Goal: Task Accomplishment & Management: Manage account settings

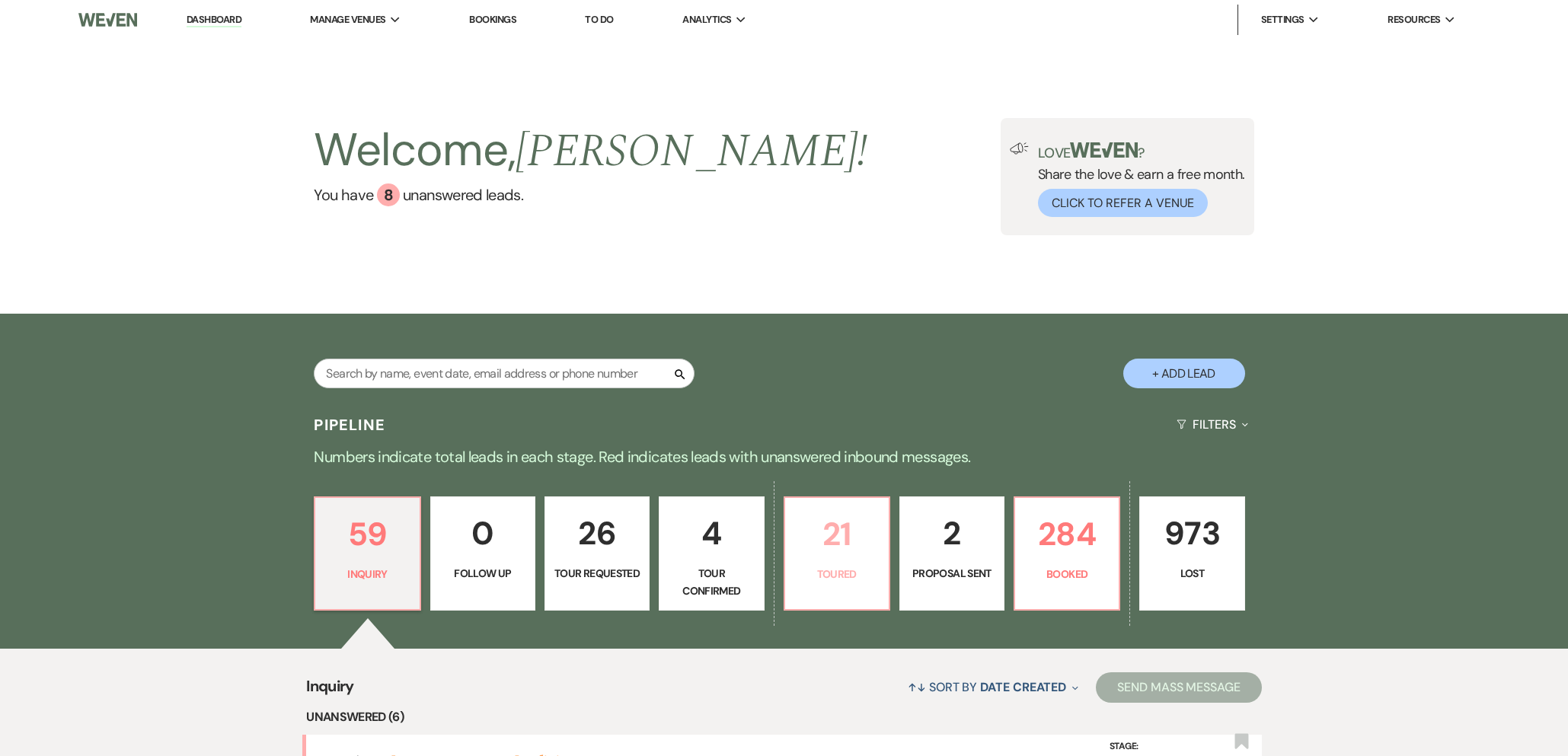
click at [859, 585] on link "21 Toured" at bounding box center [836, 553] width 107 height 114
select select "5"
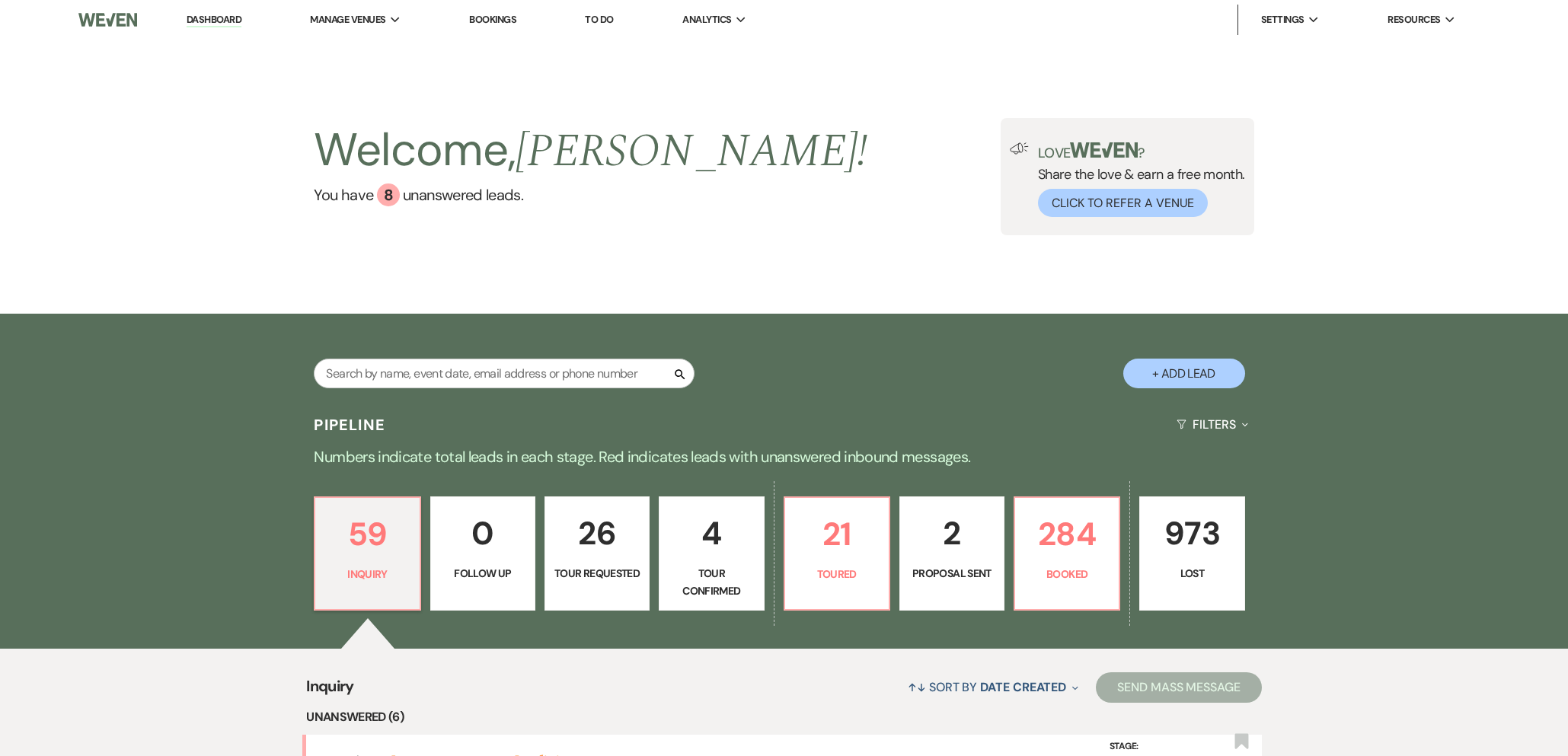
select select "5"
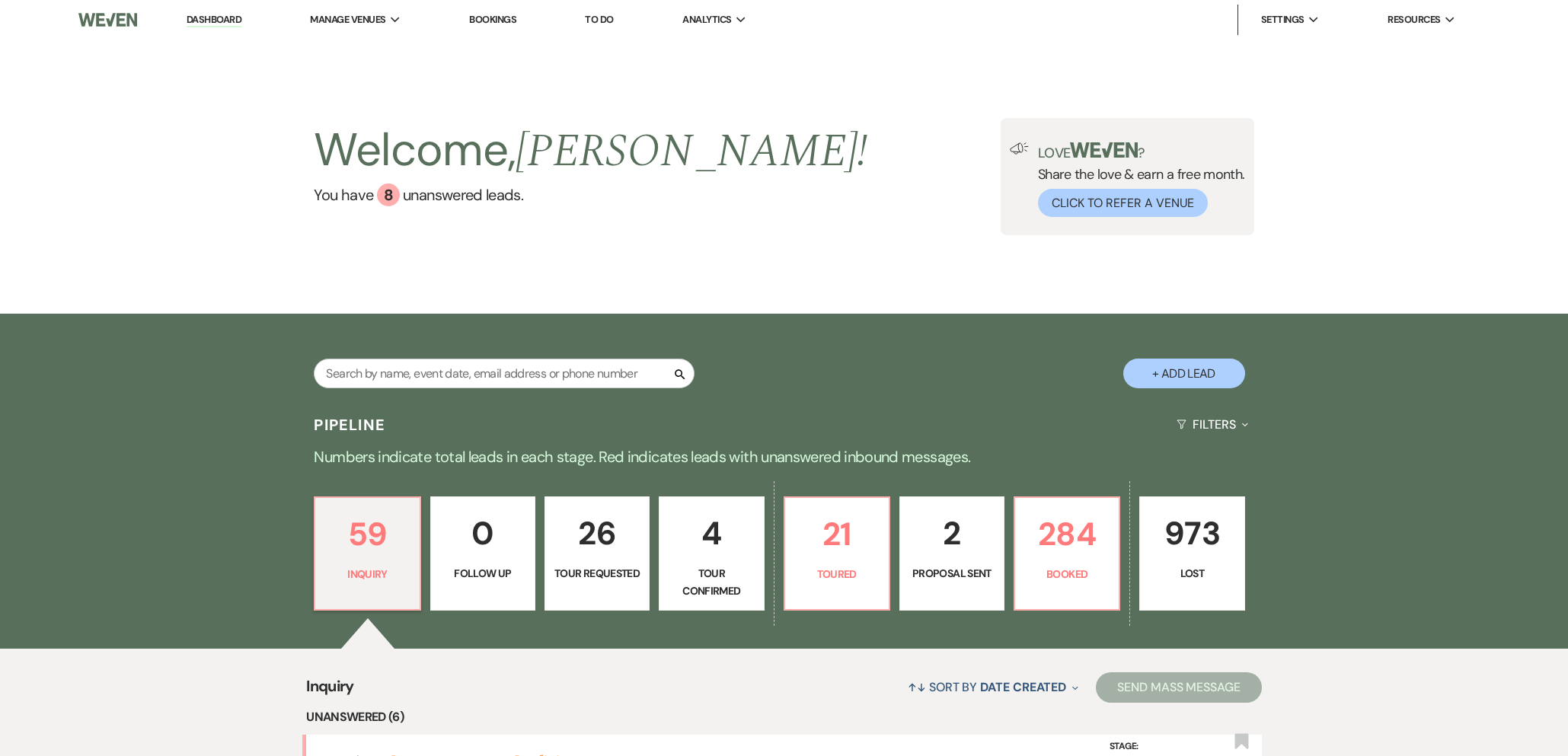
select select "5"
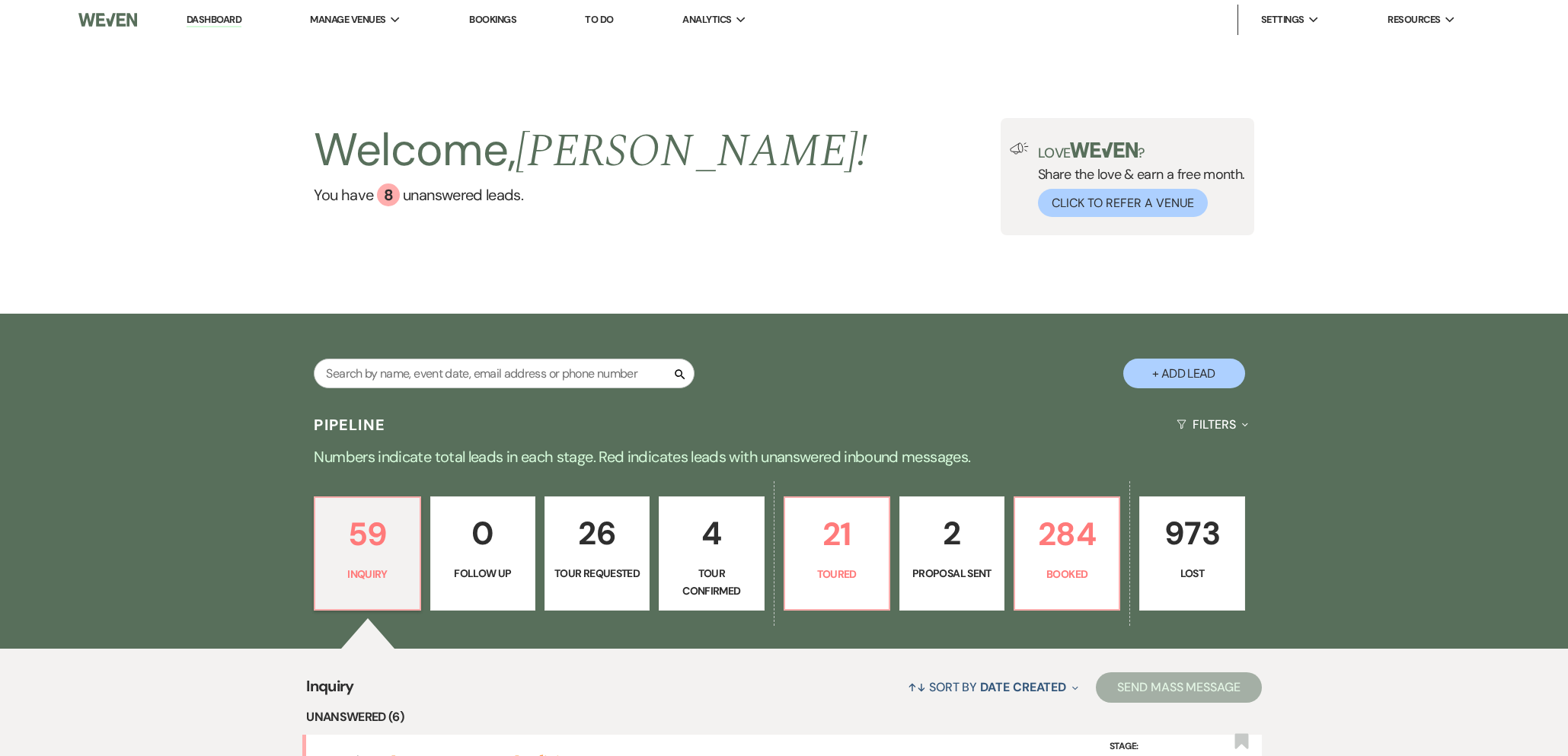
select select "5"
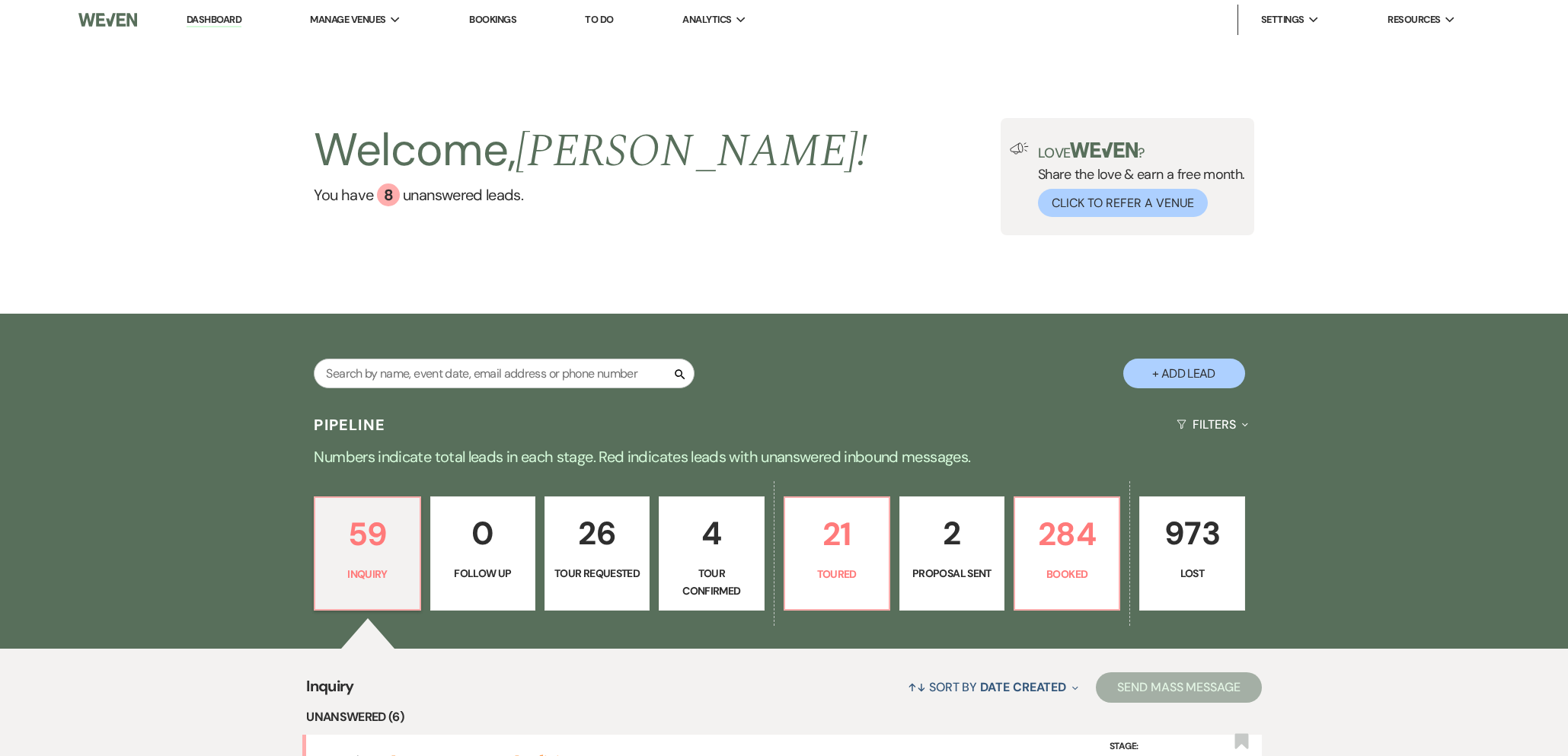
select select "5"
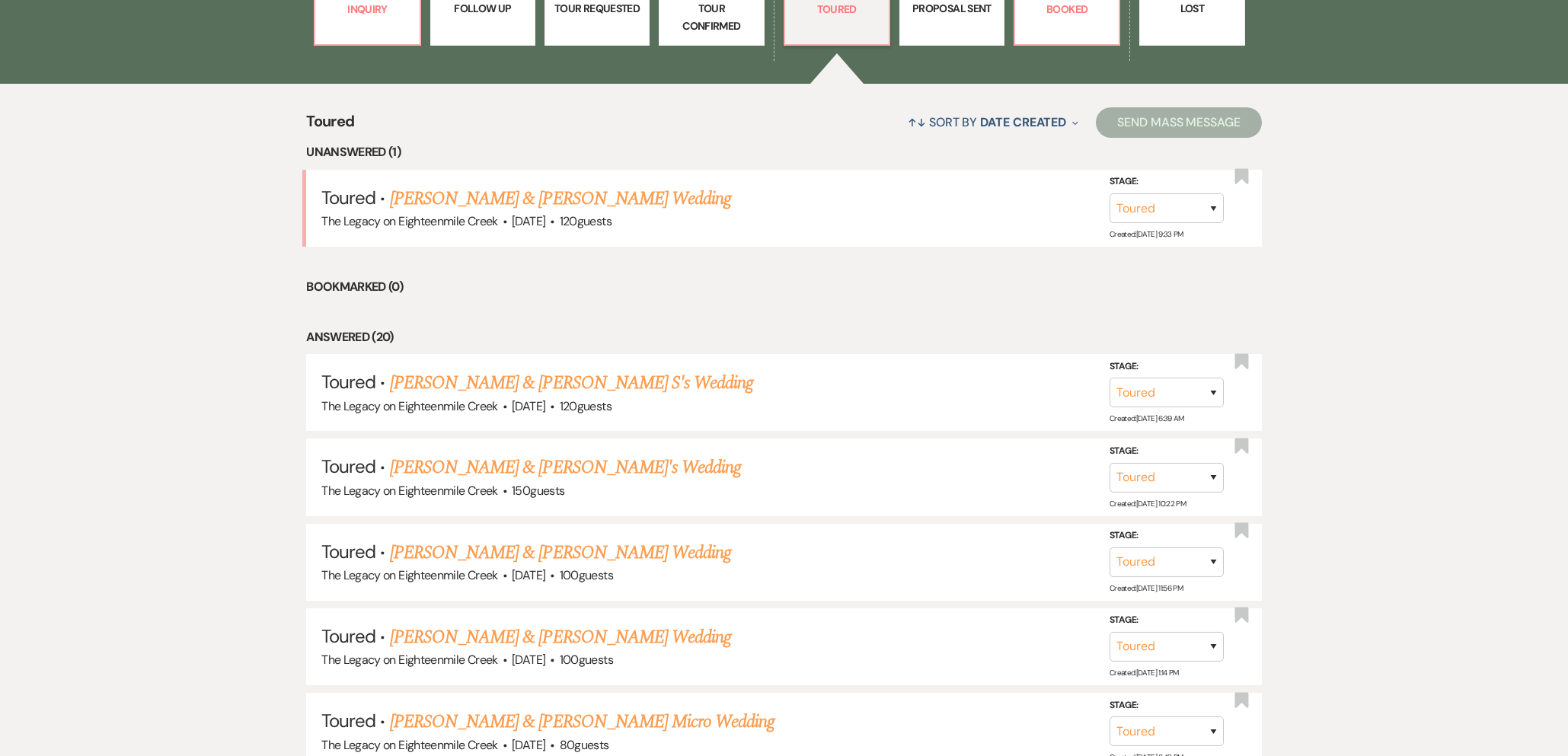
scroll to position [630, 0]
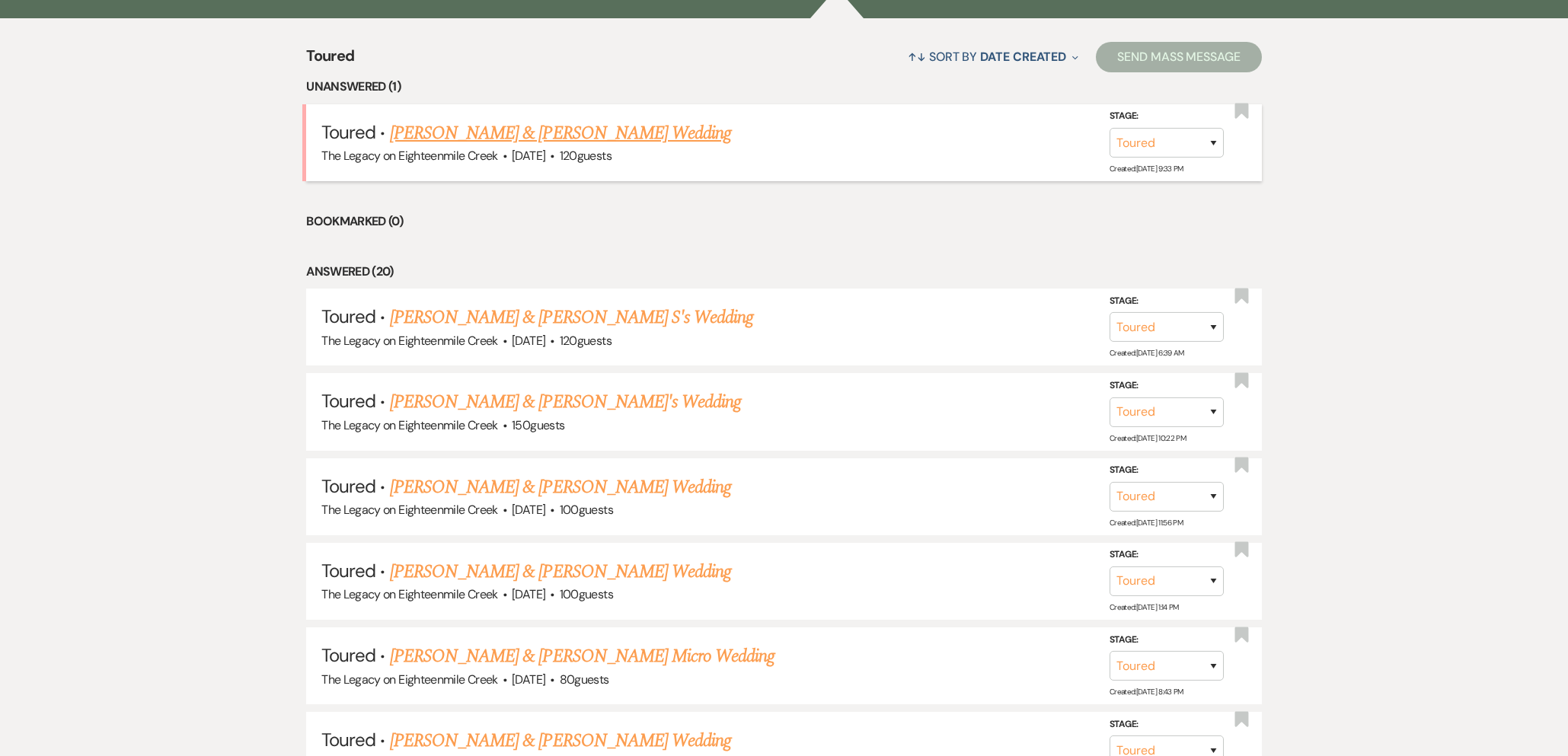
click at [552, 130] on link "[PERSON_NAME] & [PERSON_NAME] Wedding" at bounding box center [560, 132] width 341 height 28
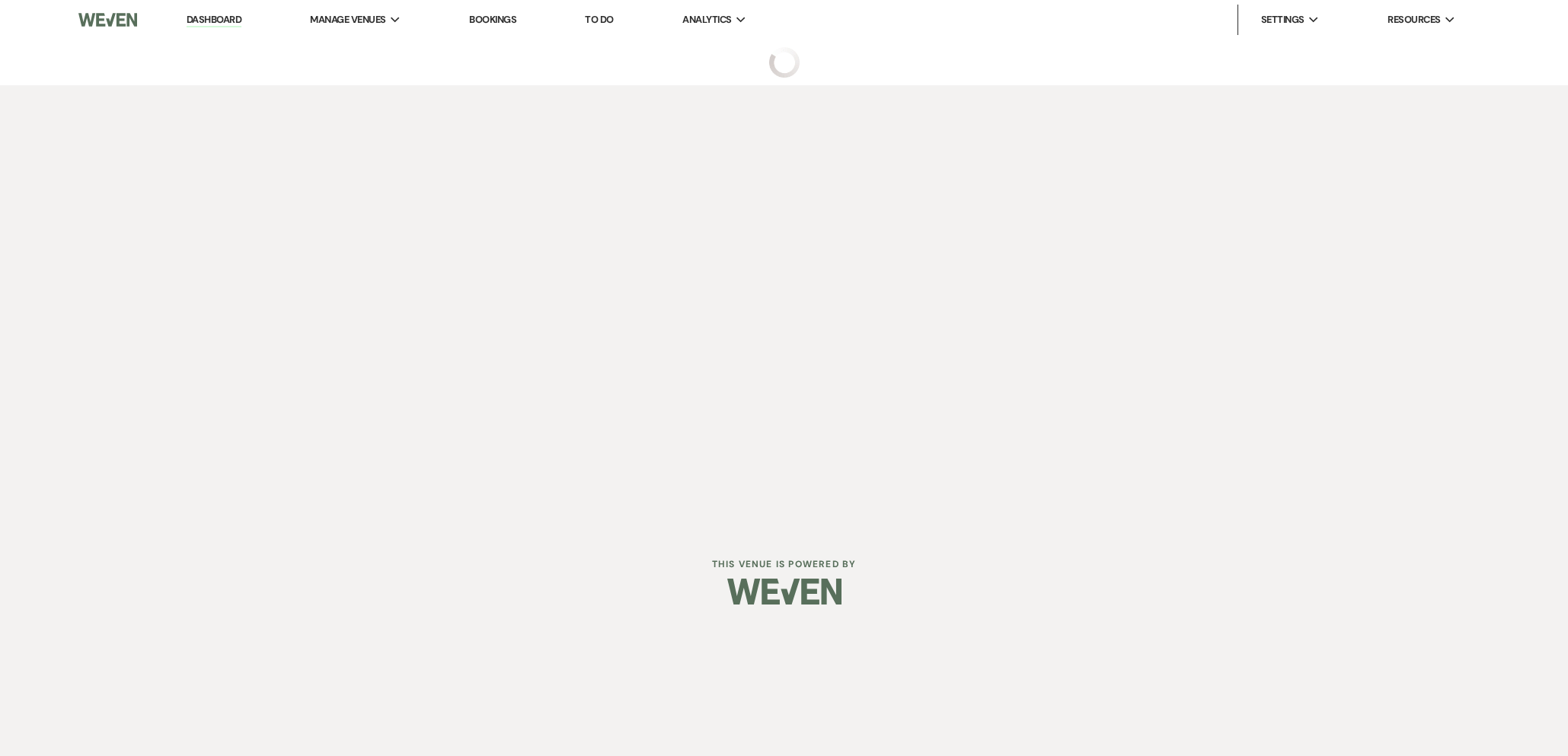
select select "5"
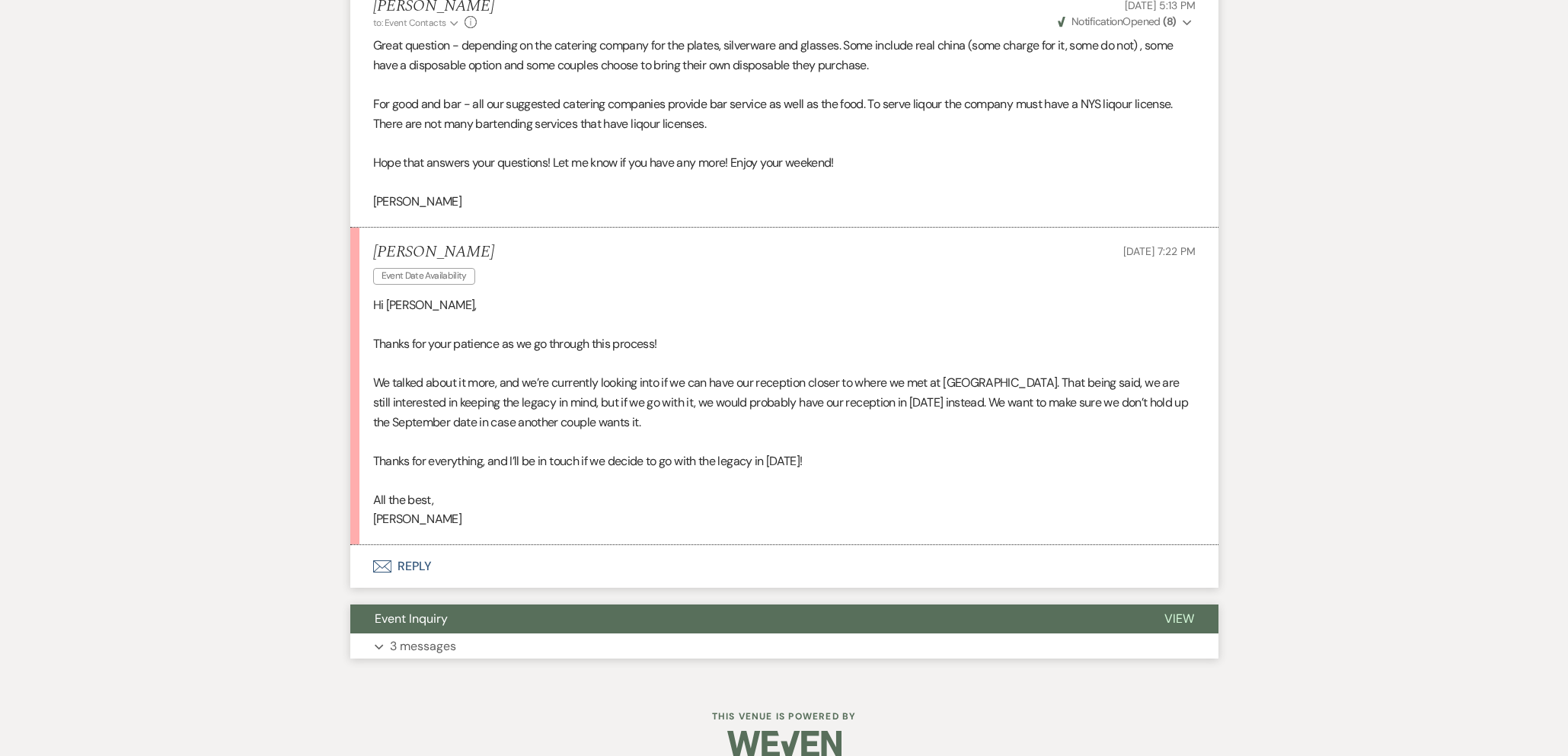
scroll to position [2061, 0]
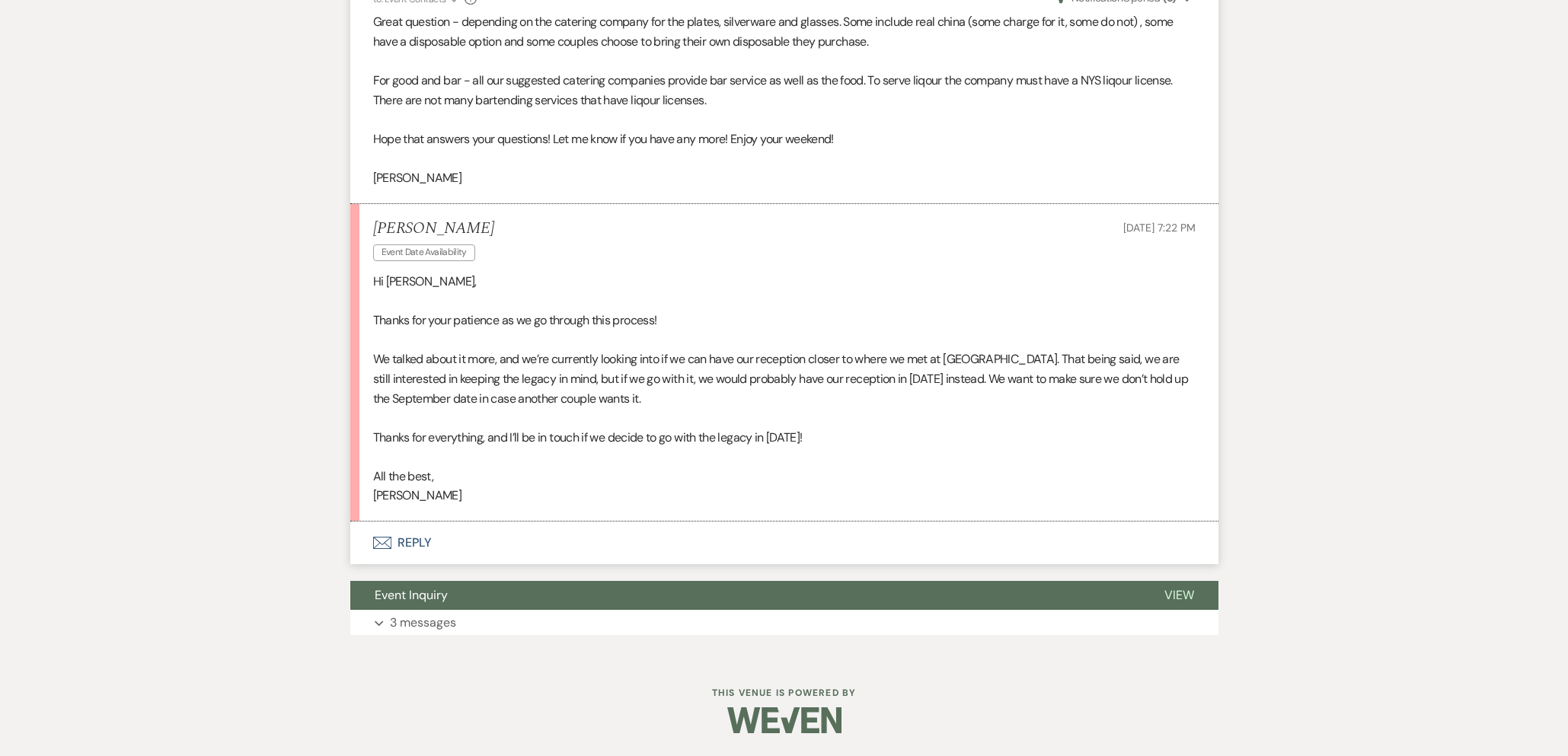
click at [410, 542] on button "Envelope Reply" at bounding box center [784, 542] width 868 height 43
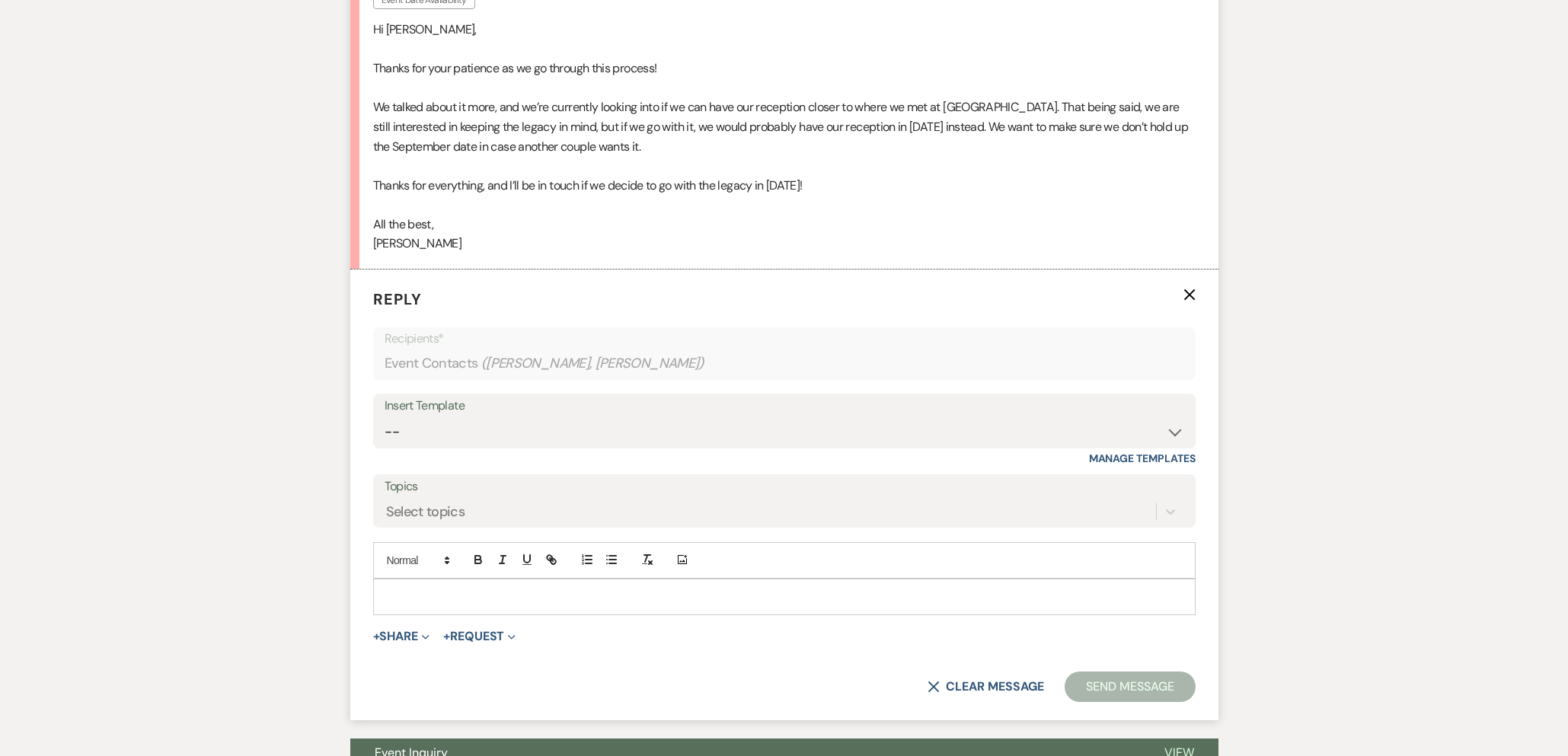
scroll to position [2336, 0]
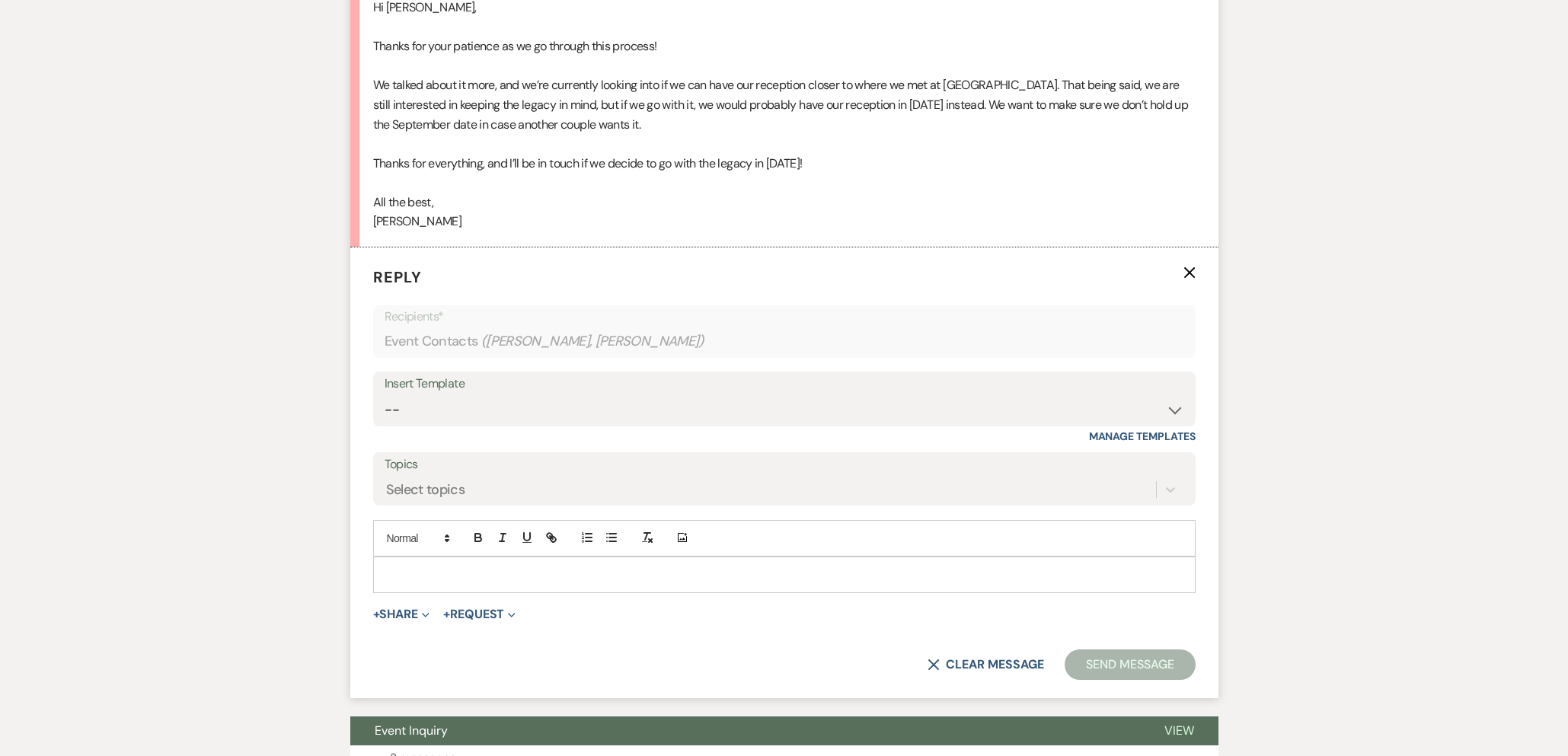
click at [511, 574] on p at bounding box center [784, 575] width 798 height 17
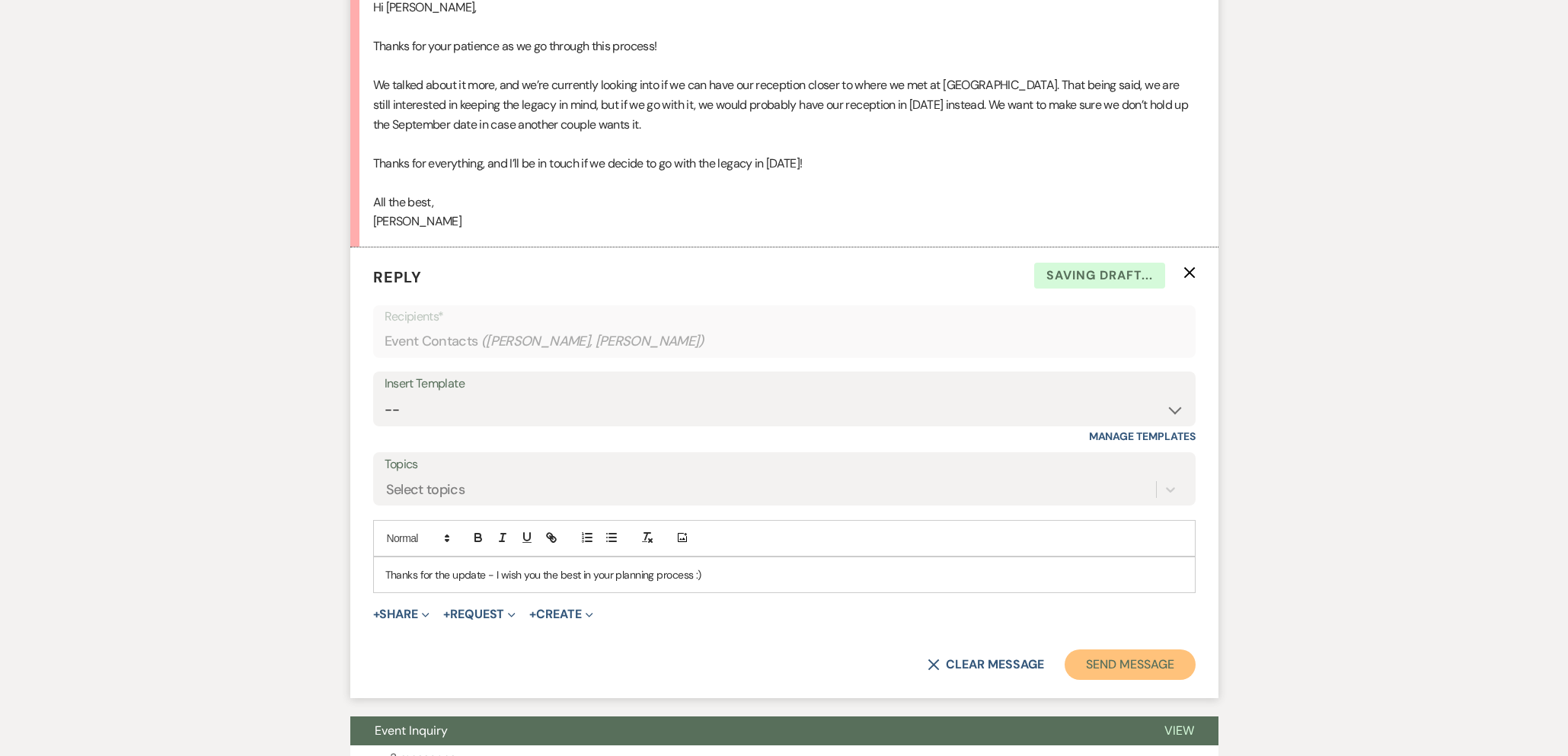
click at [1112, 657] on button "Send Message" at bounding box center [1129, 665] width 131 height 30
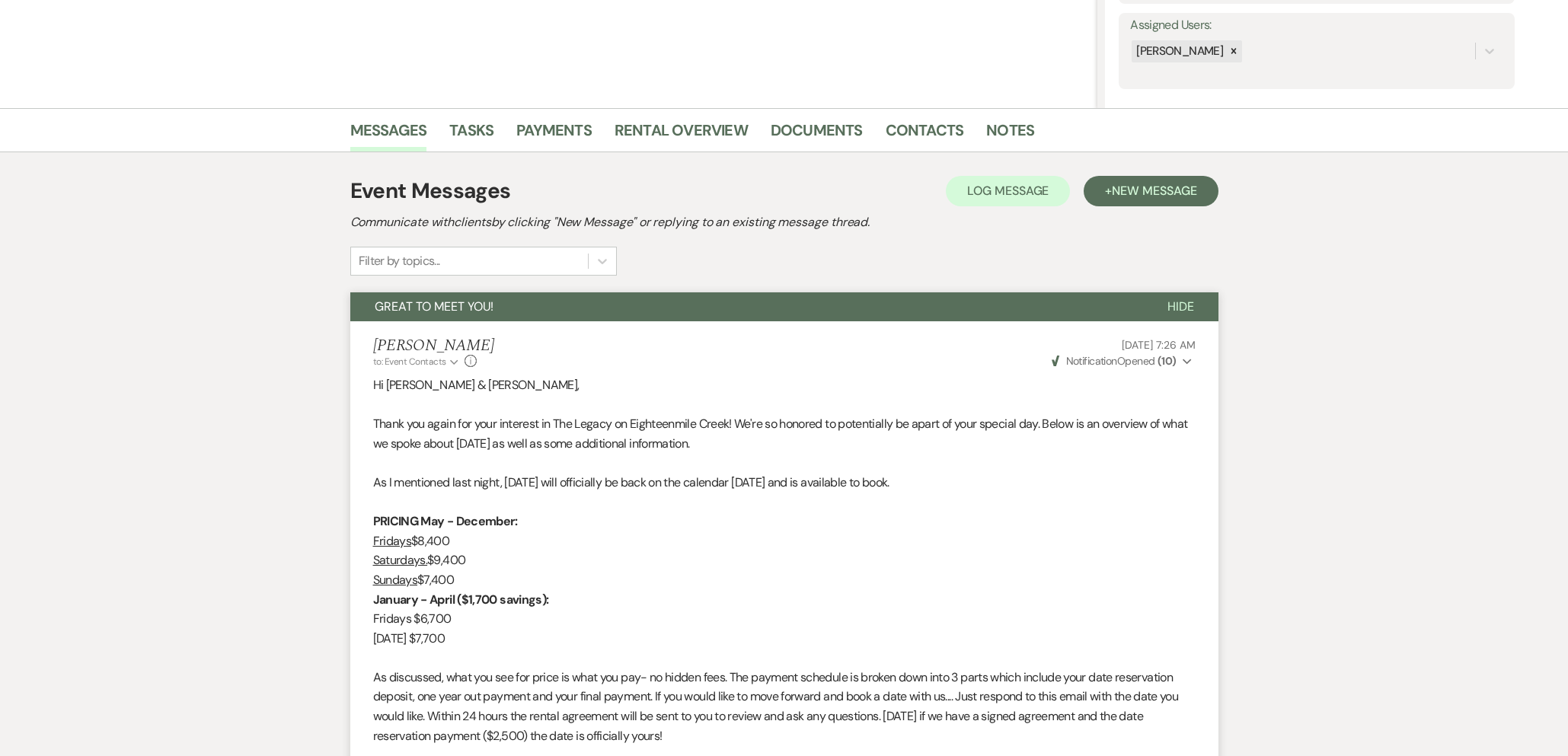
scroll to position [0, 0]
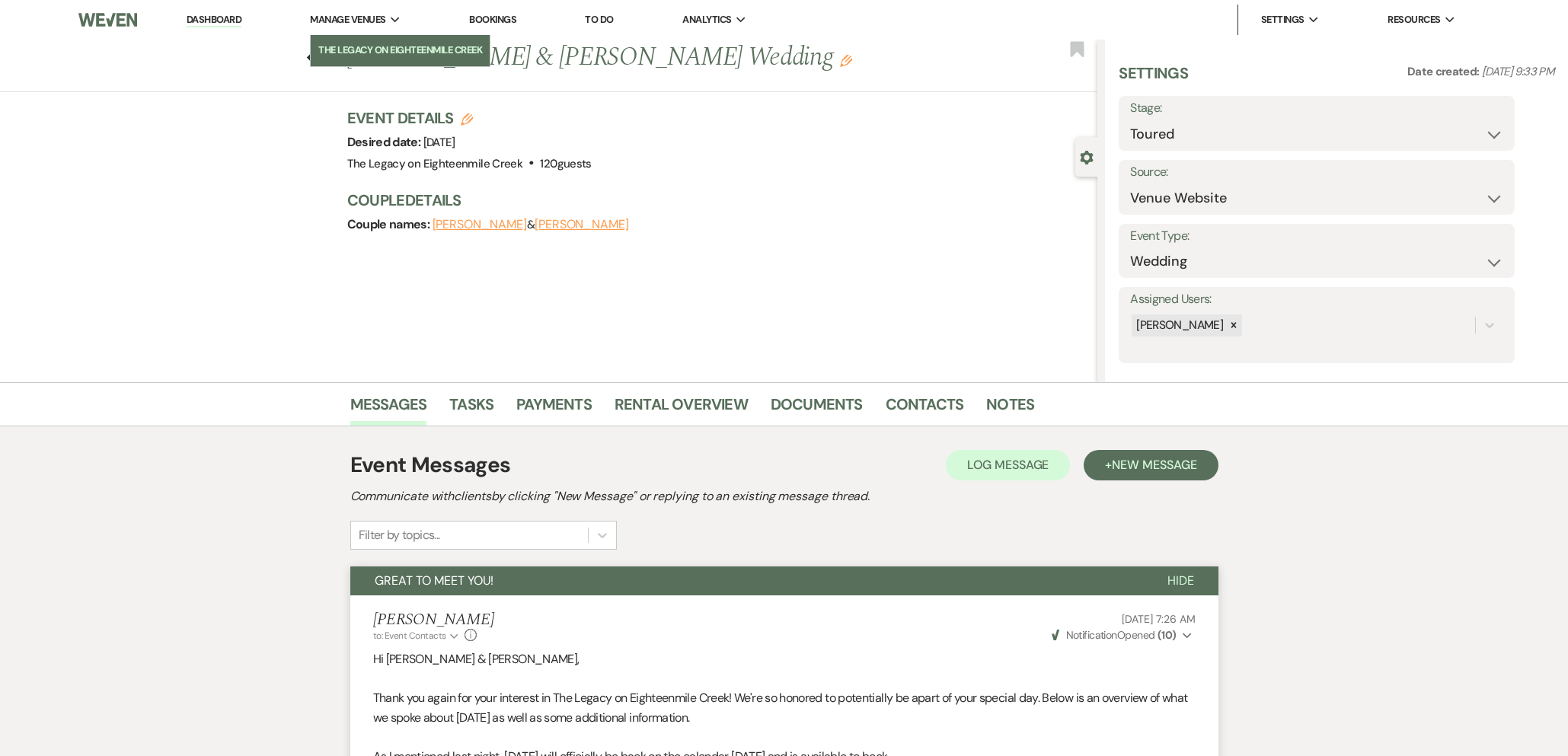
click at [364, 43] on li "The Legacy on Eighteenmile Creek" at bounding box center [400, 50] width 164 height 15
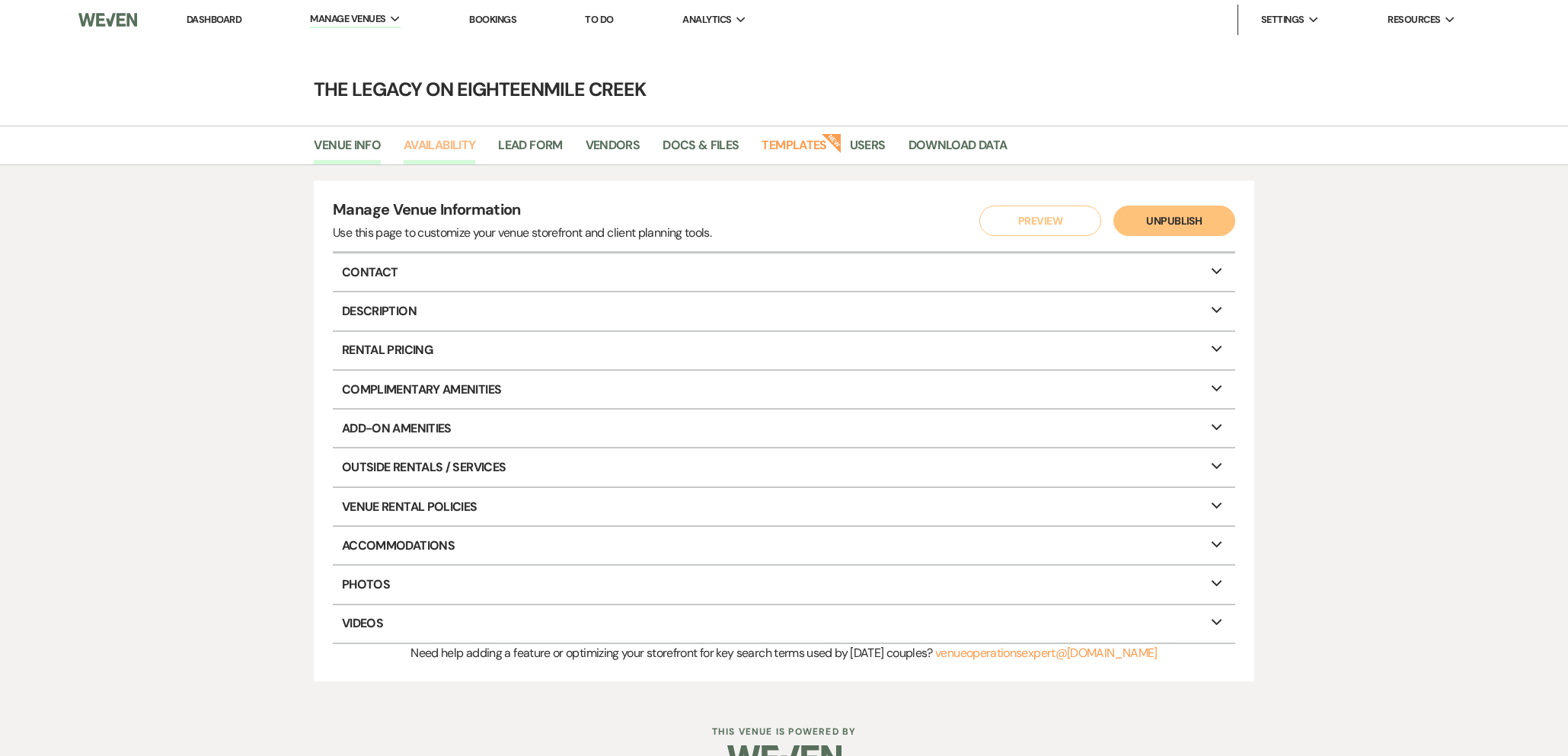
click at [439, 146] on link "Availability" at bounding box center [439, 149] width 71 height 29
select select "3"
select select "2026"
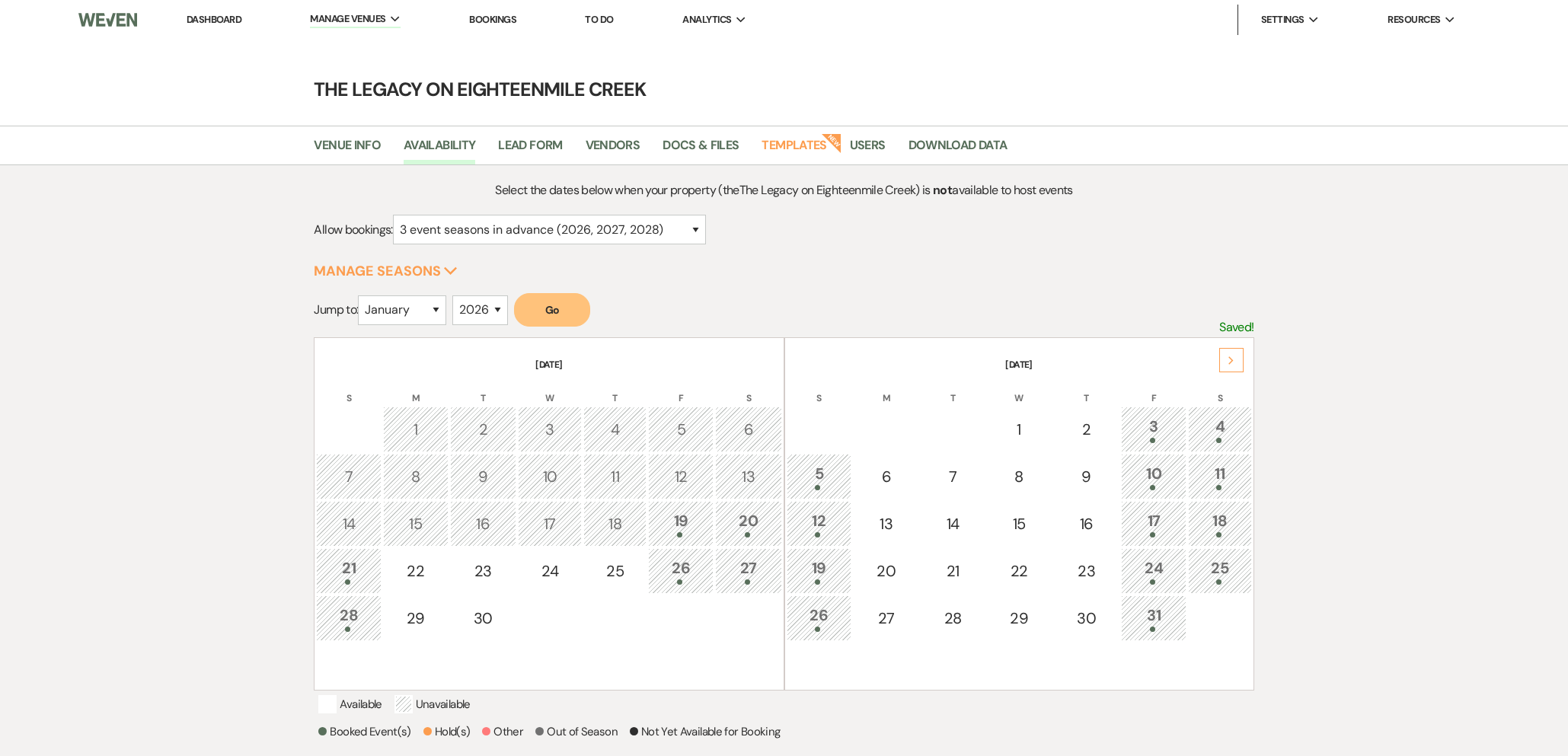
drag, startPoint x: 535, startPoint y: 305, endPoint x: 521, endPoint y: 310, distance: 14.9
click at [535, 305] on button "Go" at bounding box center [552, 309] width 76 height 33
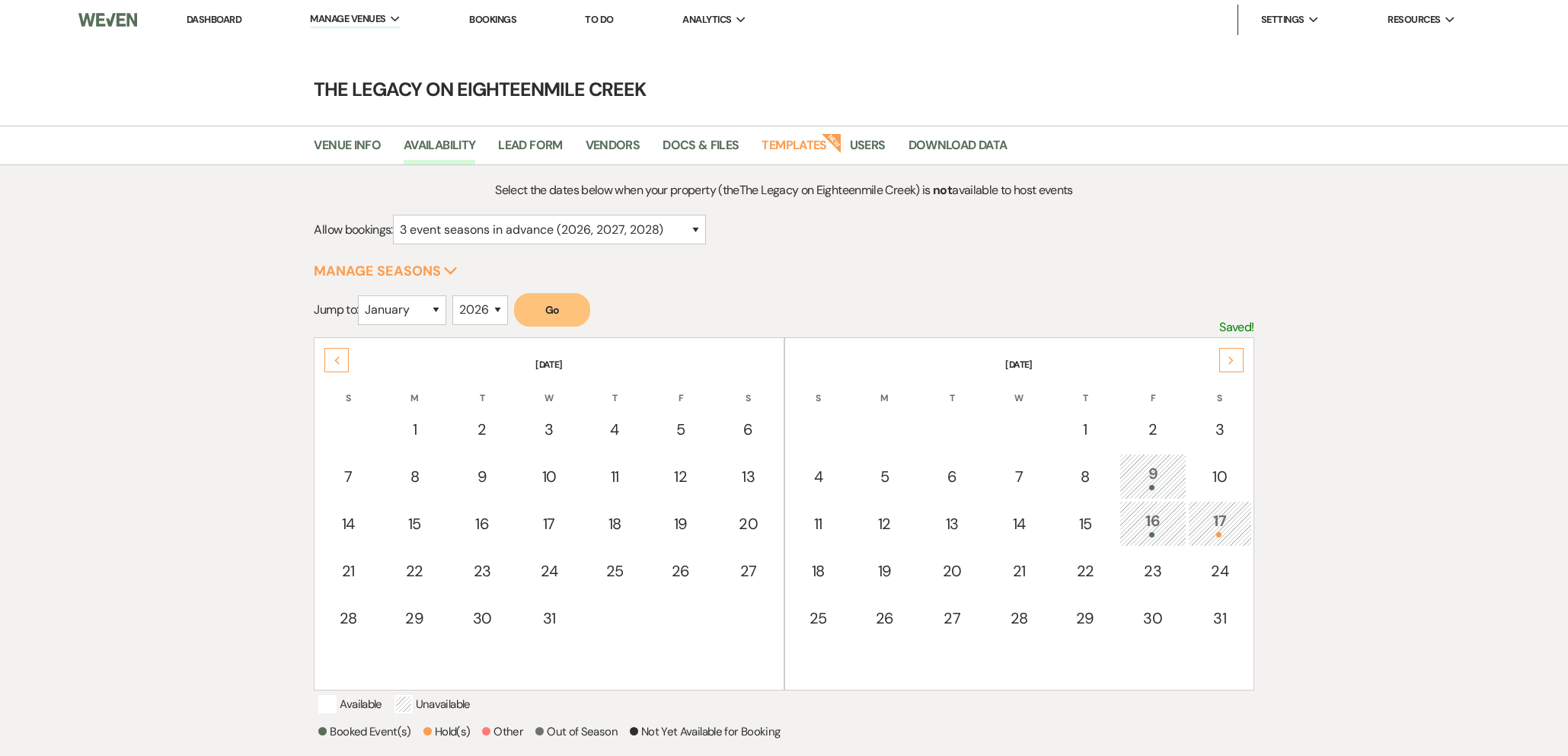
click at [1224, 520] on div "17" at bounding box center [1220, 524] width 48 height 29
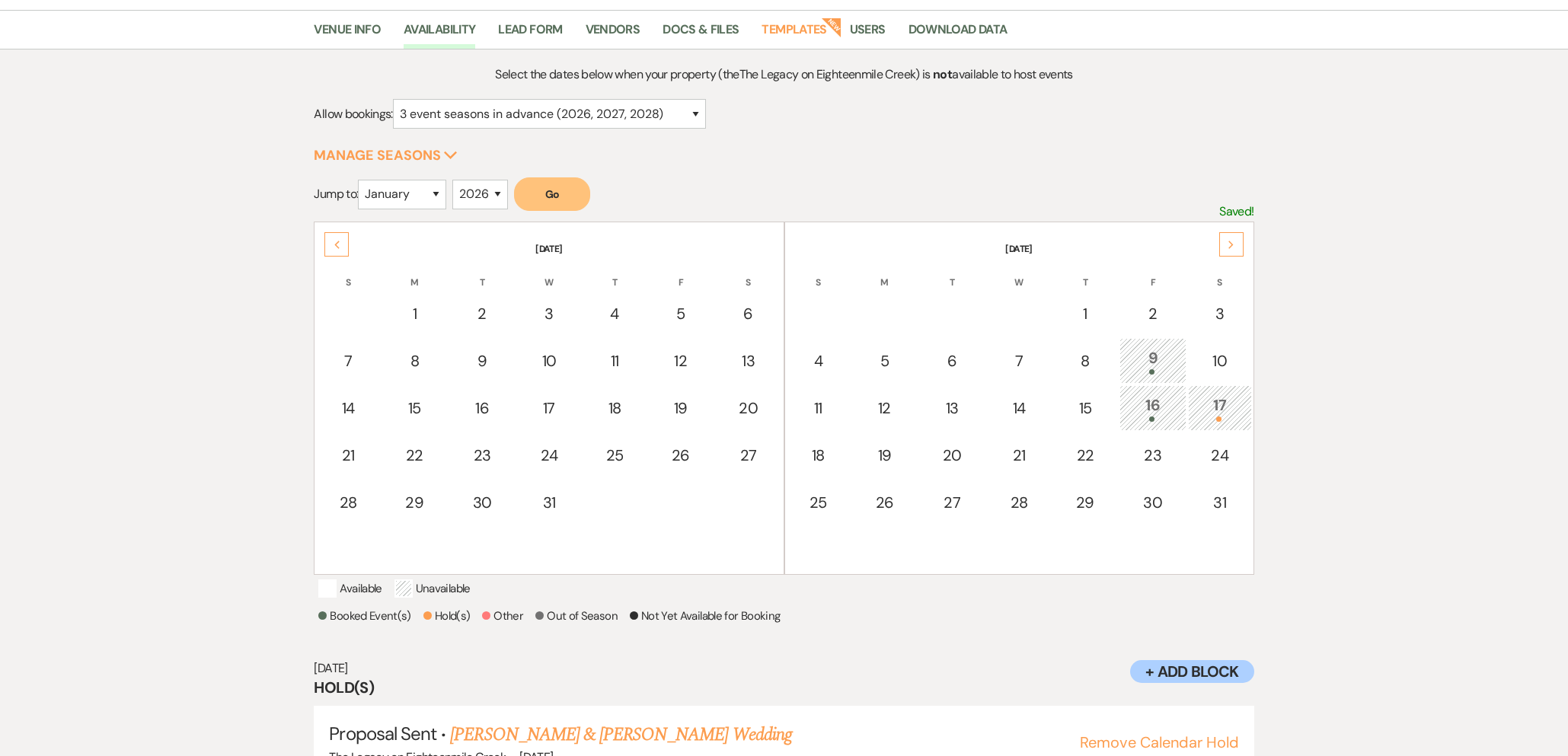
scroll to position [190, 0]
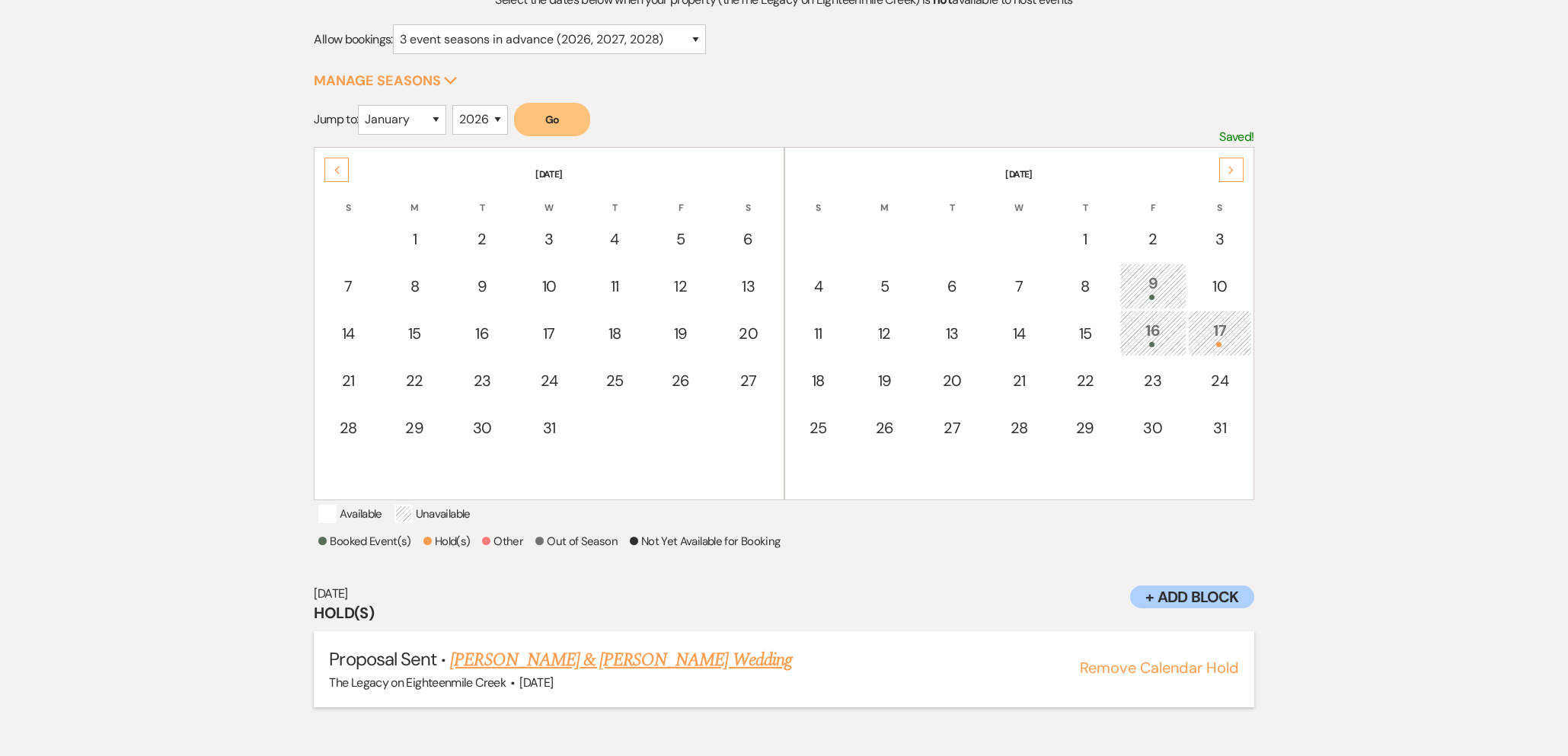
click at [656, 673] on link "[PERSON_NAME] & [PERSON_NAME] Wedding" at bounding box center [620, 660] width 341 height 28
click at [343, 172] on div "Previous" at bounding box center [336, 169] width 25 height 25
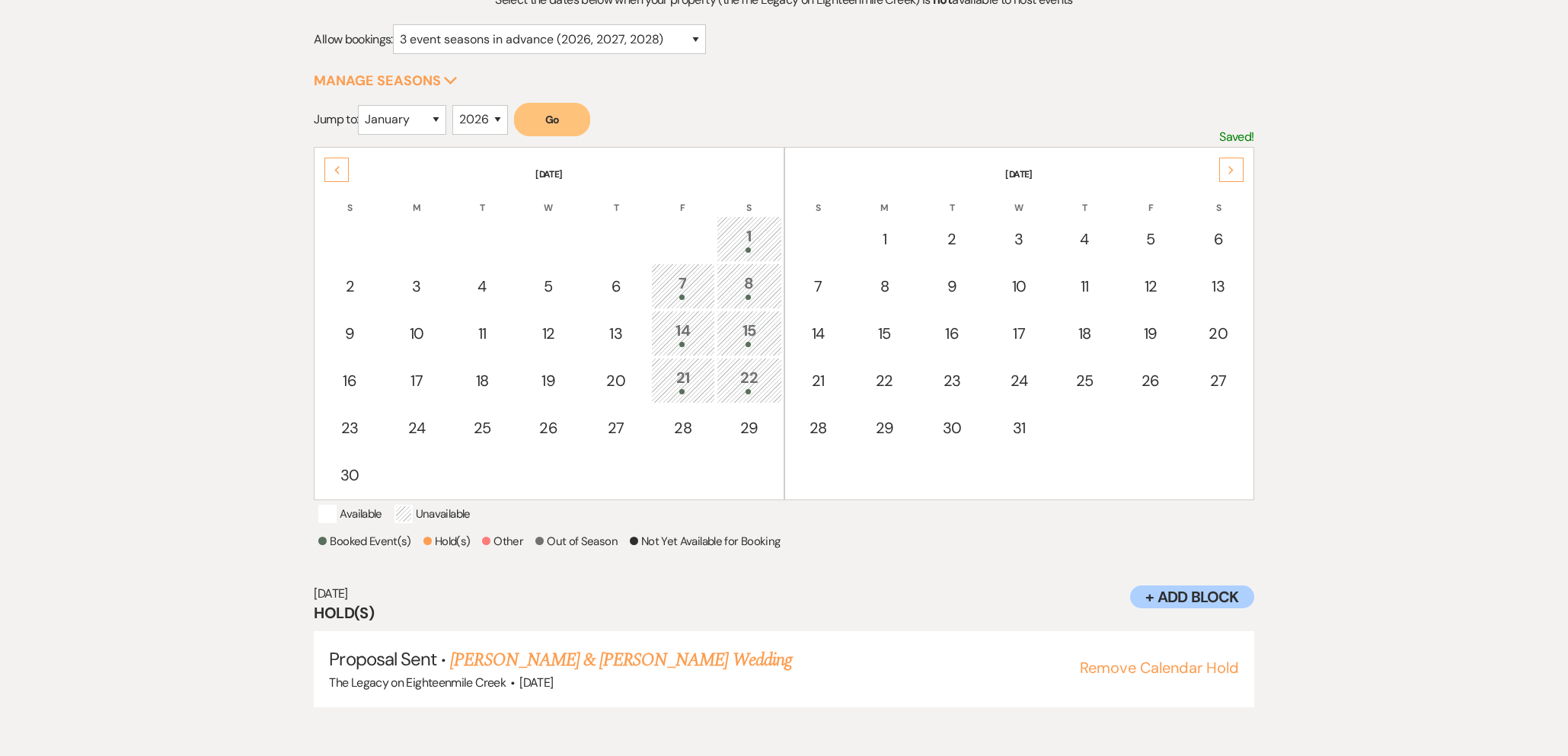
click at [1237, 170] on div "Next" at bounding box center [1232, 169] width 25 height 25
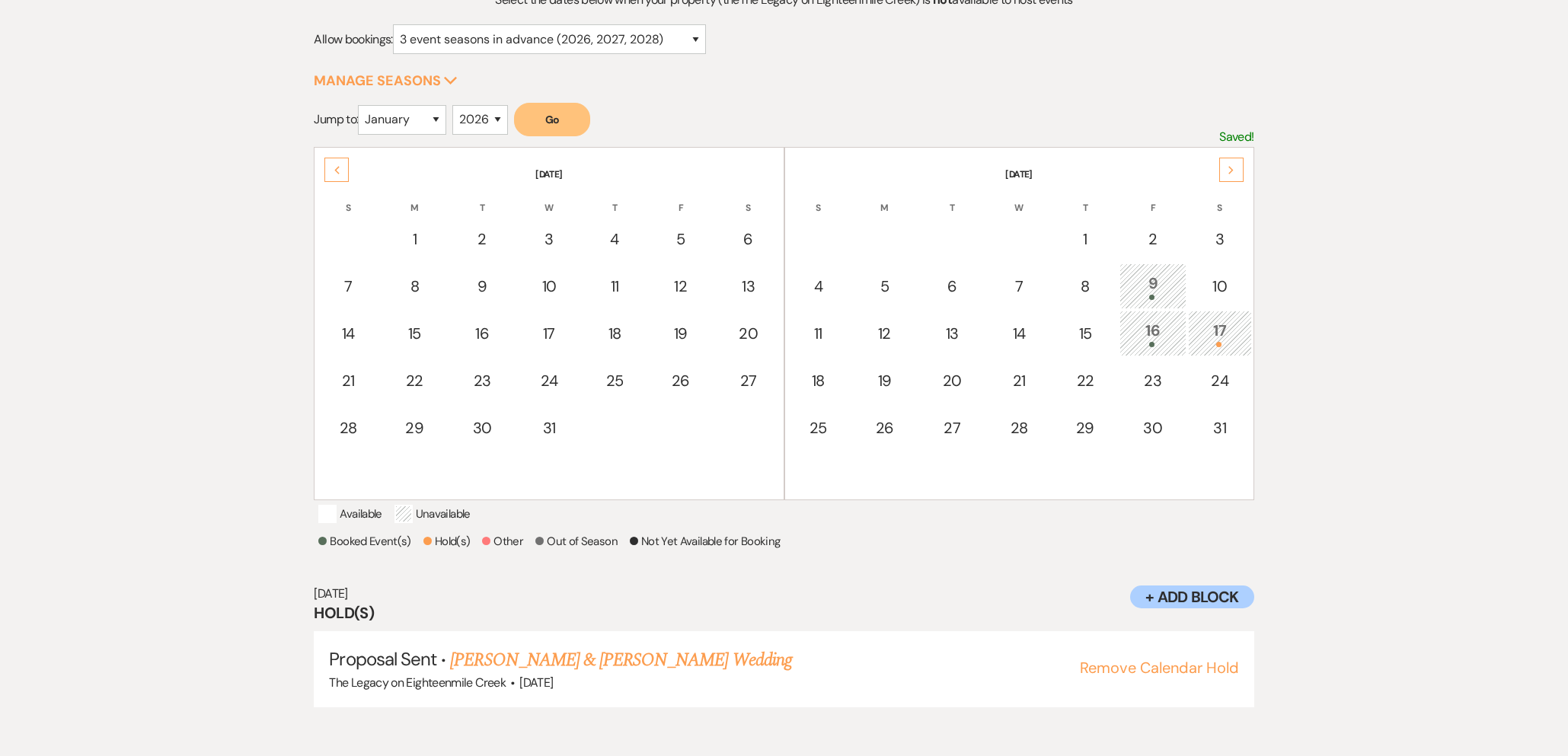
click at [1225, 174] on div "Next" at bounding box center [1232, 169] width 25 height 25
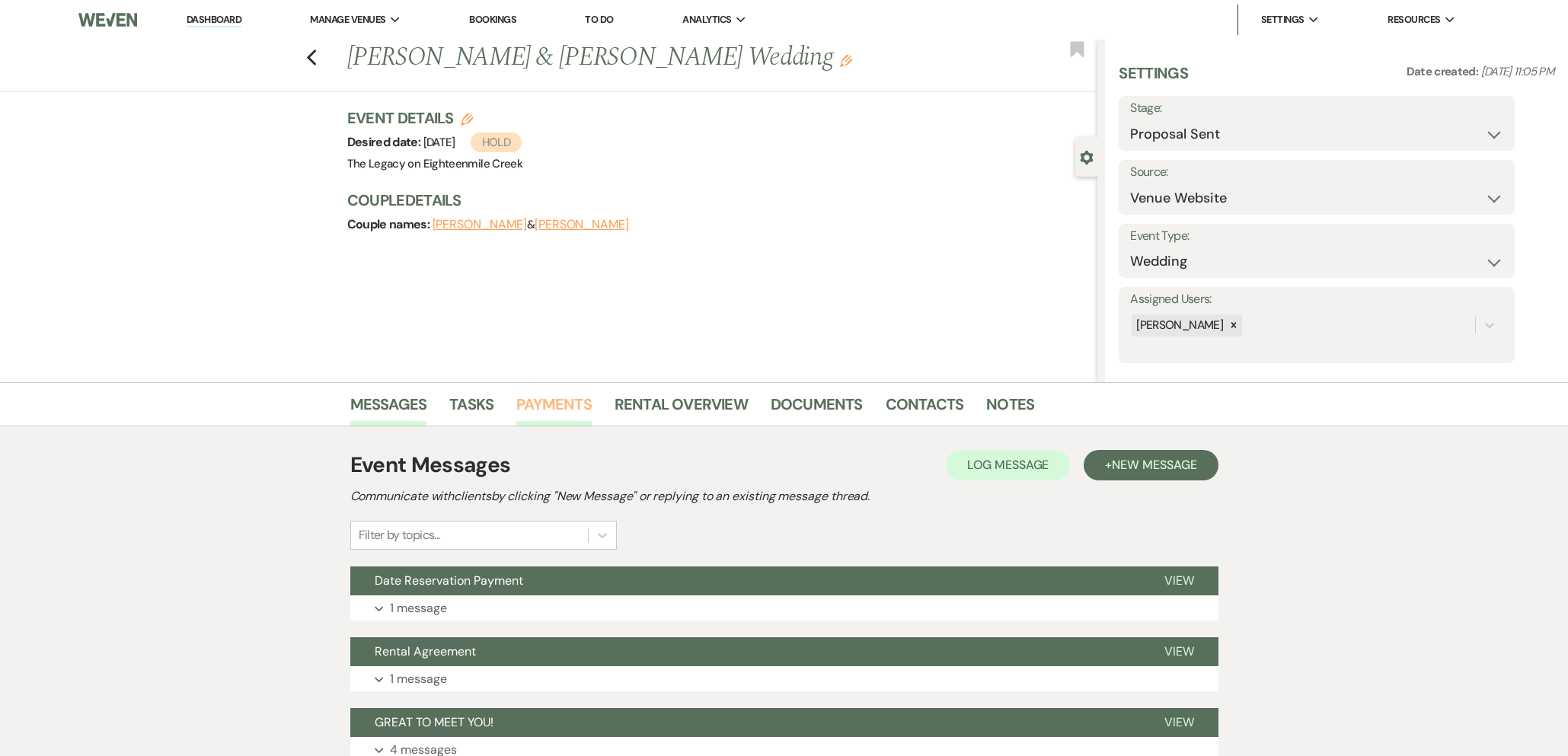
click at [530, 405] on link "Payments" at bounding box center [553, 408] width 75 height 33
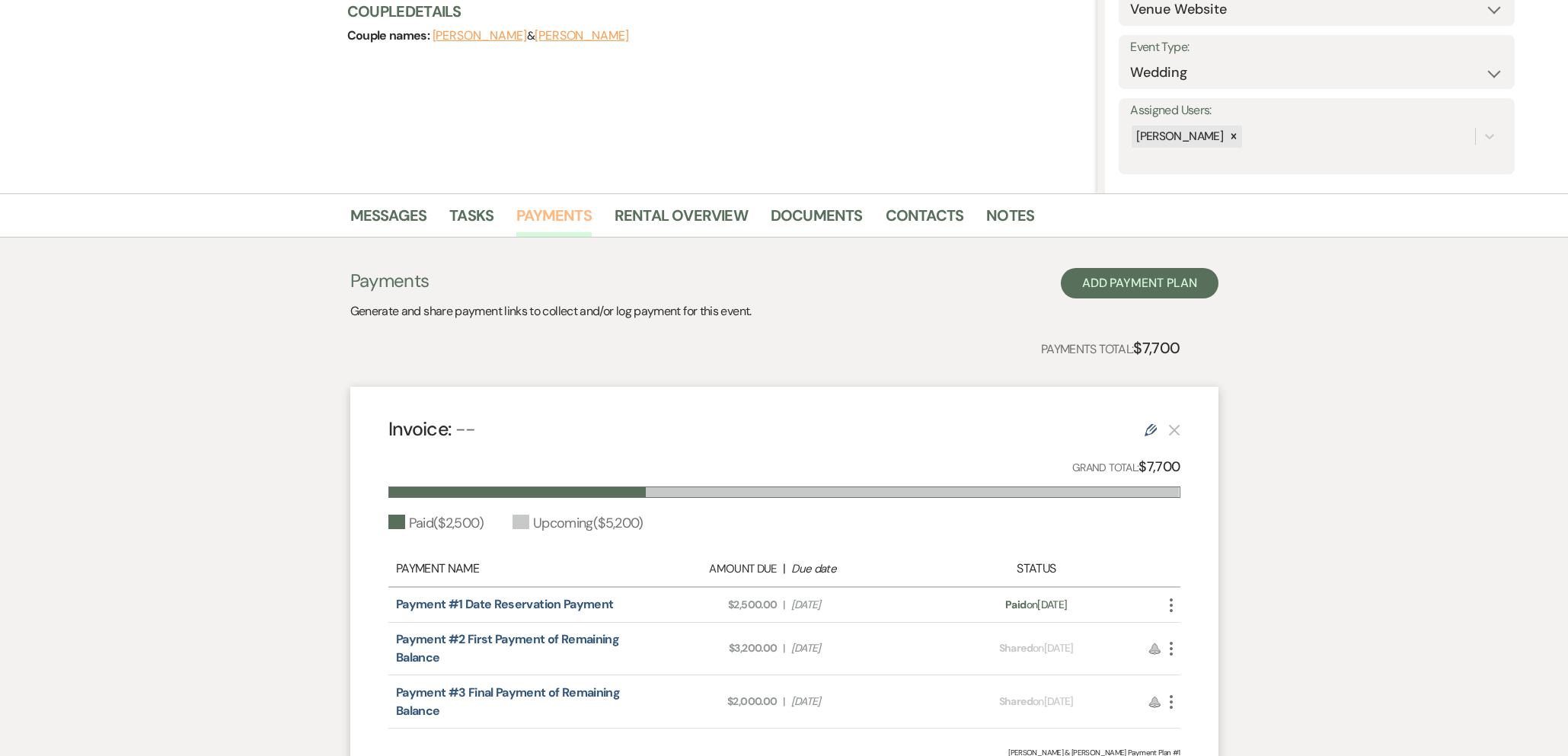
scroll to position [345, 0]
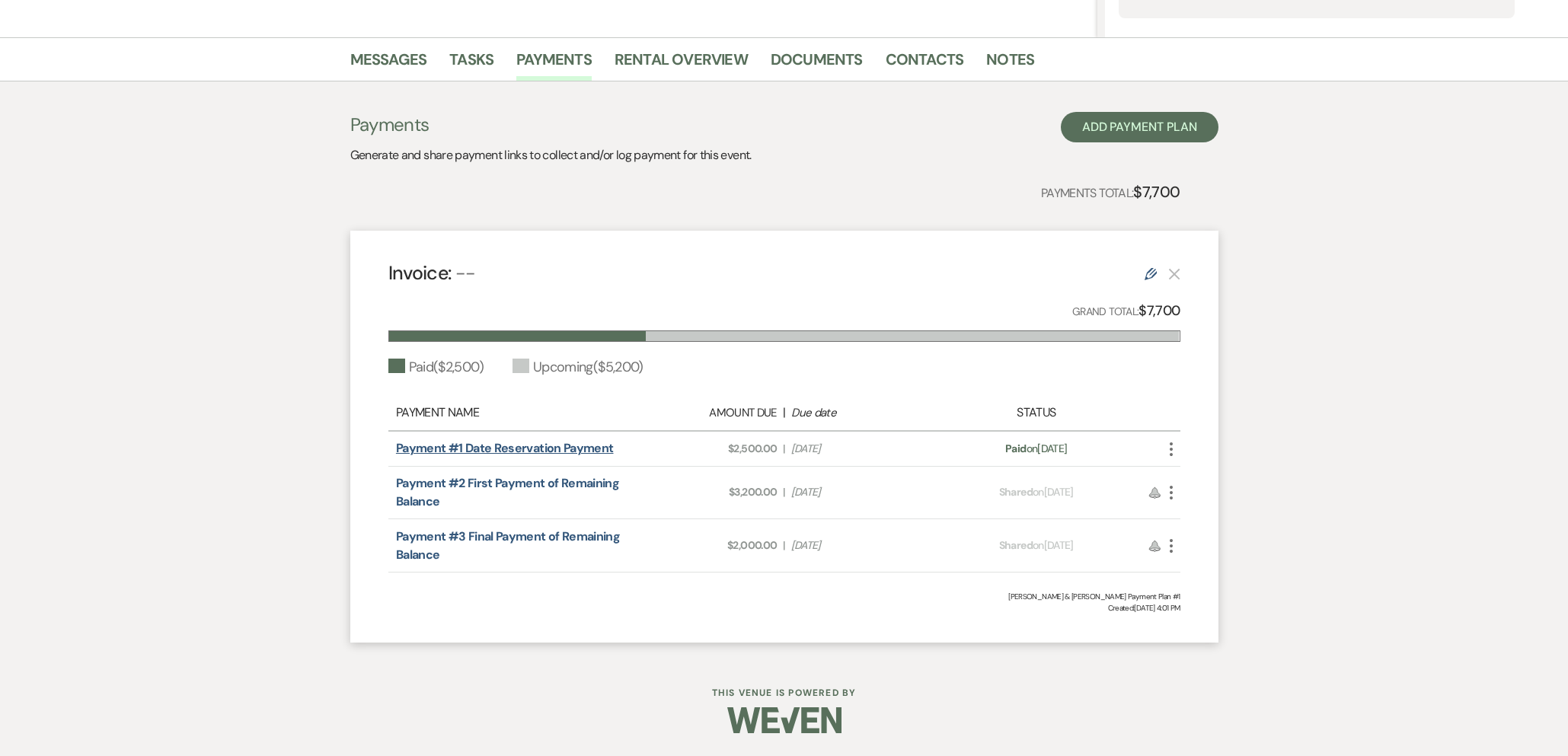
click at [508, 449] on link "Payment #1 Date Reservation Payment" at bounding box center [505, 448] width 218 height 16
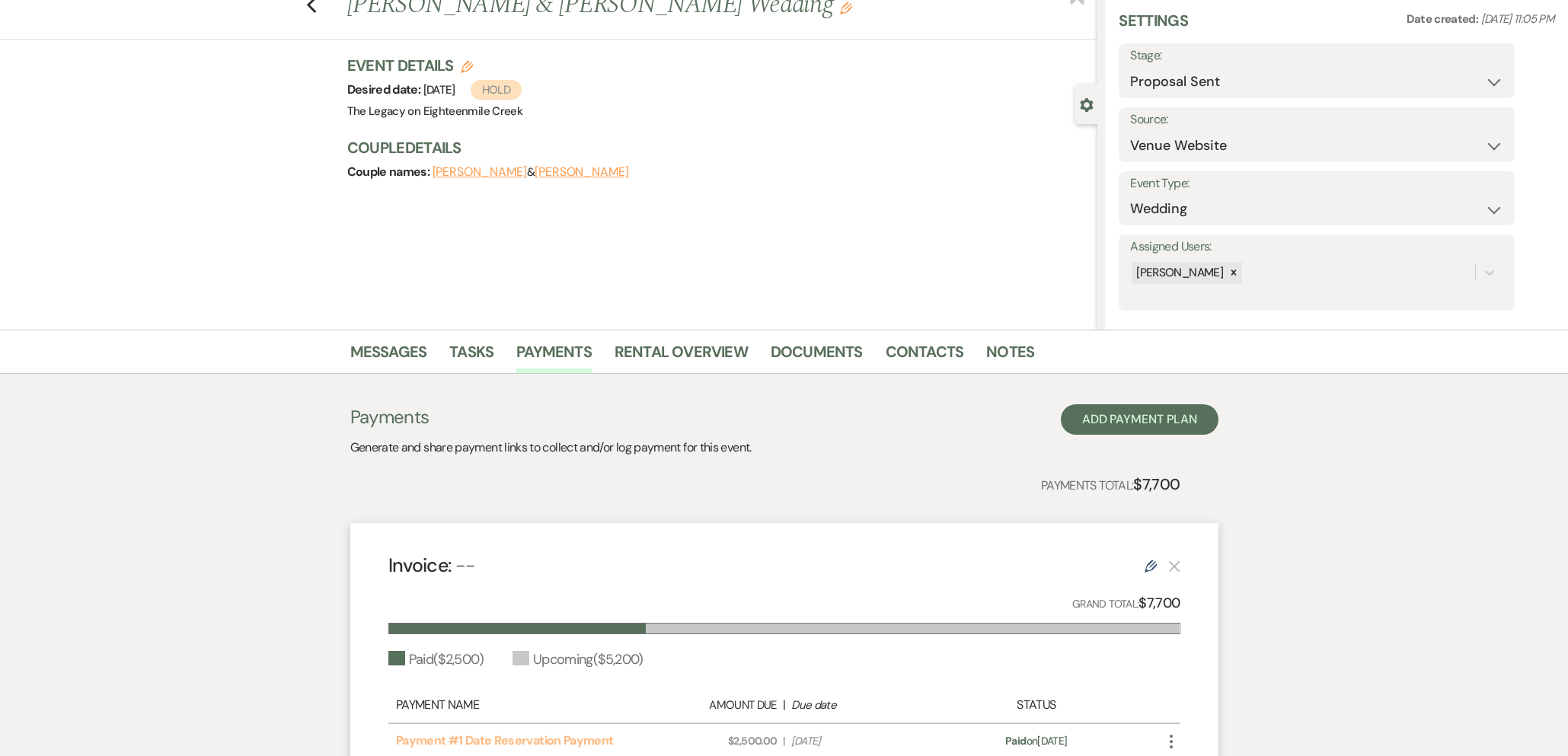
scroll to position [0, 0]
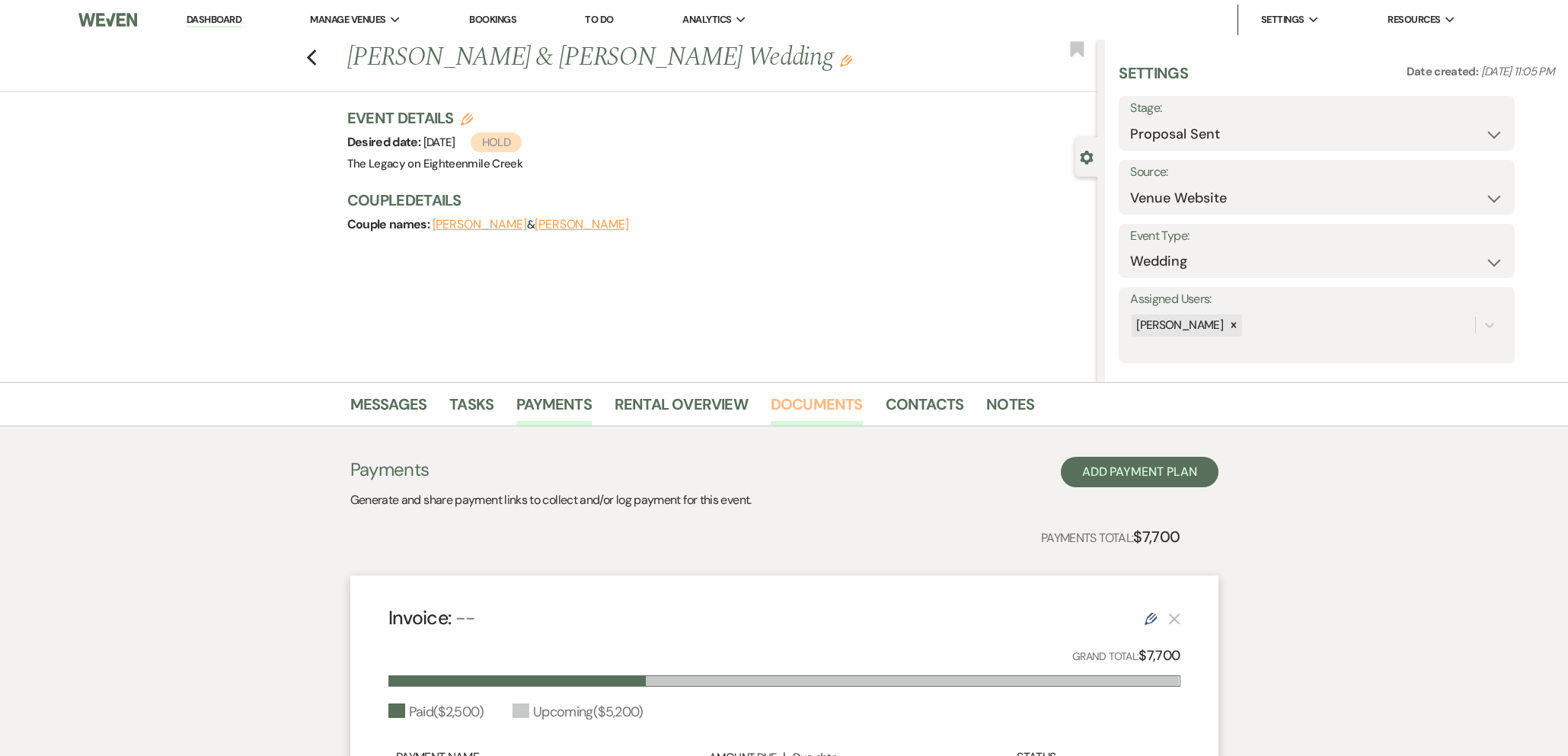
click at [841, 403] on link "Documents" at bounding box center [816, 408] width 92 height 33
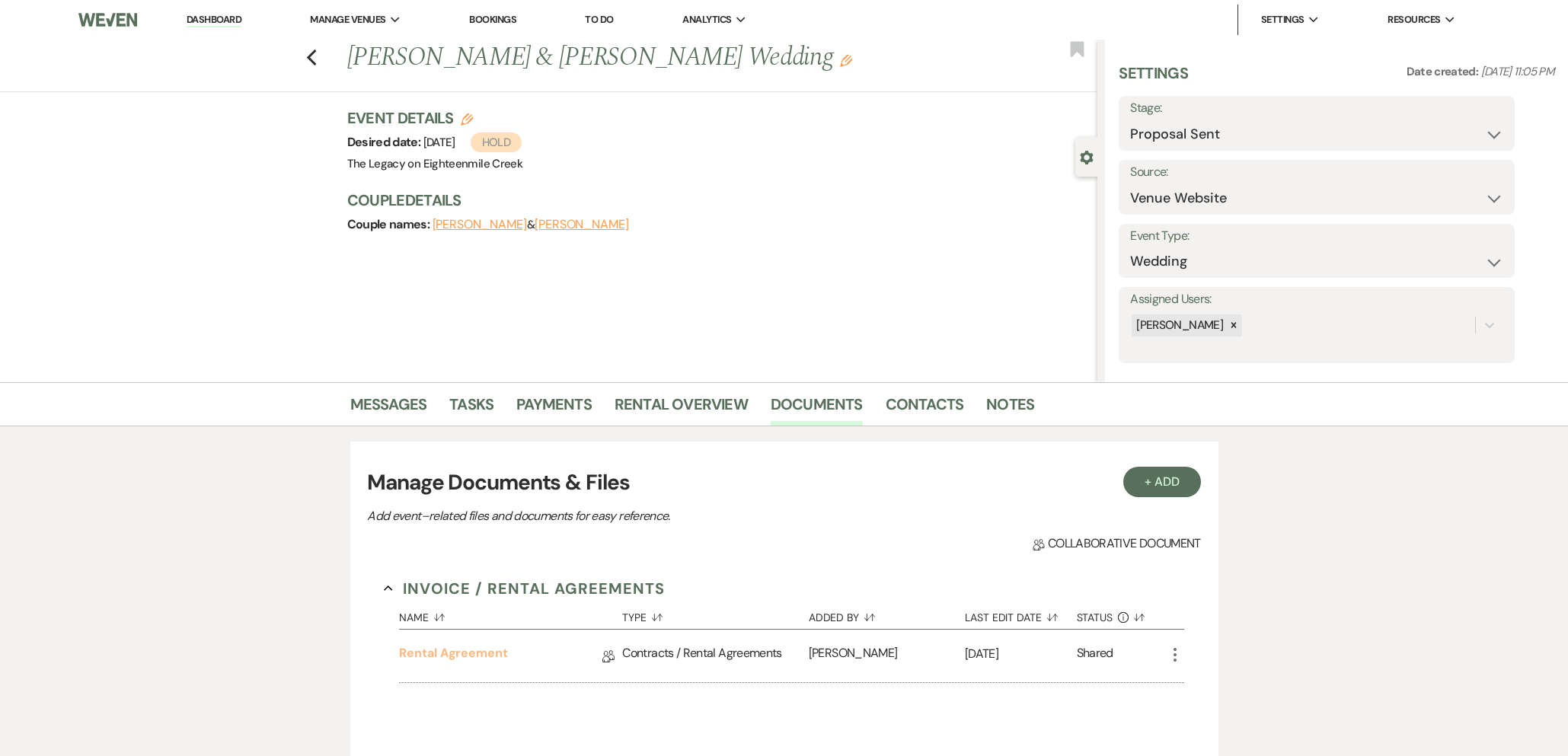
click at [423, 656] on link "Rental Agreement" at bounding box center [453, 655] width 109 height 24
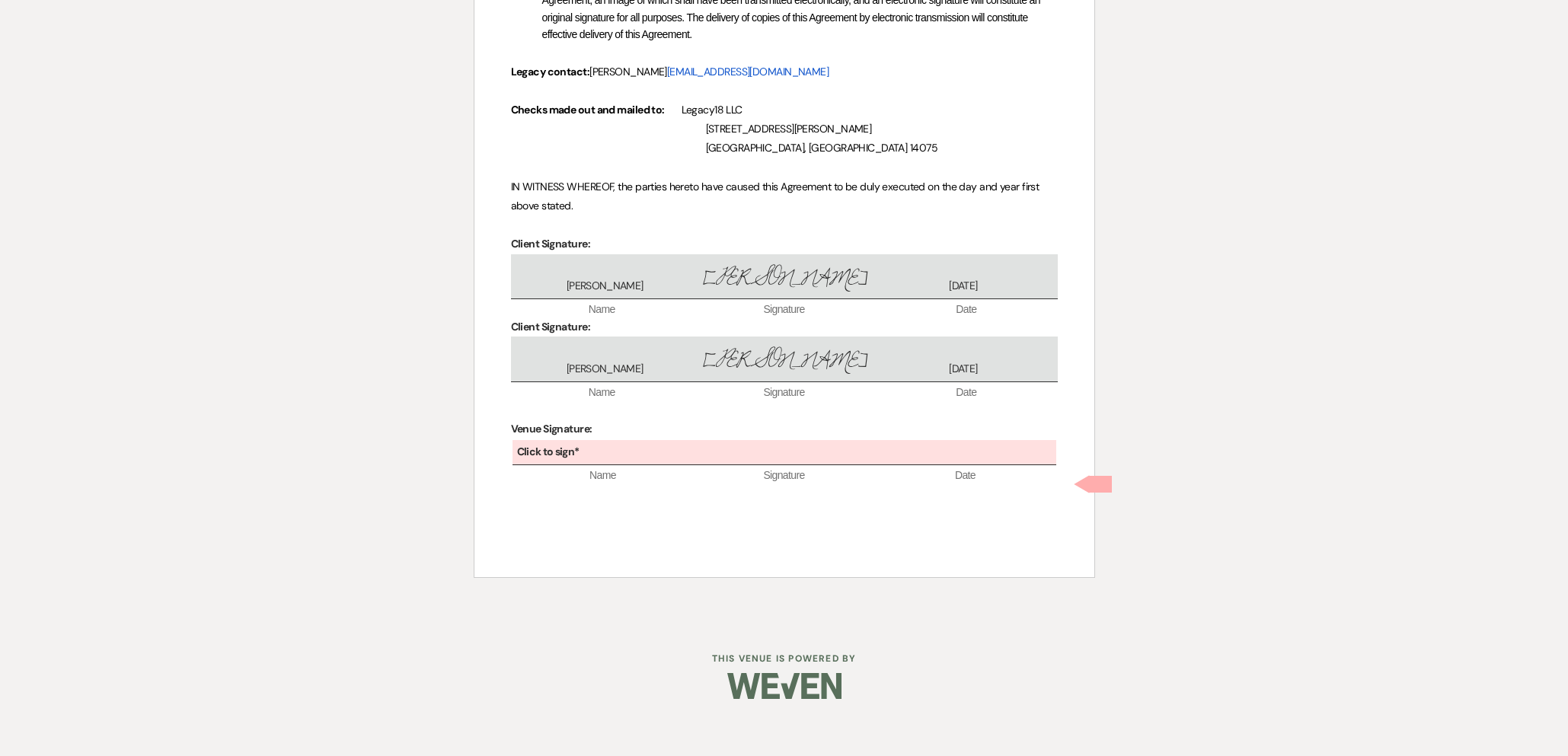
scroll to position [4783, 0]
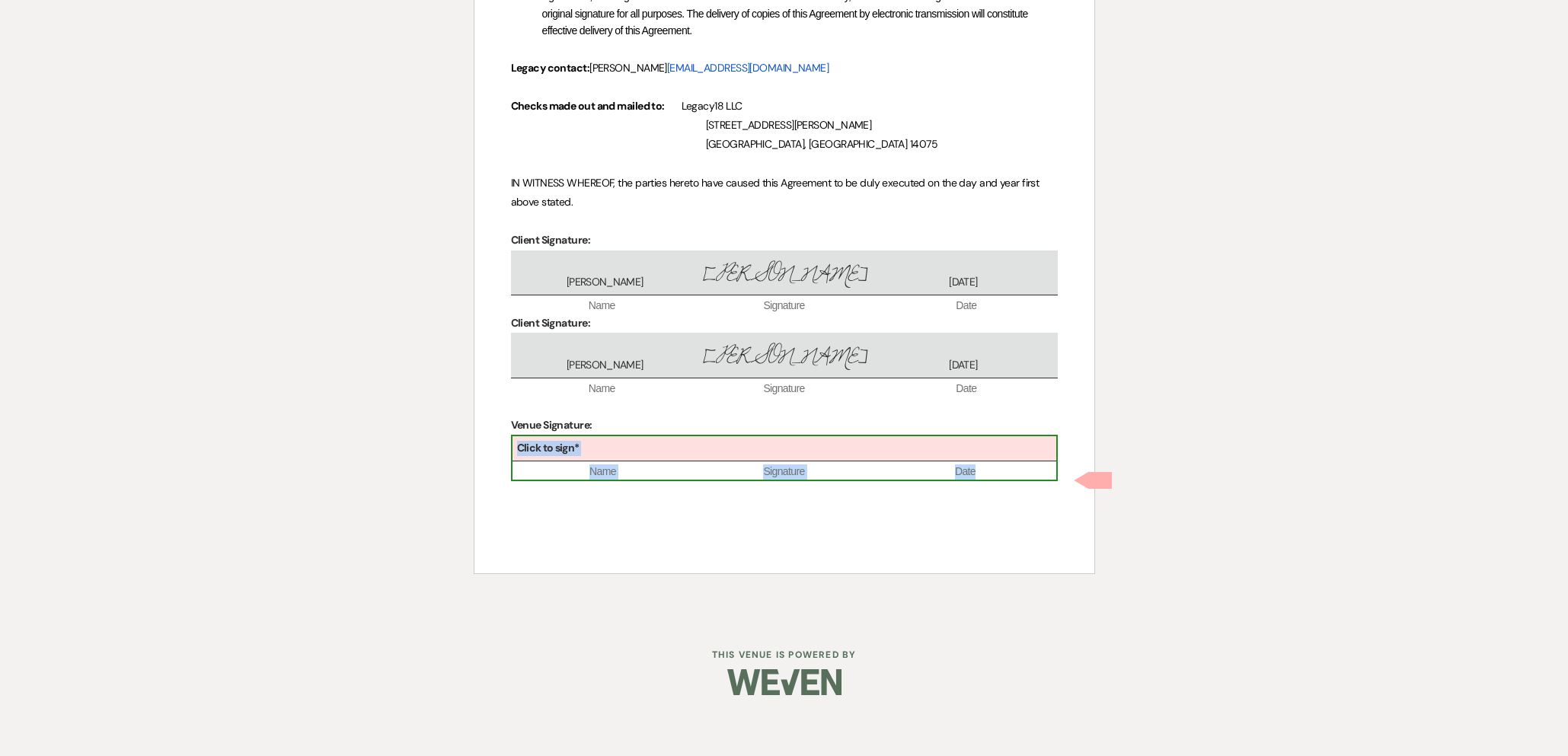
click at [715, 461] on div "Click to sign*" at bounding box center [784, 448] width 544 height 25
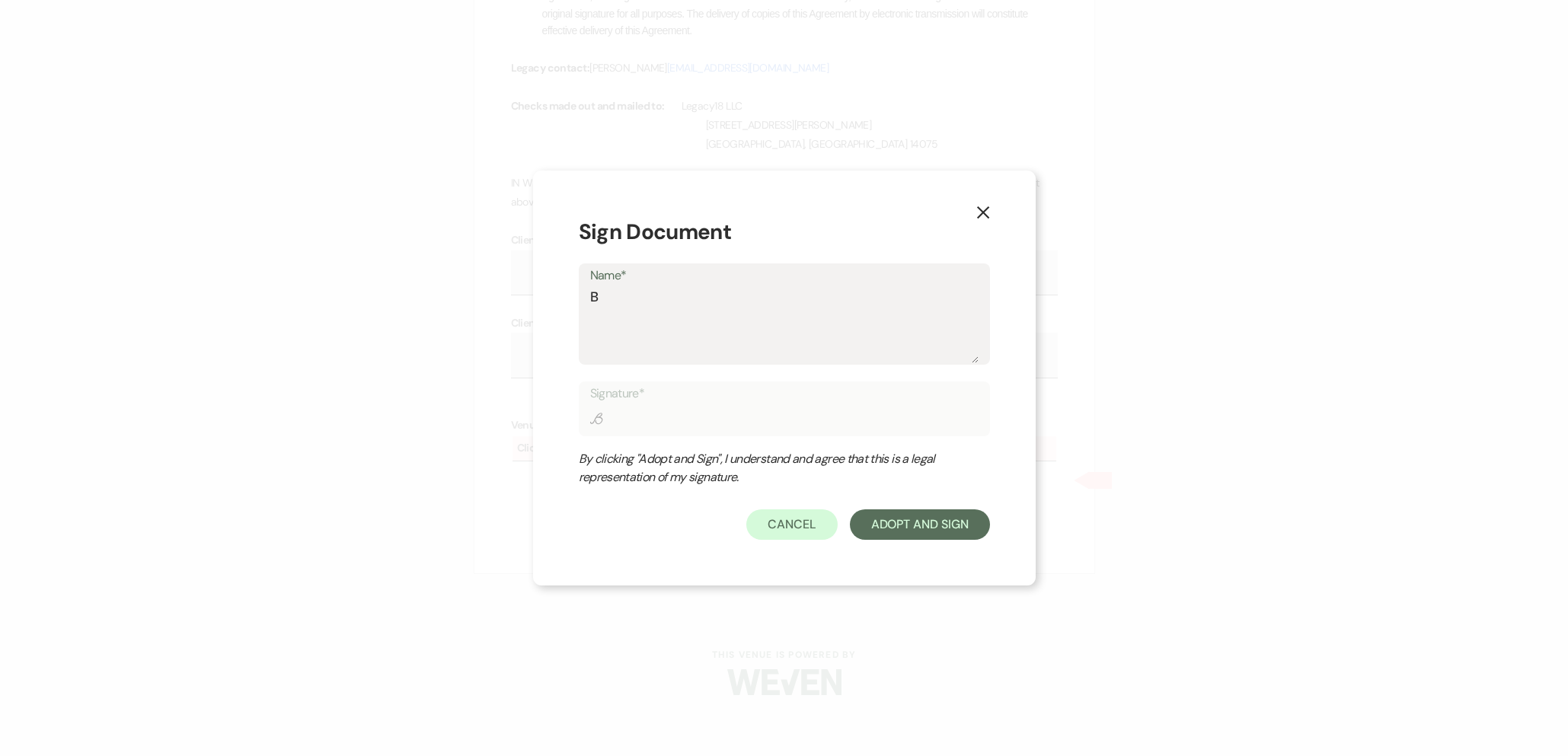
type textarea "B"
type input "B"
type textarea "Br"
type input "Br"
type textarea "Bri"
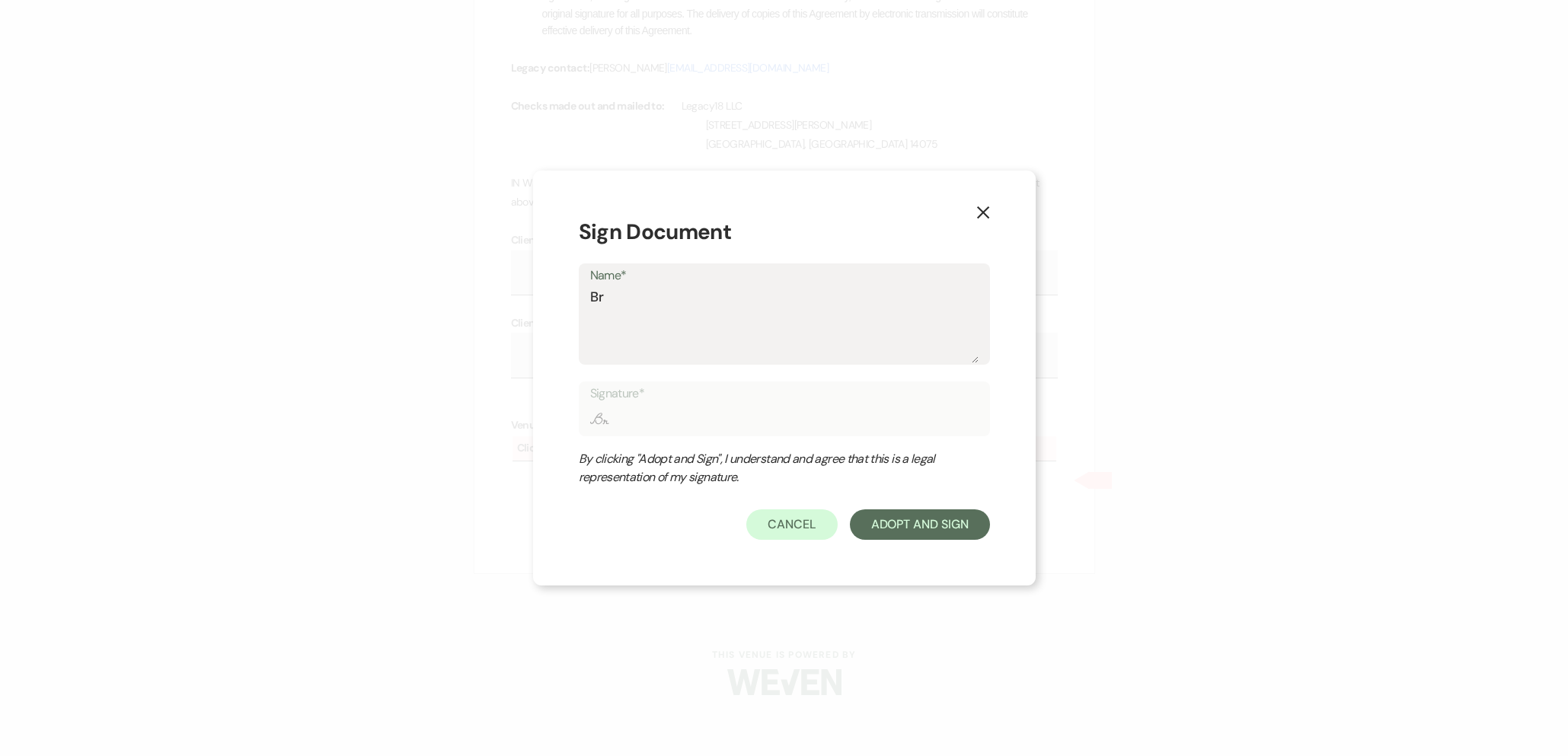
type input "Bri"
type textarea "Brid"
type input "Brid"
type textarea "Bridh"
type input "Bridh"
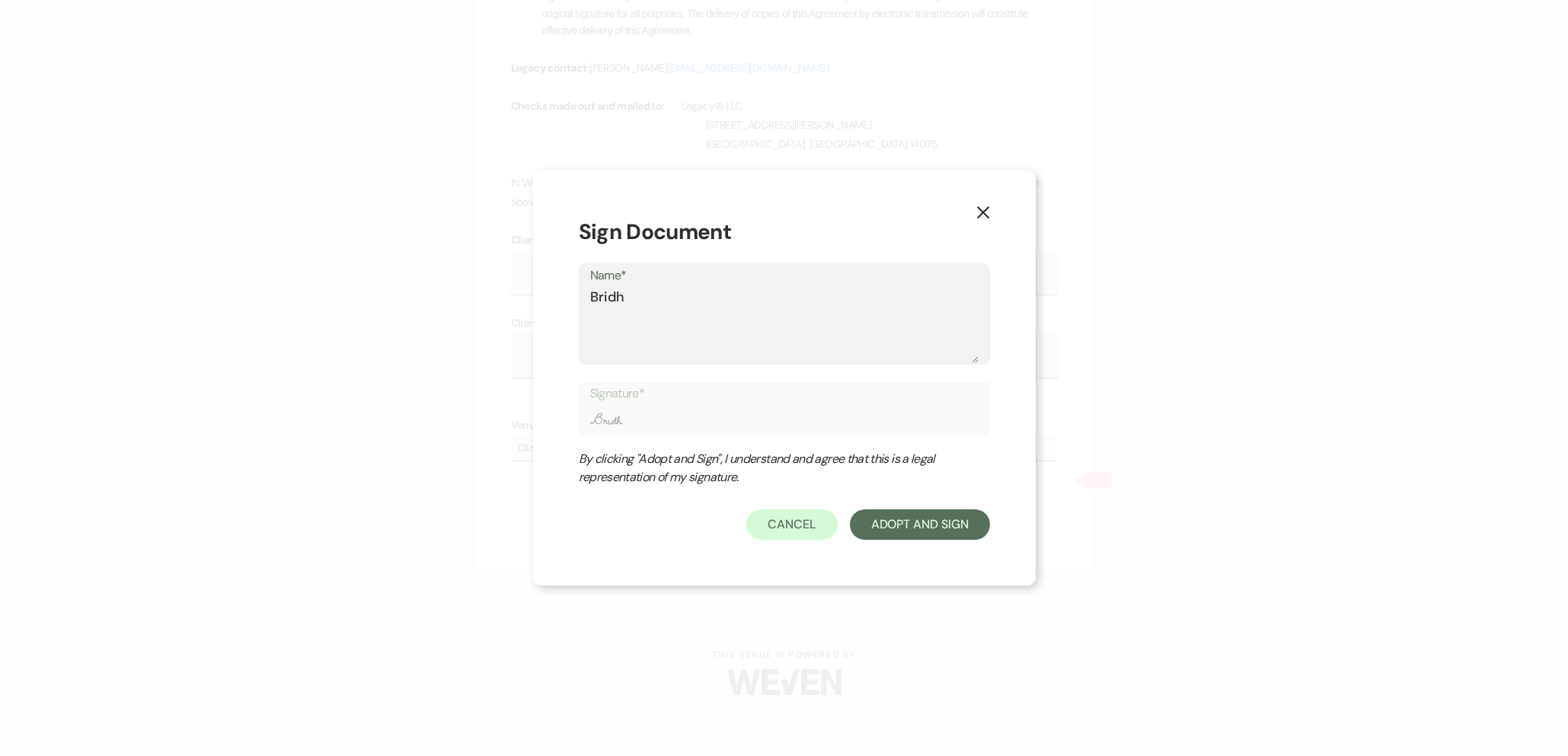
type textarea "Bridhe"
type input "Bridhe"
type textarea "Bridhet"
type input "Bridhet"
type textarea "Bridhett"
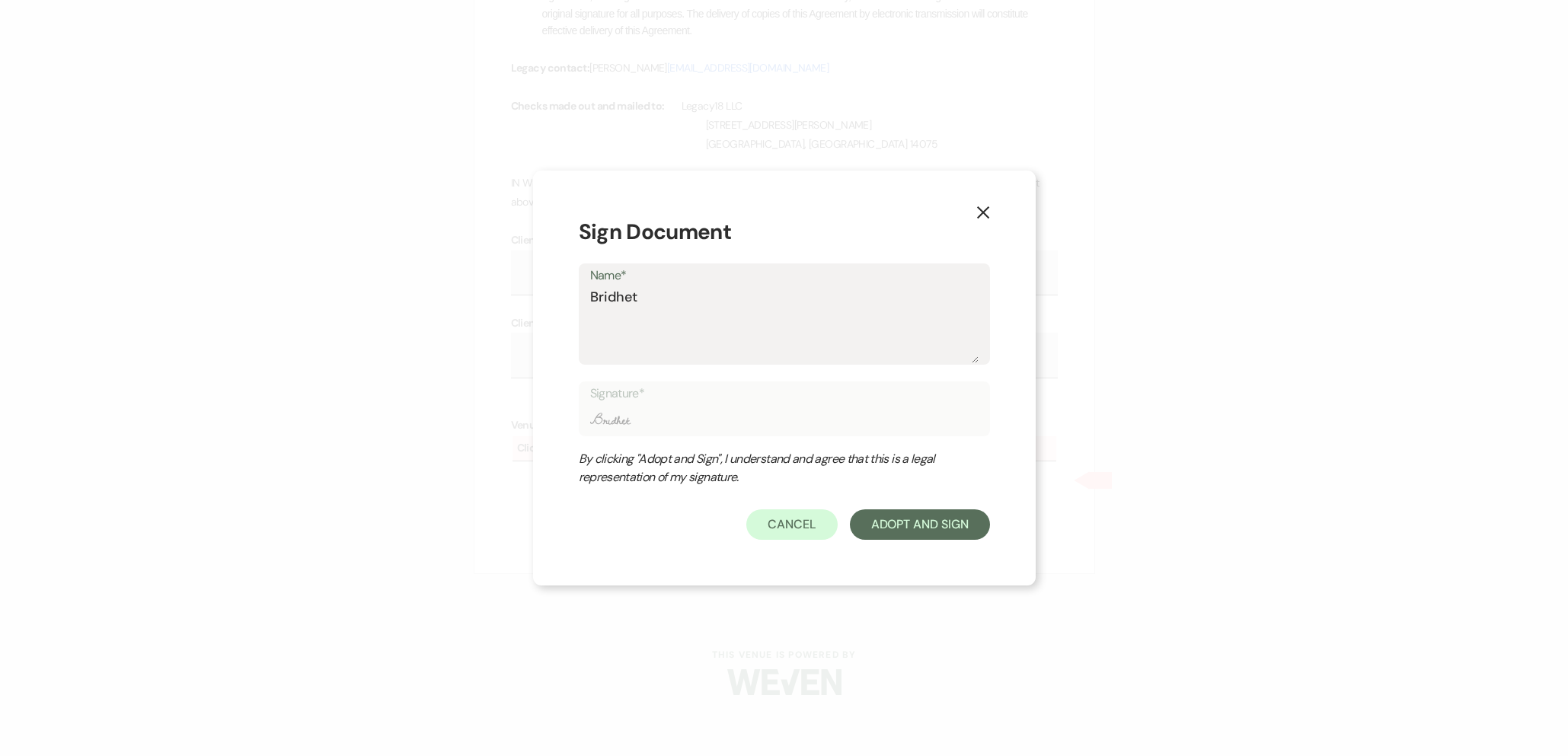
type input "Bridhett"
type textarea "Bridhette"
type input "Bridhette"
type textarea "Bridhett"
type input "Bridhett"
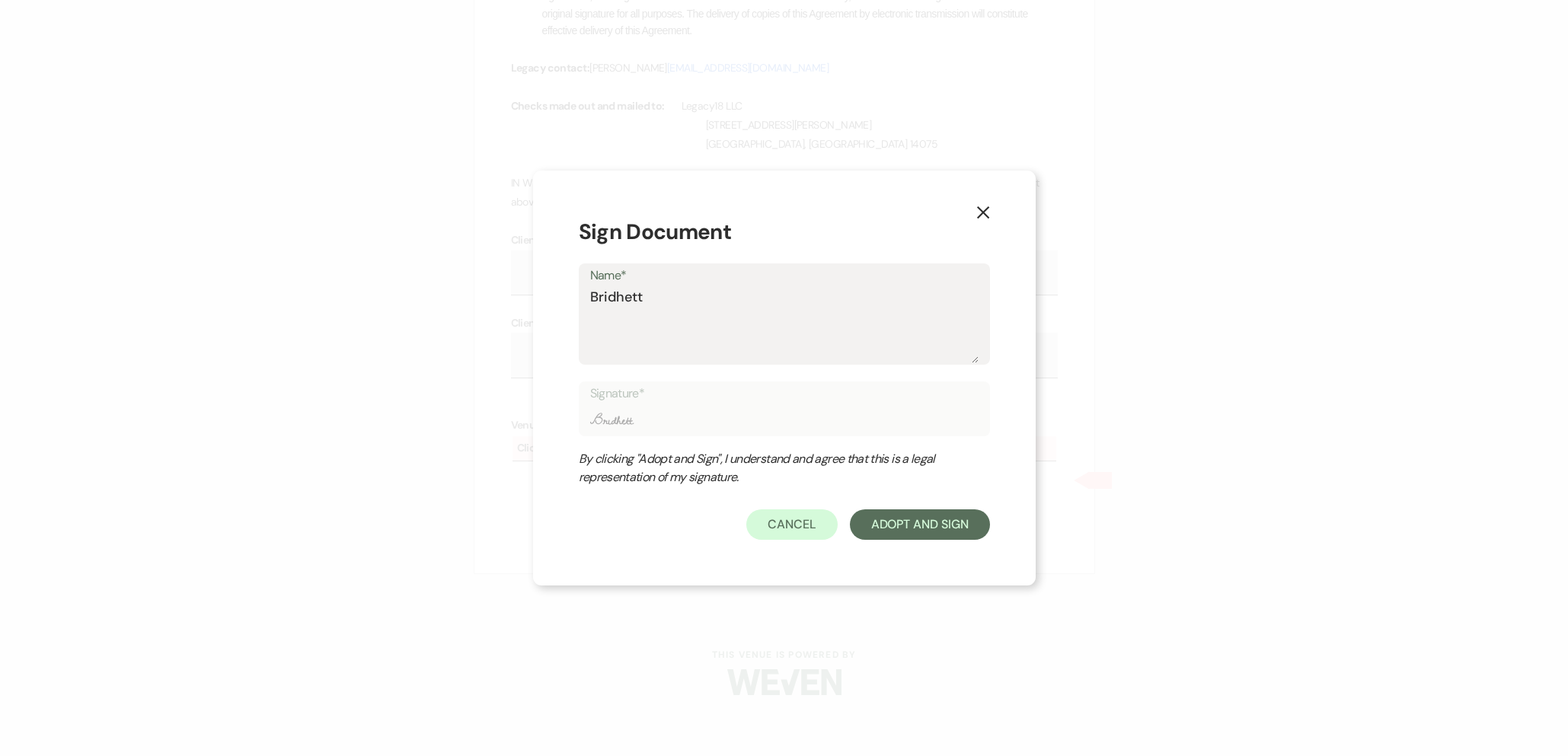
type textarea "Bridhet"
type input "Bridhet"
type textarea "Bridhe"
type input "Bridhe"
type textarea "Bridh"
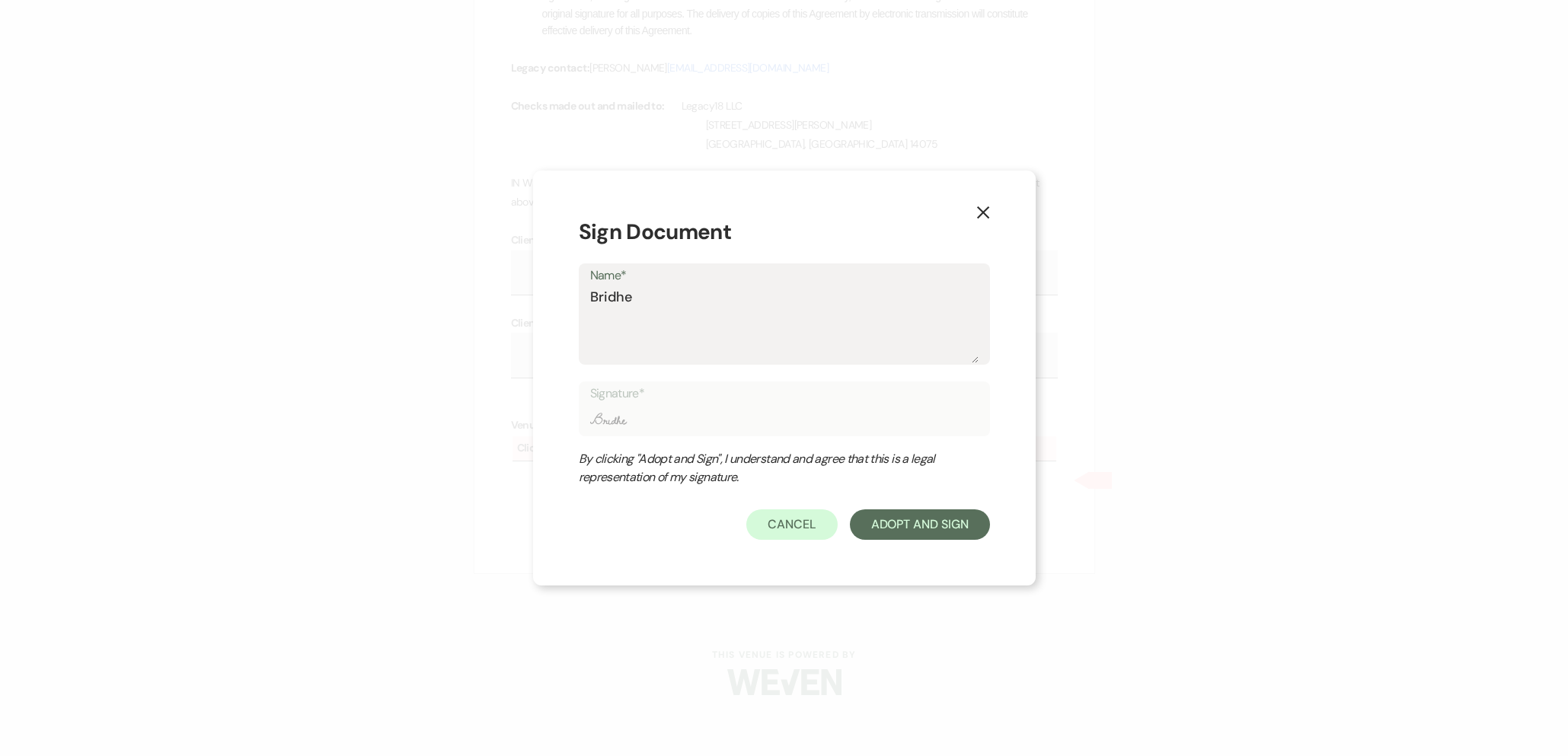
type input "Bridh"
type textarea "Brid"
type input "Brid"
type textarea "Bridg"
type input "Bridg"
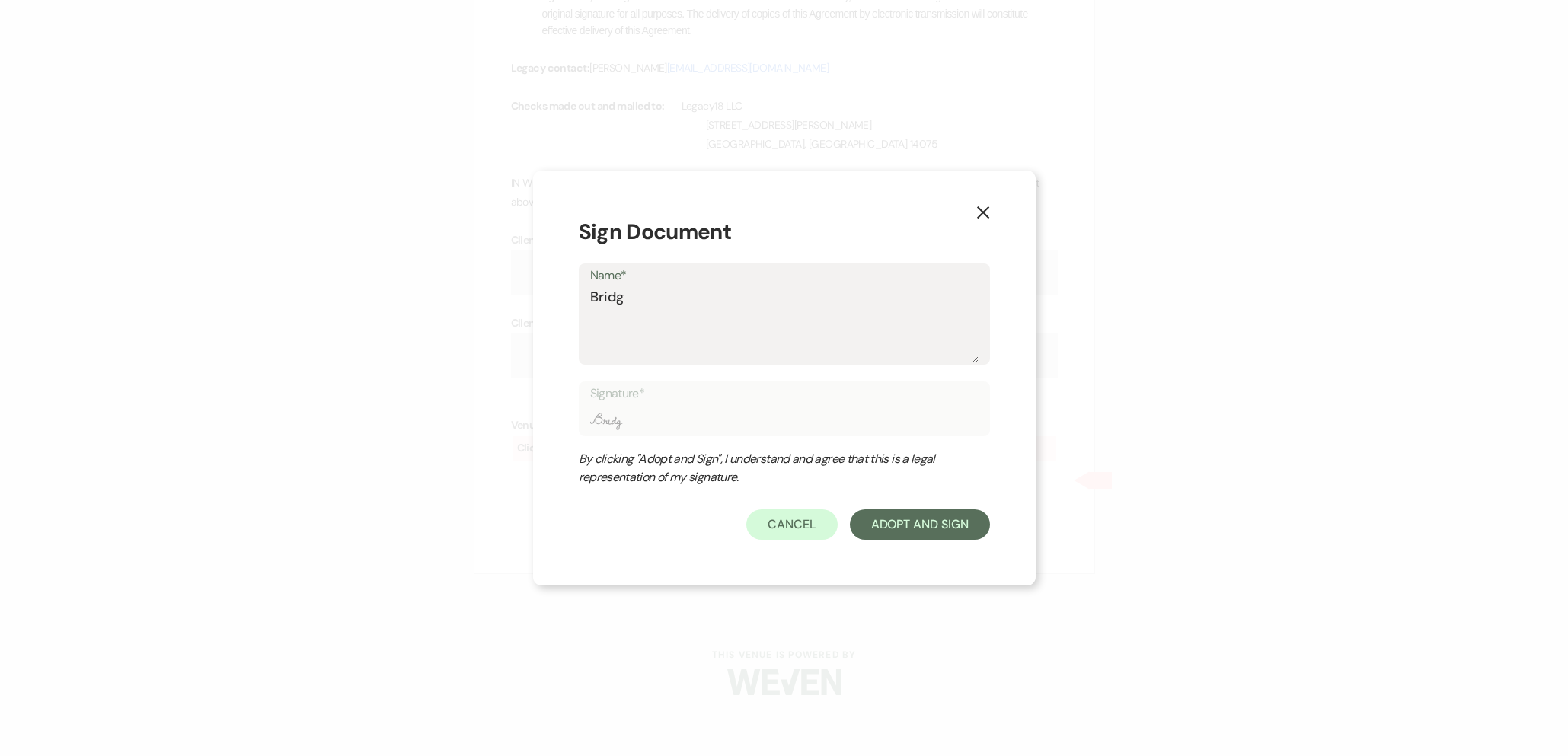
type textarea "Bridge"
type input "Bridge"
type textarea "Bridget"
type input "Bridget"
type textarea "Bridgett"
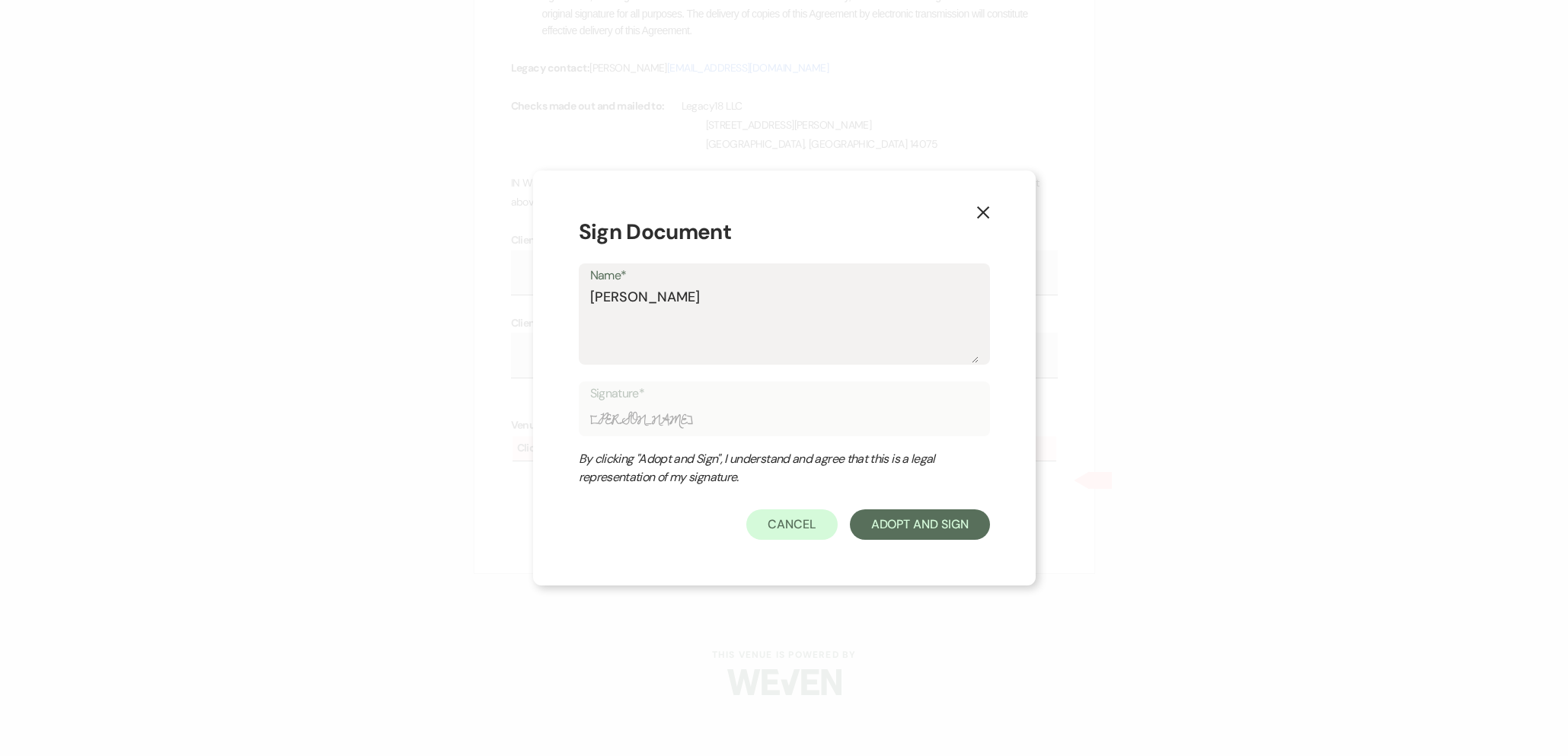
type input "Bridgett"
type textarea "[PERSON_NAME]"
type input "[PERSON_NAME]"
type textarea "[PERSON_NAME]"
type input "[PERSON_NAME]"
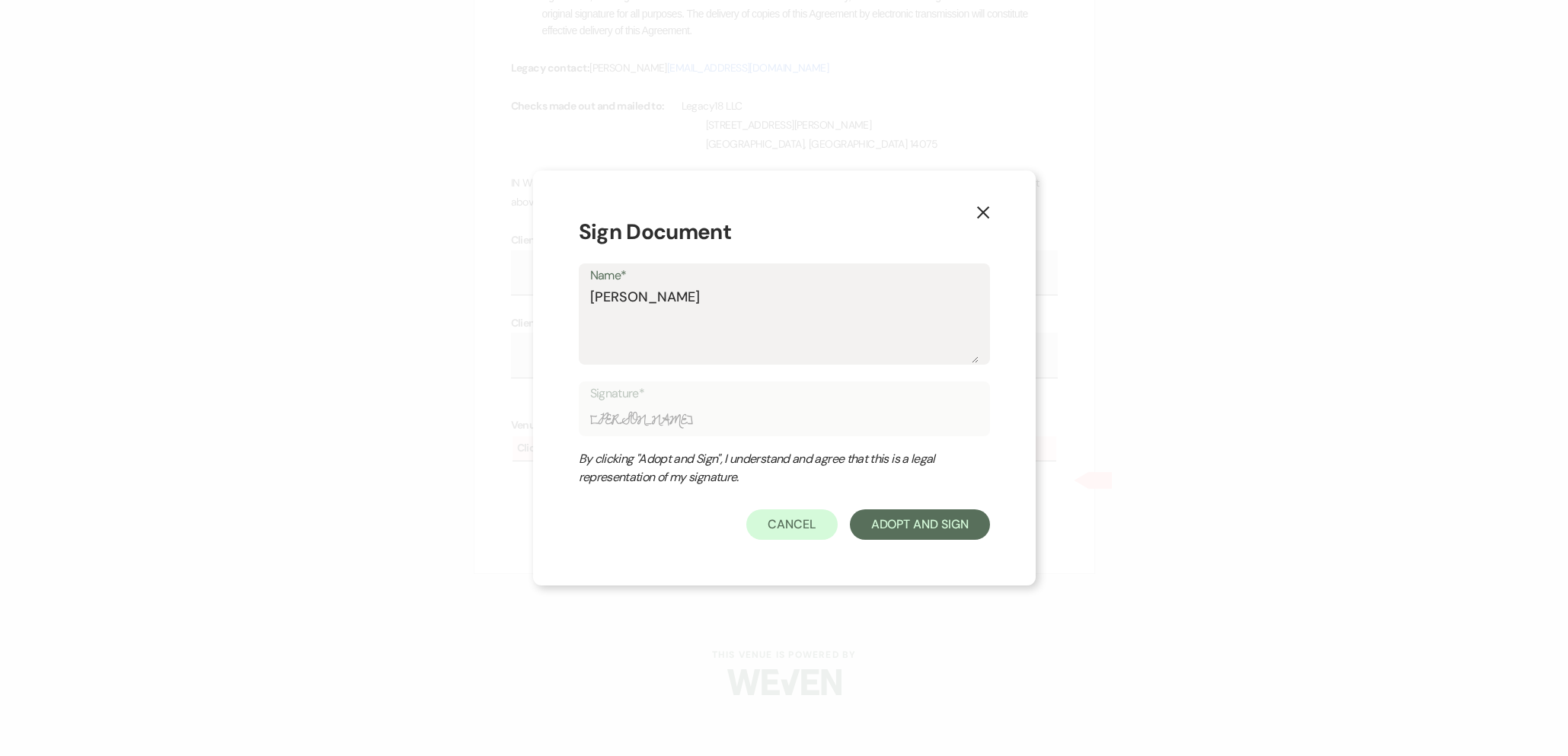
type textarea "Bridgette P"
type input "Bridgette P"
type textarea "Bridgette Pr"
type input "Bridgette Pr"
type textarea "Bridgette Prn"
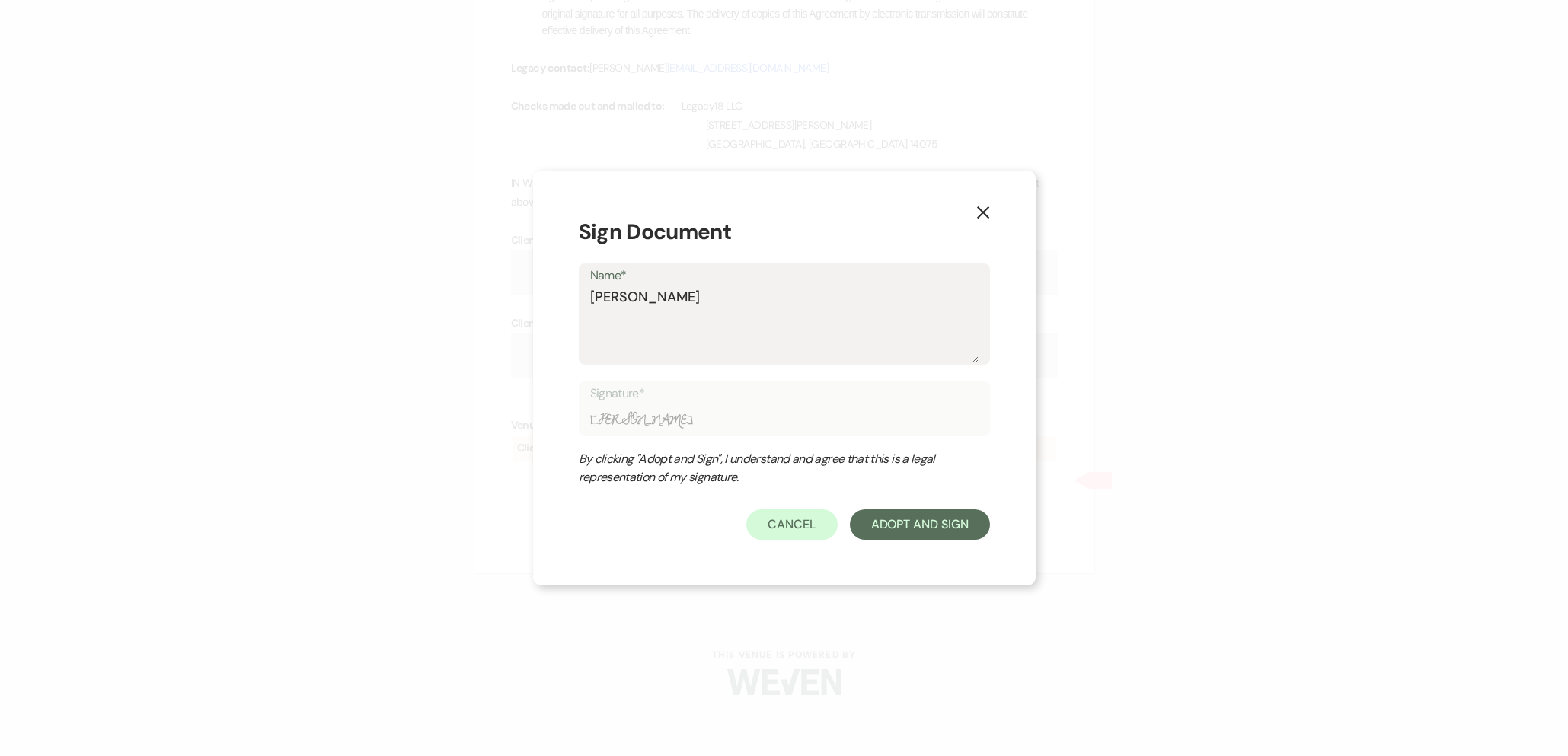
type input "Bridgette Prn"
type textarea "[PERSON_NAME]"
type input "[PERSON_NAME]"
type textarea "[PERSON_NAME]"
click at [890, 525] on button "Adopt And Sign" at bounding box center [919, 525] width 140 height 30
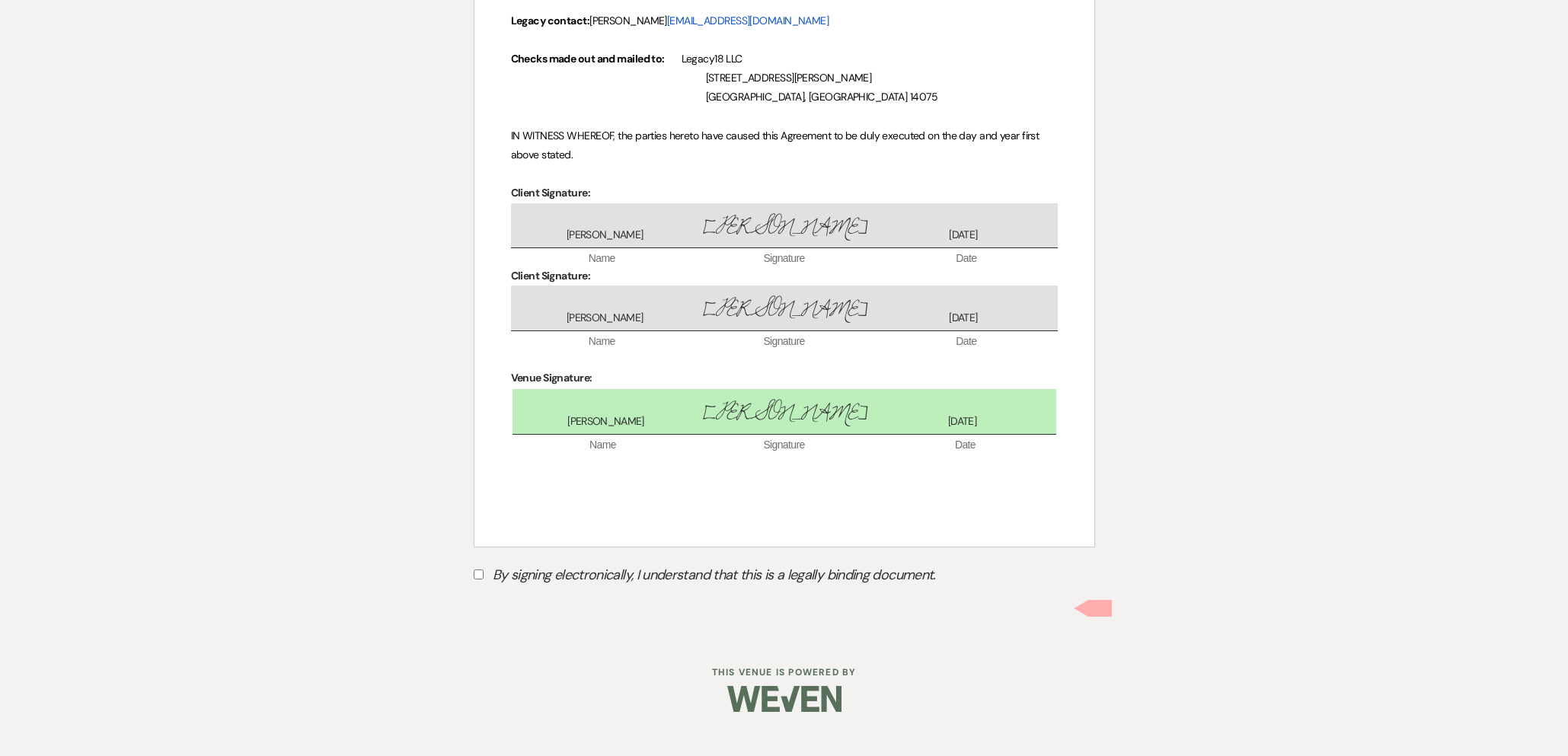
scroll to position [4846, 0]
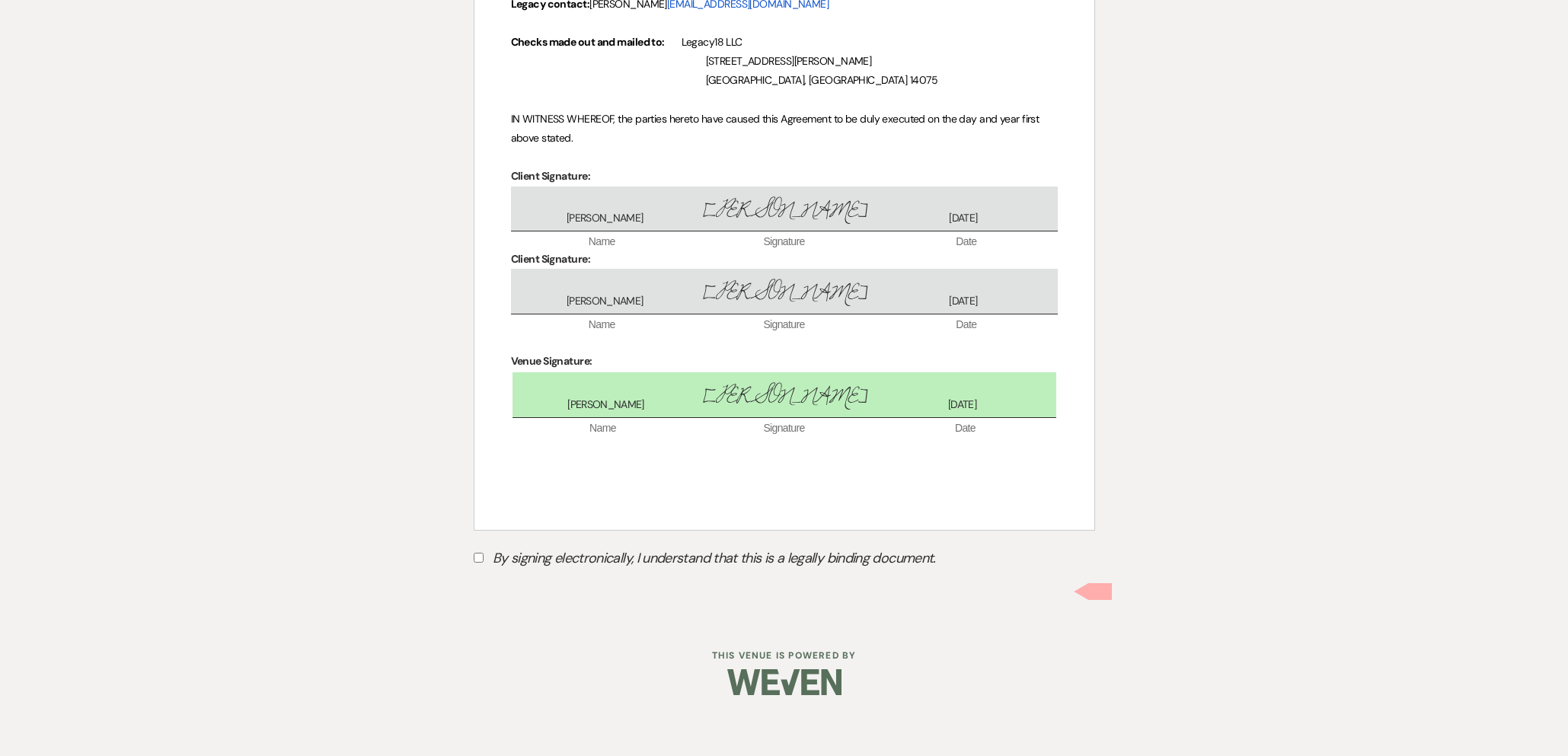
click at [479, 563] on input "By signing electronically, I understand that this is a legally binding document." at bounding box center [478, 557] width 10 height 10
checkbox input "true"
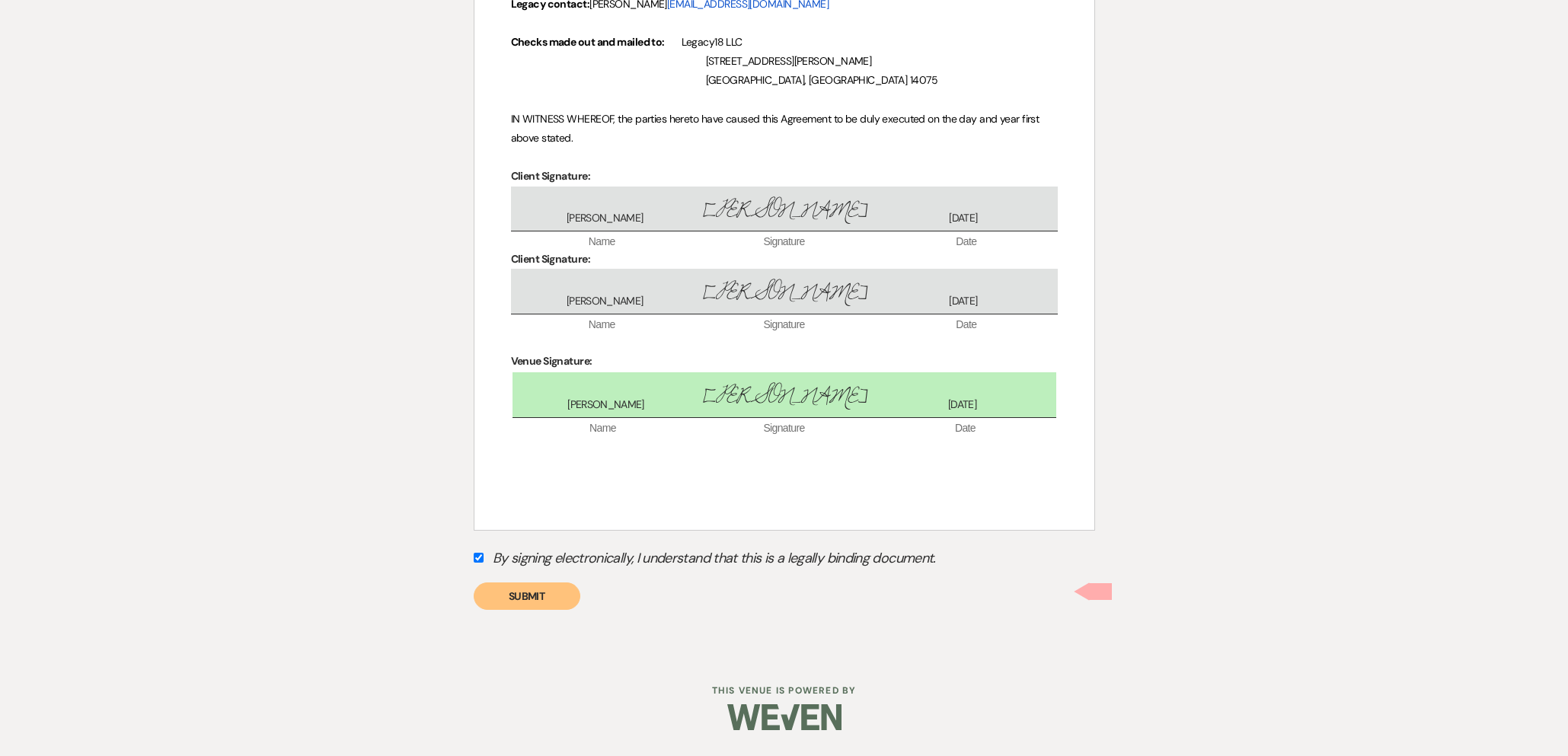
click at [521, 609] on button "Submit" at bounding box center [527, 595] width 107 height 28
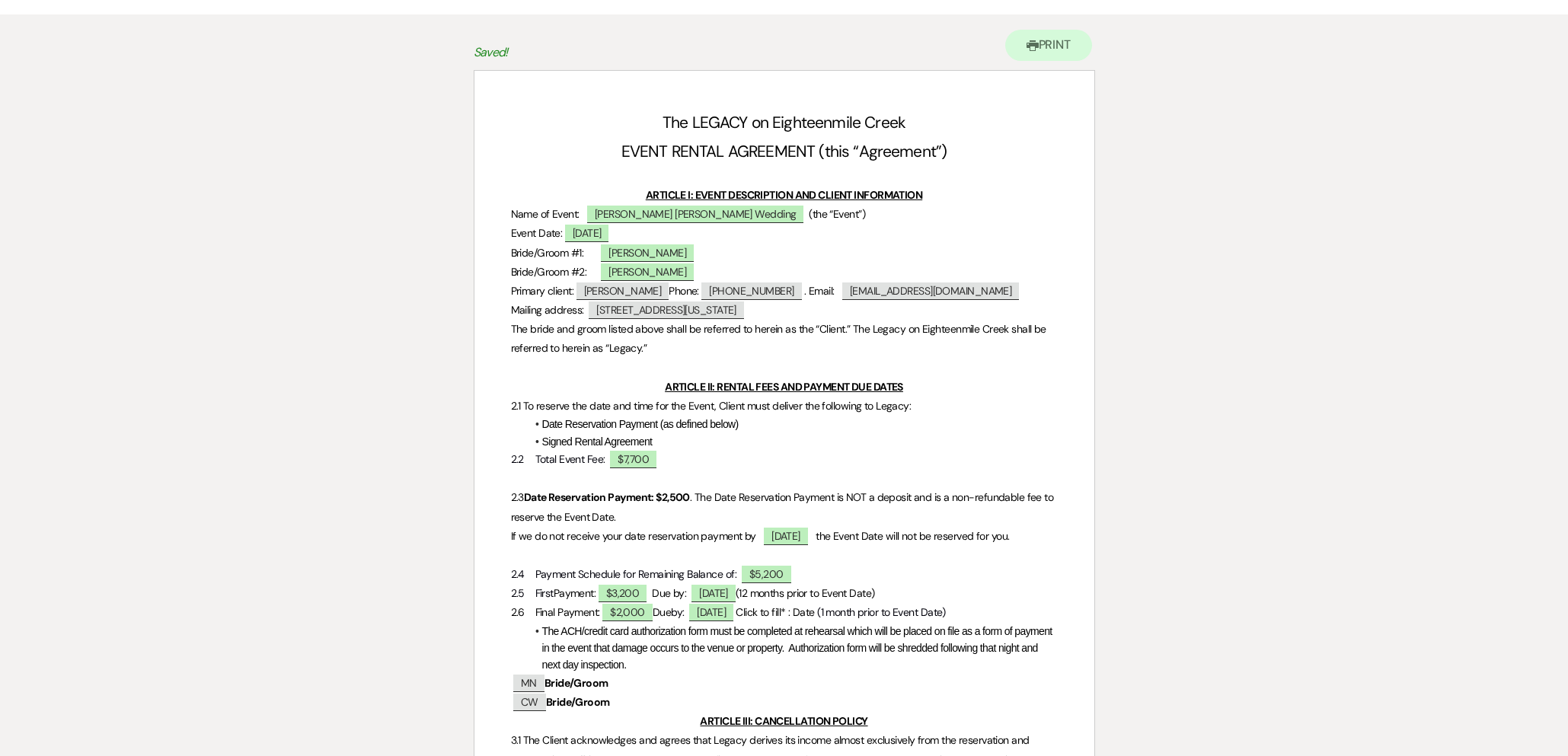
scroll to position [0, 0]
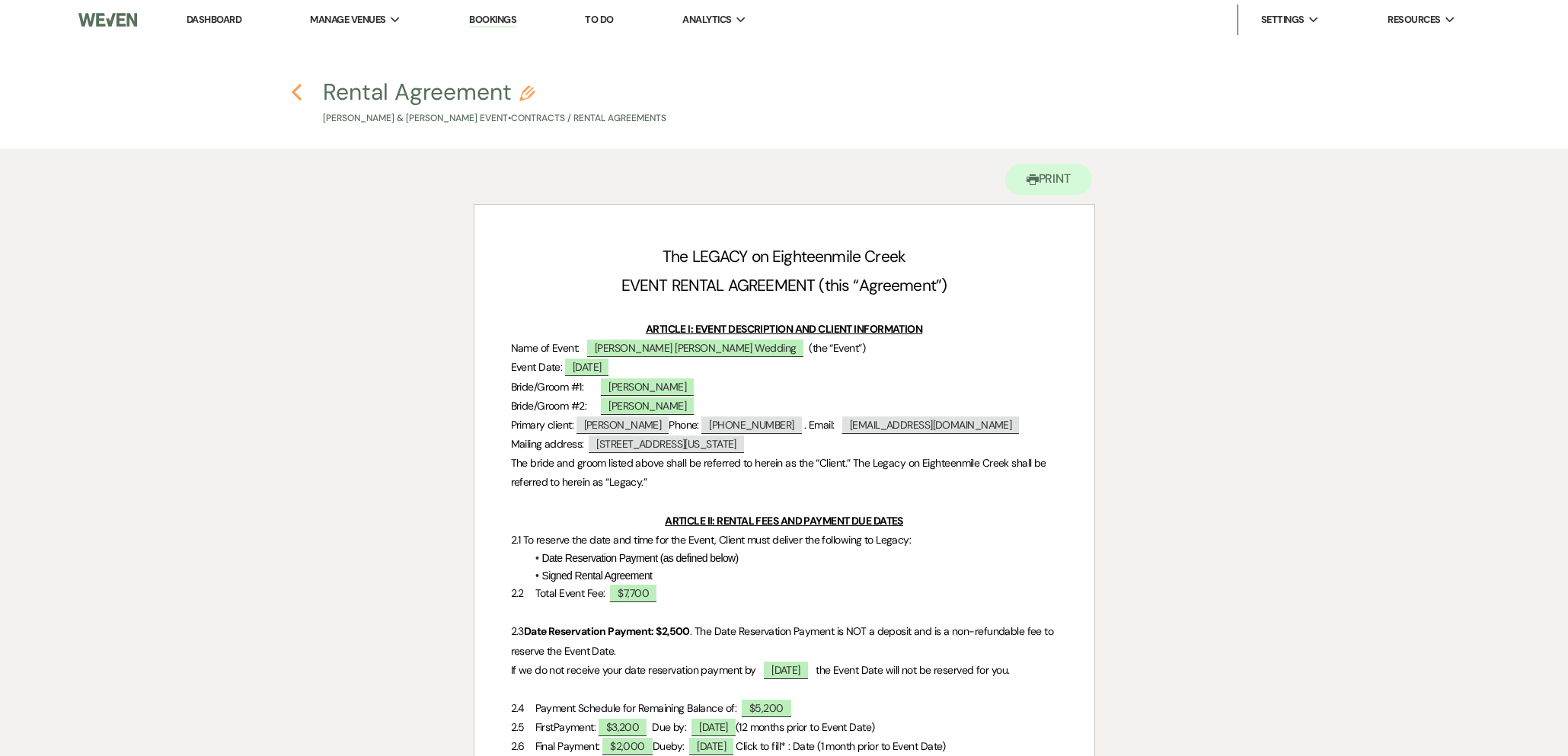
click at [292, 92] on use "button" at bounding box center [296, 92] width 10 height 17
select select "6"
select select "5"
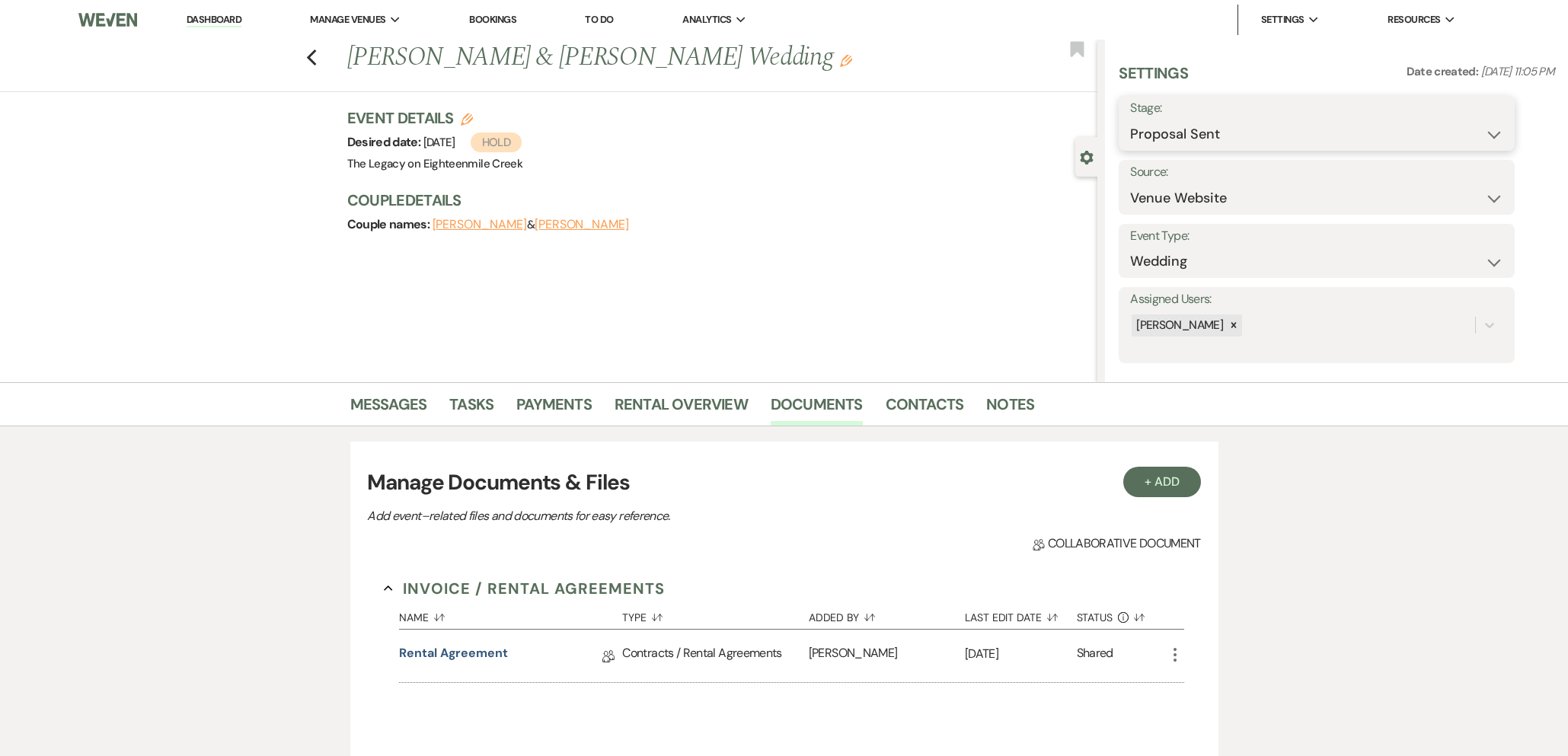
click at [1282, 133] on select "Inquiry Follow Up Tour Requested Tour Confirmed Toured Proposal Sent Booked Lost" at bounding box center [1317, 133] width 373 height 30
select select "7"
click at [1130, 119] on select "Inquiry Follow Up Tour Requested Tour Confirmed Toured Proposal Sent Booked Lost" at bounding box center [1317, 133] width 373 height 30
click at [1481, 132] on button "Save" at bounding box center [1472, 123] width 86 height 30
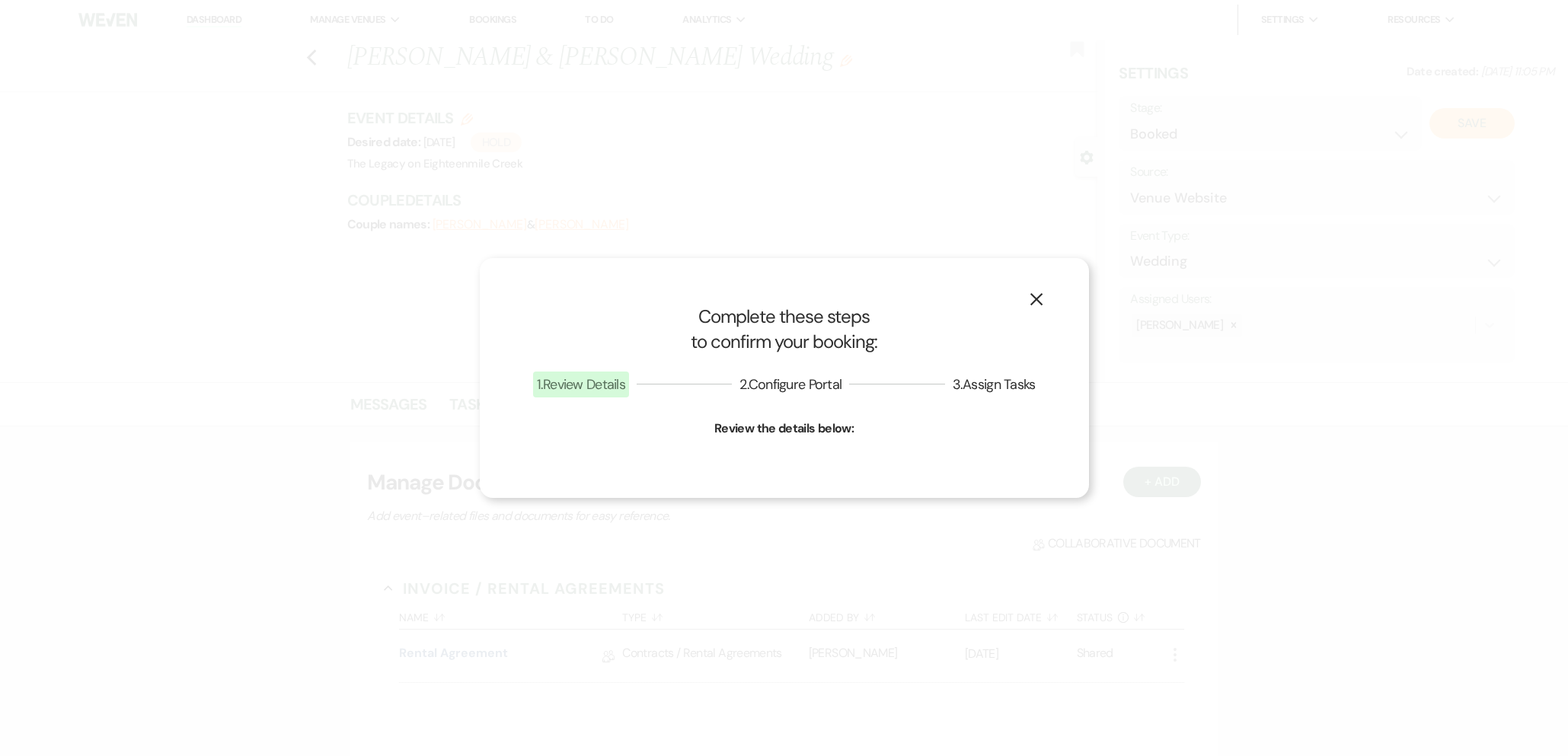
select select "1"
select select "532"
select select "false"
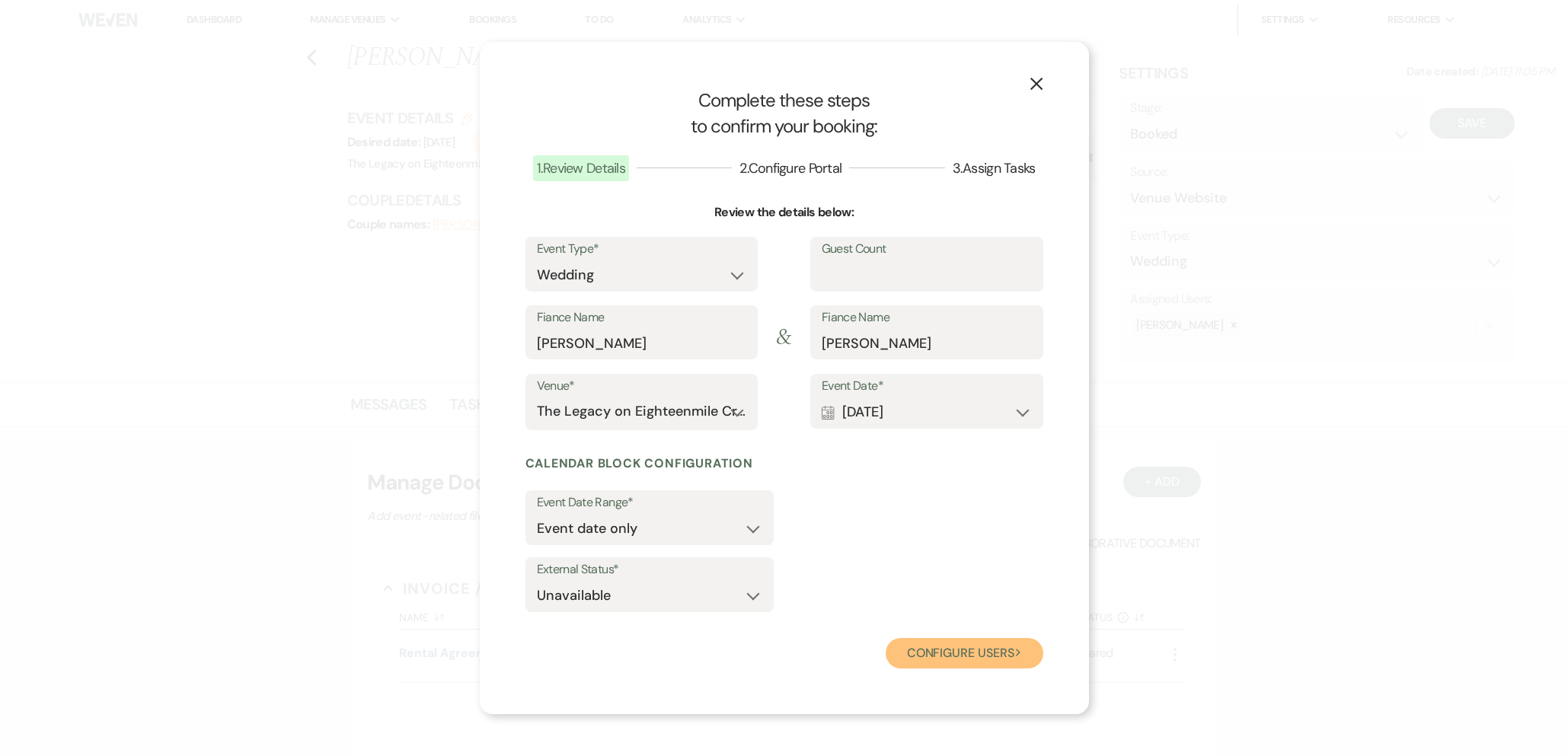
drag, startPoint x: 909, startPoint y: 650, endPoint x: 897, endPoint y: 649, distance: 12.0
click at [909, 650] on button "Configure users Next" at bounding box center [964, 653] width 157 height 30
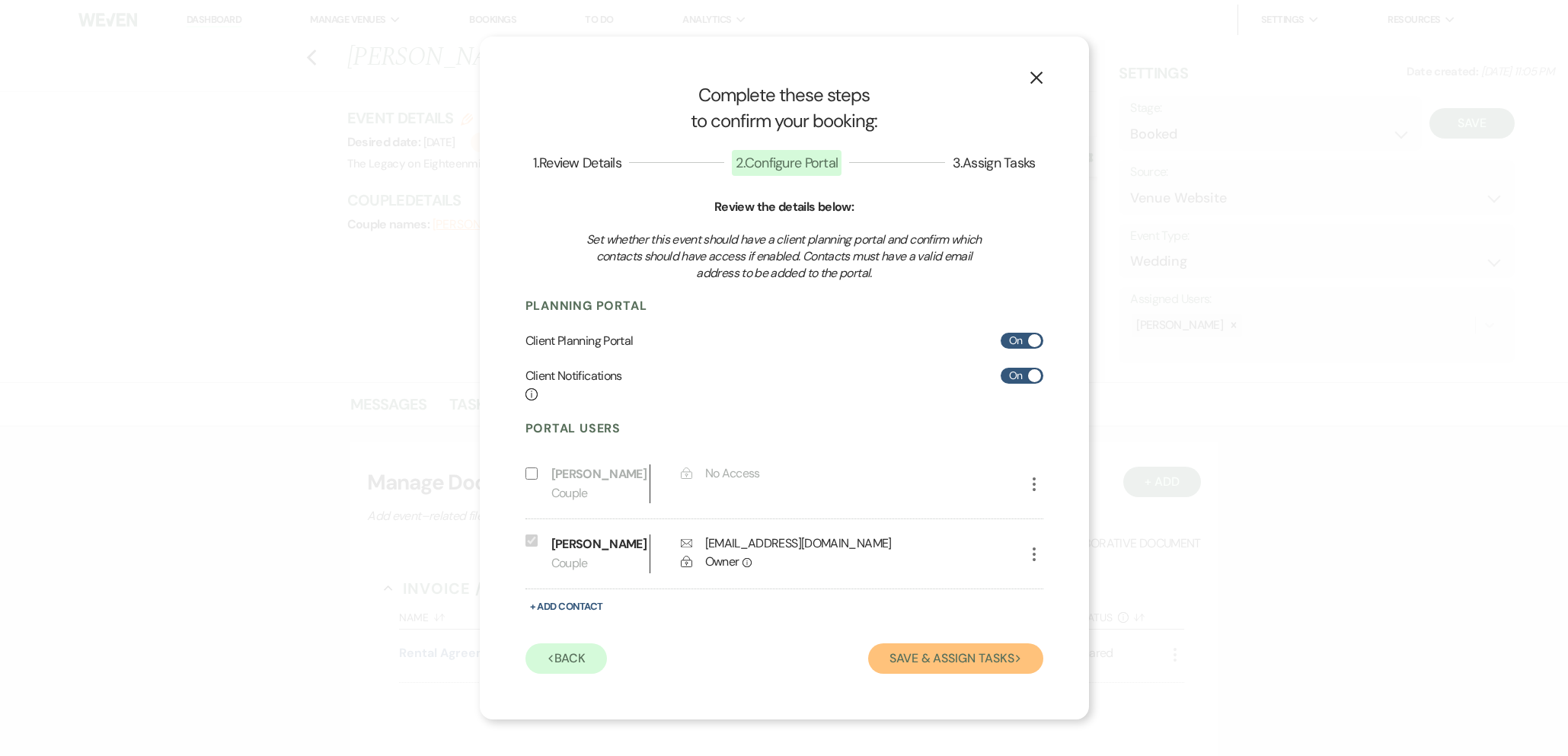
click at [952, 664] on button "Save & Assign Tasks Next" at bounding box center [955, 658] width 174 height 30
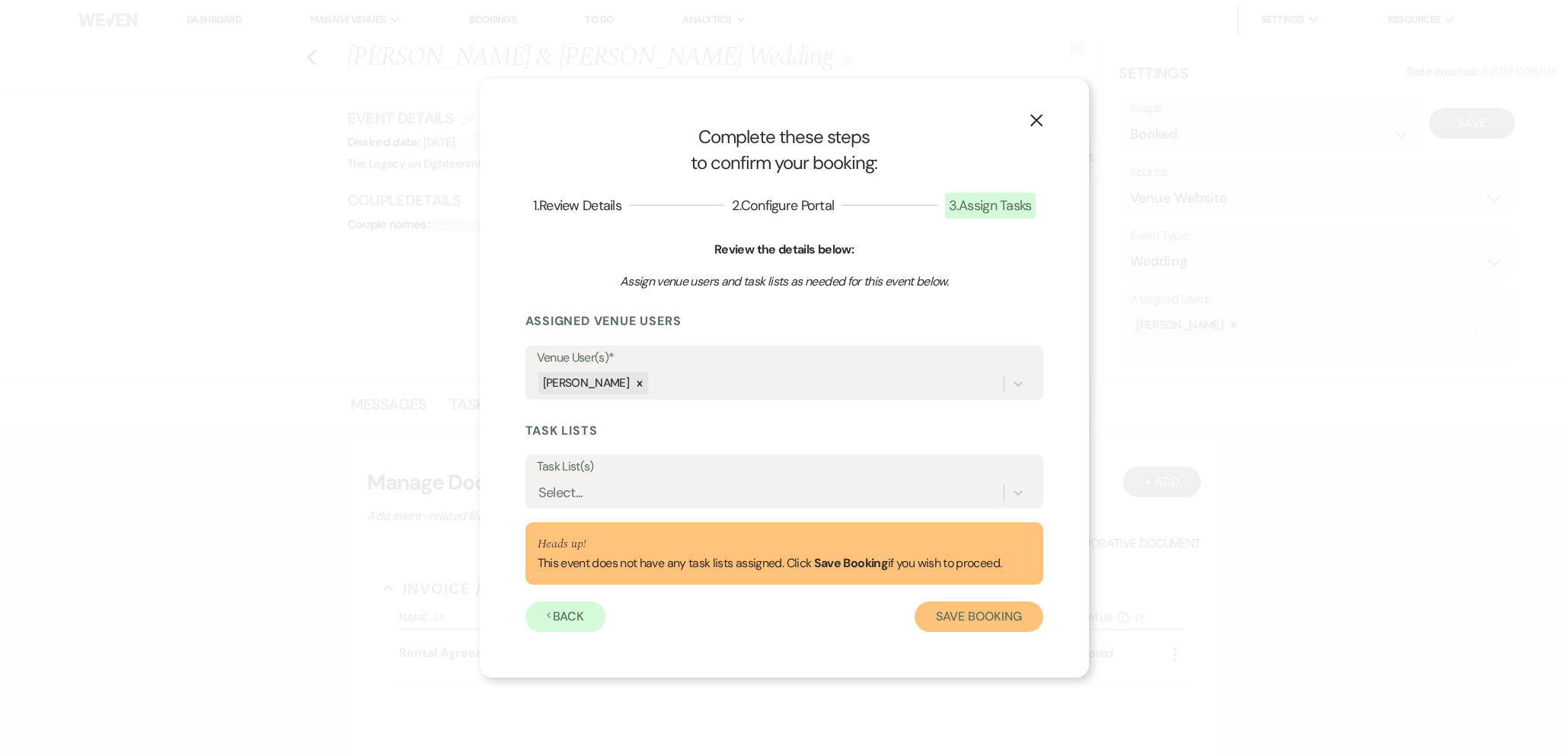
drag, startPoint x: 975, startPoint y: 612, endPoint x: 907, endPoint y: 573, distance: 78.4
click at [975, 612] on button "Save Booking" at bounding box center [978, 616] width 128 height 30
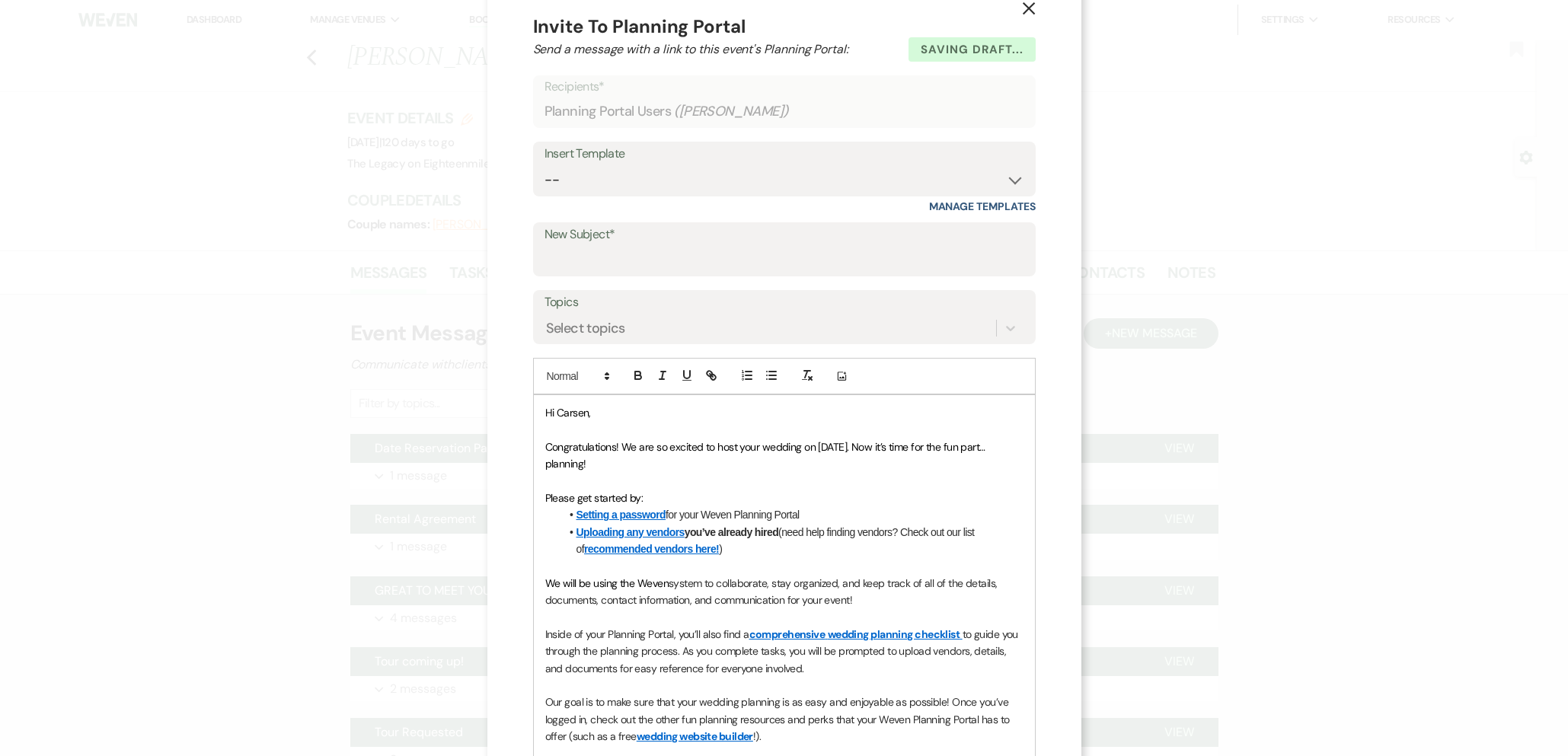
scroll to position [19, 0]
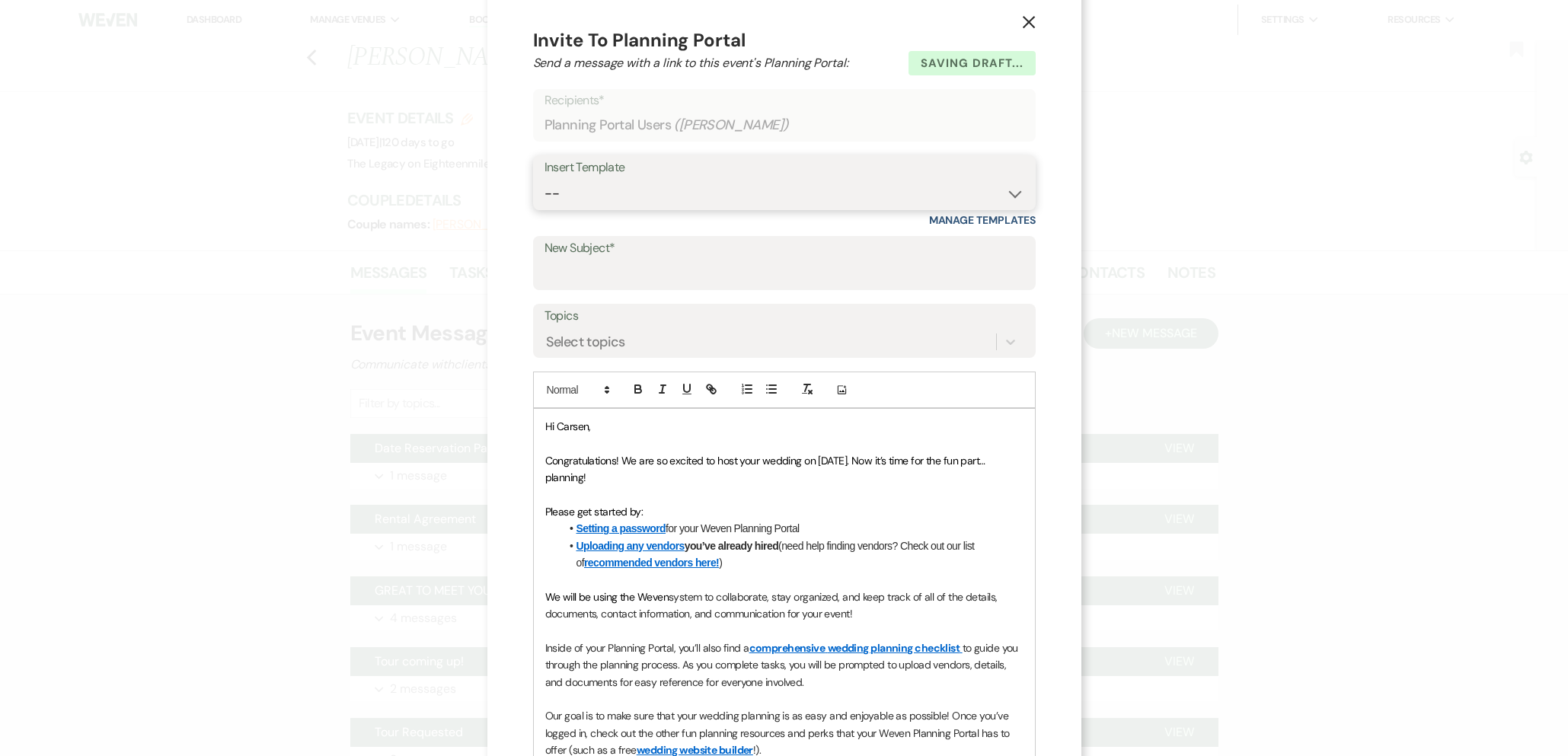
click at [645, 187] on select "-- Inquiry Follow Up- Just checking in :) Tour Date/Time Confirmation Proposal …" at bounding box center [784, 193] width 480 height 30
select select "737"
click at [544, 179] on select "-- Inquiry Follow Up- Just checking in :) Tour Date/Time Confirmation Proposal …" at bounding box center [784, 193] width 480 height 30
type input "YOUR VENUE IS OFFICIALLY BOOKED!"
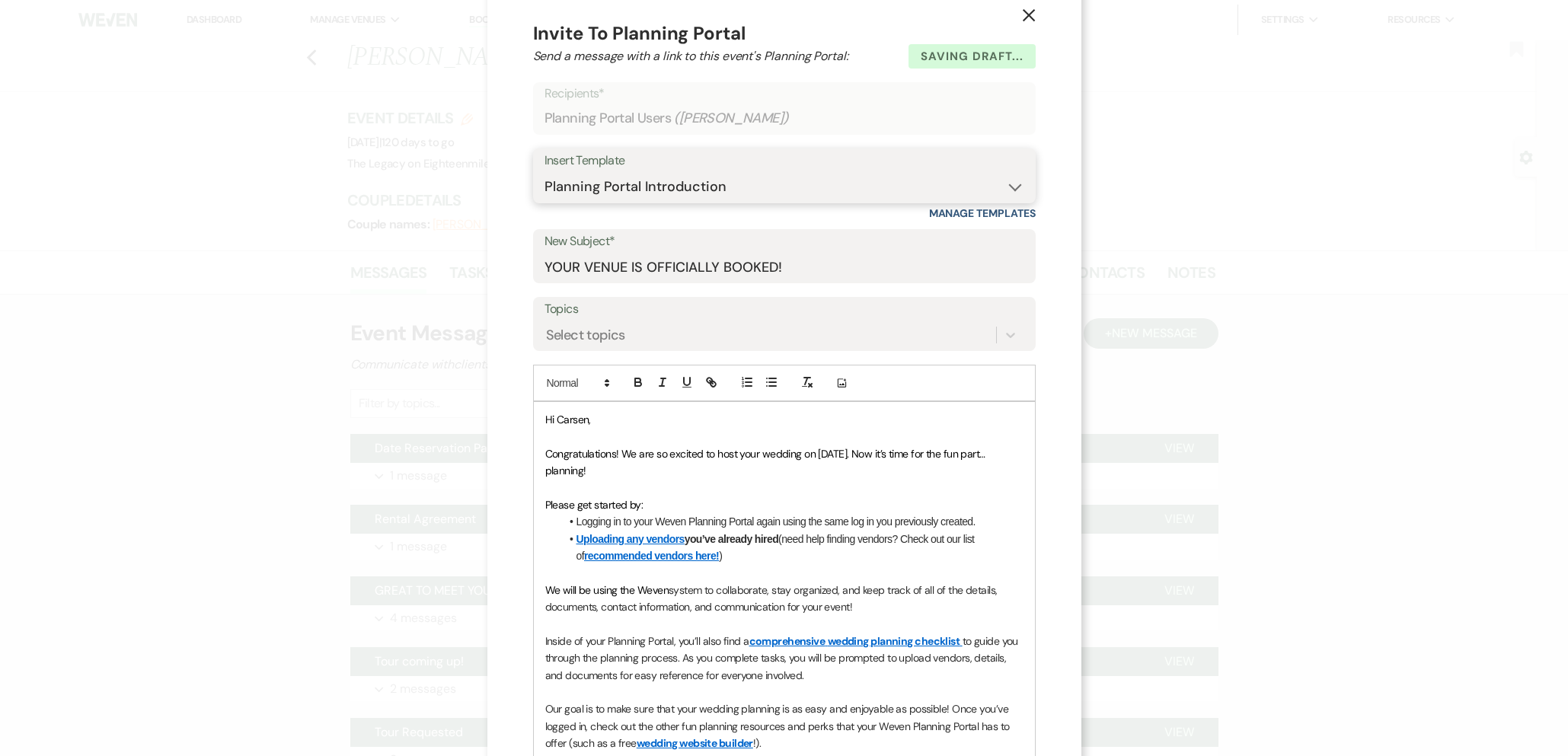
scroll to position [28, 0]
click at [587, 416] on span "Hi Carsen," at bounding box center [568, 418] width 46 height 13
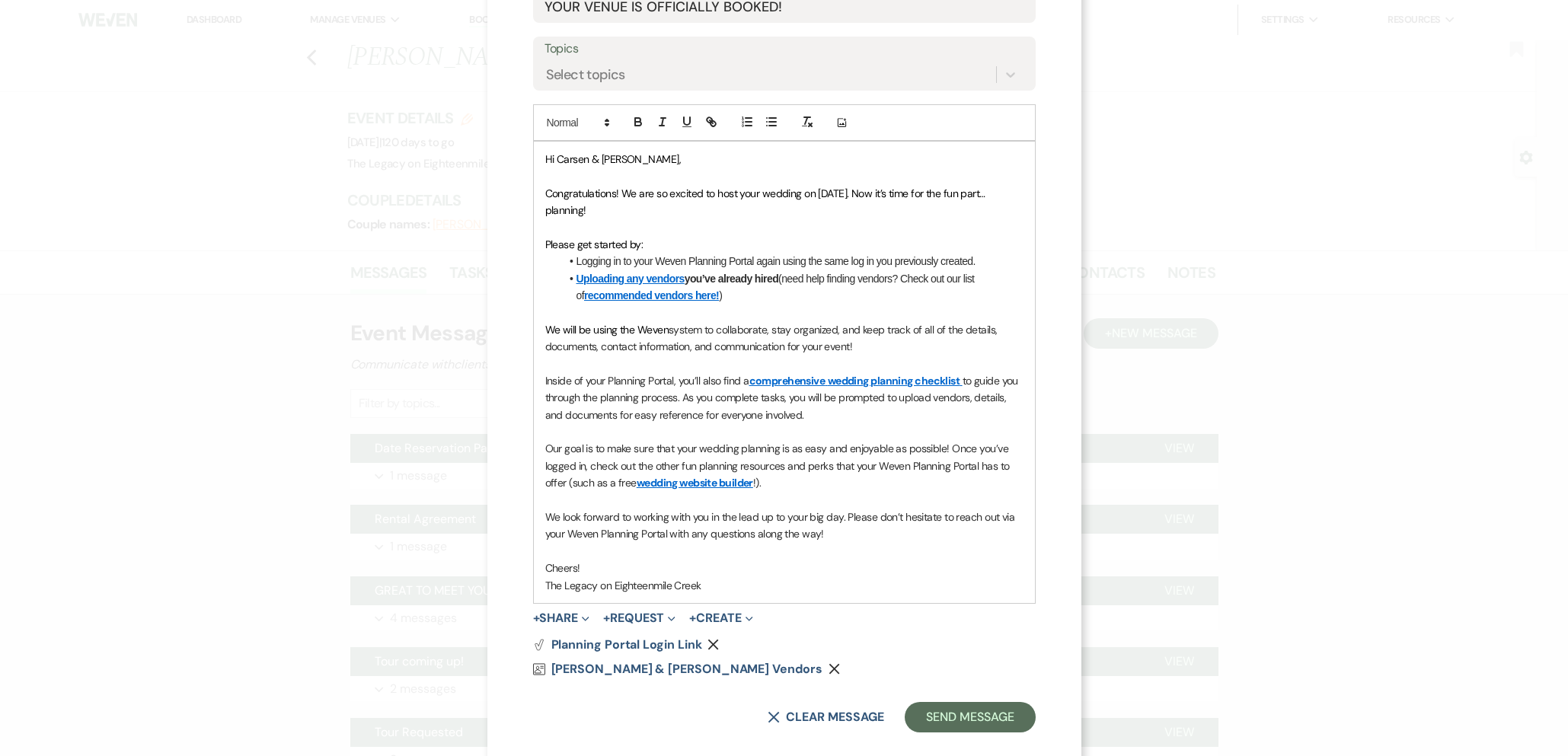
scroll to position [308, 0]
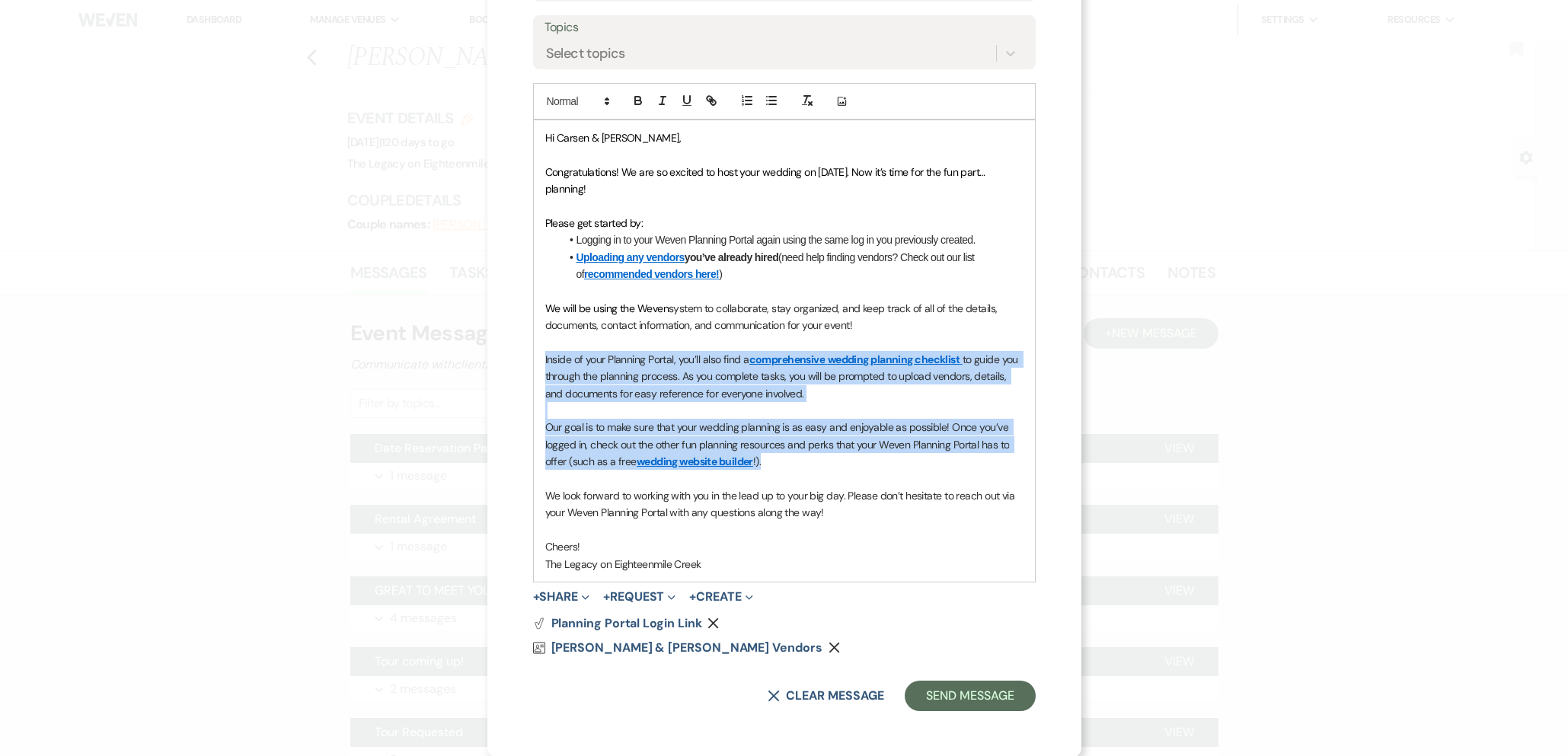
drag, startPoint x: 778, startPoint y: 465, endPoint x: 544, endPoint y: 357, distance: 257.7
click at [544, 357] on div "Hi Carsen & Mary, Congratulations! We are so excited to host your wedding on 01…" at bounding box center [784, 350] width 501 height 461
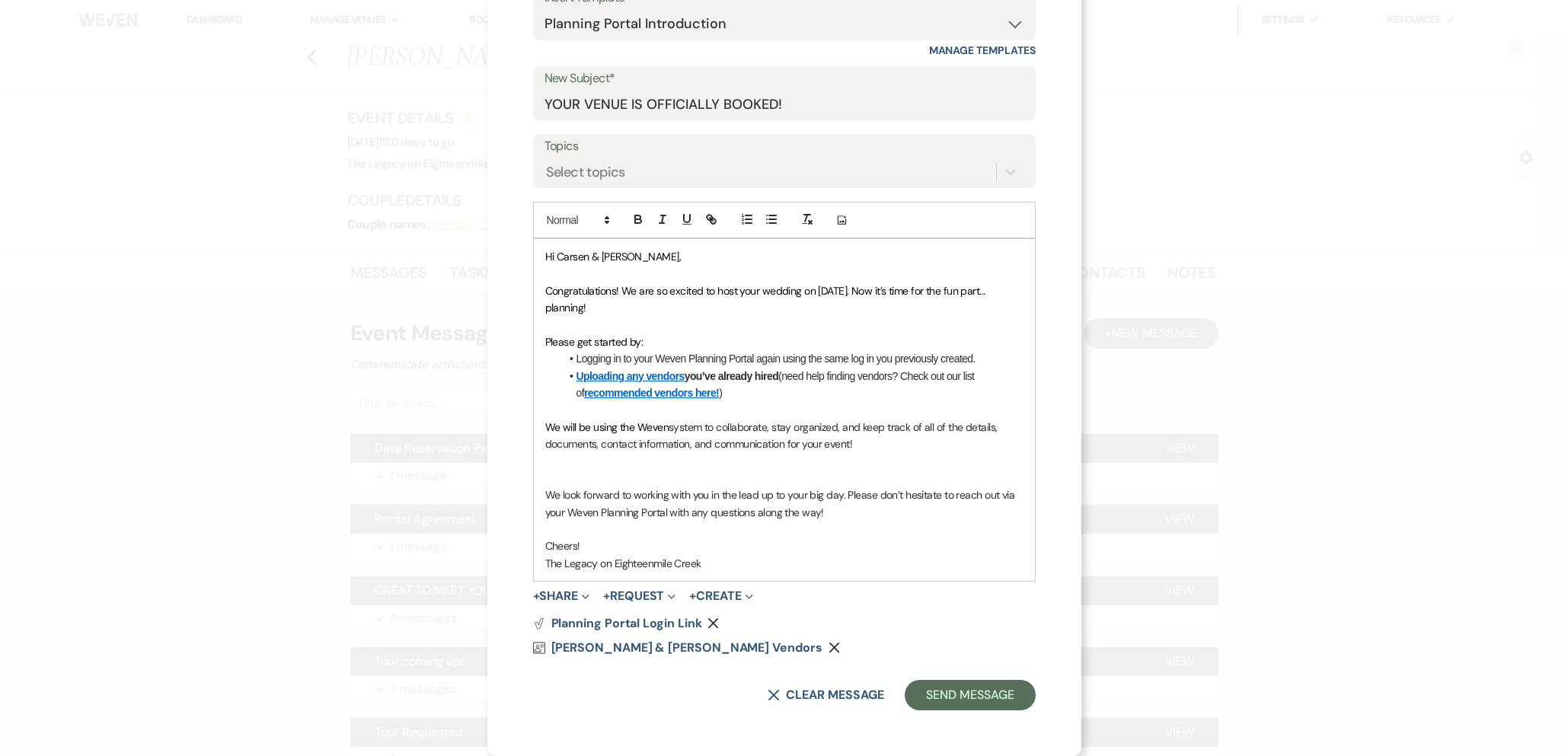
scroll to position [171, 0]
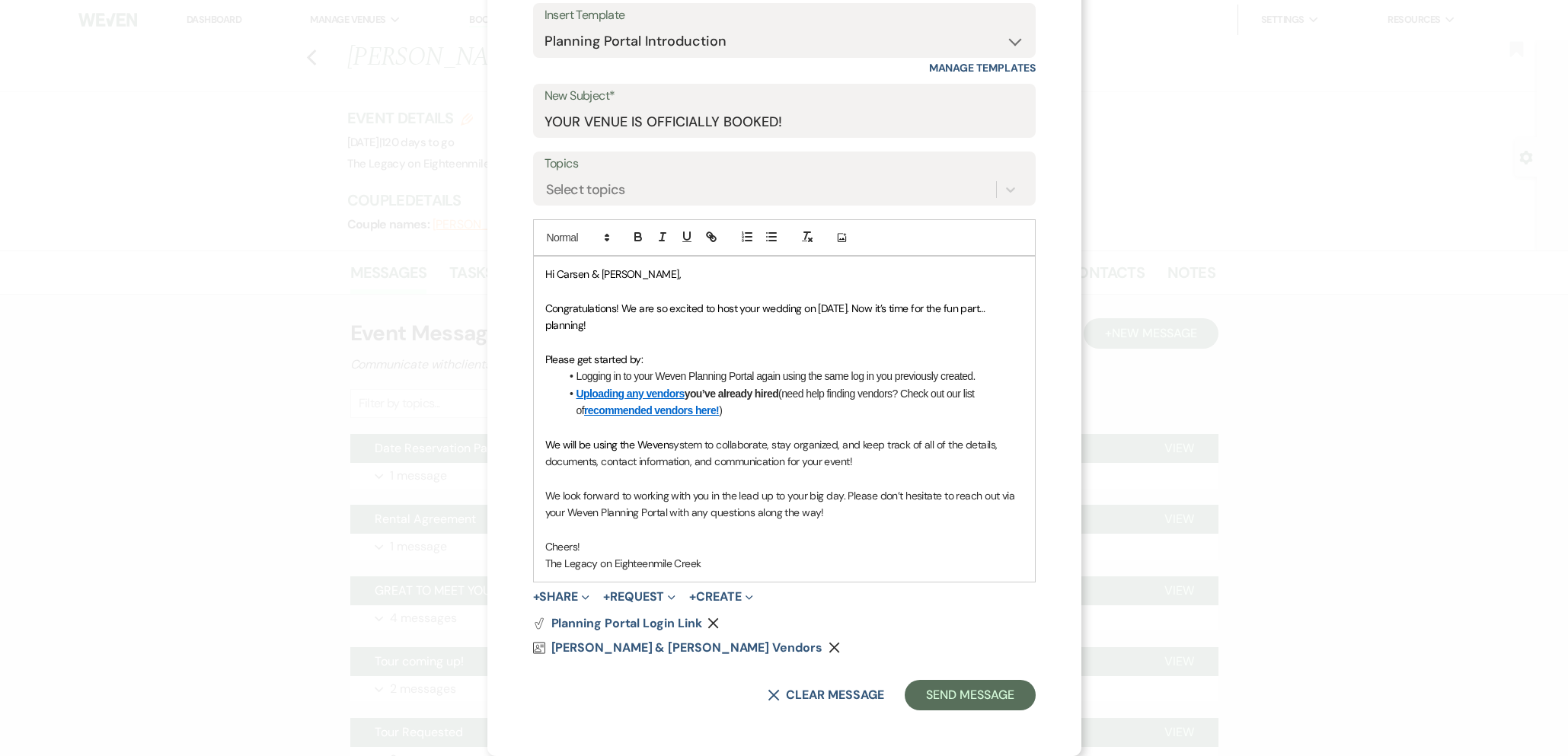
click at [850, 459] on span "system to collaborate, stay organized, and keep track of all of the details, do…" at bounding box center [772, 453] width 454 height 30
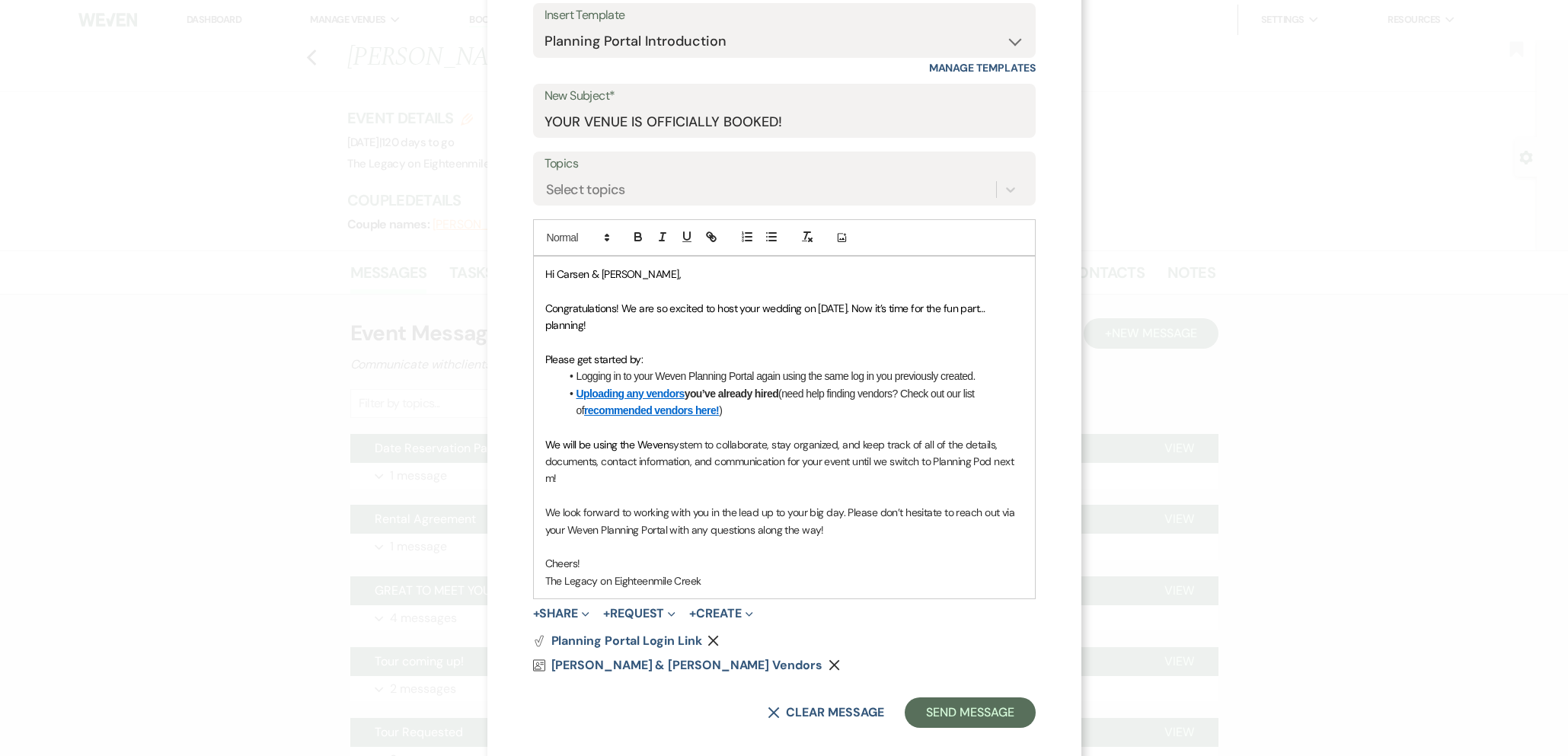
scroll to position [189, 0]
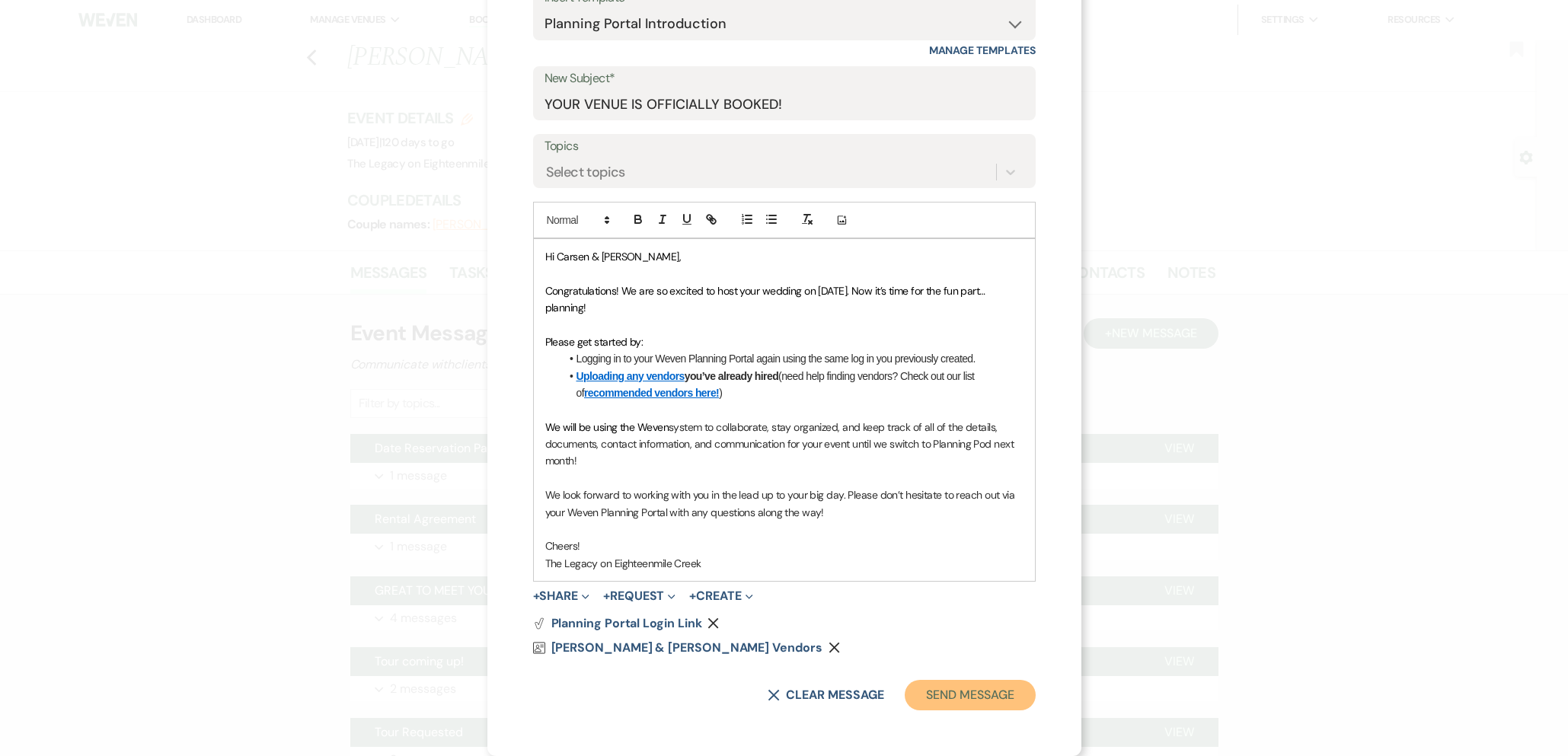
click at [978, 698] on button "Send Message" at bounding box center [970, 695] width 131 height 30
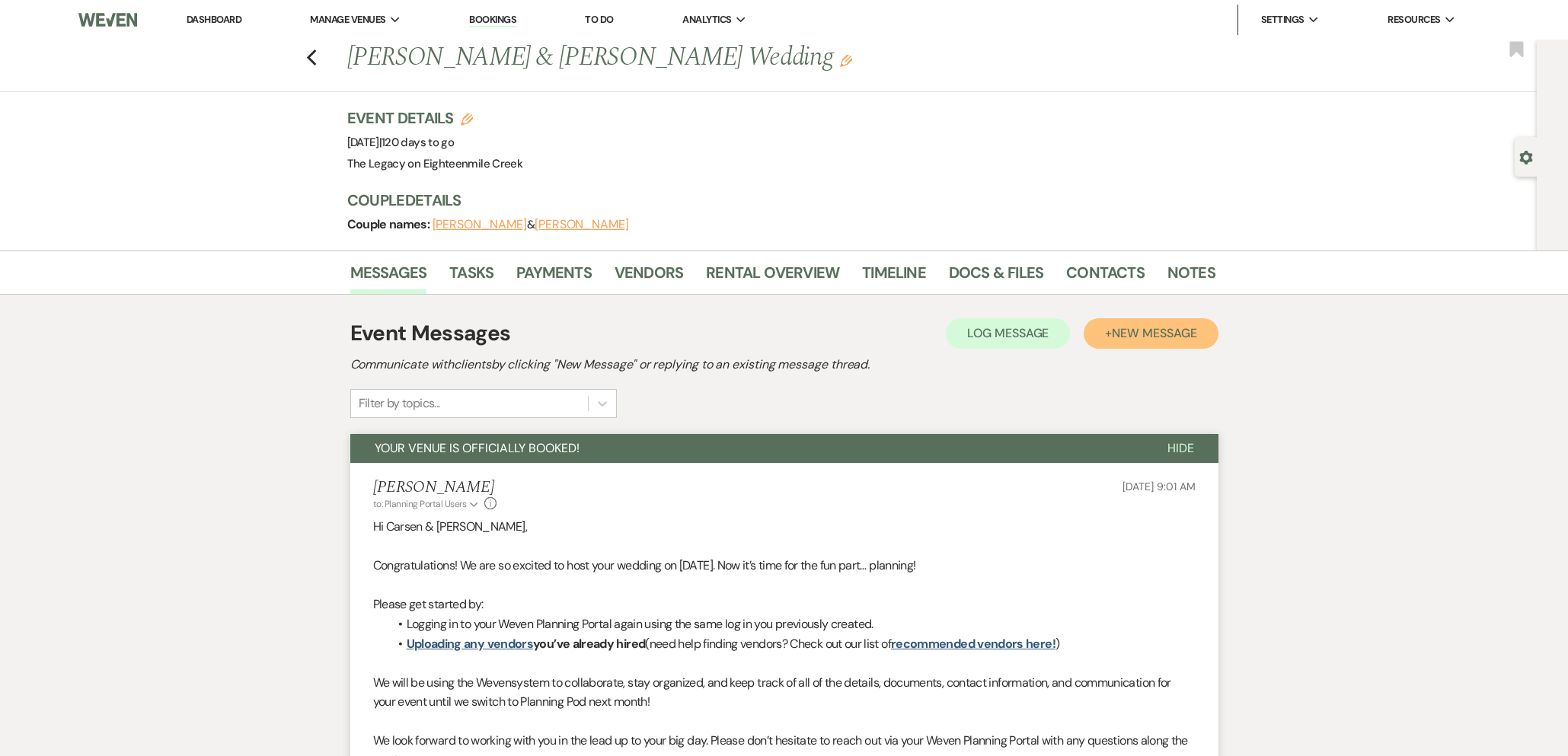
click at [1139, 328] on span "New Message" at bounding box center [1154, 332] width 85 height 16
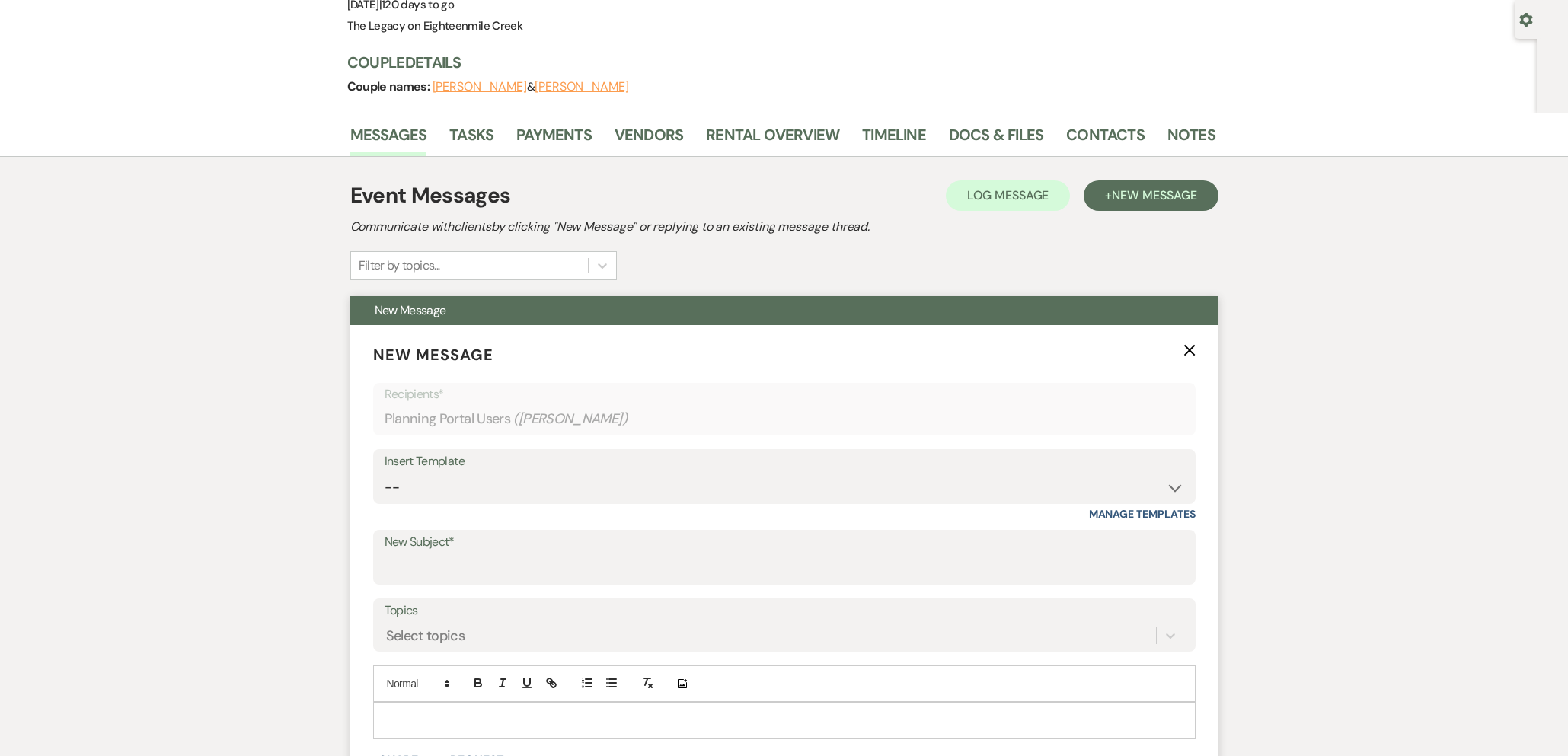
click at [744, 467] on div "Insert Template" at bounding box center [784, 461] width 799 height 22
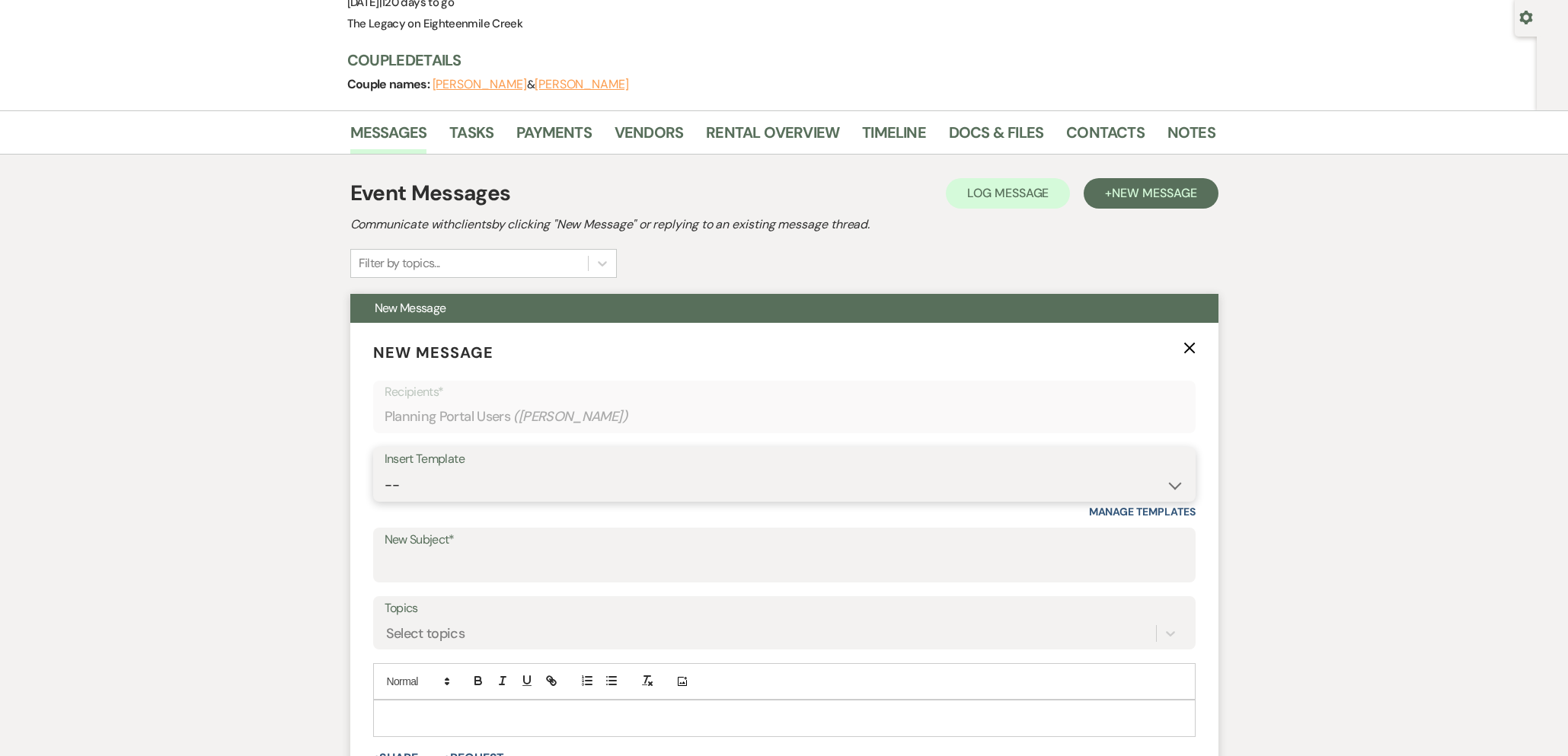
click at [746, 479] on select "-- Inquiry Follow Up- Just checking in :) Tour Date/Time Confirmation Proposal …" at bounding box center [784, 485] width 799 height 30
select select "1131"
click at [385, 470] on select "-- Inquiry Follow Up- Just checking in :) Tour Date/Time Confirmation Proposal …" at bounding box center [784, 485] width 799 height 30
type input "Join our exclusive group!"
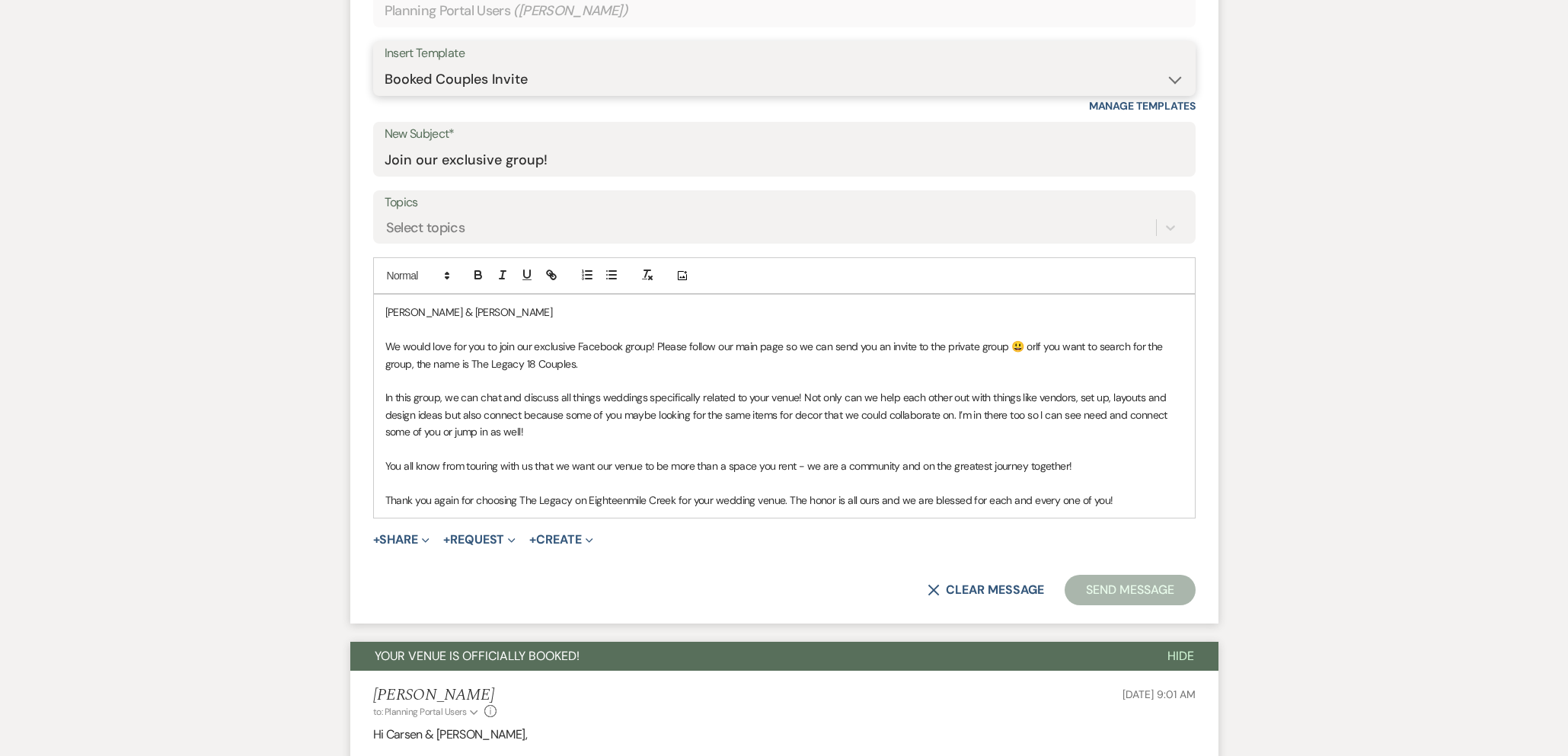
scroll to position [743, 0]
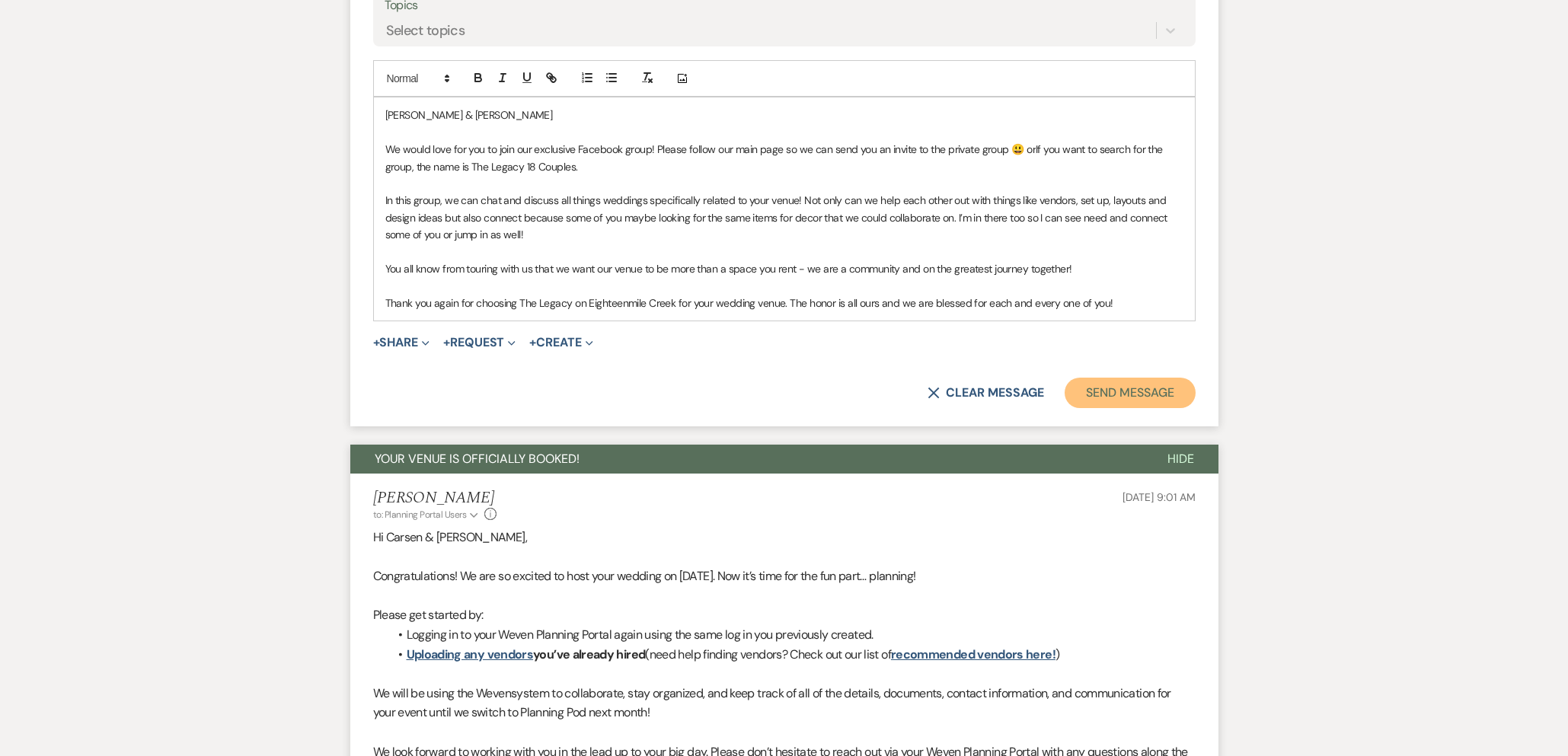
click at [1116, 393] on button "Send Message" at bounding box center [1129, 392] width 131 height 30
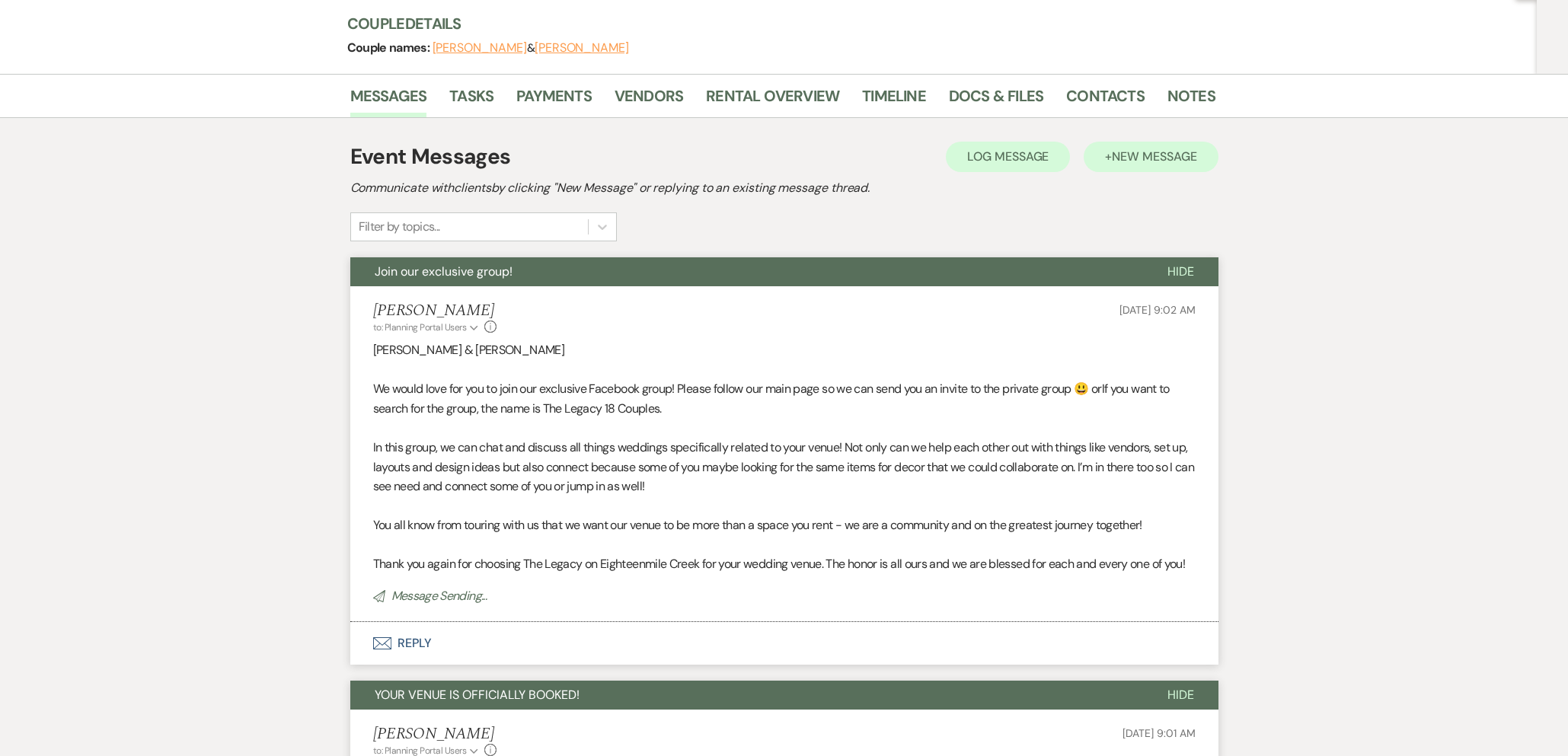
scroll to position [0, 0]
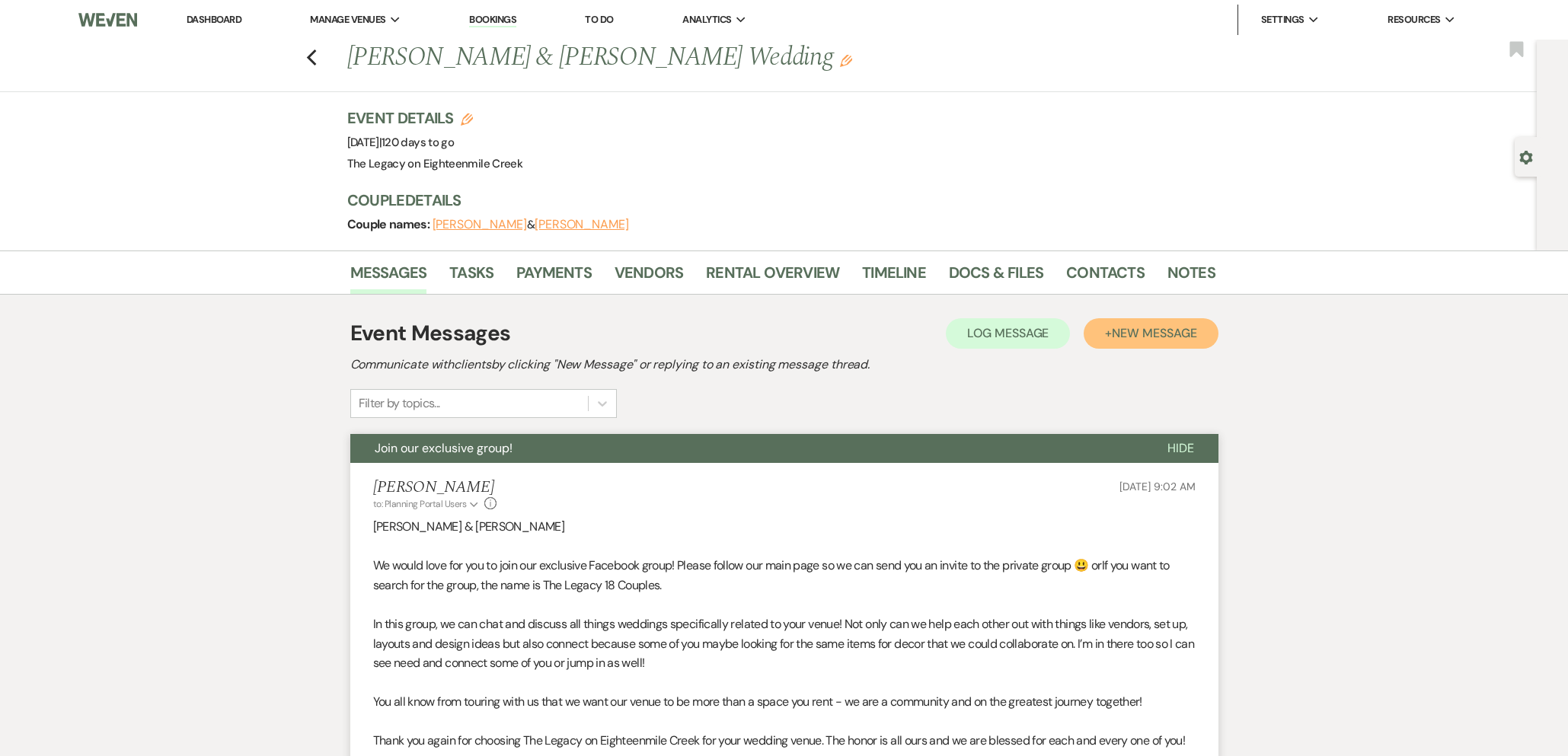
click at [1166, 328] on span "New Message" at bounding box center [1154, 332] width 85 height 16
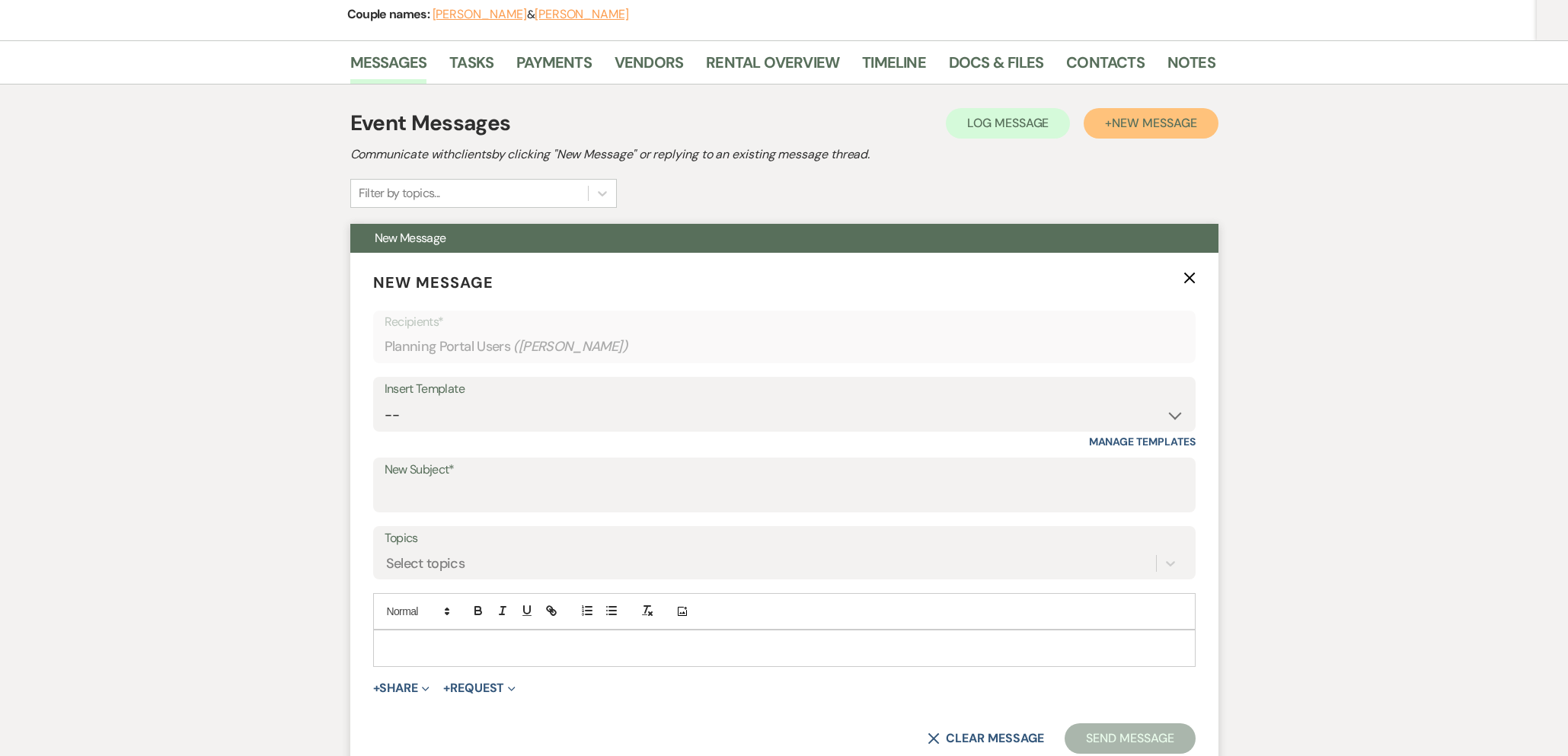
scroll to position [396, 0]
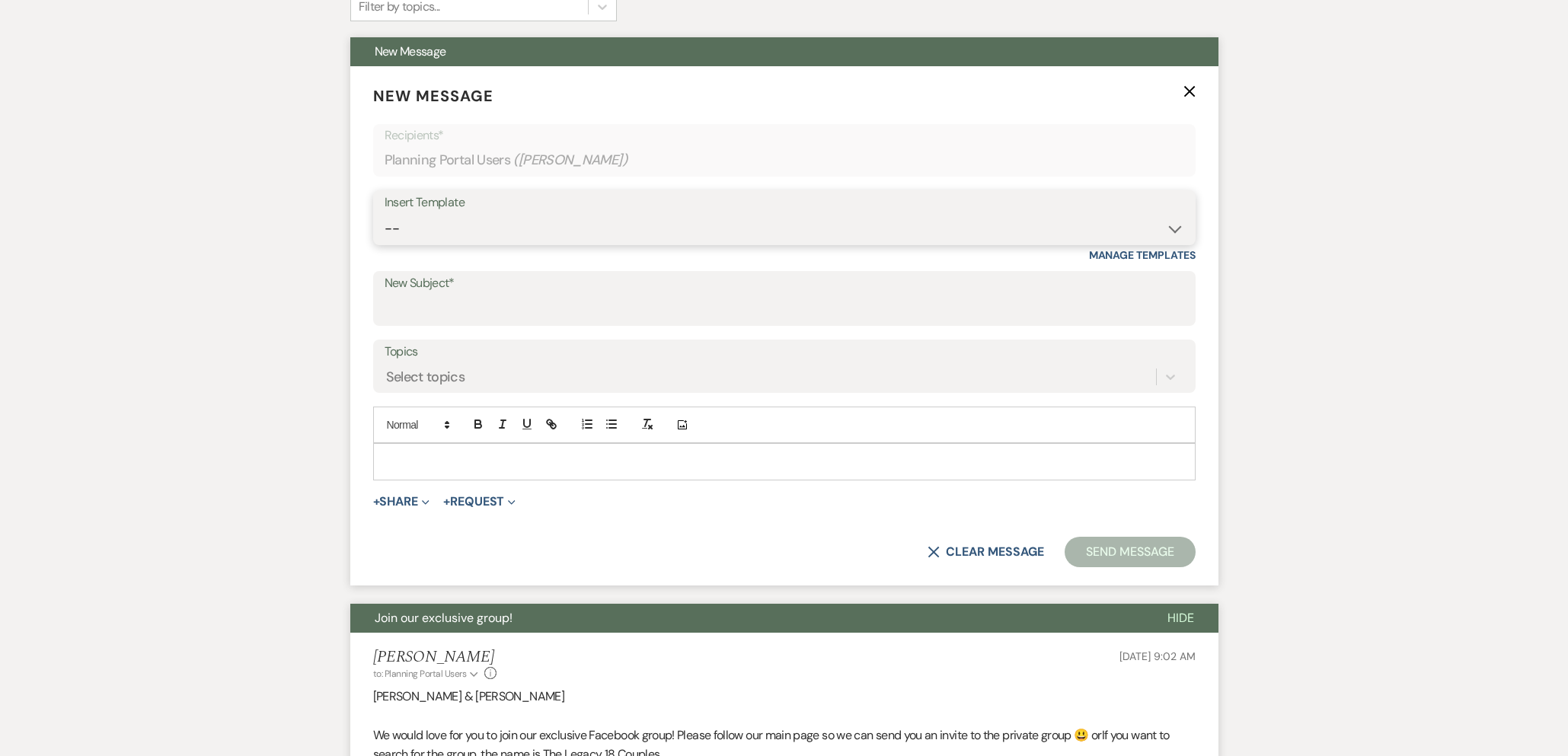
click at [737, 228] on select "-- Inquiry Follow Up- Just checking in :) Tour Date/Time Confirmation Proposal …" at bounding box center [784, 229] width 799 height 30
select select "1736"
click at [385, 214] on select "-- Inquiry Follow Up- Just checking in :) Tour Date/Time Confirmation Proposal …" at bounding box center [784, 229] width 799 height 30
type input "Semi Private Planning Sign Up"
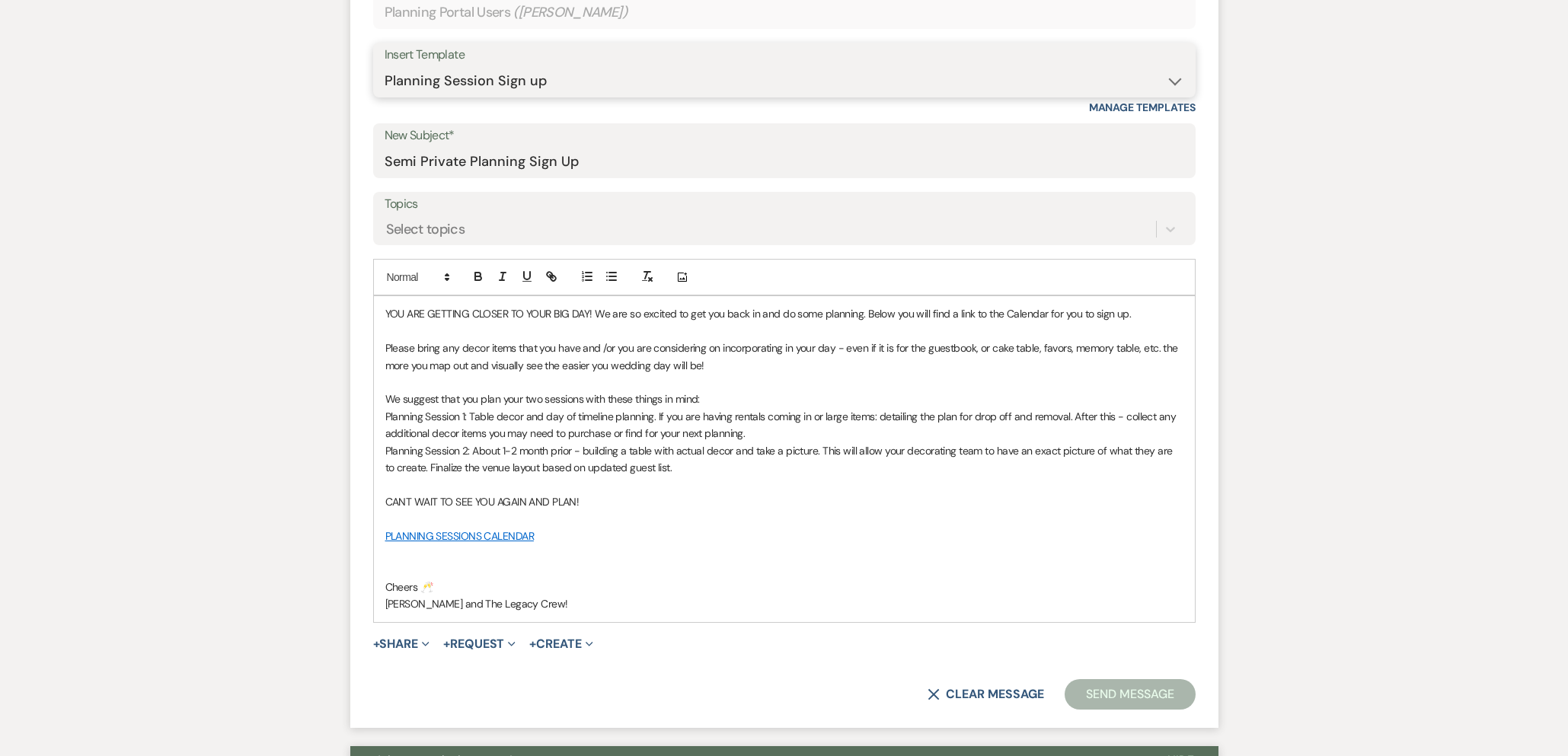
scroll to position [556, 0]
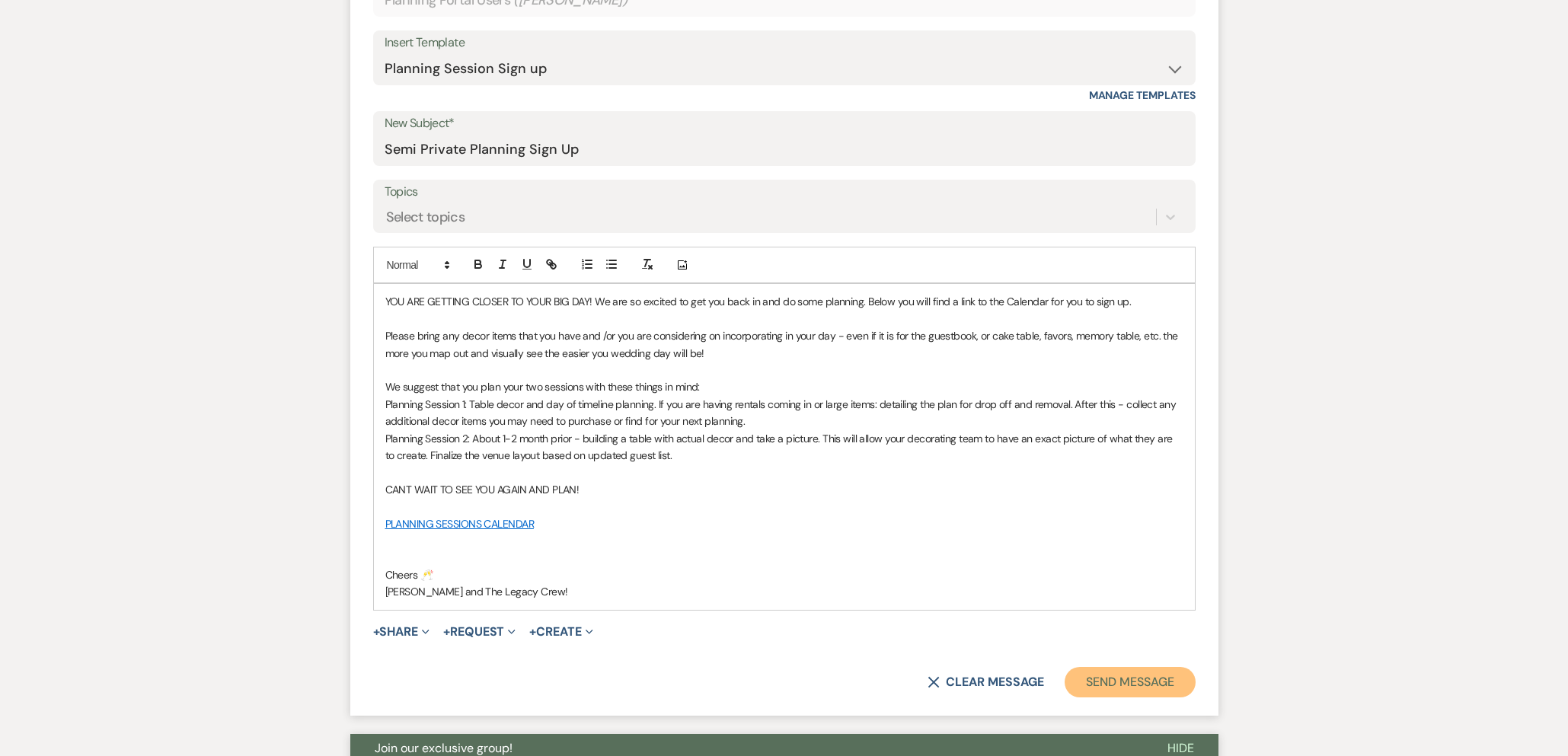
click at [1121, 674] on button "Send Message" at bounding box center [1129, 682] width 131 height 30
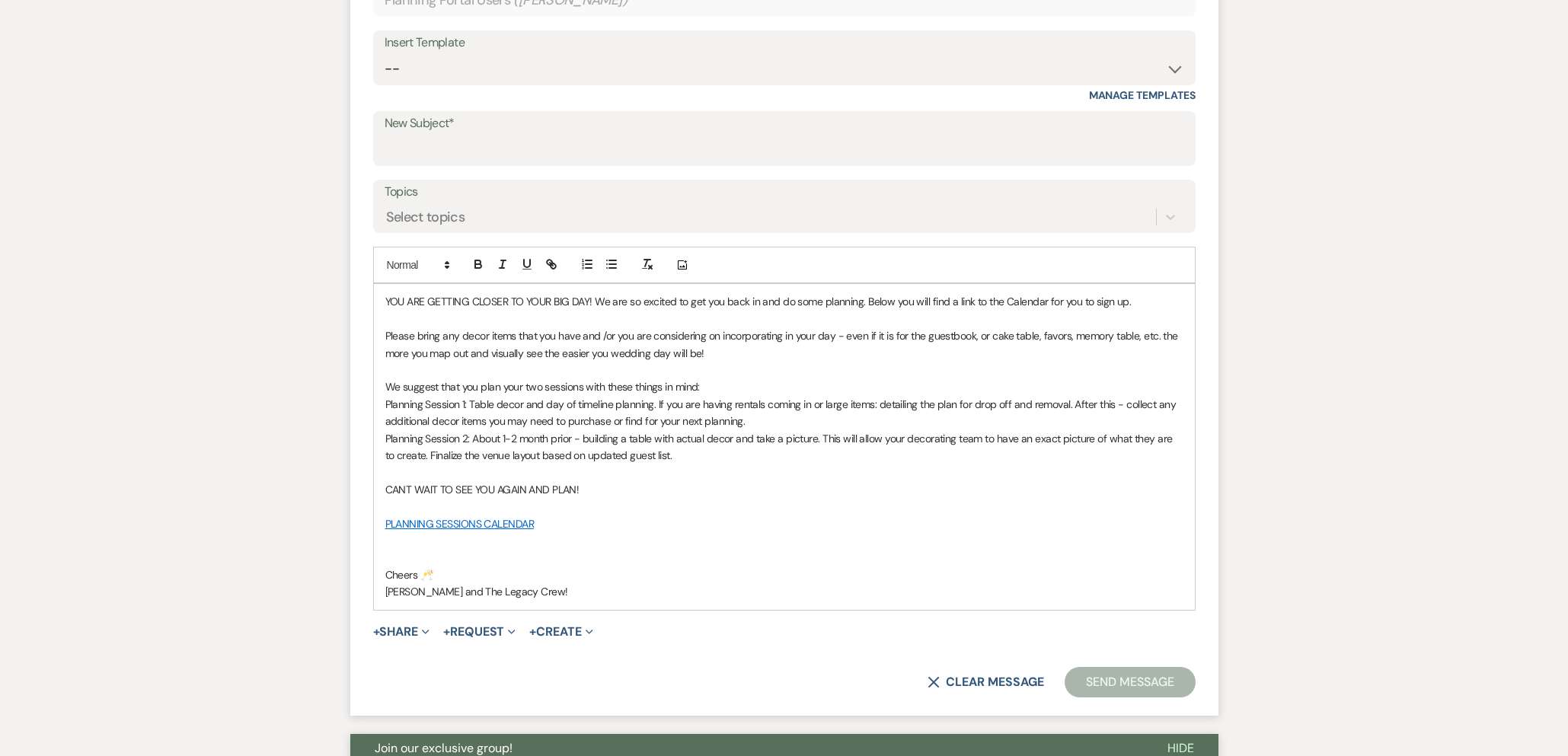
scroll to position [0, 0]
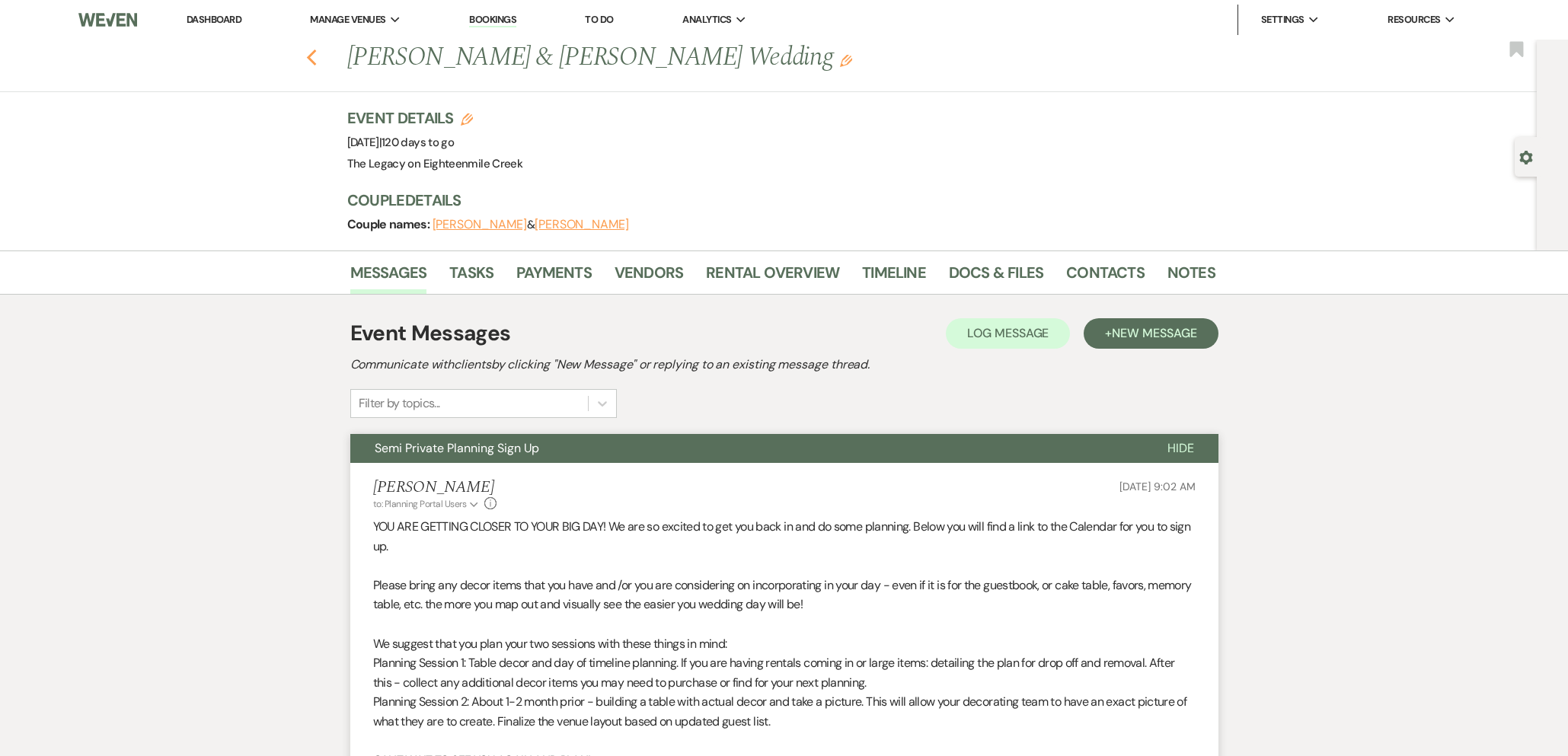
click at [306, 57] on use "button" at bounding box center [311, 58] width 10 height 17
drag, startPoint x: 314, startPoint y: 59, endPoint x: 373, endPoint y: 101, distance: 72.4
click at [314, 59] on icon "Previous" at bounding box center [312, 57] width 11 height 18
click at [227, 20] on link "Dashboard" at bounding box center [214, 20] width 55 height 13
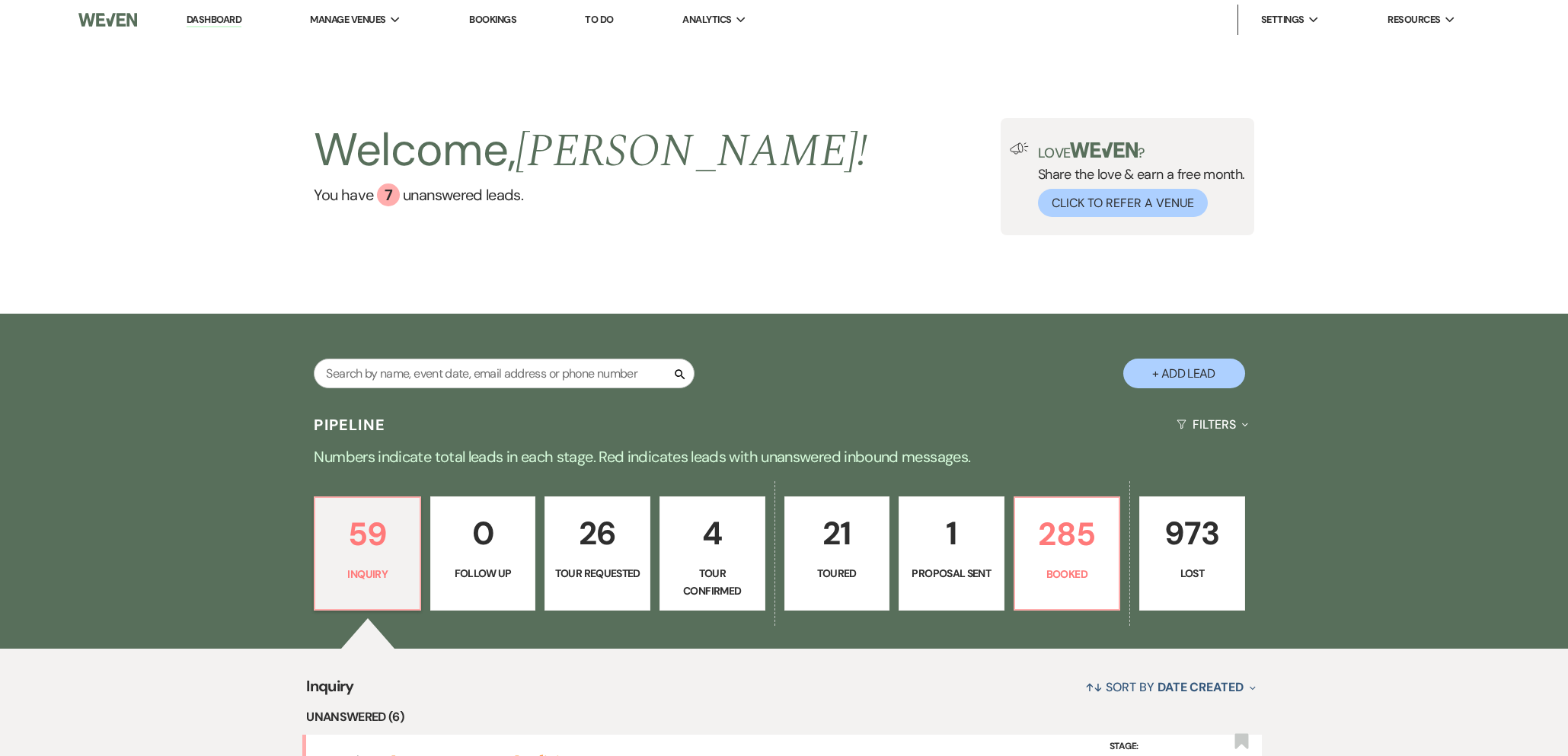
click at [946, 570] on p "Proposal Sent" at bounding box center [952, 573] width 86 height 17
select select "6"
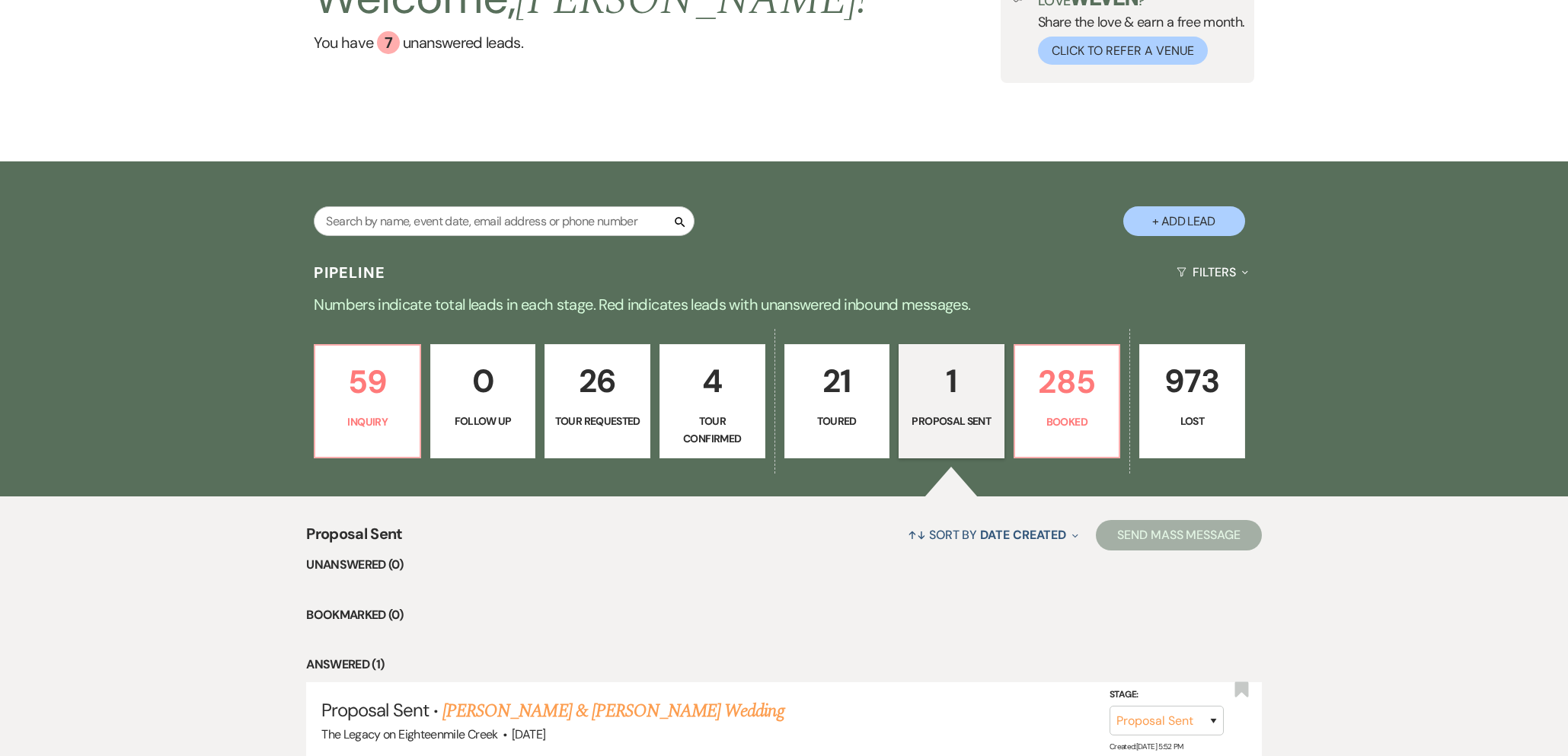
scroll to position [279, 0]
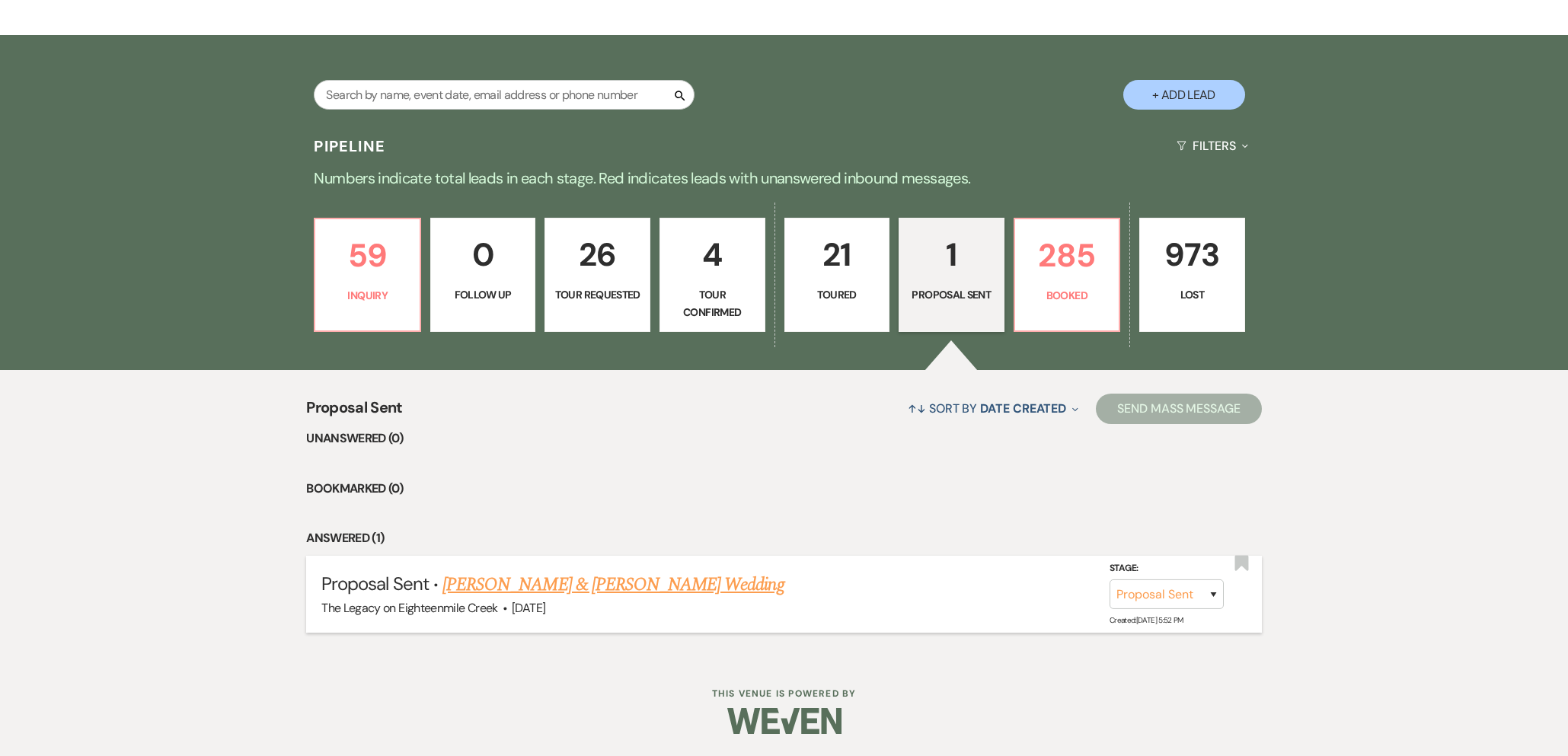
click at [668, 589] on link "Robert Adamchick & Katie Wittmeyer Wedding" at bounding box center [613, 584] width 341 height 28
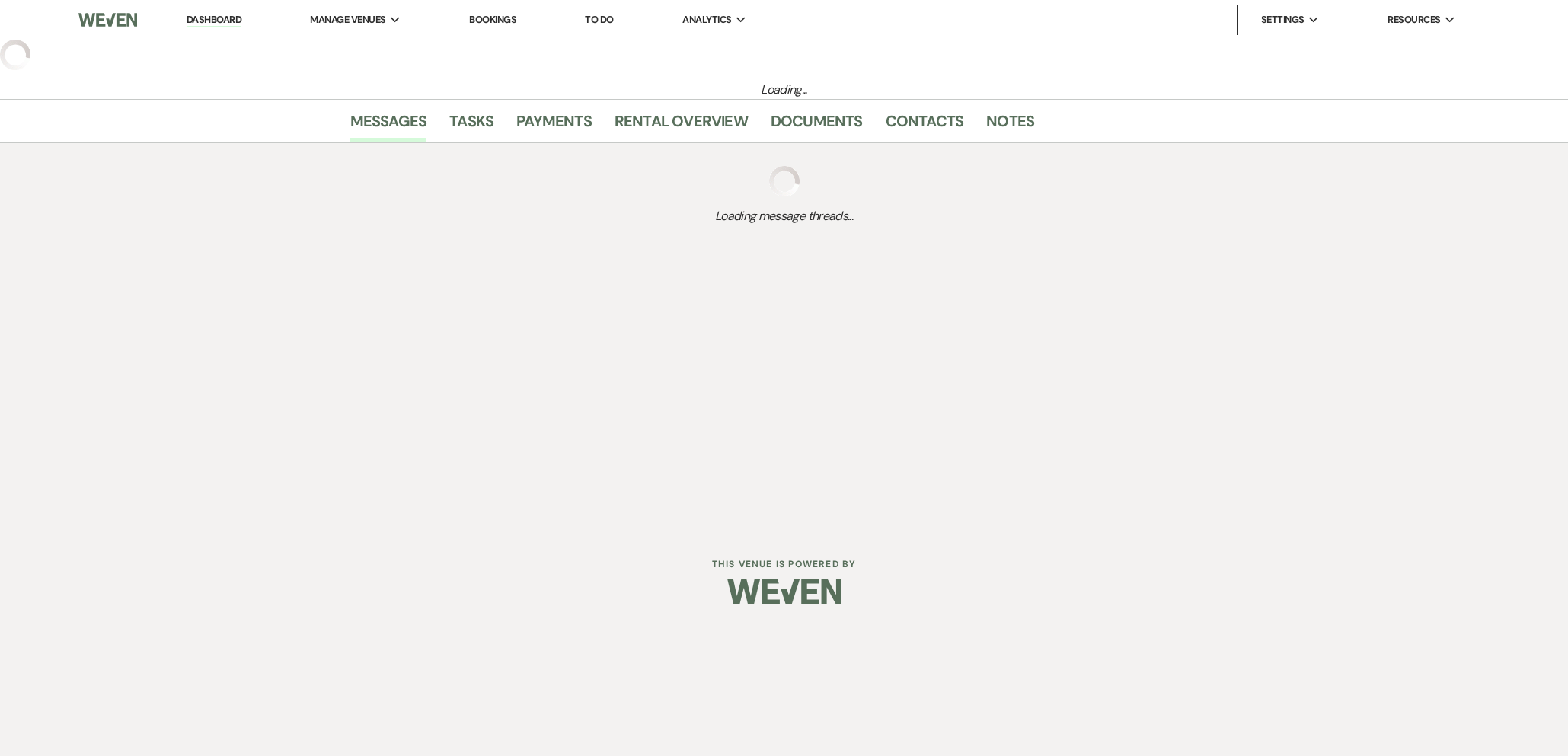
select select "6"
select select "5"
select select "22"
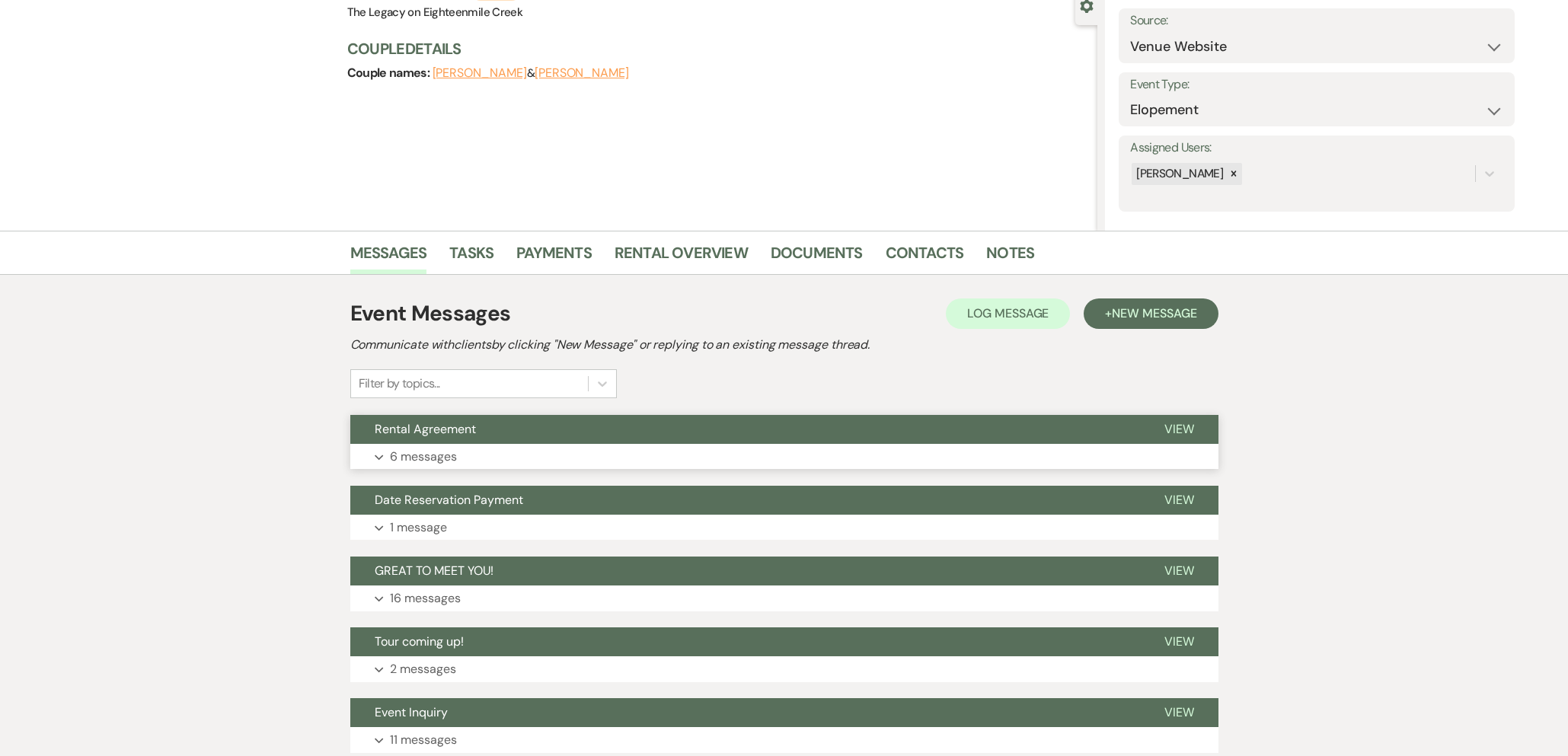
click at [735, 429] on button "Rental Agreement" at bounding box center [745, 429] width 790 height 29
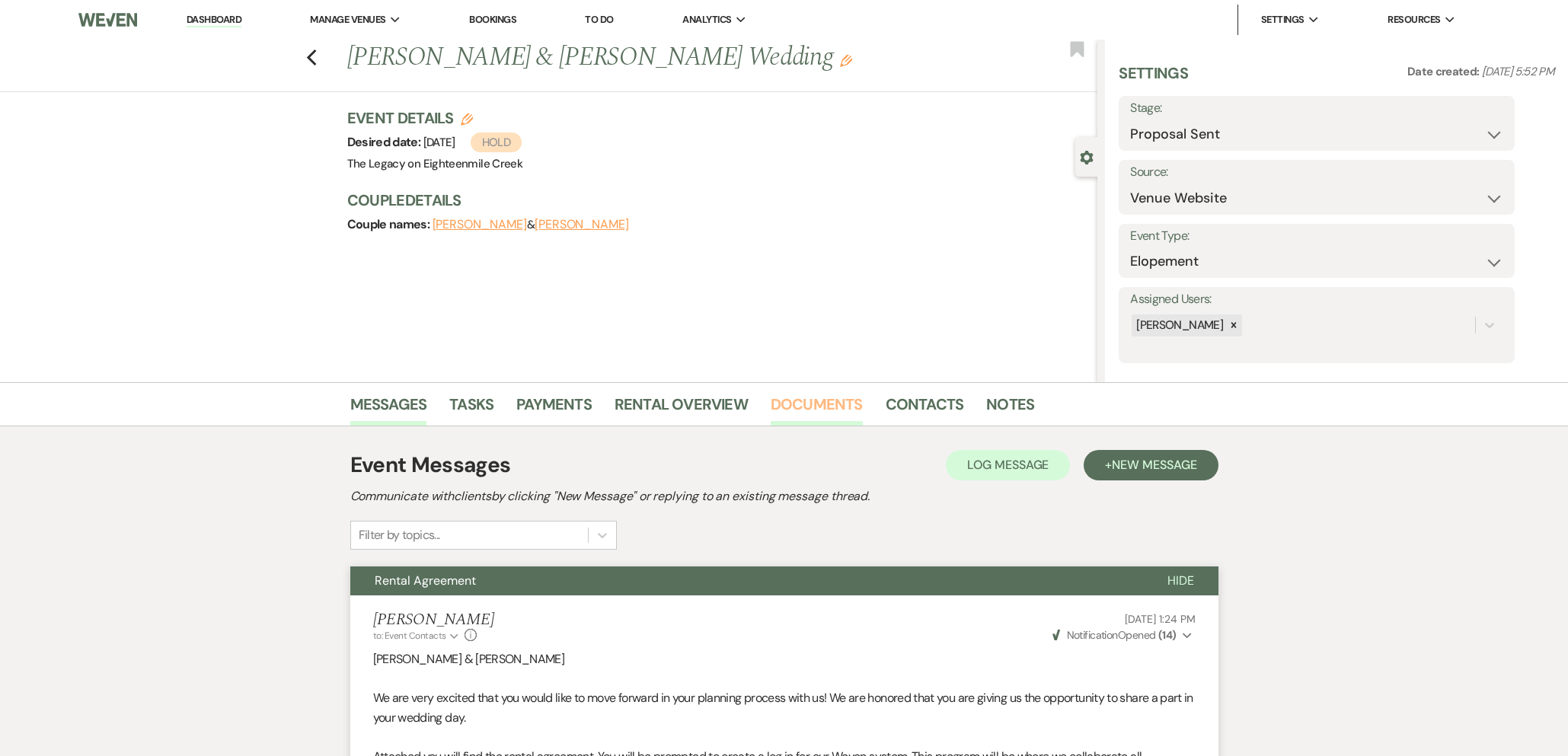
click at [828, 408] on link "Documents" at bounding box center [816, 408] width 92 height 33
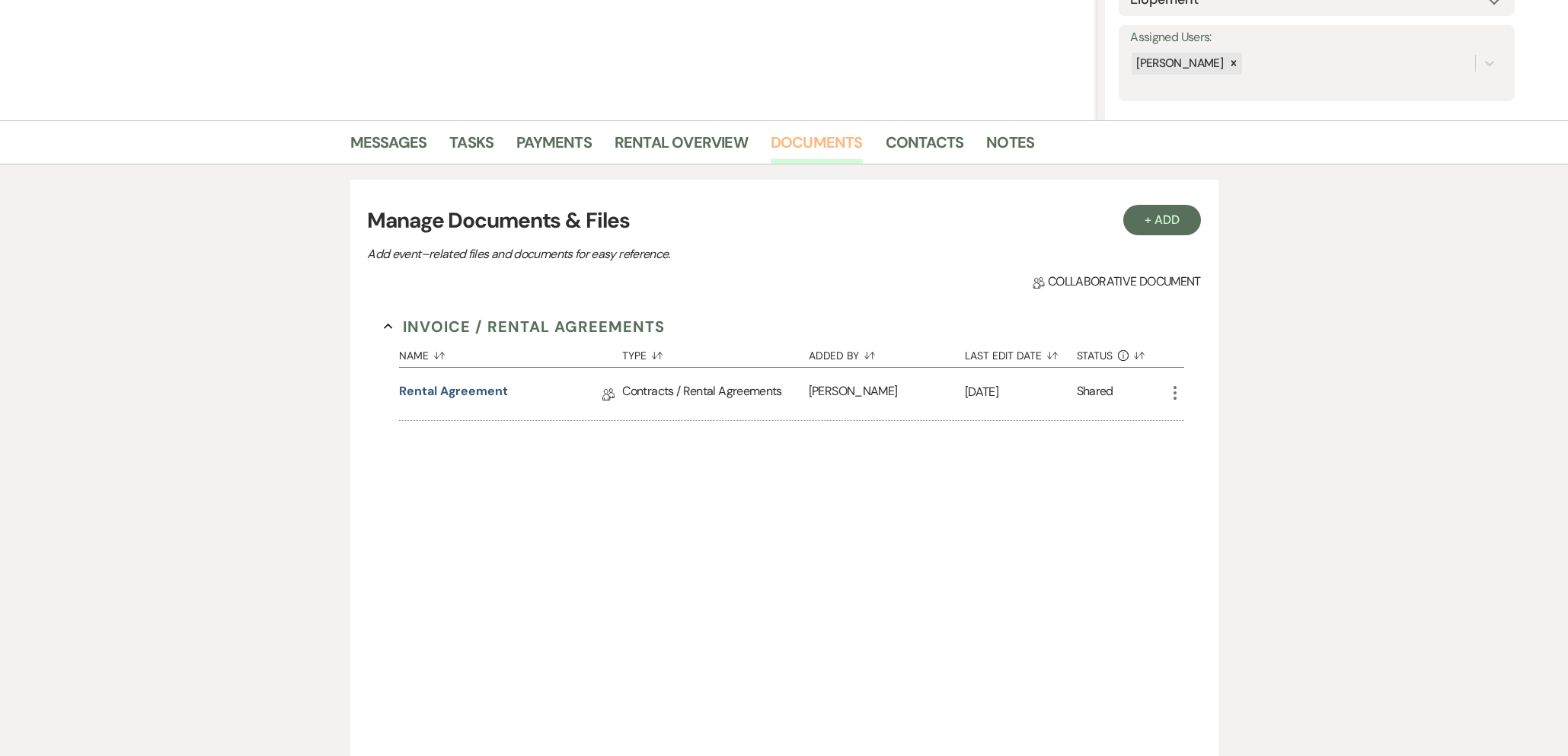
scroll to position [283, 0]
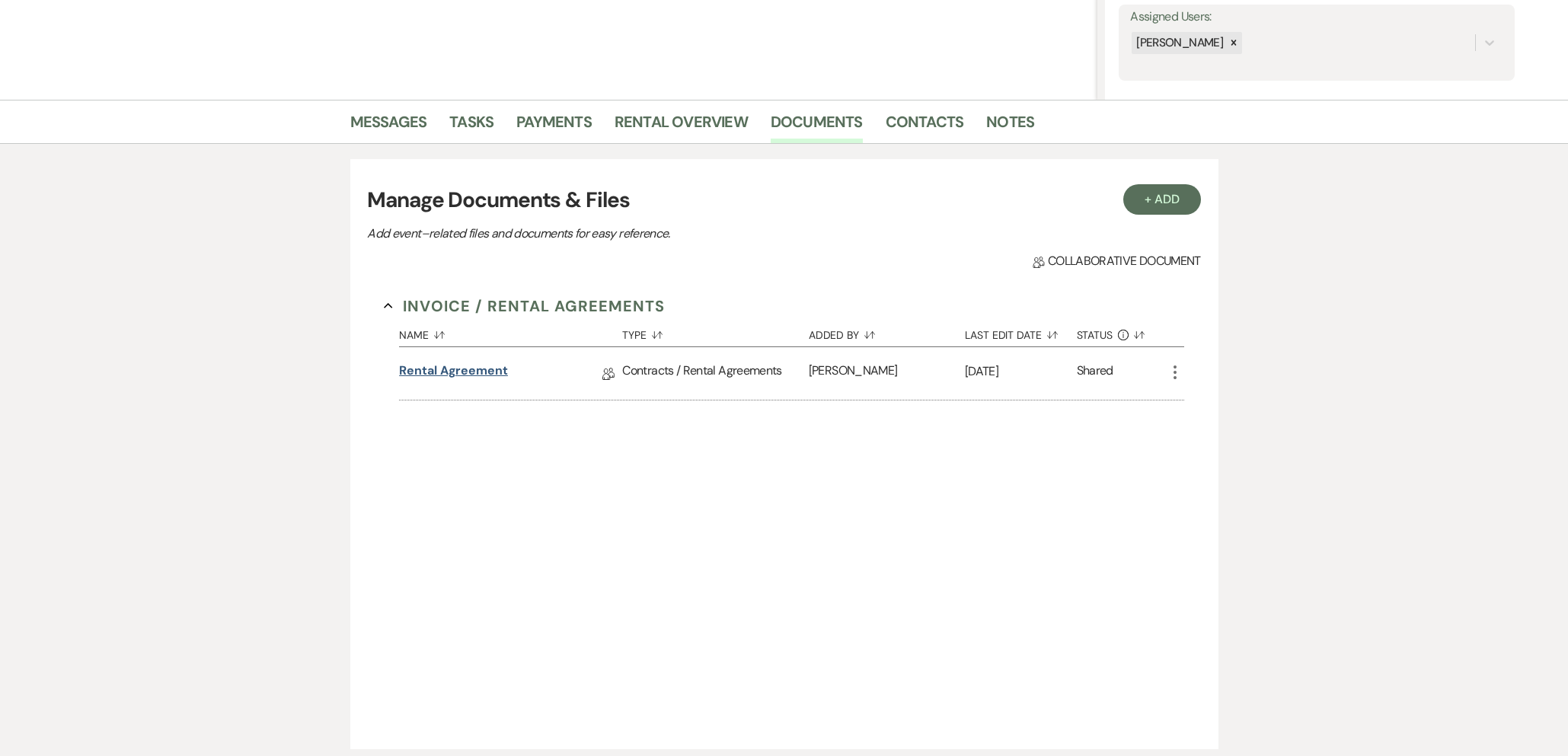
click at [426, 368] on link "Rental Agreement" at bounding box center [453, 373] width 109 height 24
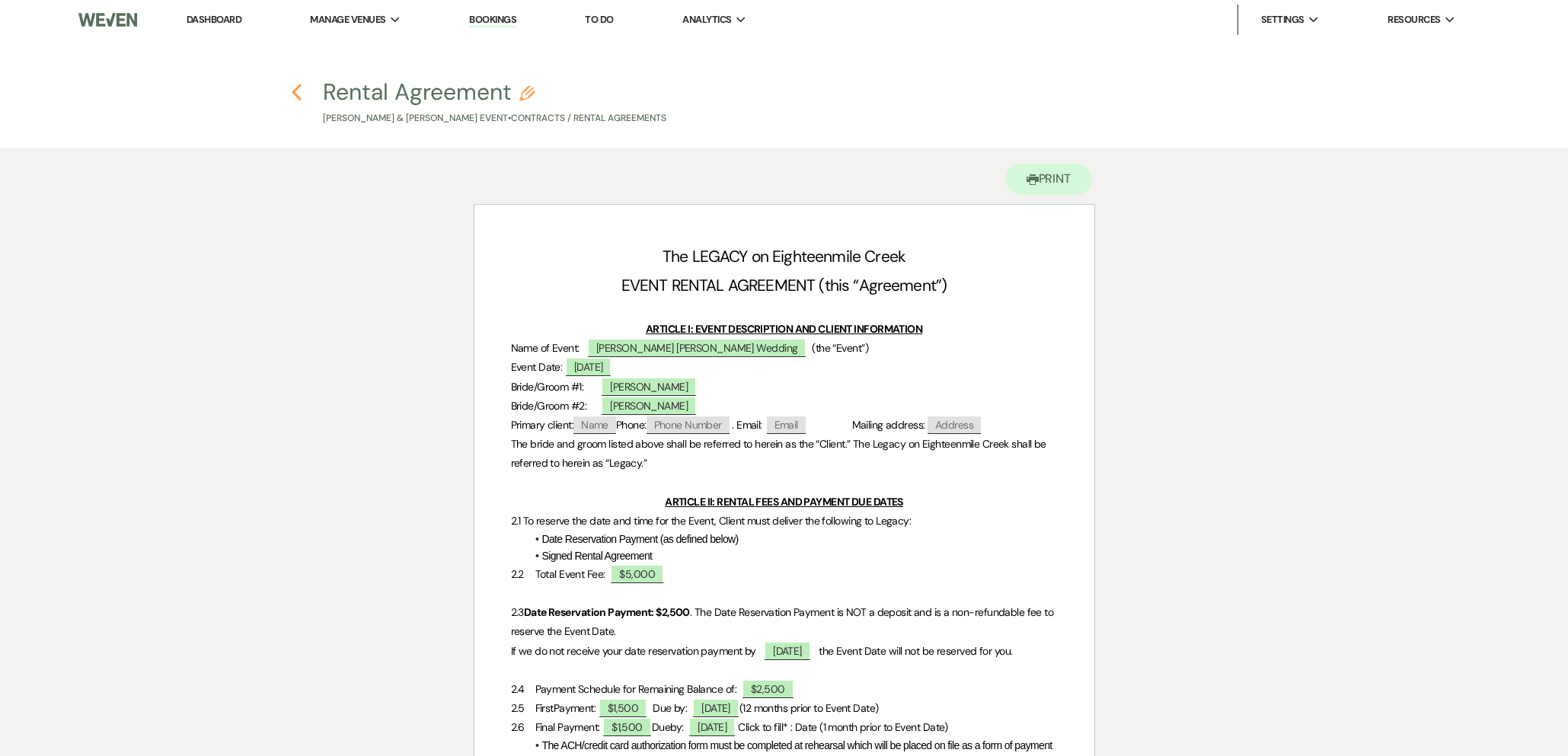
click at [294, 93] on use "button" at bounding box center [296, 92] width 10 height 17
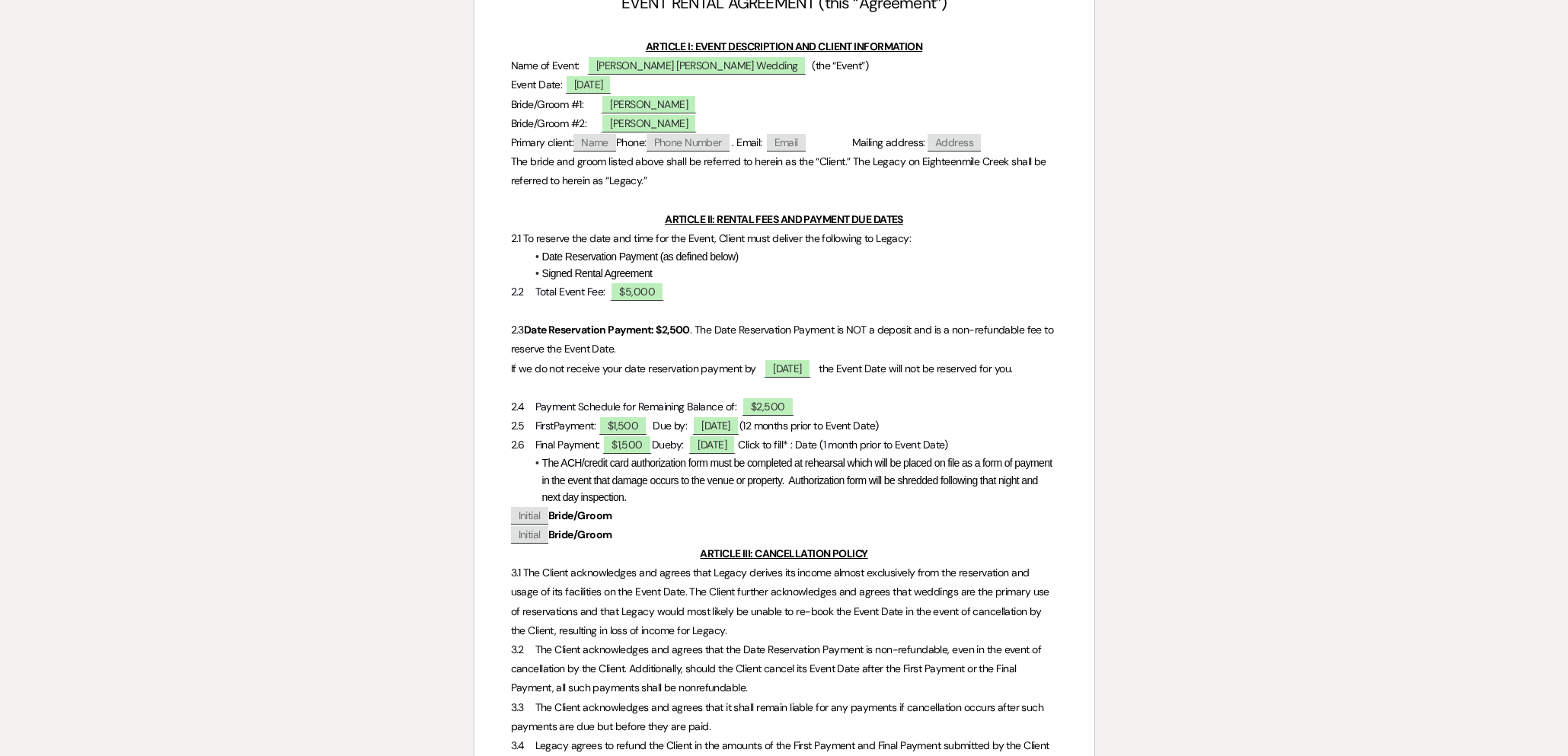
select select "6"
select select "5"
select select "22"
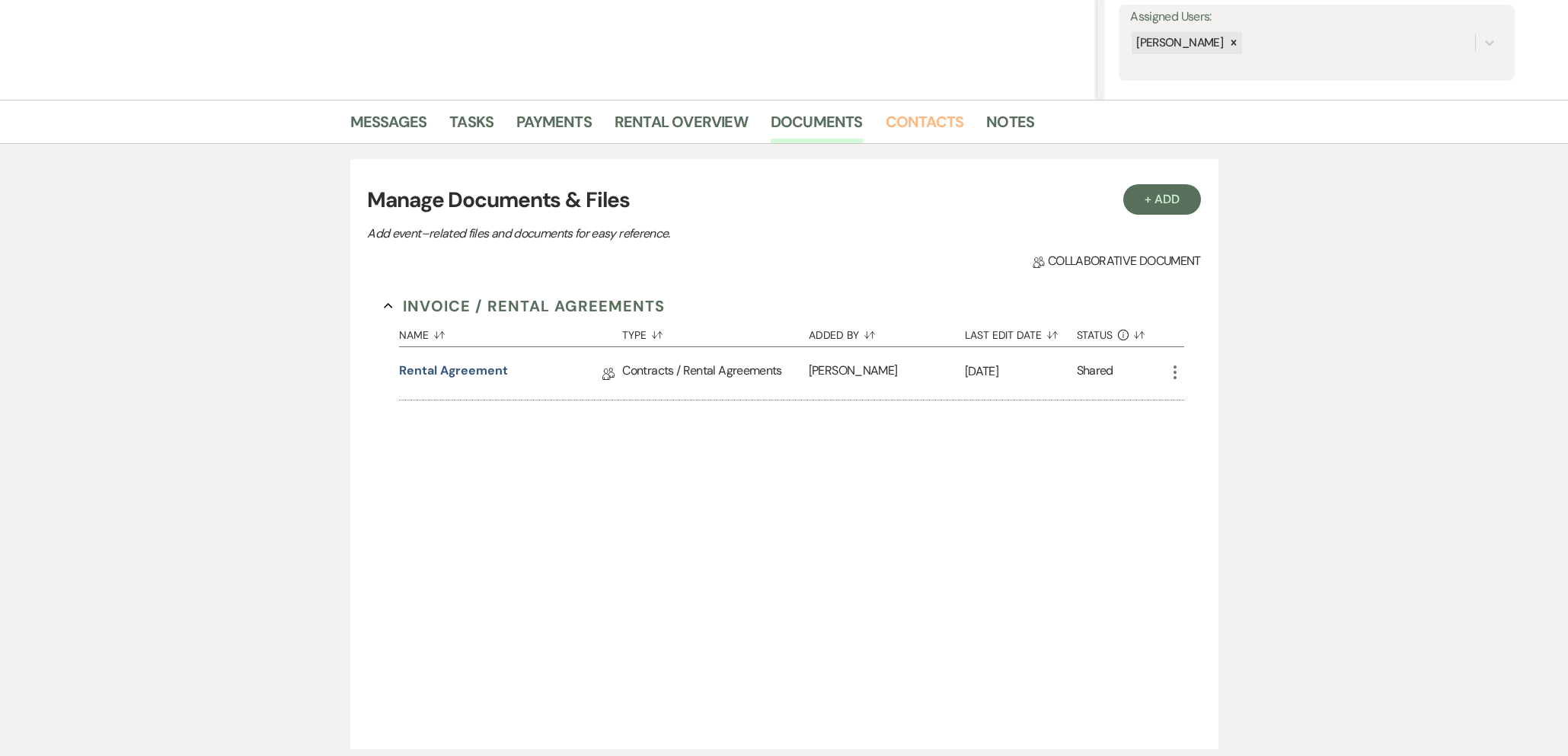
click at [909, 125] on link "Contacts" at bounding box center [925, 126] width 78 height 33
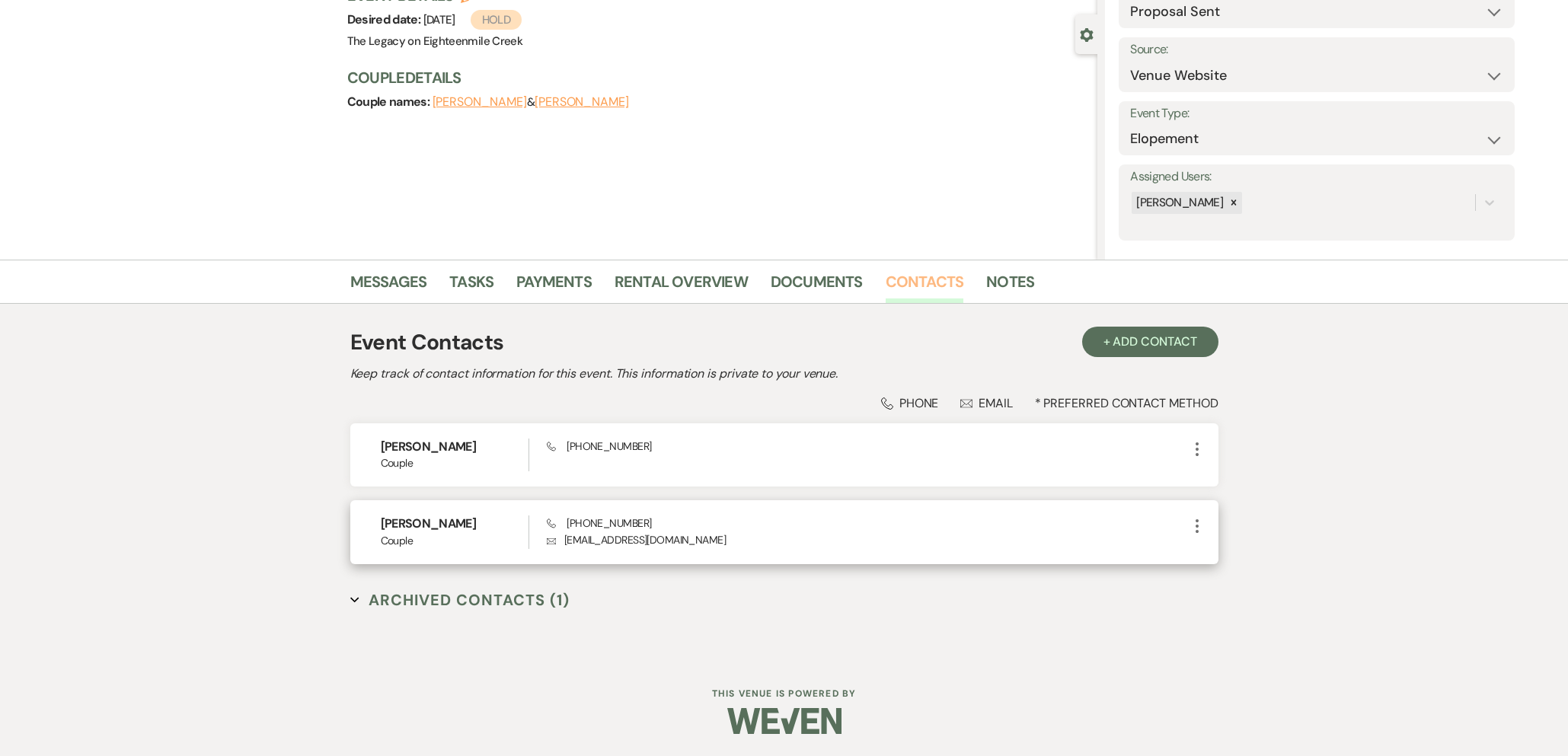
scroll to position [122, 0]
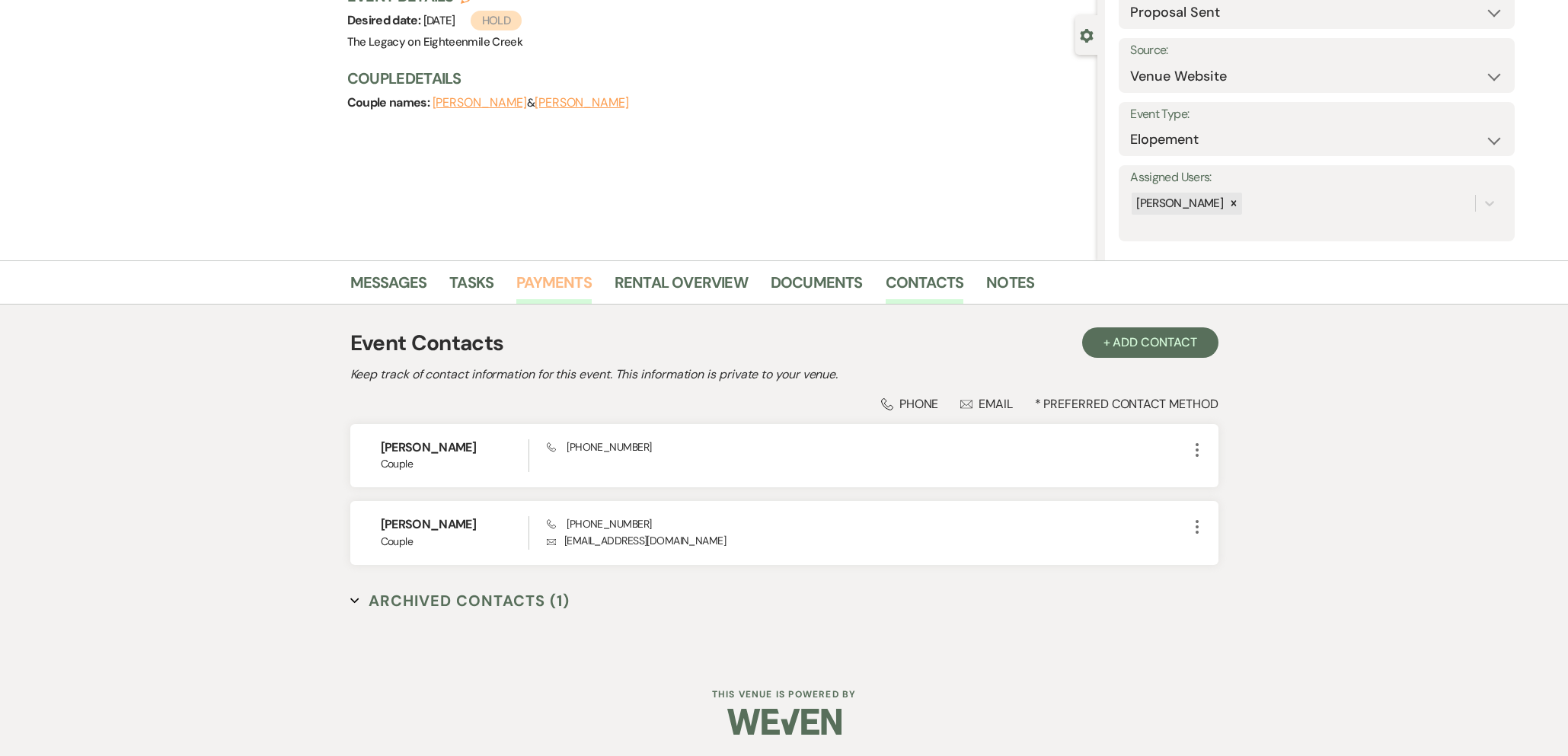
click at [576, 280] on link "Payments" at bounding box center [553, 287] width 75 height 33
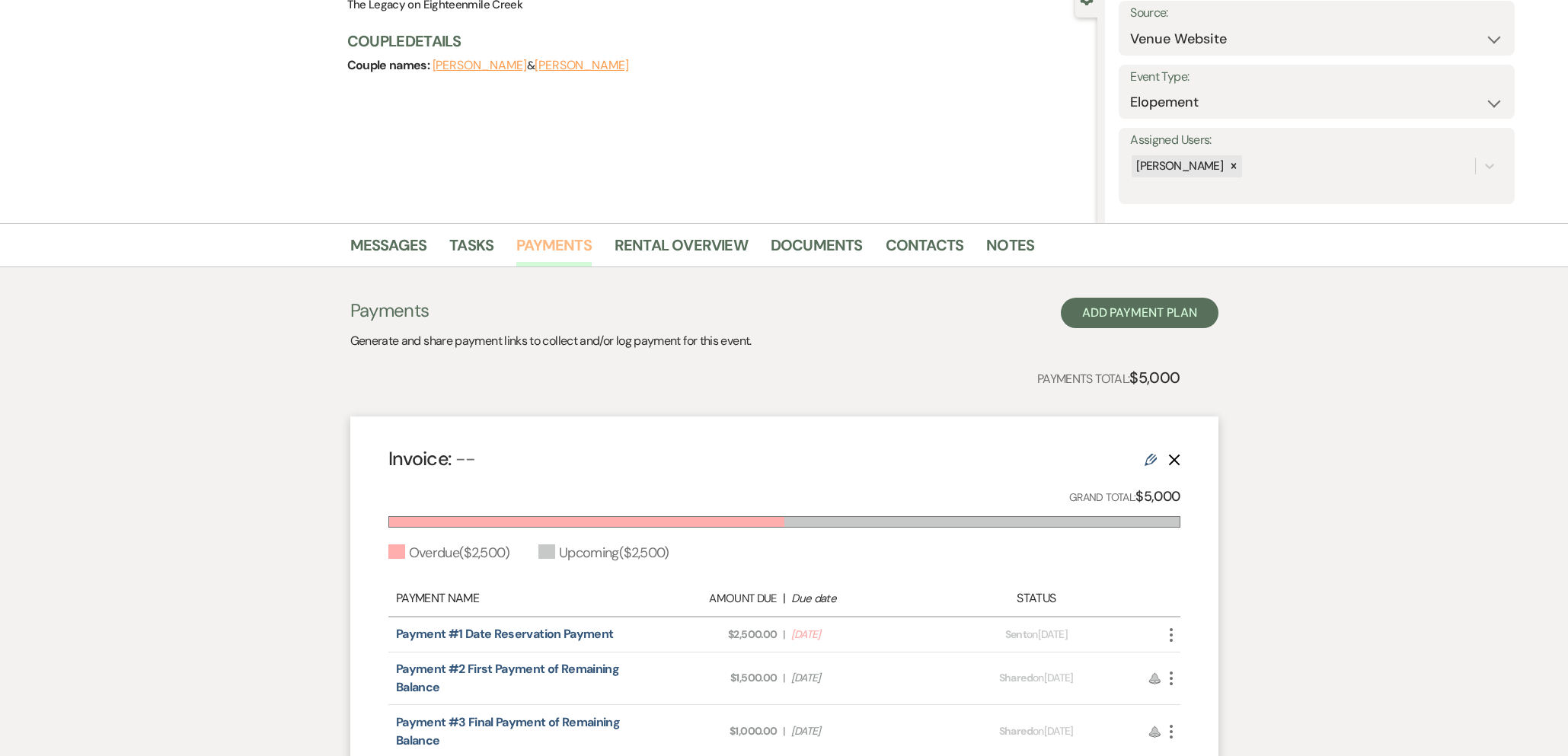
scroll to position [324, 0]
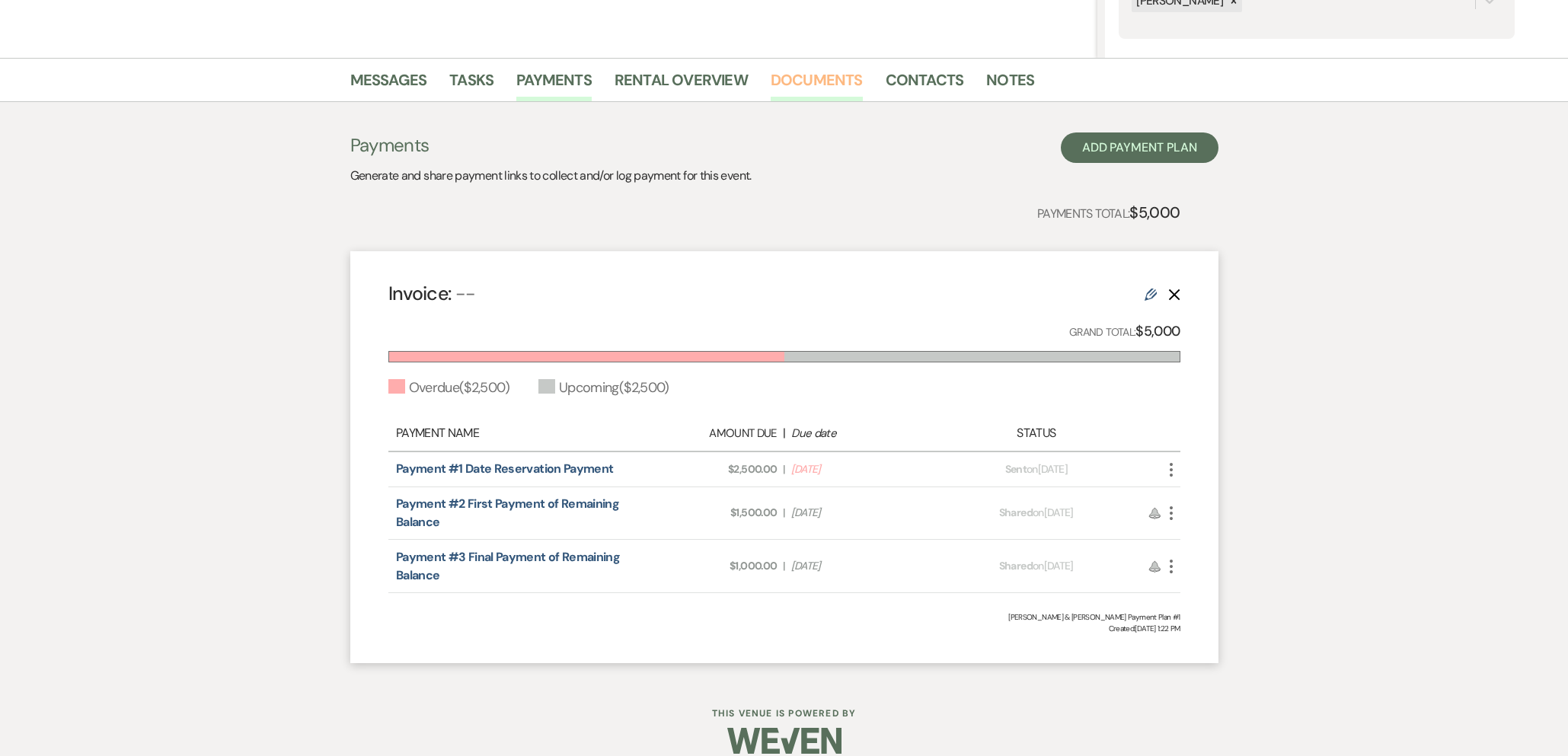
click at [831, 82] on link "Documents" at bounding box center [816, 84] width 92 height 33
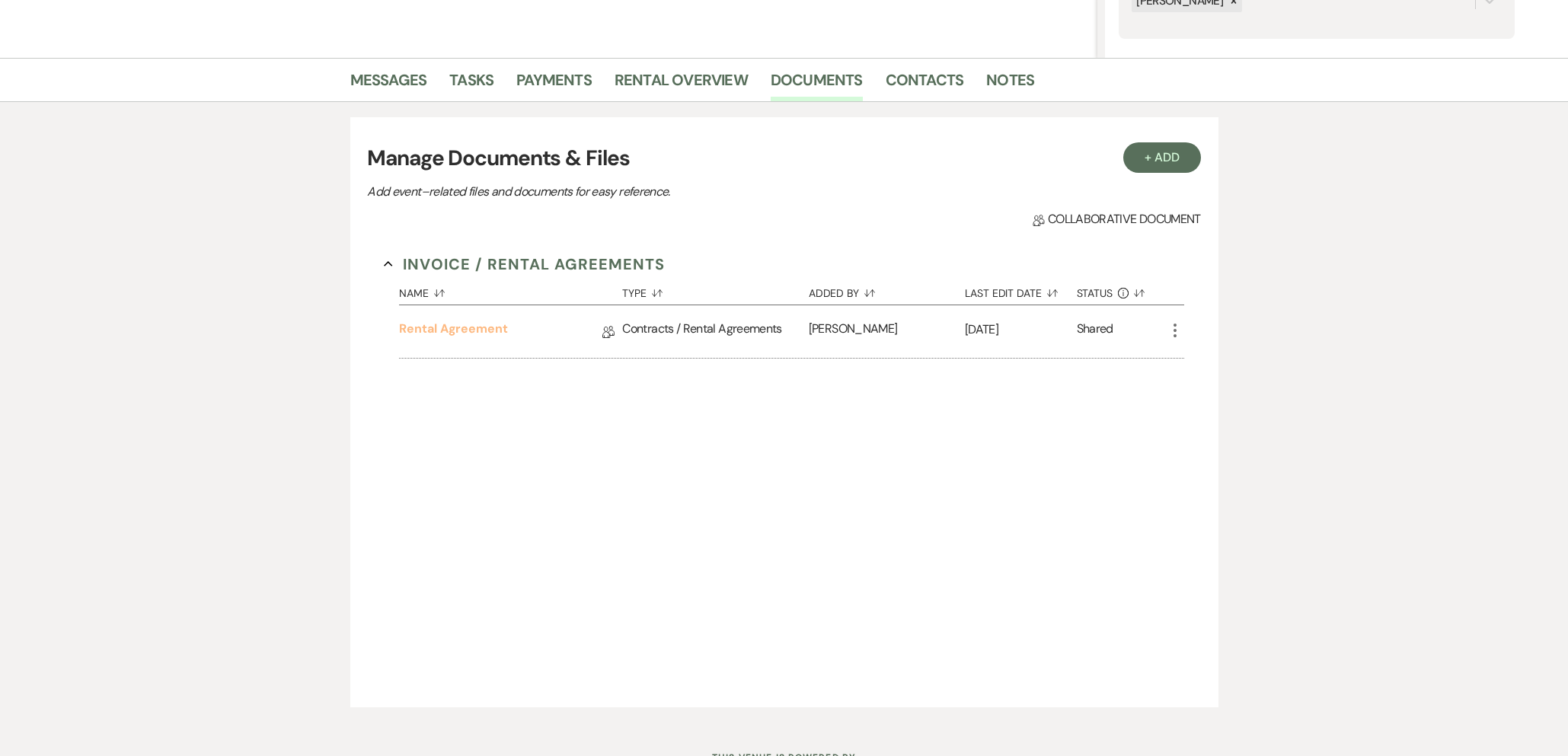
click at [455, 329] on link "Rental Agreement" at bounding box center [453, 331] width 109 height 24
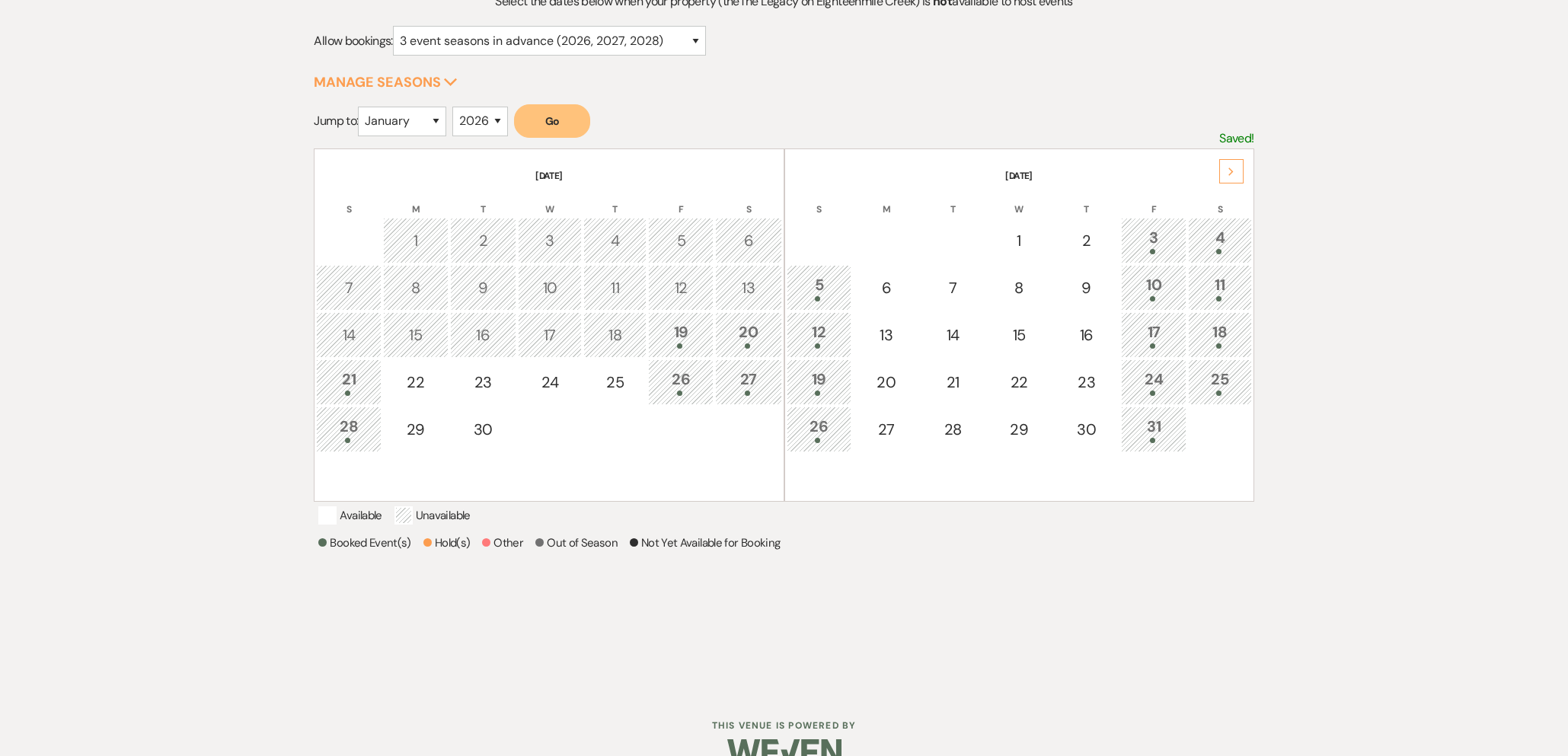
click at [563, 115] on button "Go" at bounding box center [552, 120] width 76 height 33
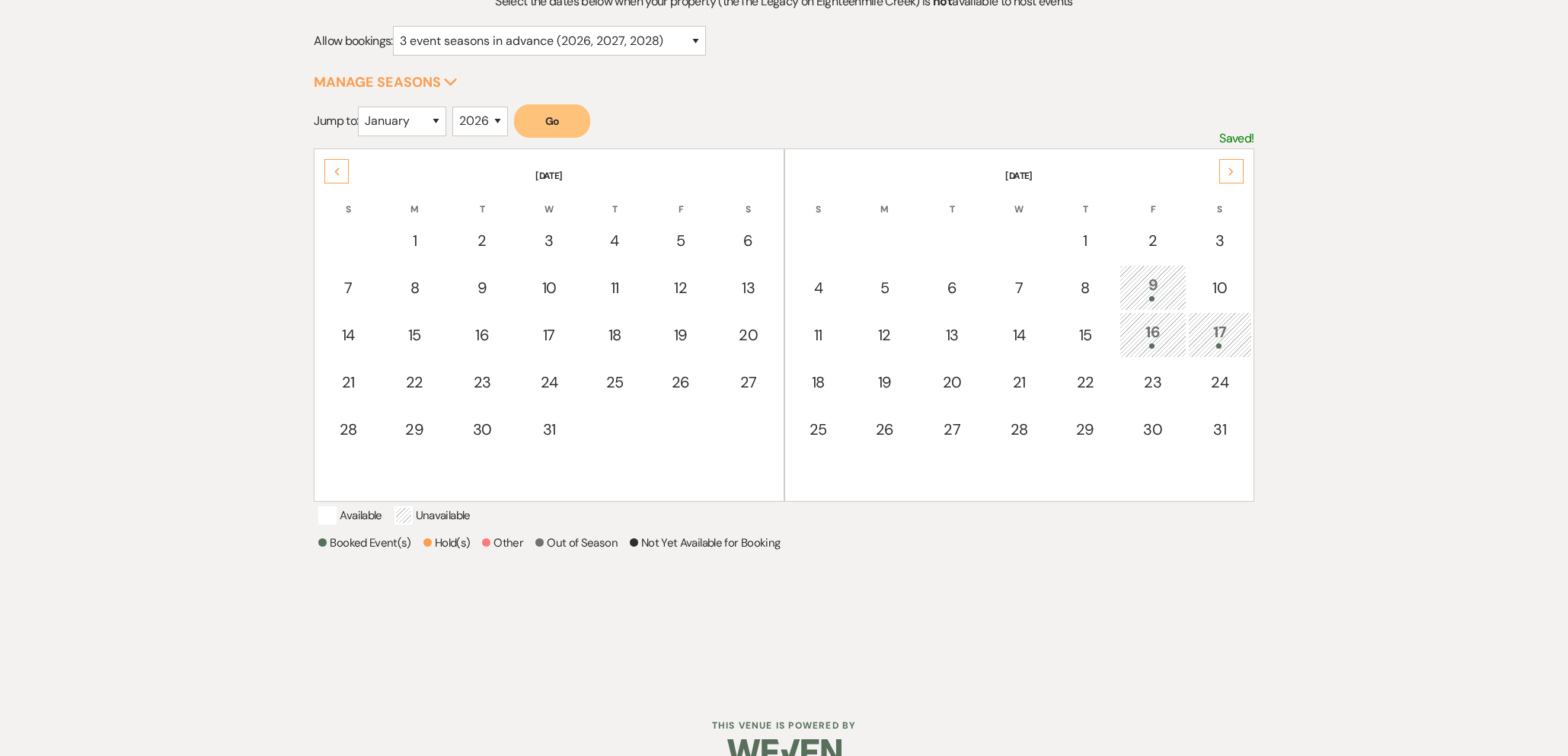
click at [1236, 169] on div "Next" at bounding box center [1232, 171] width 25 height 25
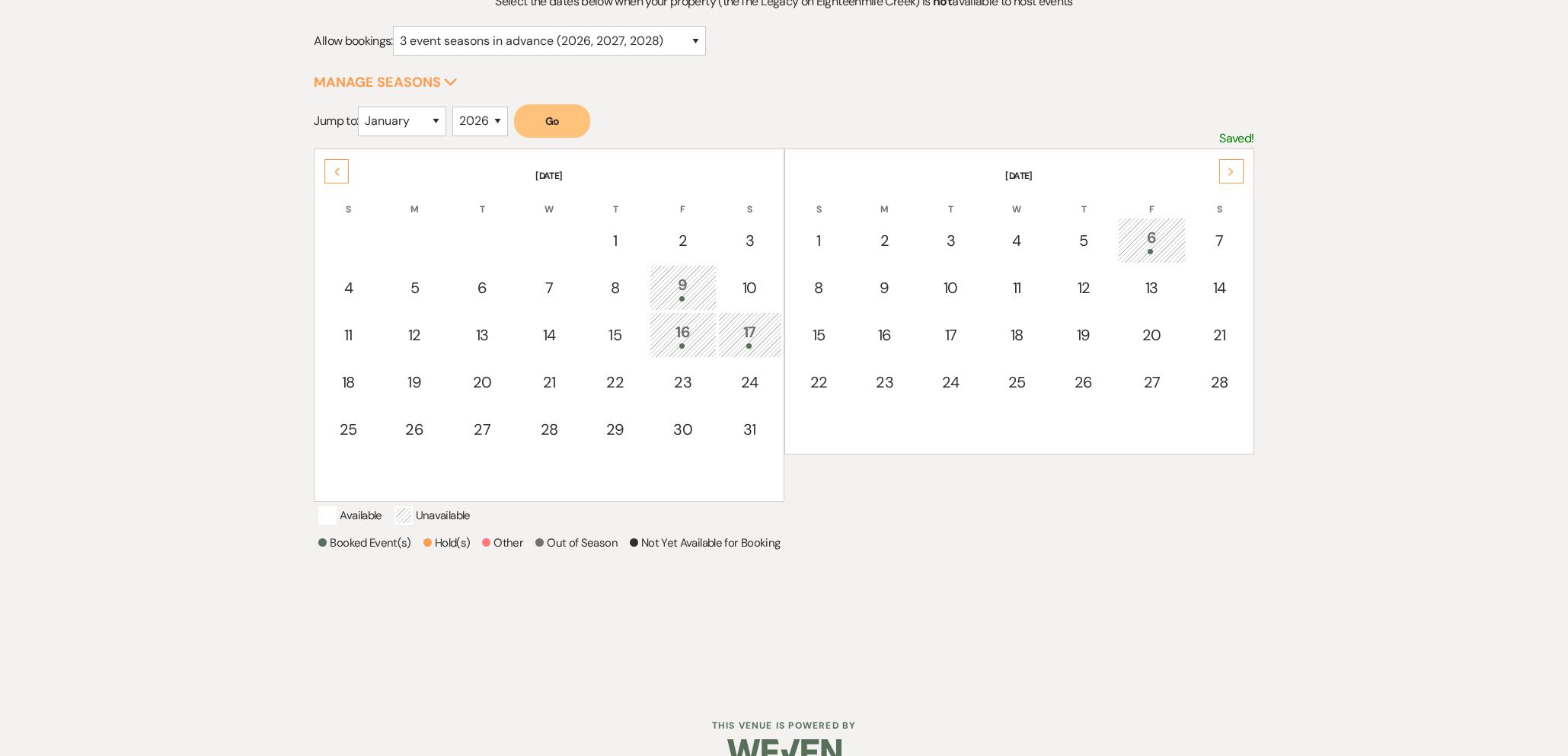
click at [1236, 169] on div "Next" at bounding box center [1232, 171] width 25 height 25
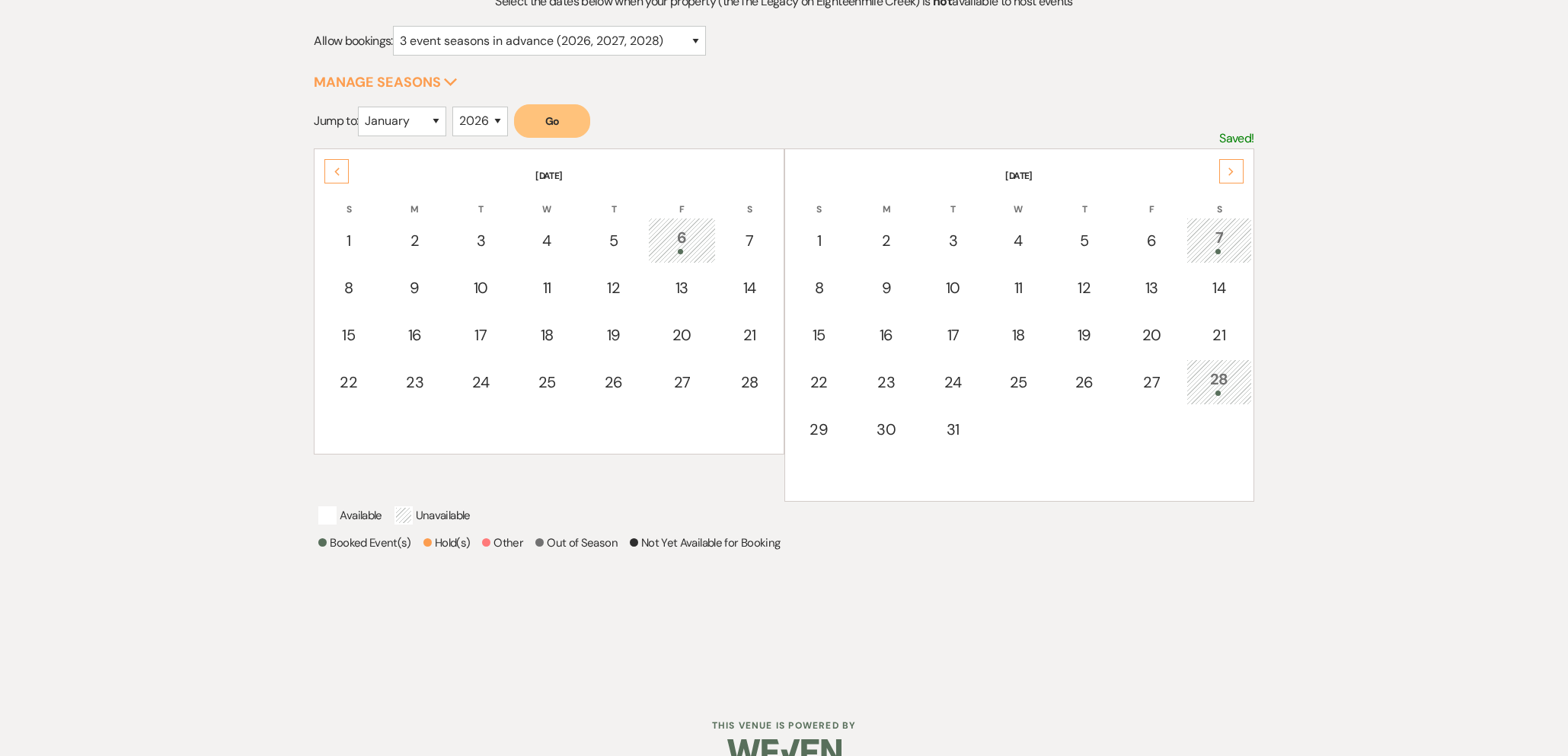
click at [1236, 169] on div "Next" at bounding box center [1232, 171] width 25 height 25
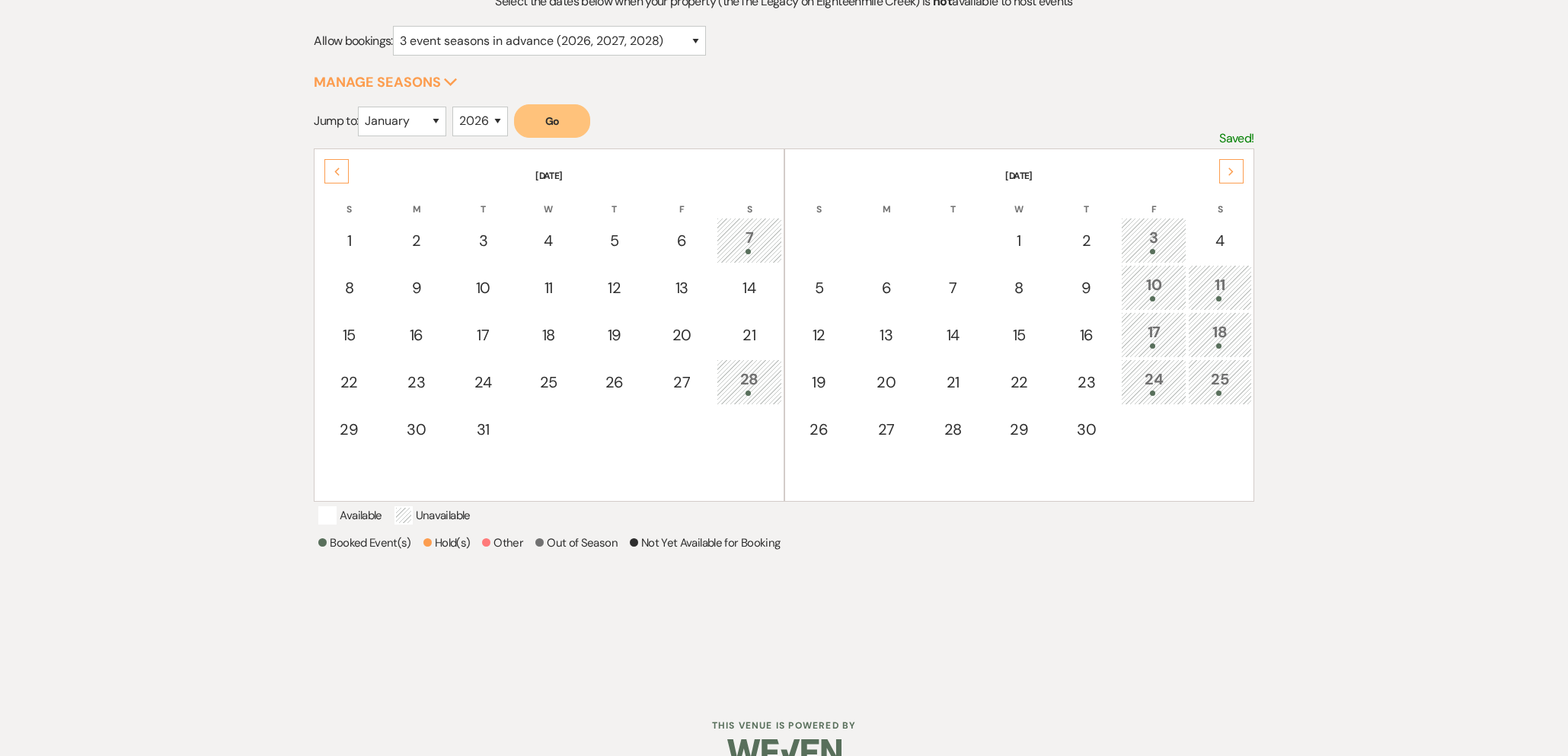
click at [1233, 169] on icon "Next" at bounding box center [1231, 172] width 8 height 10
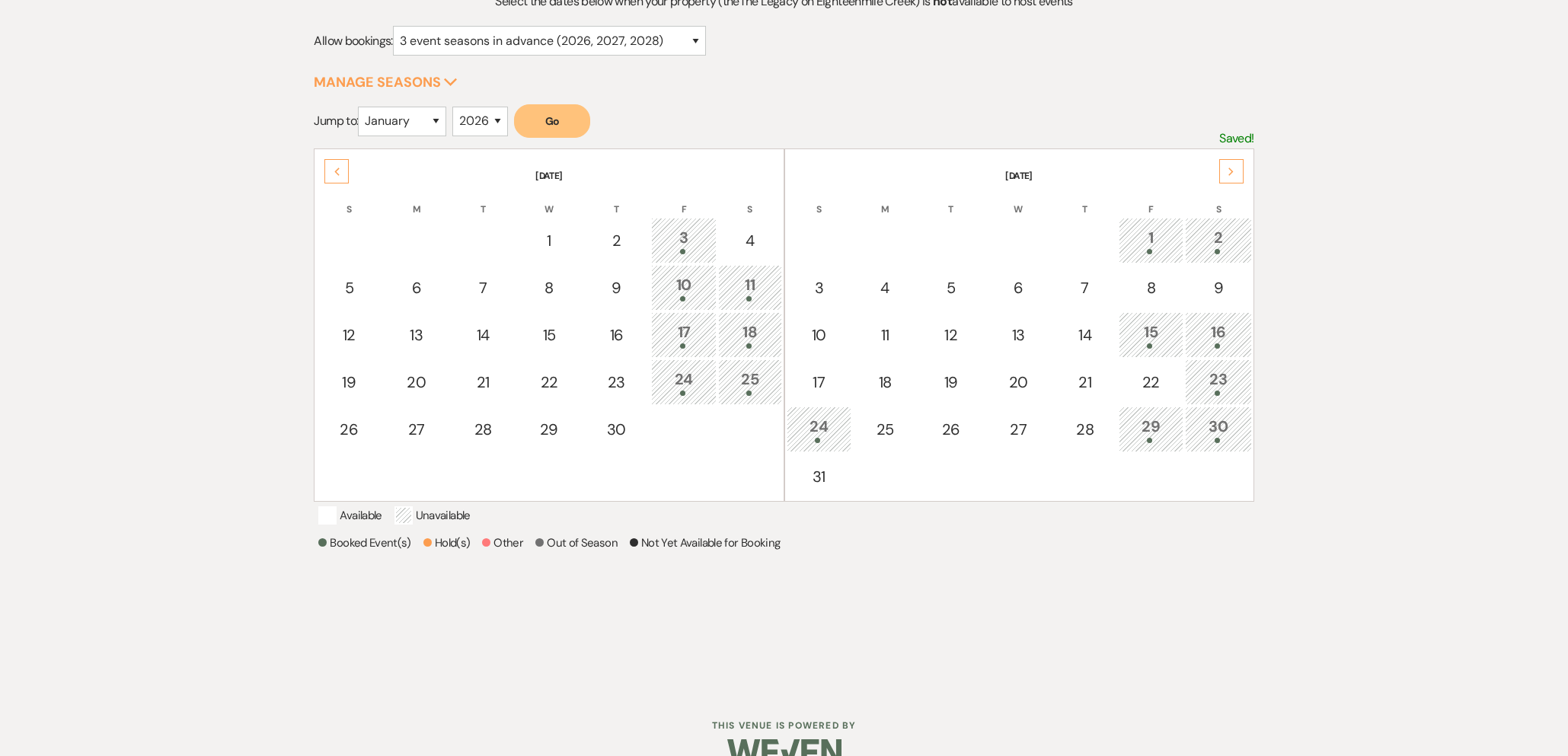
click at [1227, 169] on icon "Next" at bounding box center [1231, 172] width 8 height 10
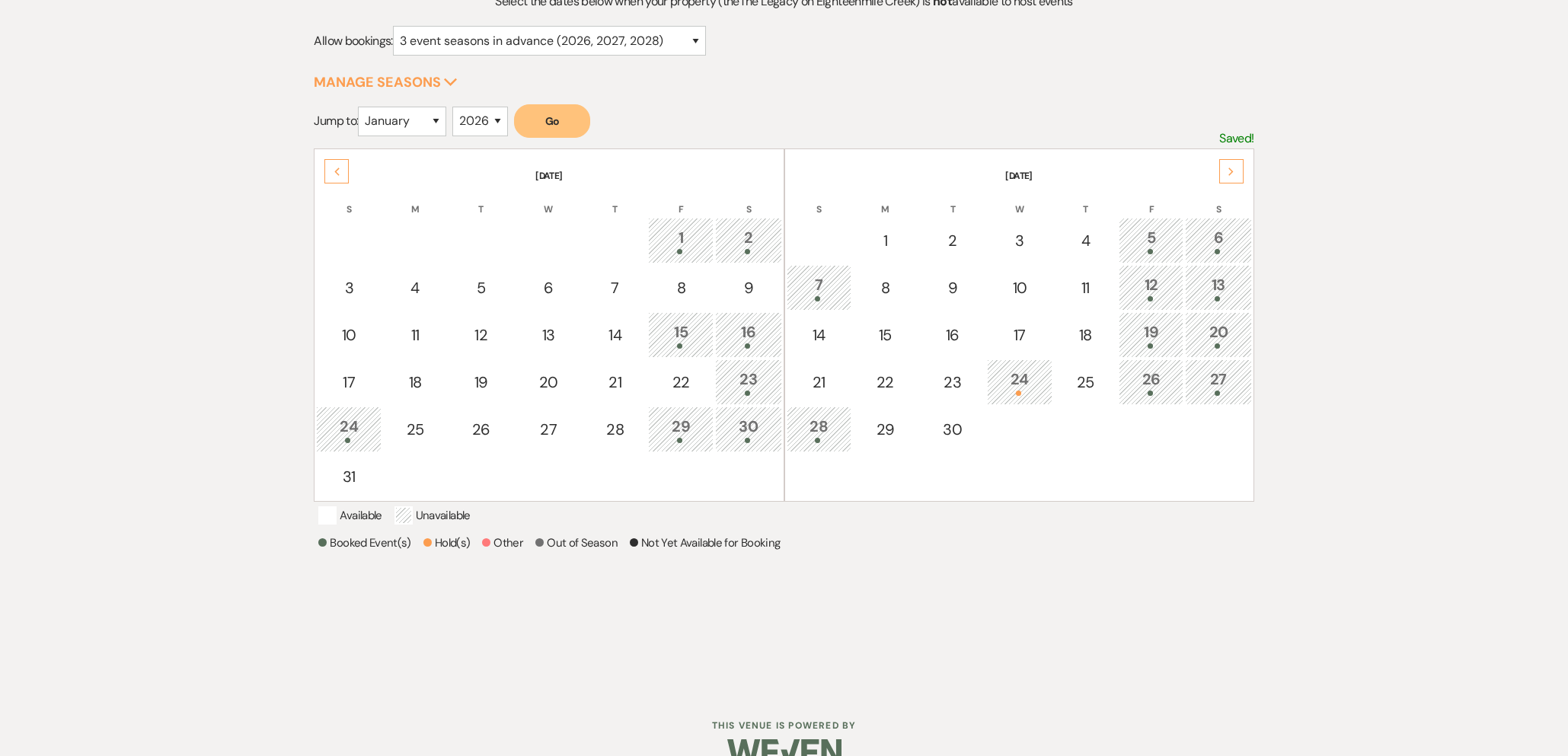
click at [1228, 169] on icon "Next" at bounding box center [1231, 172] width 8 height 10
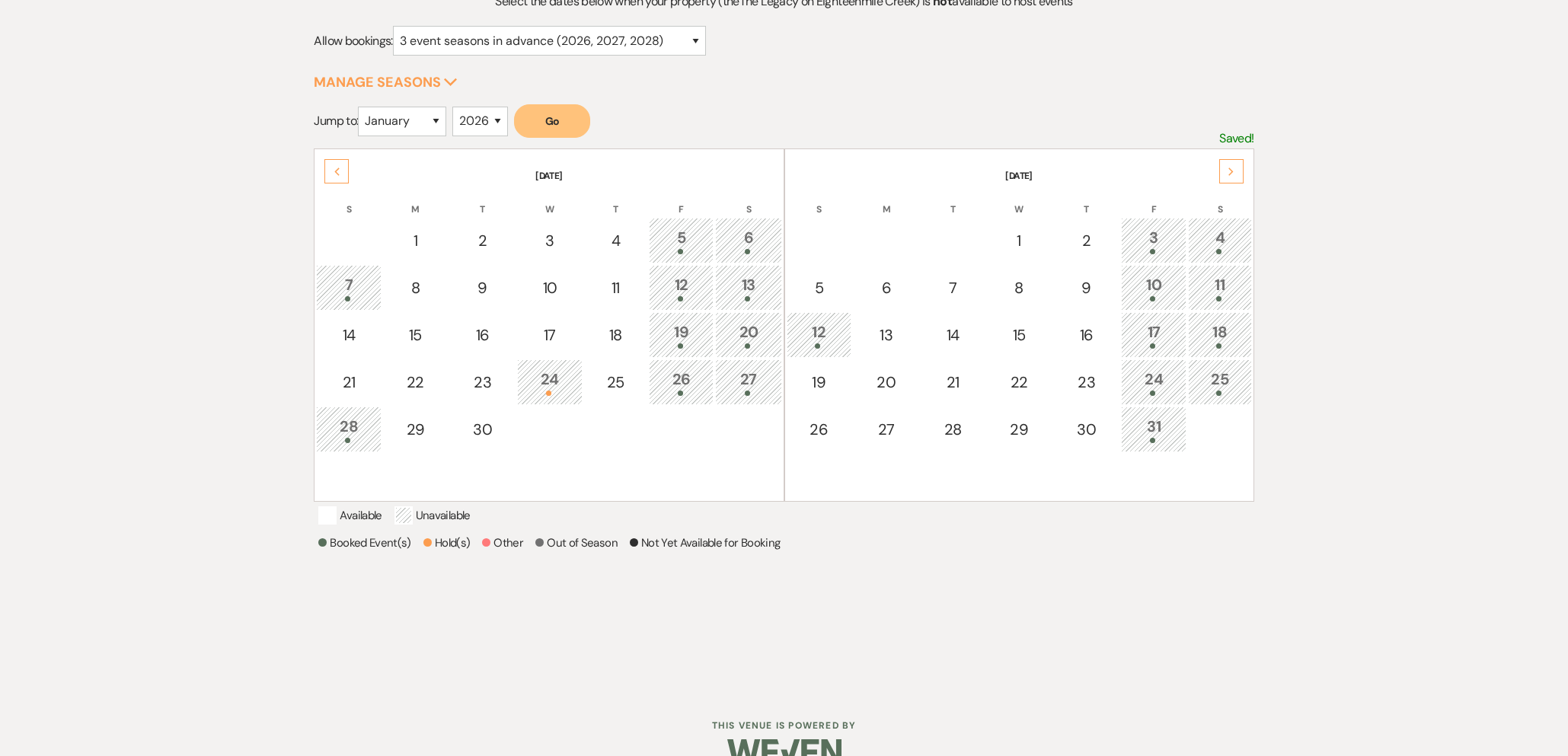
click at [1235, 175] on div "Next" at bounding box center [1232, 171] width 25 height 25
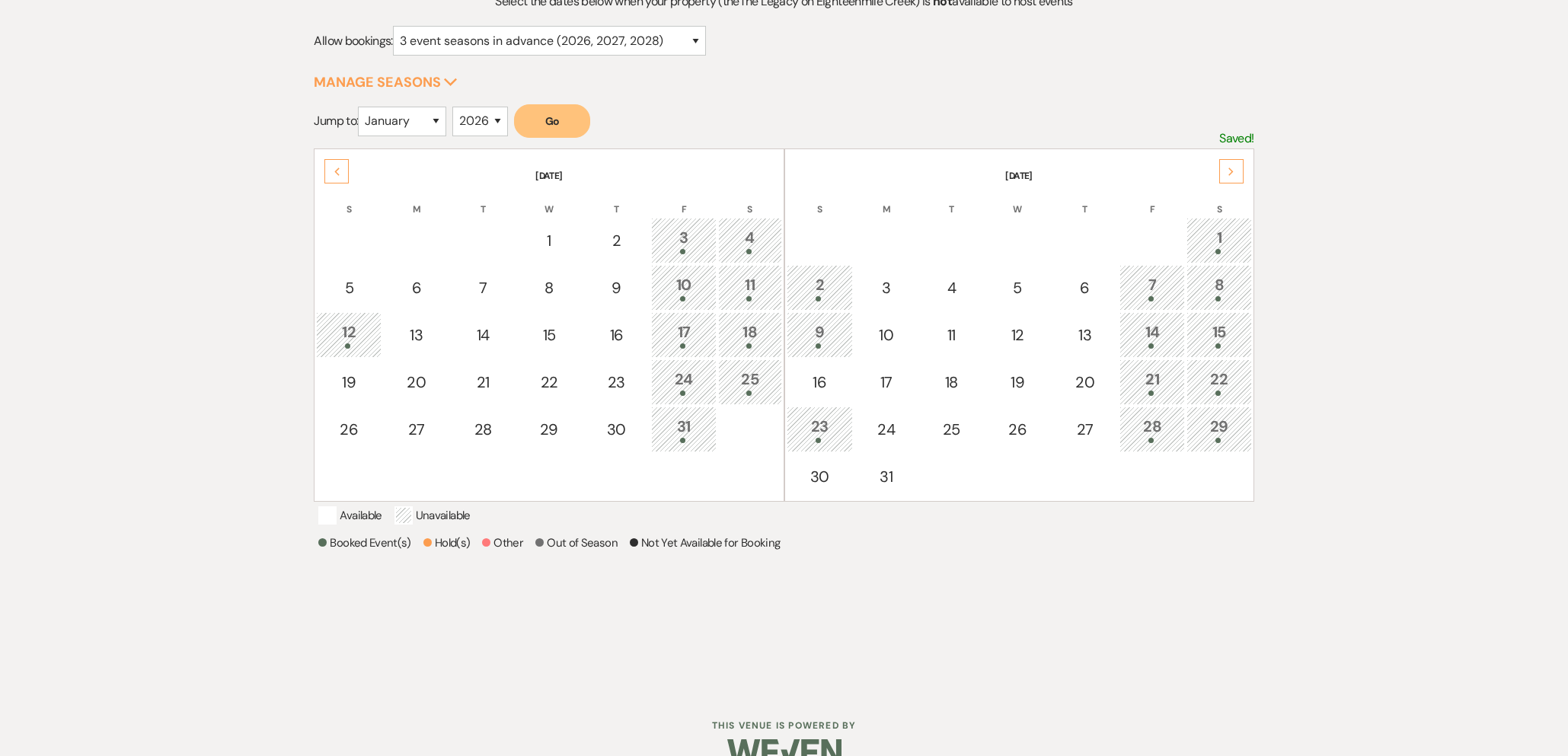
click at [1235, 180] on div "Next" at bounding box center [1232, 171] width 25 height 25
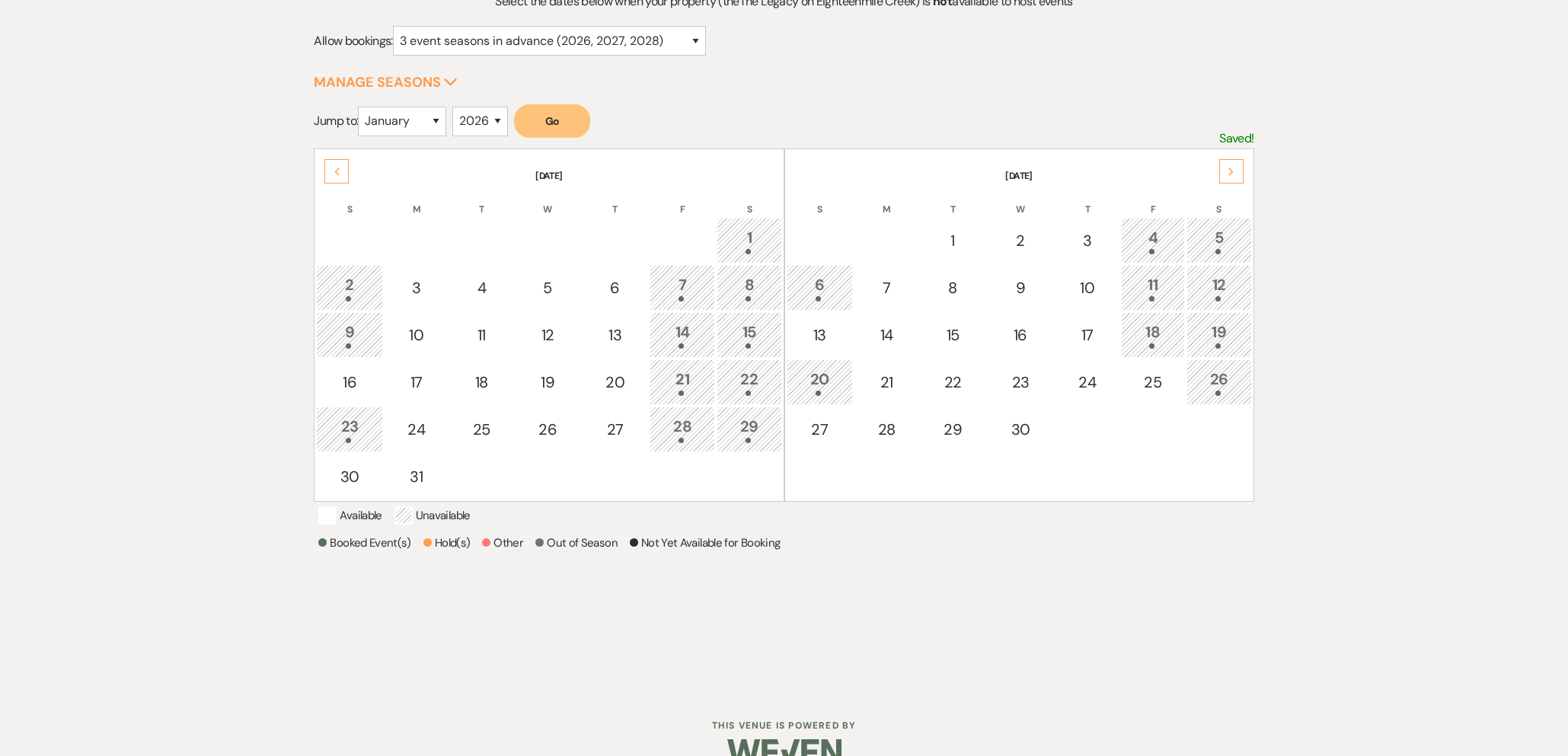
click at [1237, 176] on div "Next" at bounding box center [1232, 171] width 25 height 25
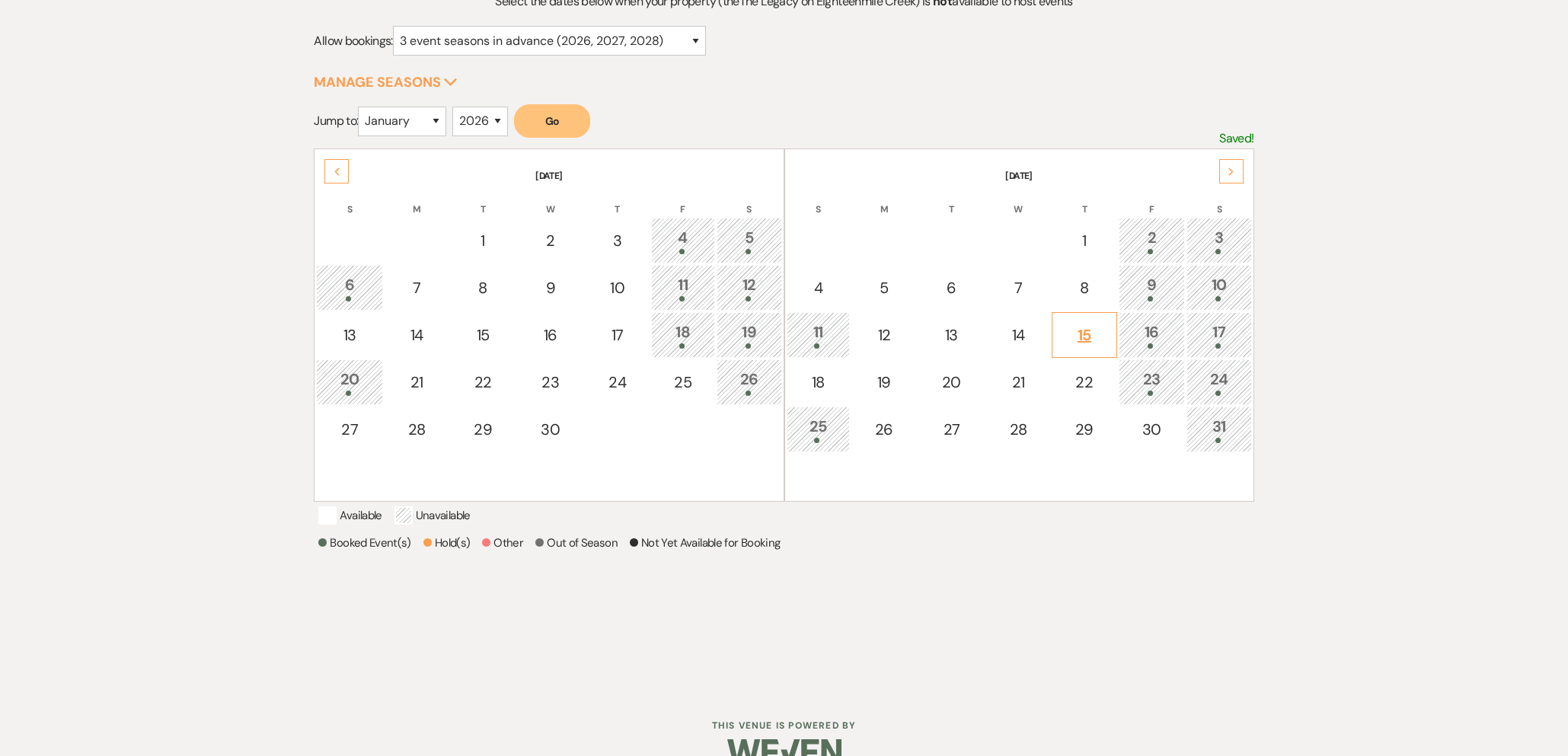
scroll to position [240, 0]
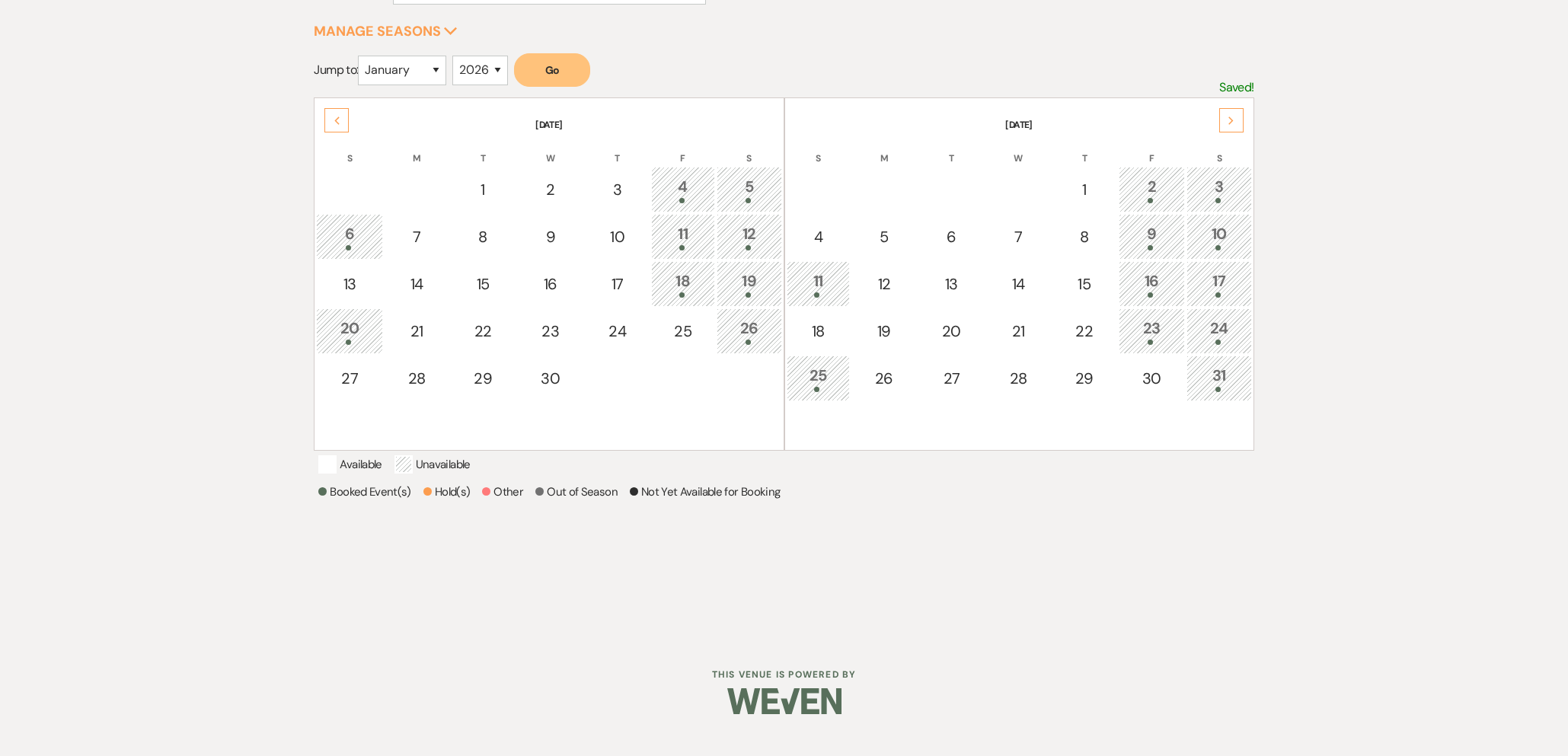
click at [1228, 124] on icon "Next" at bounding box center [1231, 121] width 8 height 10
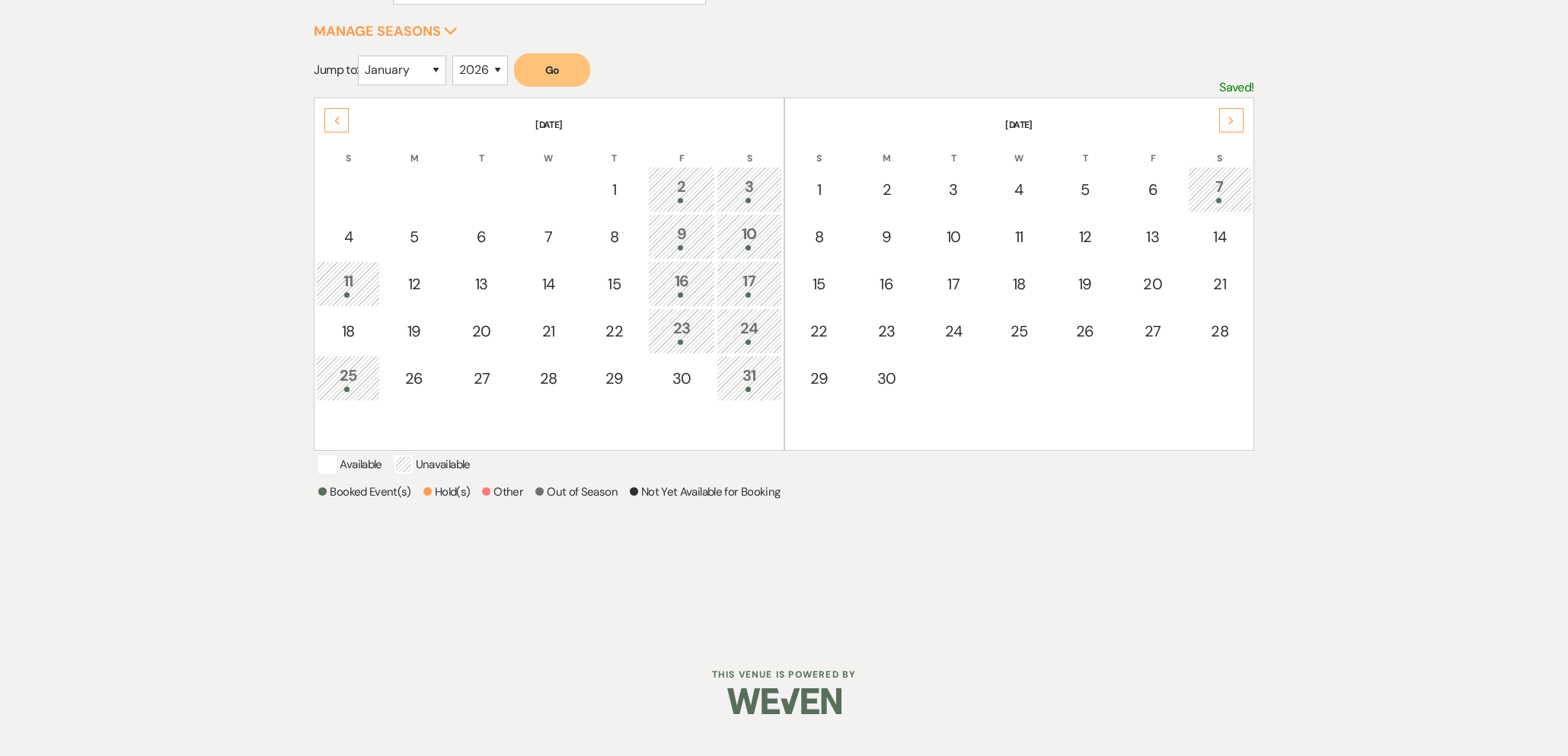
click at [1235, 127] on div "Next" at bounding box center [1232, 120] width 25 height 25
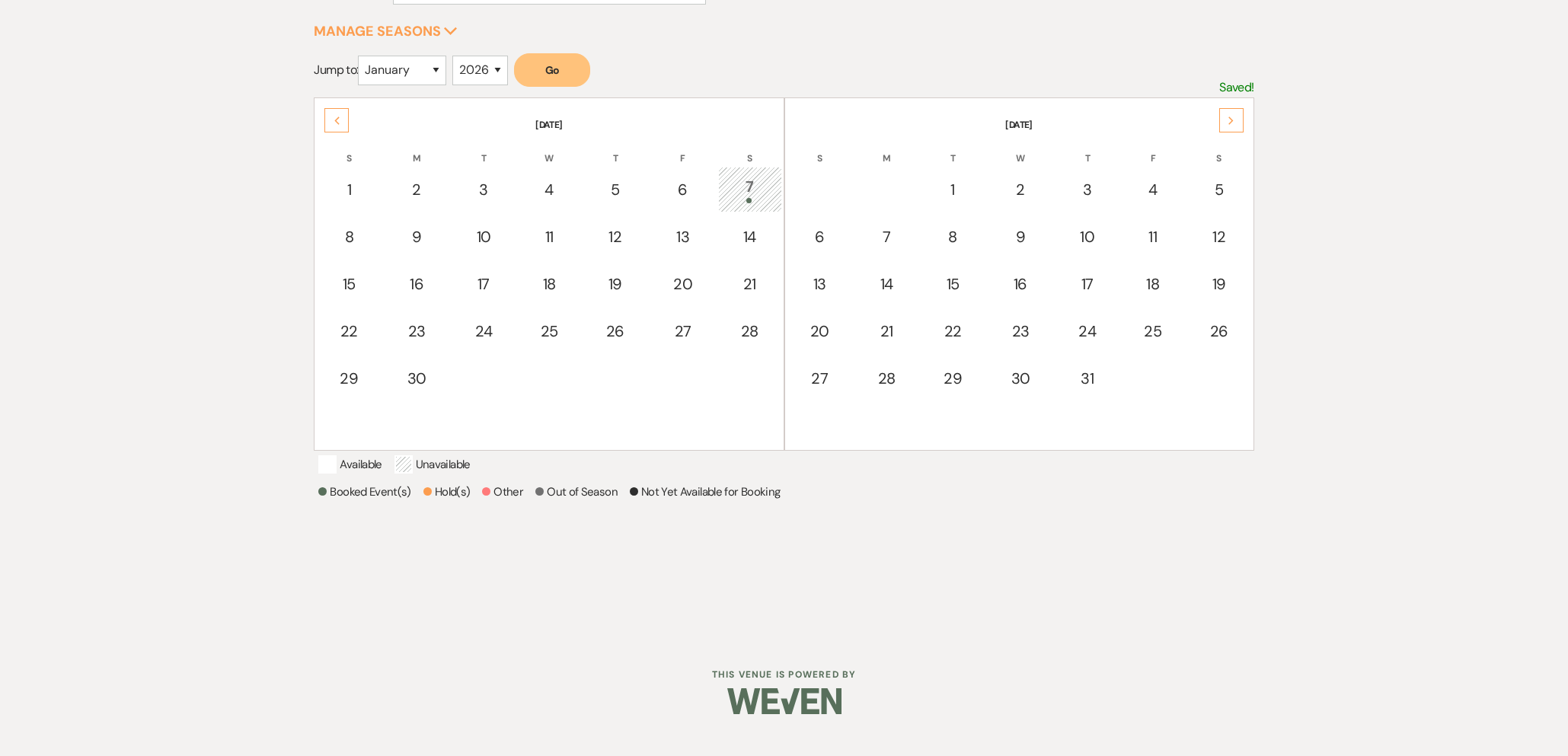
click at [1236, 126] on div "Next" at bounding box center [1232, 120] width 25 height 25
click at [1231, 112] on div "Next" at bounding box center [1232, 120] width 25 height 25
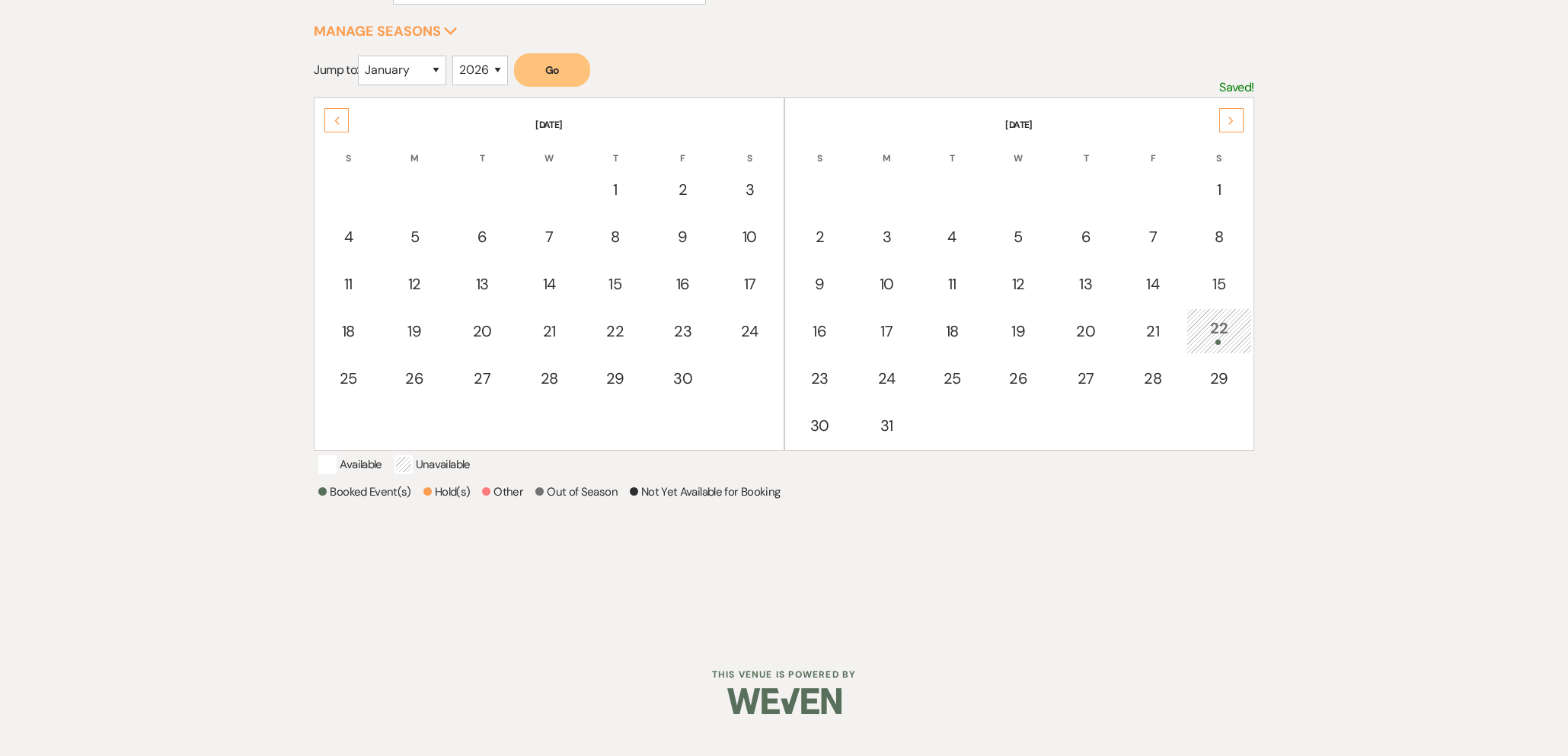
click at [1232, 121] on icon "Next" at bounding box center [1231, 121] width 8 height 10
click at [1239, 120] on div "Next" at bounding box center [1232, 120] width 25 height 25
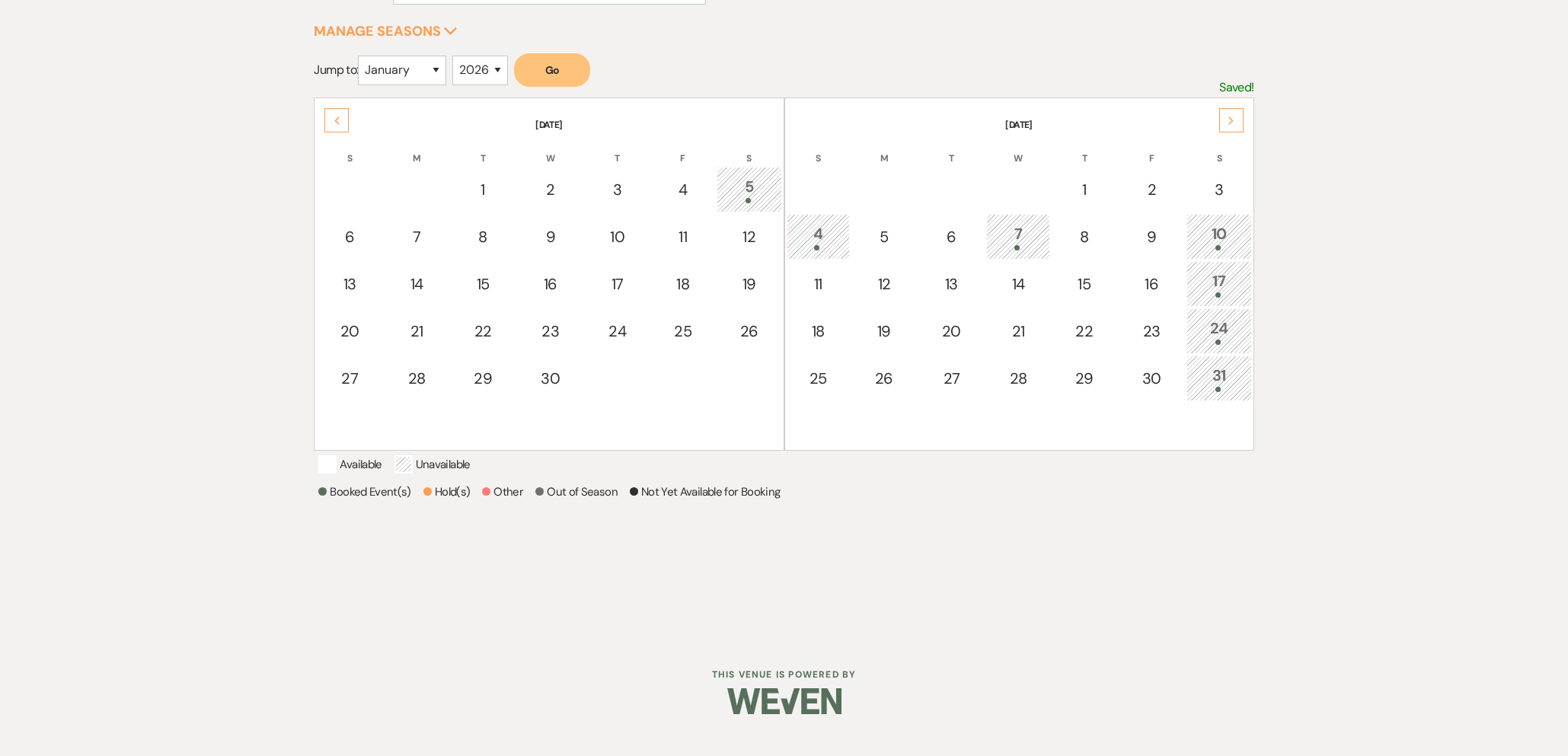
click at [1229, 119] on icon "Next" at bounding box center [1231, 121] width 8 height 10
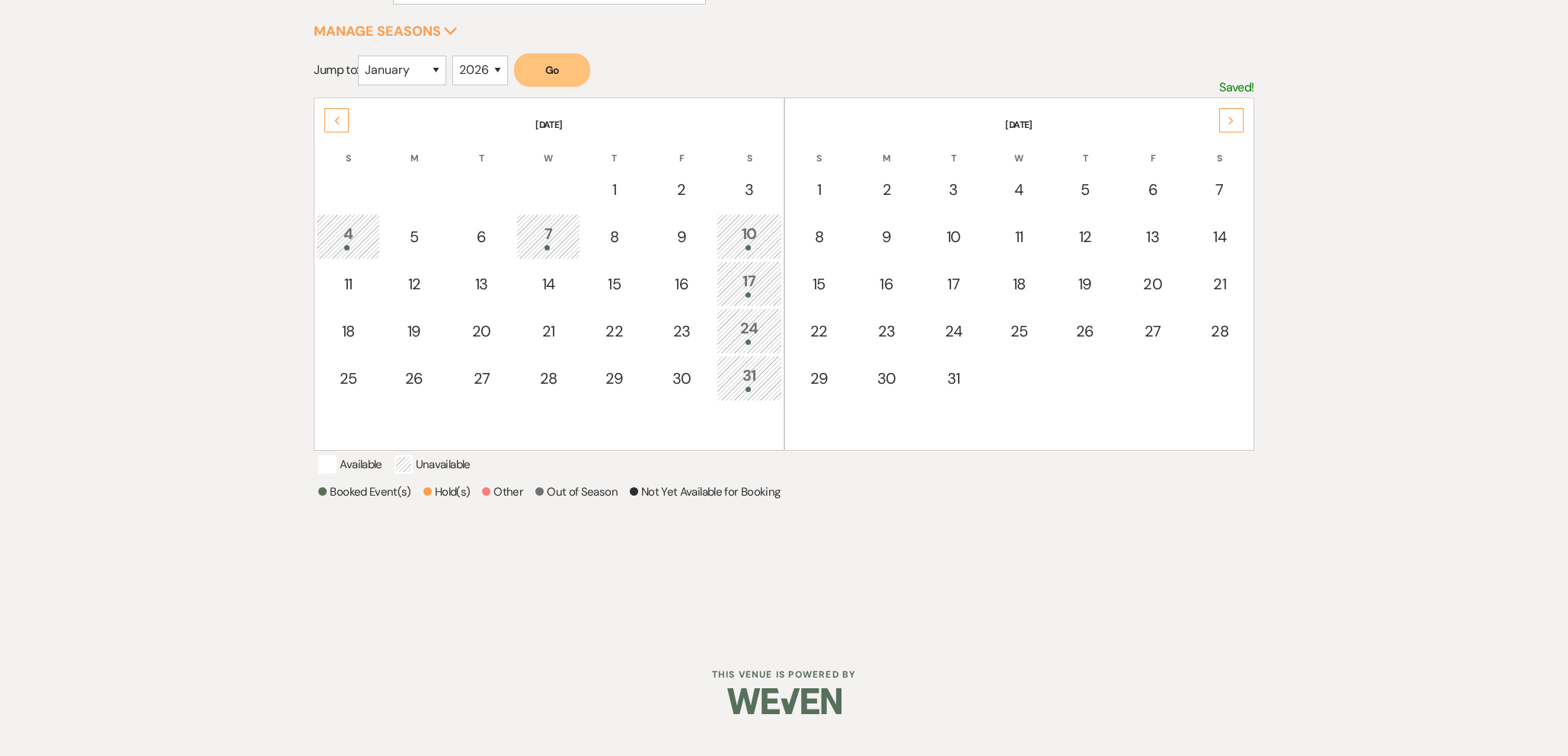
click at [1230, 122] on use at bounding box center [1231, 120] width 6 height 9
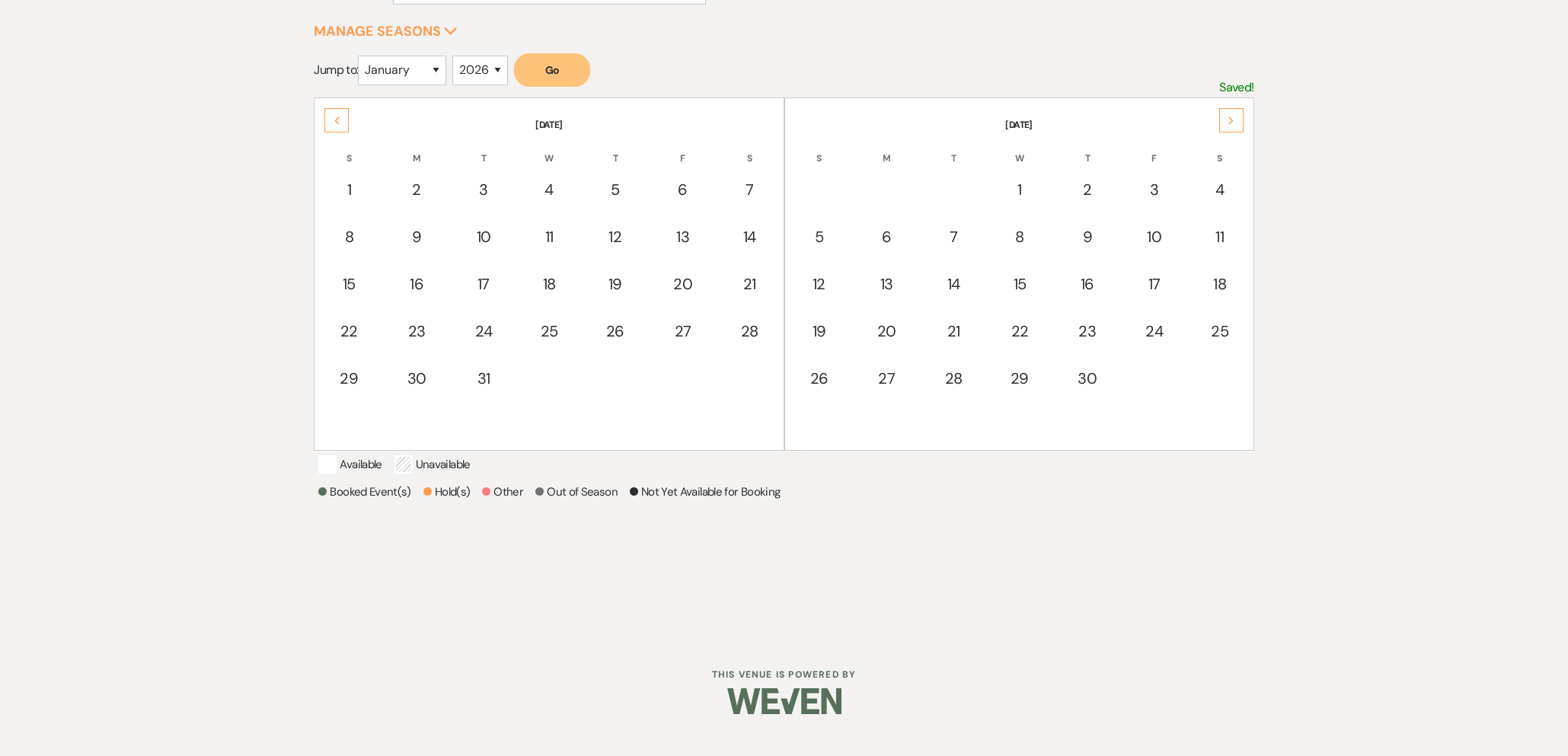
click at [1230, 122] on use at bounding box center [1231, 120] width 6 height 9
click at [1235, 112] on div "Next" at bounding box center [1232, 120] width 25 height 25
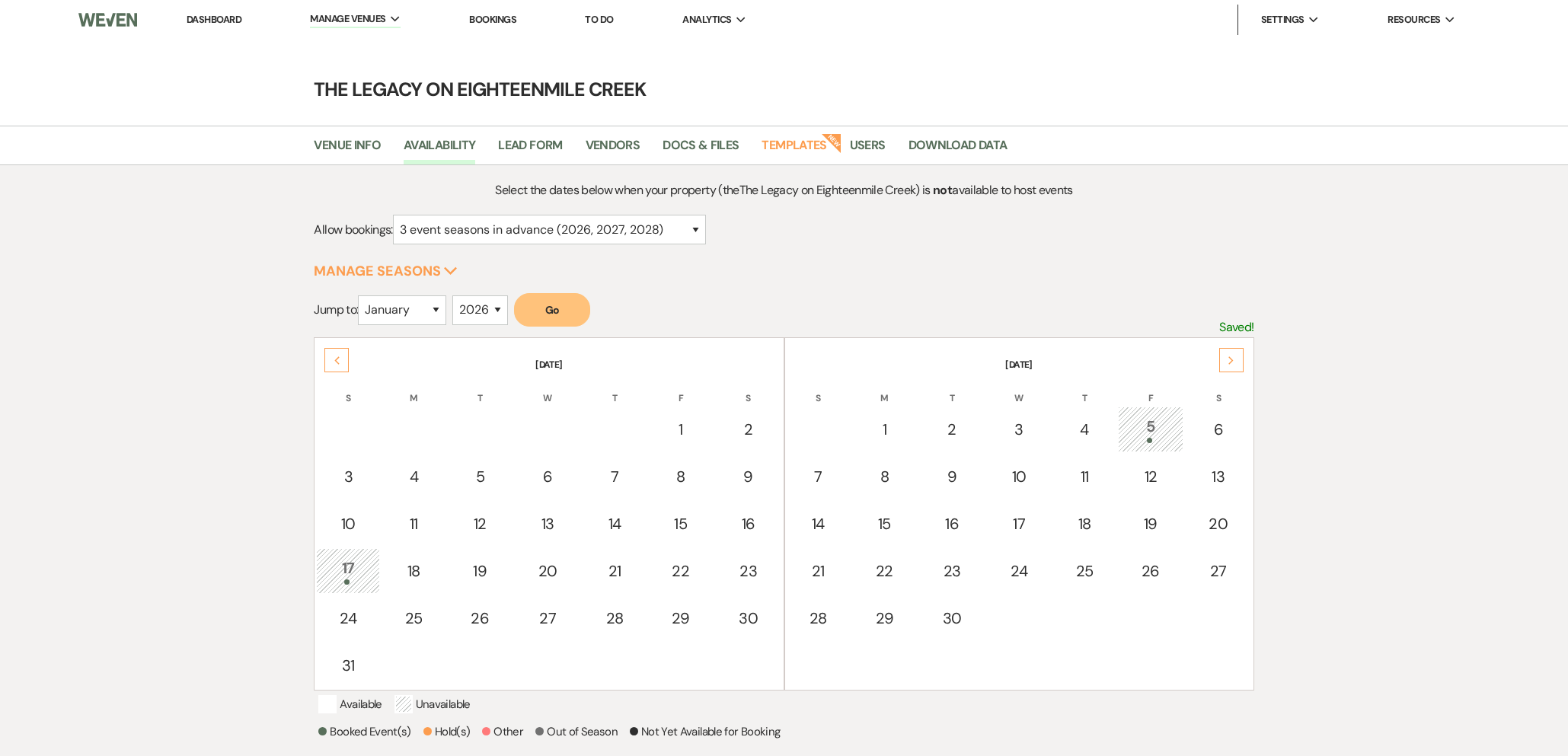
click at [195, 21] on link "Dashboard" at bounding box center [214, 20] width 55 height 13
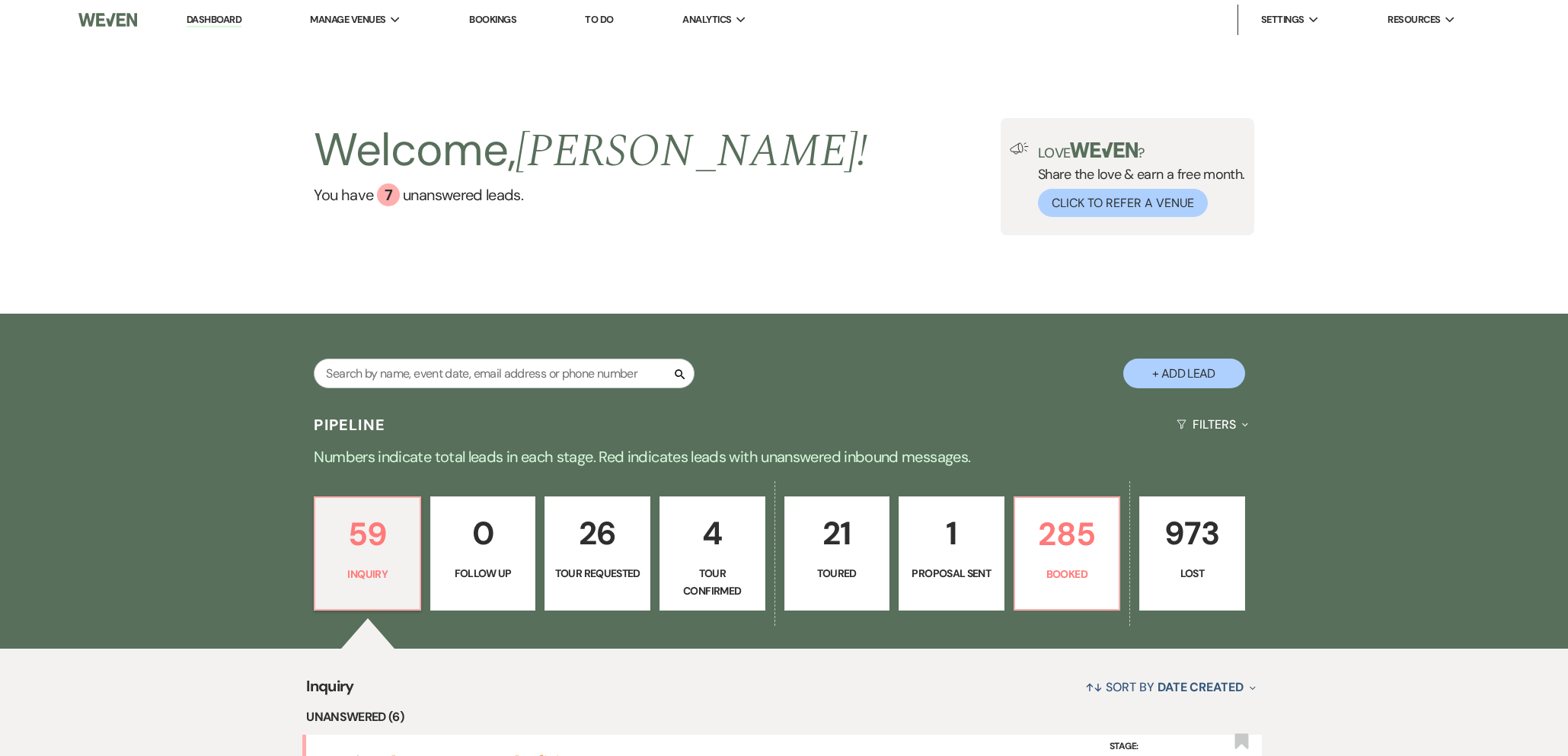
scroll to position [215, 0]
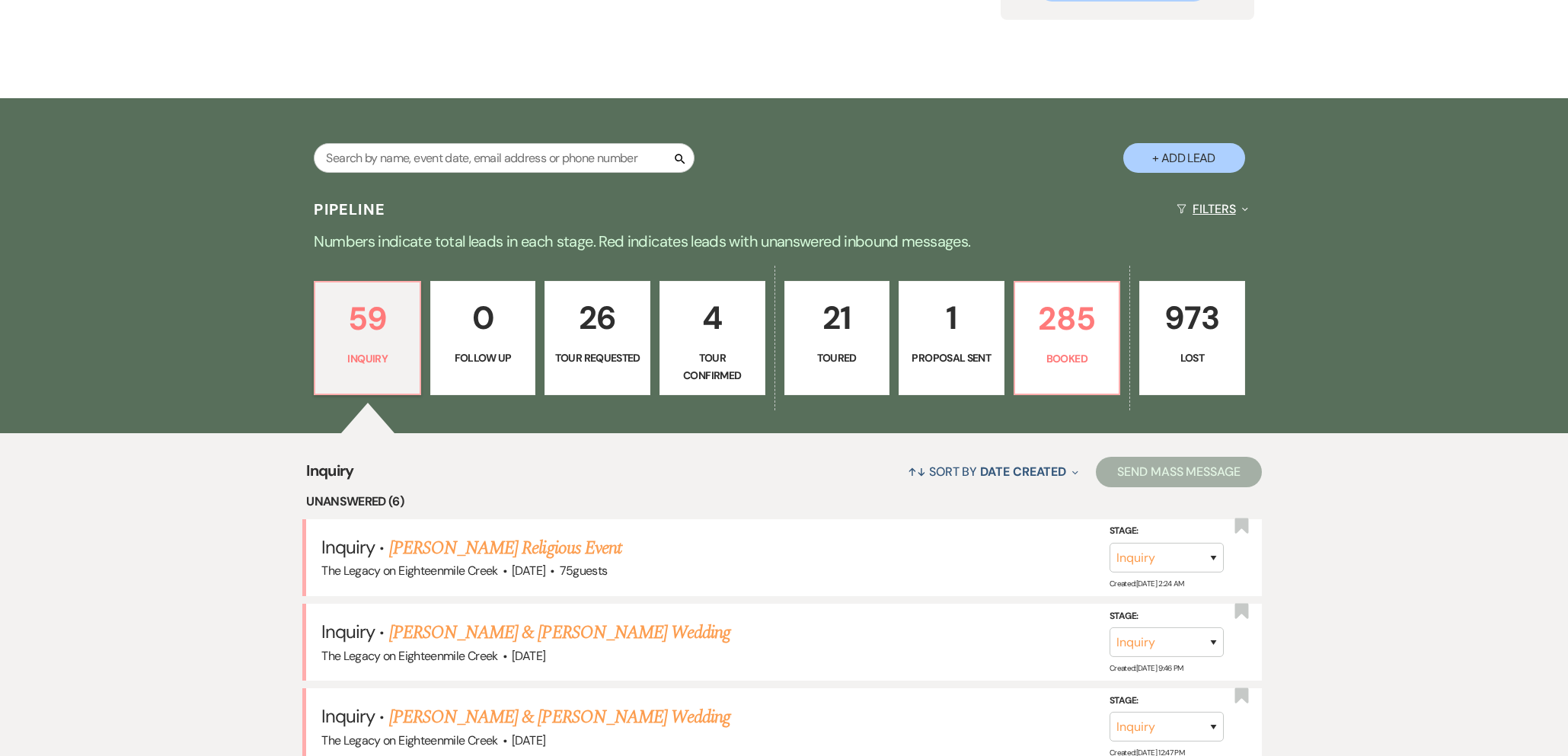
click at [1201, 208] on button "Filters Expand" at bounding box center [1211, 209] width 83 height 40
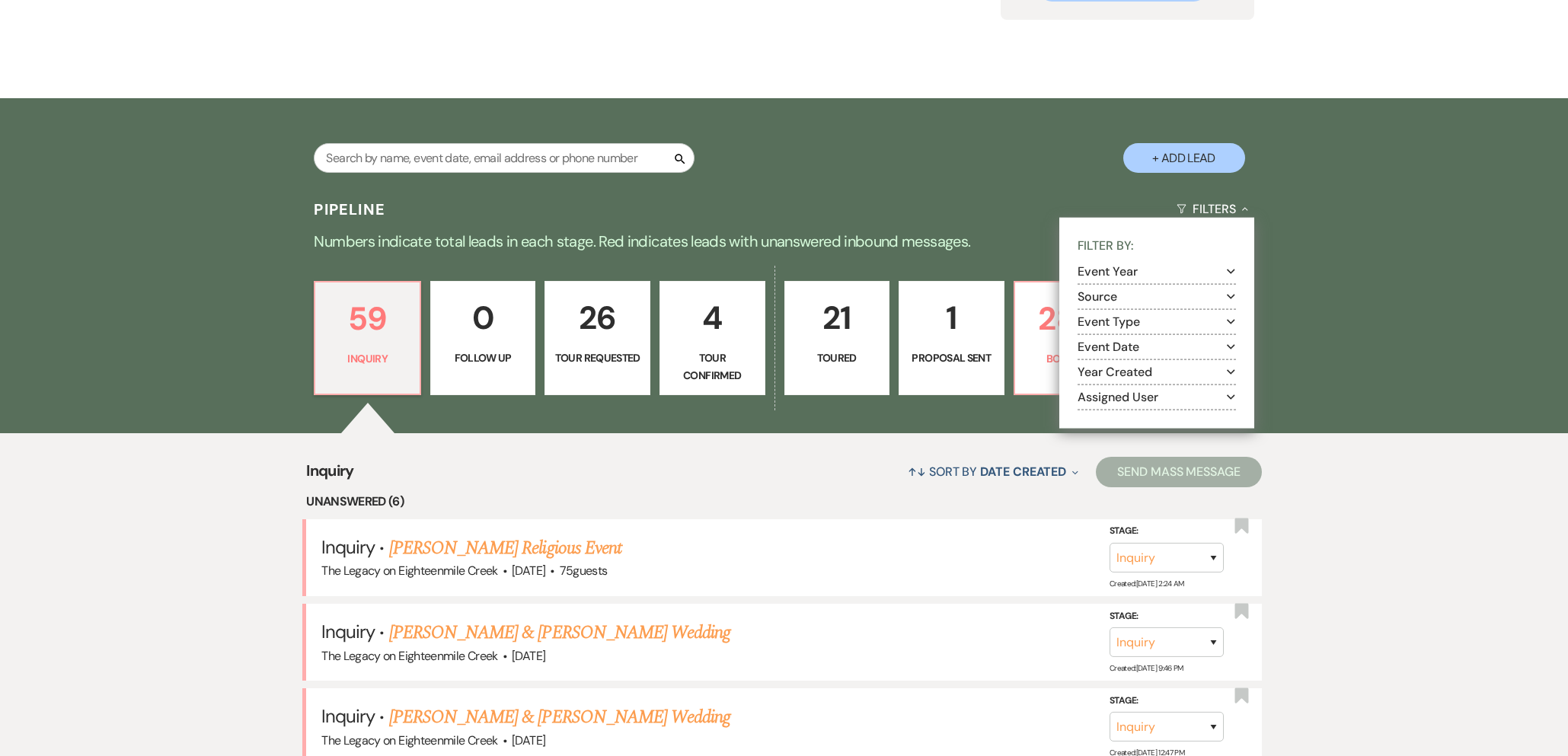
click at [1169, 274] on button "Event Year Expand" at bounding box center [1156, 271] width 158 height 12
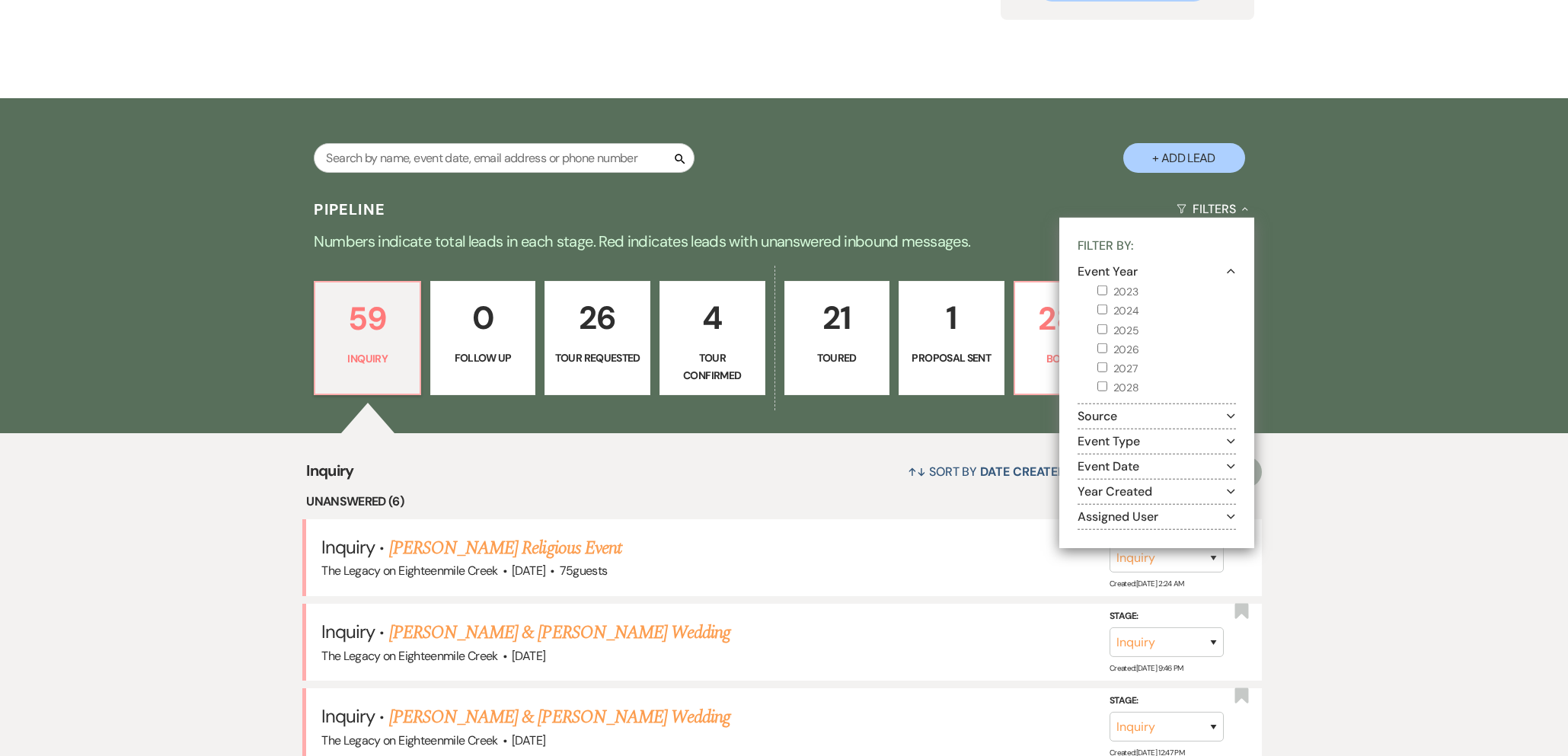
click at [1106, 369] on input "2027" at bounding box center [1102, 367] width 10 height 10
checkbox input "true"
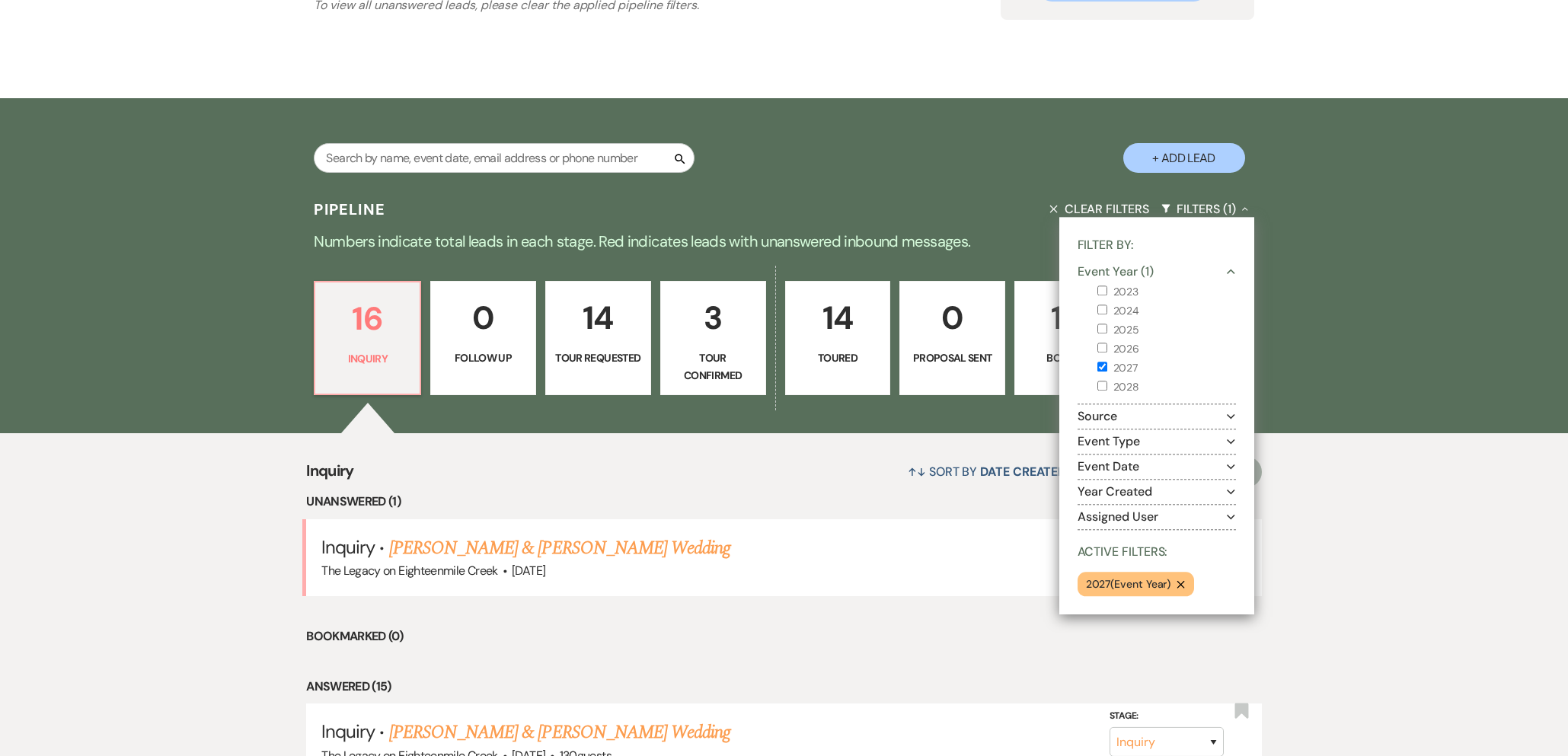
click at [780, 480] on div "↑↓ Sort By Date Created Expand Send Mass Message" at bounding box center [808, 471] width 908 height 40
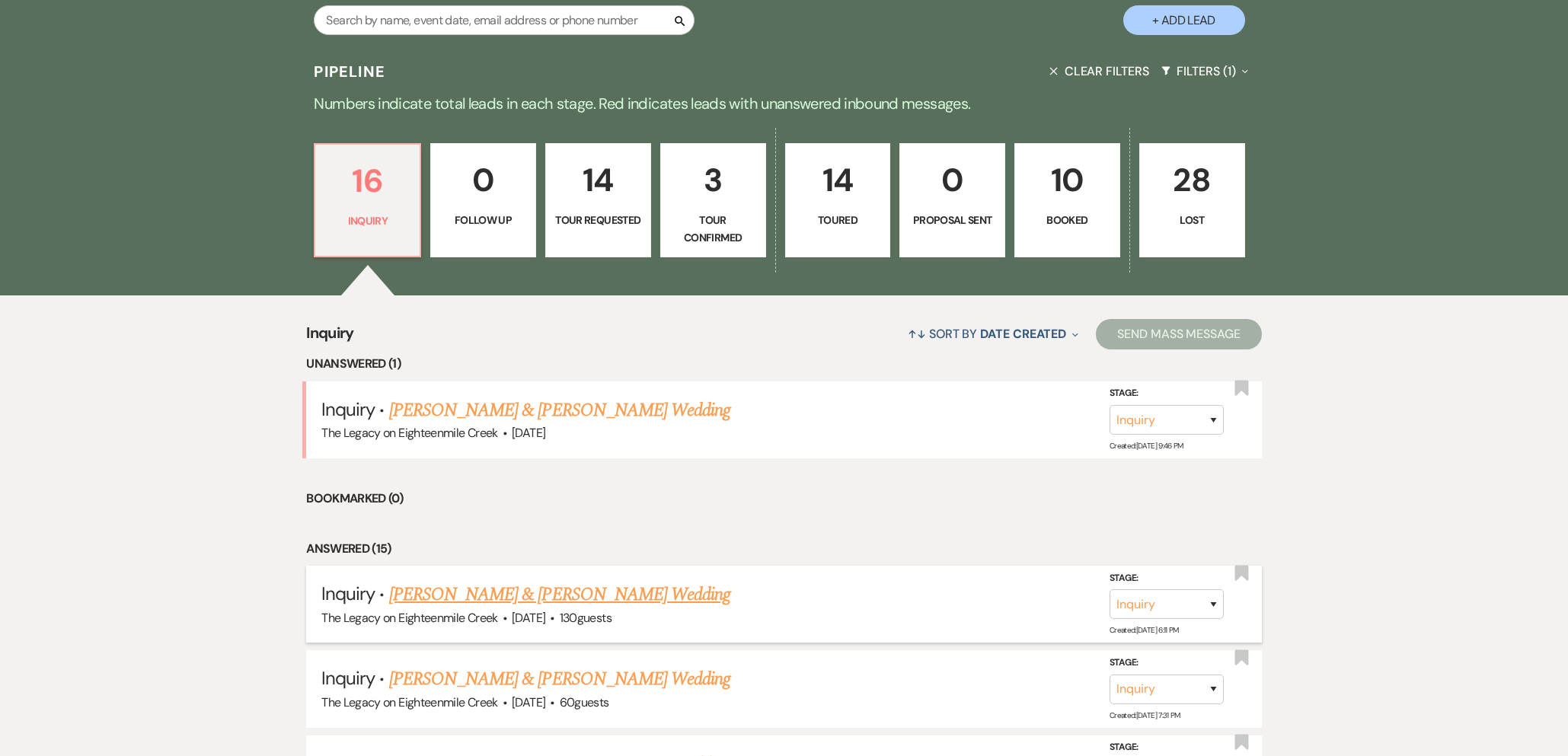
scroll to position [401, 0]
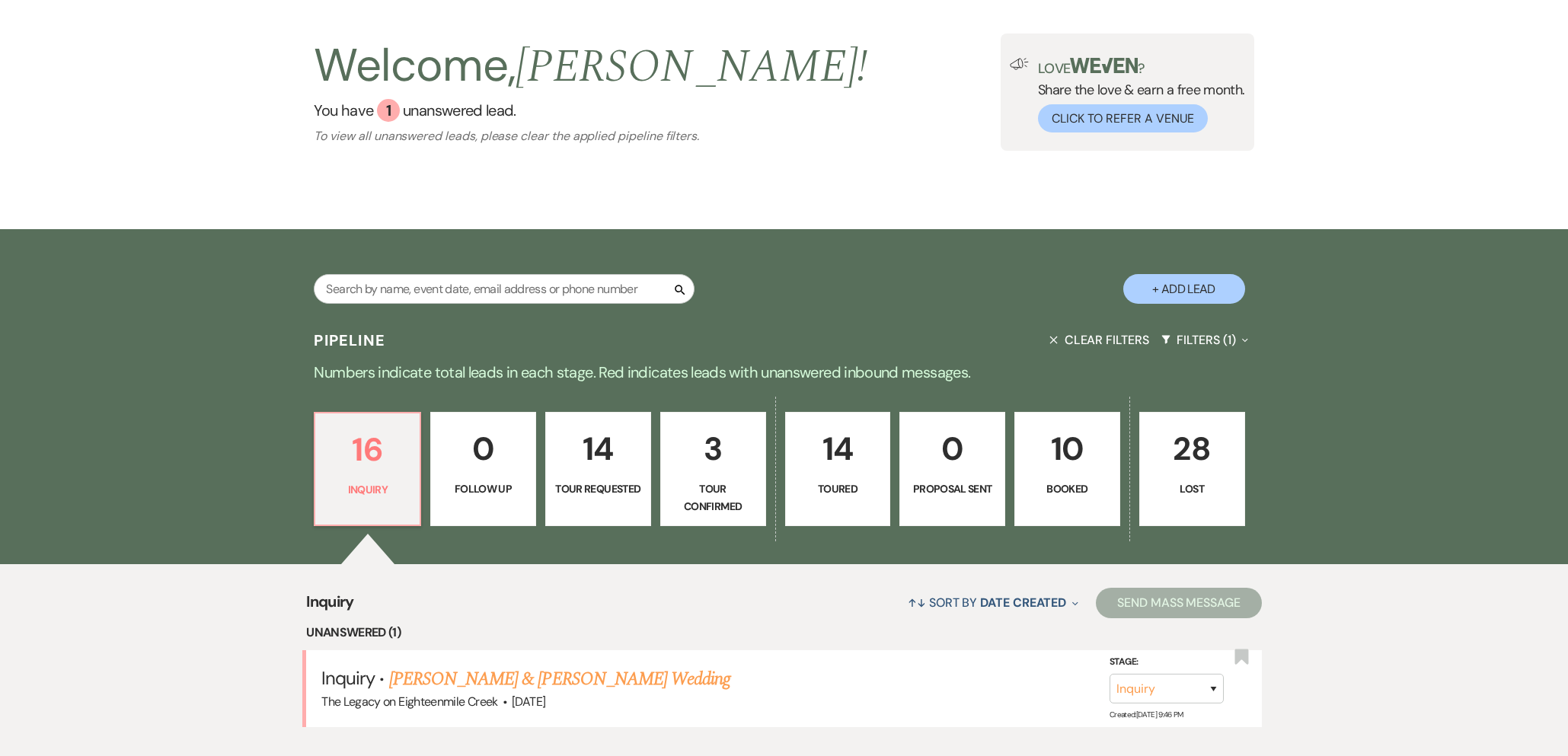
click at [834, 450] on p "14" at bounding box center [837, 448] width 86 height 51
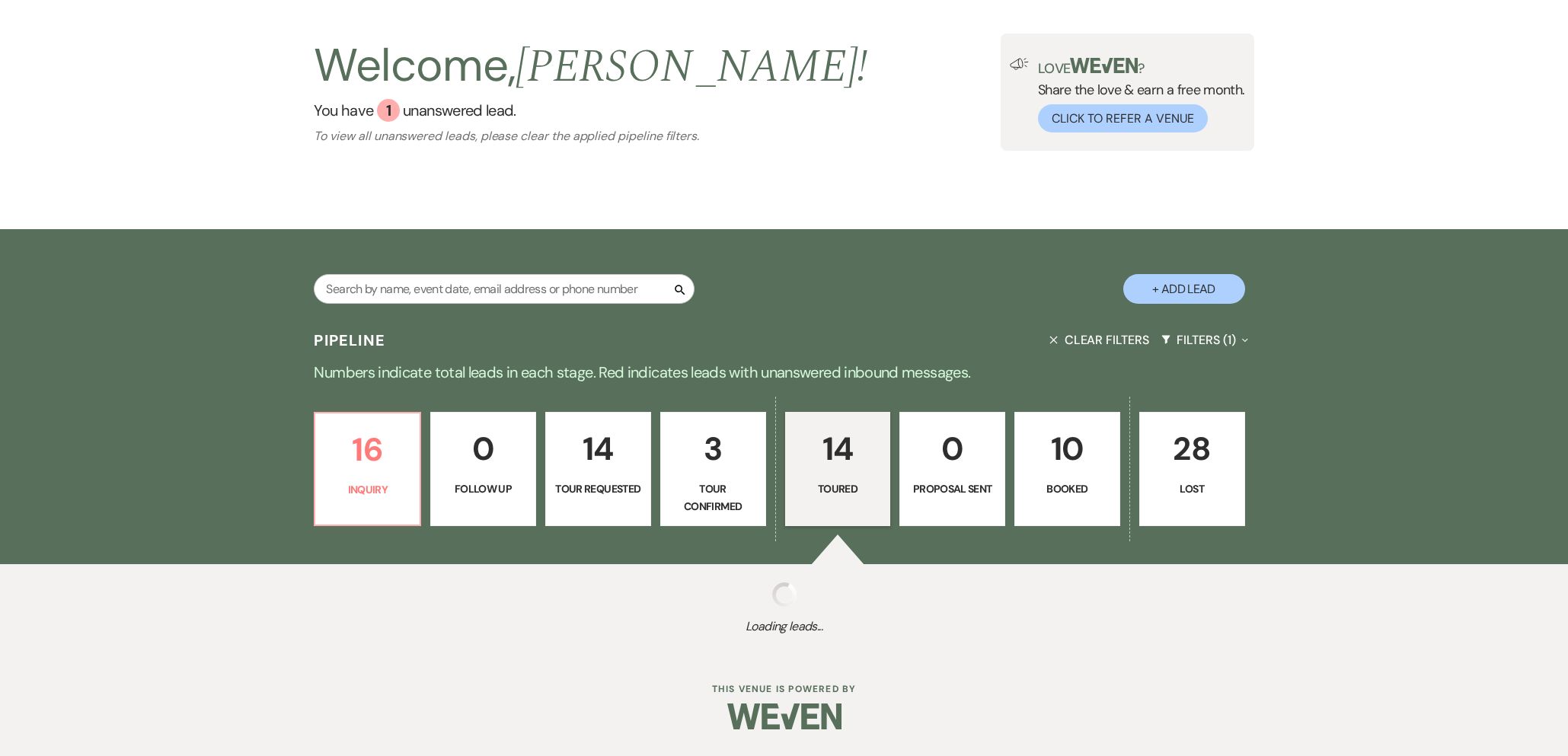
select select "5"
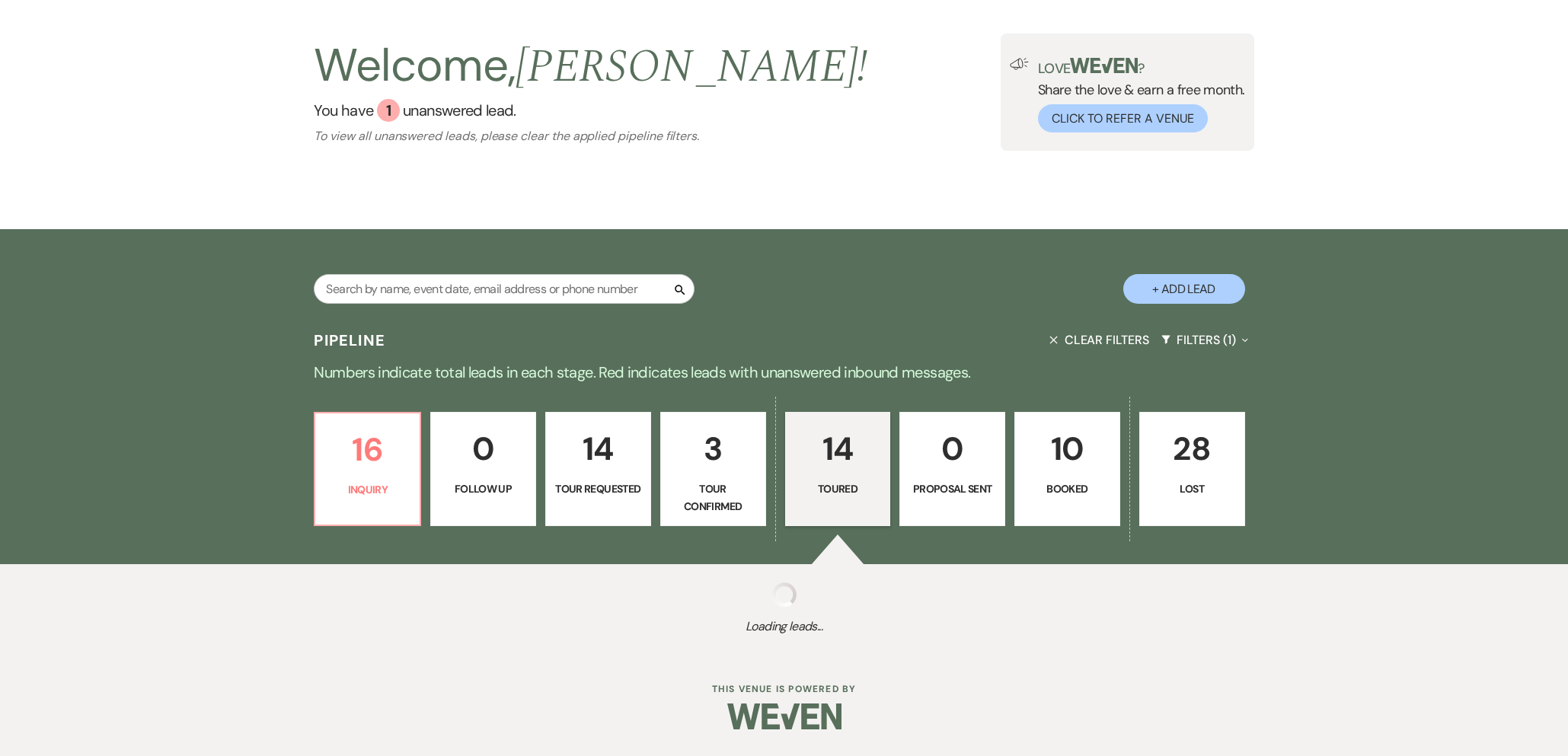
select select "5"
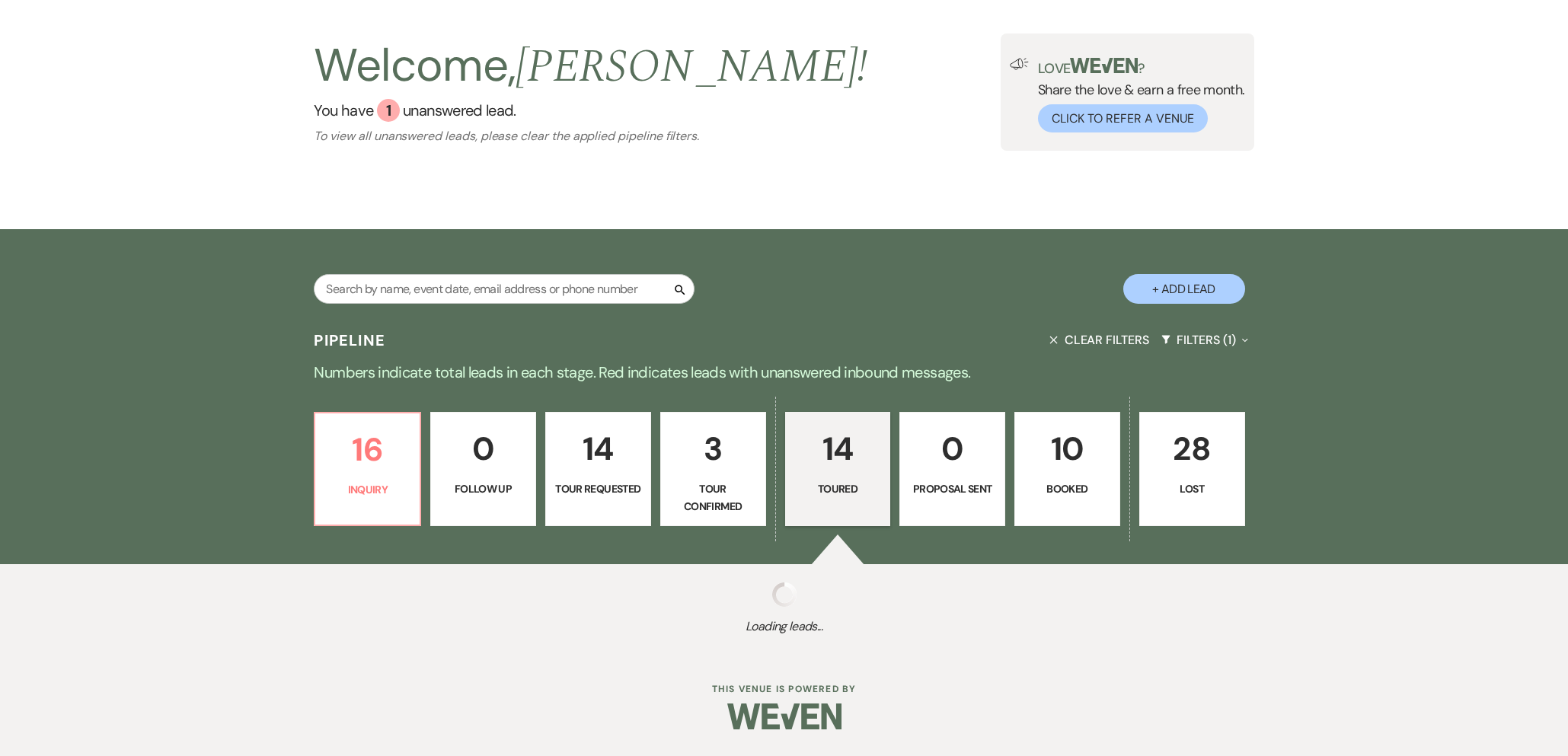
select select "5"
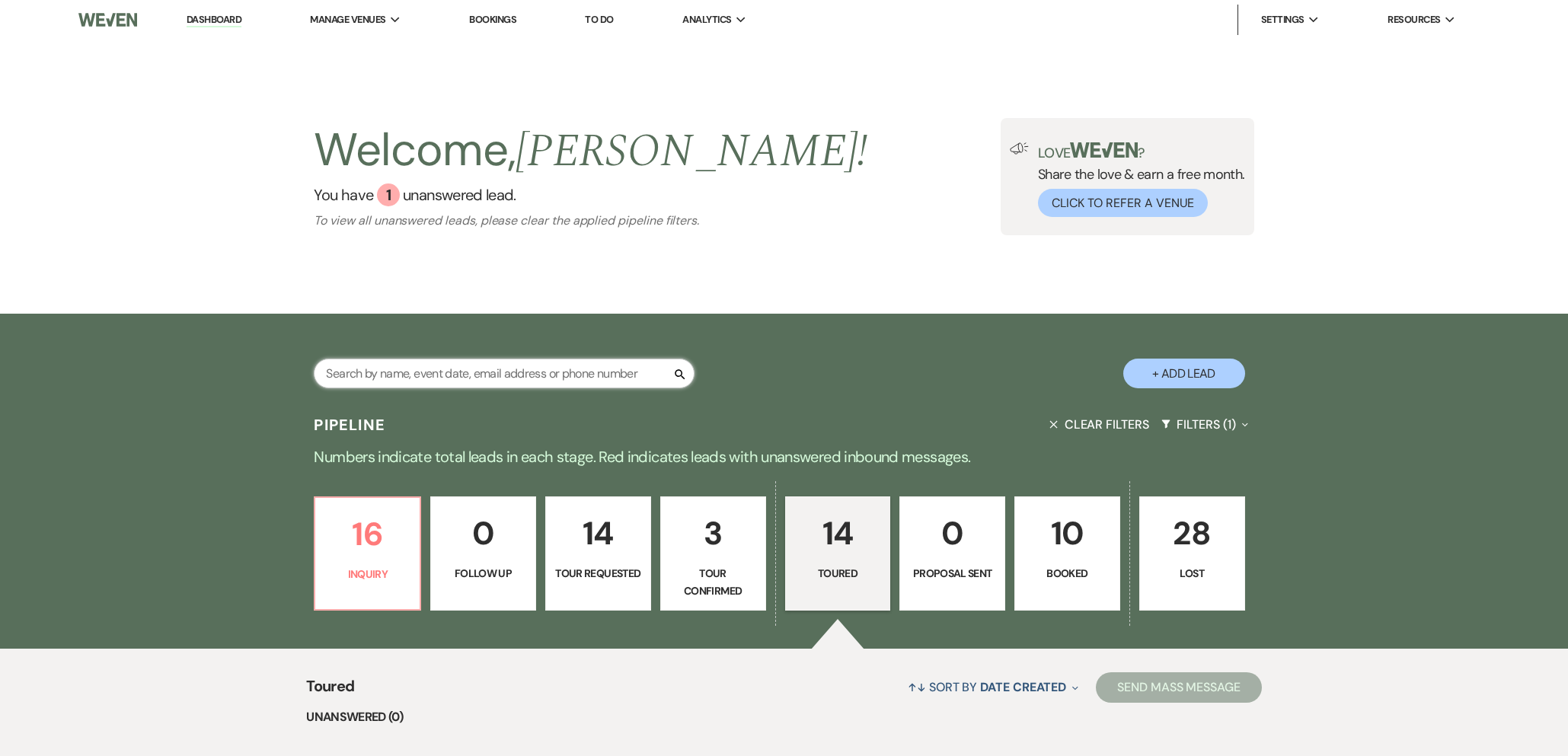
click at [440, 365] on input "text" at bounding box center [504, 372] width 381 height 30
type input "let"
select select "5"
select select "8"
select select "10"
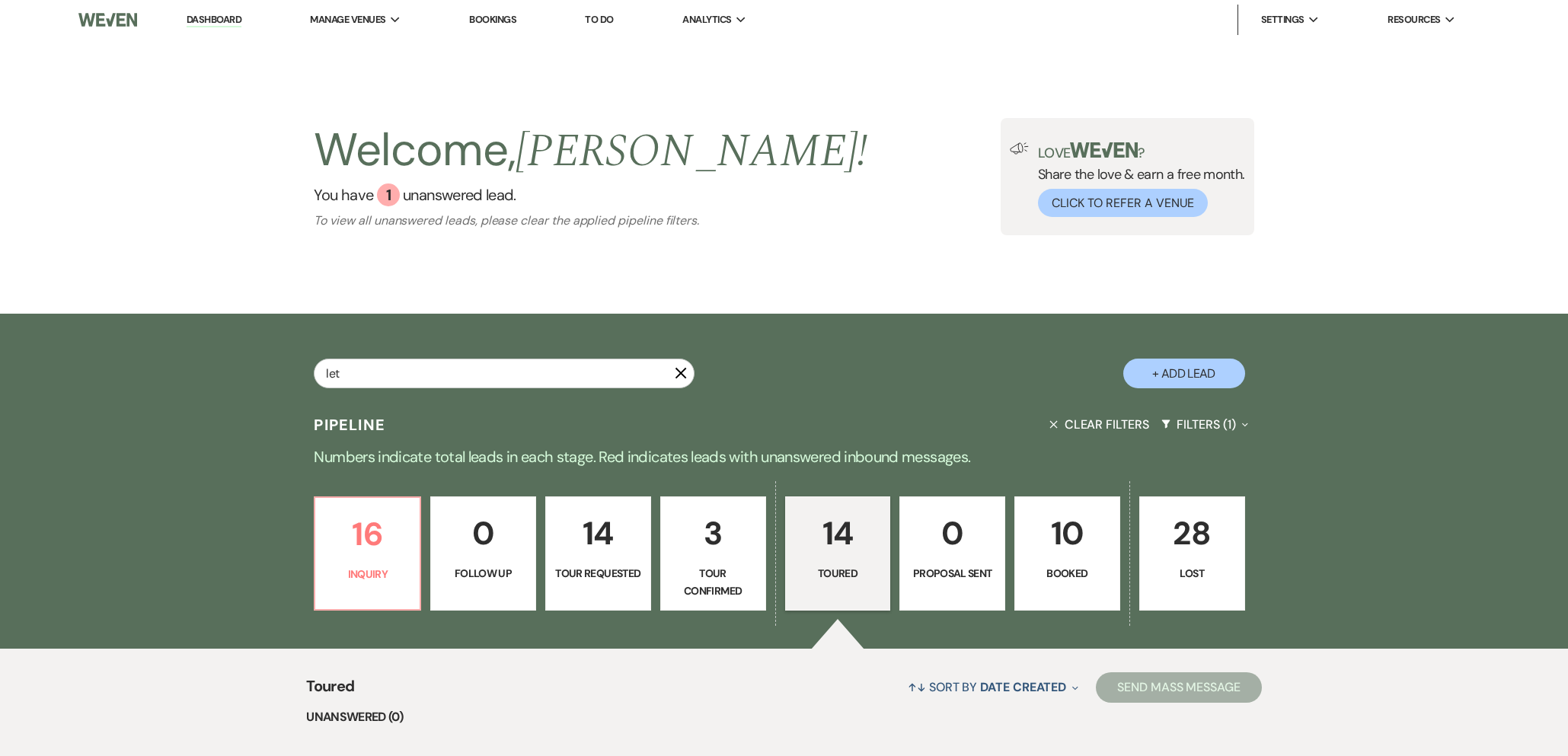
select select "8"
select select "6"
select select "8"
select select "10"
select select "8"
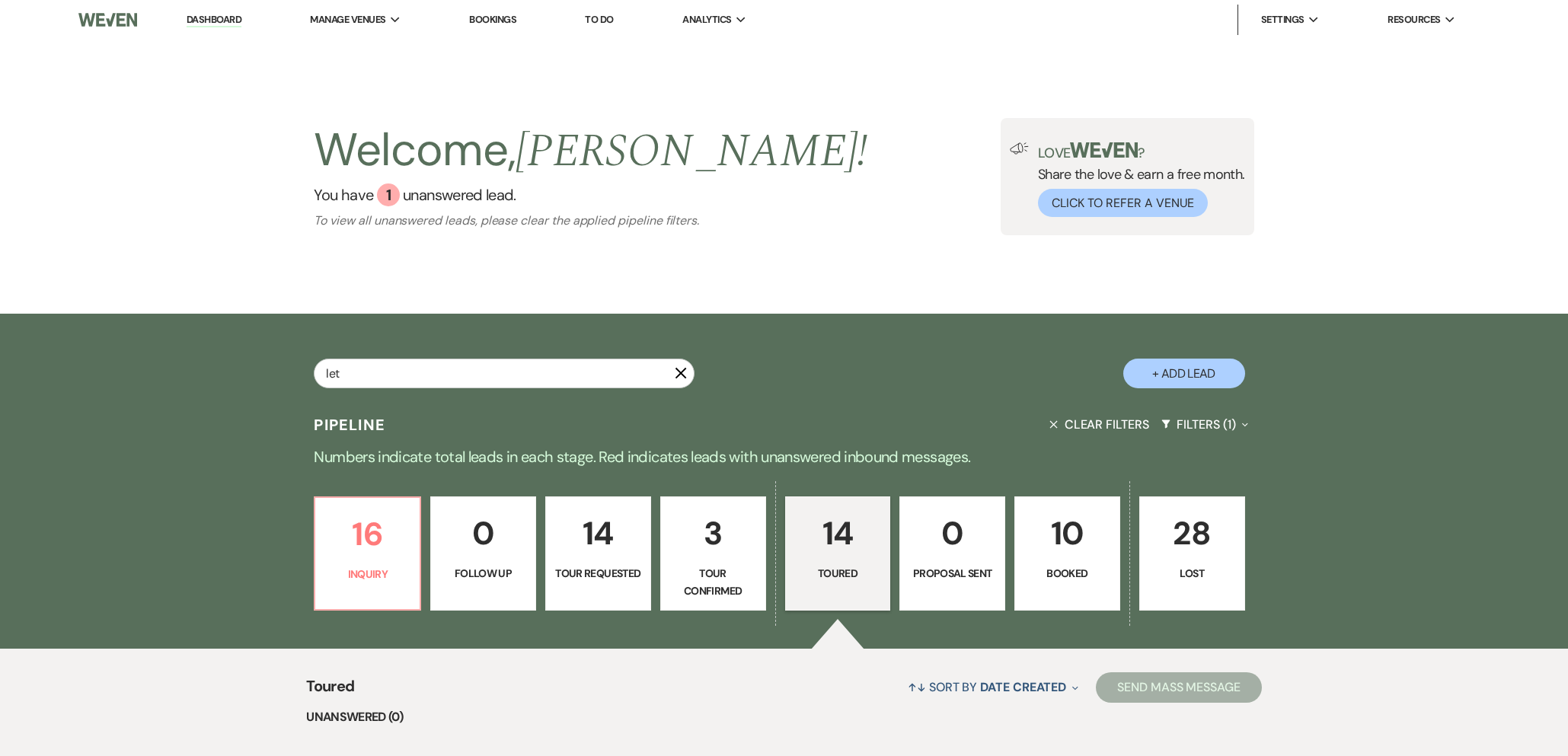
select select "10"
select select "8"
select select "11"
select select "8"
select select "10"
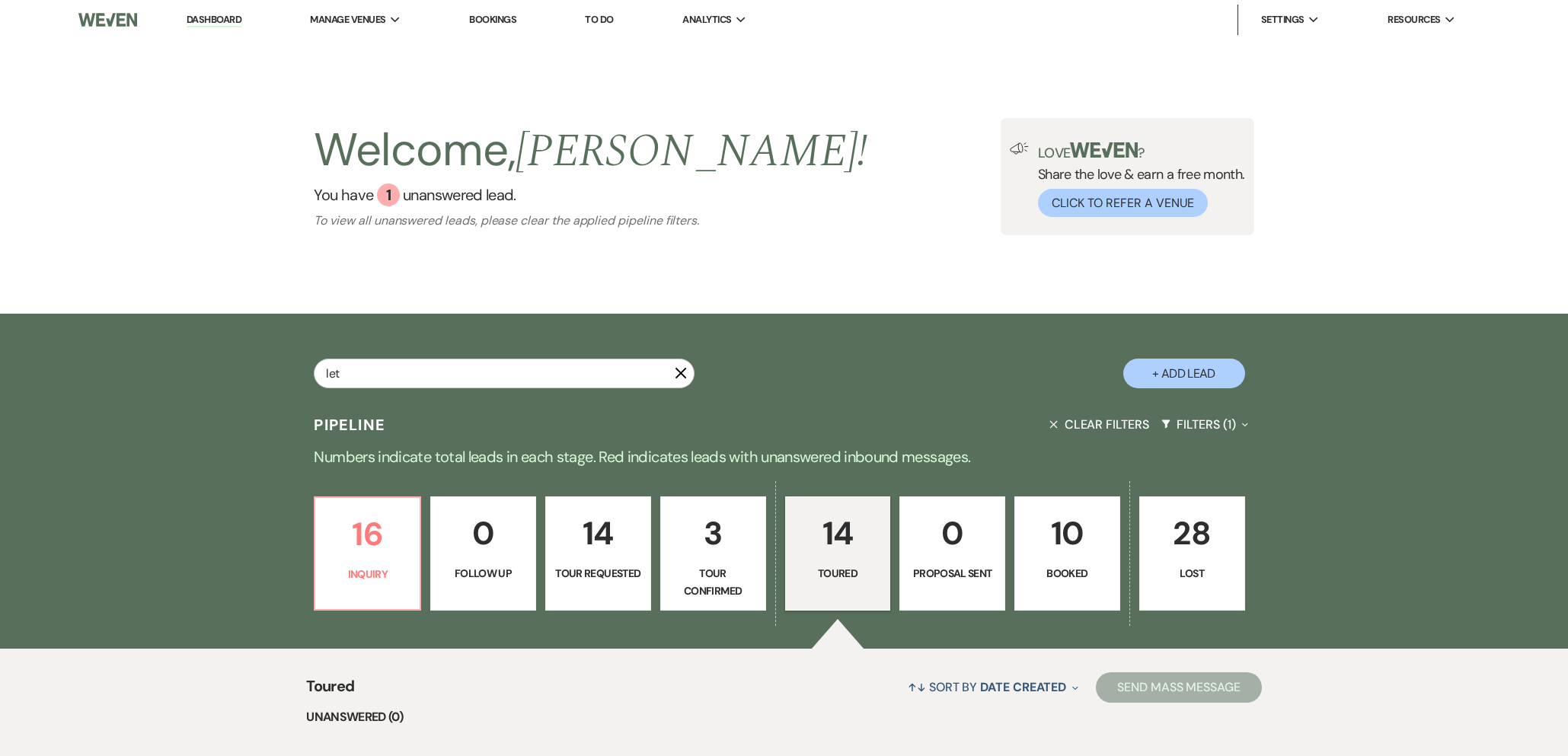
select select "8"
select select "5"
select select "8"
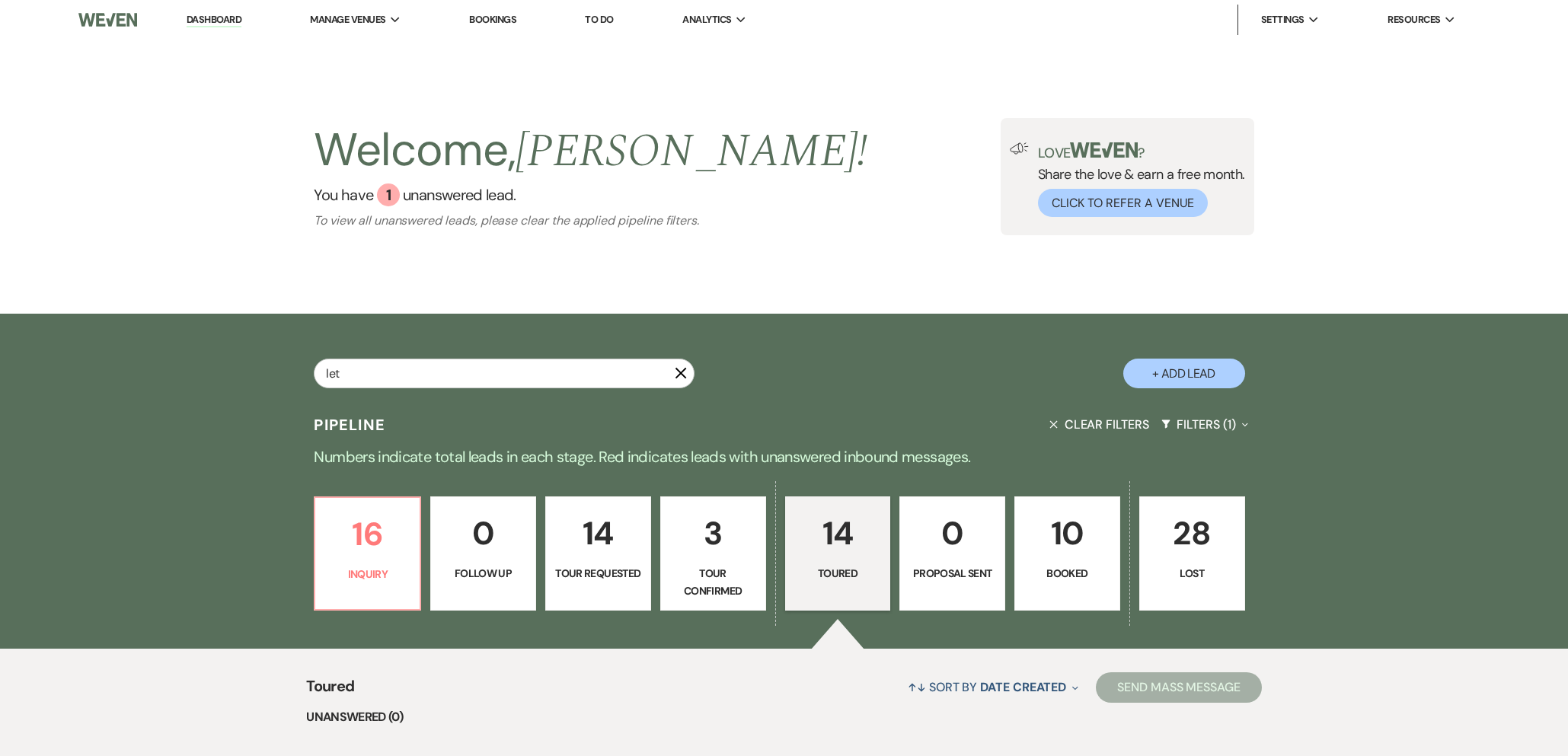
select select "8"
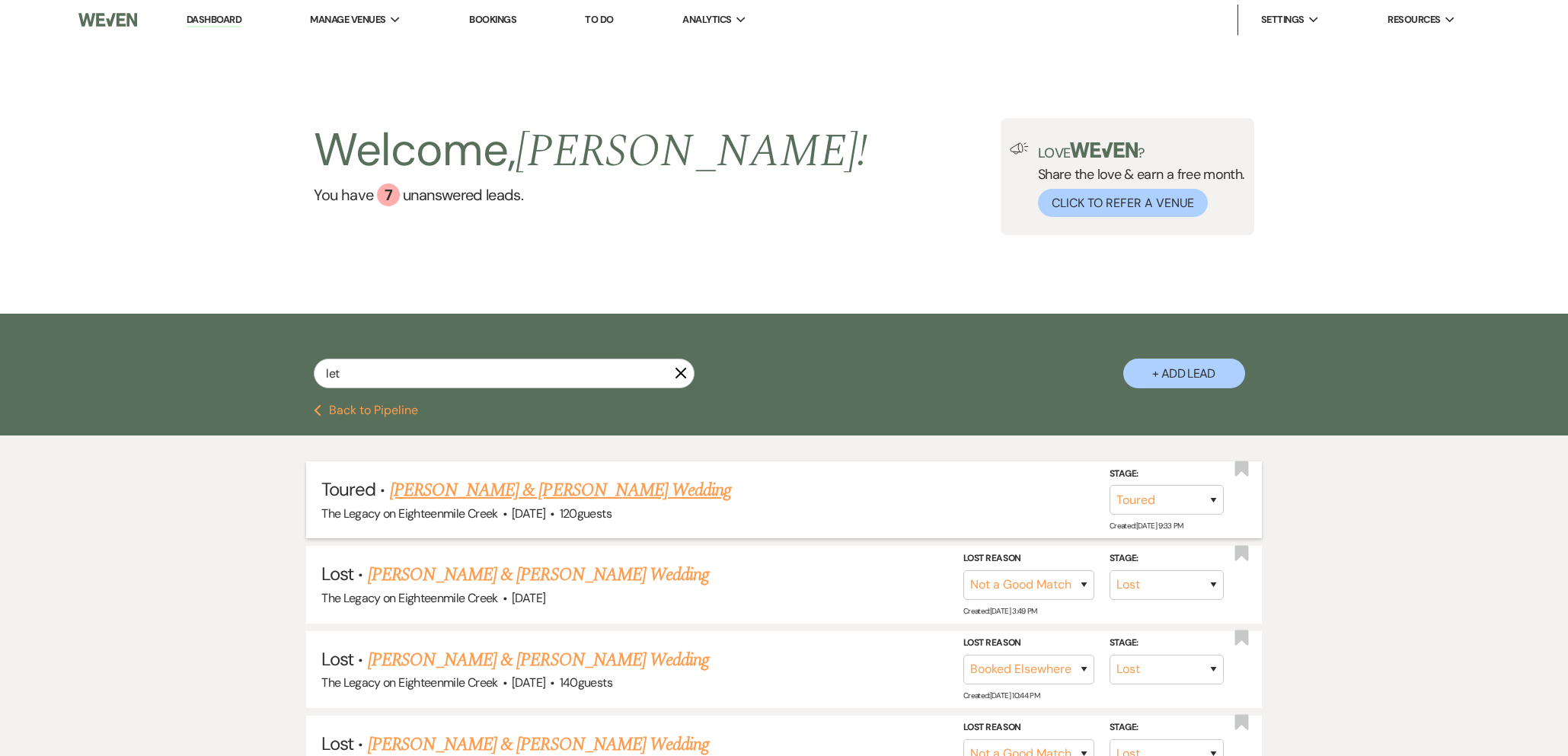
click at [575, 487] on link "[PERSON_NAME] & [PERSON_NAME] Wedding" at bounding box center [560, 489] width 341 height 28
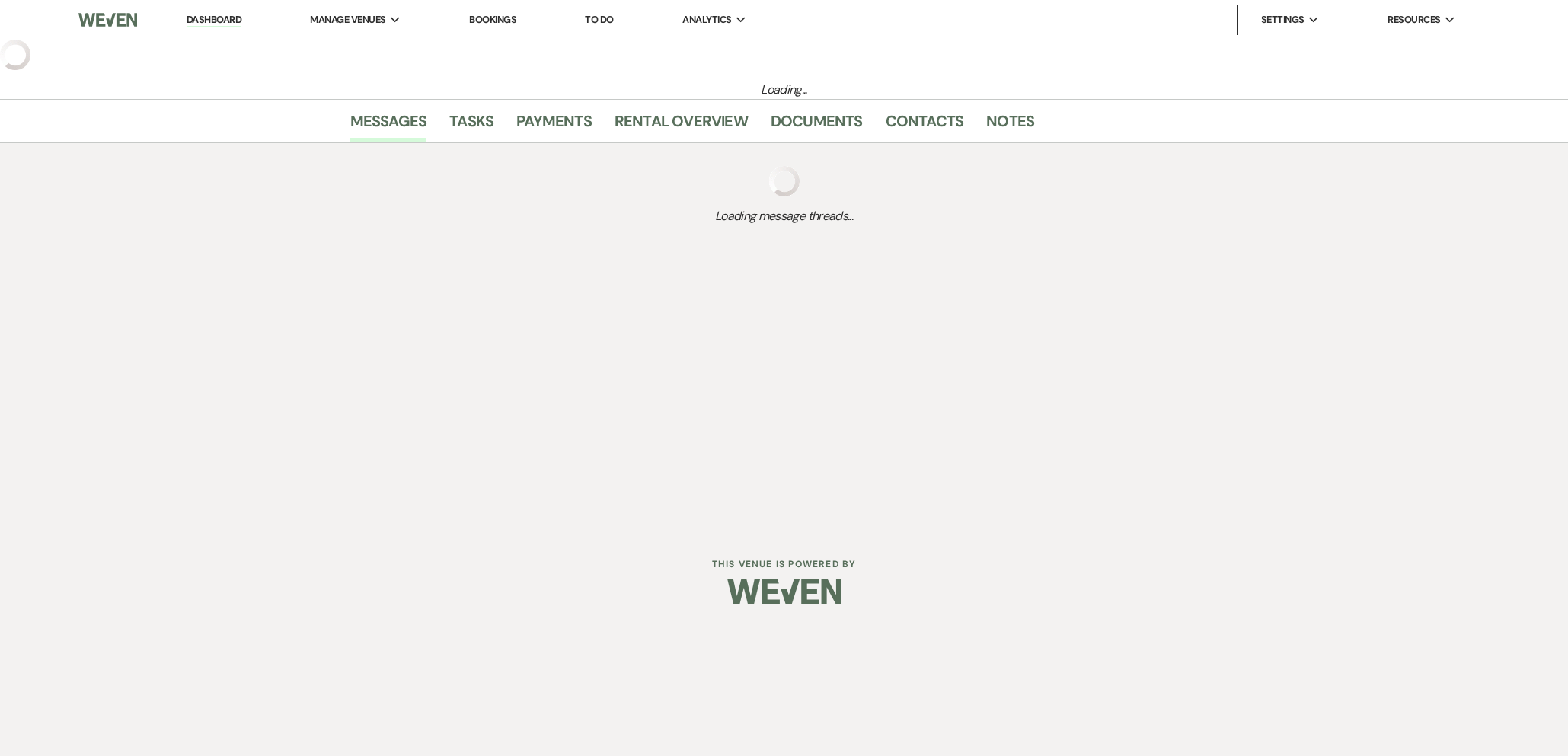
select select "5"
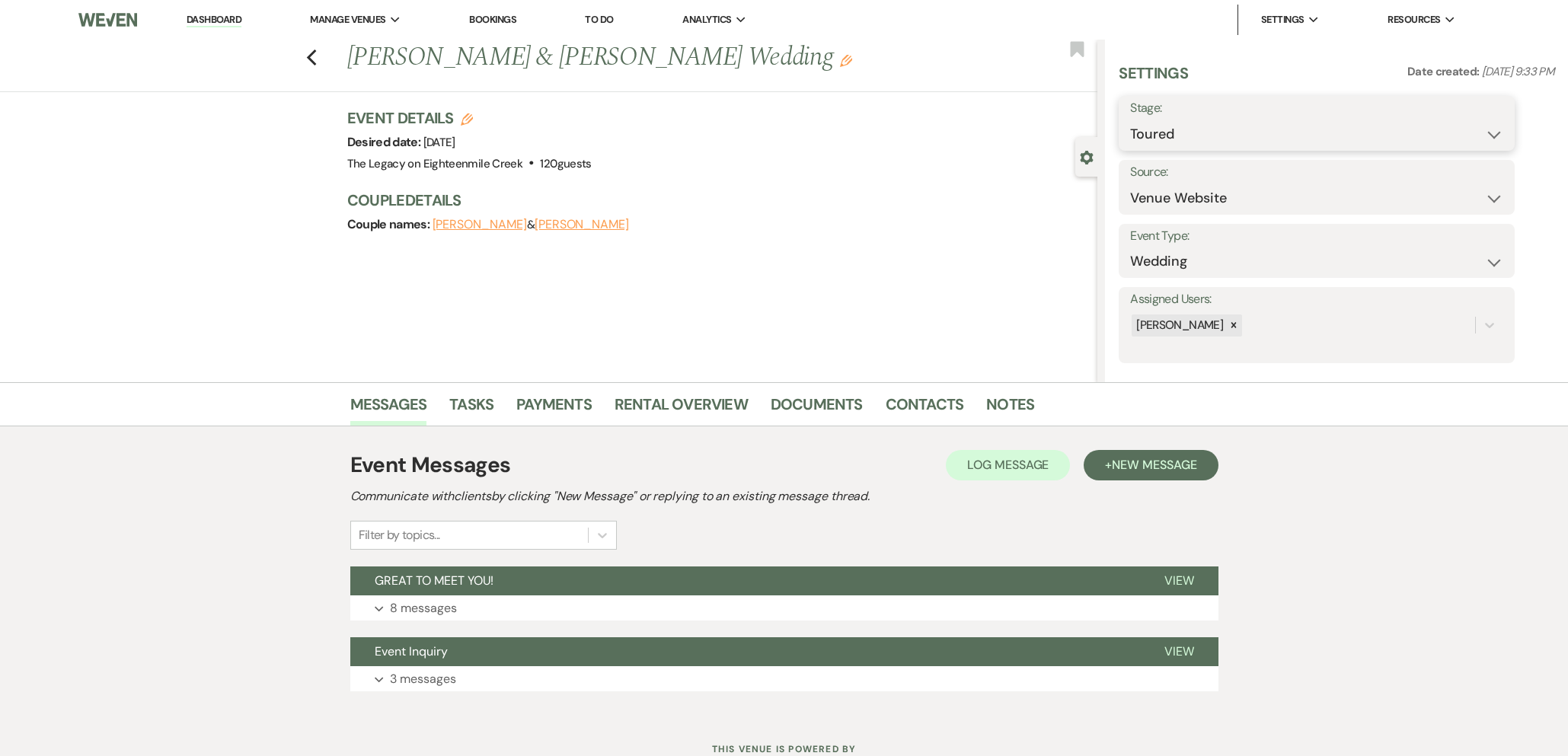
click at [1219, 123] on select "Inquiry Follow Up Tour Requested Tour Confirmed Toured Proposal Sent Booked Lost" at bounding box center [1317, 133] width 373 height 30
select select "8"
click at [1130, 119] on select "Inquiry Follow Up Tour Requested Tour Confirmed Toured Proposal Sent Booked Lost" at bounding box center [1317, 133] width 373 height 30
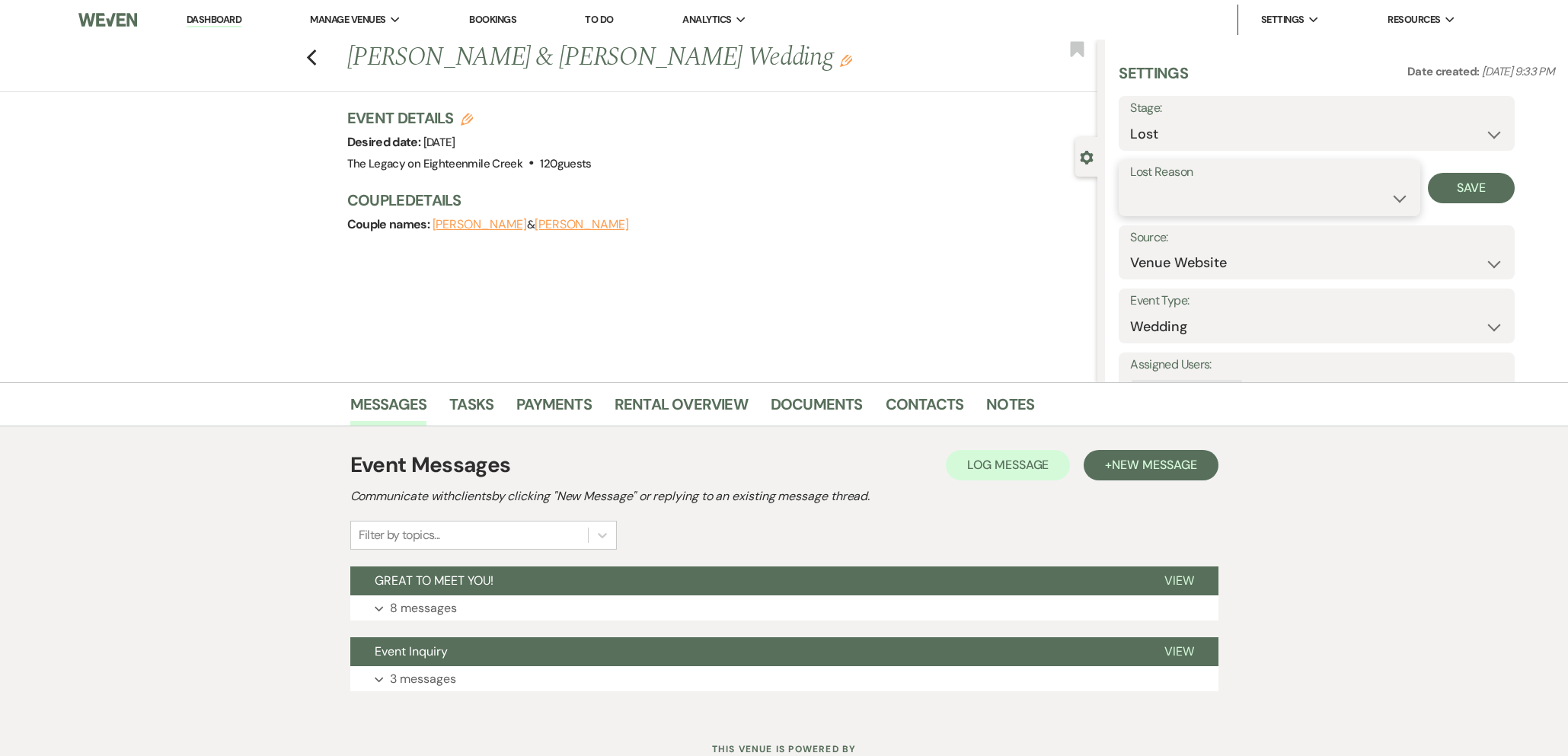
click at [1219, 212] on select "Booked Elsewhere Budget Date Unavailable No Response Not a Good Match Capacity …" at bounding box center [1269, 198] width 278 height 30
select select "6"
click at [1130, 184] on select "Booked Elsewhere Budget Date Unavailable No Response Not a Good Match Capacity …" at bounding box center [1269, 198] width 278 height 30
drag, startPoint x: 1483, startPoint y: 188, endPoint x: 1309, endPoint y: 195, distance: 174.1
click at [1483, 188] on button "Save" at bounding box center [1472, 188] width 88 height 30
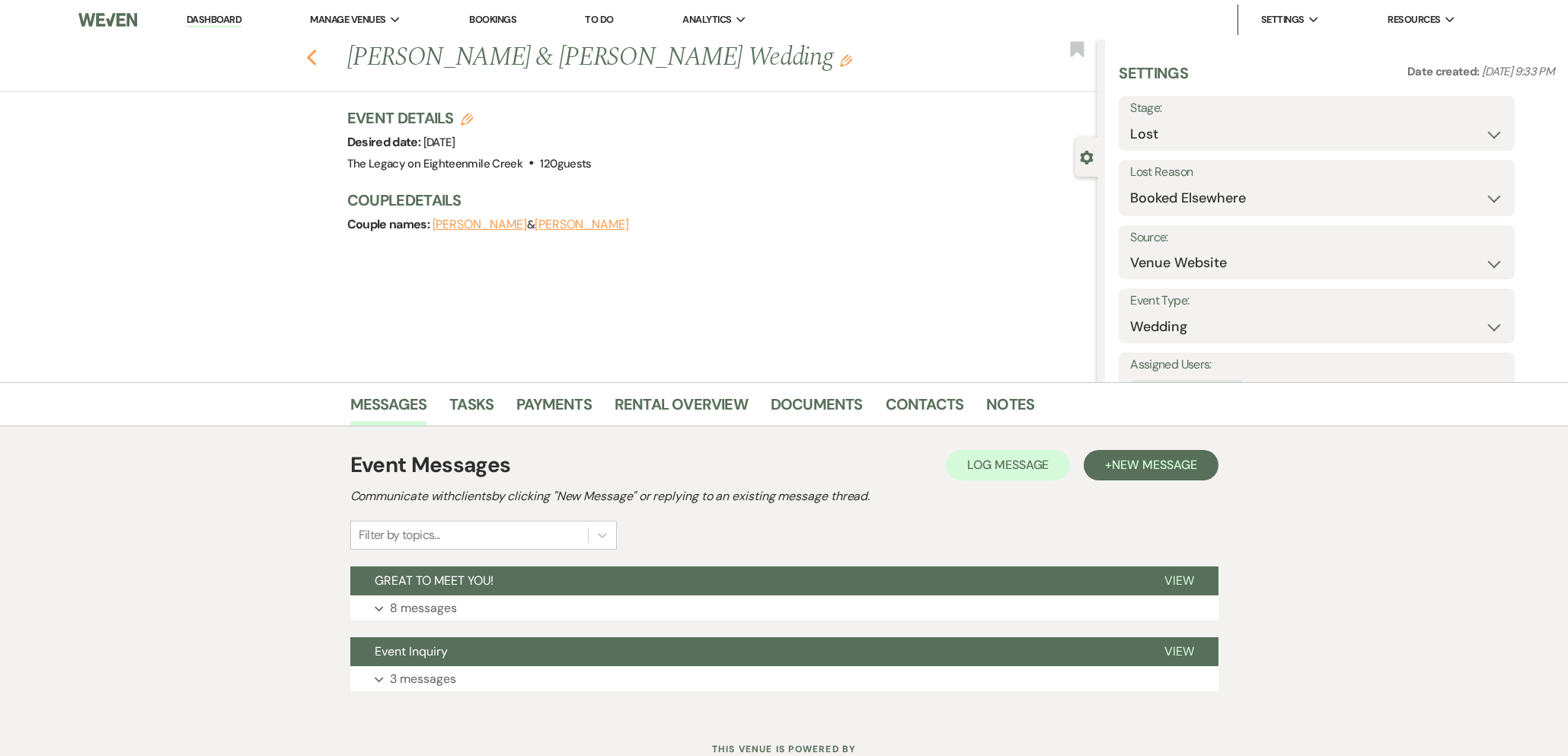
click at [312, 52] on use "button" at bounding box center [311, 58] width 10 height 17
select select "8"
select select "6"
select select "8"
select select "10"
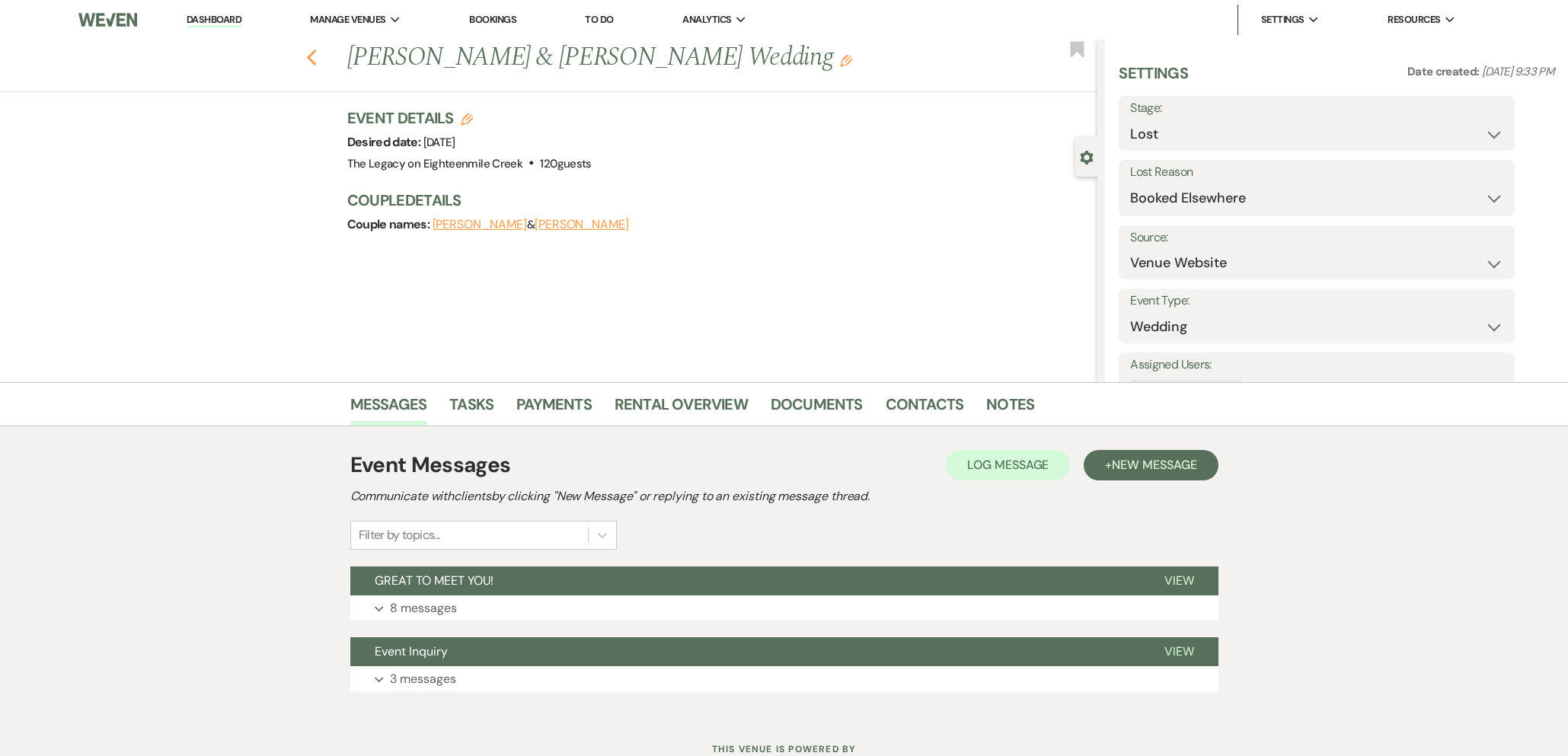
select select "8"
select select "6"
select select "8"
select select "10"
select select "8"
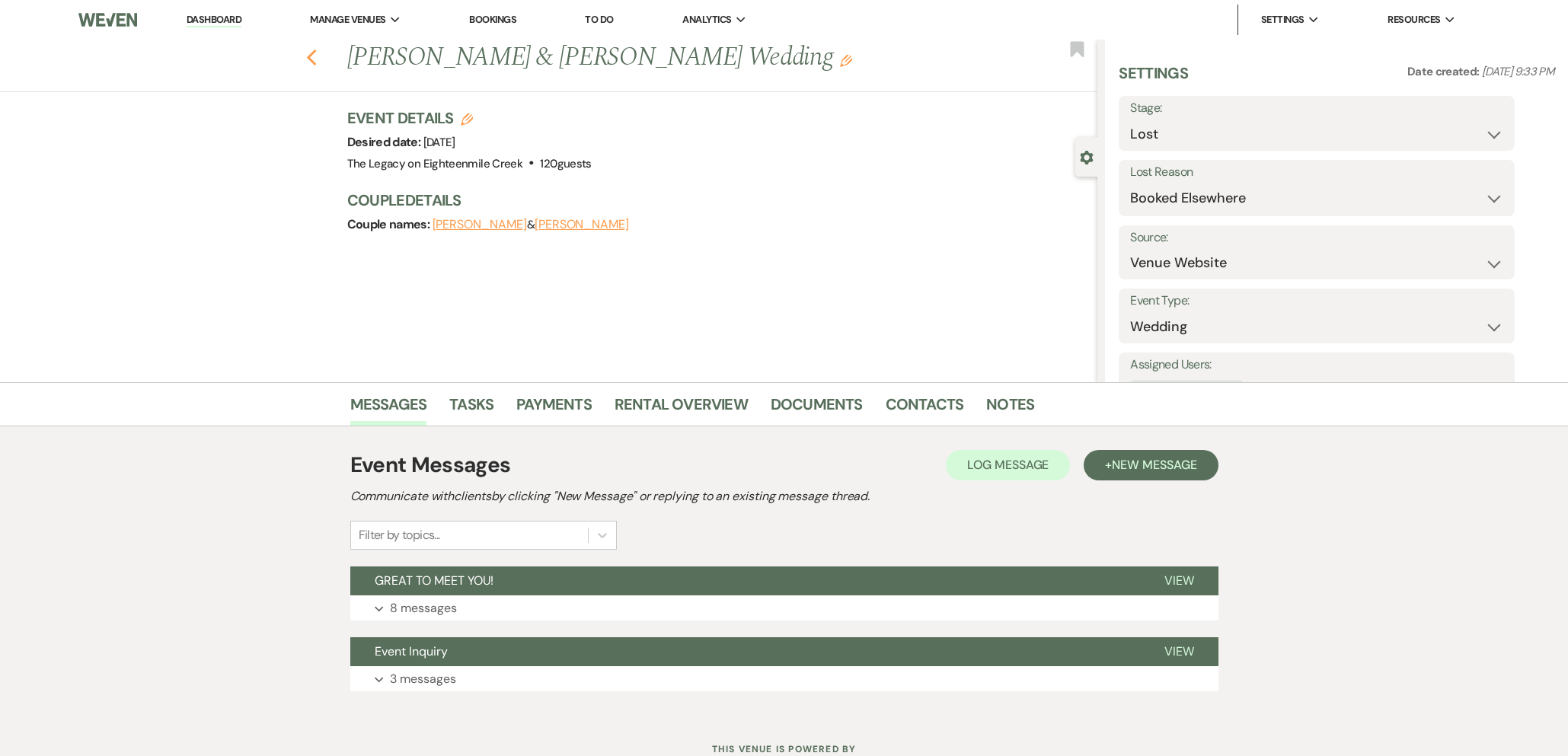
select select "10"
select select "8"
select select "11"
select select "8"
select select "10"
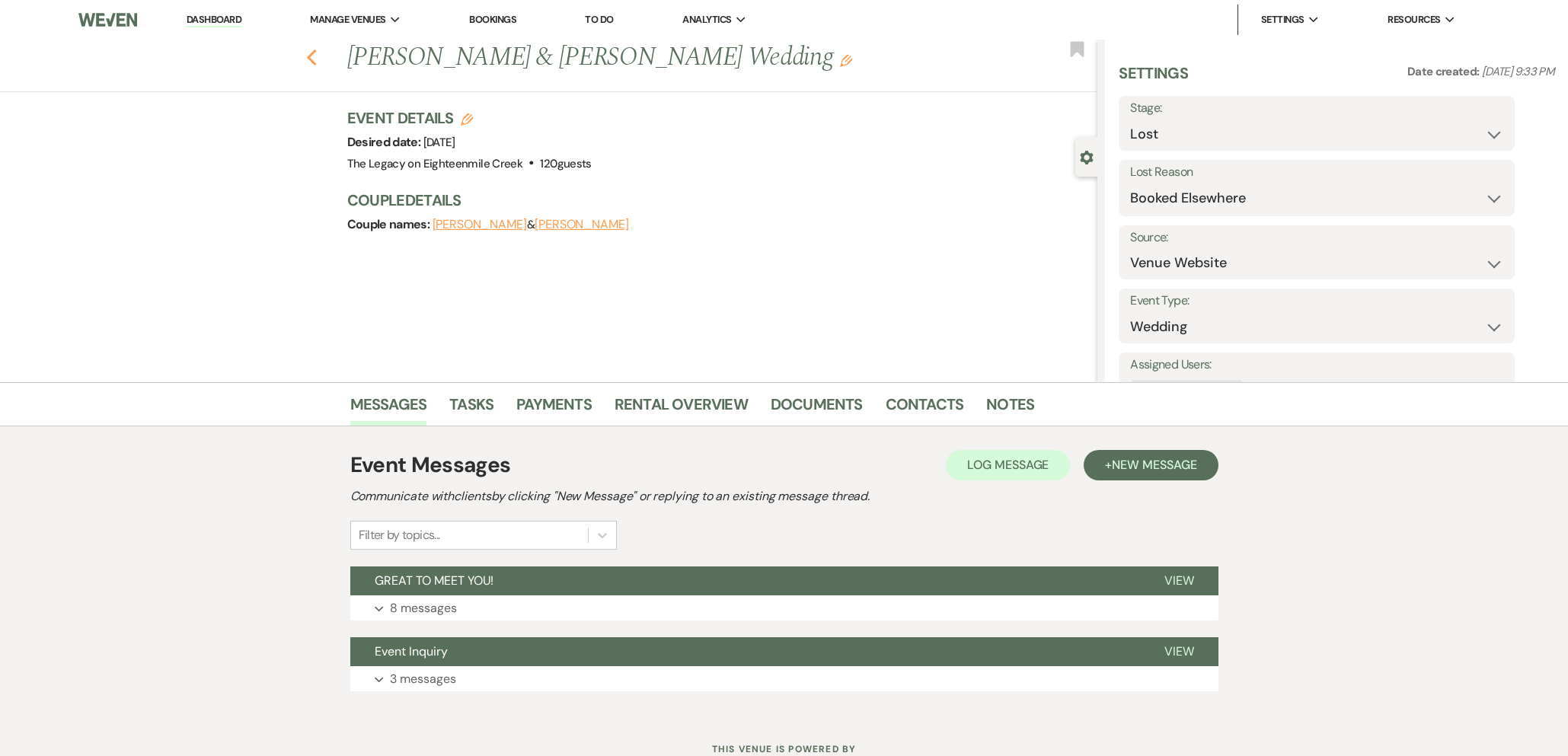
select select "8"
select select "5"
select select "8"
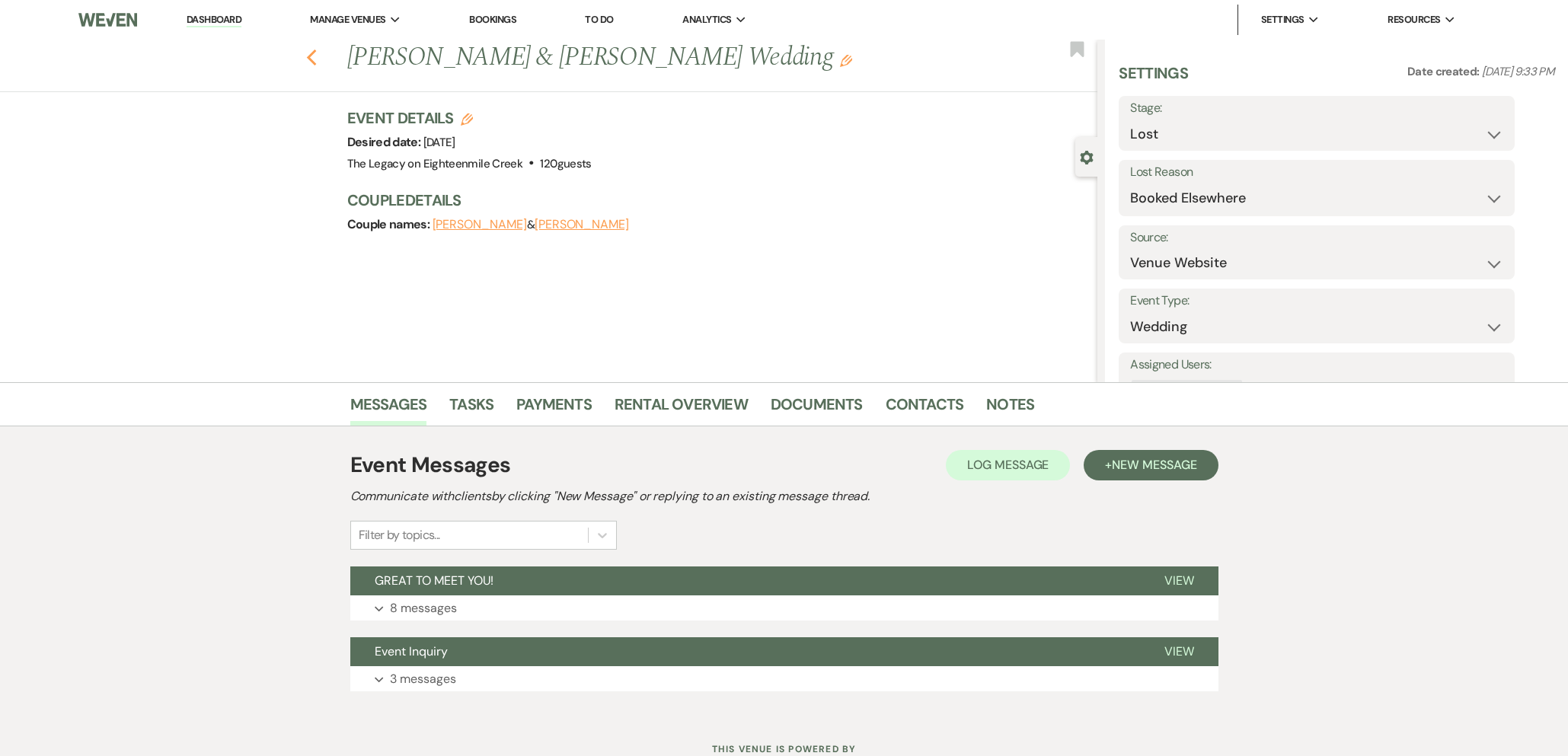
select select "8"
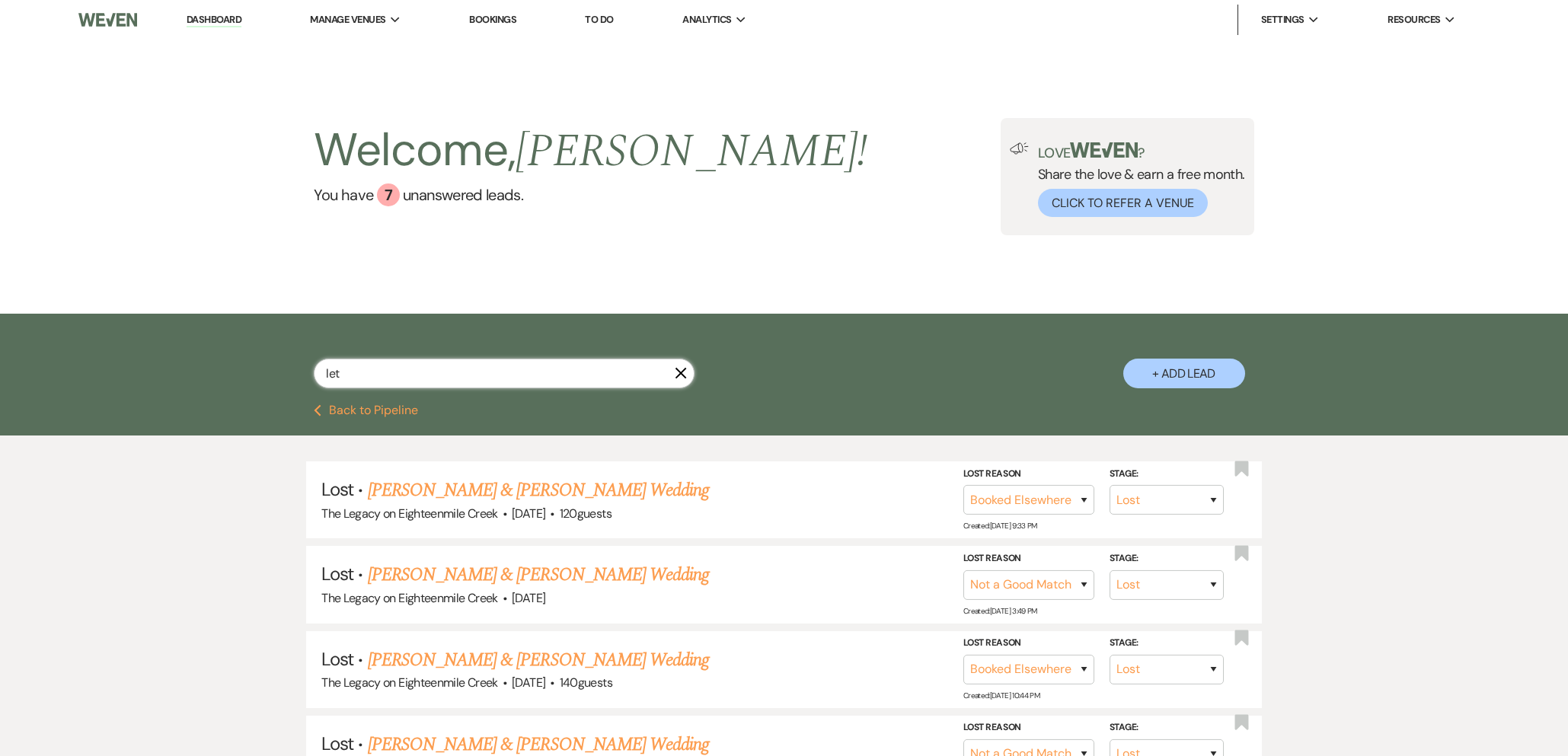
click at [688, 380] on input "let" at bounding box center [504, 372] width 381 height 30
click at [682, 368] on icon "X" at bounding box center [680, 372] width 12 height 12
select select "5"
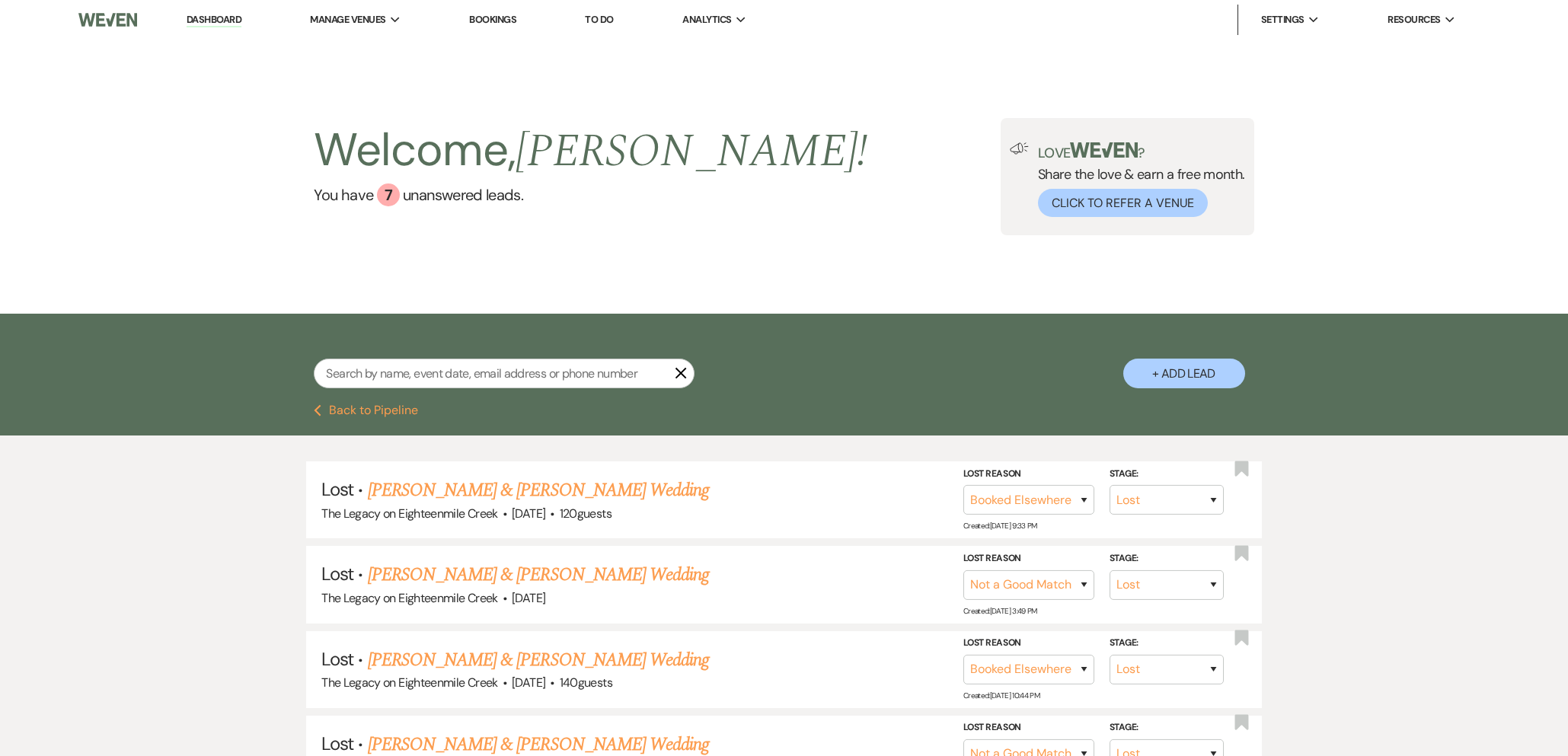
select select "5"
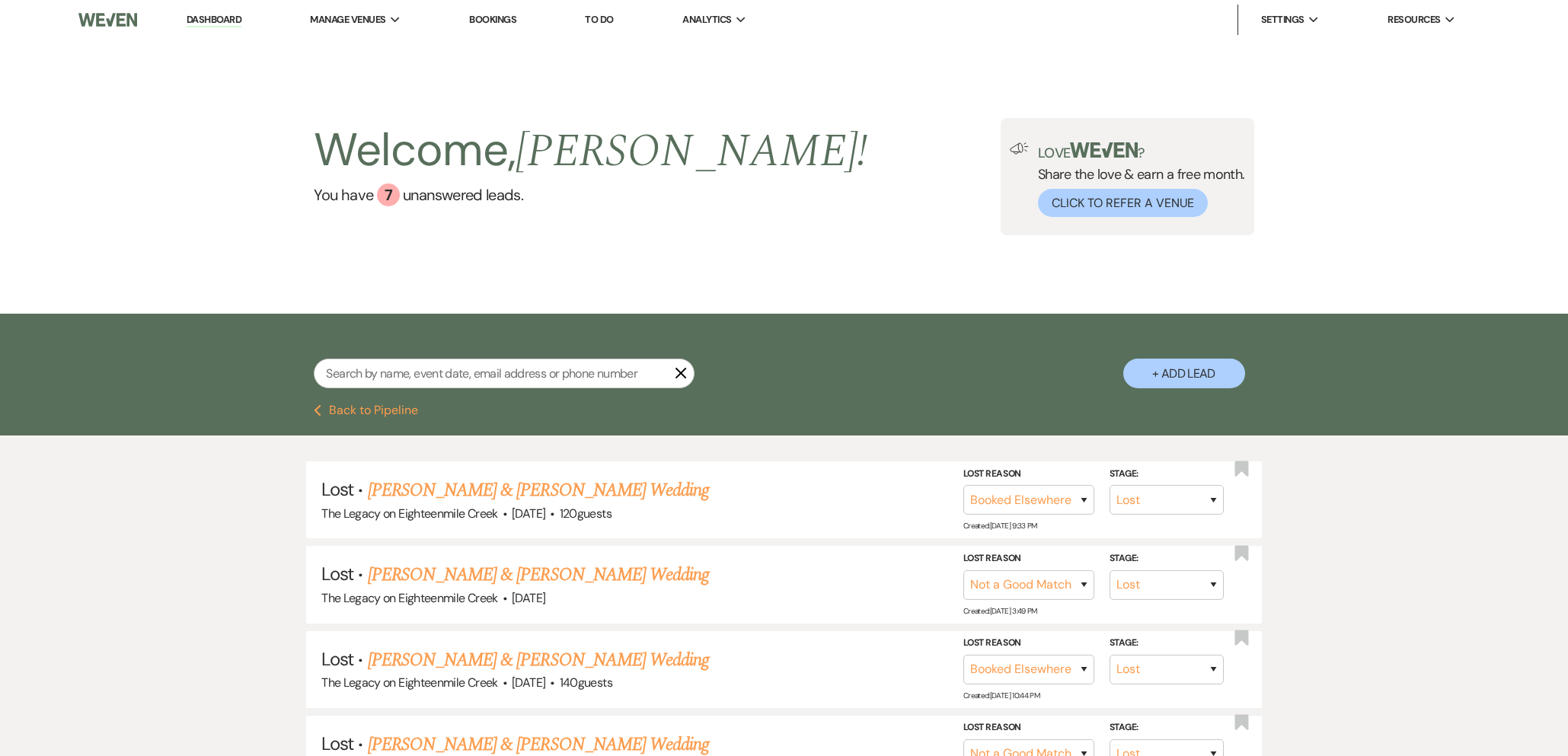
select select "5"
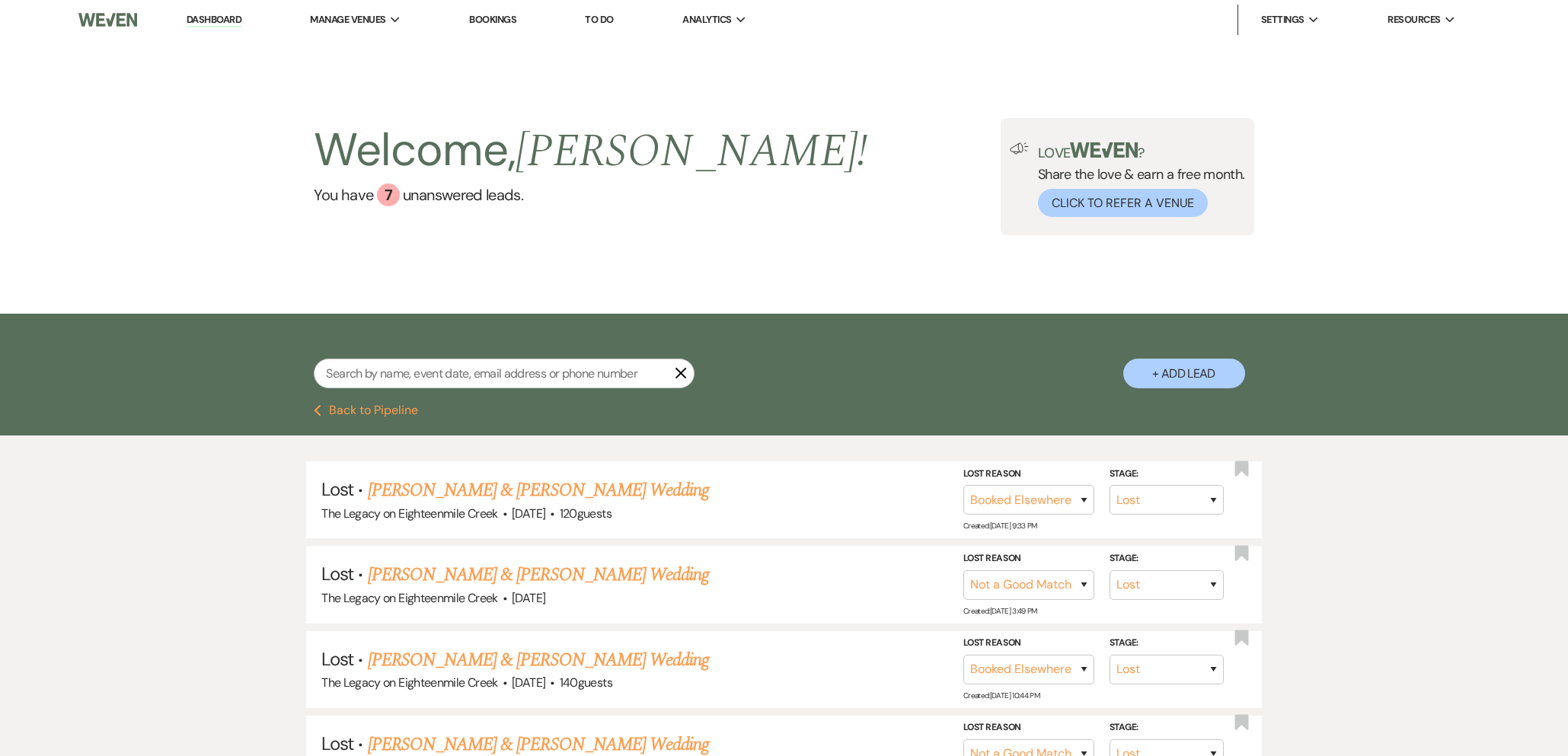
select select "5"
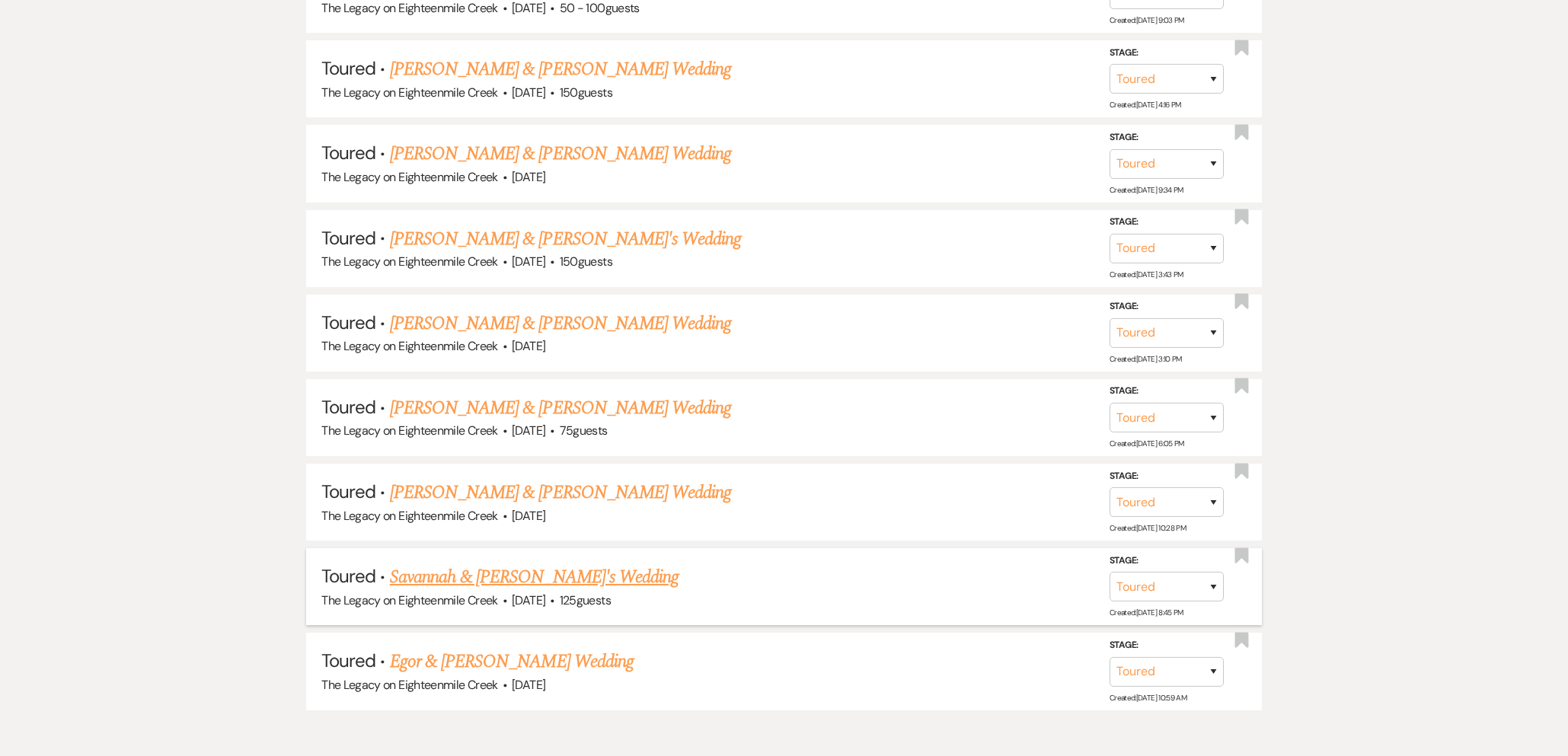
scroll to position [1369, 0]
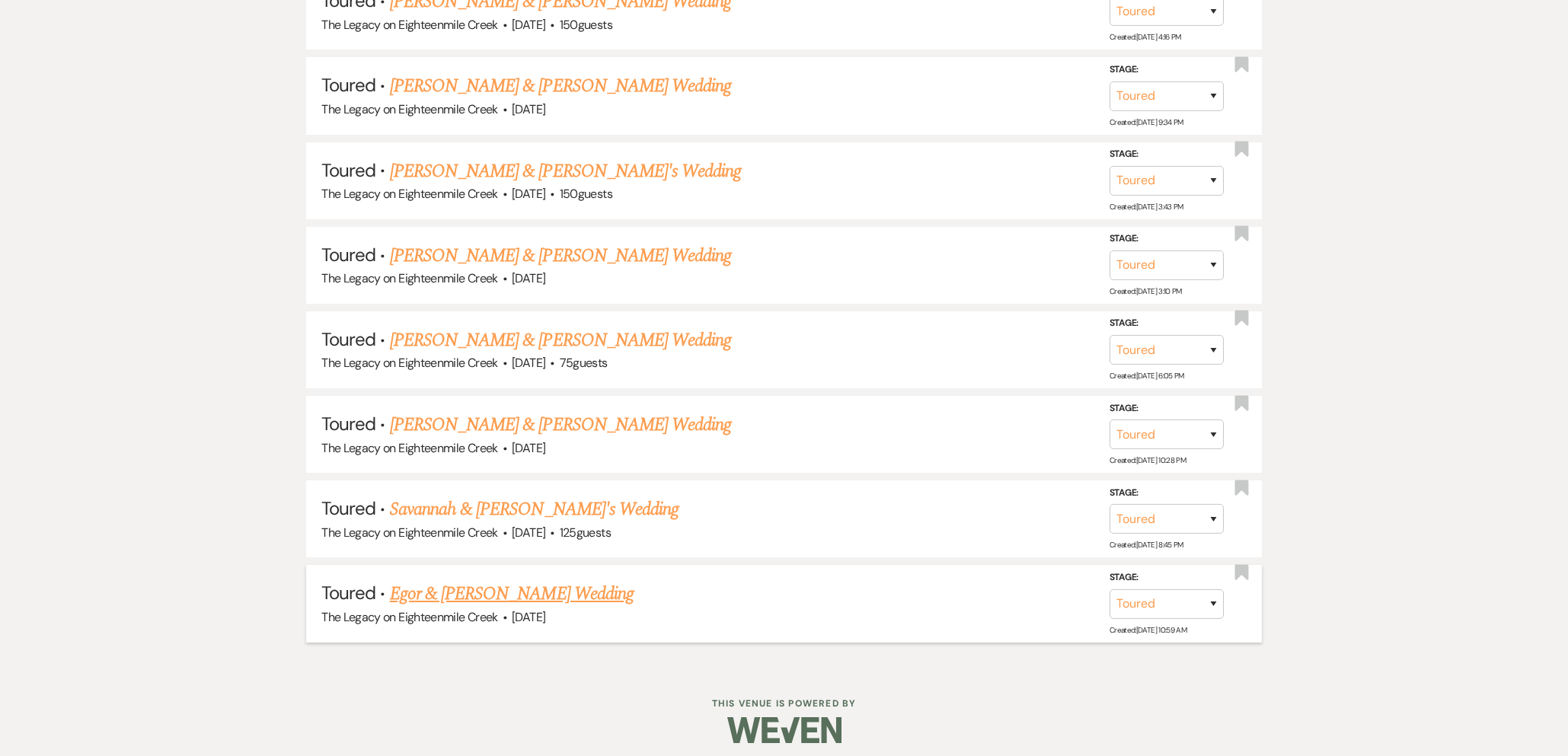
click at [538, 582] on link "Egor & [PERSON_NAME] Wedding" at bounding box center [512, 593] width 244 height 28
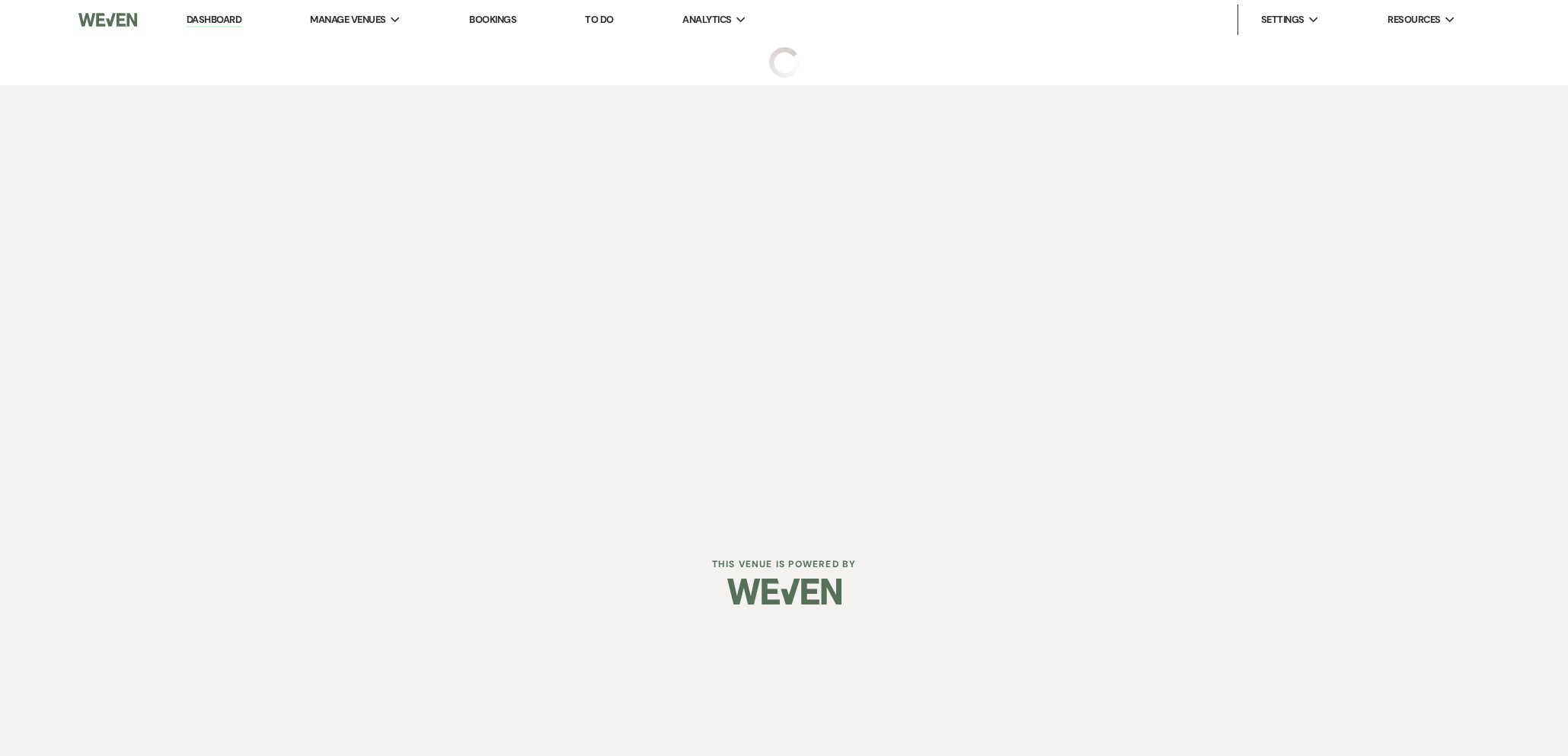
select select "5"
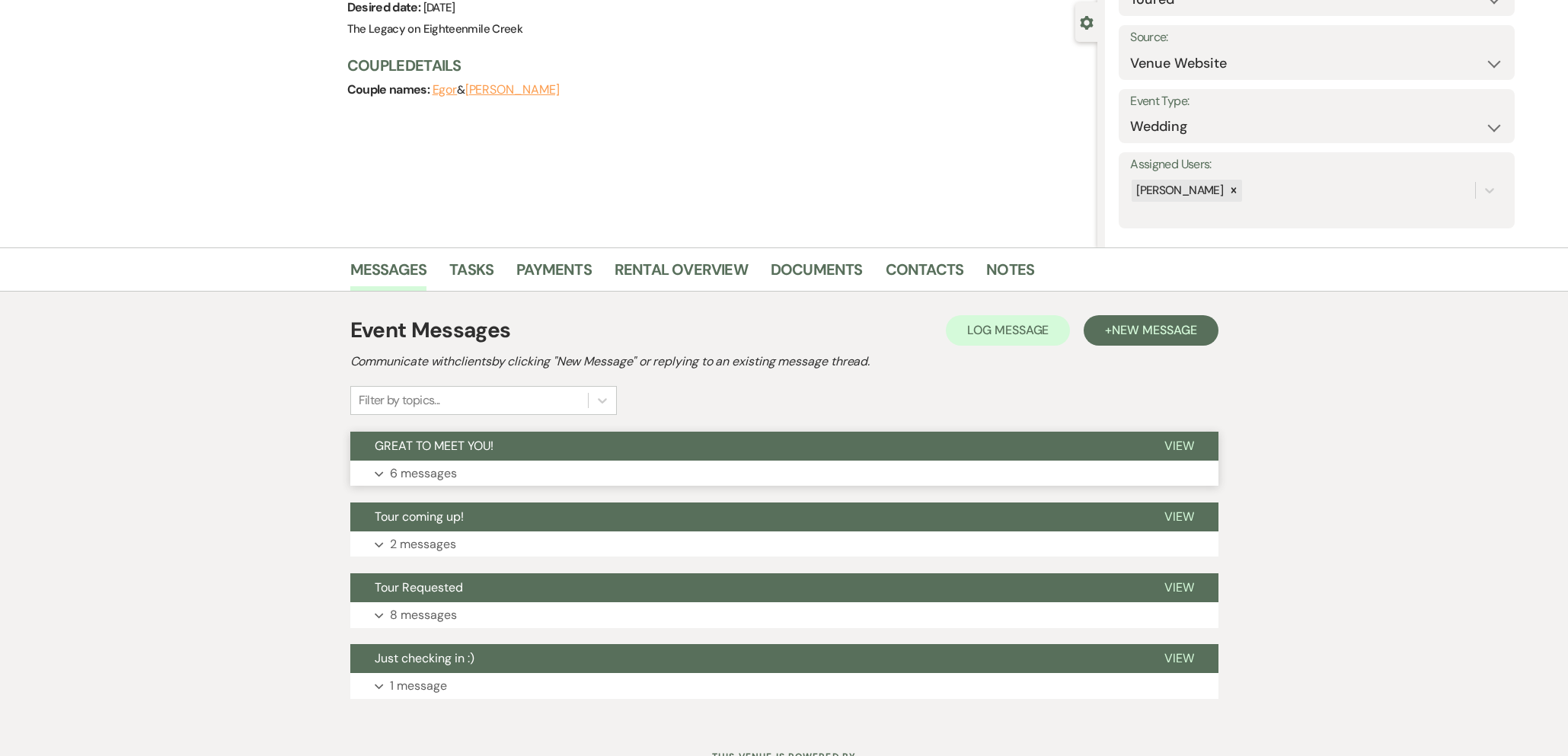
click at [788, 438] on button "GREAT TO MEET YOU!" at bounding box center [745, 446] width 790 height 29
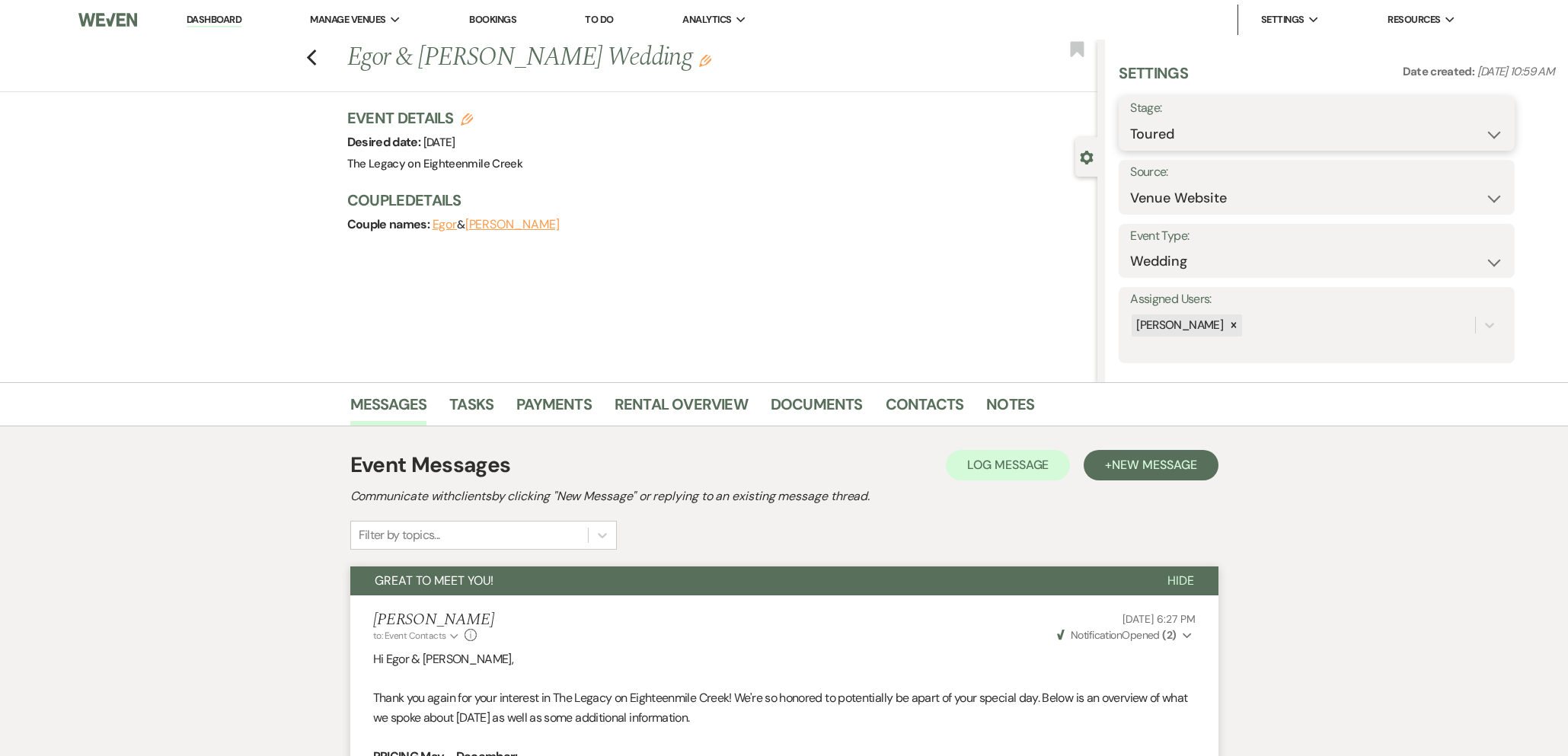
click at [1193, 129] on select "Inquiry Follow Up Tour Requested Tour Confirmed Toured Proposal Sent Booked Lost" at bounding box center [1317, 133] width 373 height 30
select select "8"
click at [1130, 119] on select "Inquiry Follow Up Tour Requested Tour Confirmed Toured Proposal Sent Booked Lost" at bounding box center [1317, 133] width 373 height 30
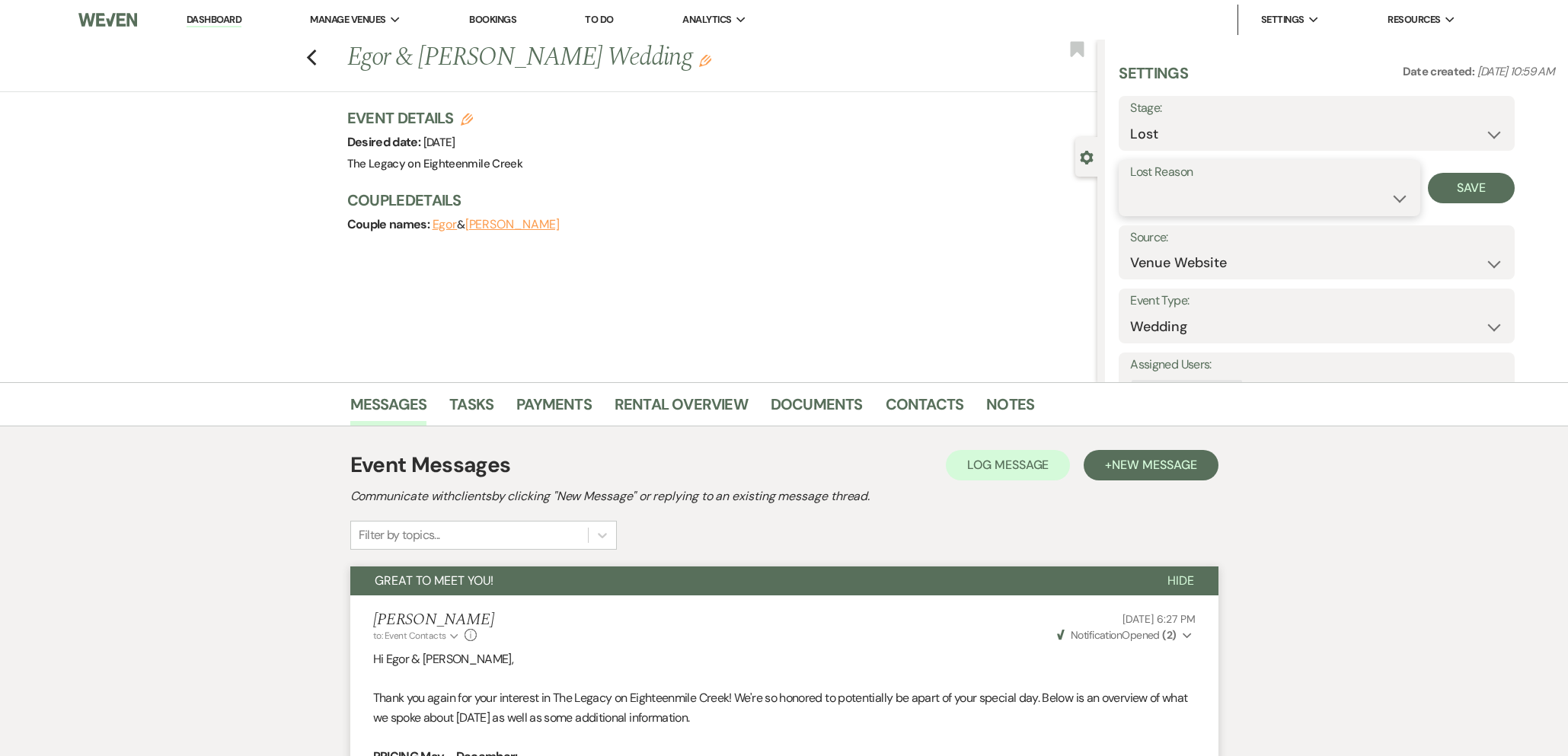
click at [1190, 209] on select "Booked Elsewhere Budget Date Unavailable No Response Not a Good Match Capacity …" at bounding box center [1269, 198] width 278 height 30
select select "10"
click at [1130, 184] on select "Booked Elsewhere Budget Date Unavailable No Response Not a Good Match Capacity …" at bounding box center [1269, 198] width 278 height 30
click at [1467, 187] on button "Save" at bounding box center [1472, 188] width 88 height 30
click at [314, 54] on icon "Previous" at bounding box center [312, 57] width 11 height 18
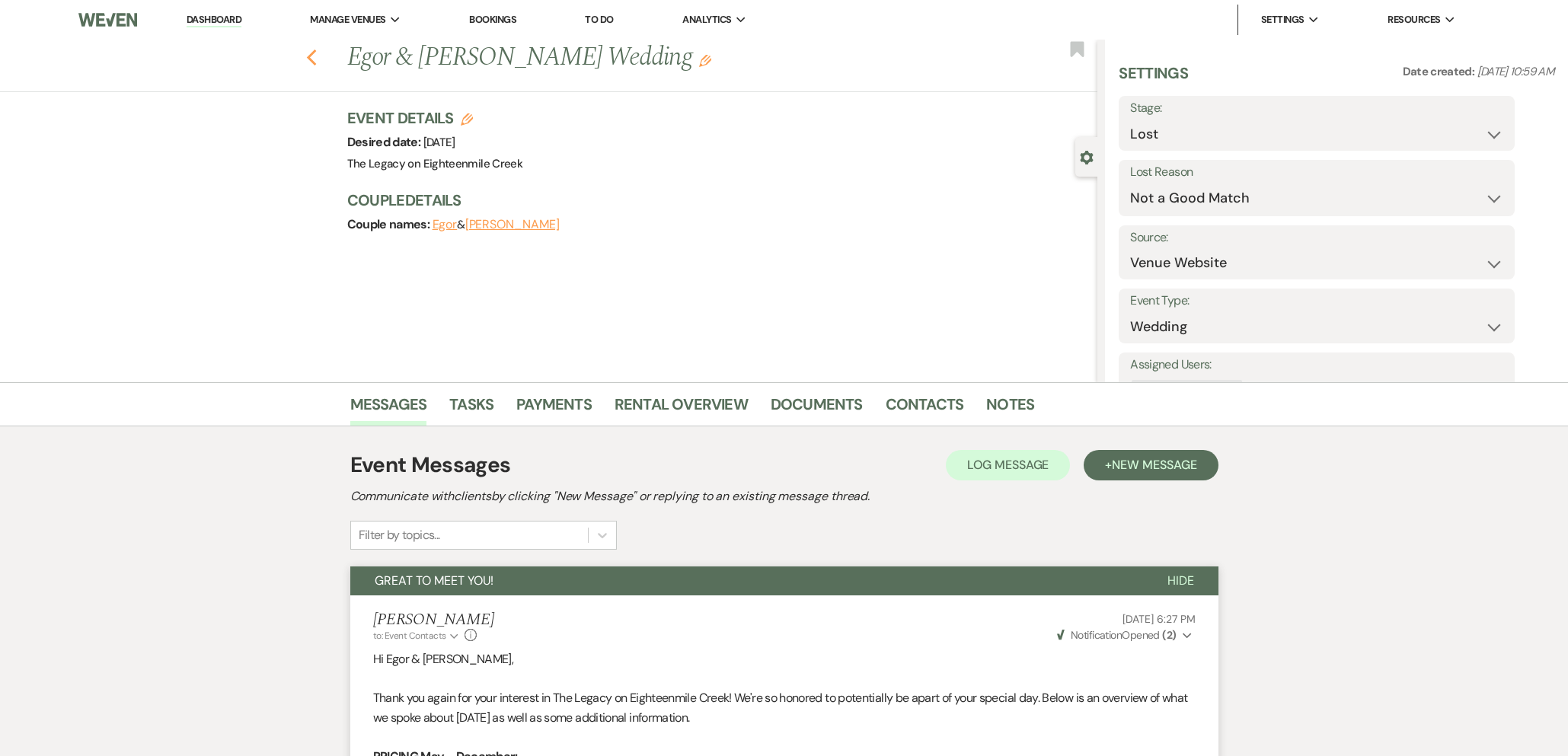
select select "5"
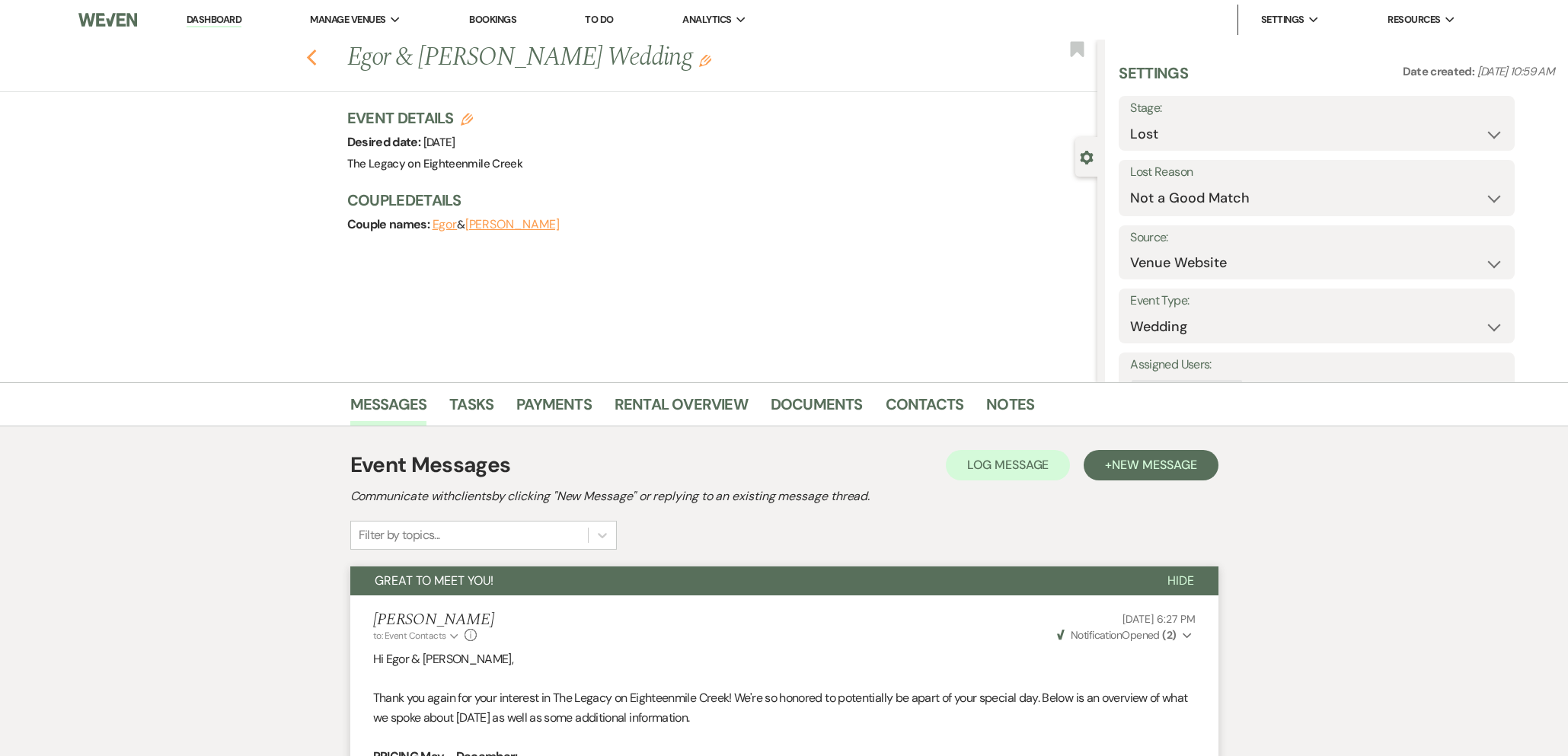
select select "5"
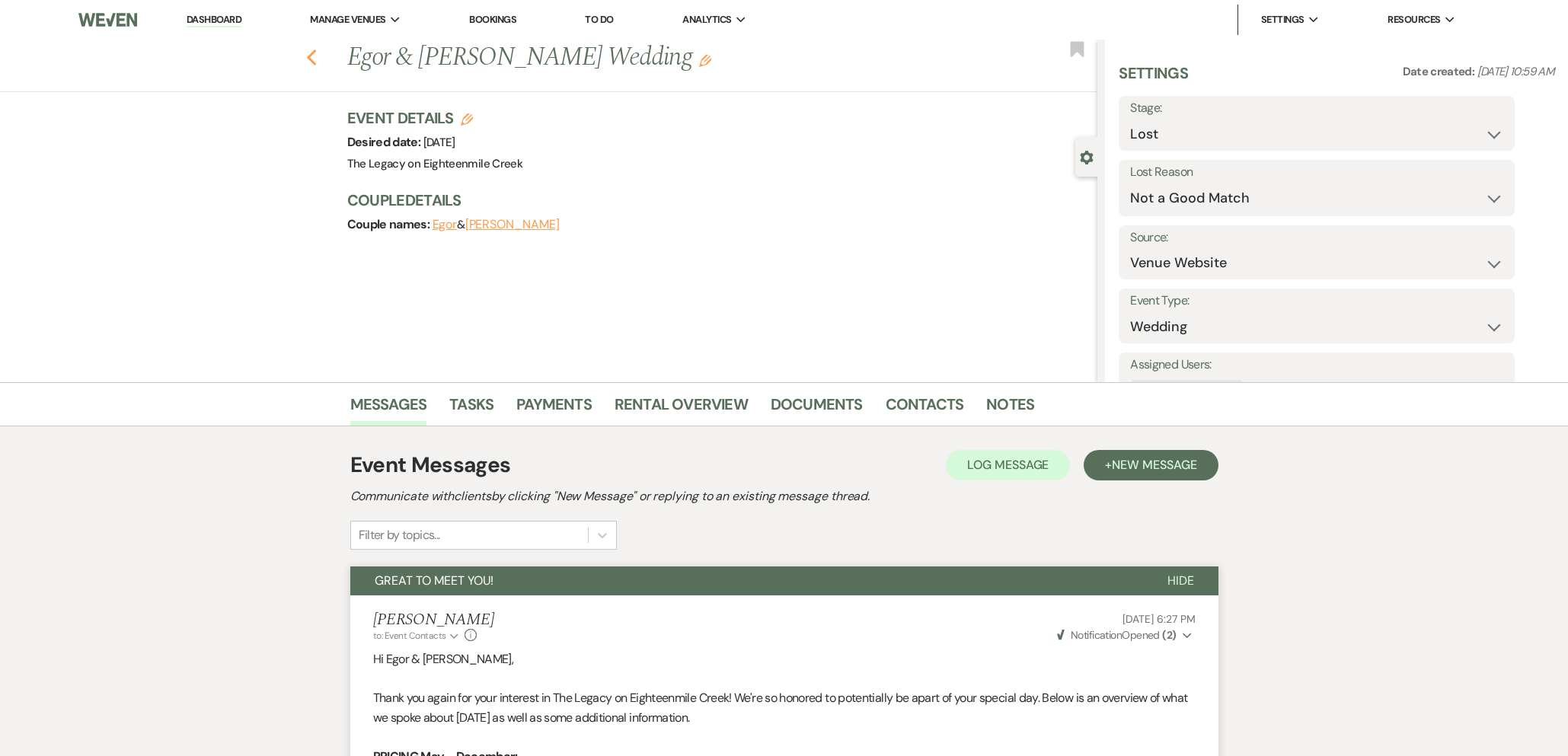
select select "5"
select select "8"
select select "10"
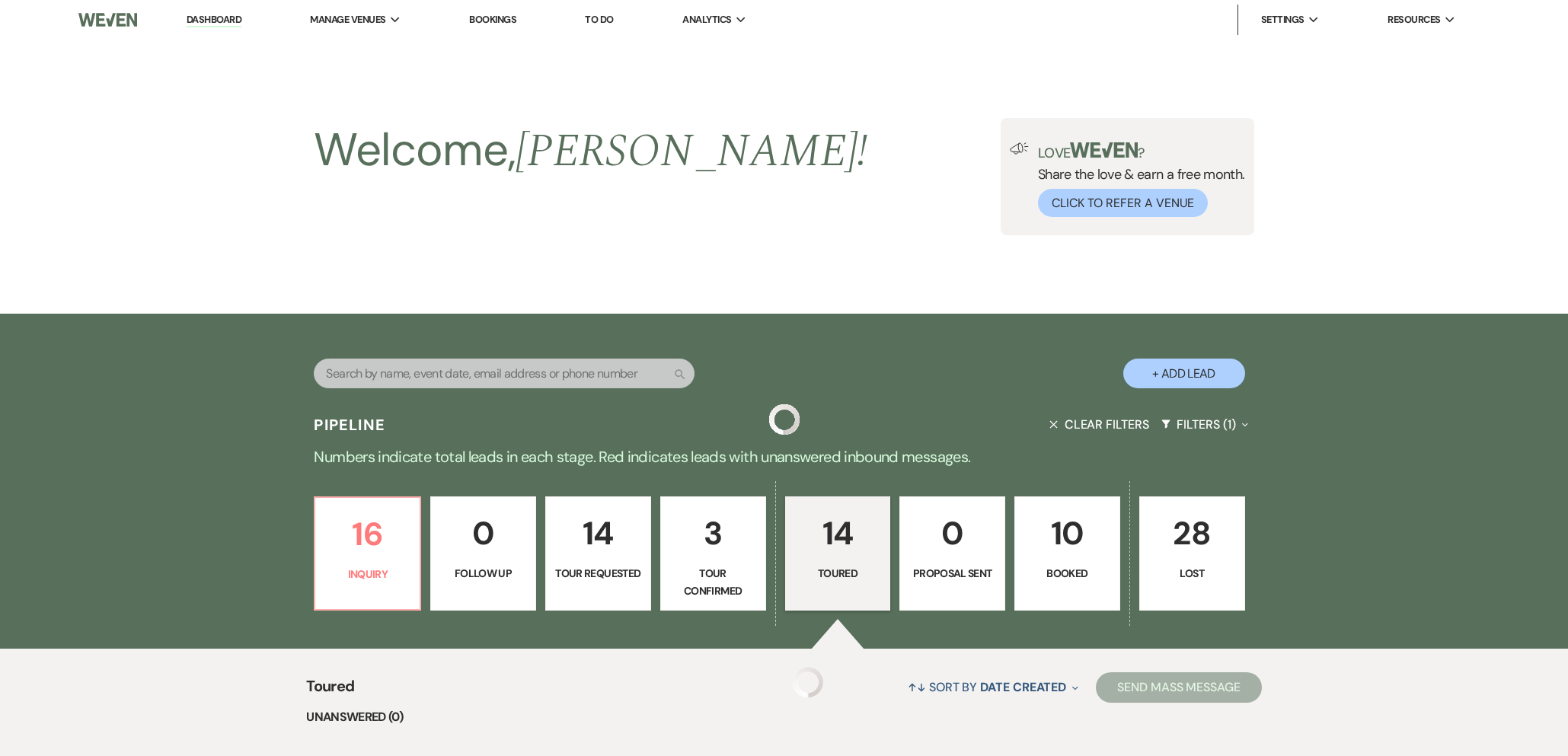
scroll to position [1285, 0]
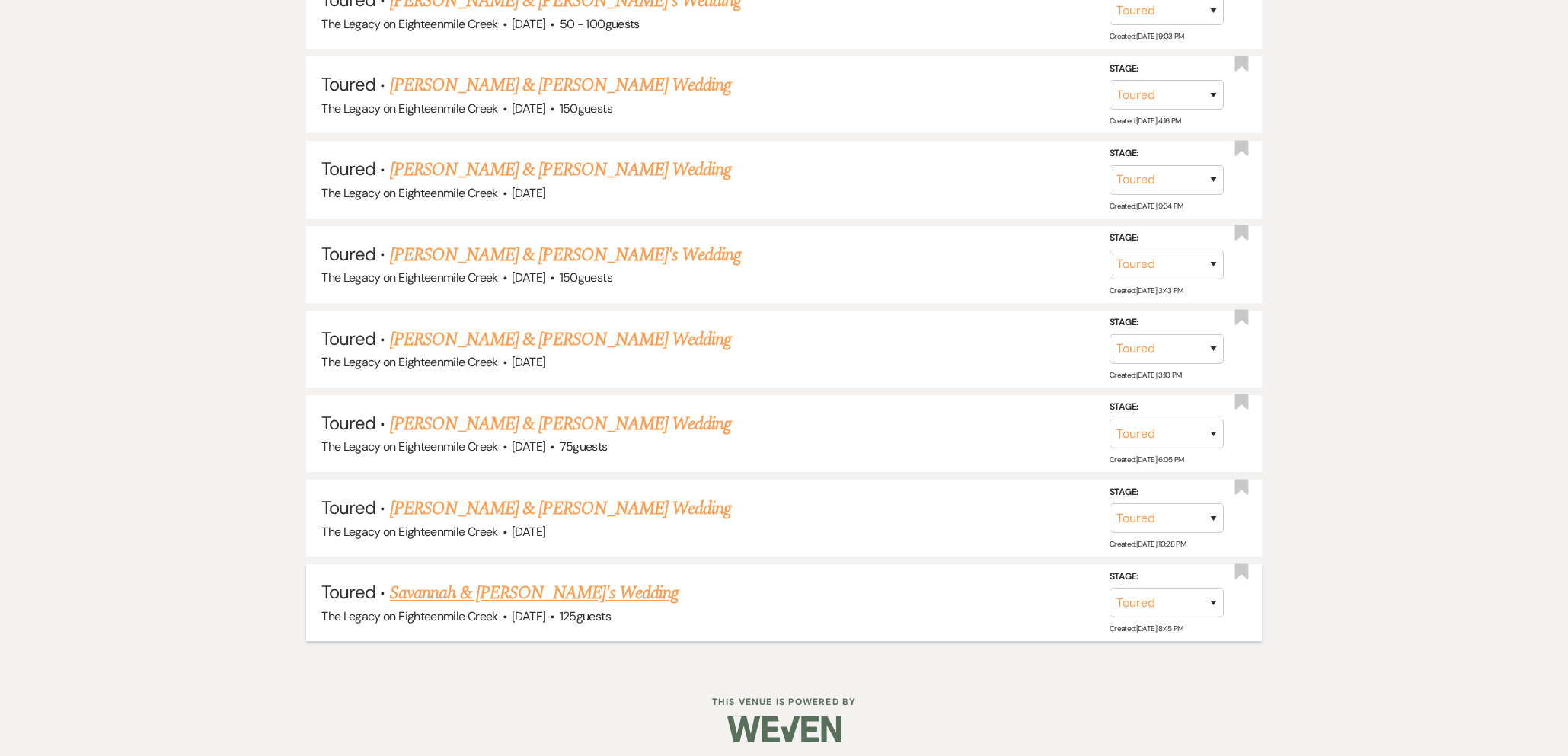
click at [488, 585] on link "Savannah & [PERSON_NAME]'s Wedding" at bounding box center [533, 592] width 289 height 28
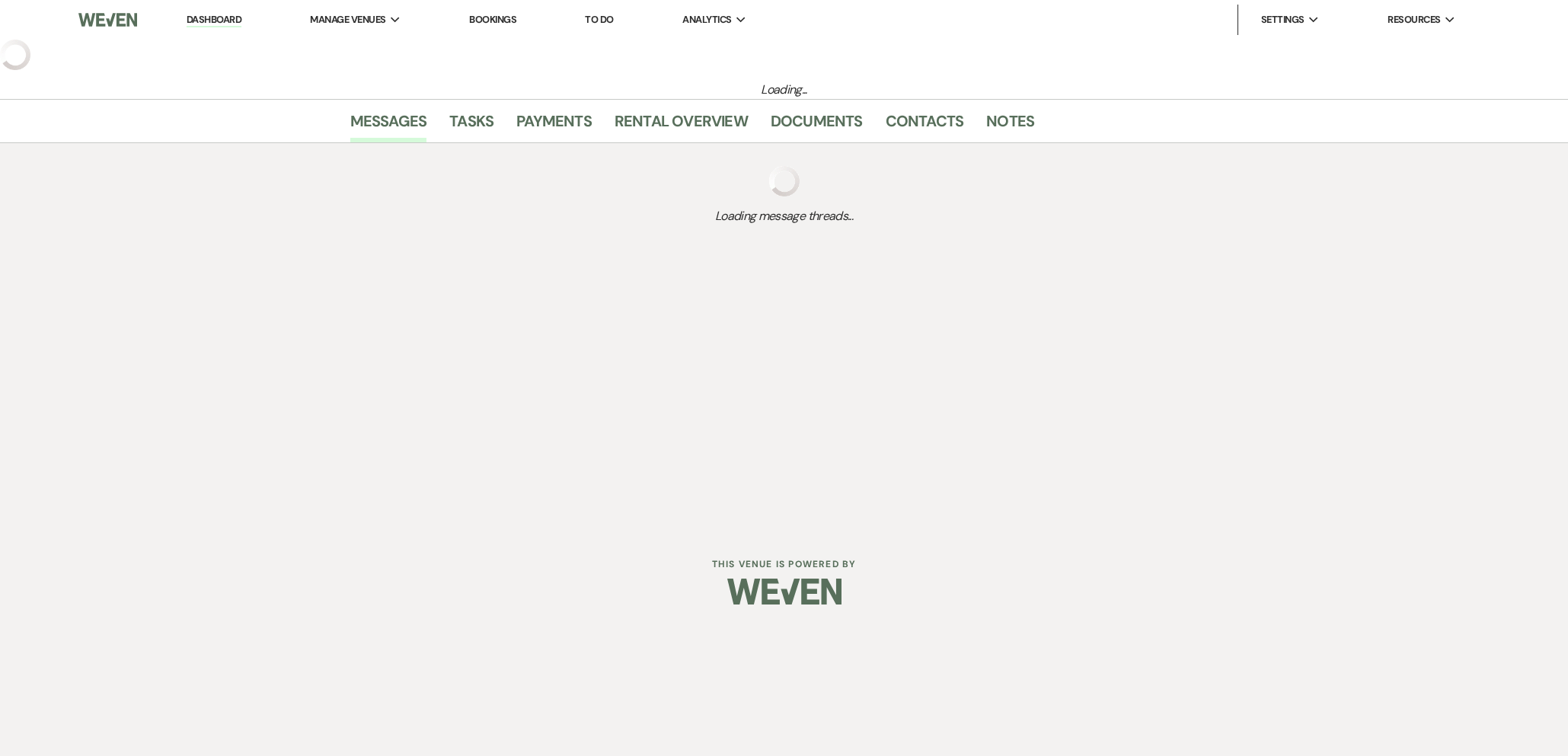
select select "5"
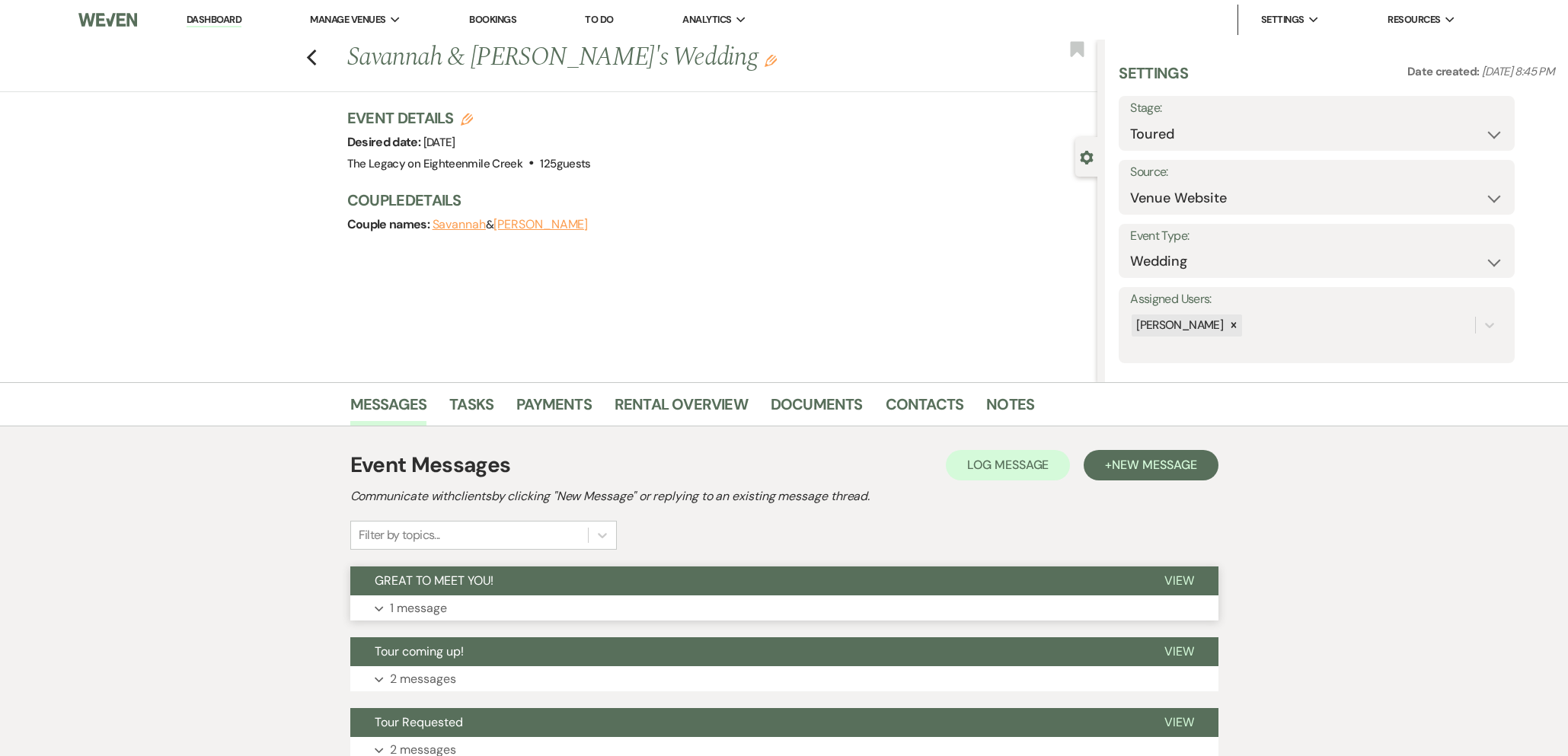
click at [583, 583] on button "GREAT TO MEET YOU!" at bounding box center [745, 581] width 790 height 29
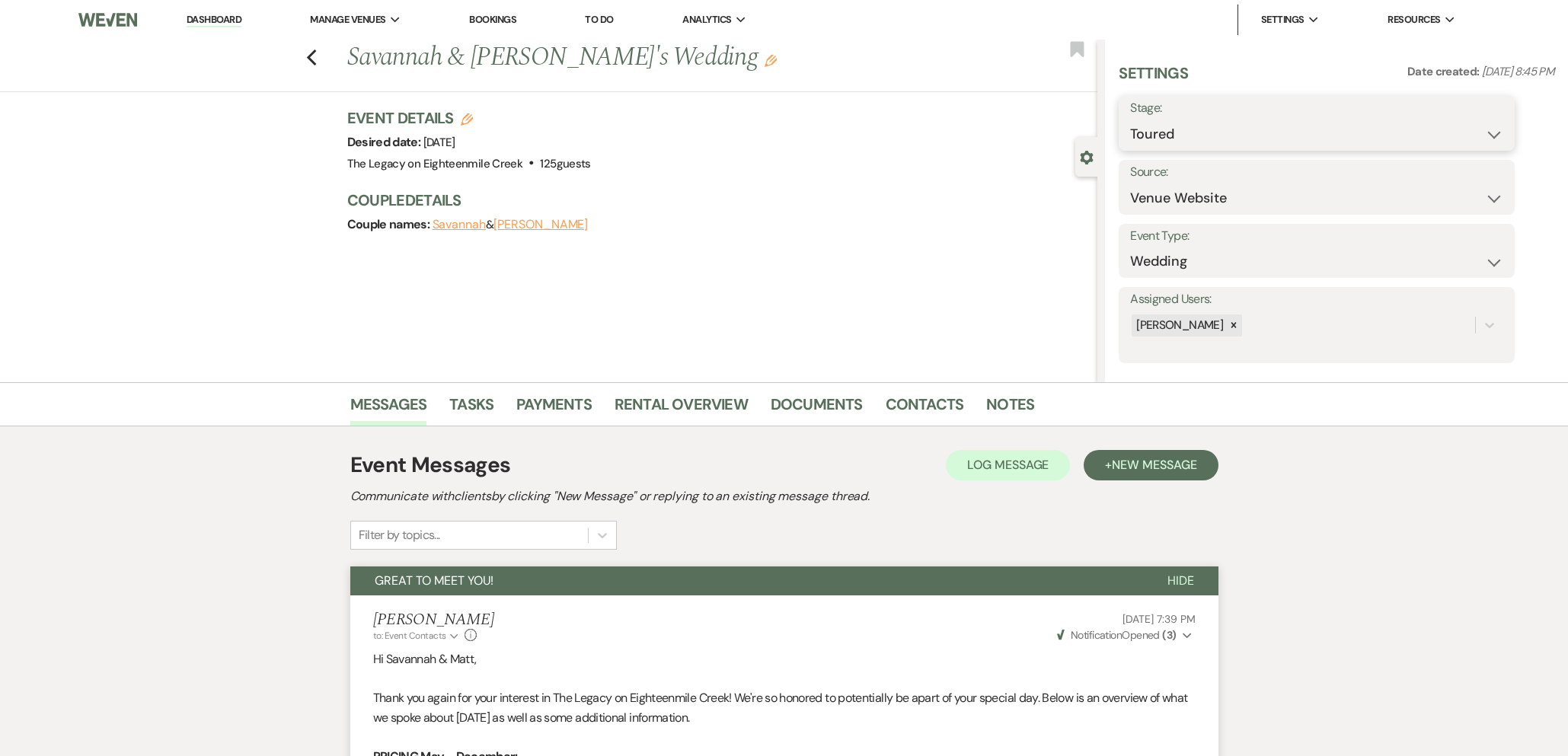
click at [1156, 133] on select "Inquiry Follow Up Tour Requested Tour Confirmed Toured Proposal Sent Booked Lost" at bounding box center [1317, 133] width 373 height 30
select select "8"
click at [1130, 119] on select "Inquiry Follow Up Tour Requested Tour Confirmed Toured Proposal Sent Booked Lost" at bounding box center [1317, 133] width 373 height 30
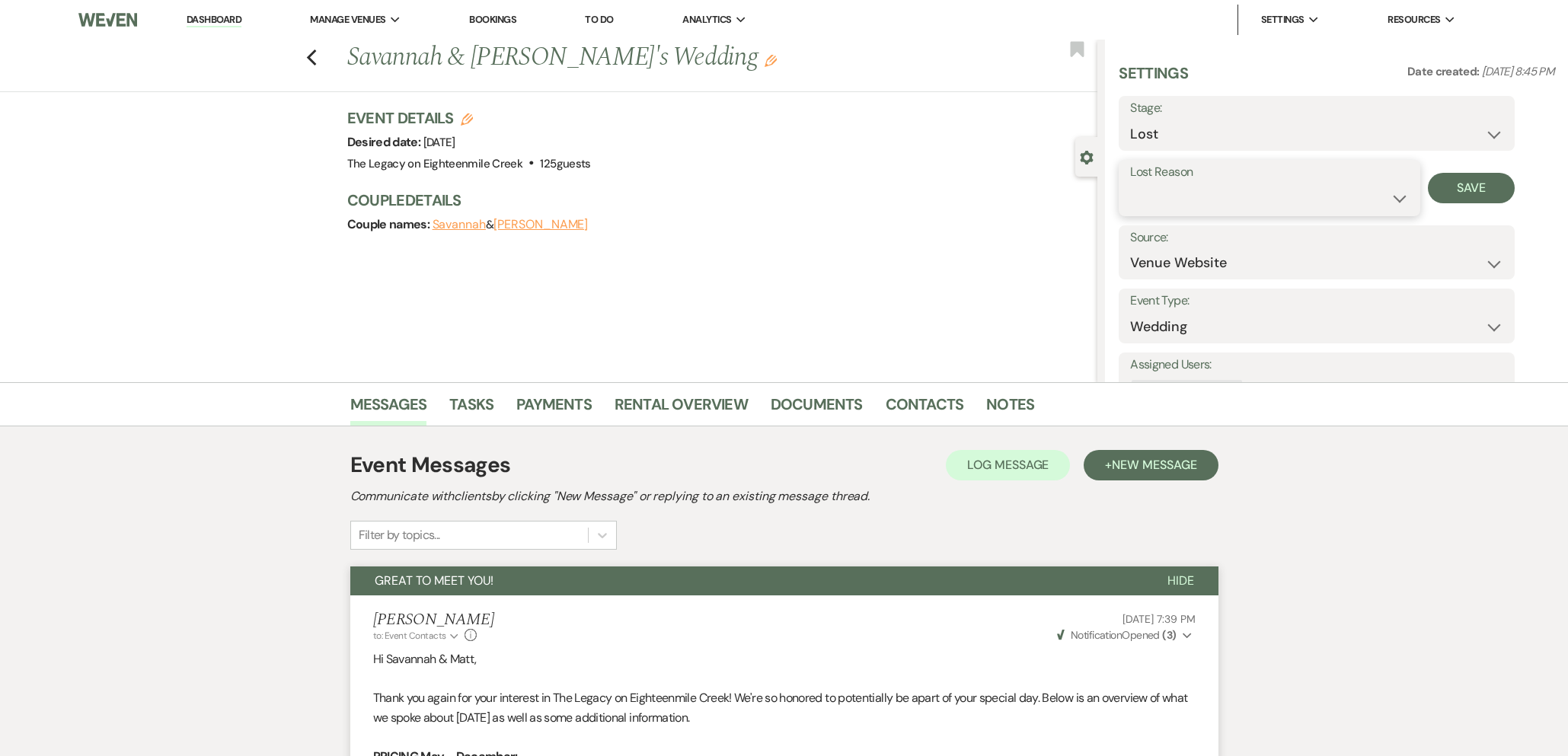
click at [1212, 203] on select "Booked Elsewhere Budget Date Unavailable No Response Not a Good Match Capacity …" at bounding box center [1269, 198] width 278 height 30
select select "10"
click at [1130, 184] on select "Booked Elsewhere Budget Date Unavailable No Response Not a Good Match Capacity …" at bounding box center [1269, 198] width 278 height 30
click at [1464, 190] on button "Save" at bounding box center [1472, 188] width 88 height 30
click at [314, 59] on icon "Previous" at bounding box center [312, 57] width 11 height 18
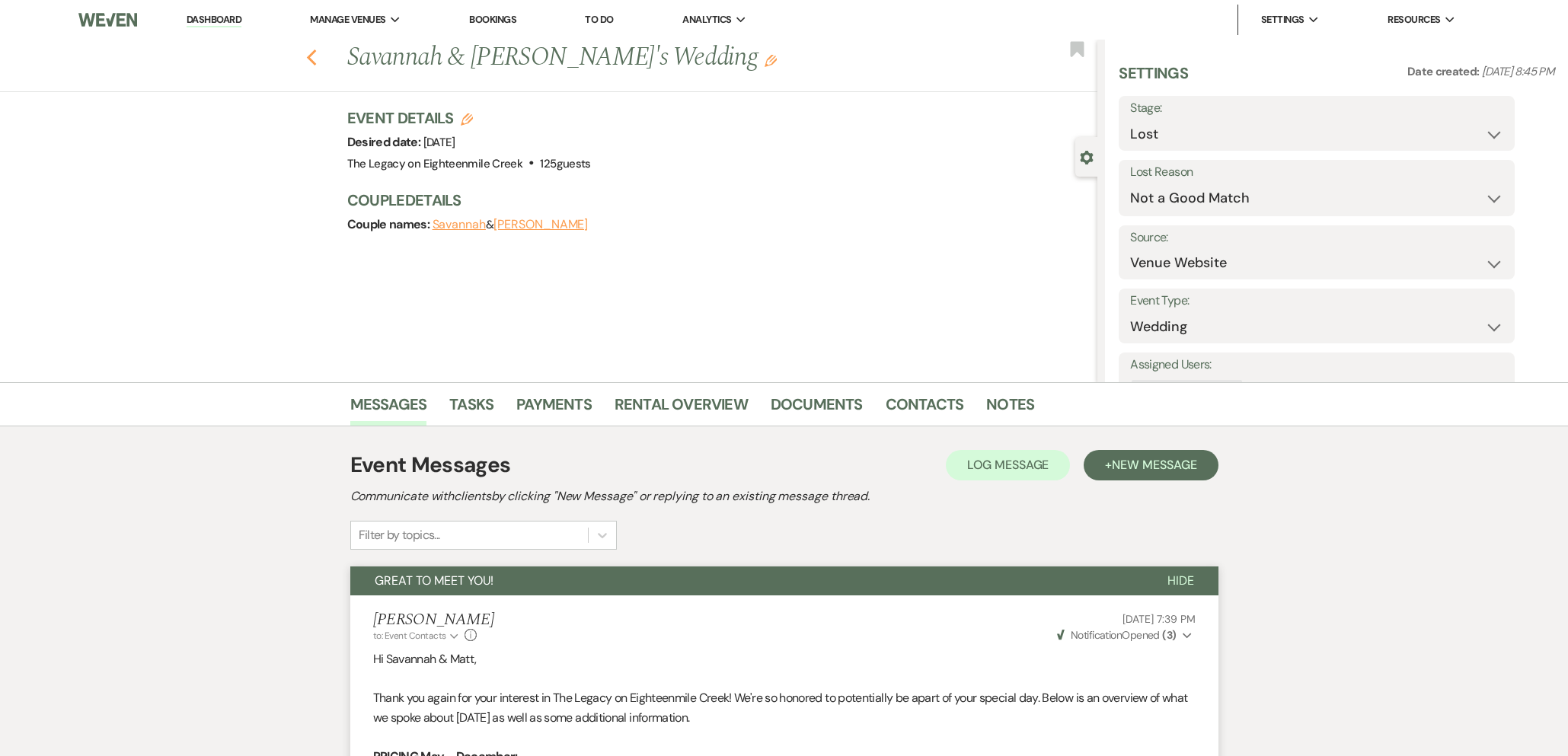
select select "5"
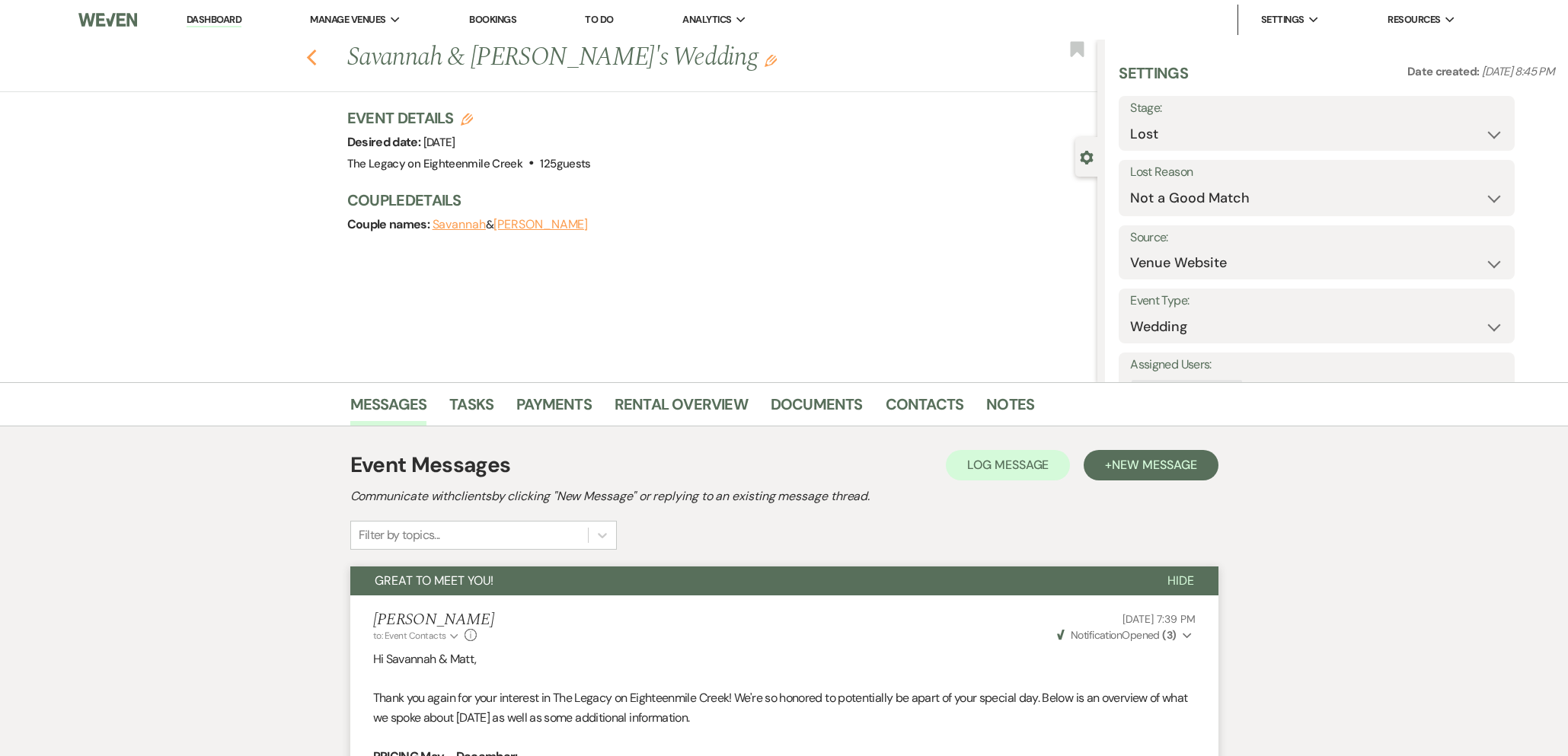
select select "5"
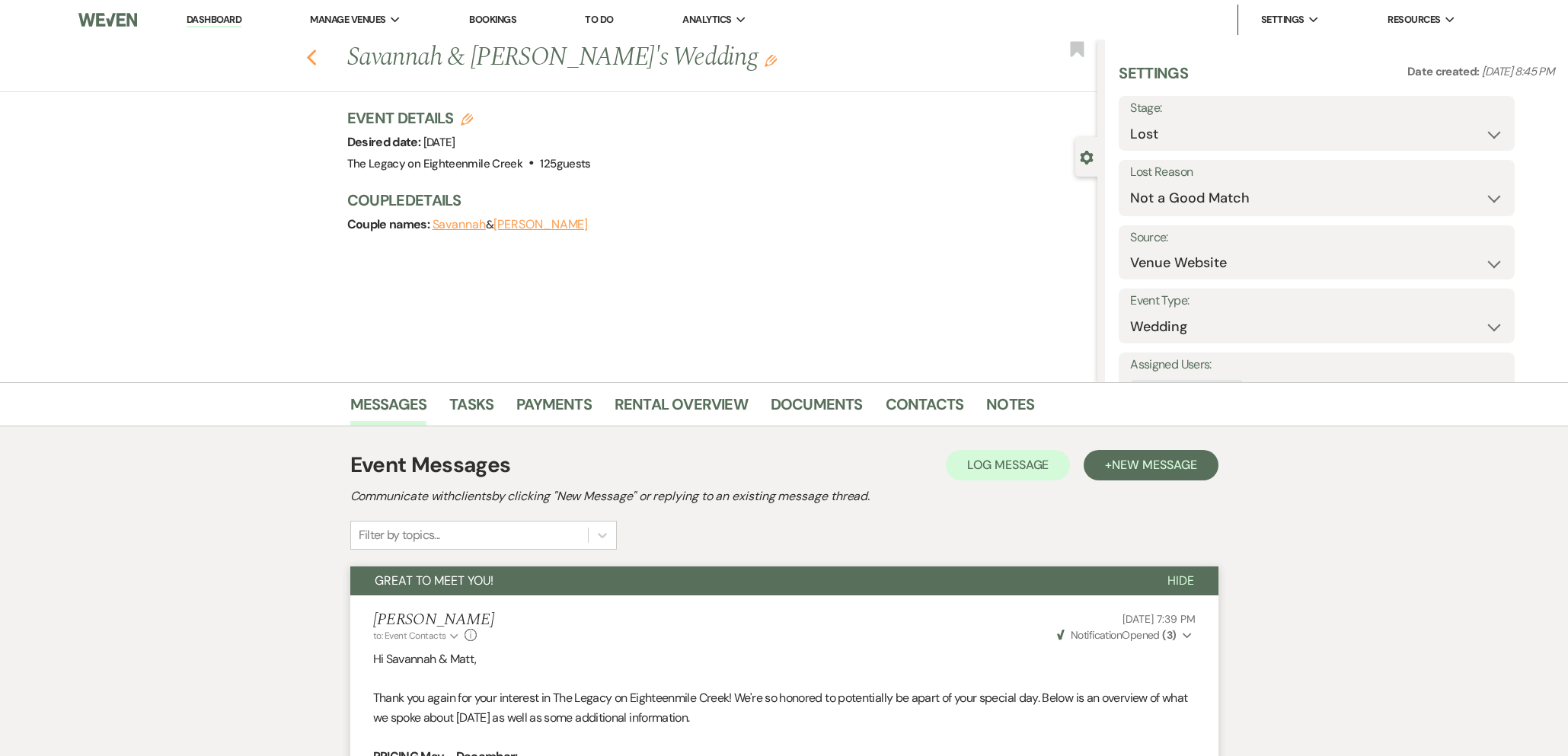
select select "5"
select select "8"
select select "10"
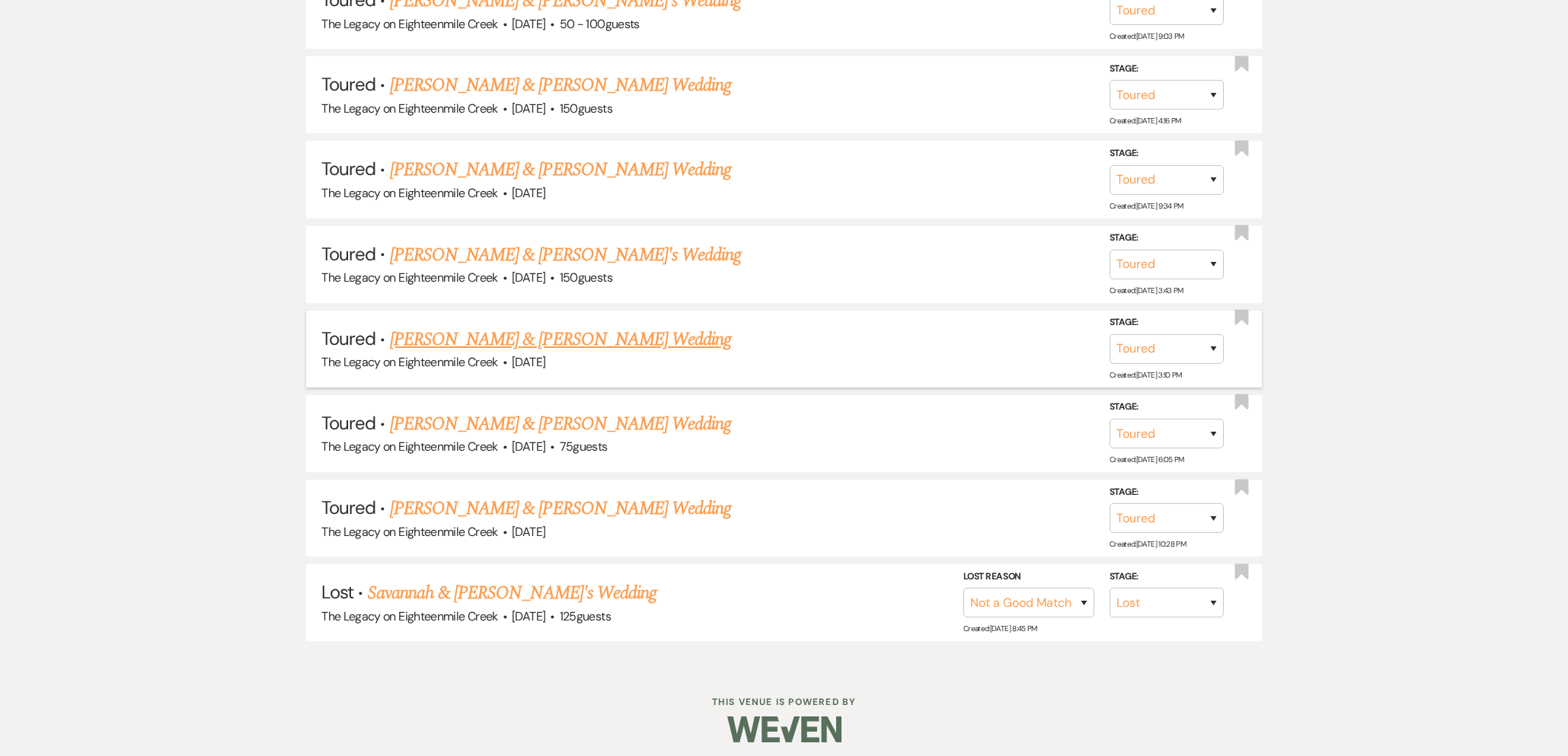
scroll to position [1201, 0]
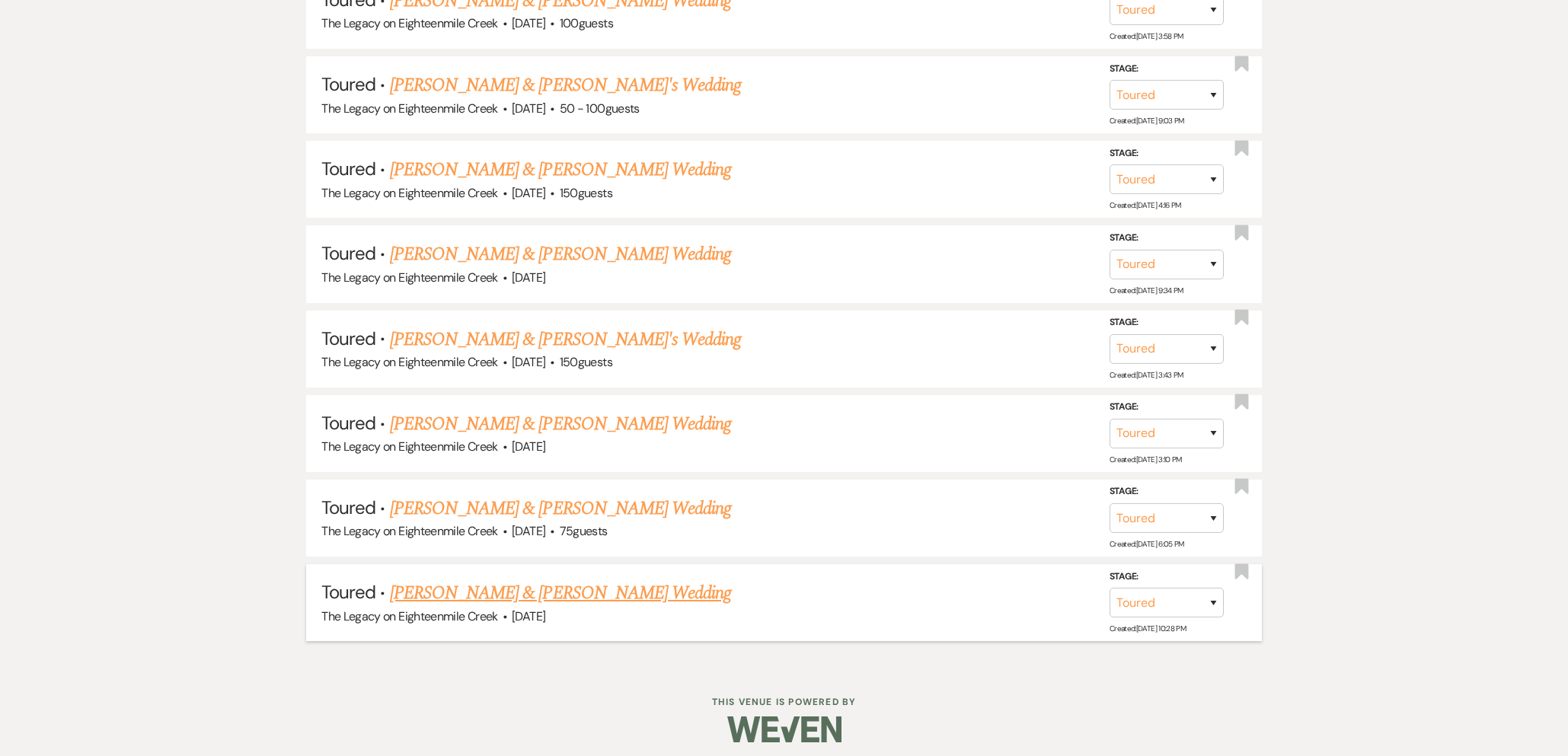
click at [601, 585] on link "[PERSON_NAME] & [PERSON_NAME] Wedding" at bounding box center [560, 592] width 341 height 28
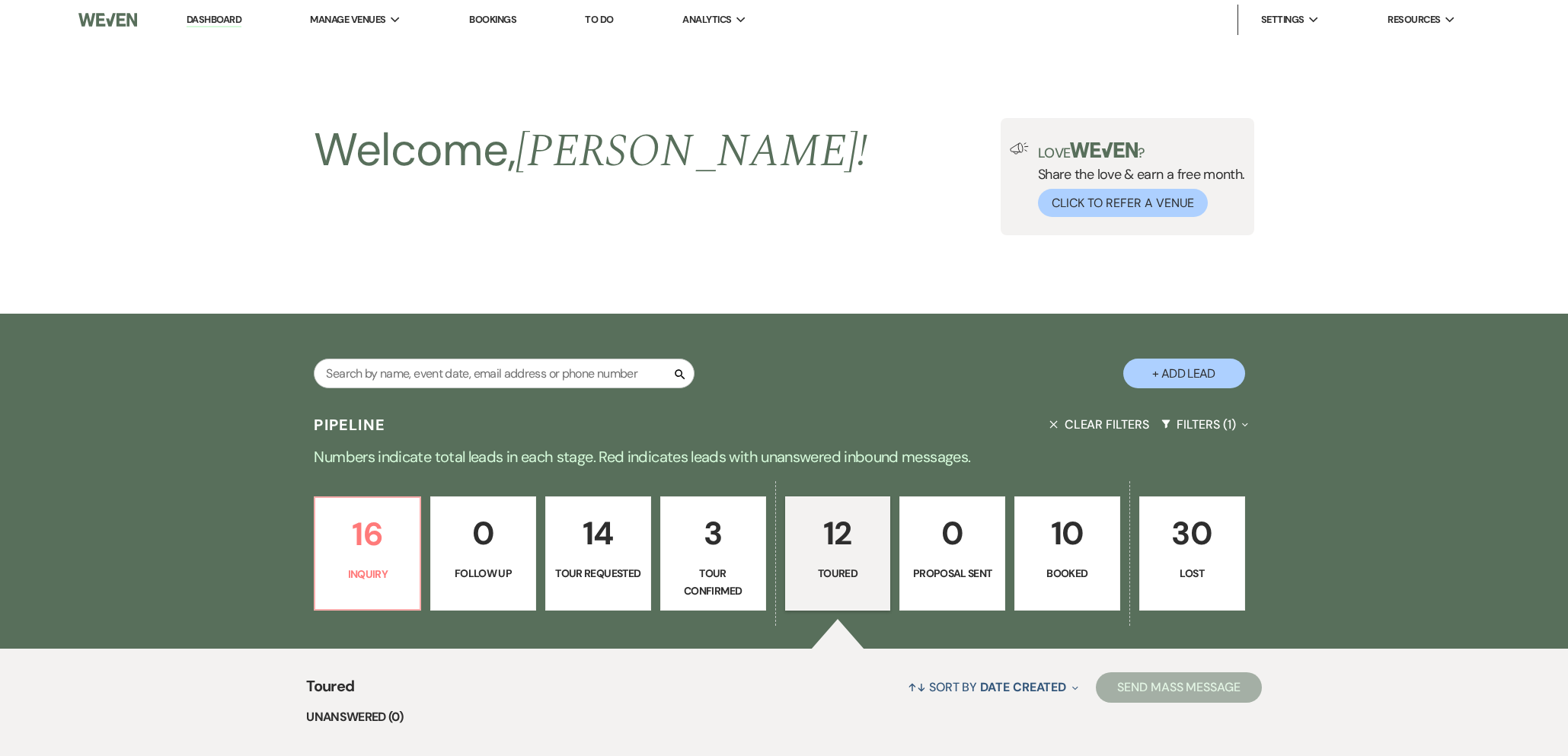
select select "5"
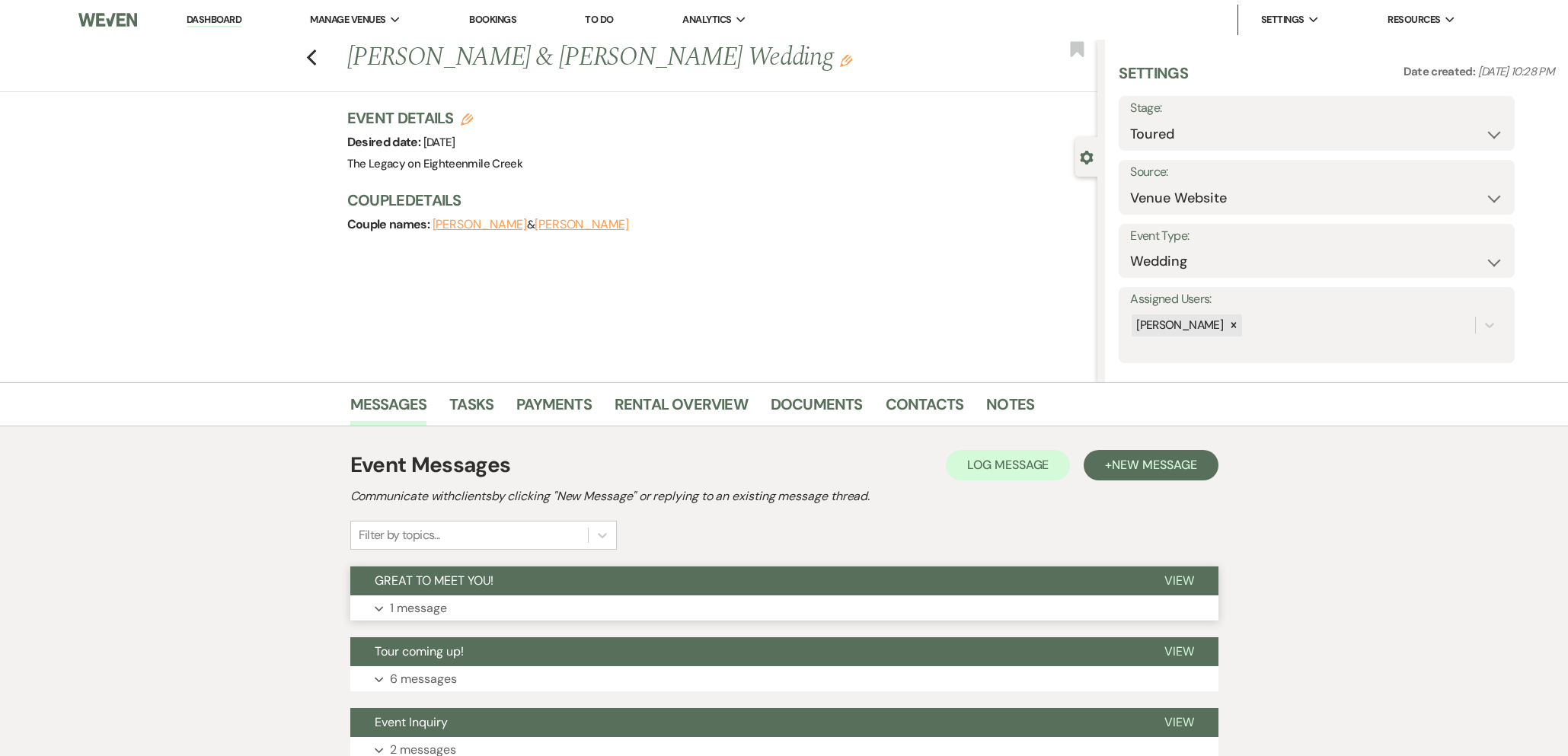
click at [636, 570] on button "GREAT TO MEET YOU!" at bounding box center [745, 581] width 790 height 29
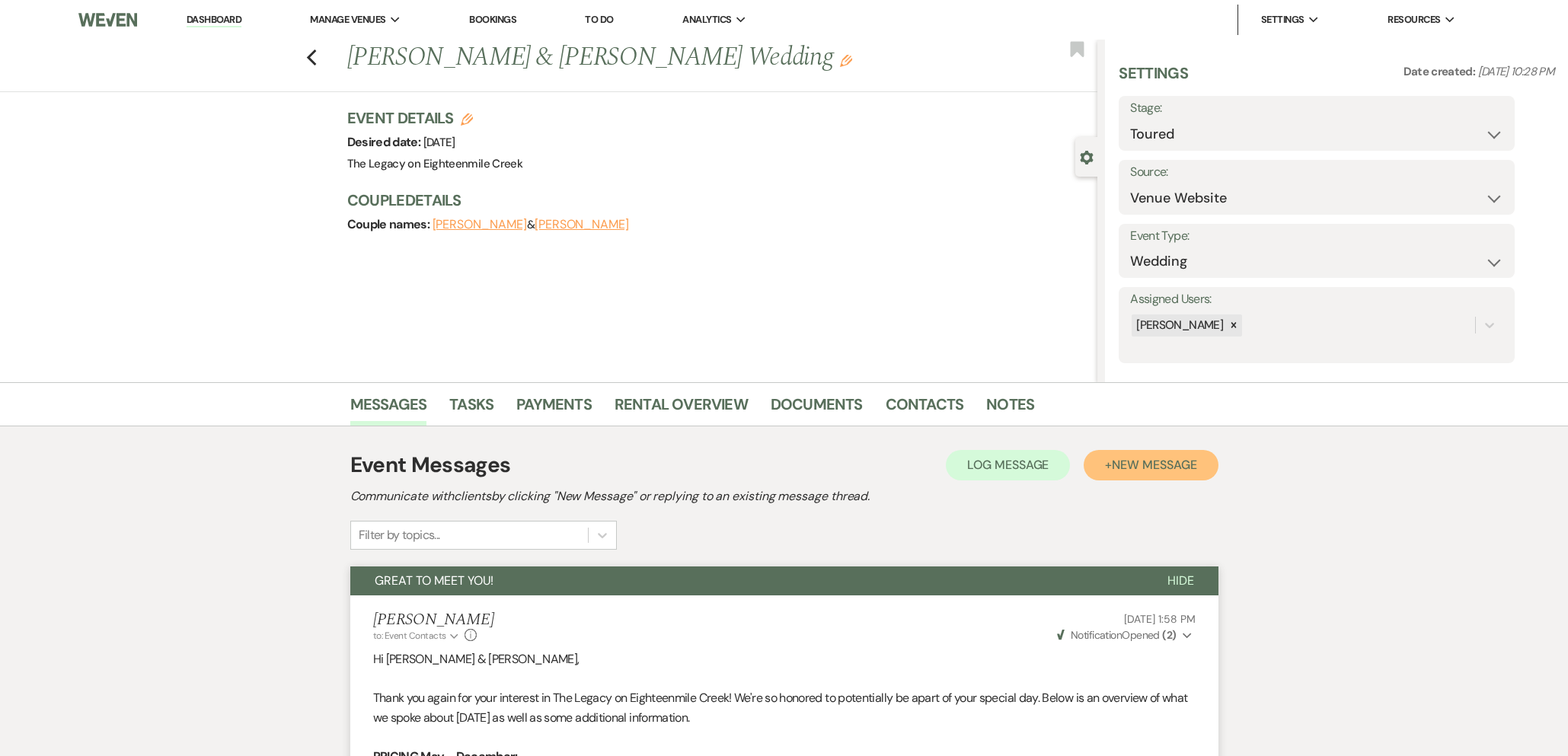
click at [1158, 474] on button "+ New Message" at bounding box center [1150, 465] width 134 height 30
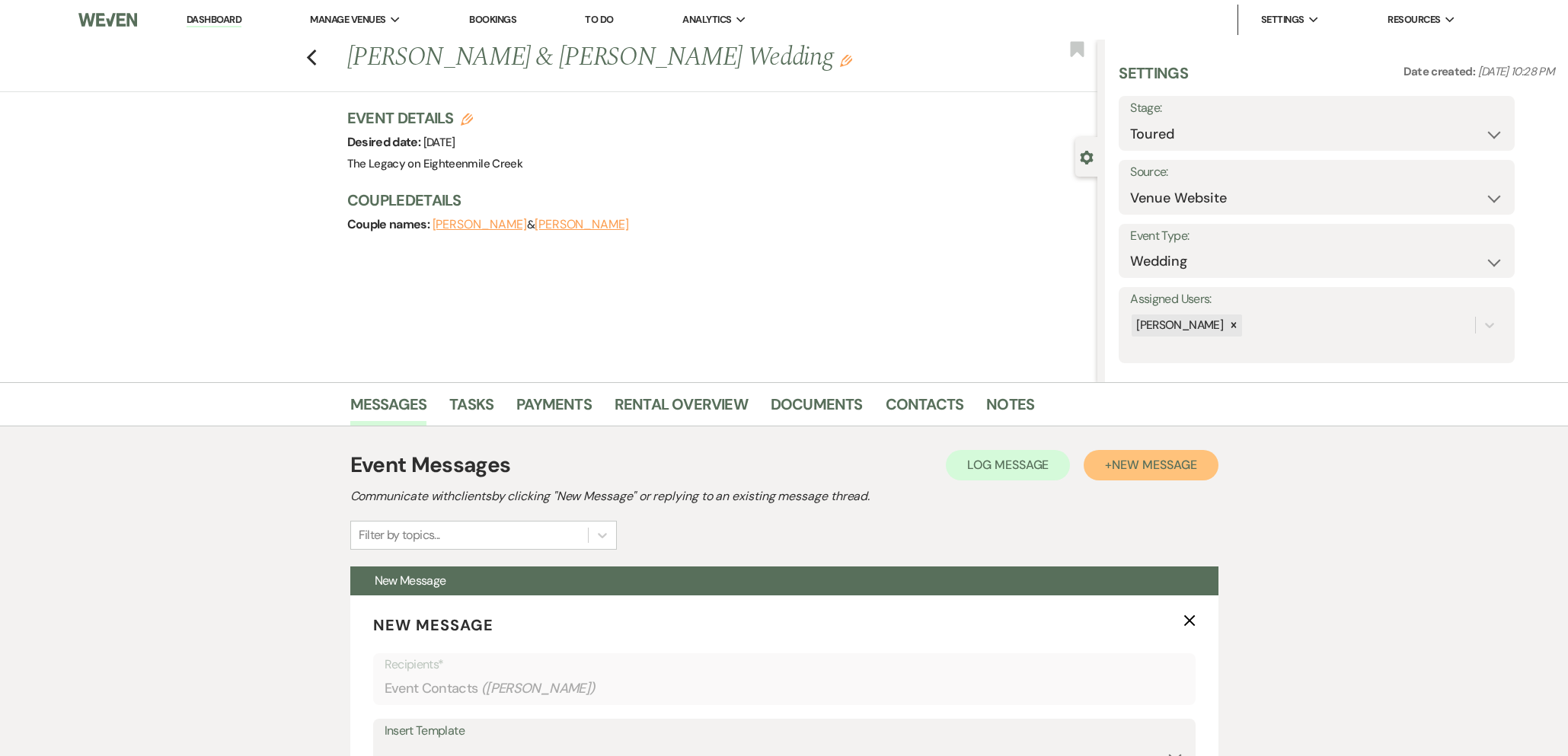
scroll to position [418, 0]
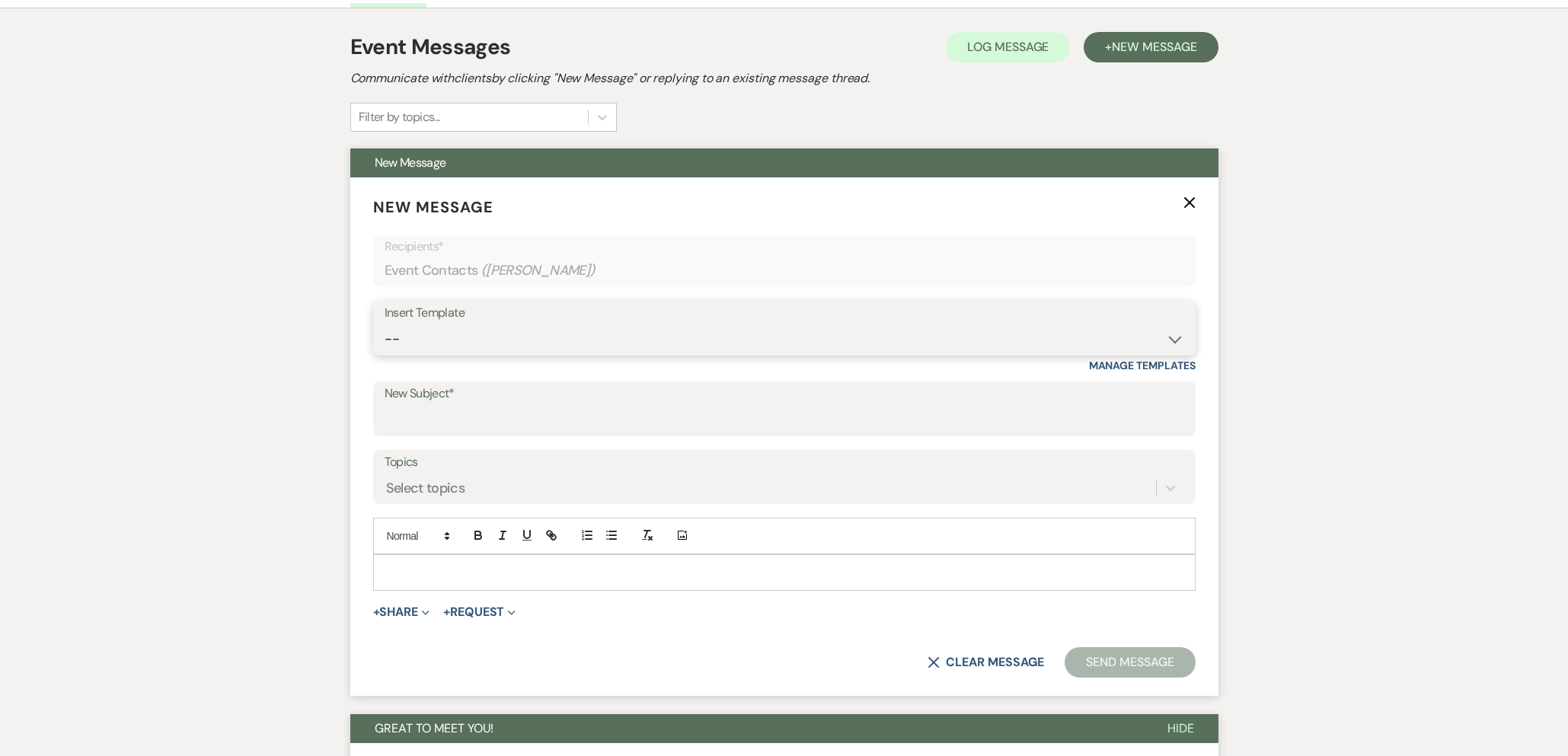
click at [648, 346] on select "-- Inquiry Follow Up- Just checking in :) Tour Date/Time Confirmation Proposal …" at bounding box center [784, 338] width 799 height 30
select select "3072"
click at [385, 324] on select "-- Inquiry Follow Up- Just checking in :) Tour Date/Time Confirmation Proposal …" at bounding box center [784, 338] width 799 height 30
type input "Checking in after your tour!"
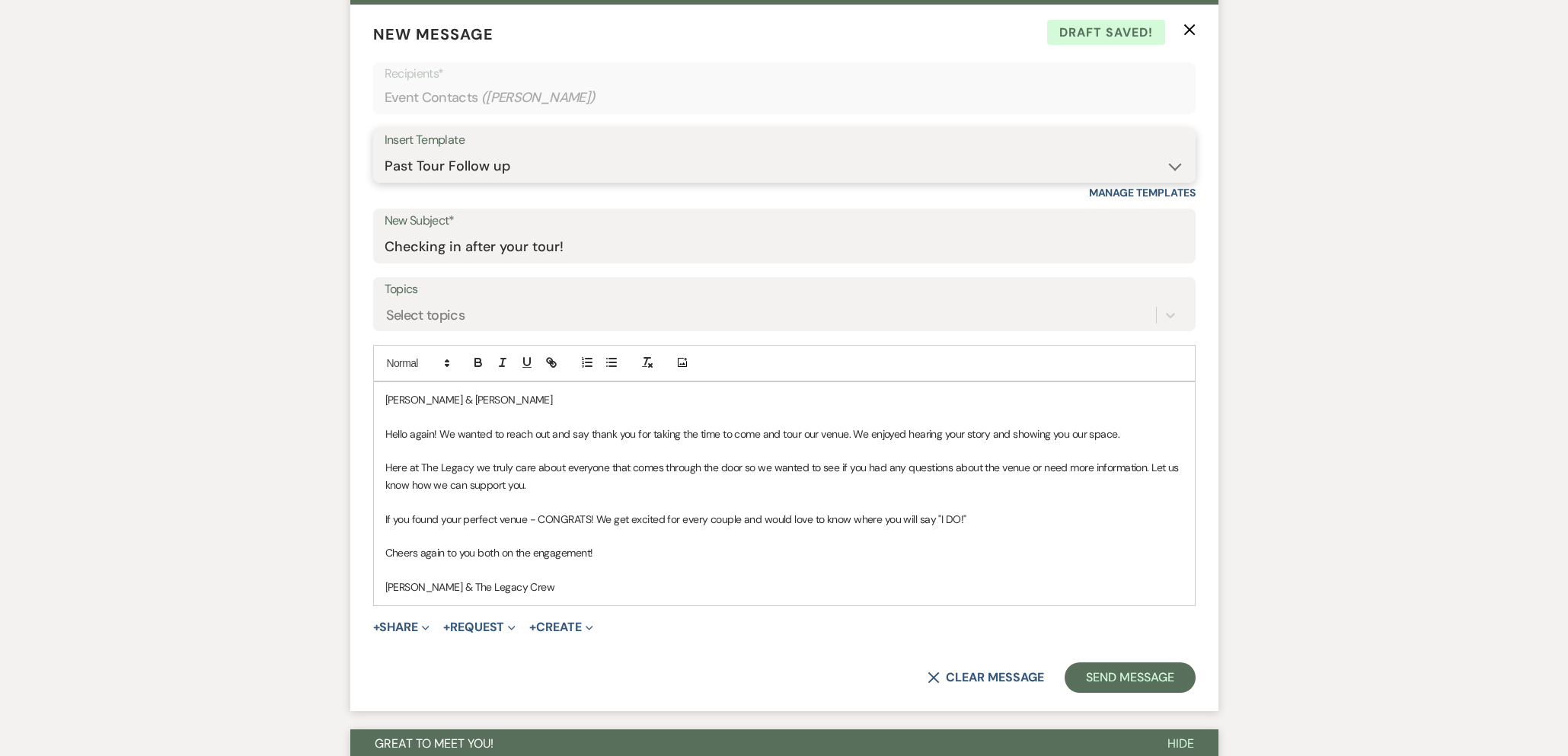
scroll to position [593, 0]
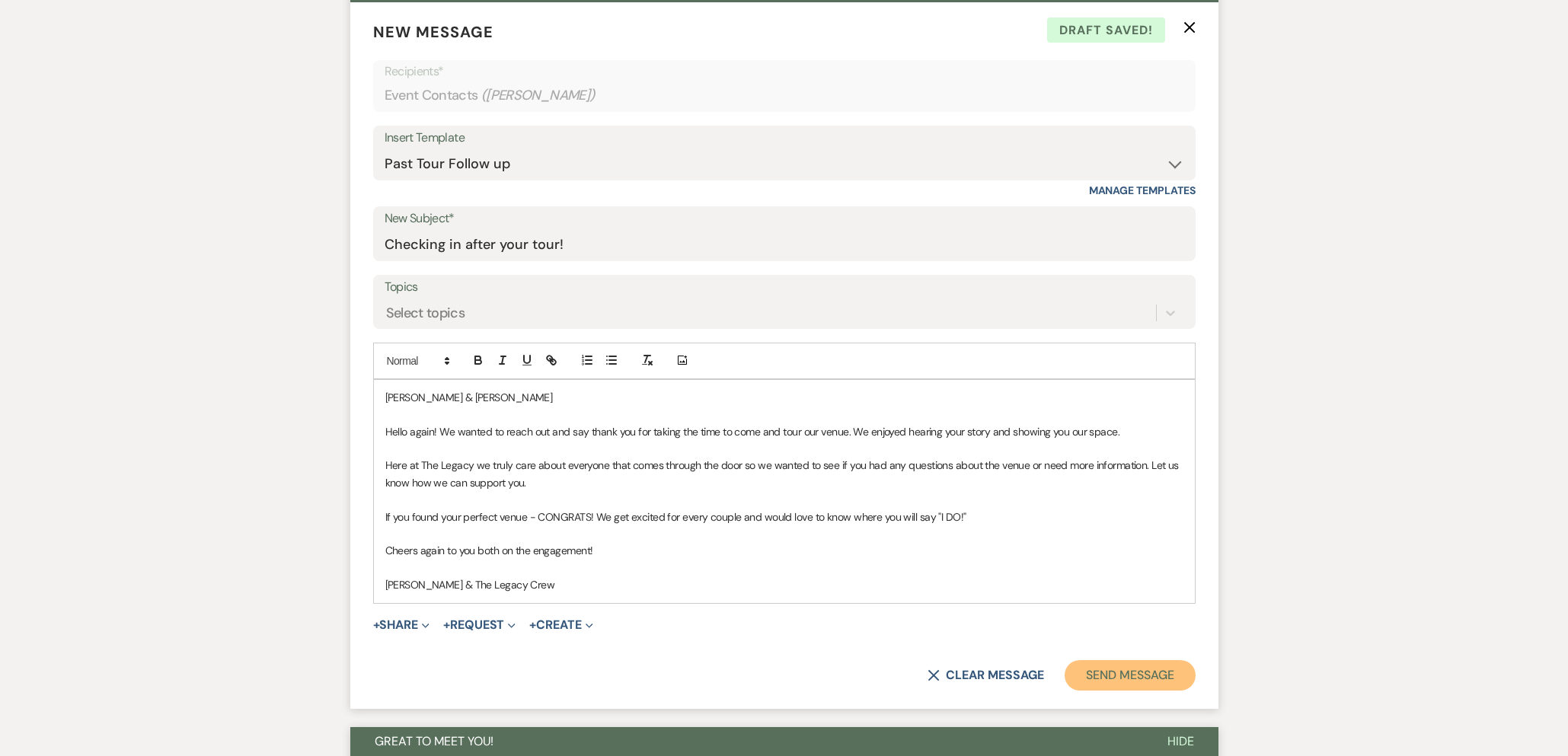
click at [1095, 666] on button "Send Message" at bounding box center [1129, 675] width 131 height 30
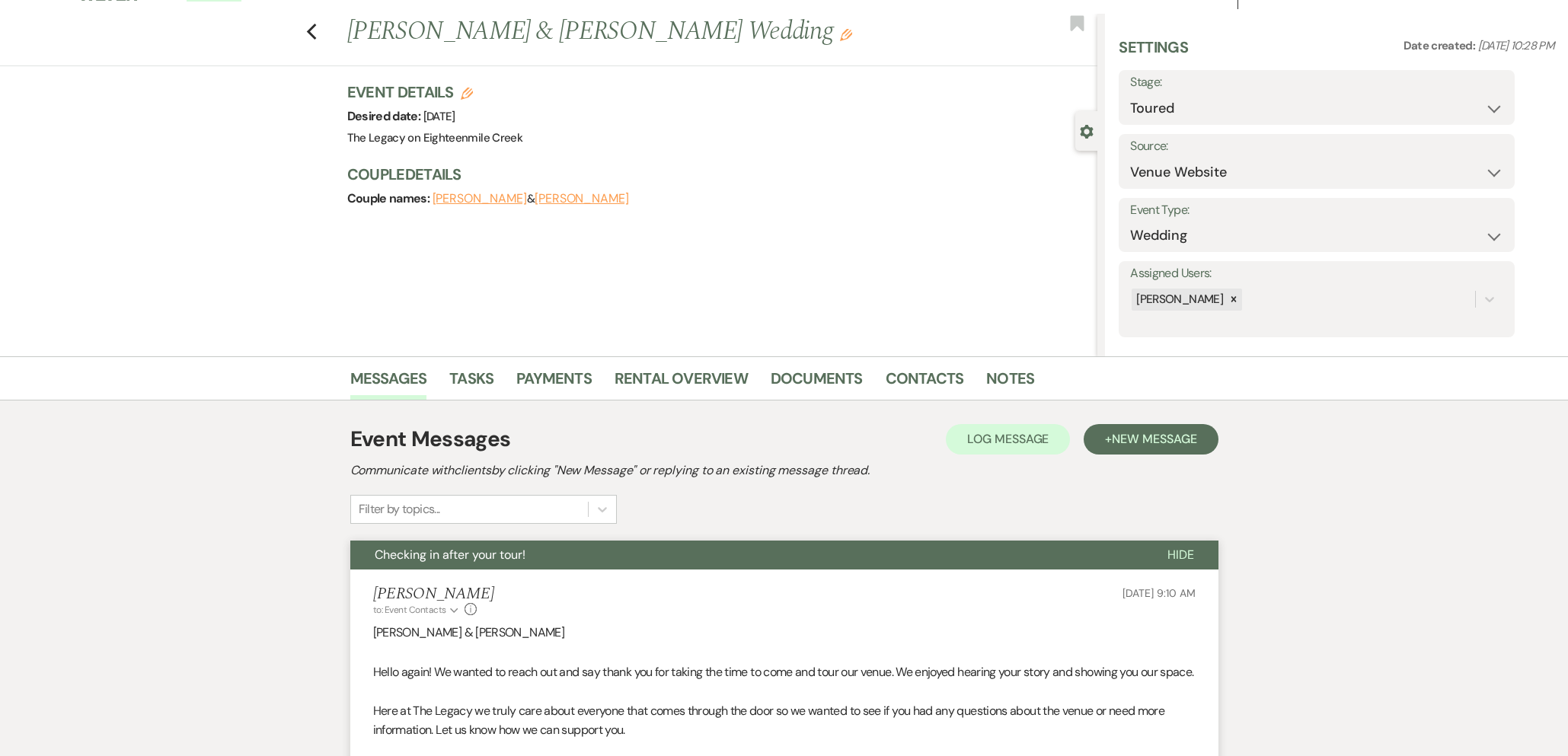
scroll to position [0, 0]
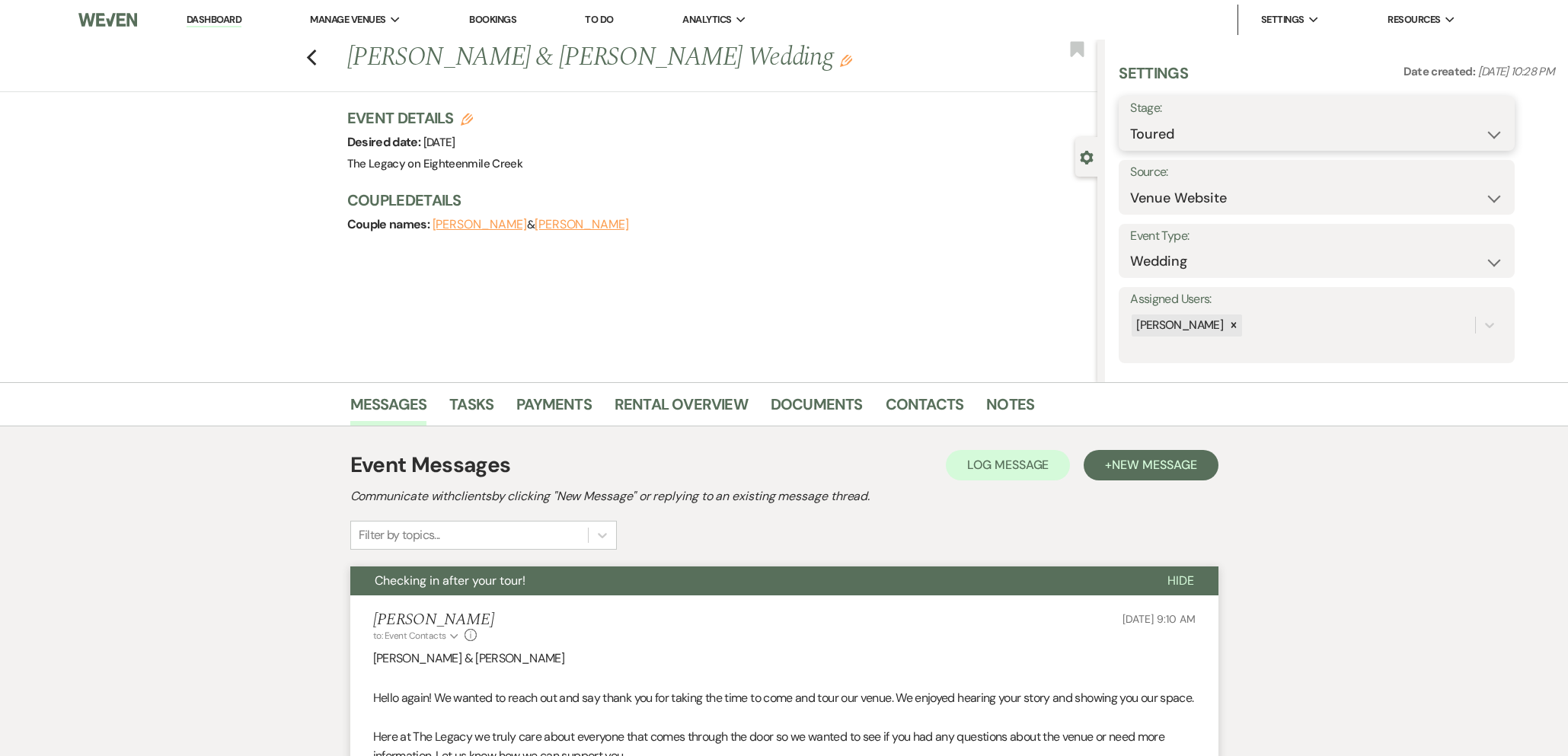
click at [1209, 142] on select "Inquiry Follow Up Tour Requested Tour Confirmed Toured Proposal Sent Booked Lost" at bounding box center [1317, 133] width 373 height 30
select select "8"
click at [1130, 119] on select "Inquiry Follow Up Tour Requested Tour Confirmed Toured Proposal Sent Booked Lost" at bounding box center [1317, 133] width 373 height 30
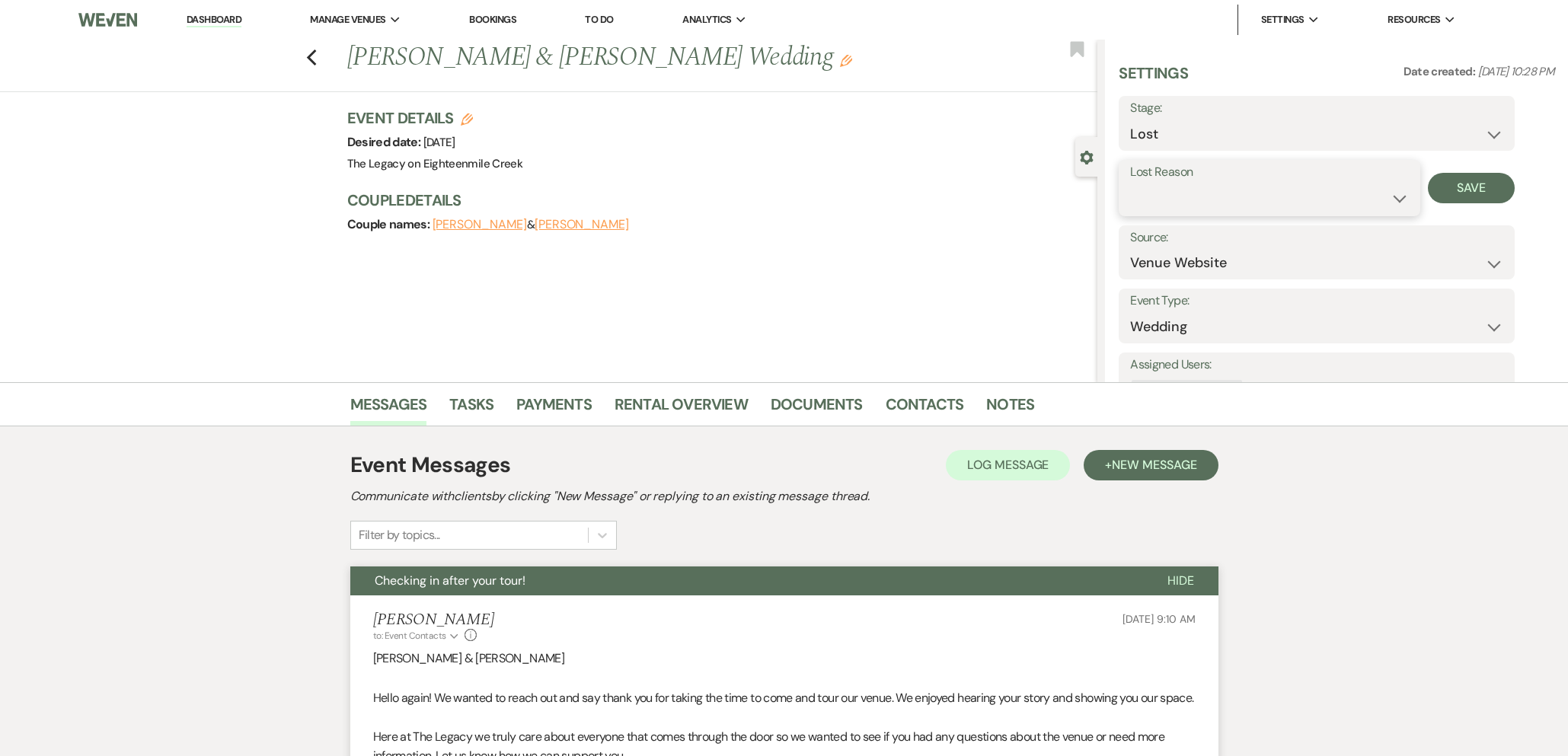
click at [1237, 209] on select "Booked Elsewhere Budget Date Unavailable No Response Not a Good Match Capacity …" at bounding box center [1269, 198] width 278 height 30
select select "10"
click at [1130, 184] on select "Booked Elsewhere Budget Date Unavailable No Response Not a Good Match Capacity …" at bounding box center [1269, 198] width 278 height 30
click at [1466, 172] on button "Save" at bounding box center [1472, 188] width 88 height 30
click at [310, 62] on use "button" at bounding box center [311, 58] width 10 height 17
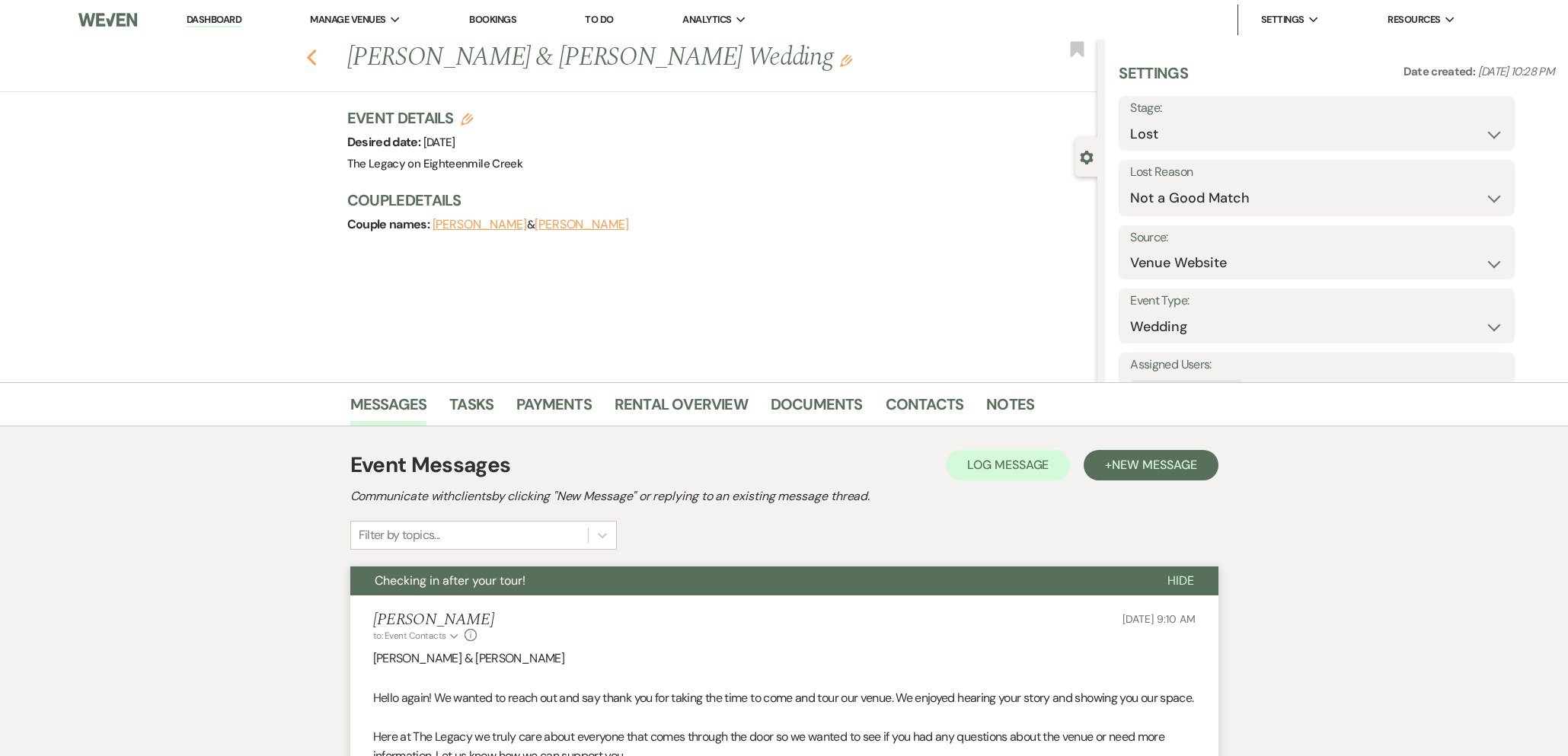
select select "5"
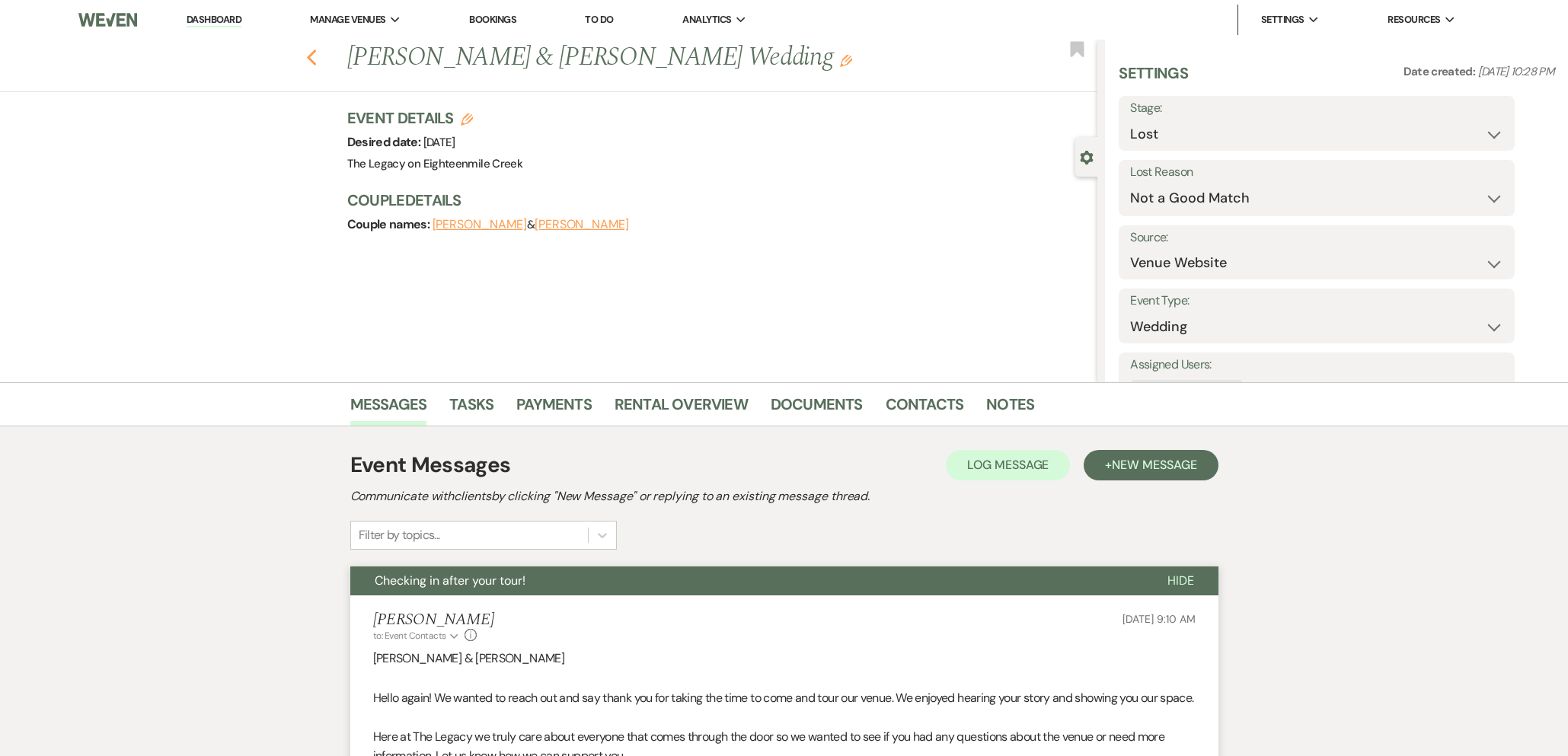
select select "5"
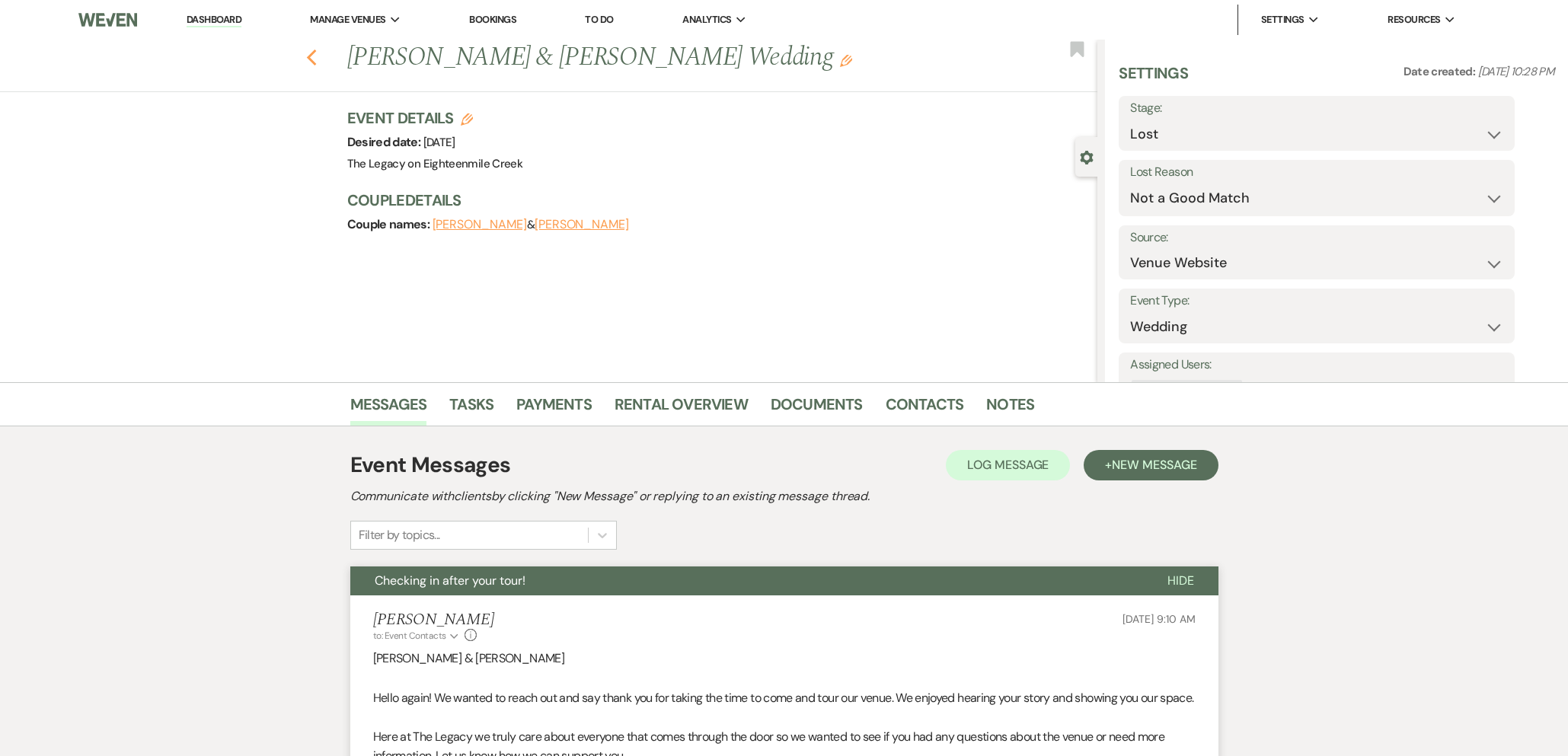
select select "5"
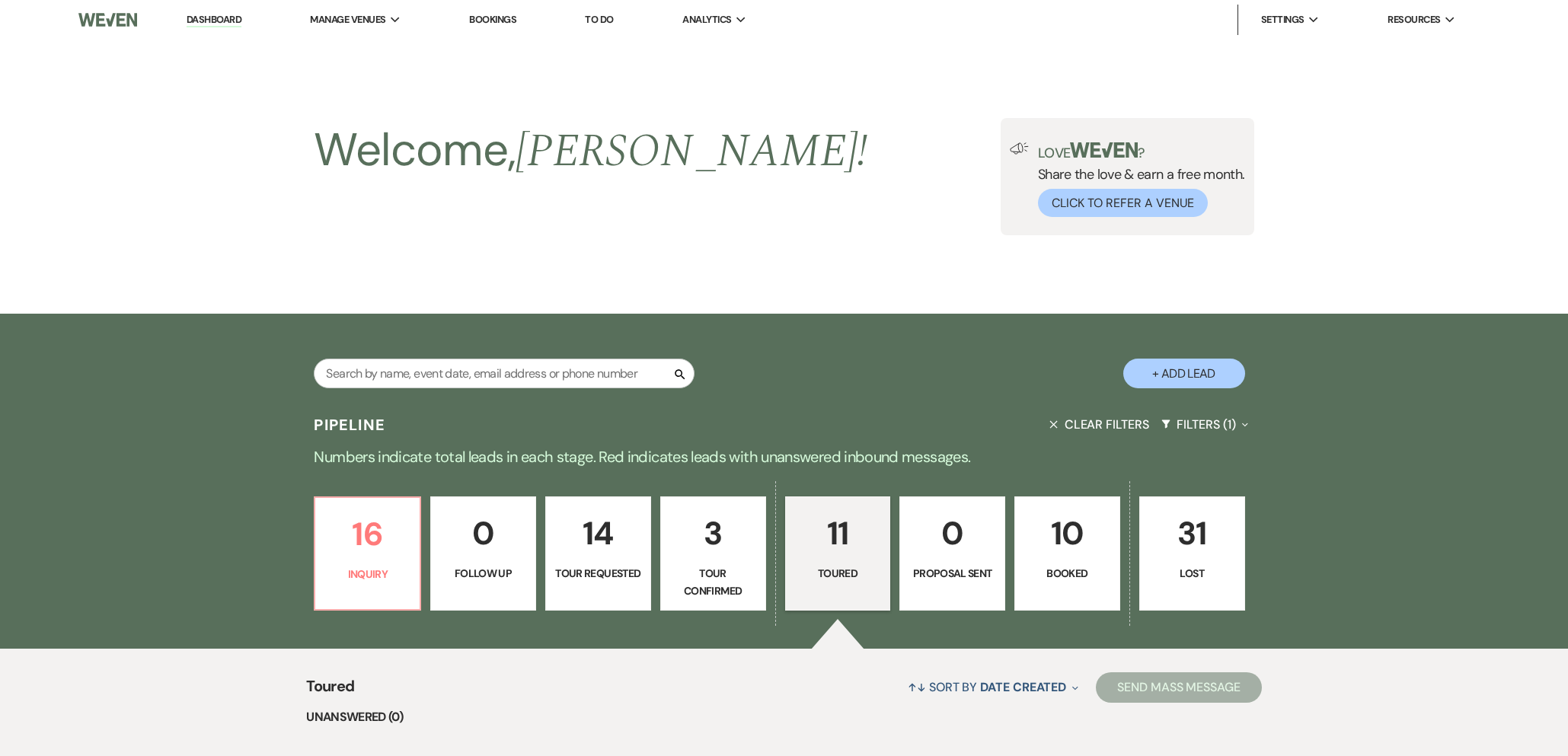
scroll to position [1117, 0]
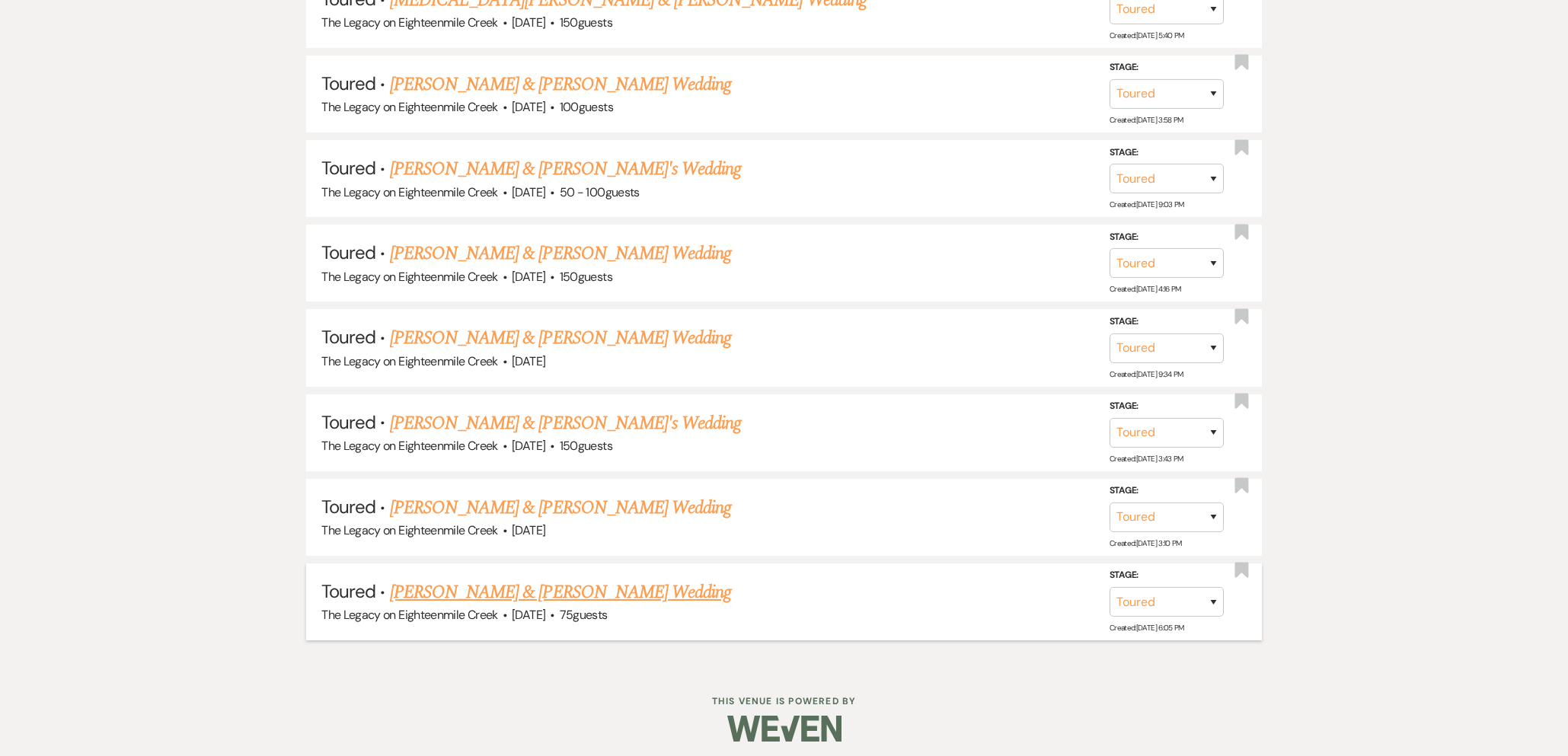
click at [580, 589] on link "[PERSON_NAME] & [PERSON_NAME] Wedding" at bounding box center [560, 591] width 341 height 28
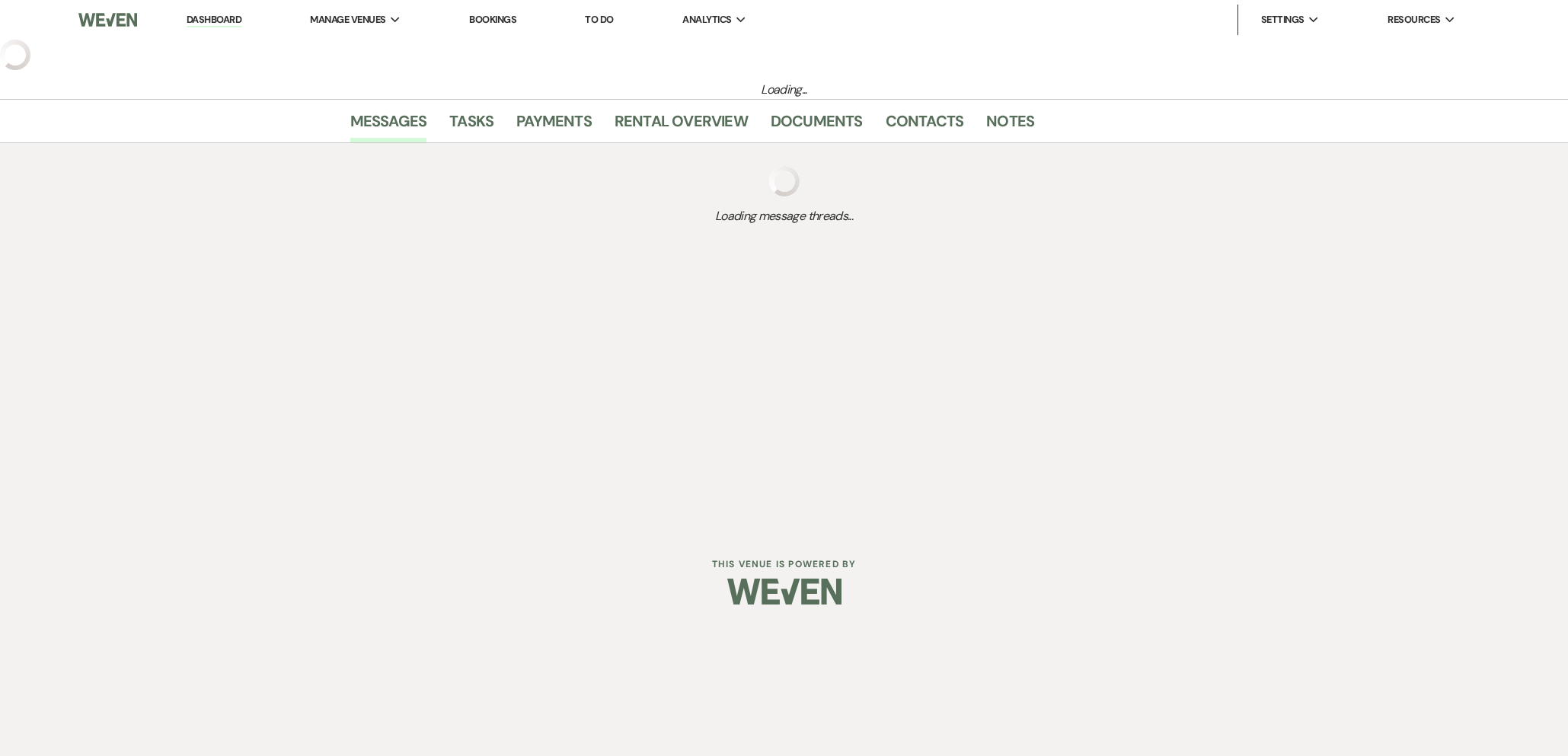
select select "5"
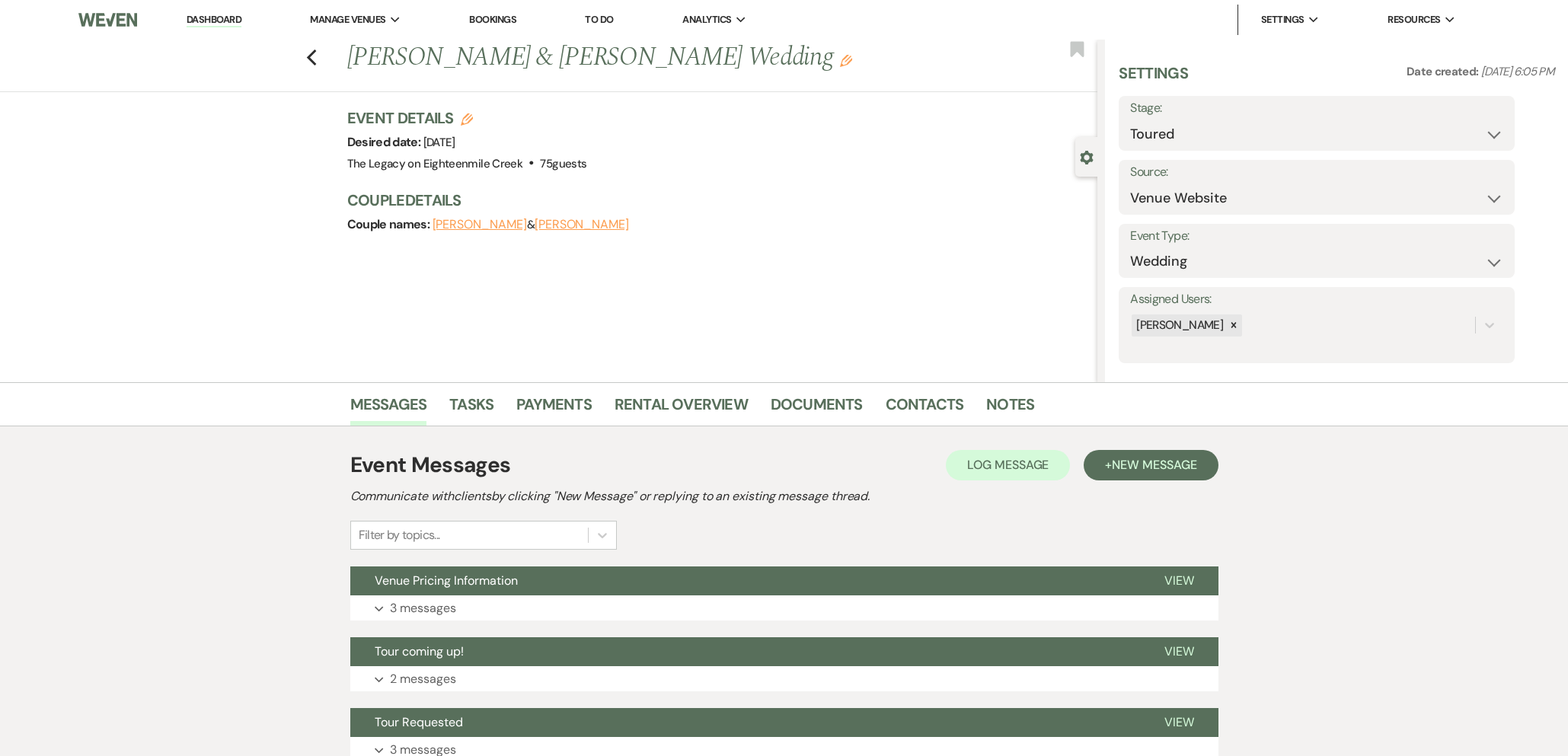
scroll to position [127, 0]
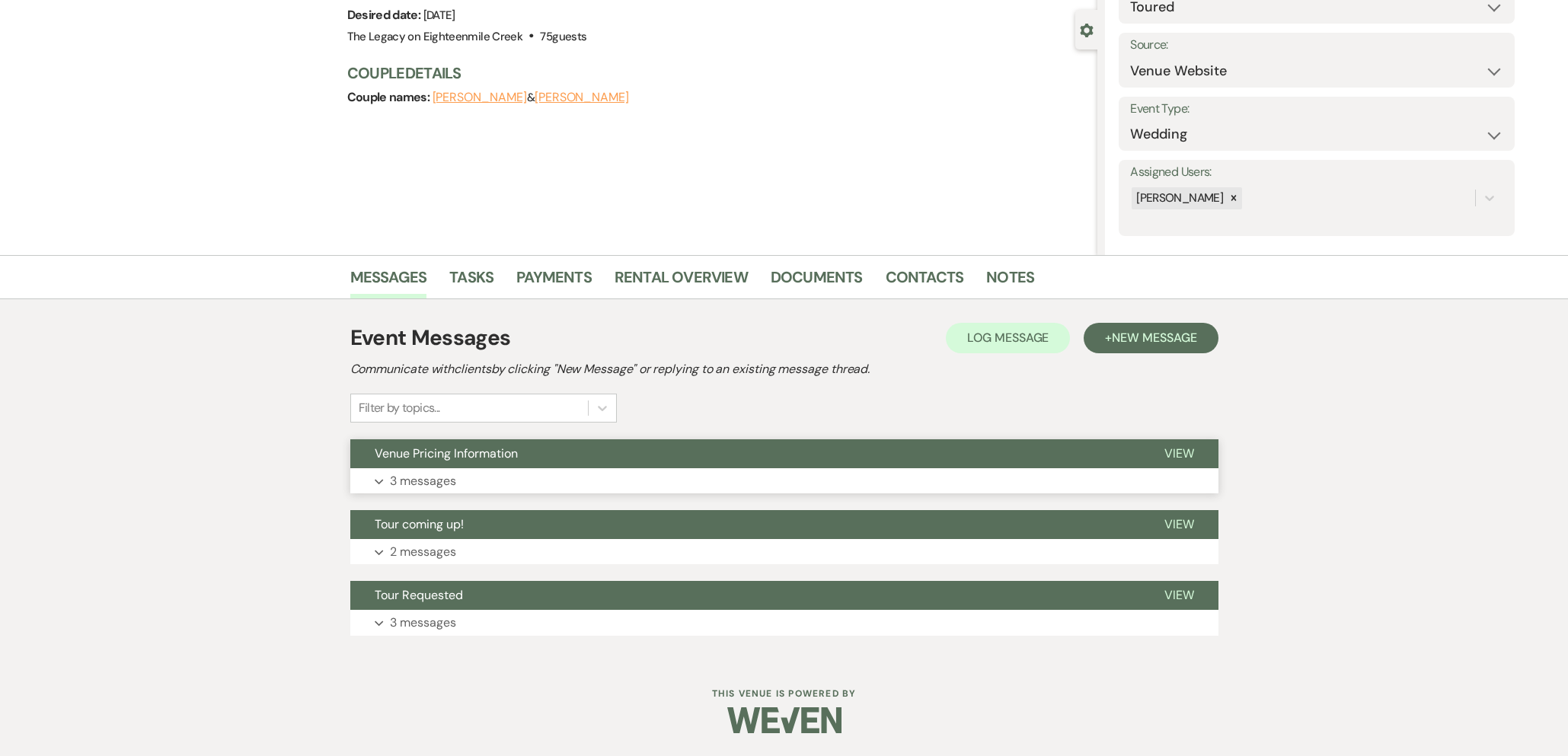
click at [698, 442] on button "Venue Pricing Information" at bounding box center [745, 453] width 790 height 29
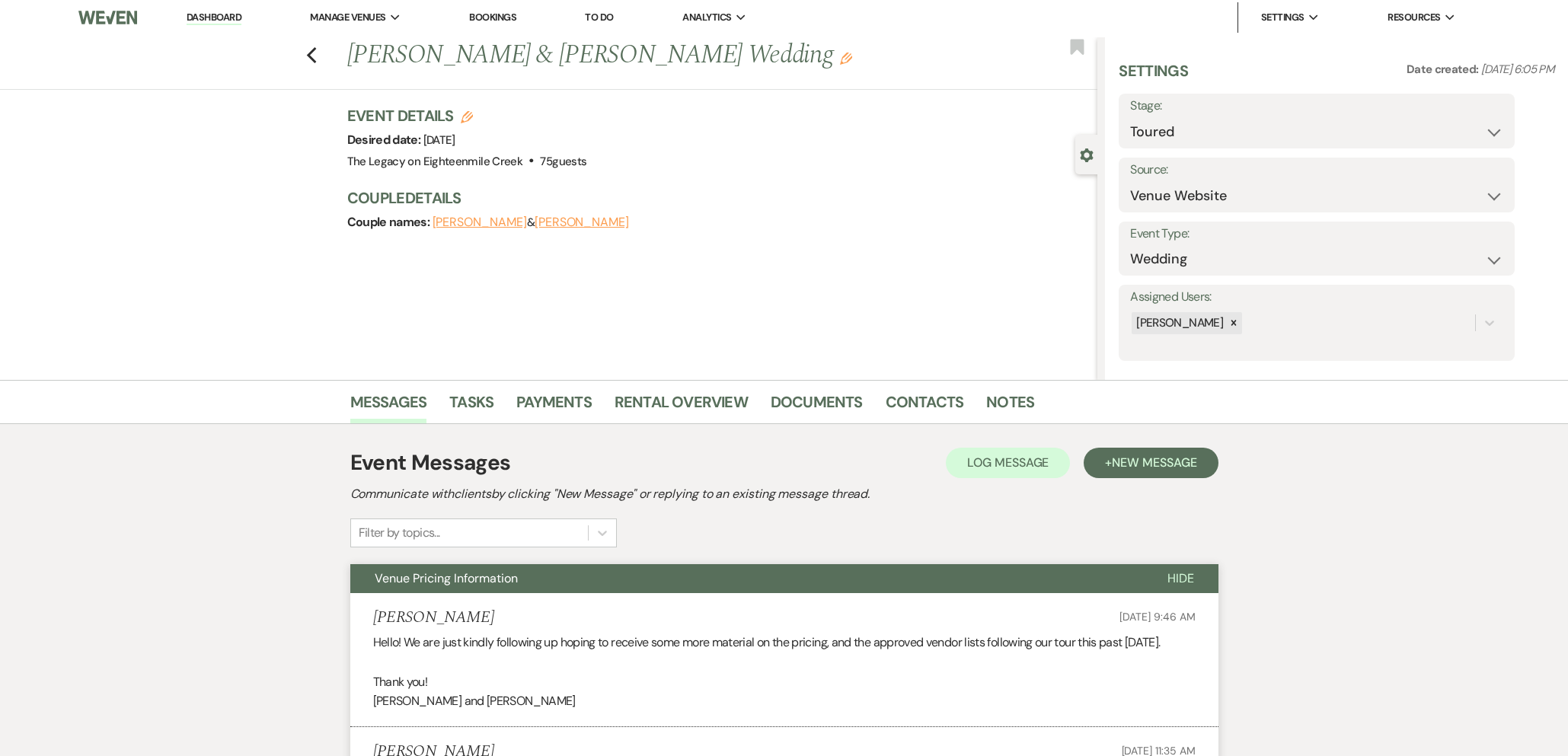
scroll to position [0, 0]
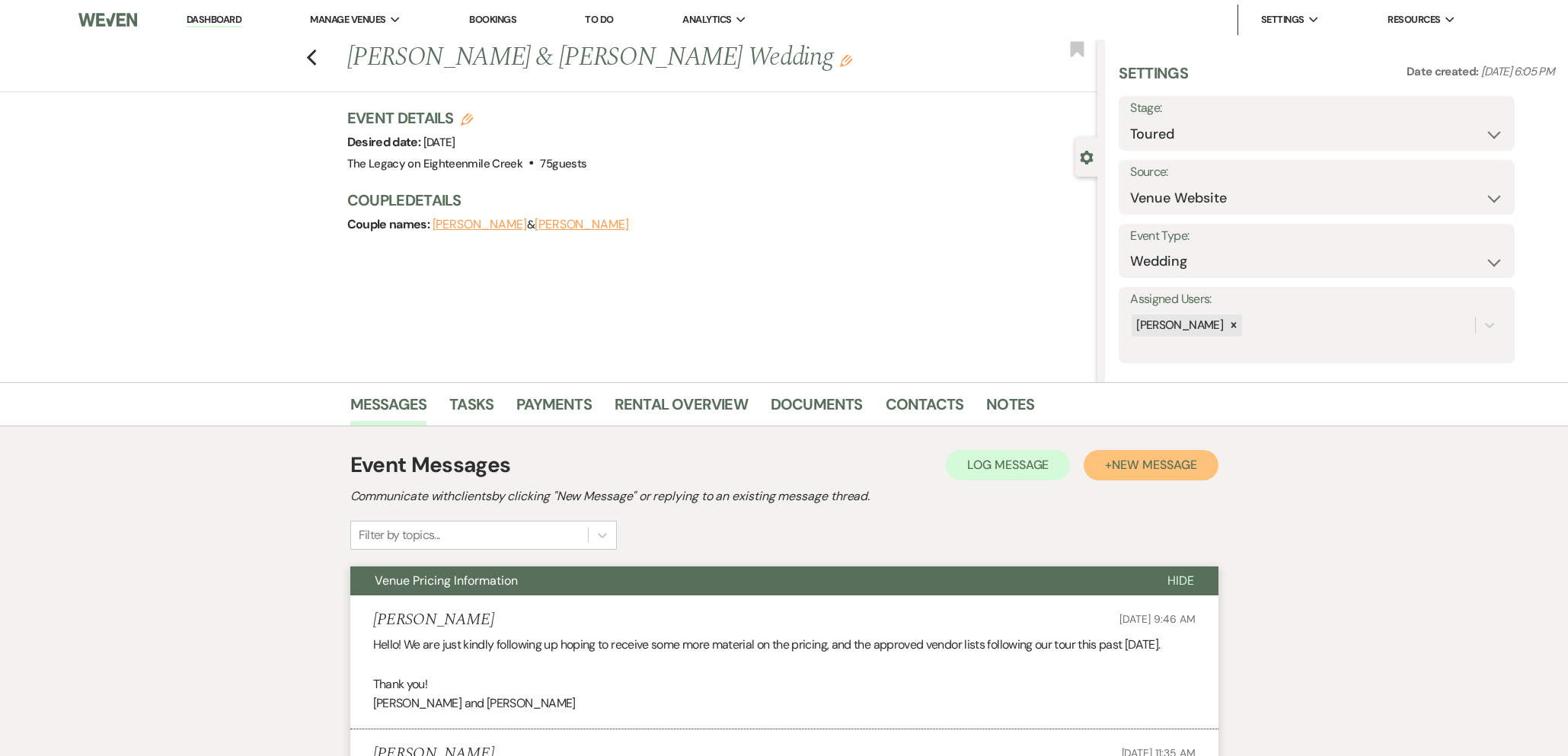
click at [1146, 469] on span "New Message" at bounding box center [1154, 465] width 85 height 16
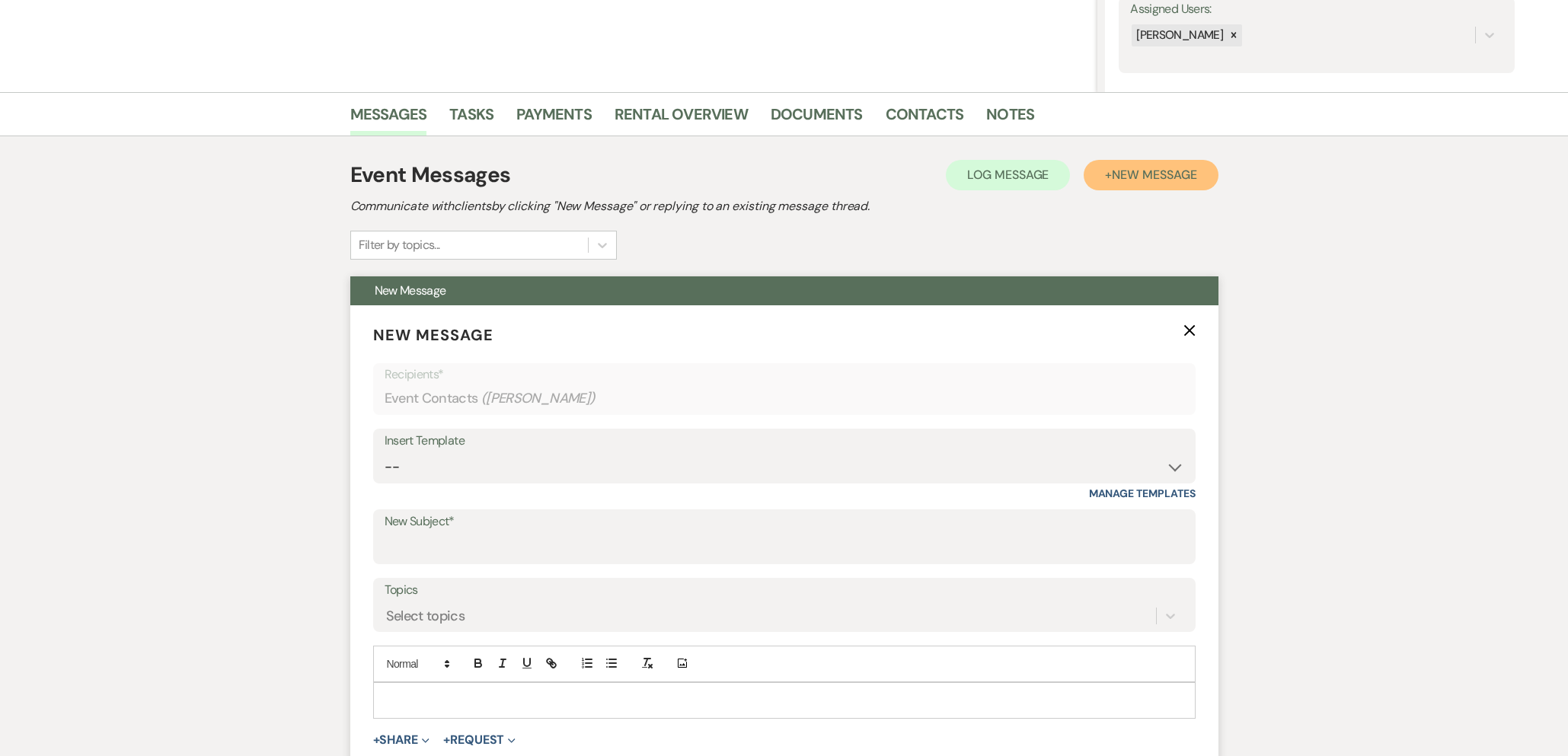
scroll to position [343, 0]
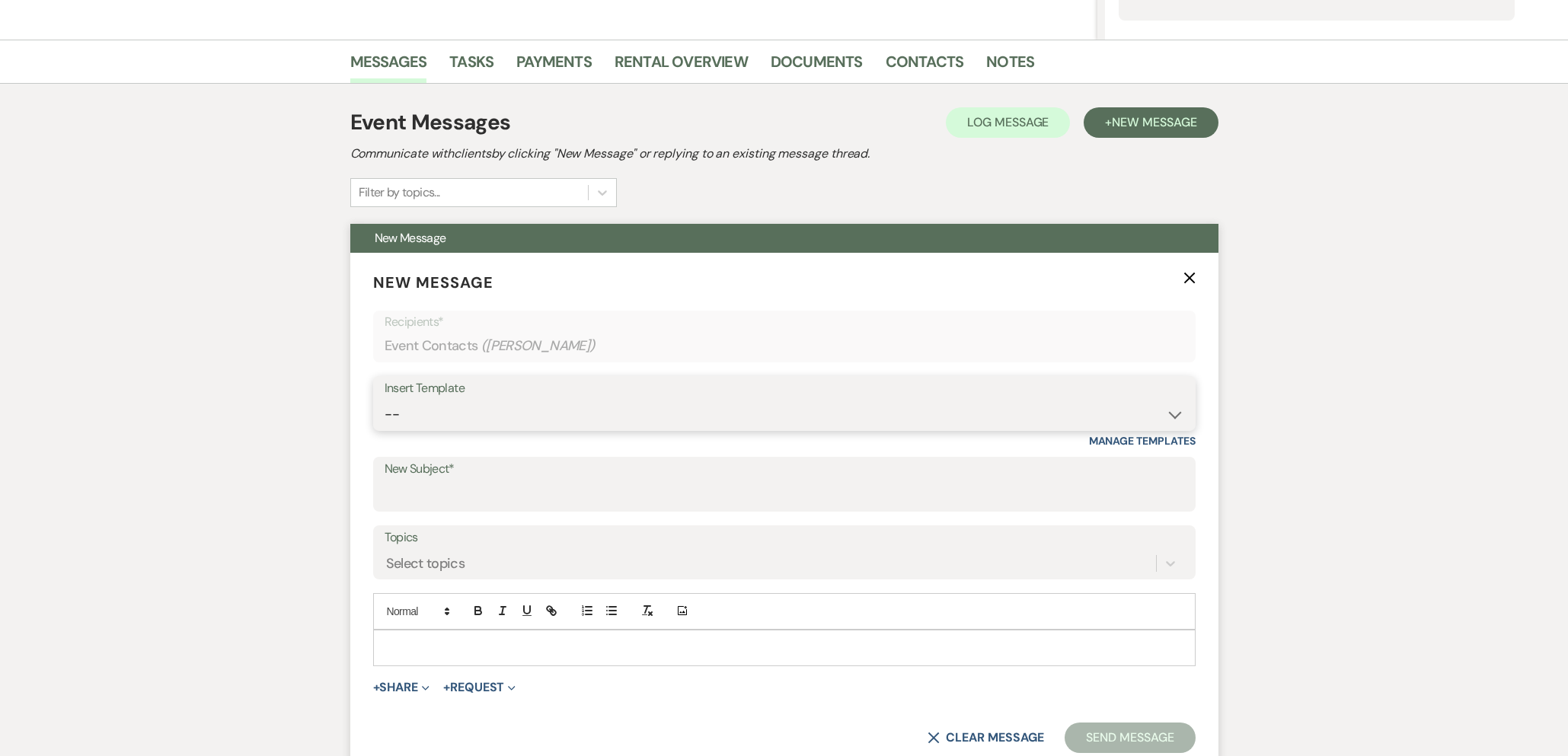
click at [672, 416] on select "-- Inquiry Follow Up- Just checking in :) Tour Date/Time Confirmation Proposal …" at bounding box center [784, 414] width 799 height 30
select select "3072"
click at [385, 400] on select "-- Inquiry Follow Up- Just checking in :) Tour Date/Time Confirmation Proposal …" at bounding box center [784, 414] width 799 height 30
type input "Checking in after your tour!"
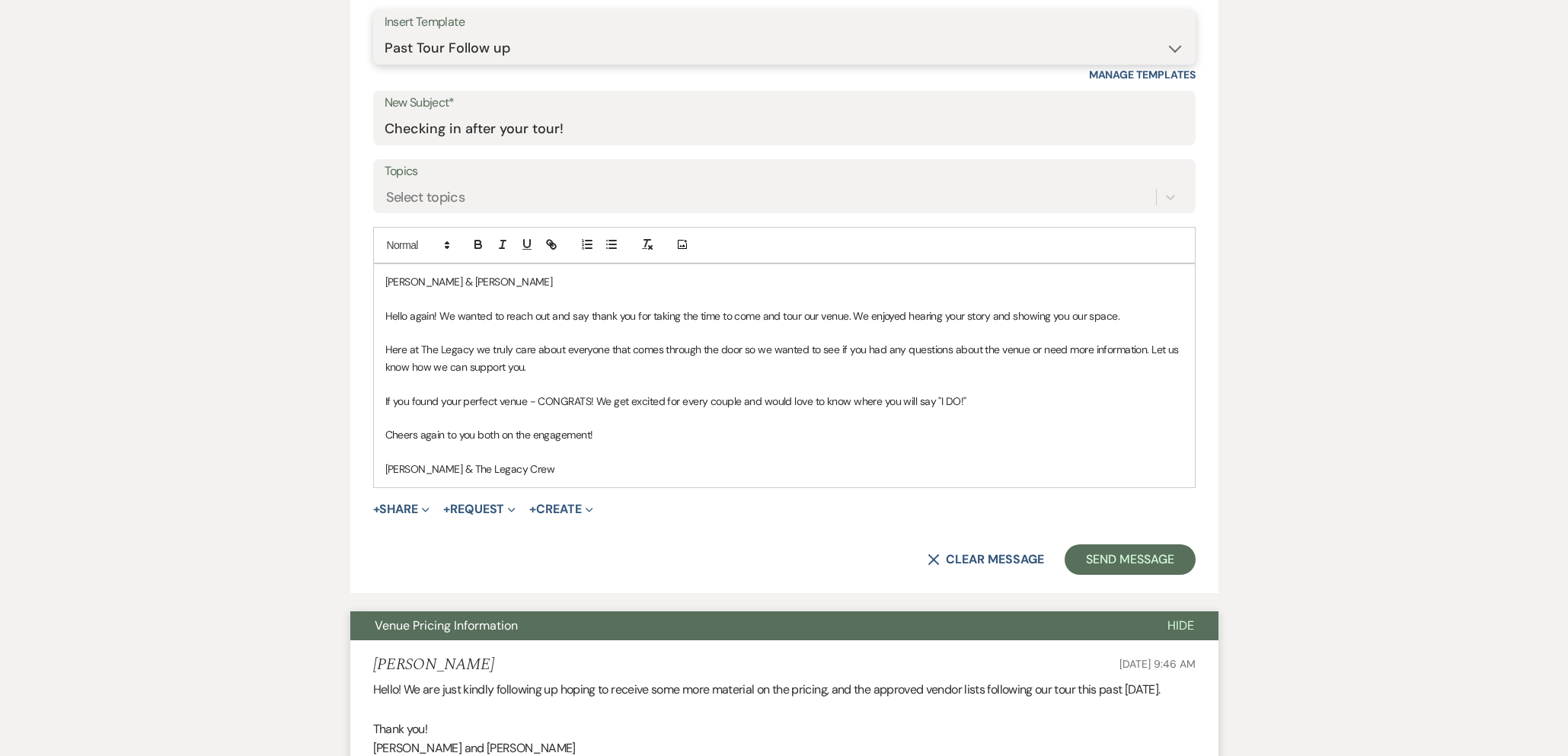
scroll to position [767, 0]
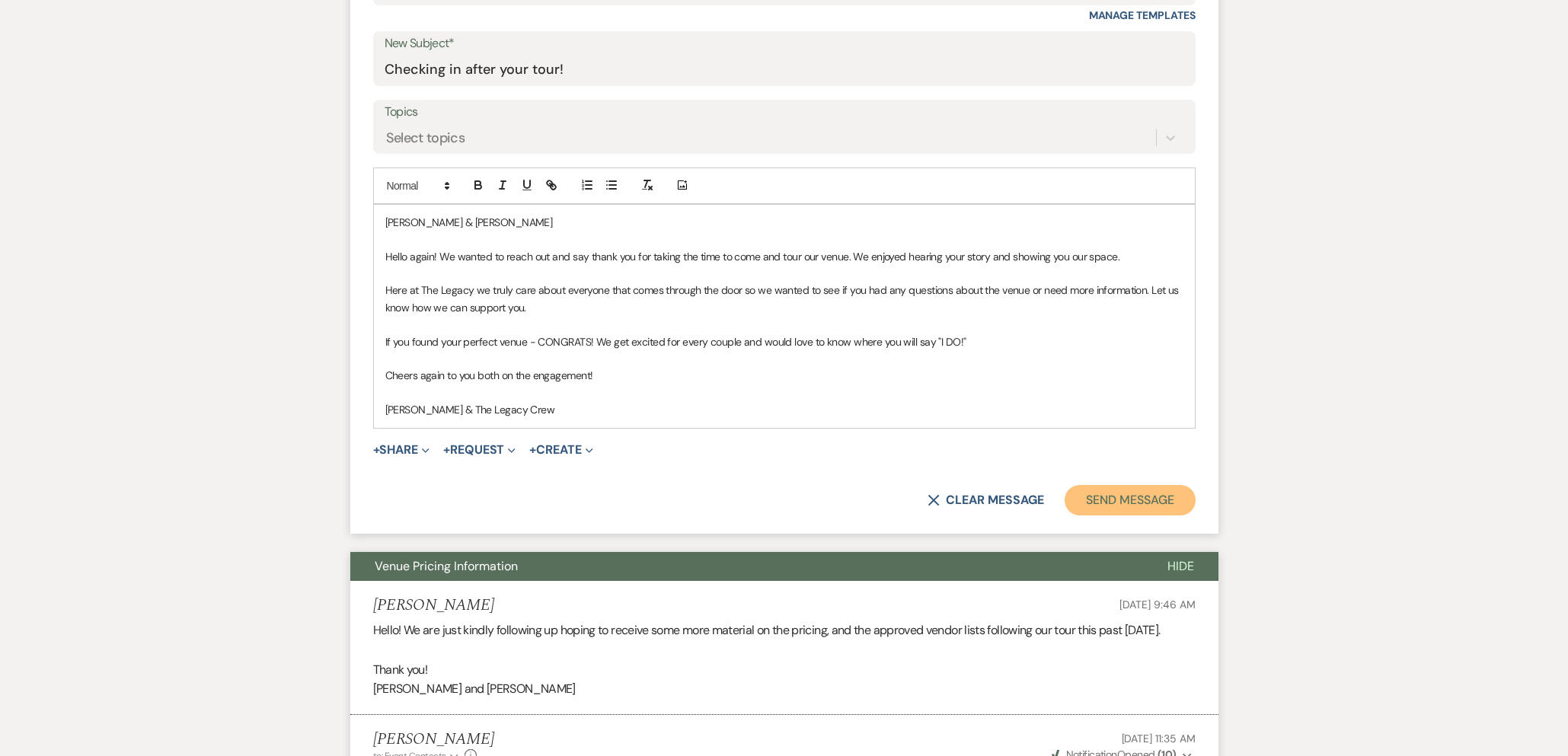
click at [1104, 499] on button "Send Message" at bounding box center [1129, 500] width 131 height 30
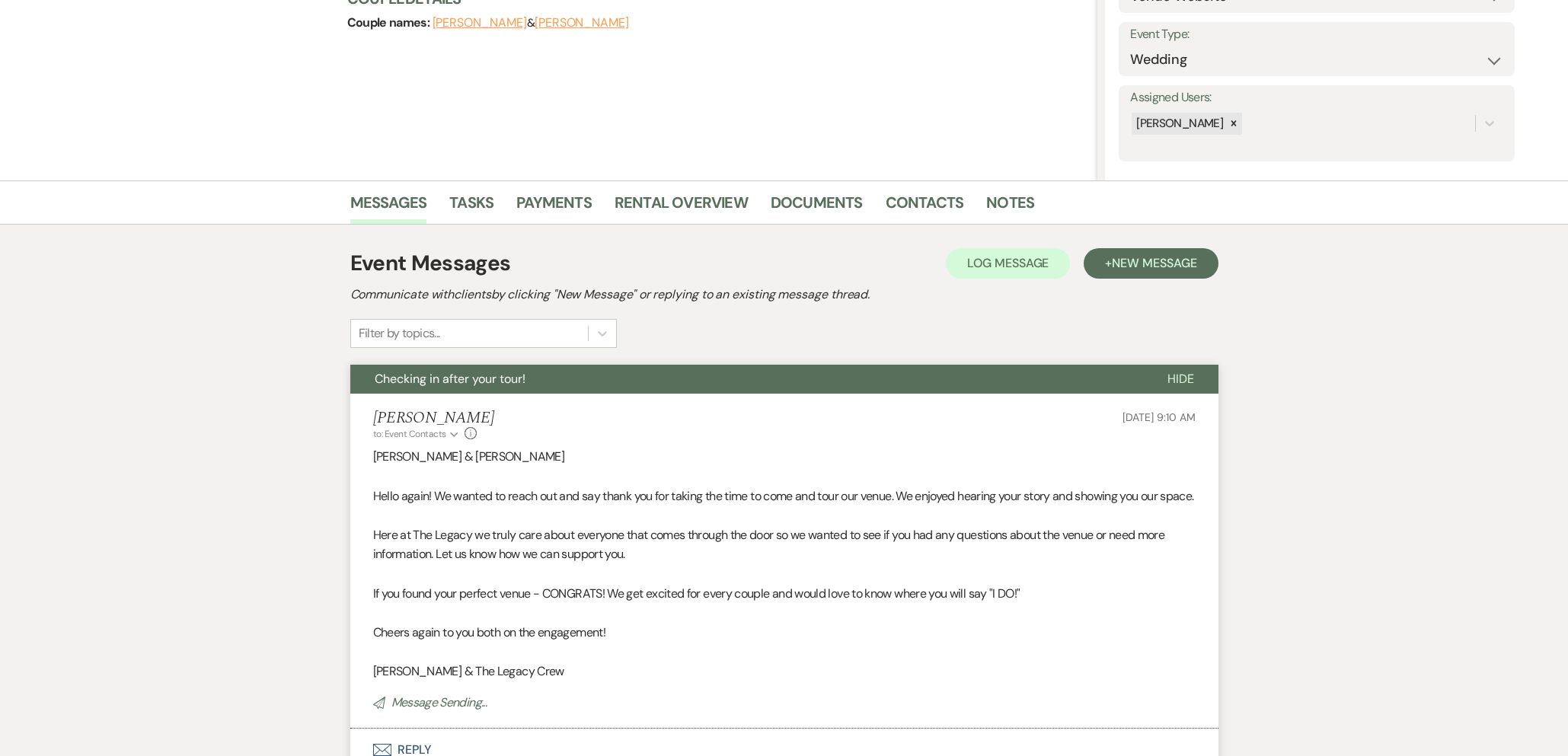
scroll to position [0, 0]
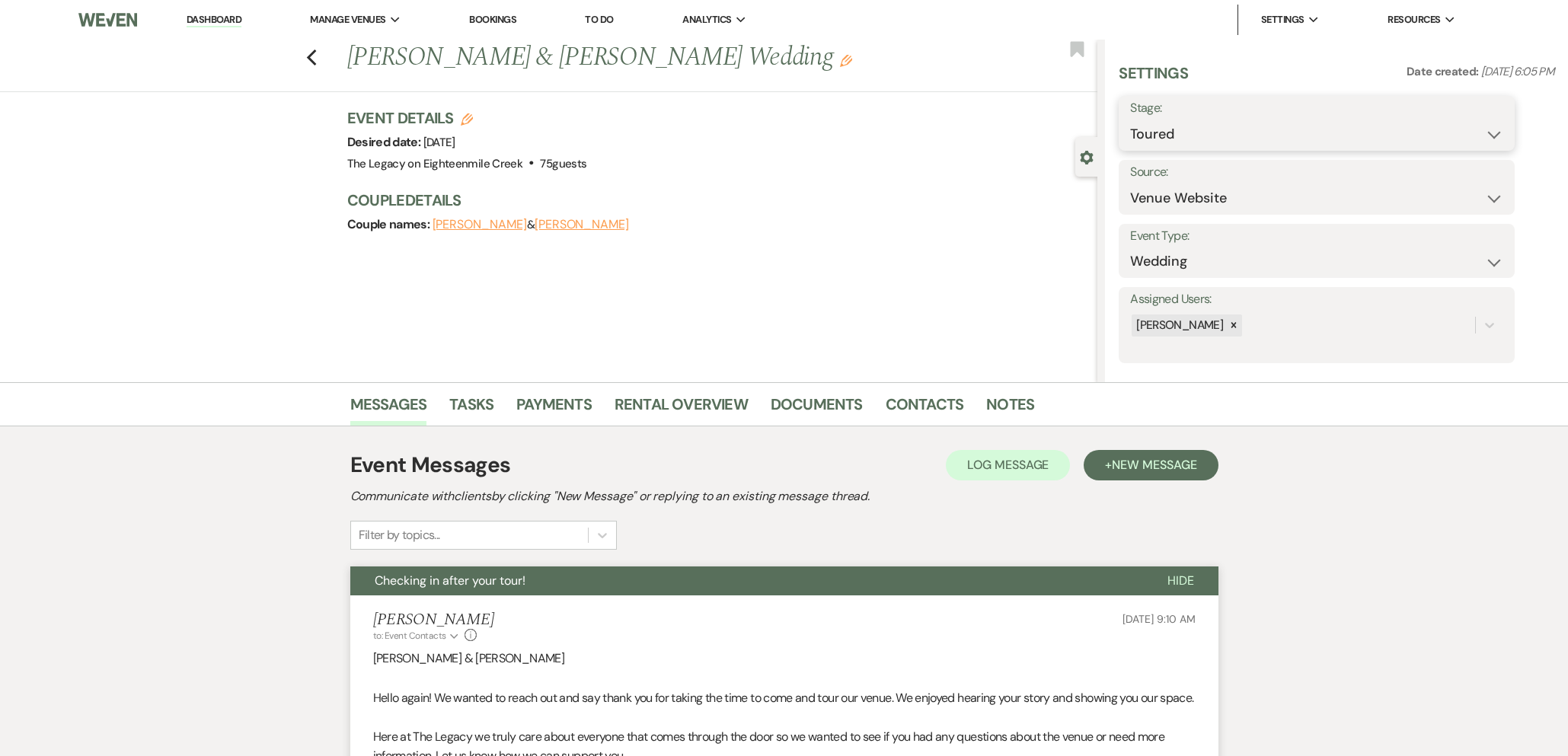
click at [1209, 134] on select "Inquiry Follow Up Tour Requested Tour Confirmed Toured Proposal Sent Booked Lost" at bounding box center [1317, 133] width 373 height 30
select select "8"
click at [1130, 119] on select "Inquiry Follow Up Tour Requested Tour Confirmed Toured Proposal Sent Booked Lost" at bounding box center [1317, 133] width 373 height 30
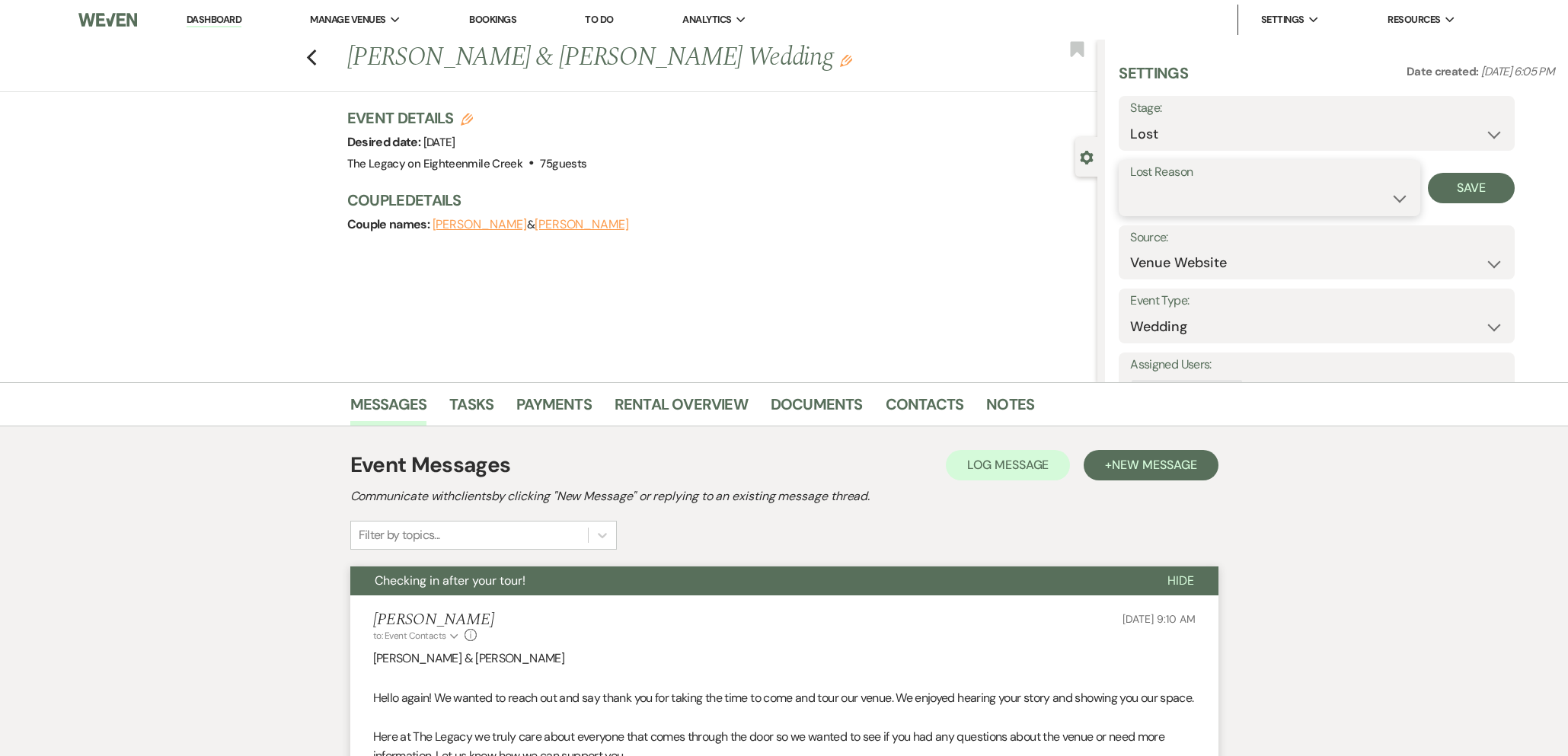
click at [1206, 196] on select "Booked Elsewhere Budget Date Unavailable No Response Not a Good Match Capacity …" at bounding box center [1269, 198] width 278 height 30
select select "10"
click at [1130, 184] on select "Booked Elsewhere Budget Date Unavailable No Response Not a Good Match Capacity …" at bounding box center [1269, 198] width 278 height 30
click at [1460, 192] on button "Save" at bounding box center [1472, 188] width 88 height 30
click at [308, 56] on use "button" at bounding box center [311, 58] width 10 height 17
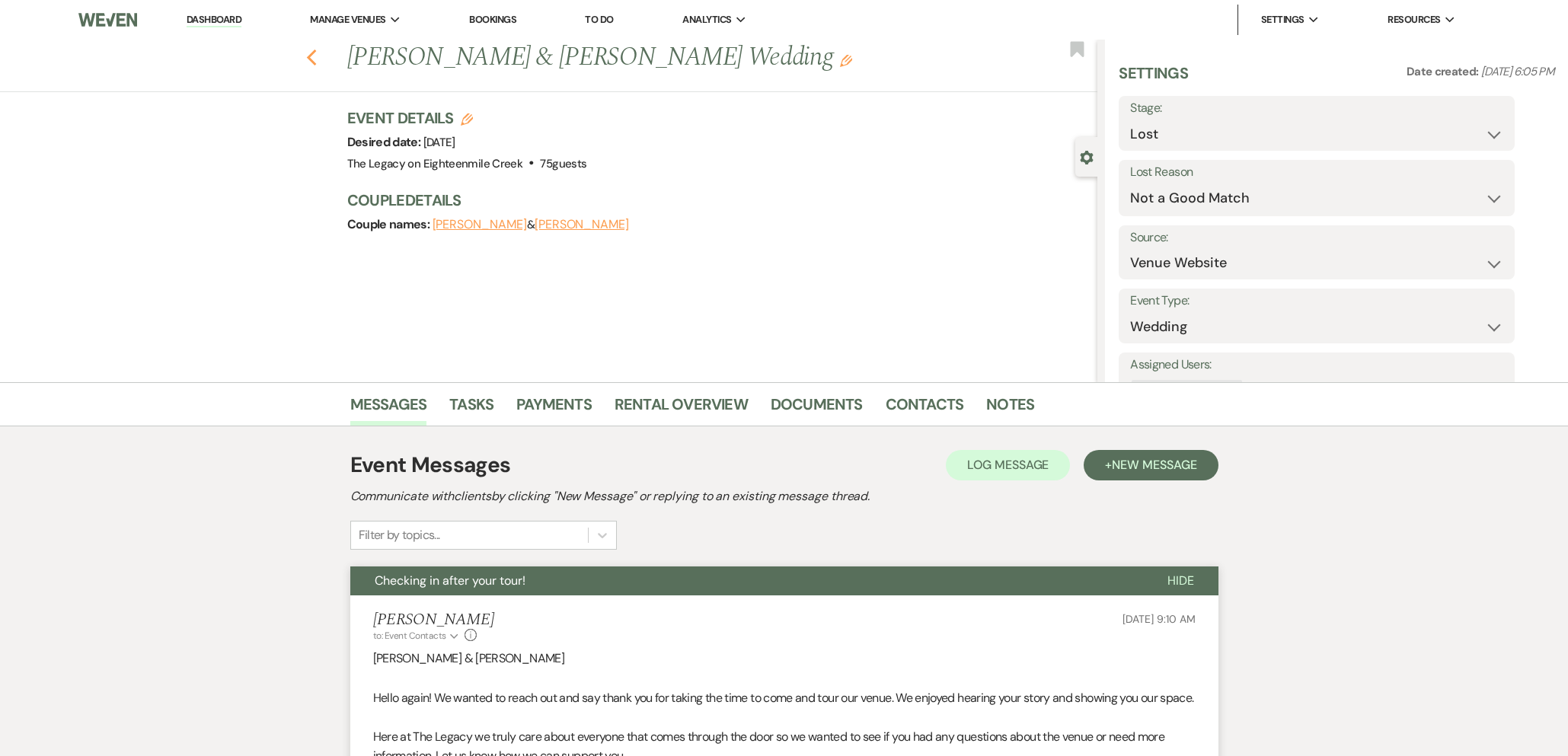
select select "5"
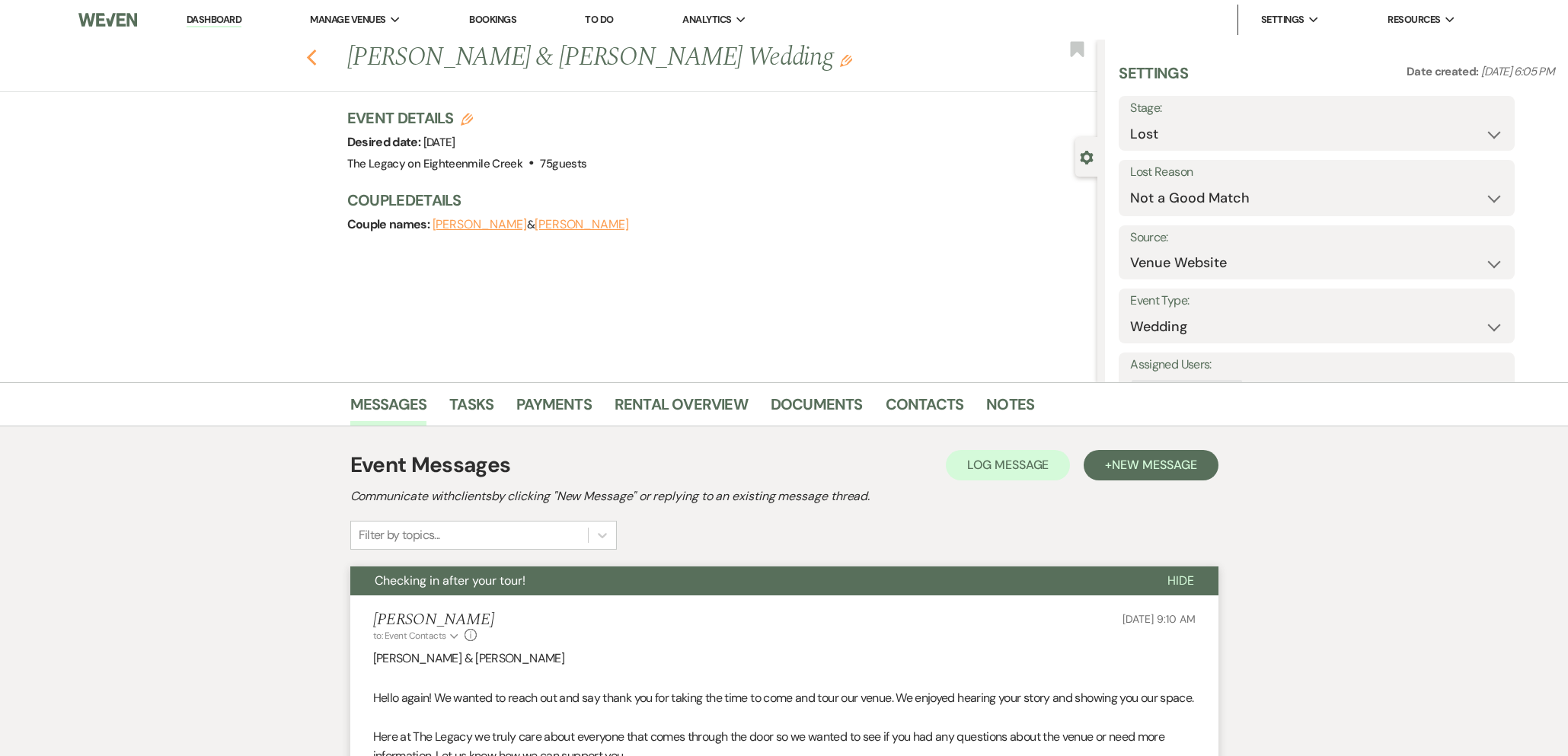
select select "5"
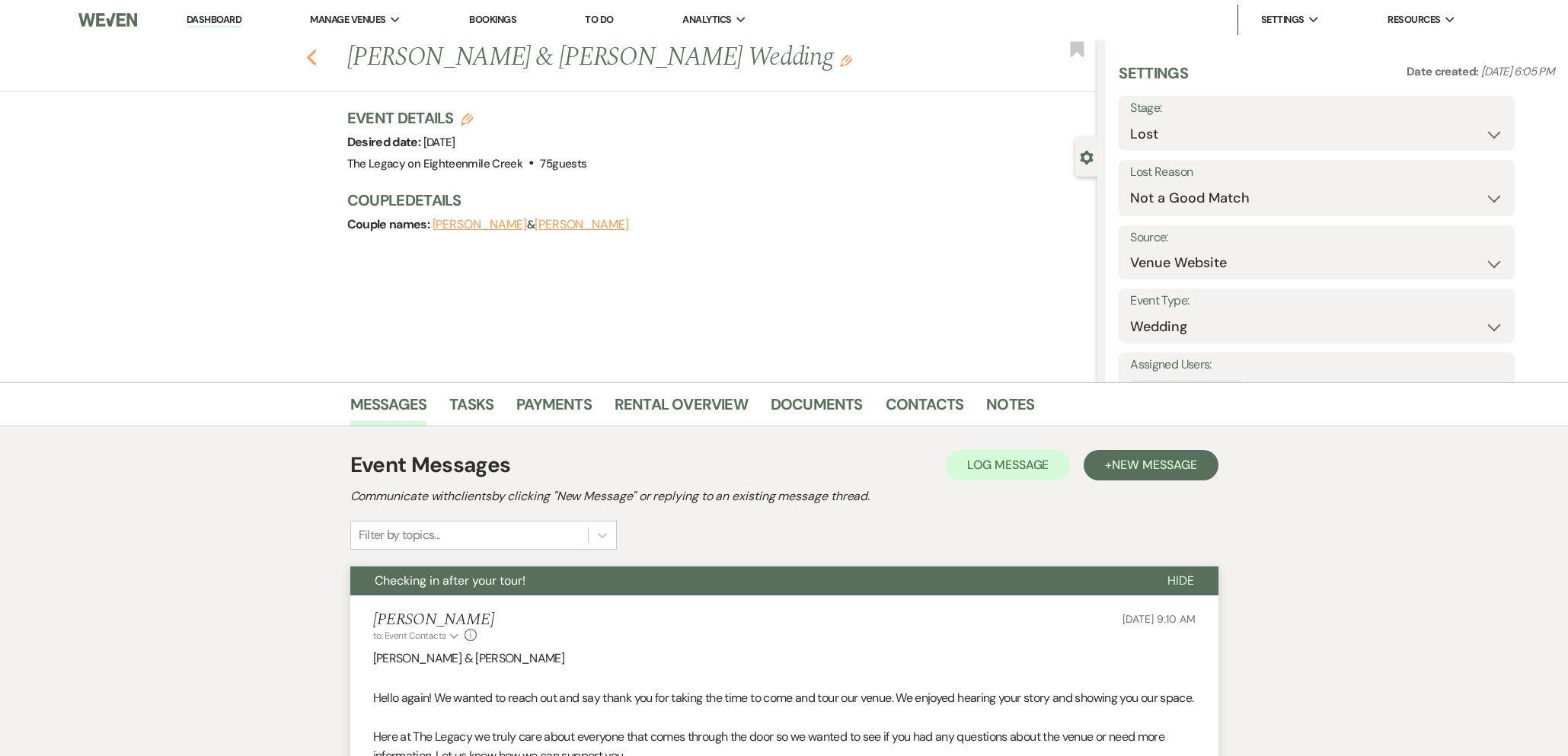
select select "8"
select select "10"
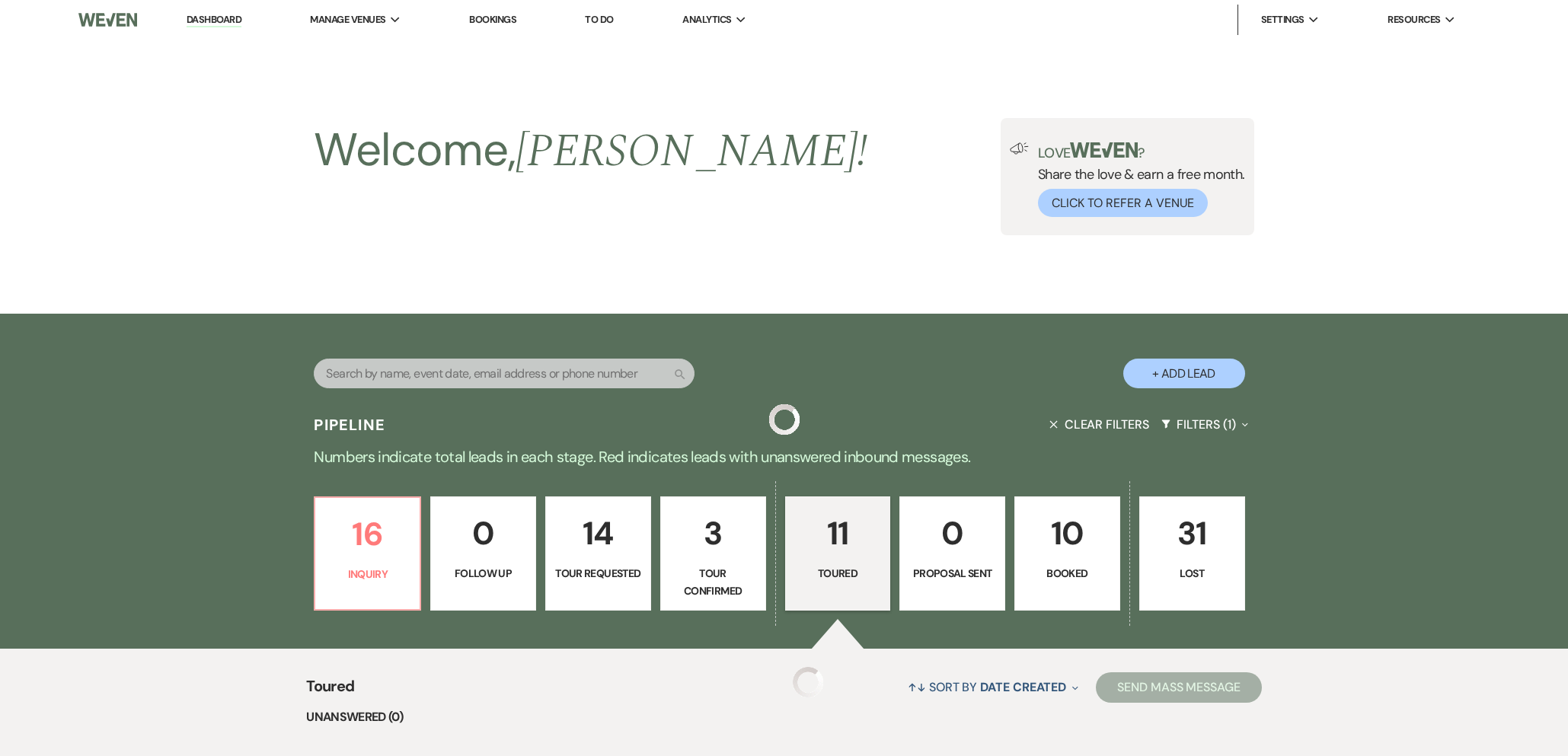
scroll to position [1033, 0]
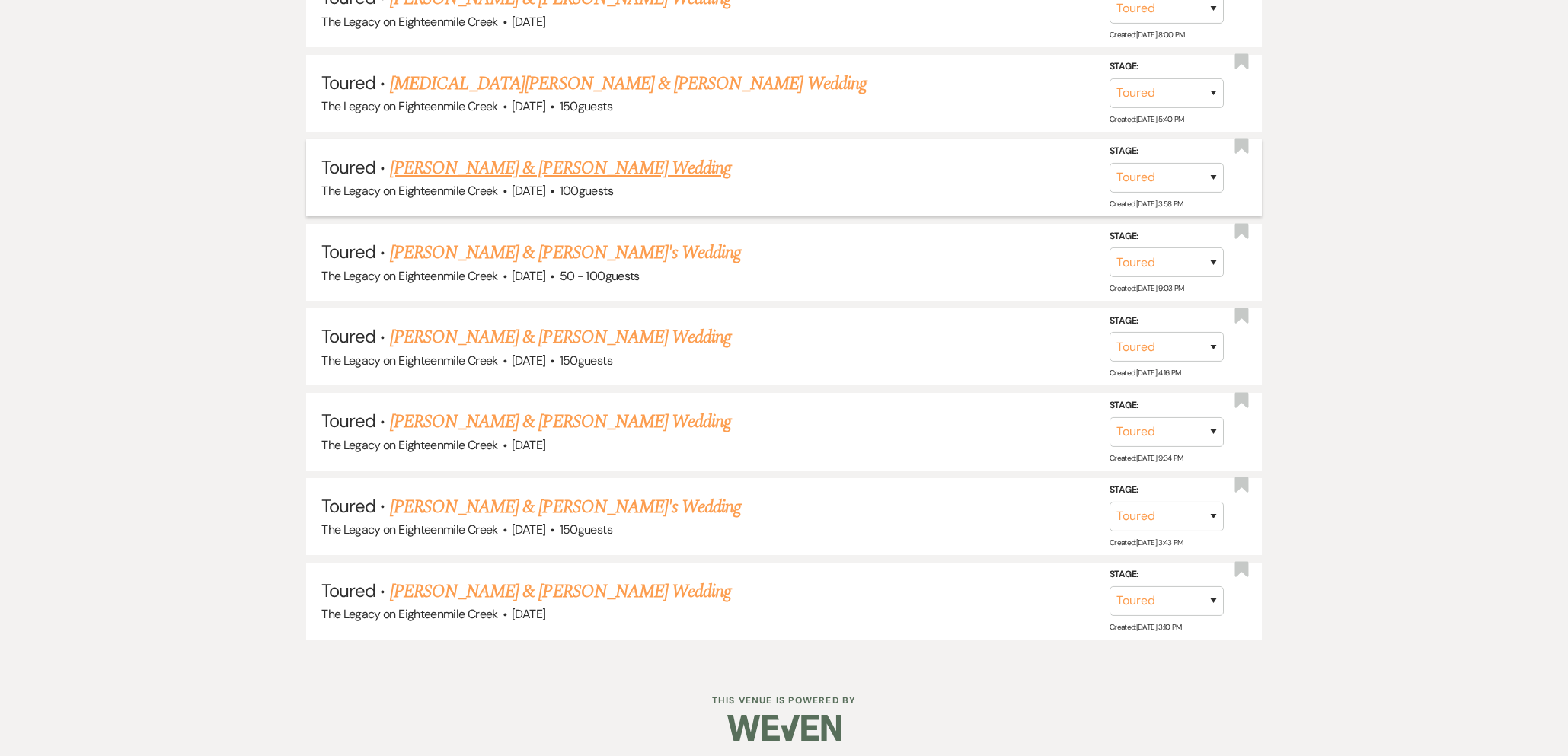
click at [518, 169] on link "[PERSON_NAME] & [PERSON_NAME] Wedding" at bounding box center [560, 168] width 341 height 28
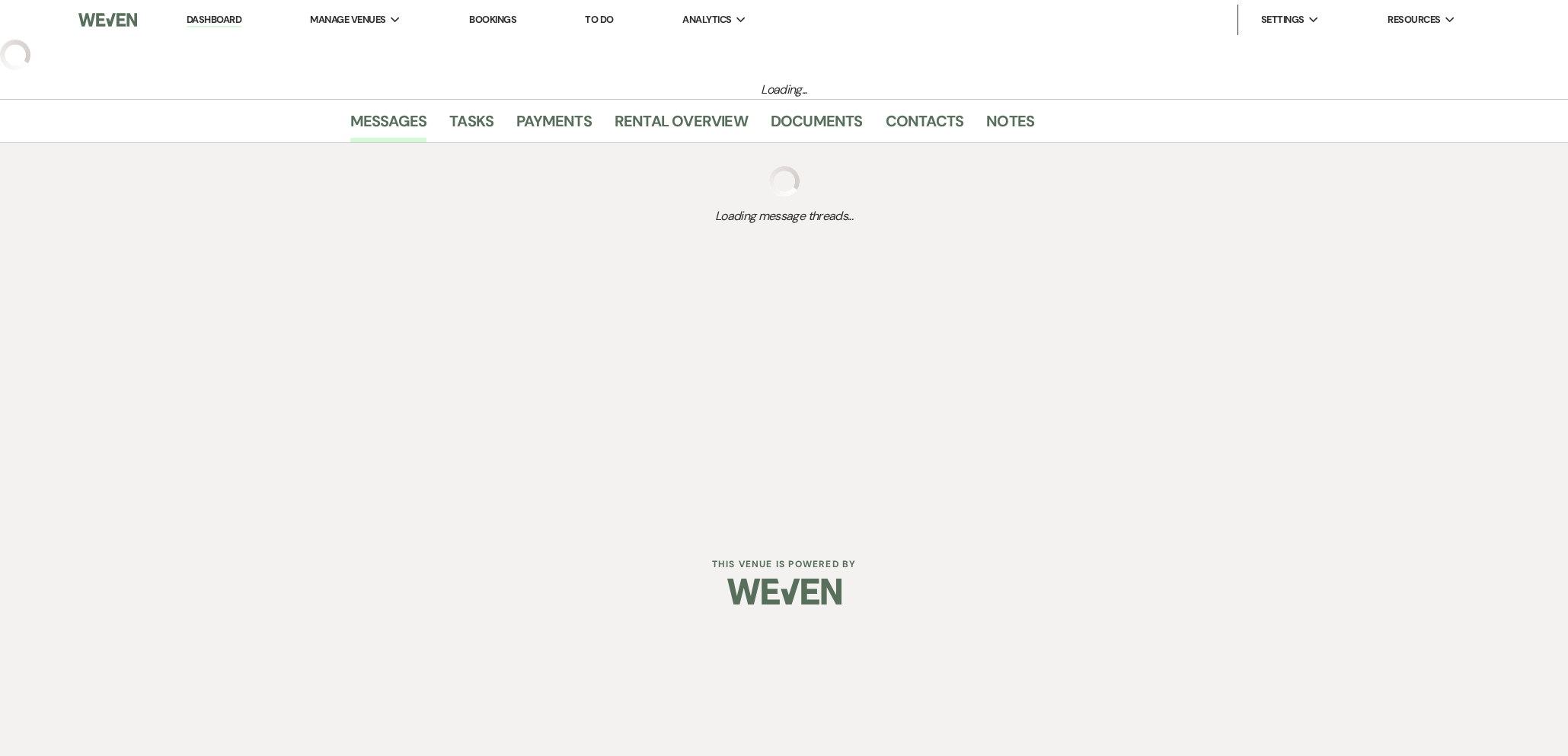
select select "5"
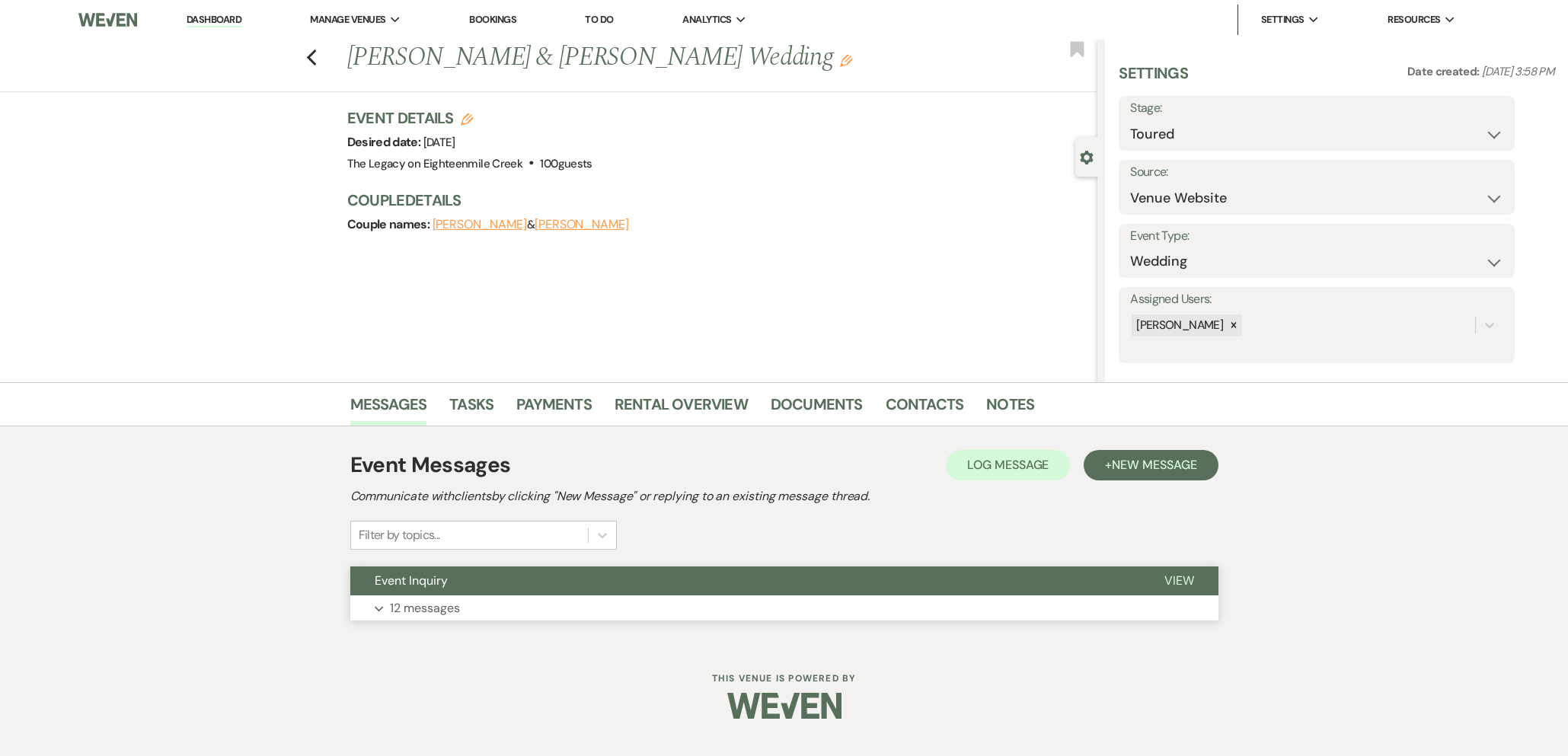
click at [714, 579] on button "Event Inquiry" at bounding box center [745, 581] width 790 height 29
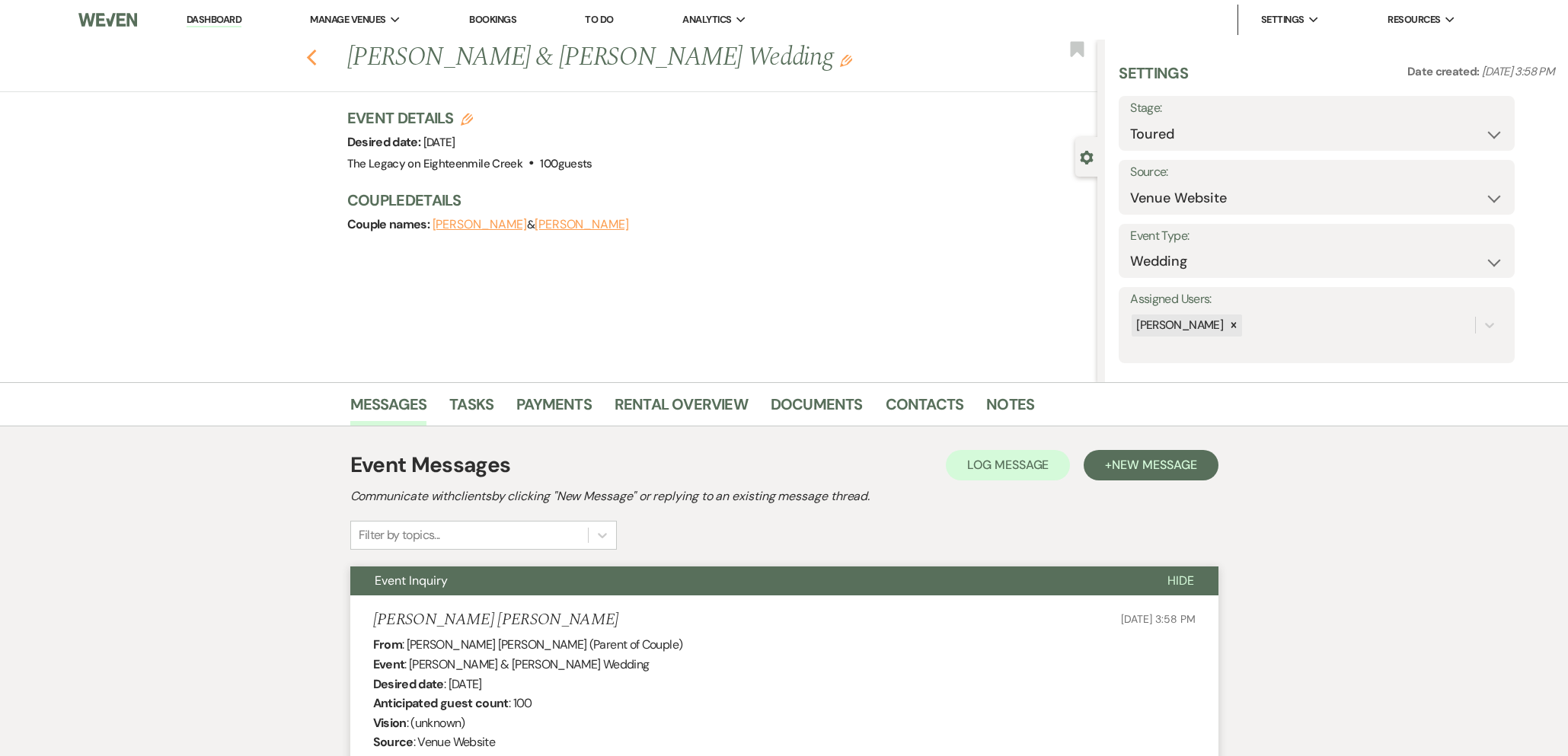
click at [312, 56] on icon "Previous" at bounding box center [312, 57] width 11 height 18
select select "5"
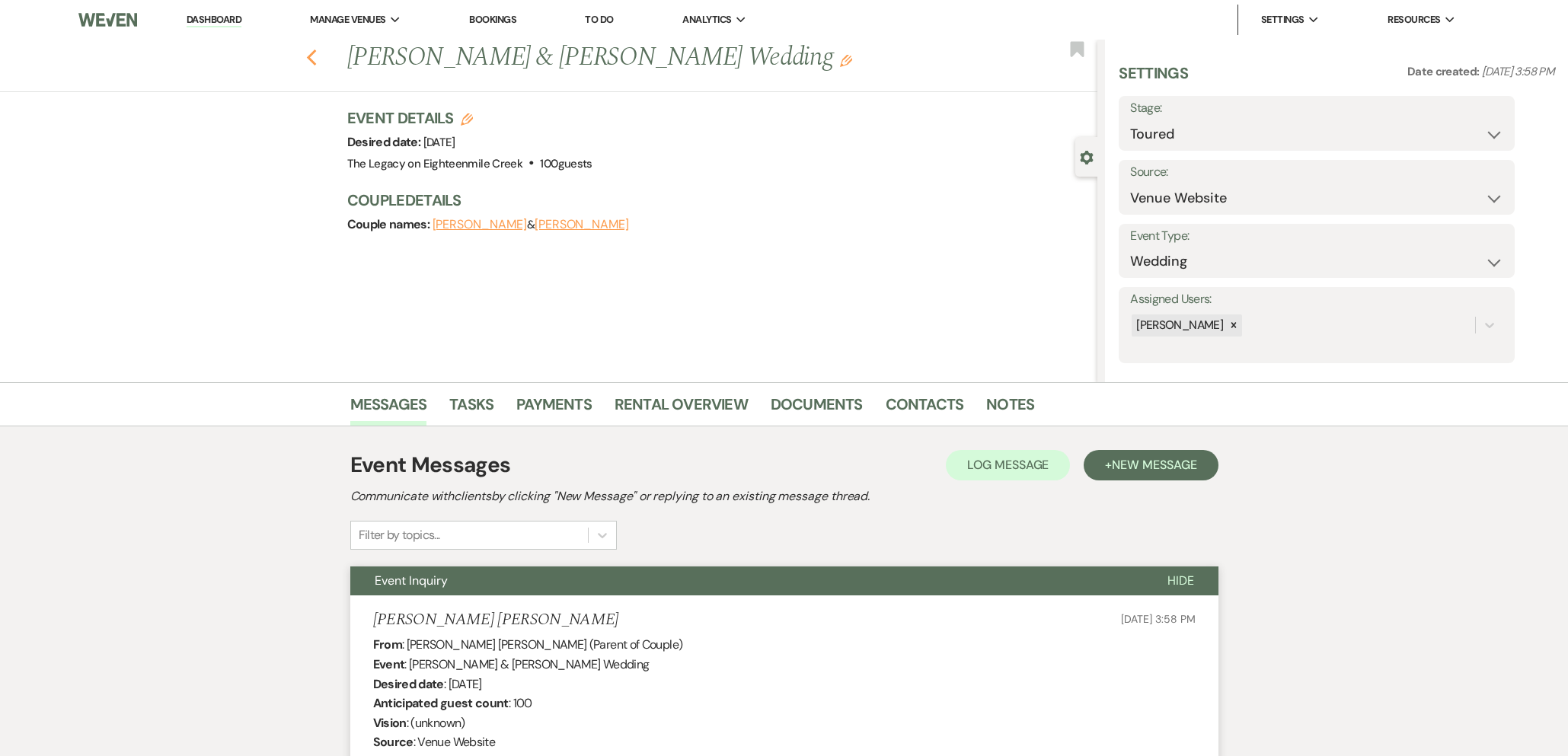
select select "5"
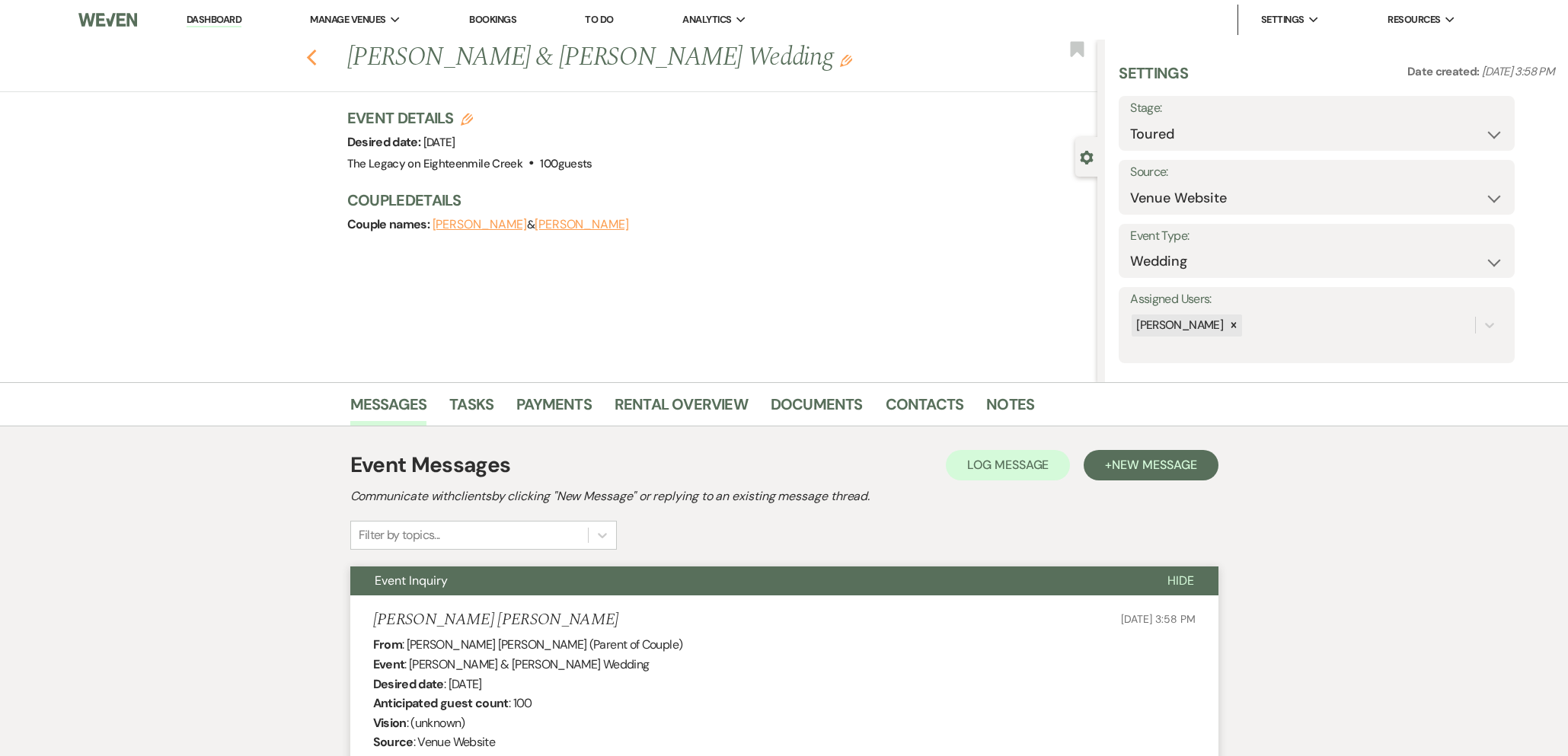
select select "5"
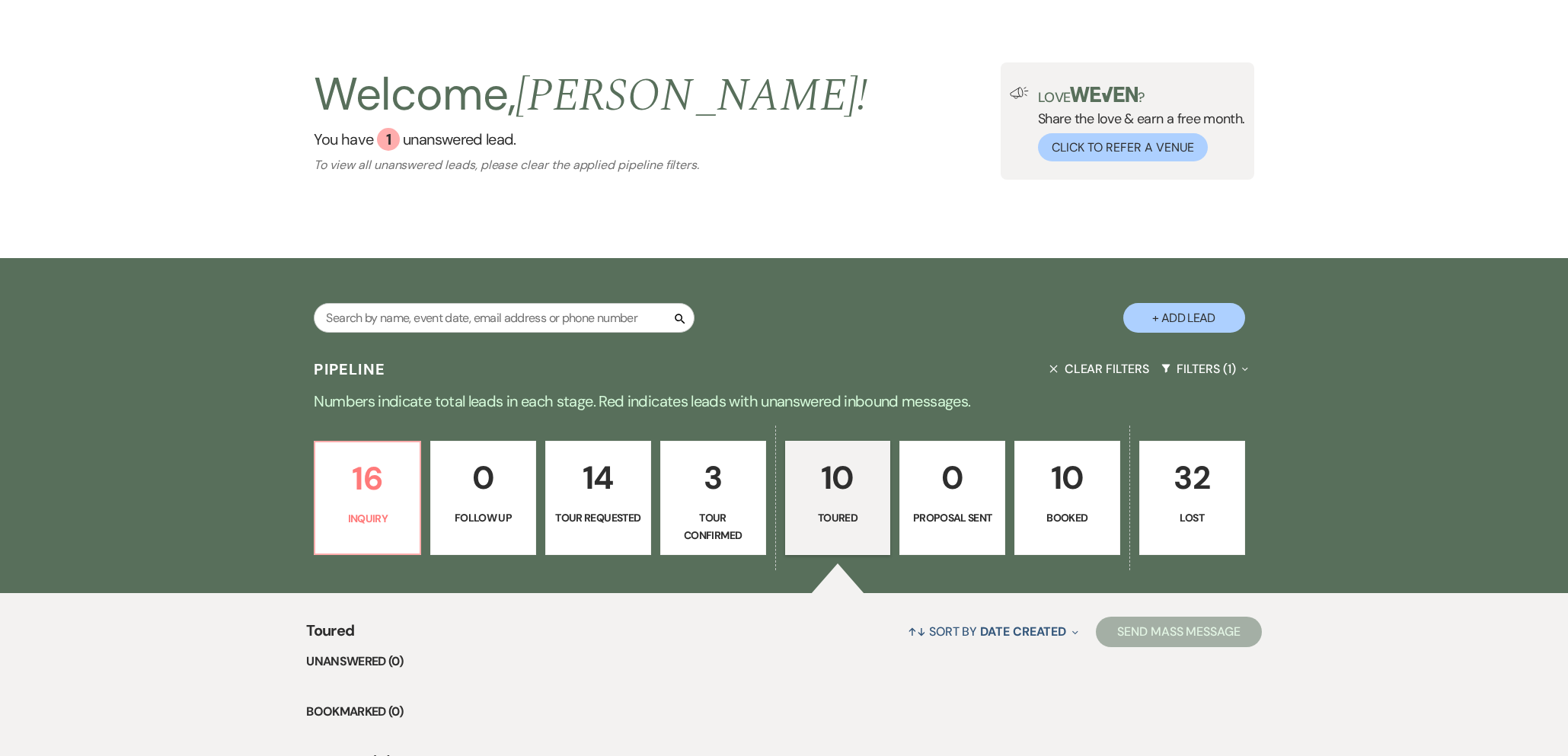
scroll to position [50, 0]
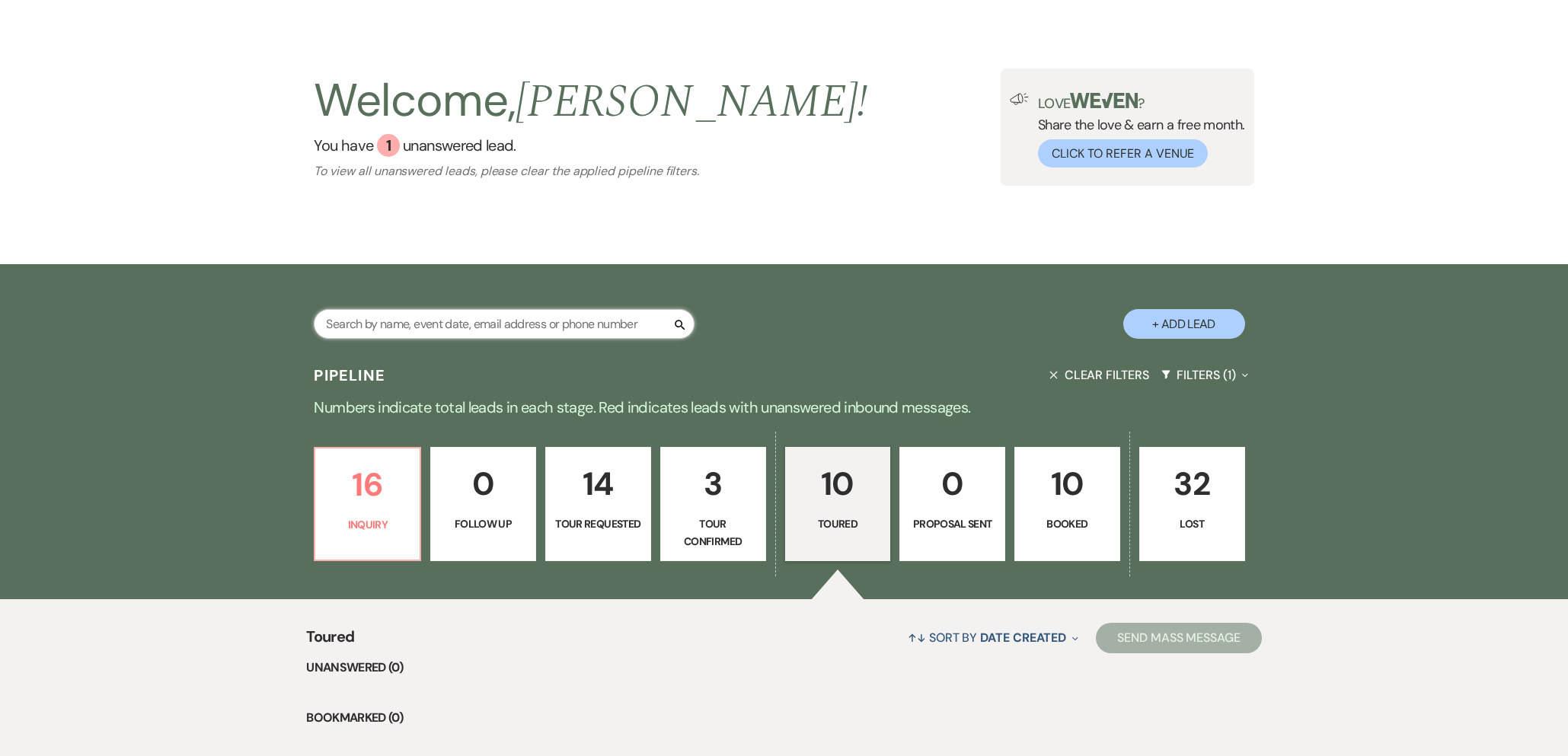
click at [461, 320] on input "text" at bounding box center [504, 323] width 381 height 30
type input "hayden"
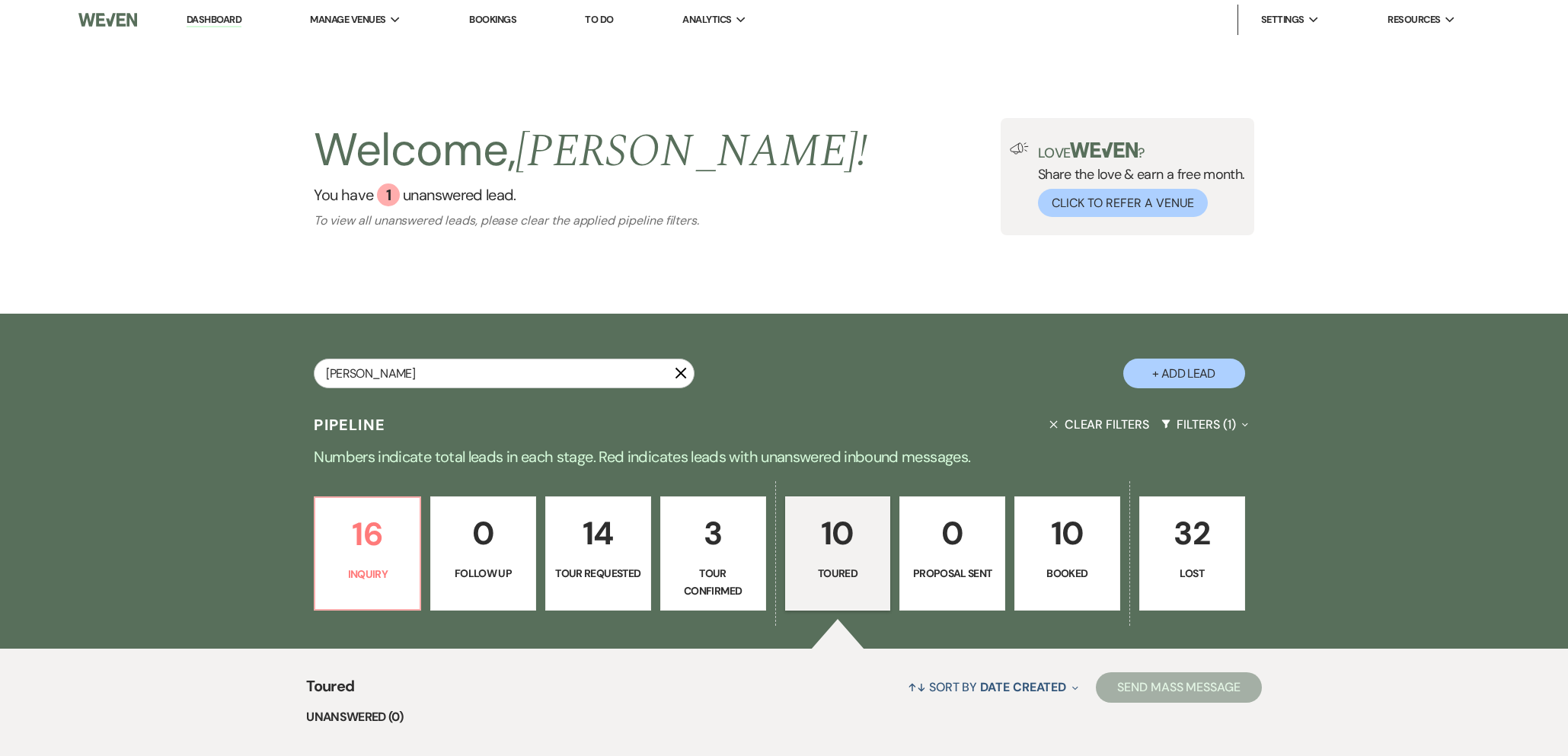
select select "5"
select select "8"
select select "10"
select select "8"
select select "10"
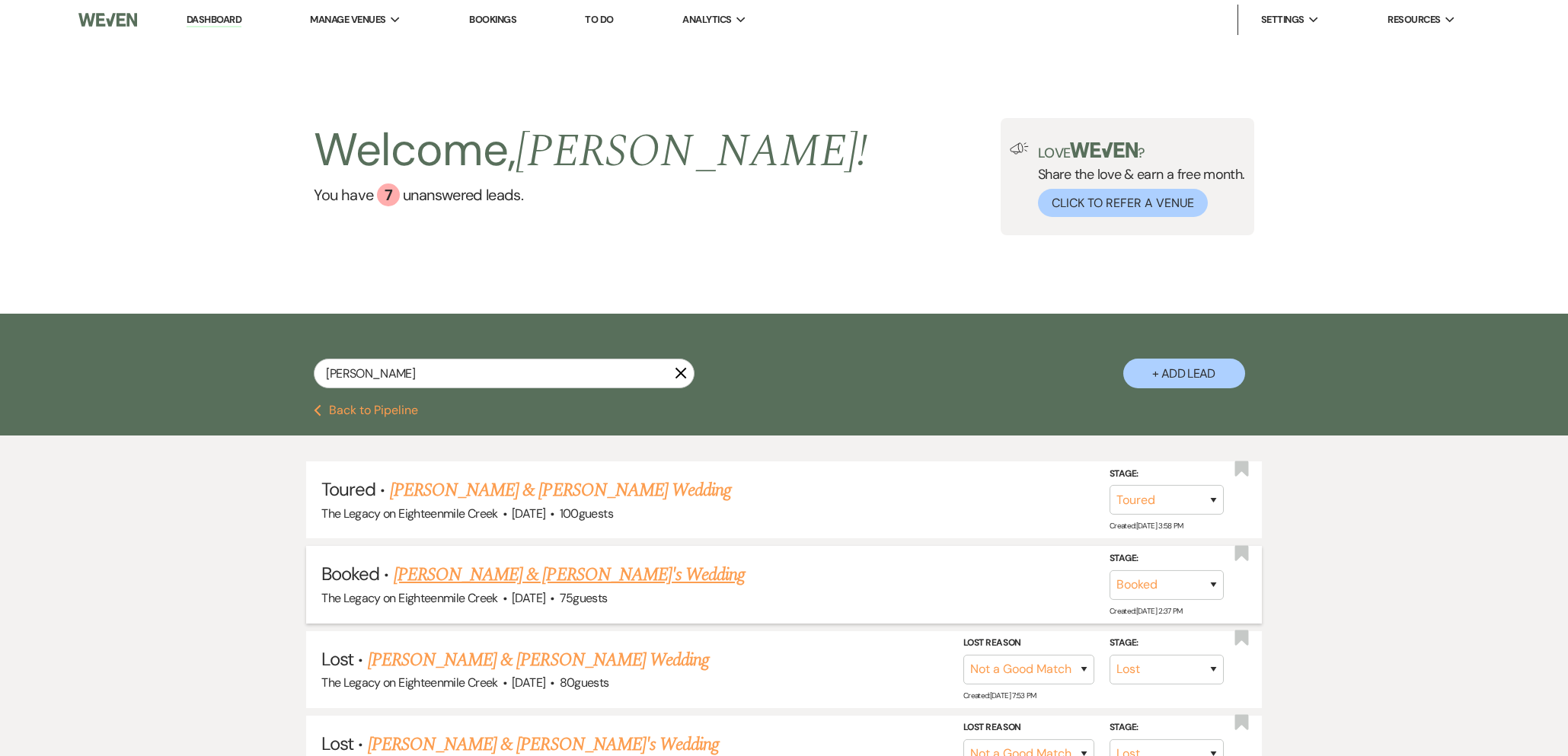
click at [559, 574] on link "Hayden Yeates & Brandy's Wedding" at bounding box center [569, 574] width 352 height 28
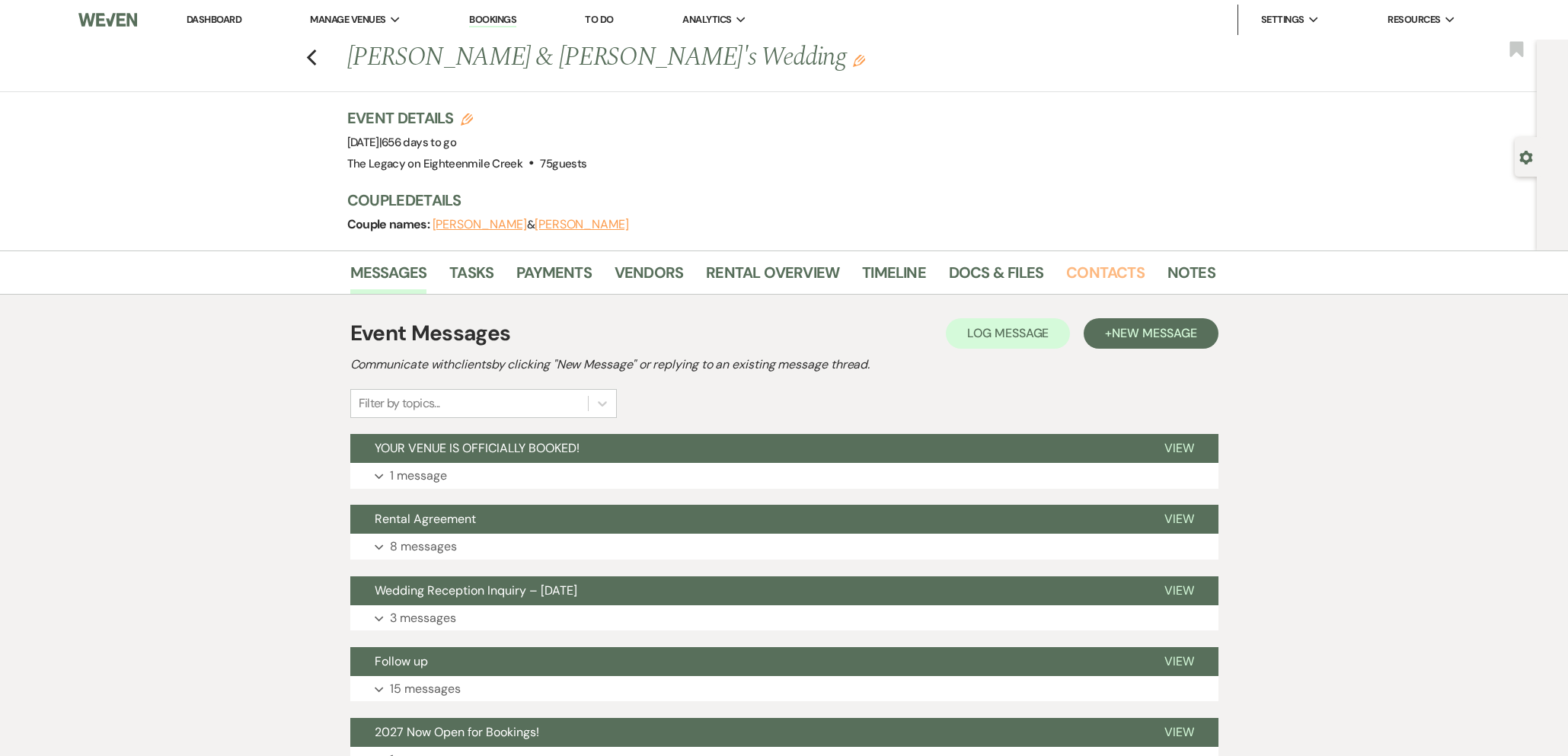
click at [1066, 269] on link "Contacts" at bounding box center [1105, 276] width 78 height 33
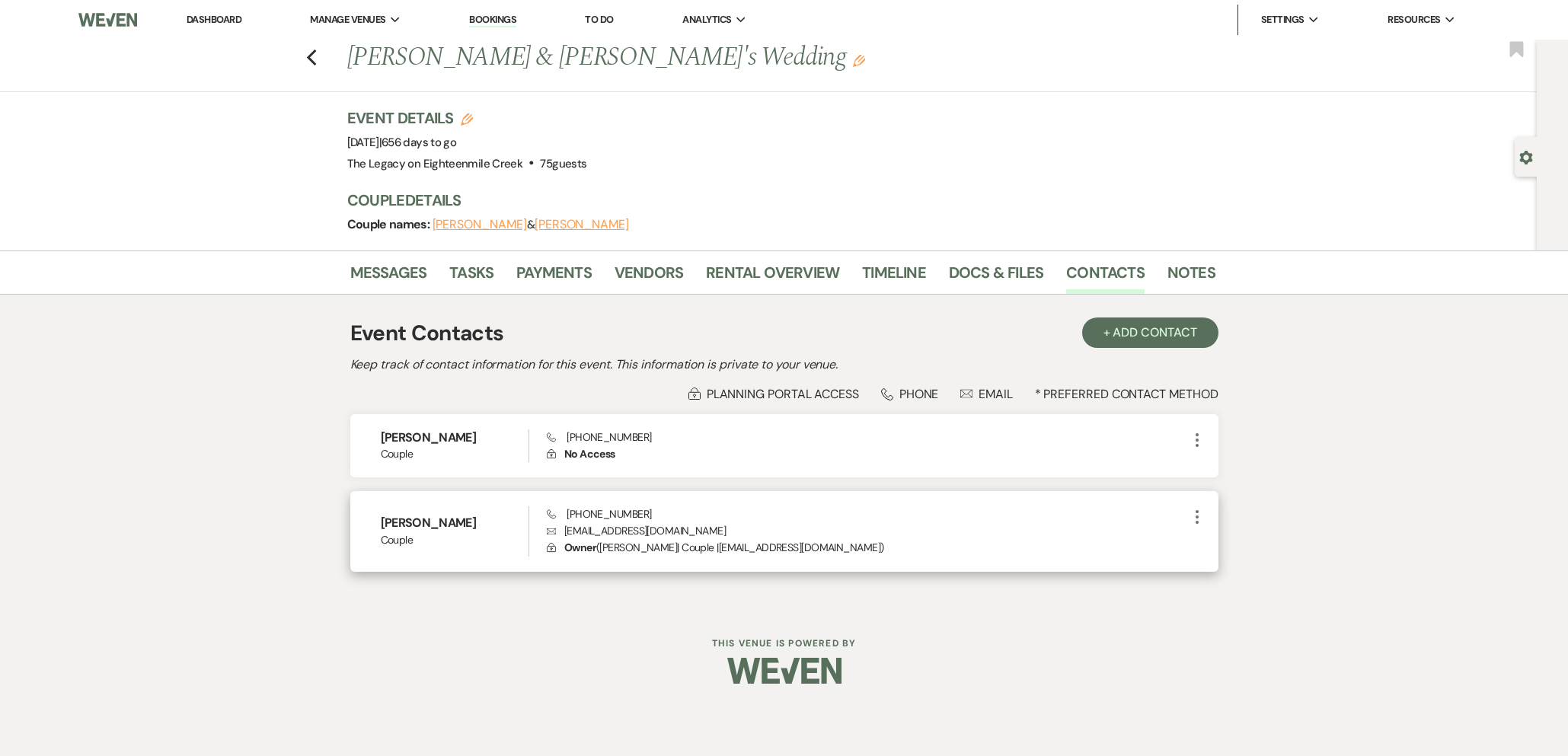
click at [1196, 515] on use "button" at bounding box center [1196, 516] width 3 height 13
click at [1216, 550] on icon "Pencil" at bounding box center [1212, 546] width 12 height 12
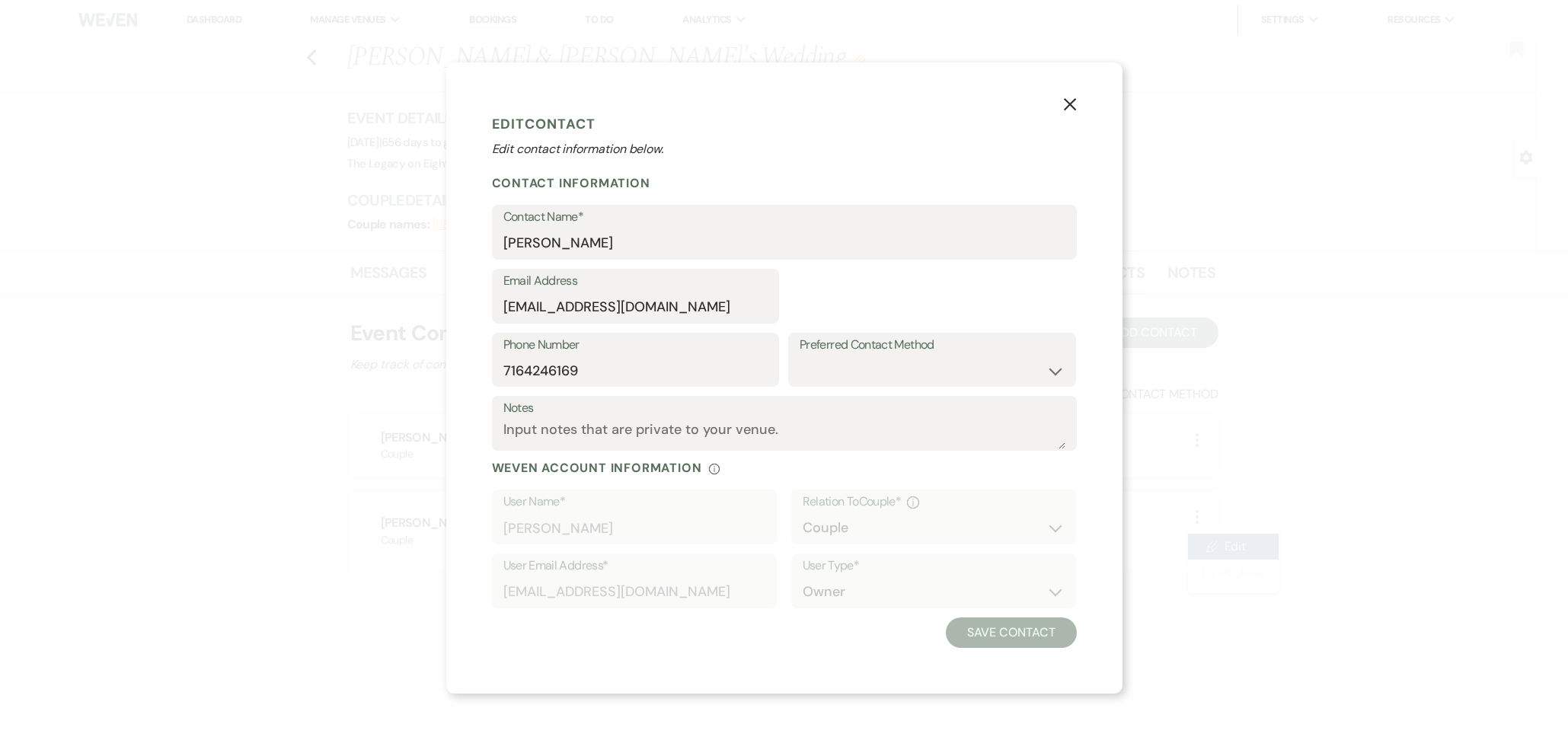
select select "1"
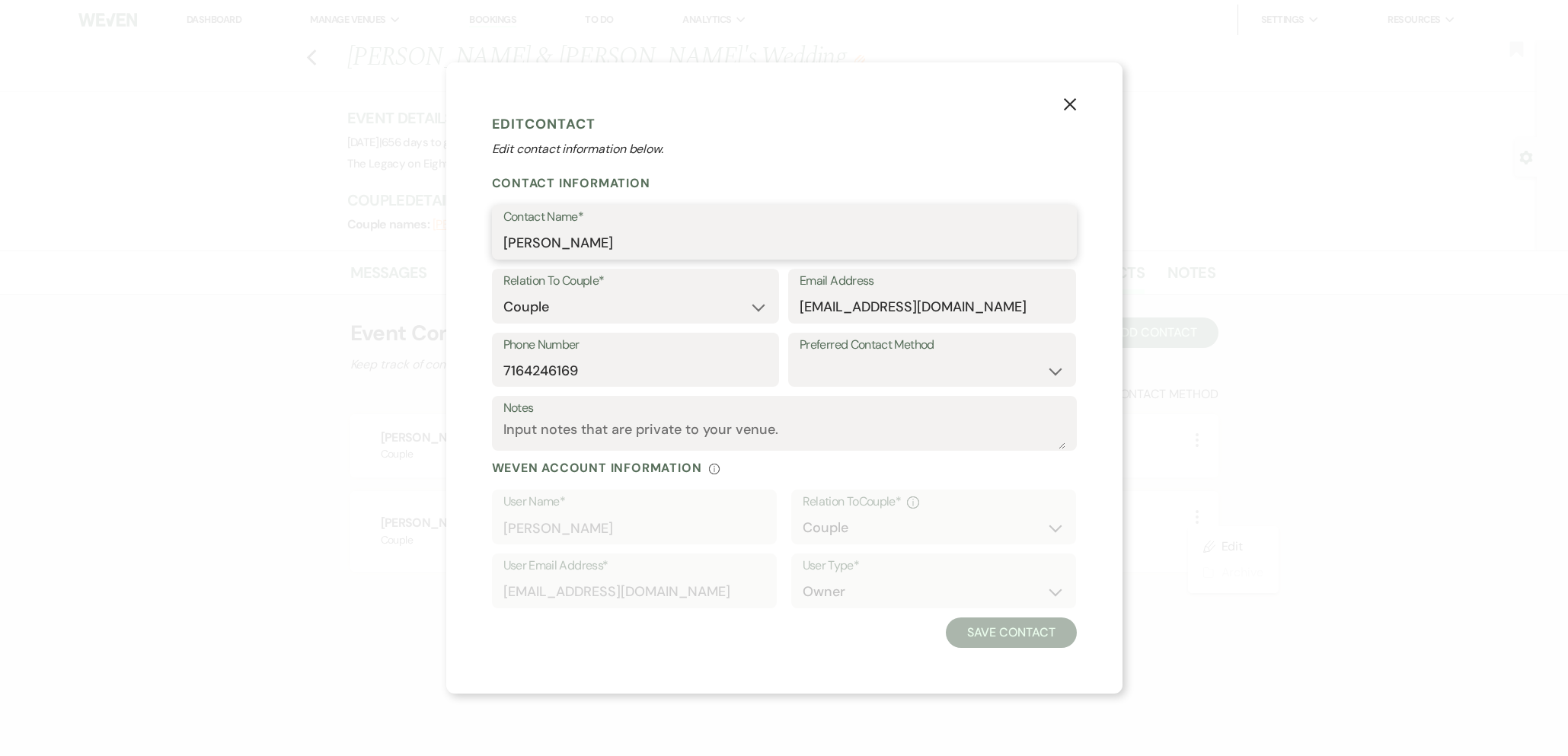
click at [580, 246] on input "Brandy" at bounding box center [784, 243] width 562 height 30
type input "Brandy Reynolds"
click at [983, 625] on button "Save Contact" at bounding box center [1011, 632] width 131 height 30
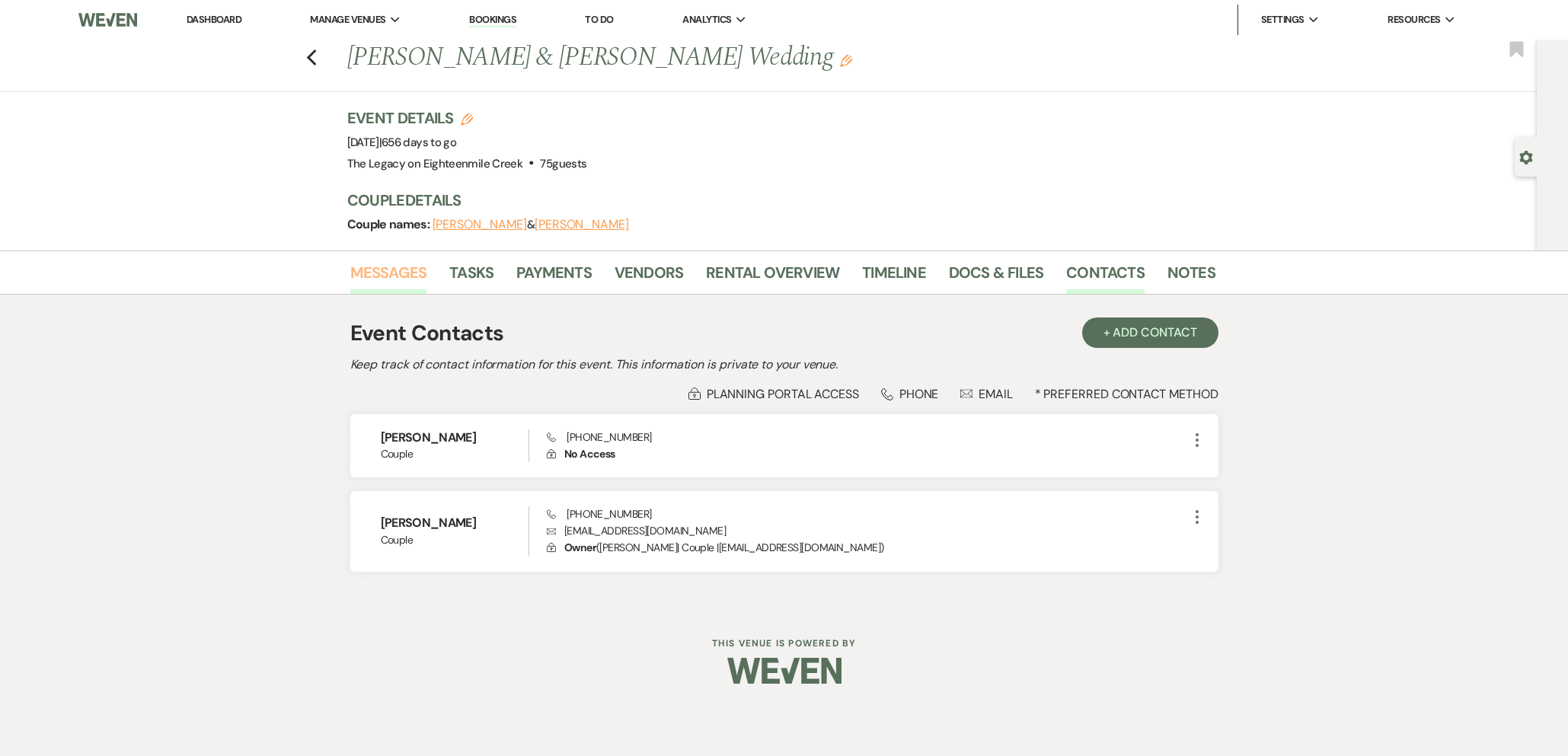
click at [404, 273] on link "Messages" at bounding box center [389, 276] width 77 height 33
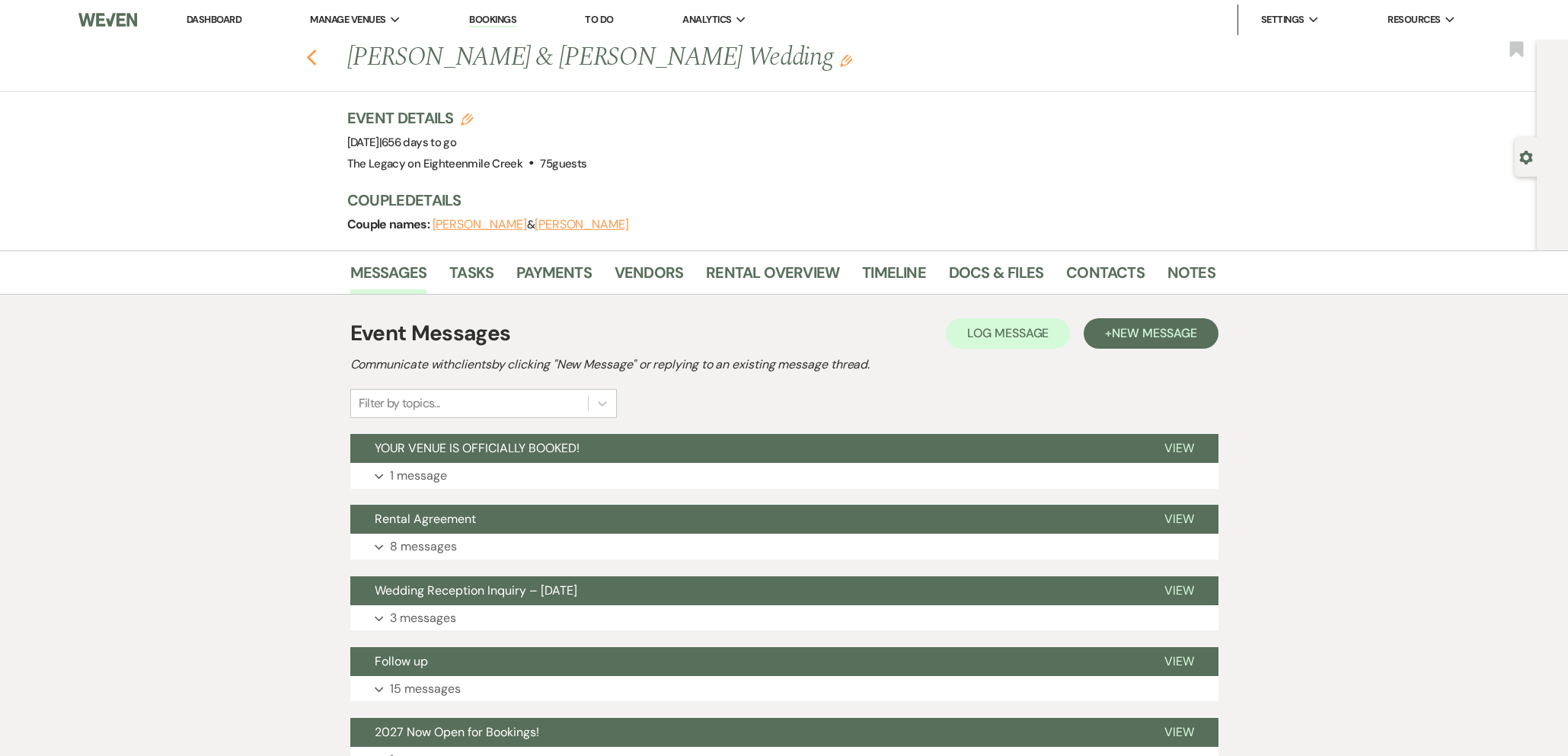
click at [309, 57] on use "button" at bounding box center [311, 58] width 10 height 17
select select "5"
select select "8"
select select "10"
select select "8"
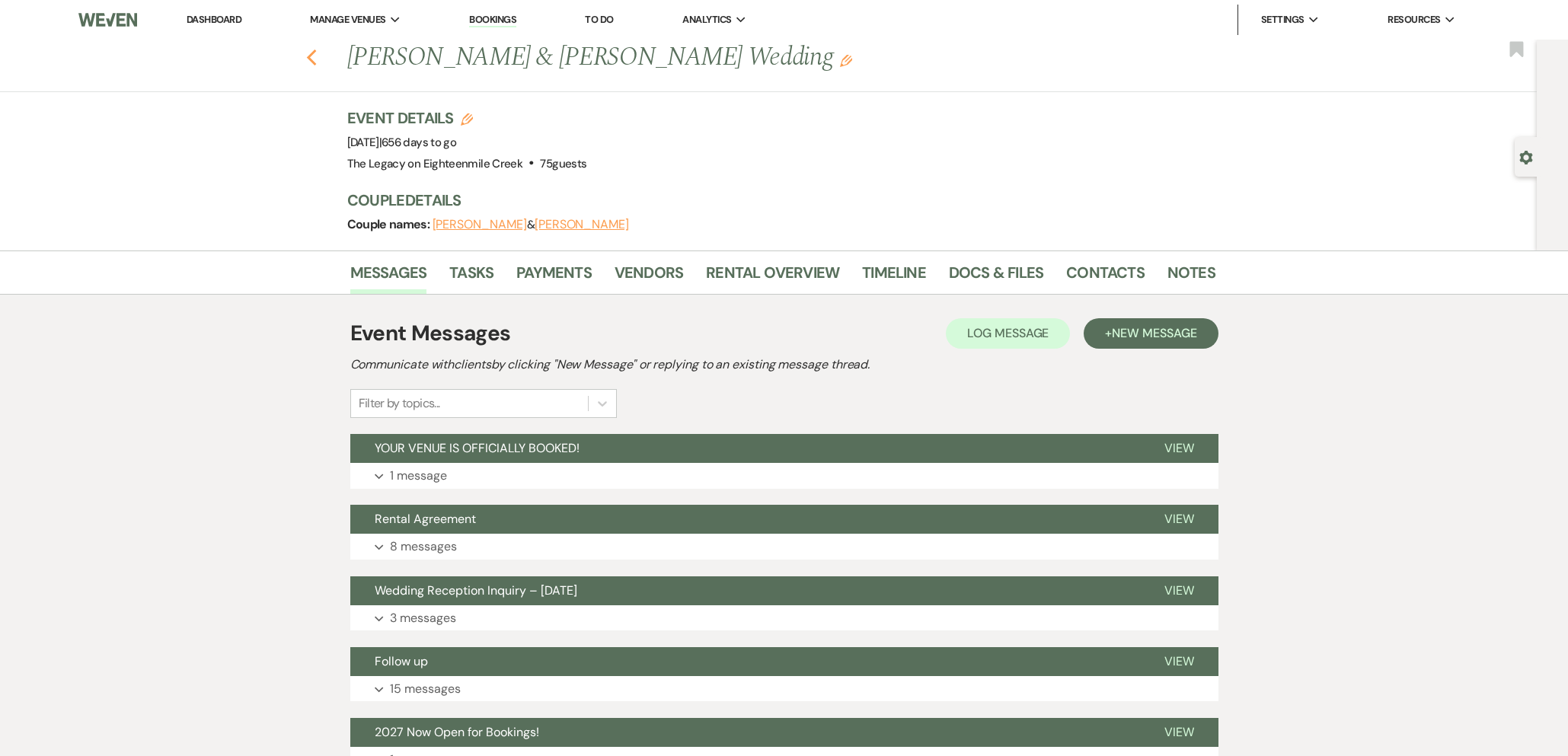
select select "10"
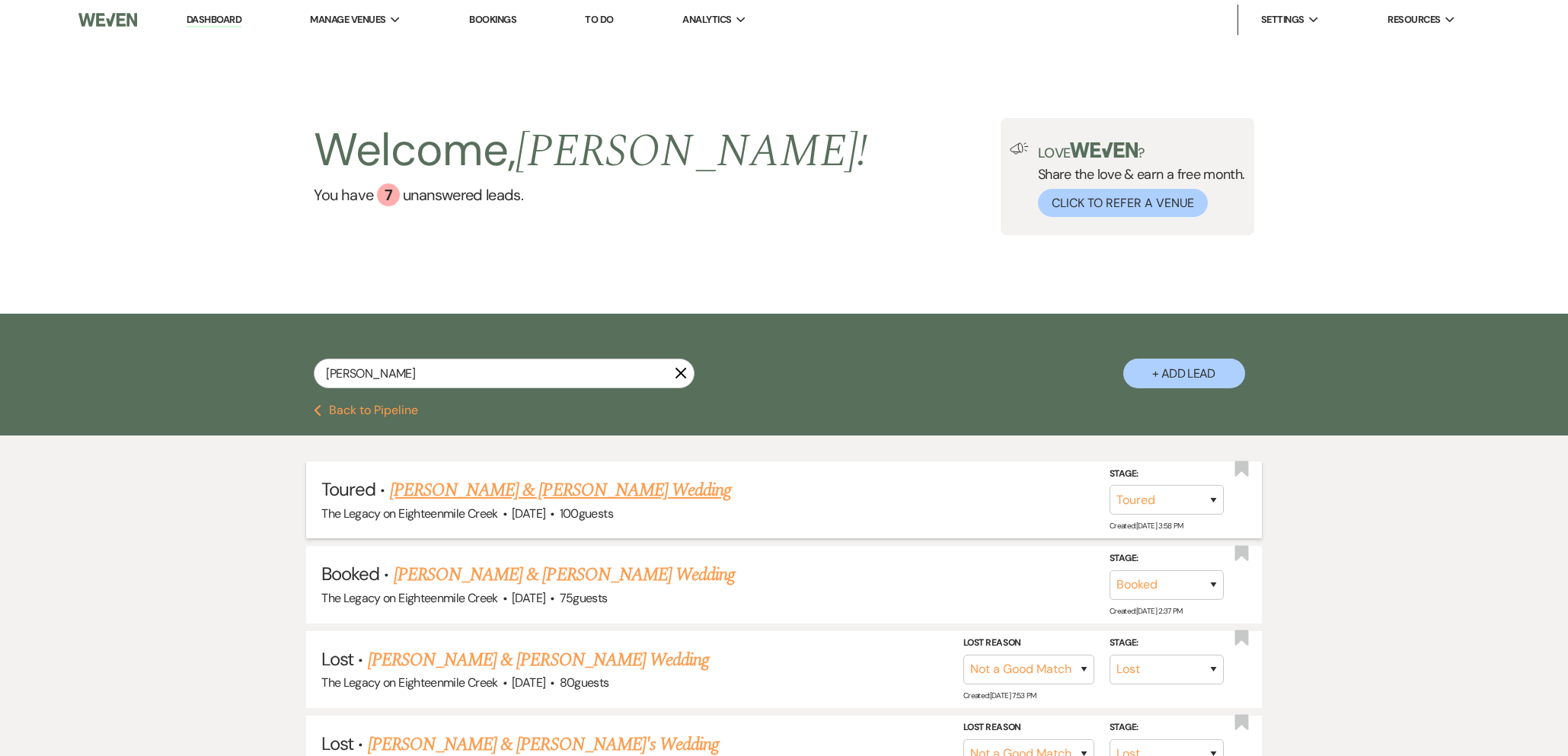
click at [667, 489] on link "[PERSON_NAME] & [PERSON_NAME] Wedding" at bounding box center [560, 489] width 341 height 28
select select "5"
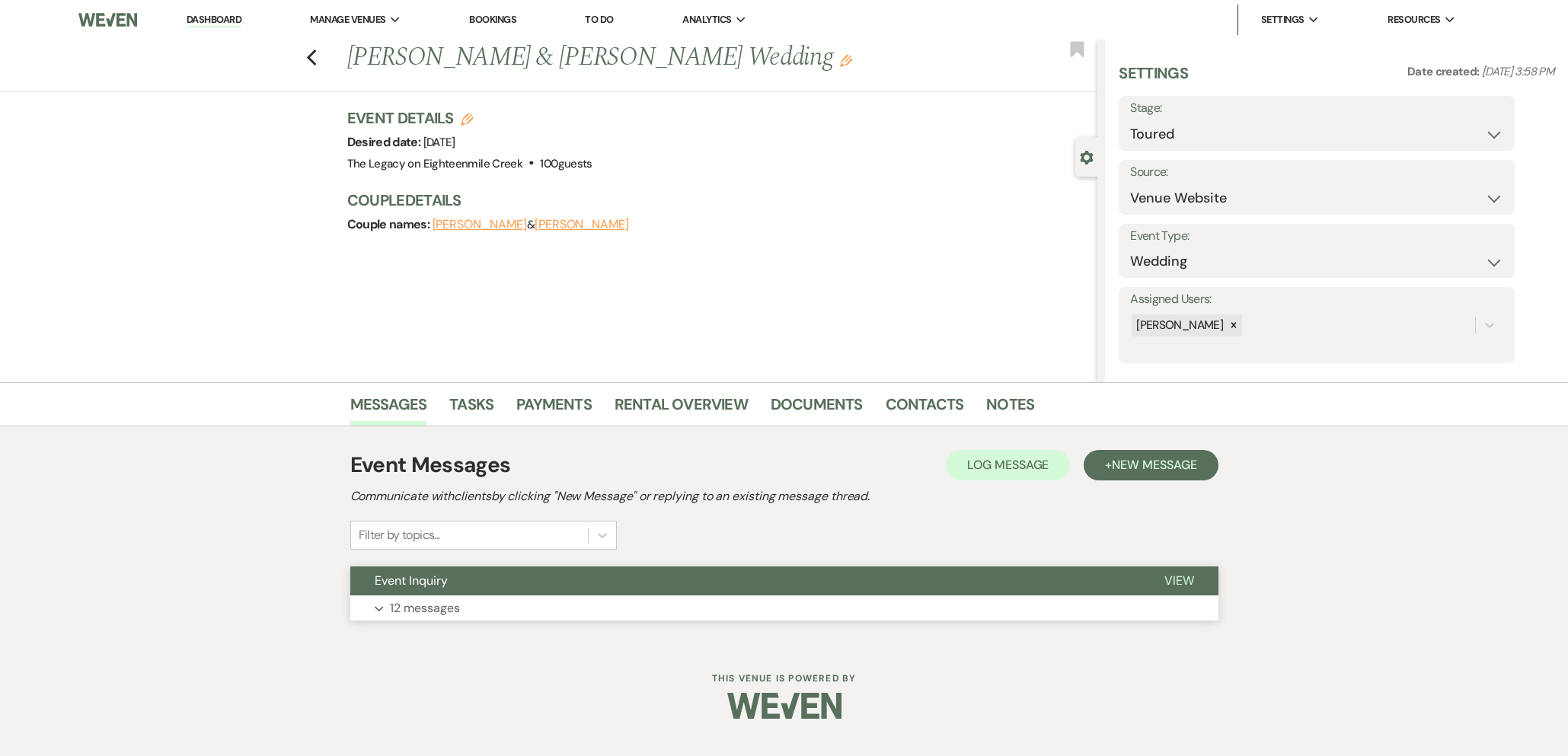
click at [688, 599] on button "Expand 12 messages" at bounding box center [784, 607] width 868 height 26
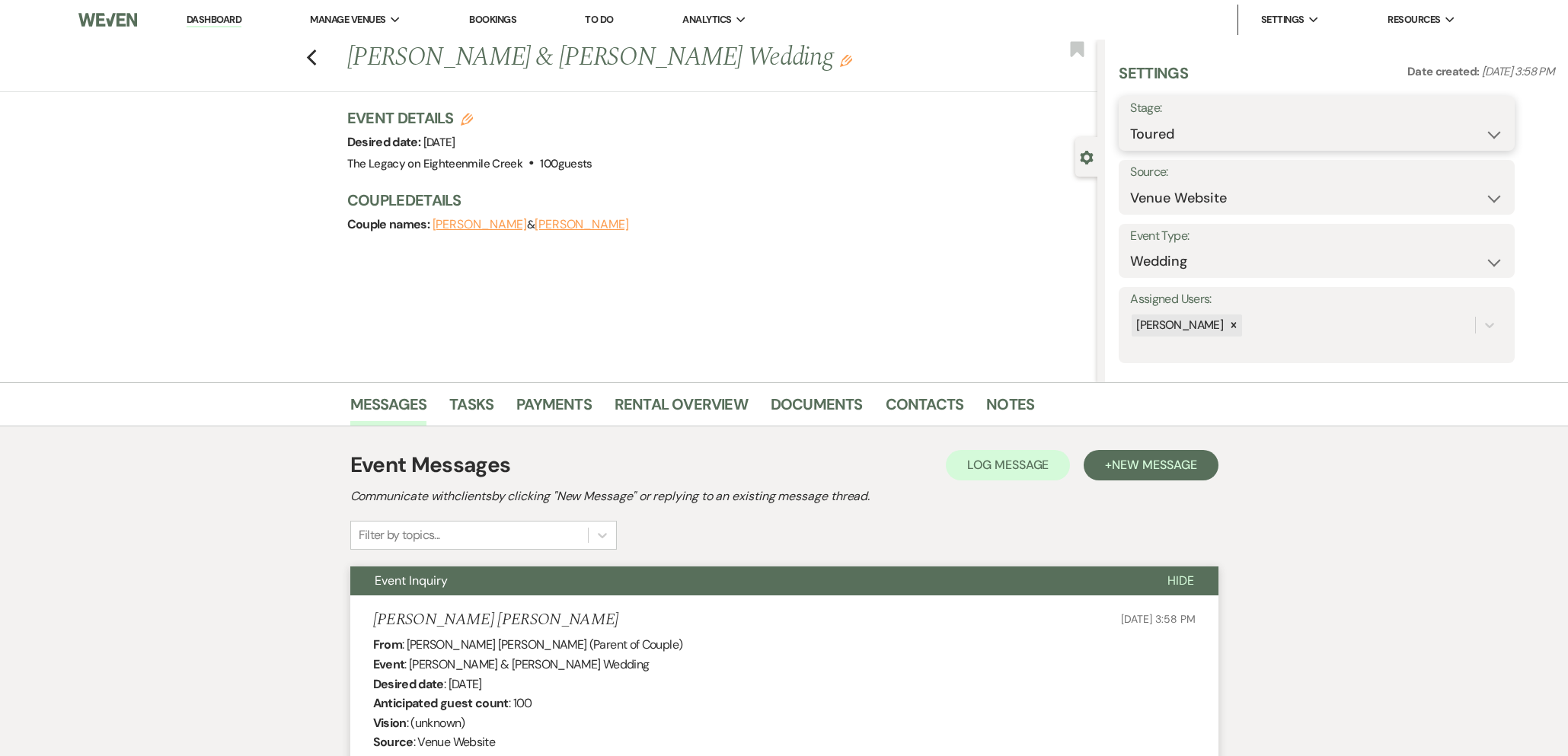
click at [1158, 133] on select "Inquiry Follow Up Tour Requested Tour Confirmed Toured Proposal Sent Booked Lost" at bounding box center [1317, 133] width 373 height 30
select select "8"
click at [1130, 119] on select "Inquiry Follow Up Tour Requested Tour Confirmed Toured Proposal Sent Booked Lost" at bounding box center [1317, 133] width 373 height 30
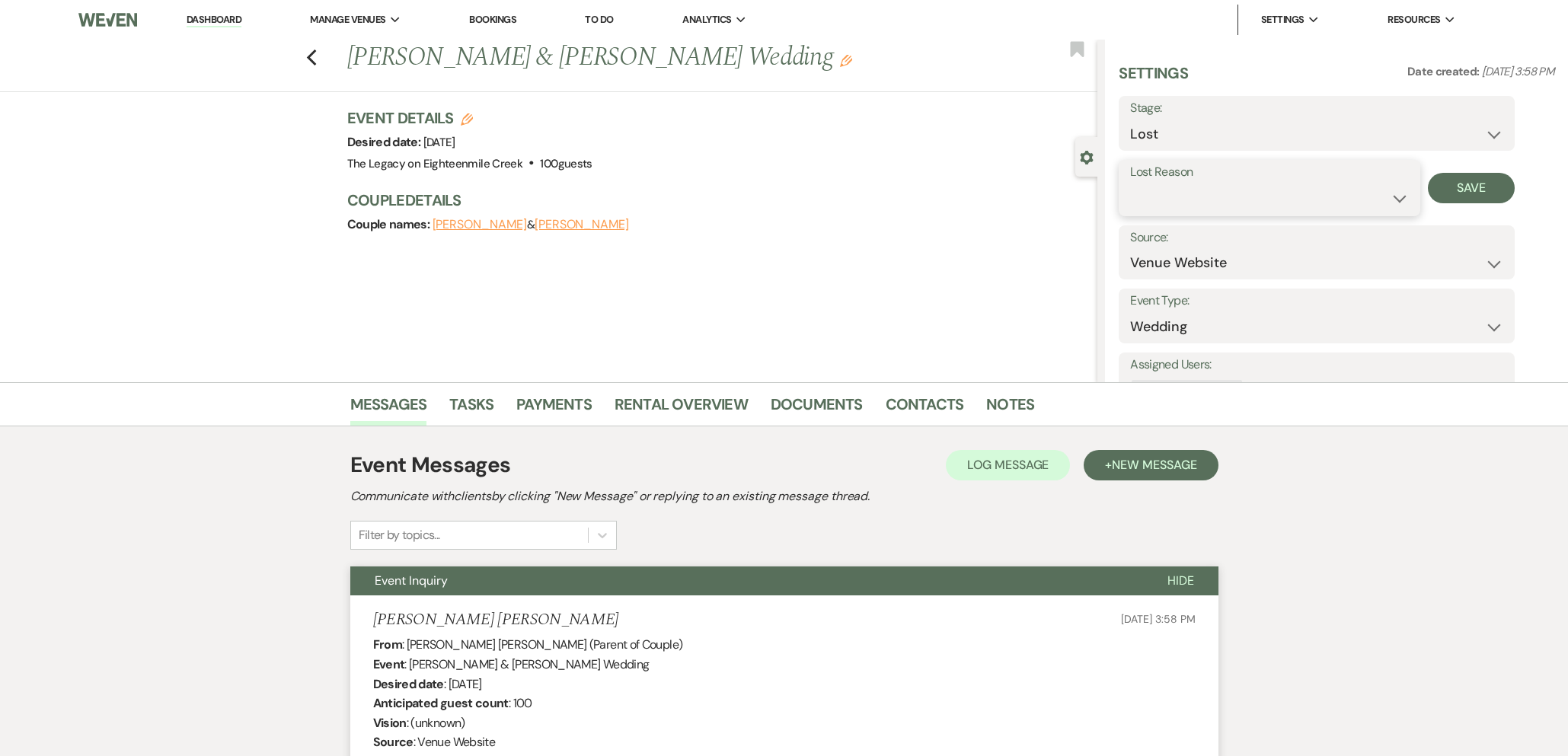
click at [1192, 197] on select "Booked Elsewhere Budget Date Unavailable No Response Not a Good Match Capacity …" at bounding box center [1269, 198] width 278 height 30
select select "4"
click at [1130, 184] on select "Booked Elsewhere Budget Date Unavailable No Response Not a Good Match Capacity …" at bounding box center [1269, 198] width 278 height 30
click at [1492, 188] on button "Save" at bounding box center [1472, 188] width 88 height 30
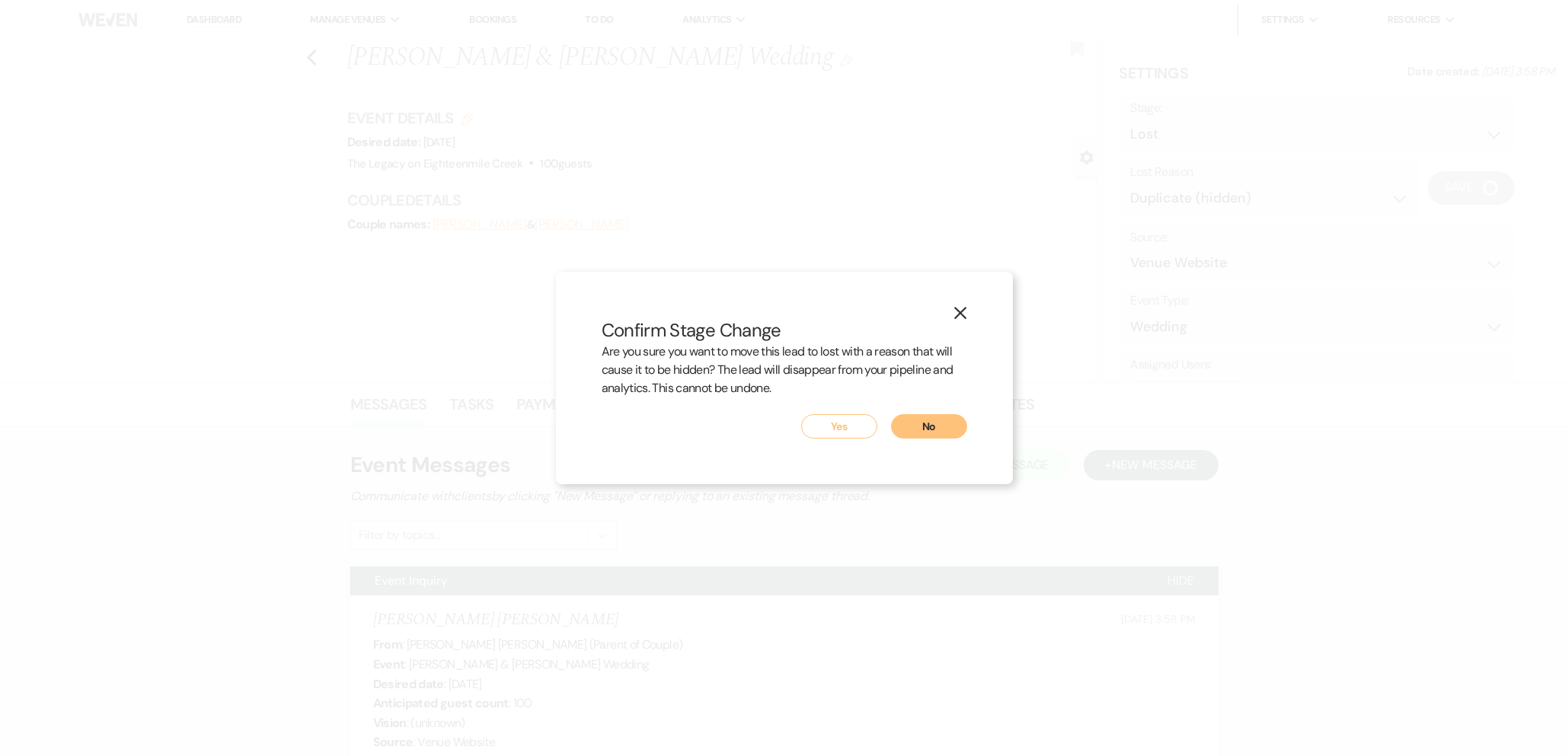
click at [855, 428] on button "Yes" at bounding box center [839, 427] width 76 height 25
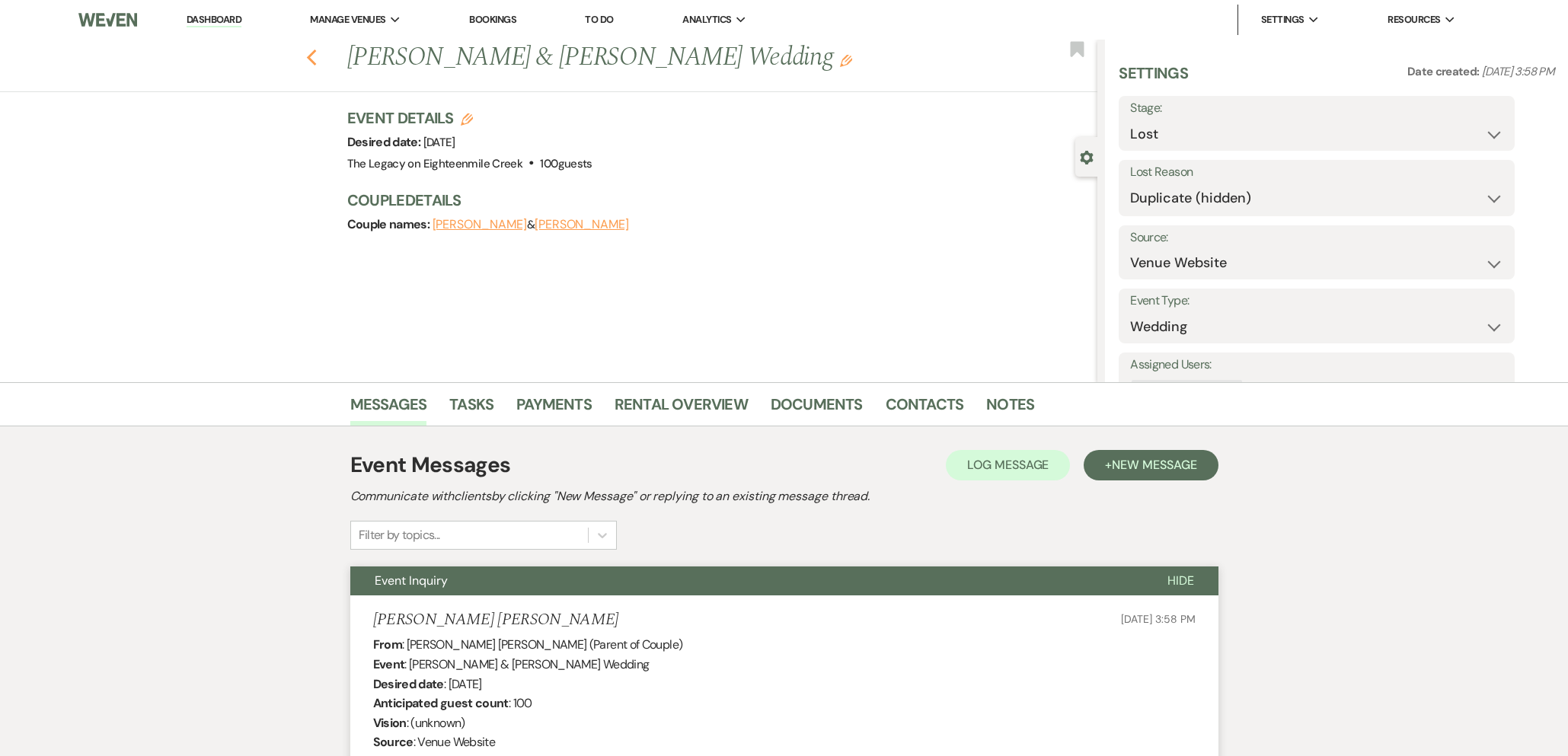
click at [313, 55] on icon "Previous" at bounding box center [312, 57] width 11 height 18
select select "8"
select select "4"
select select "8"
select select "10"
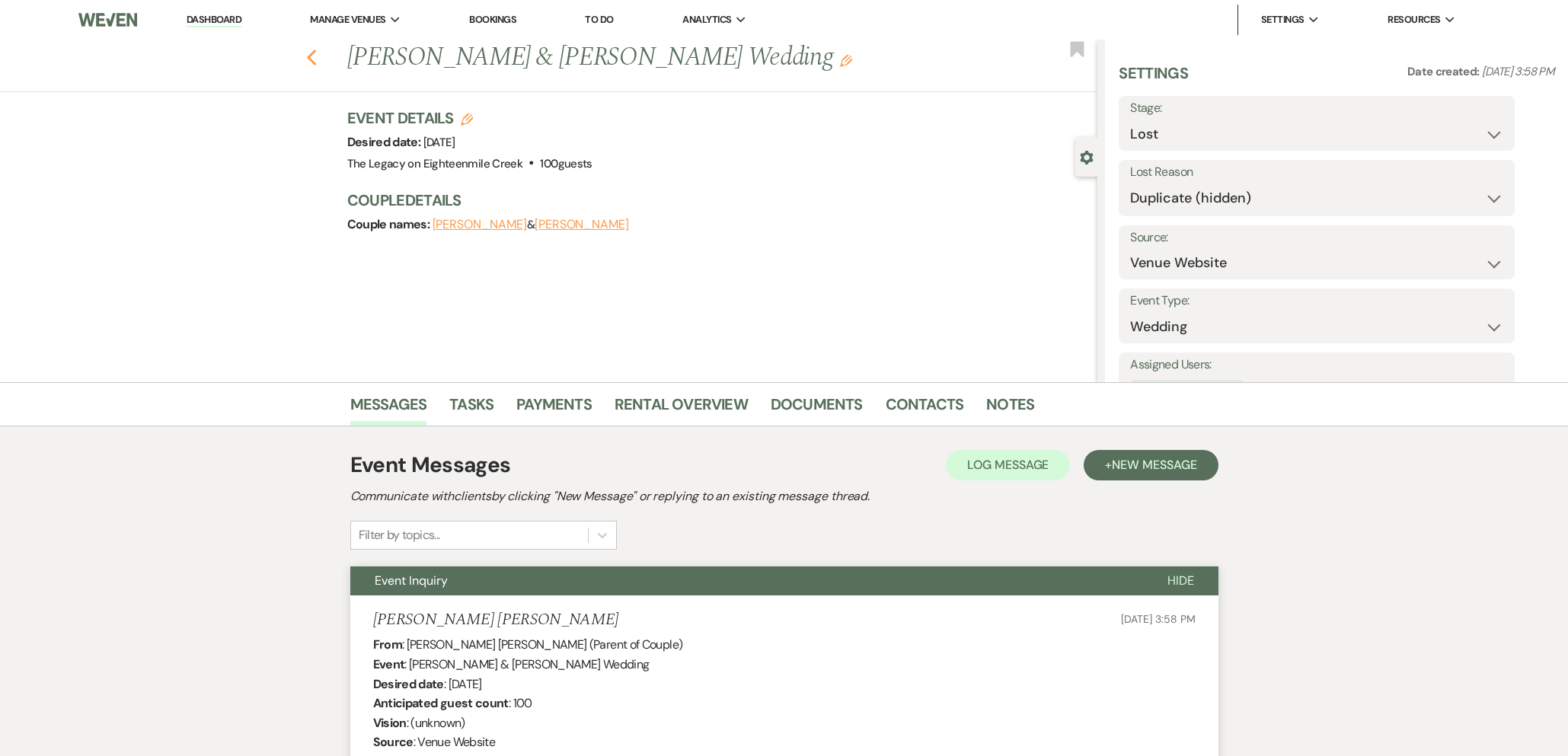
select select "8"
select select "10"
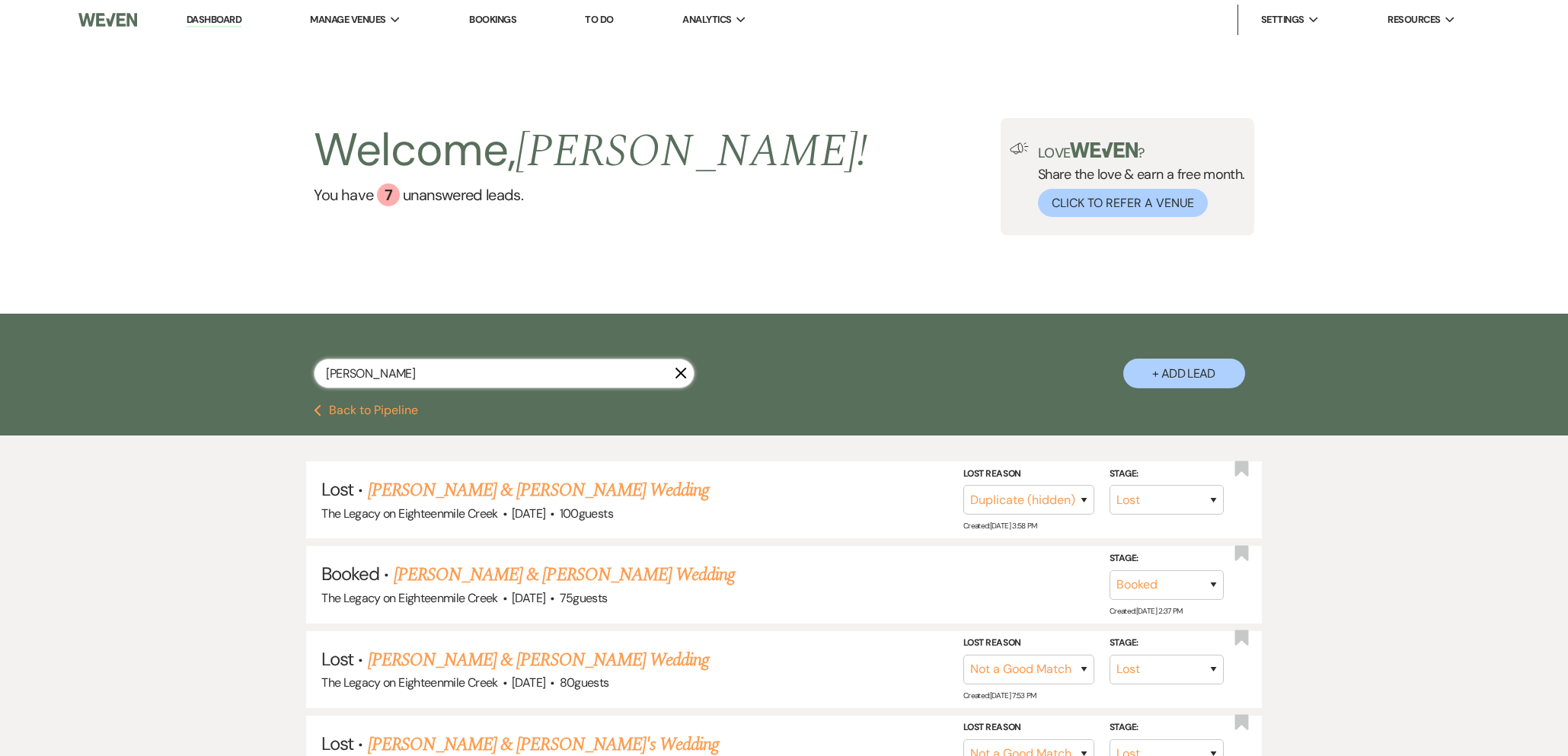
click at [674, 371] on div "hayden X" at bounding box center [504, 379] width 381 height 42
click at [677, 373] on icon "X" at bounding box center [680, 372] width 12 height 12
select select "5"
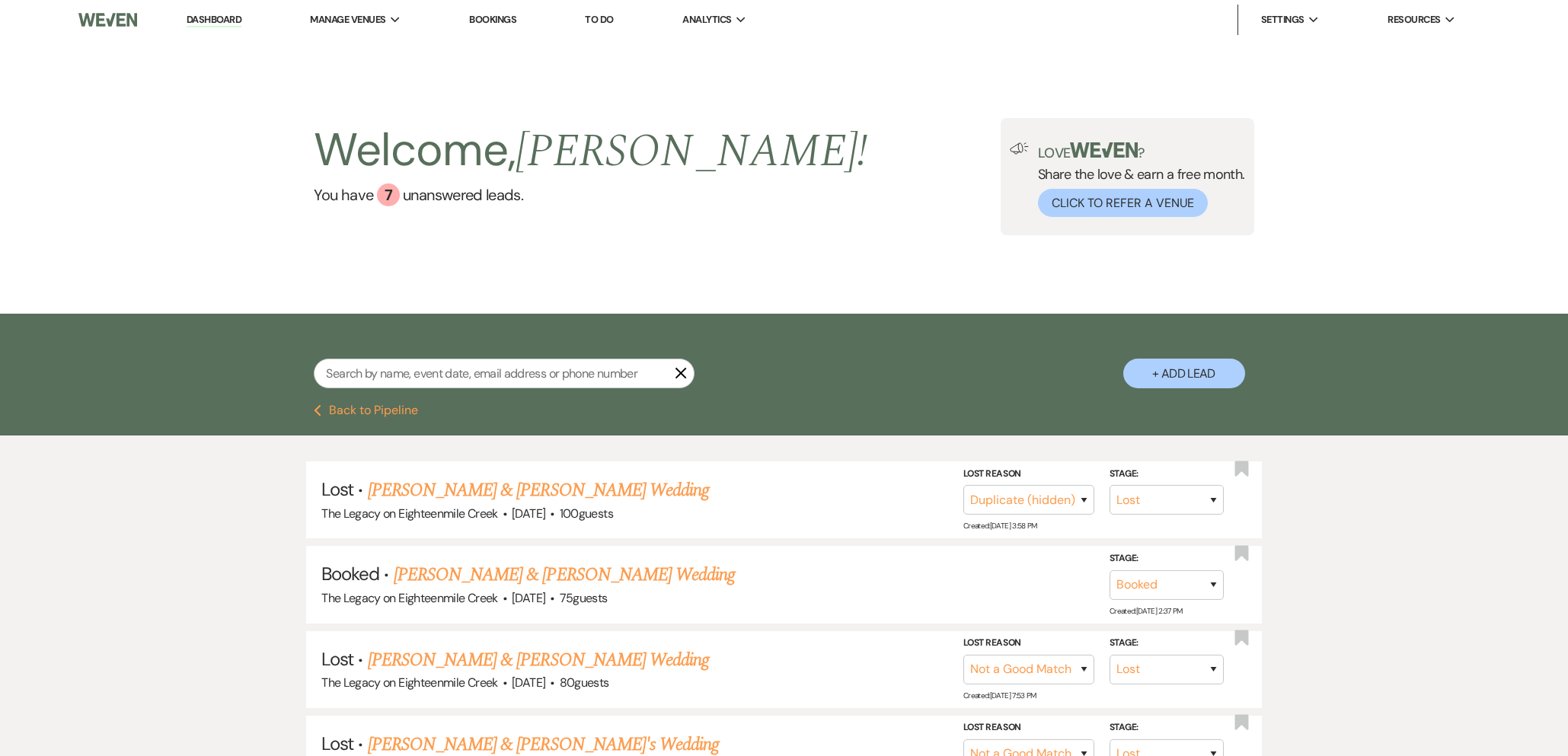
select select "5"
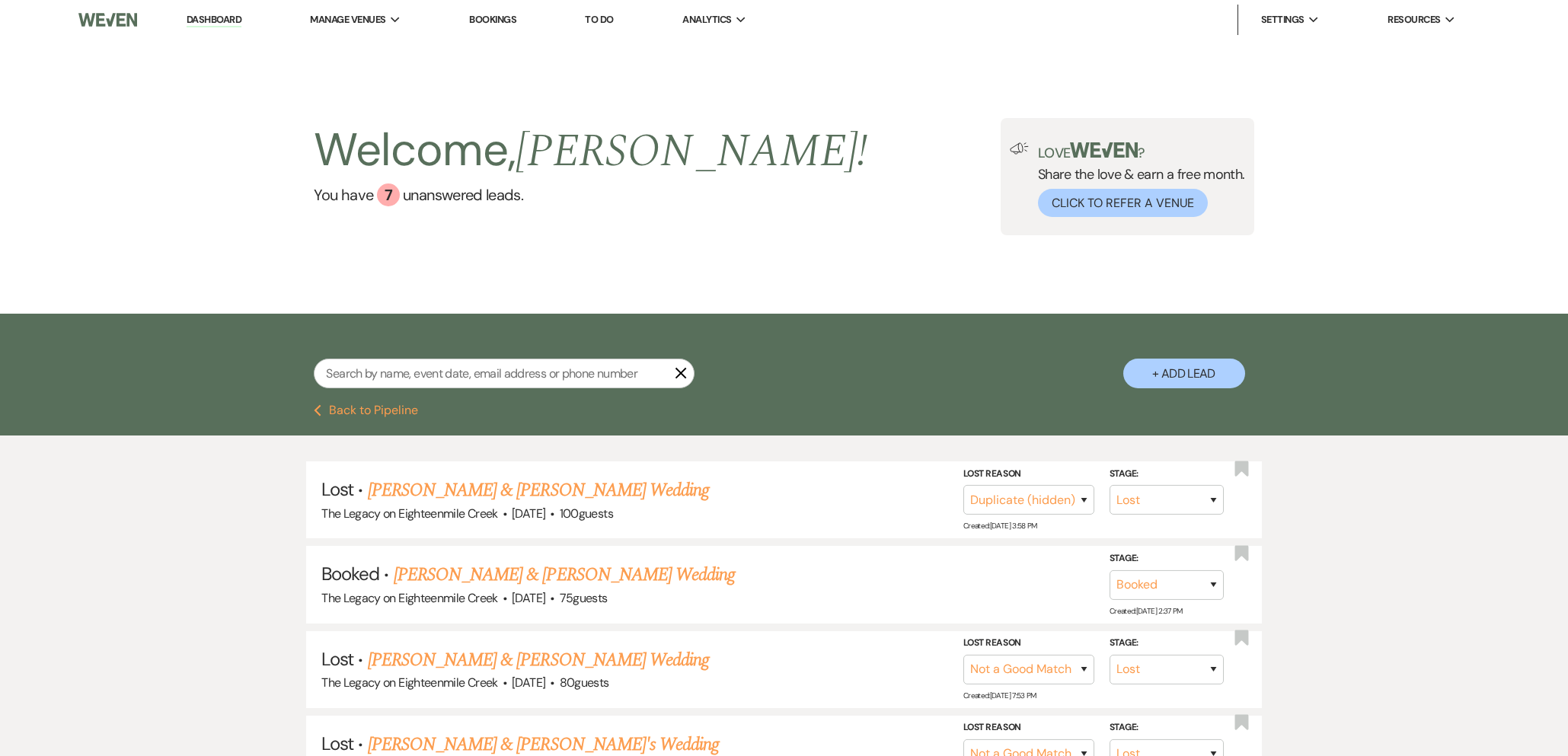
select select "5"
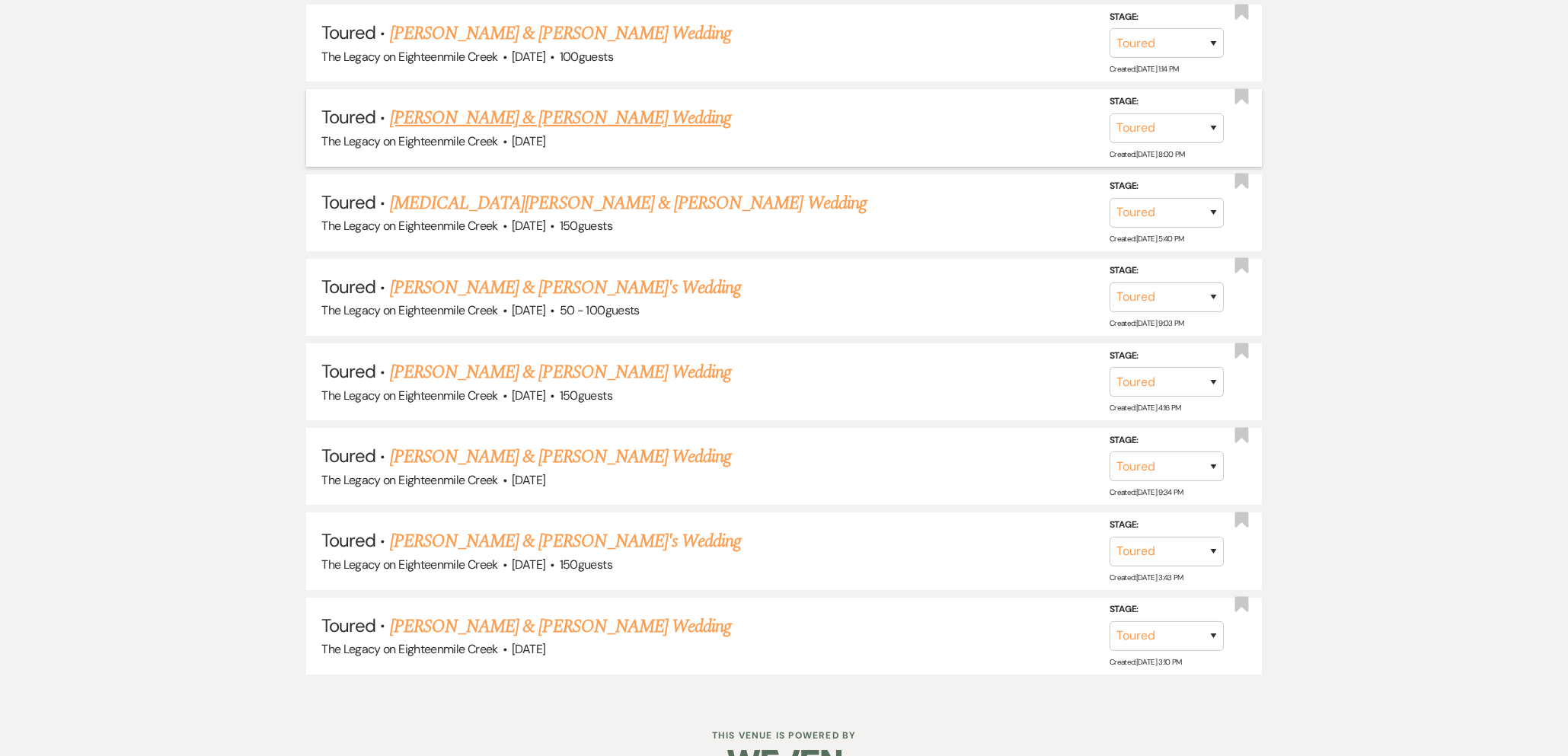
scroll to position [917, 0]
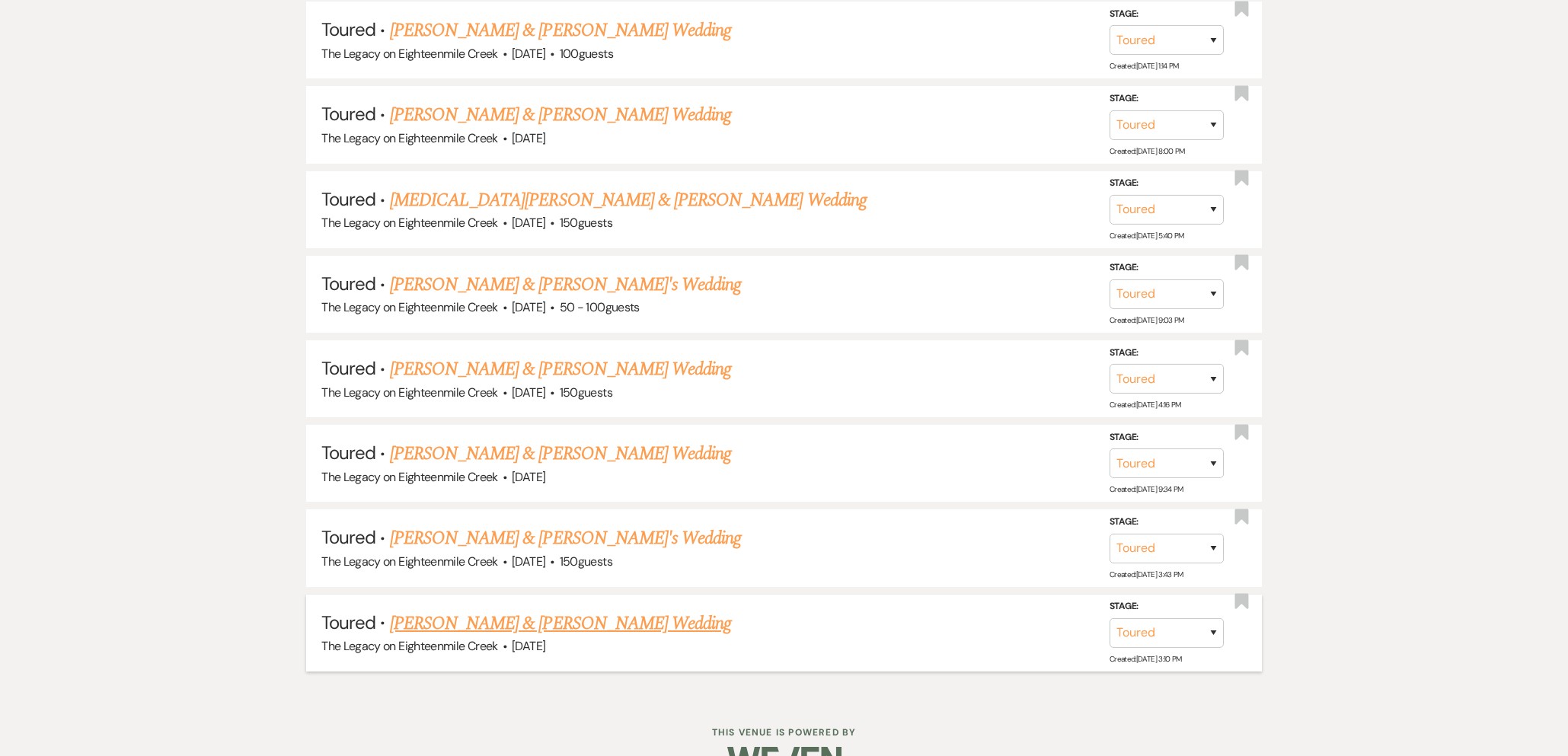
click at [502, 624] on link "[PERSON_NAME] & [PERSON_NAME] Wedding" at bounding box center [560, 623] width 341 height 28
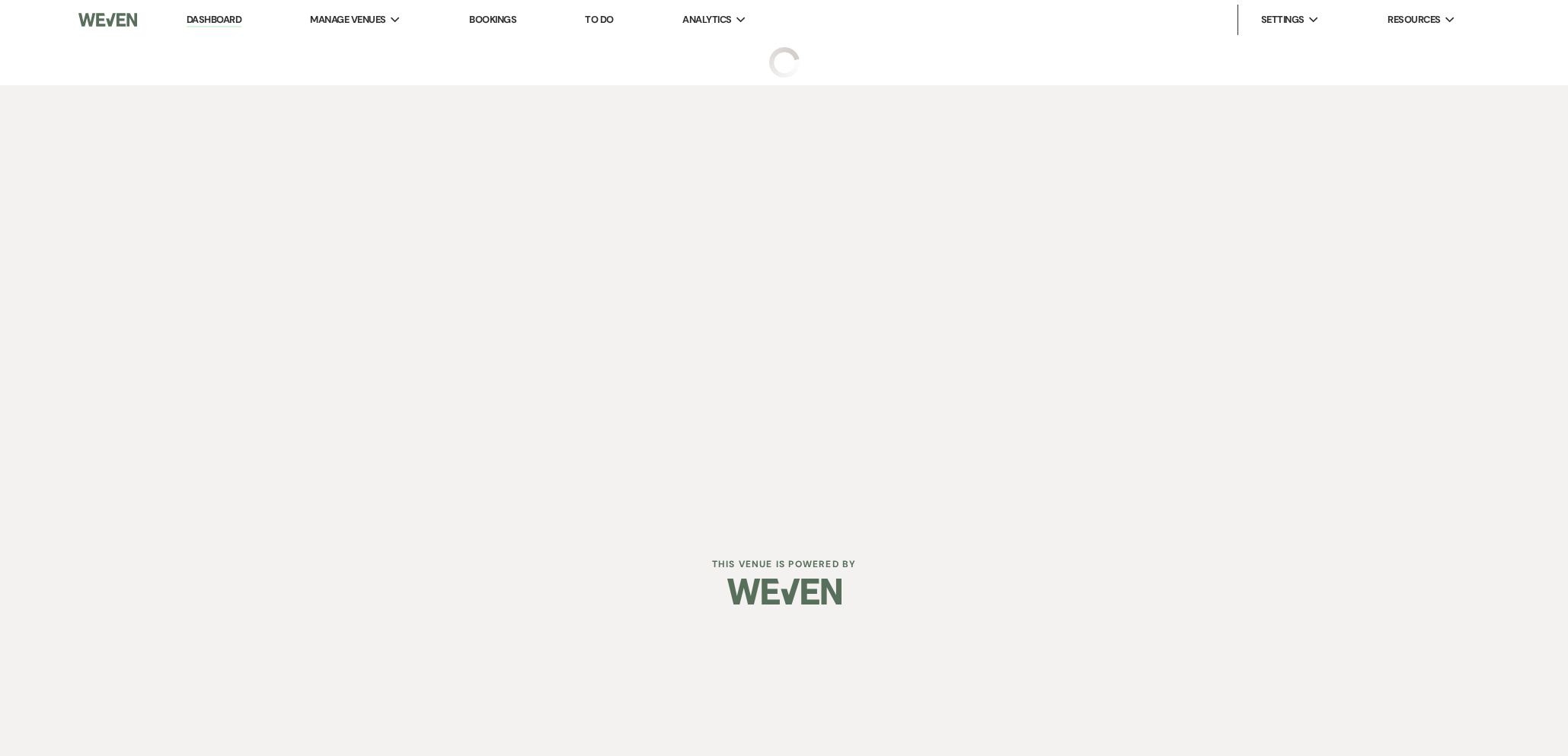
select select "5"
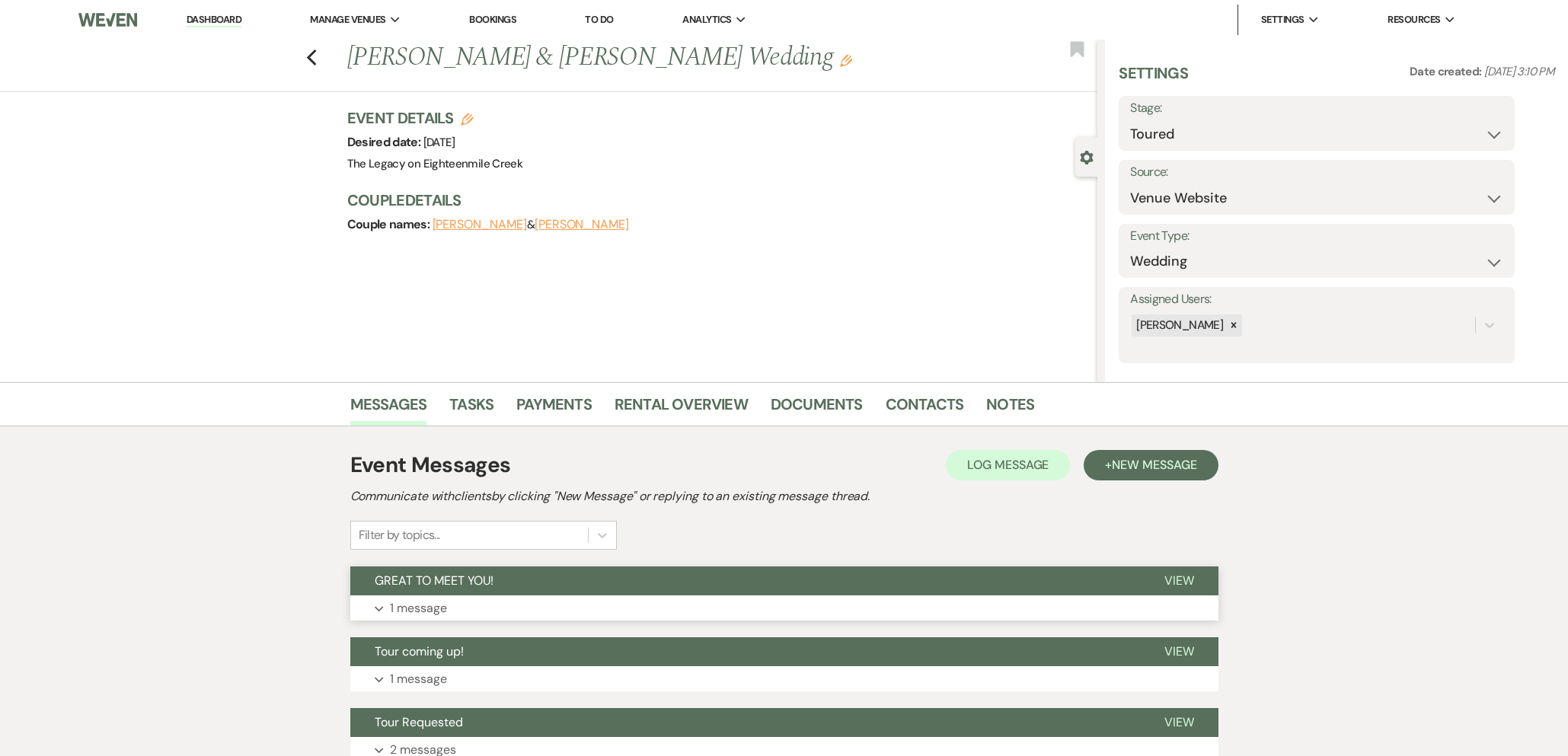
click at [633, 567] on button "GREAT TO MEET YOU!" at bounding box center [745, 581] width 790 height 29
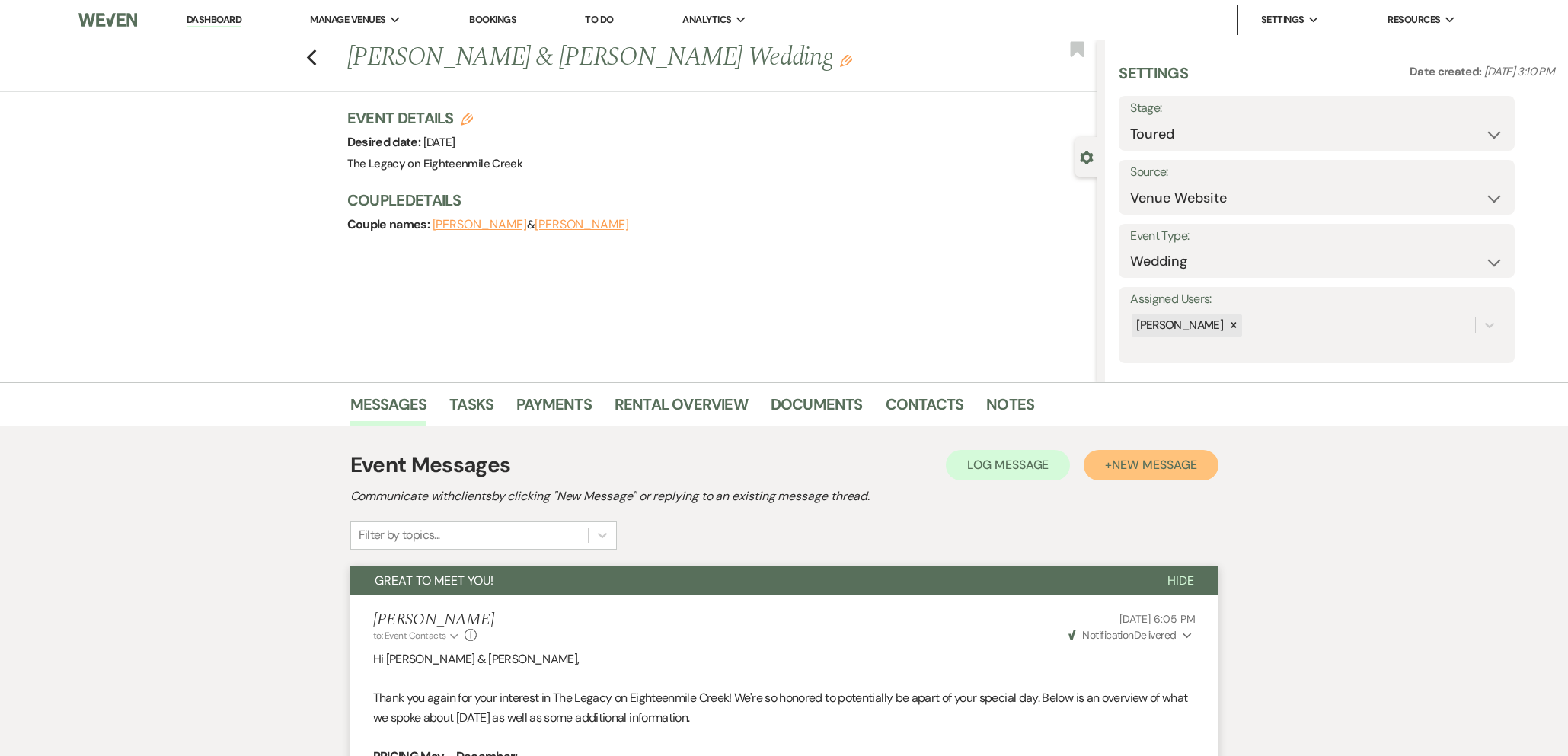
click at [1102, 471] on button "+ New Message" at bounding box center [1150, 465] width 134 height 30
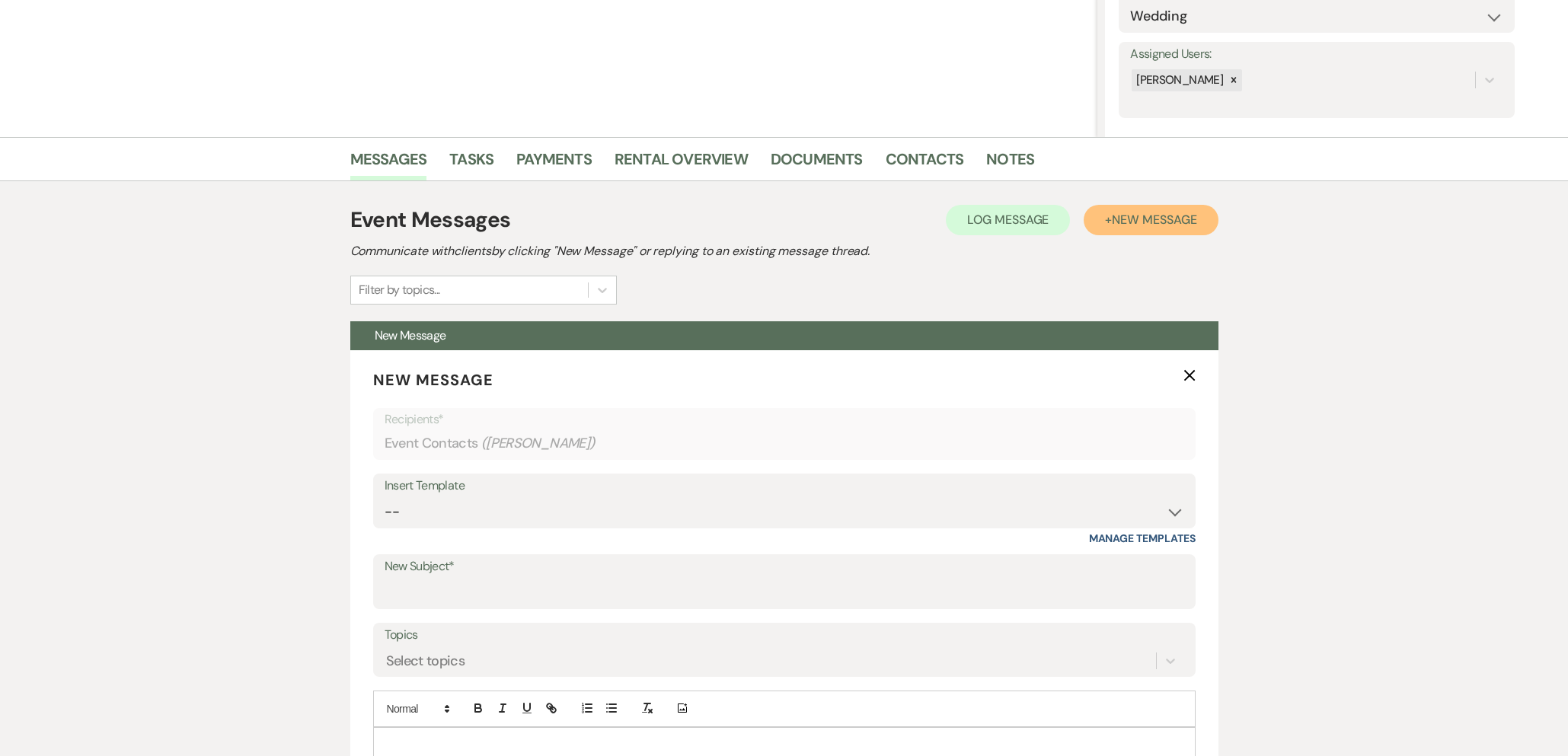
scroll to position [285, 0]
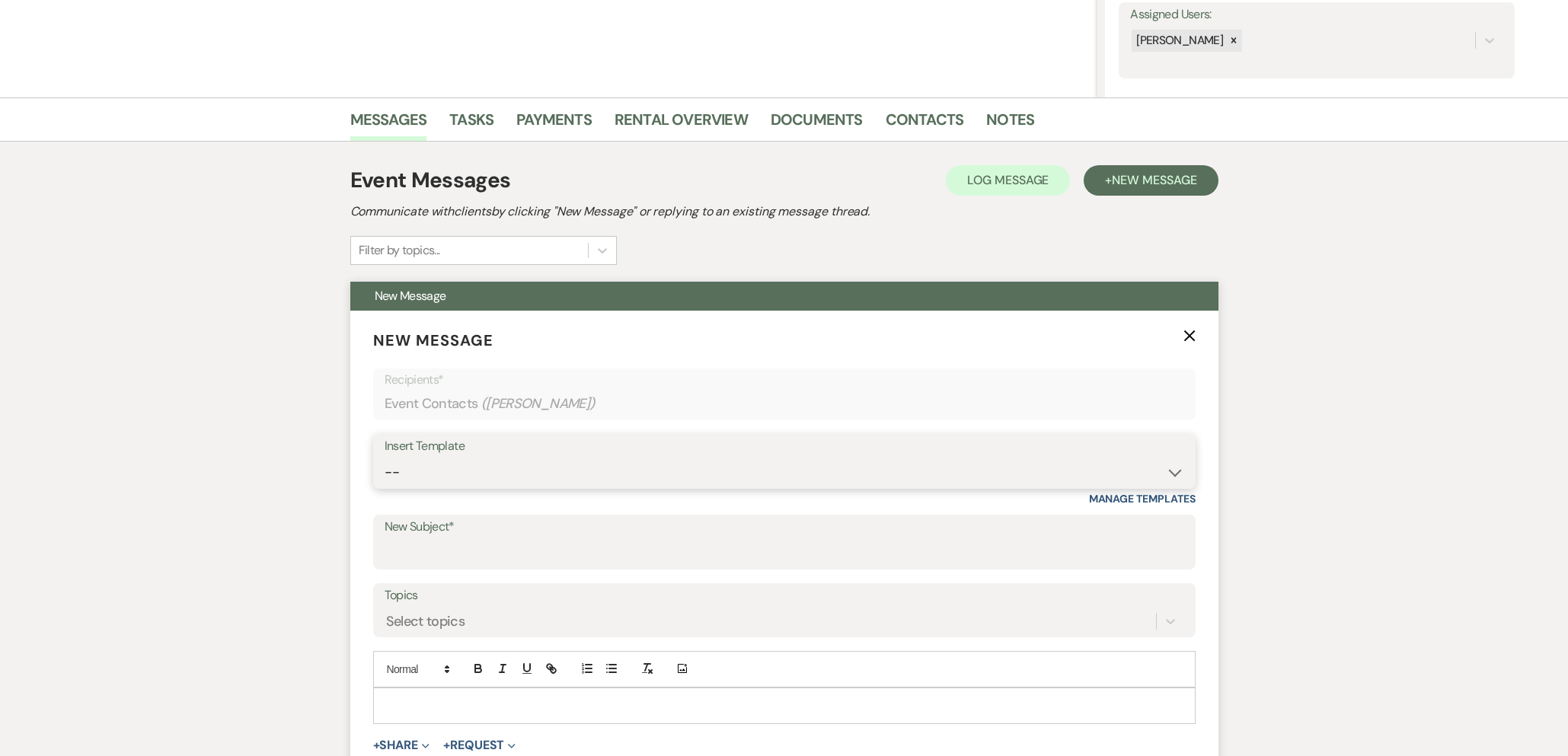
click at [690, 465] on select "-- Inquiry Follow Up- Just checking in :) Tour Date/Time Confirmation Proposal …" at bounding box center [784, 471] width 799 height 30
select select "3072"
click at [385, 457] on select "-- Inquiry Follow Up- Just checking in :) Tour Date/Time Confirmation Proposal …" at bounding box center [784, 471] width 799 height 30
type input "Checking in after your tour!"
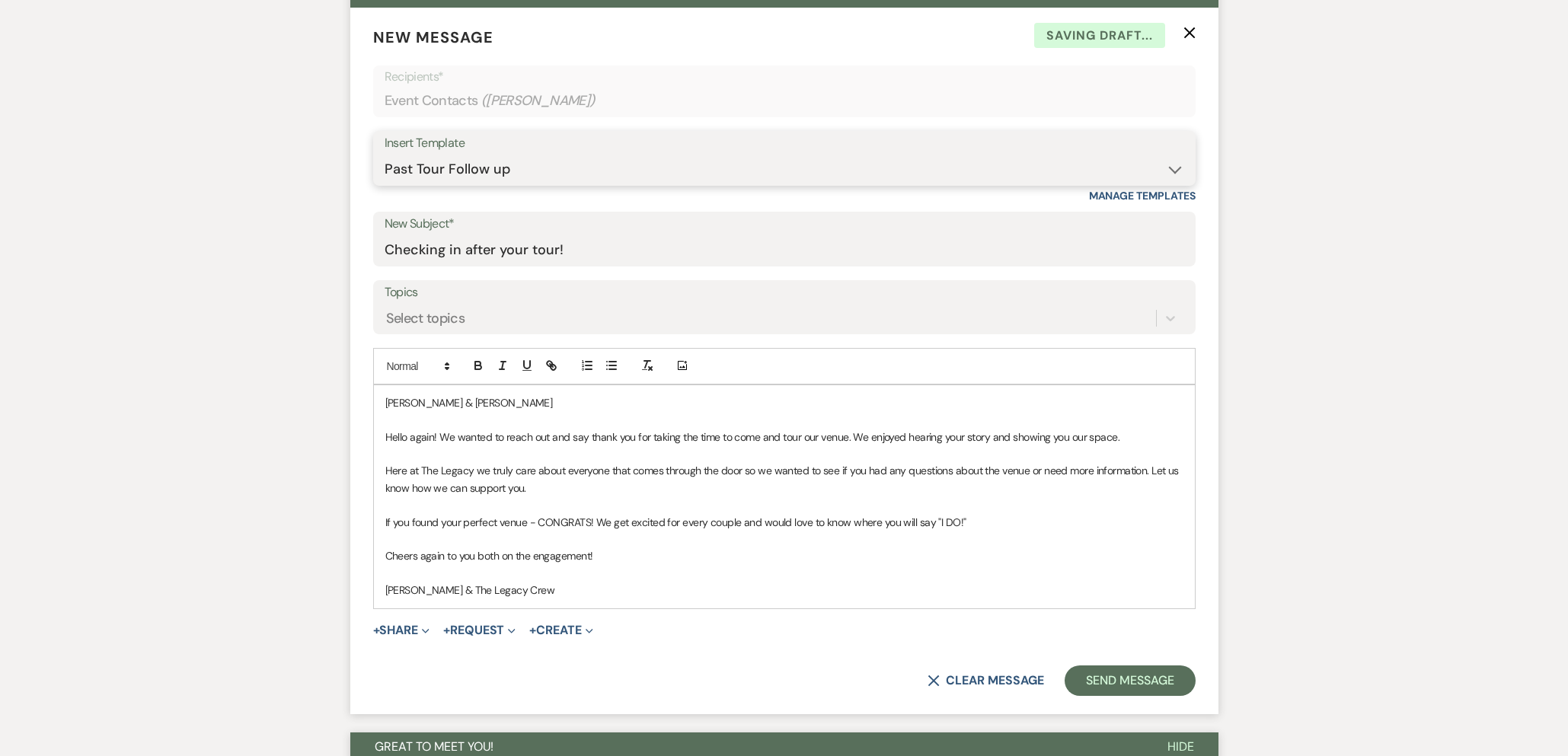
scroll to position [752, 0]
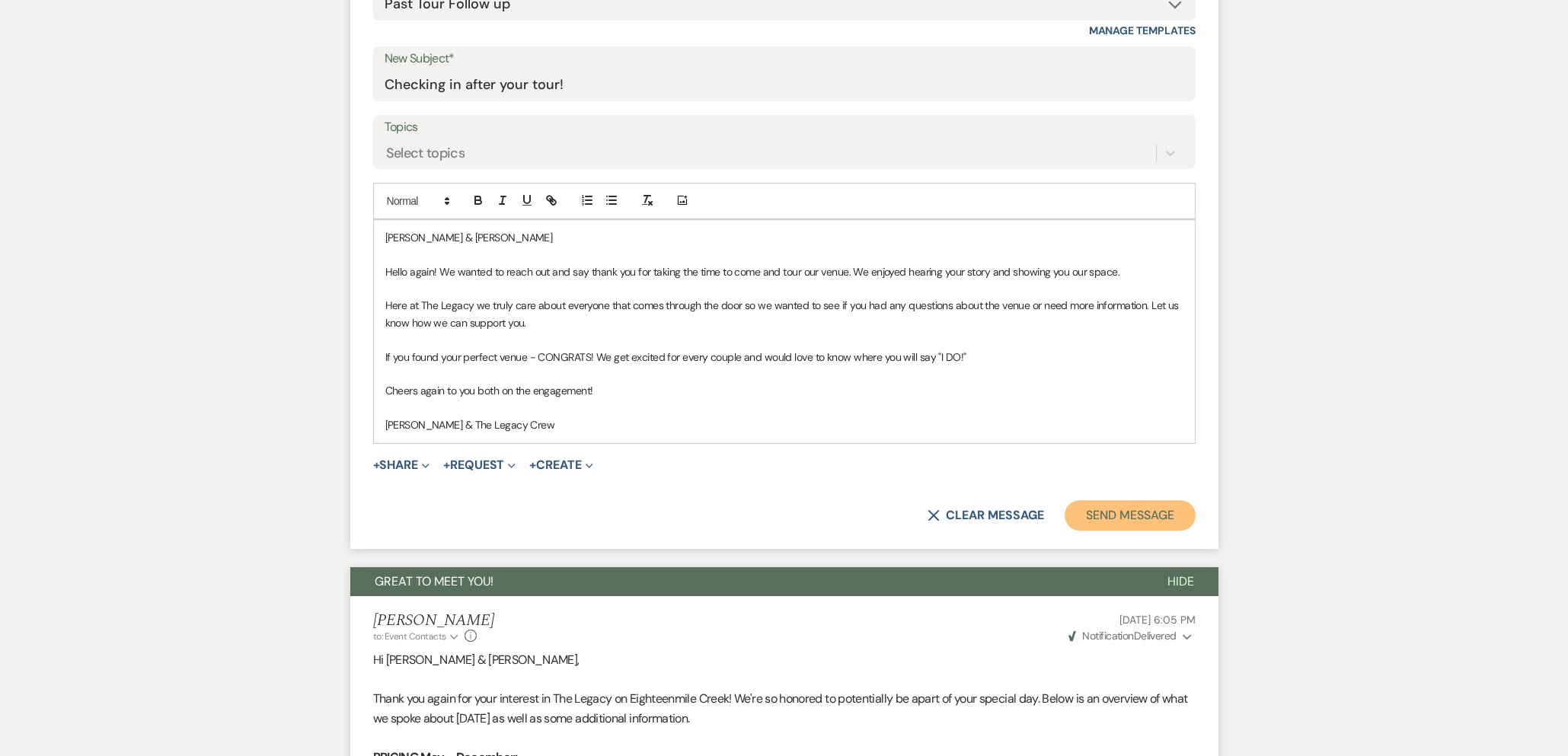
click at [1171, 507] on button "Send Message" at bounding box center [1129, 515] width 131 height 30
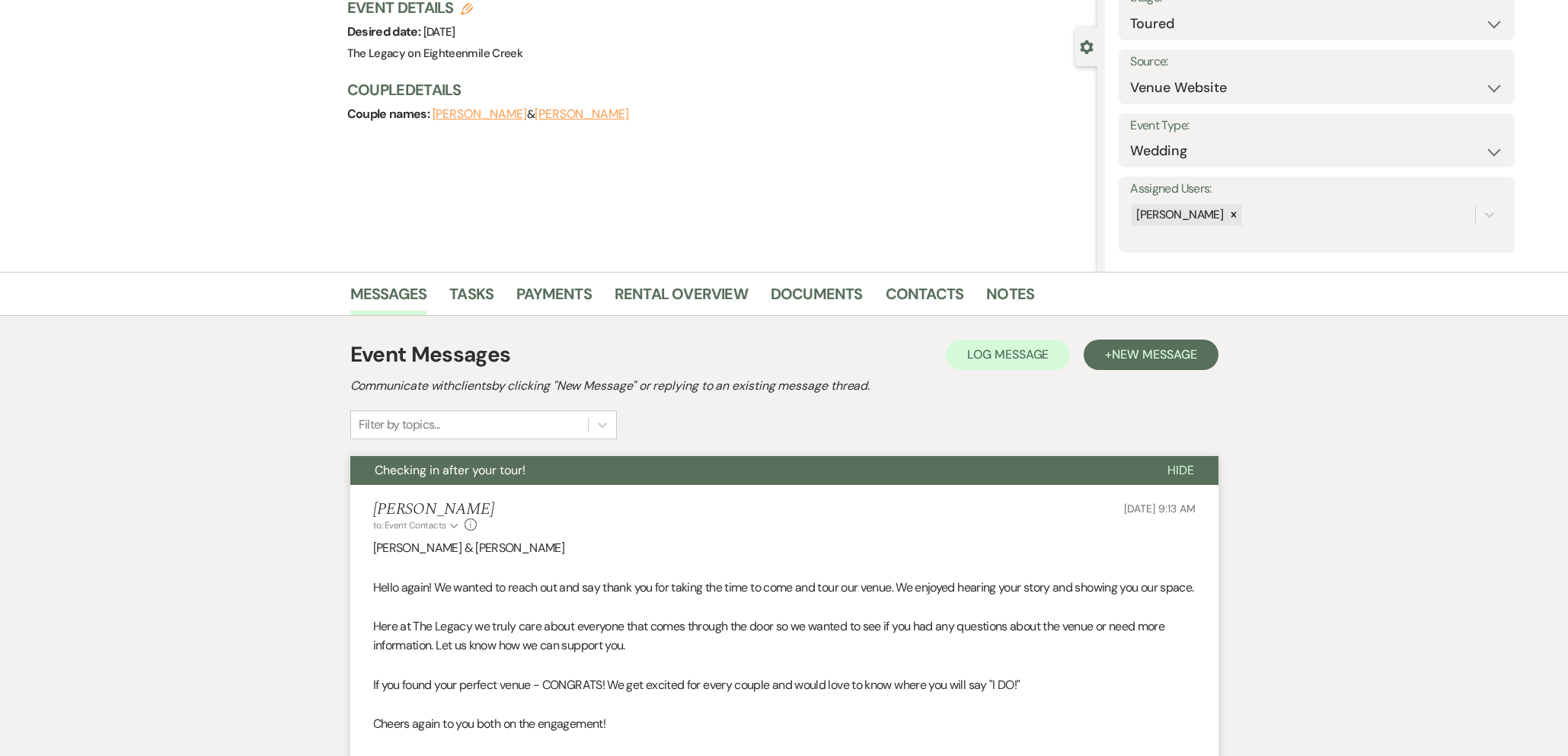
scroll to position [0, 0]
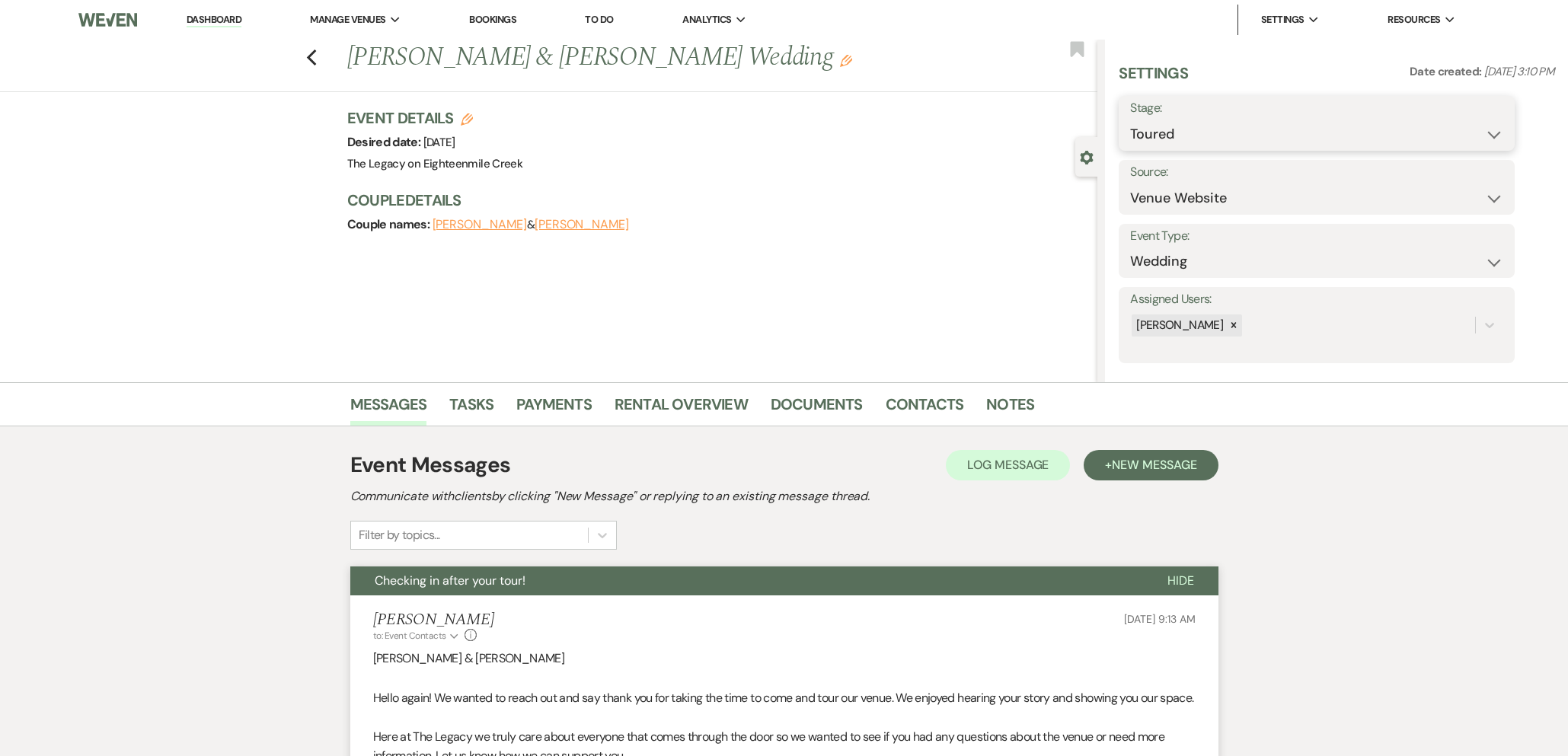
click at [1197, 140] on select "Inquiry Follow Up Tour Requested Tour Confirmed Toured Proposal Sent Booked Lost" at bounding box center [1317, 133] width 373 height 30
select select "8"
click at [1130, 119] on select "Inquiry Follow Up Tour Requested Tour Confirmed Toured Proposal Sent Booked Lost" at bounding box center [1317, 133] width 373 height 30
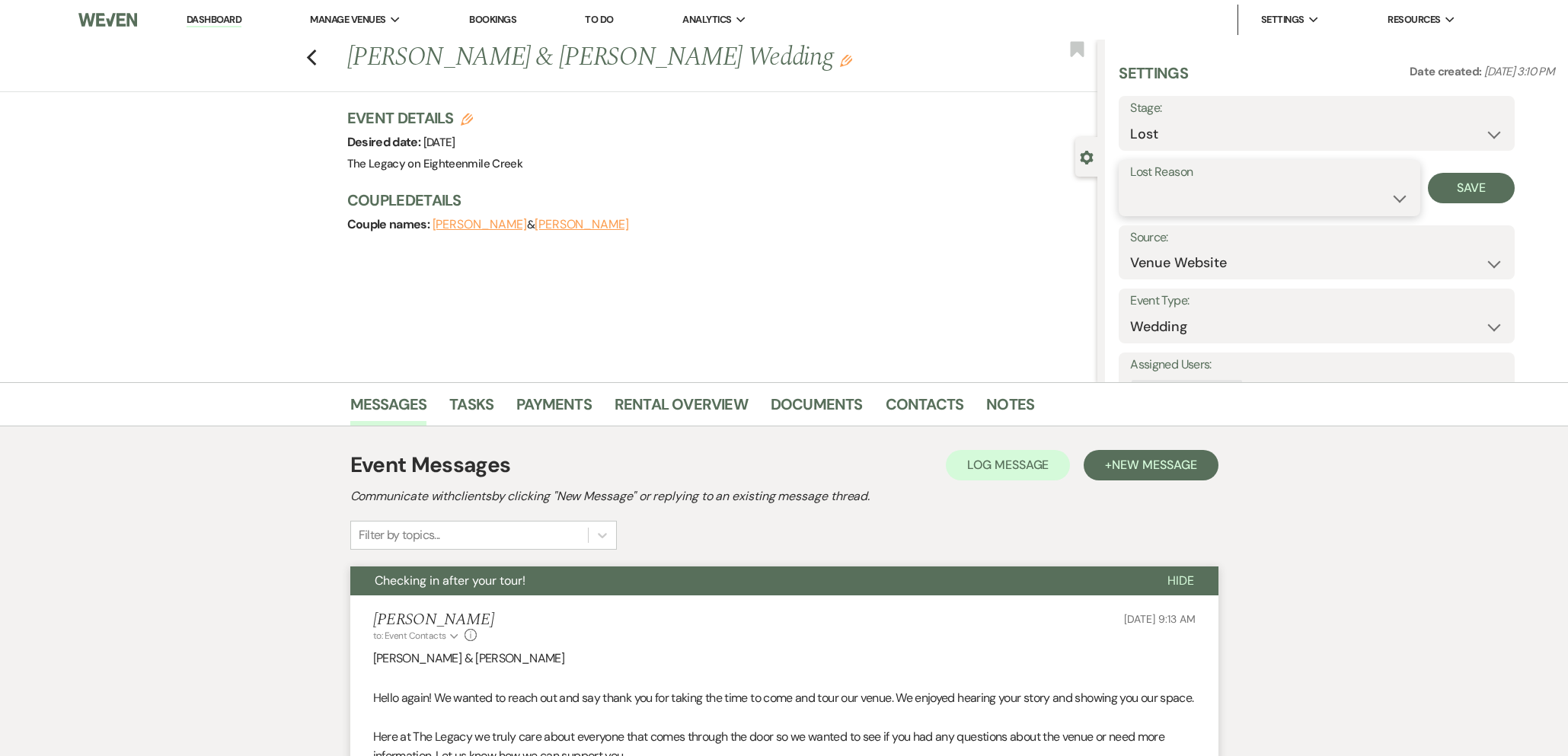
click at [1205, 196] on select "Booked Elsewhere Budget Date Unavailable No Response Not a Good Match Capacity …" at bounding box center [1269, 198] width 278 height 30
select select "10"
click at [1130, 184] on select "Booked Elsewhere Budget Date Unavailable No Response Not a Good Match Capacity …" at bounding box center [1269, 198] width 278 height 30
click at [1491, 169] on div "Lost Reason Booked Elsewhere Budget Date Unavailable No Response Not a Good Mat…" at bounding box center [1317, 188] width 396 height 56
click at [1483, 184] on button "Save" at bounding box center [1472, 188] width 88 height 30
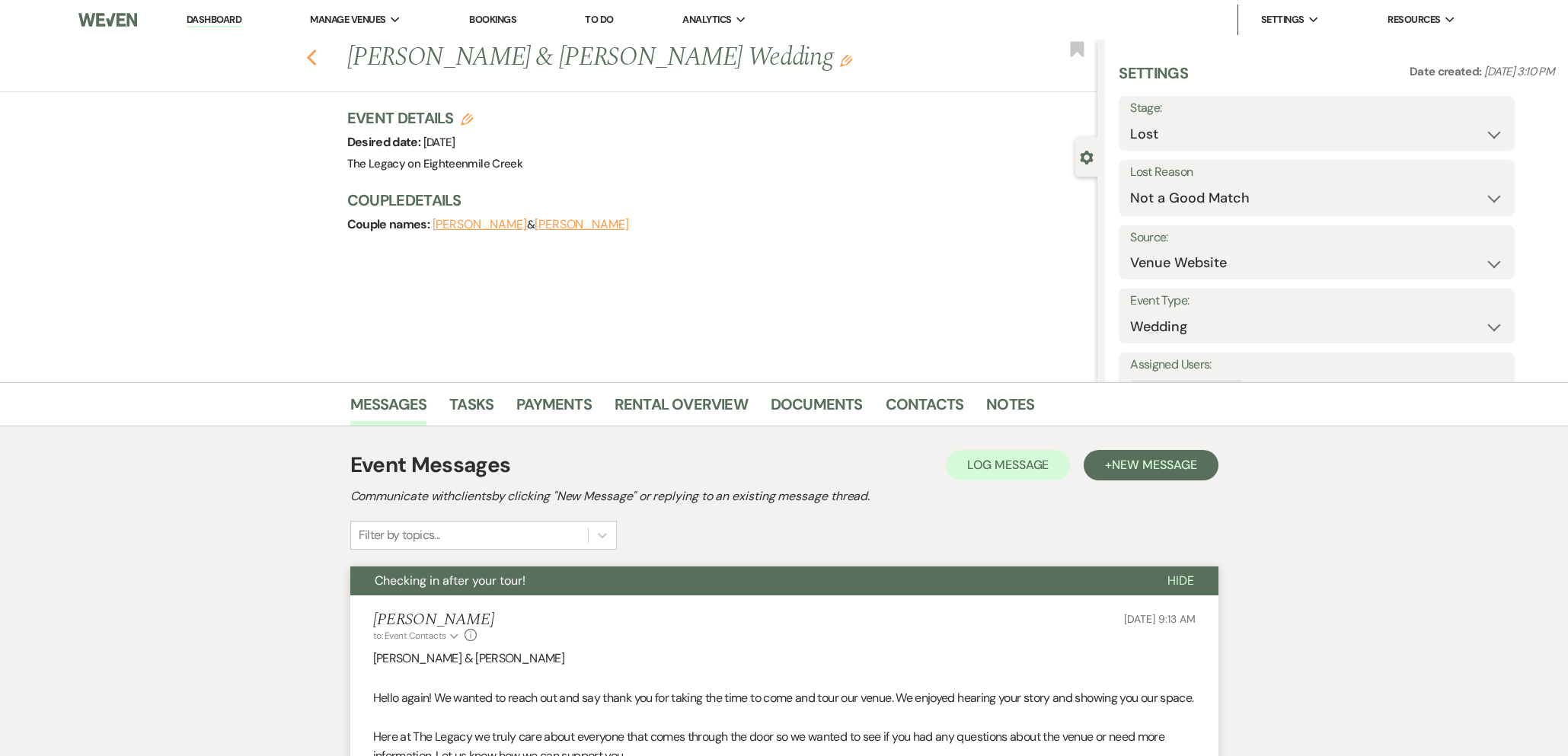
click at [309, 55] on use "button" at bounding box center [311, 58] width 10 height 17
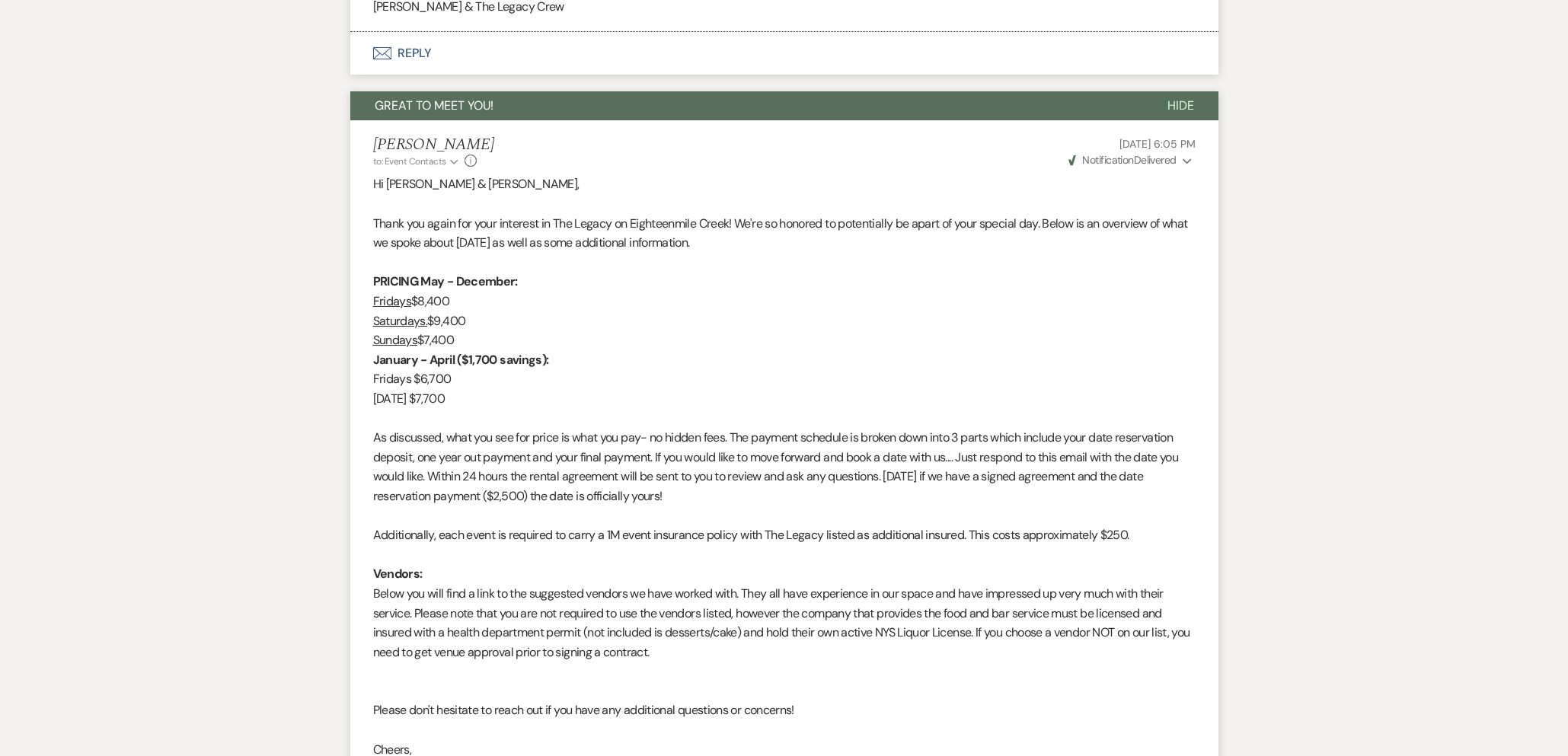
select select "5"
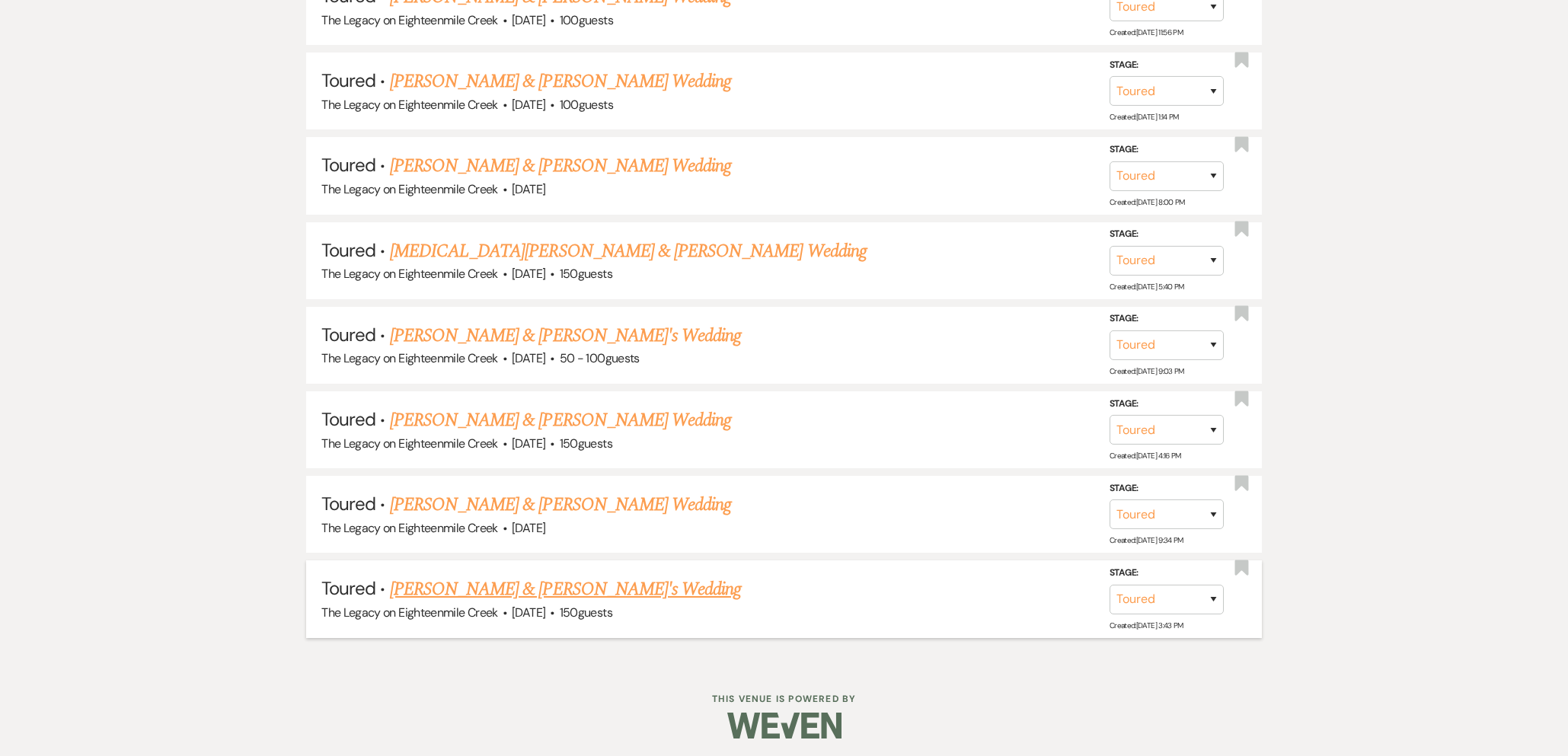
click at [535, 576] on link "[PERSON_NAME] & [PERSON_NAME]'s Wedding" at bounding box center [565, 588] width 352 height 28
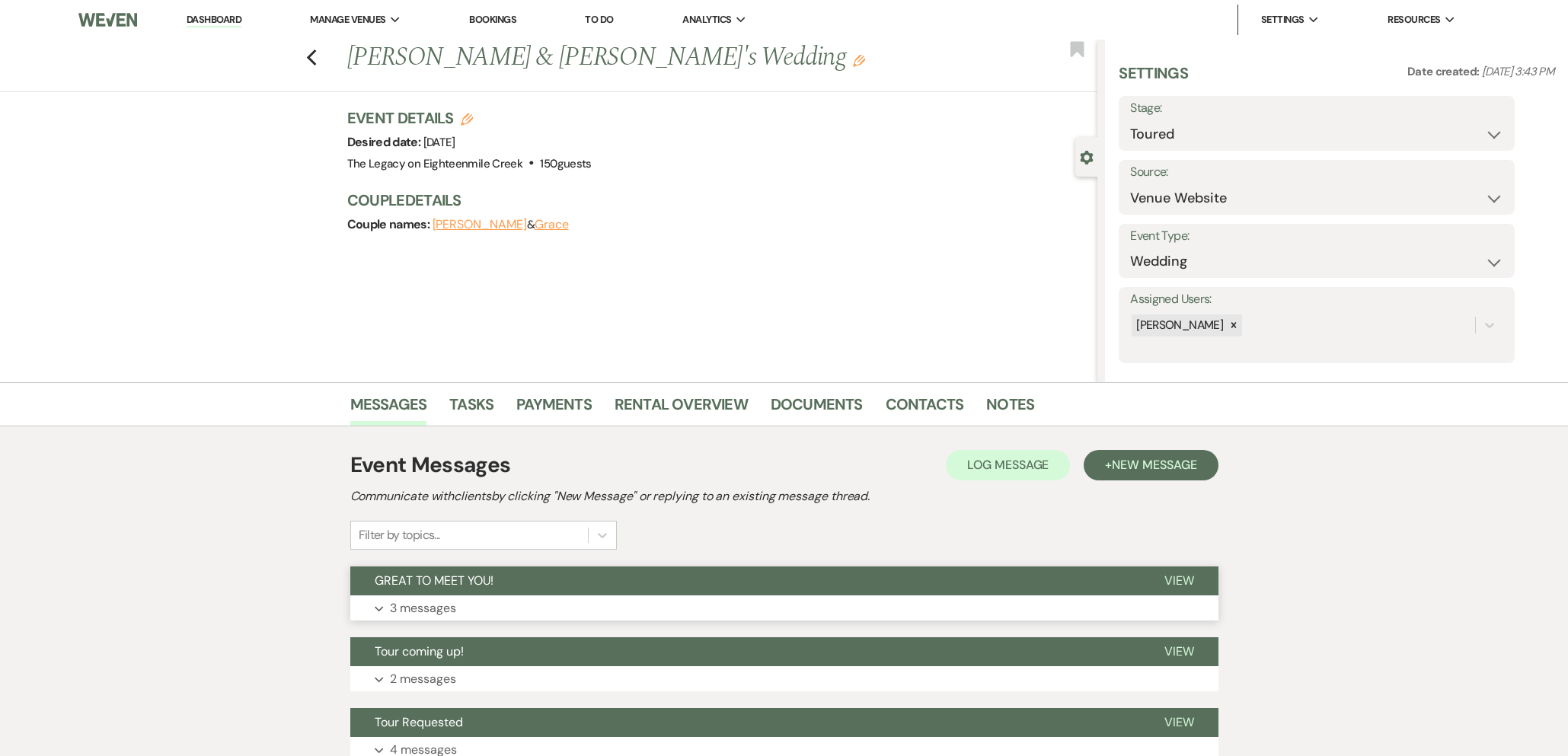
click at [571, 581] on button "GREAT TO MEET YOU!" at bounding box center [745, 581] width 790 height 29
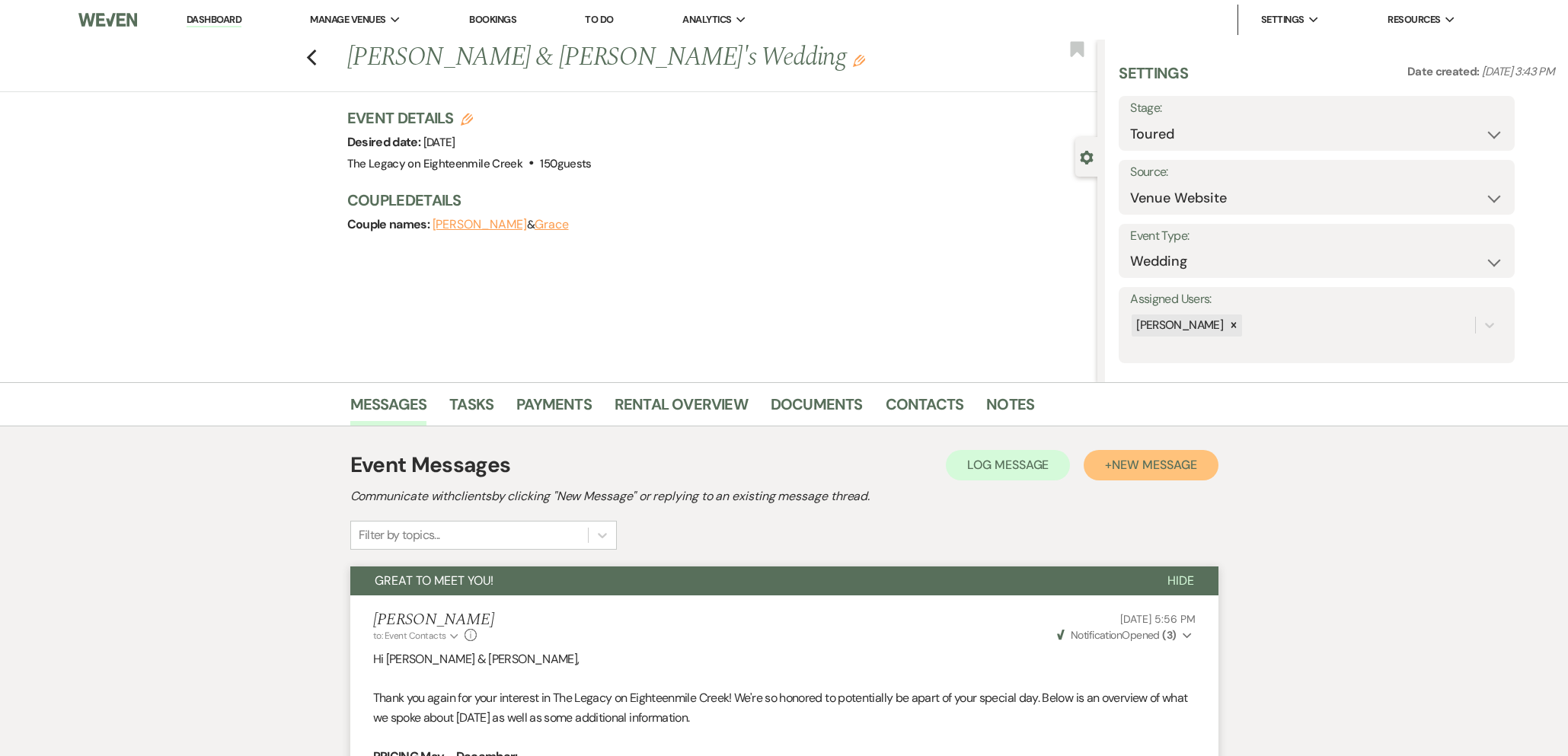
click at [1185, 468] on span "New Message" at bounding box center [1154, 465] width 85 height 16
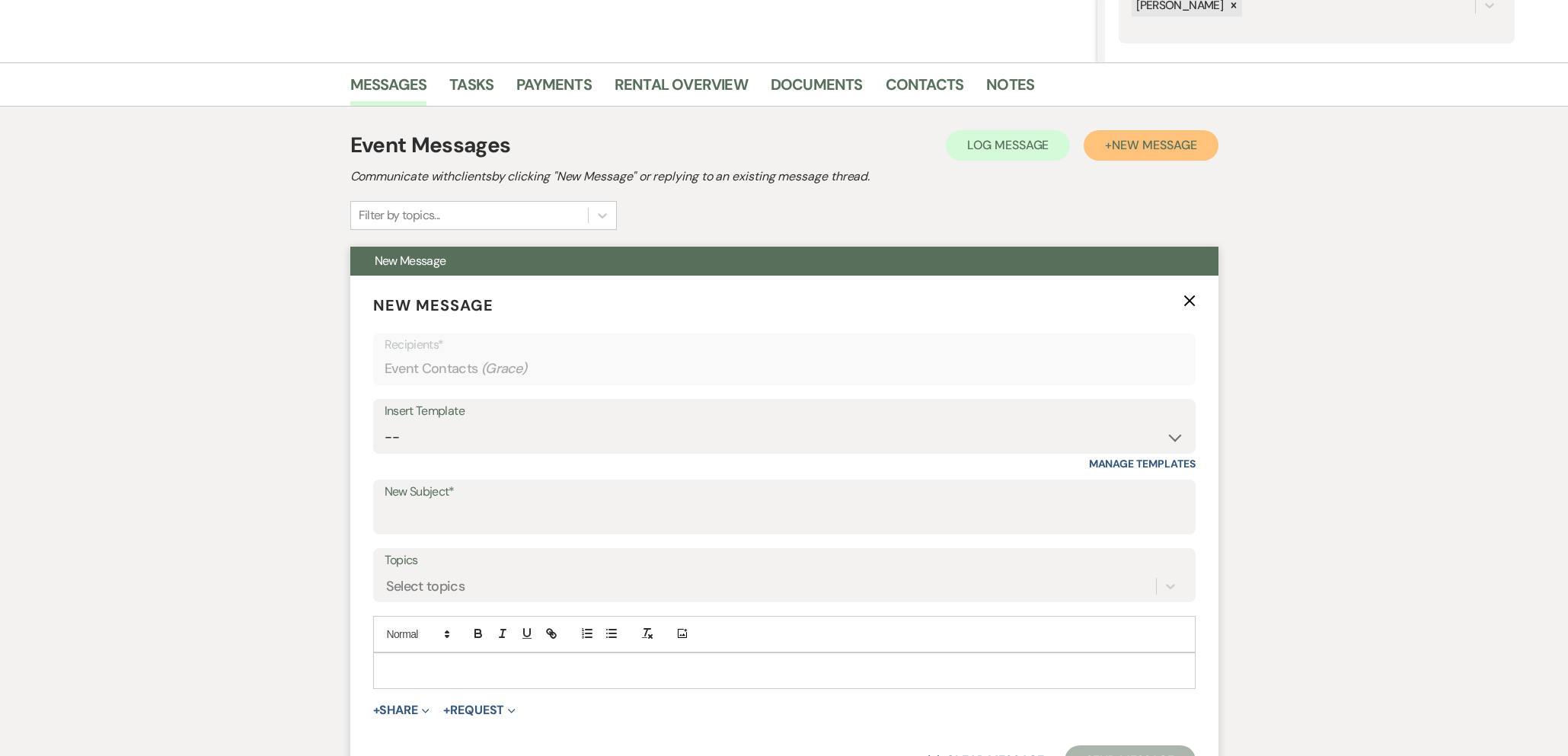
scroll to position [415, 0]
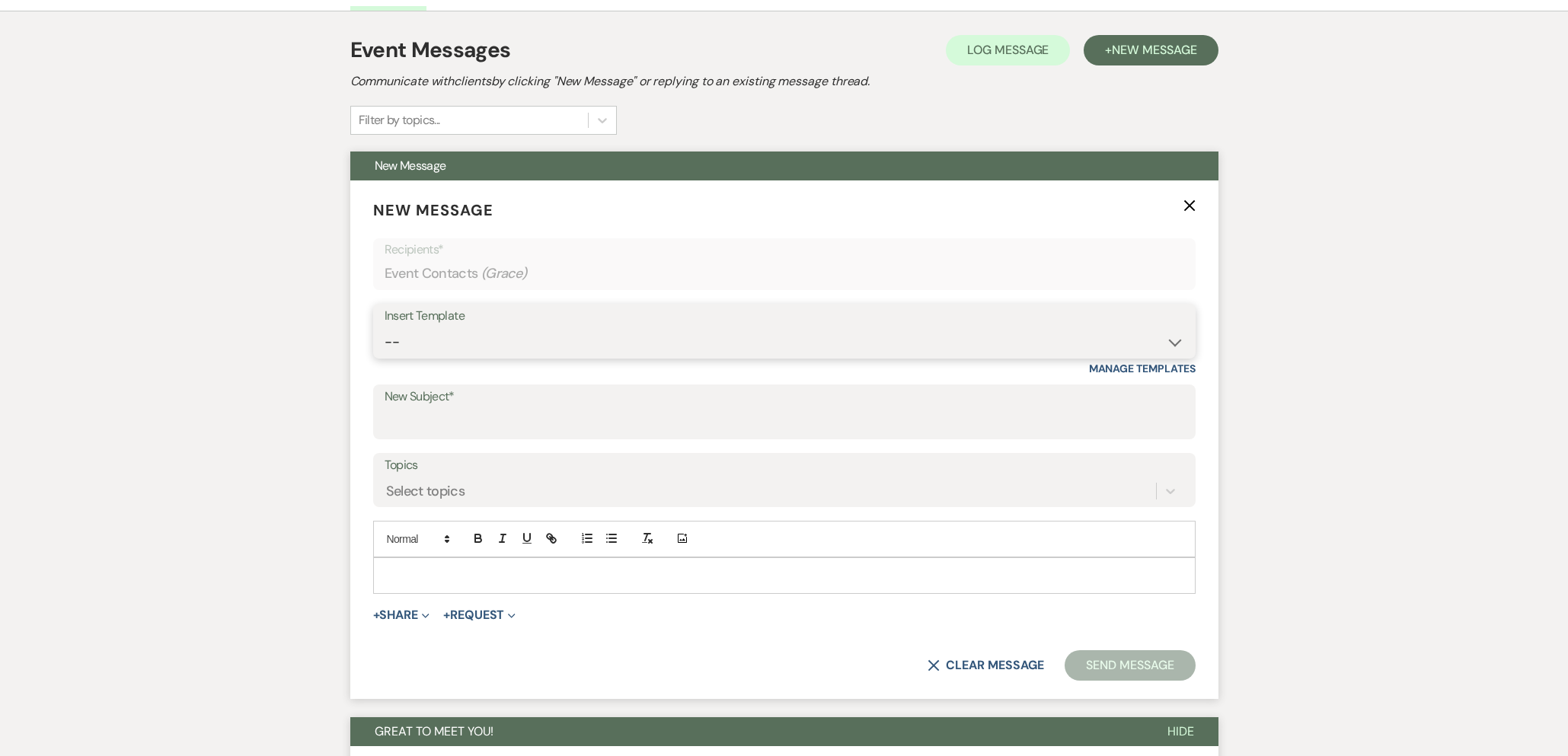
click at [609, 347] on select "-- Inquiry Follow Up- Just checking in :) Tour Date/Time Confirmation Proposal …" at bounding box center [784, 342] width 799 height 30
click at [385, 328] on select "-- Inquiry Follow Up- Just checking in :) Tour Date/Time Confirmation Proposal …" at bounding box center [784, 342] width 799 height 30
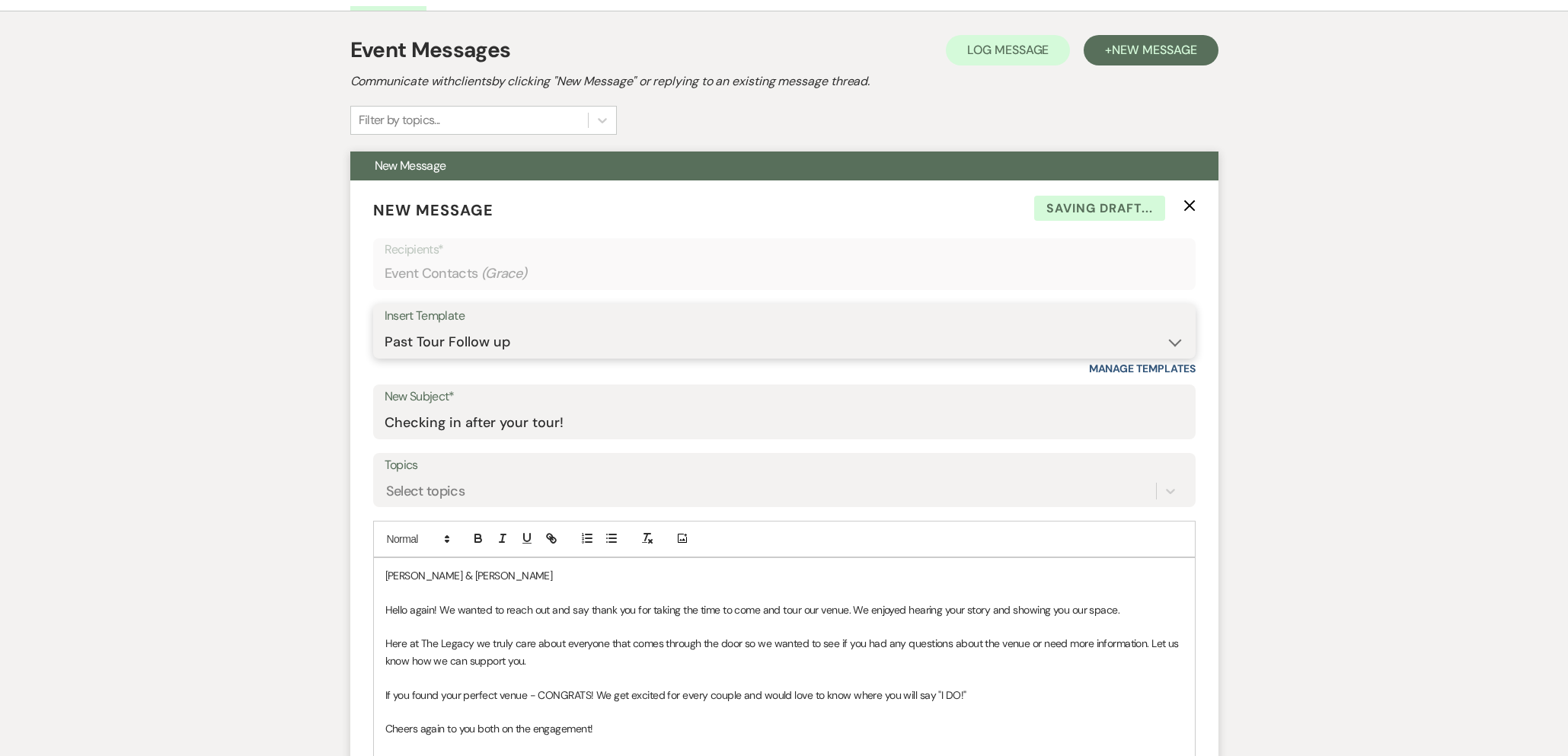
scroll to position [578, 0]
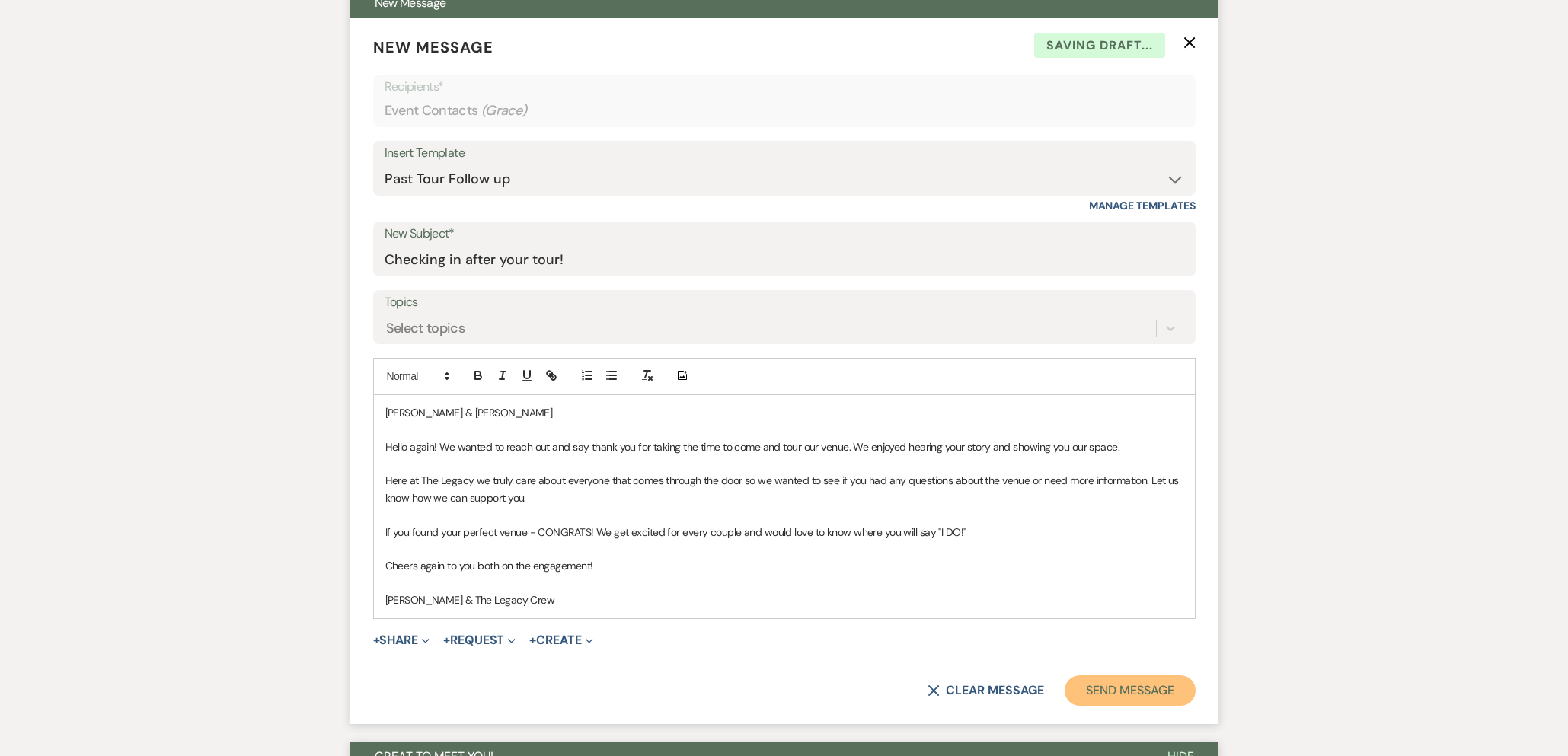
drag, startPoint x: 1137, startPoint y: 685, endPoint x: 1123, endPoint y: 677, distance: 16.1
click at [1136, 685] on button "Send Message" at bounding box center [1129, 690] width 131 height 30
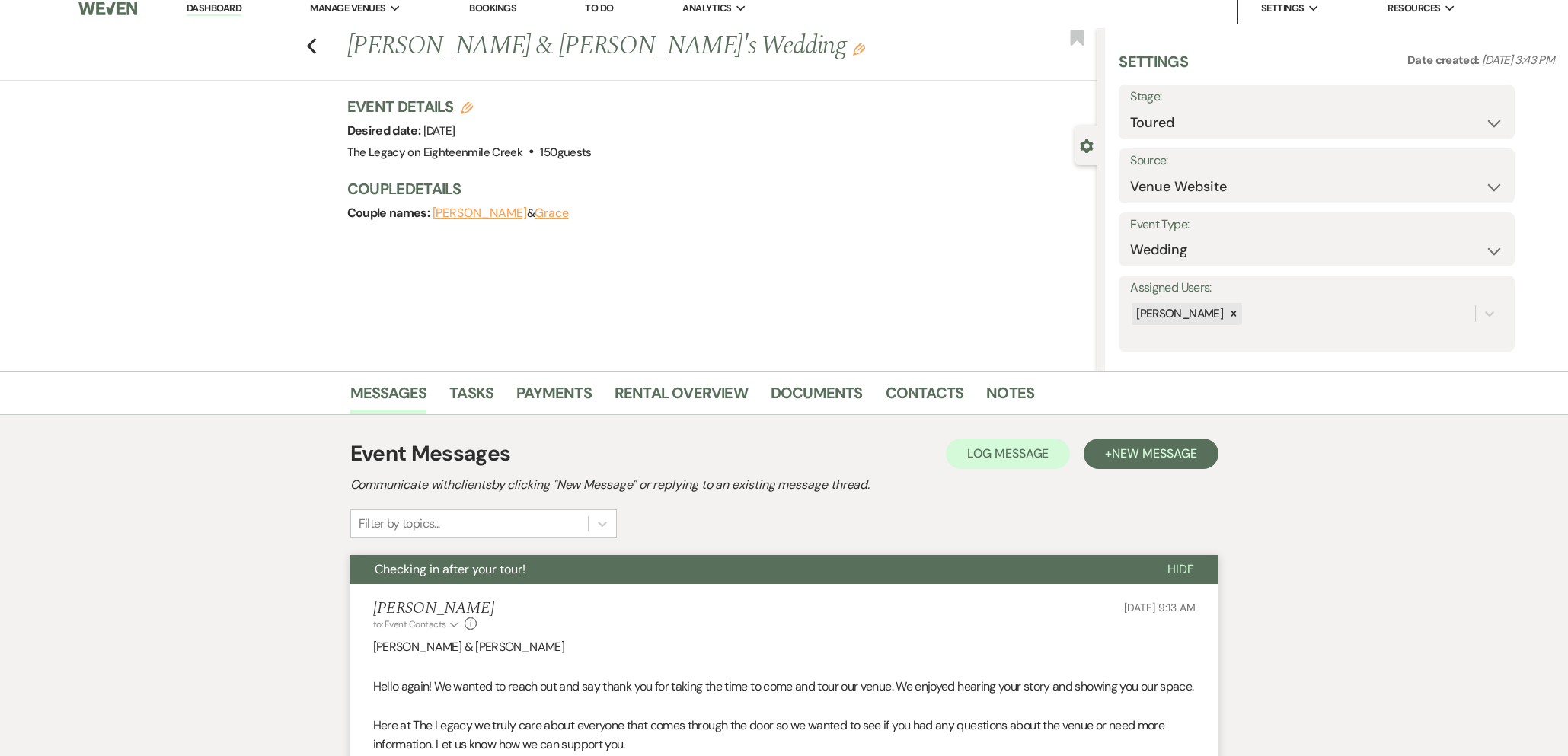
scroll to position [0, 0]
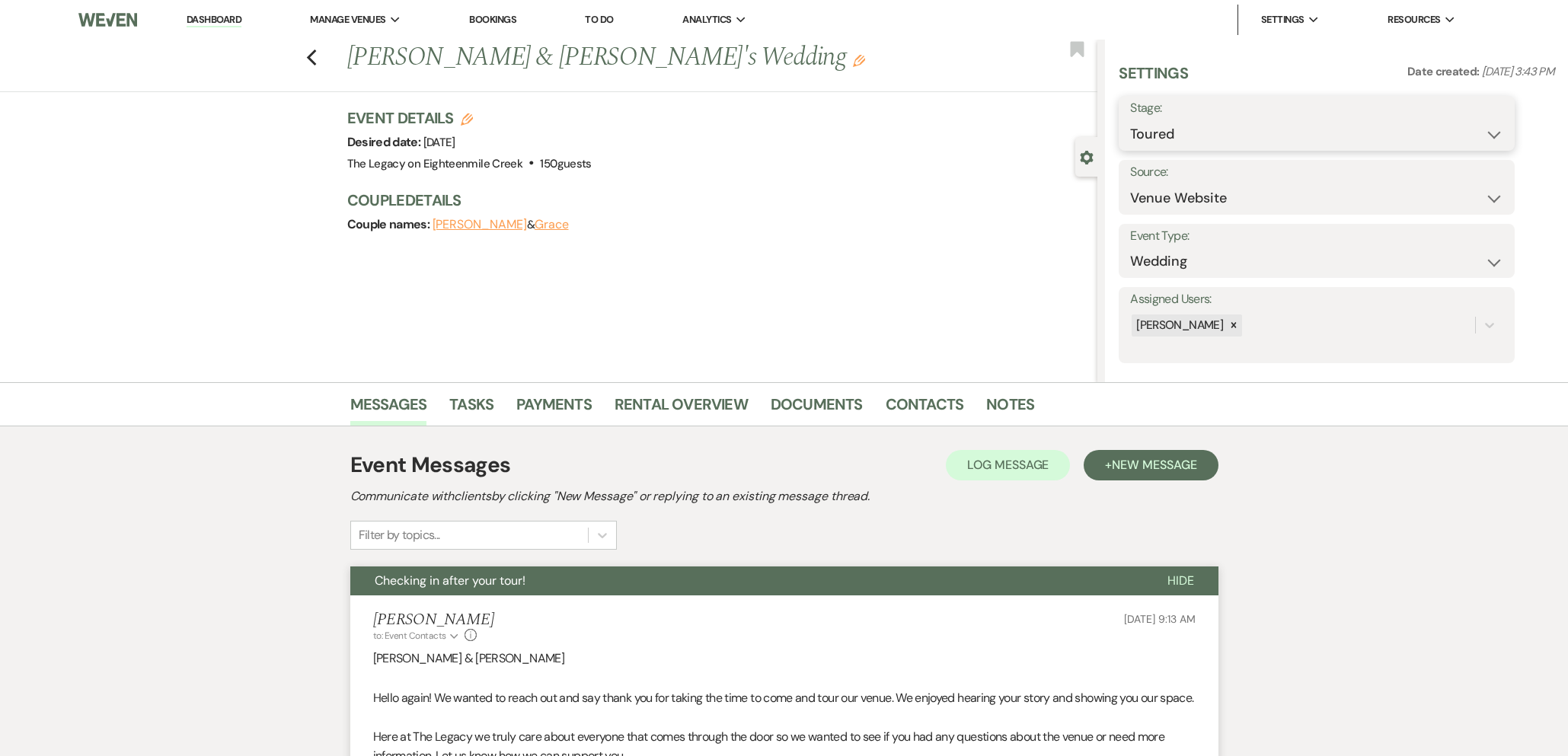
click at [1166, 138] on select "Inquiry Follow Up Tour Requested Tour Confirmed Toured Proposal Sent Booked Lost" at bounding box center [1317, 133] width 373 height 30
click at [1130, 119] on select "Inquiry Follow Up Tour Requested Tour Confirmed Toured Proposal Sent Booked Lost" at bounding box center [1317, 133] width 373 height 30
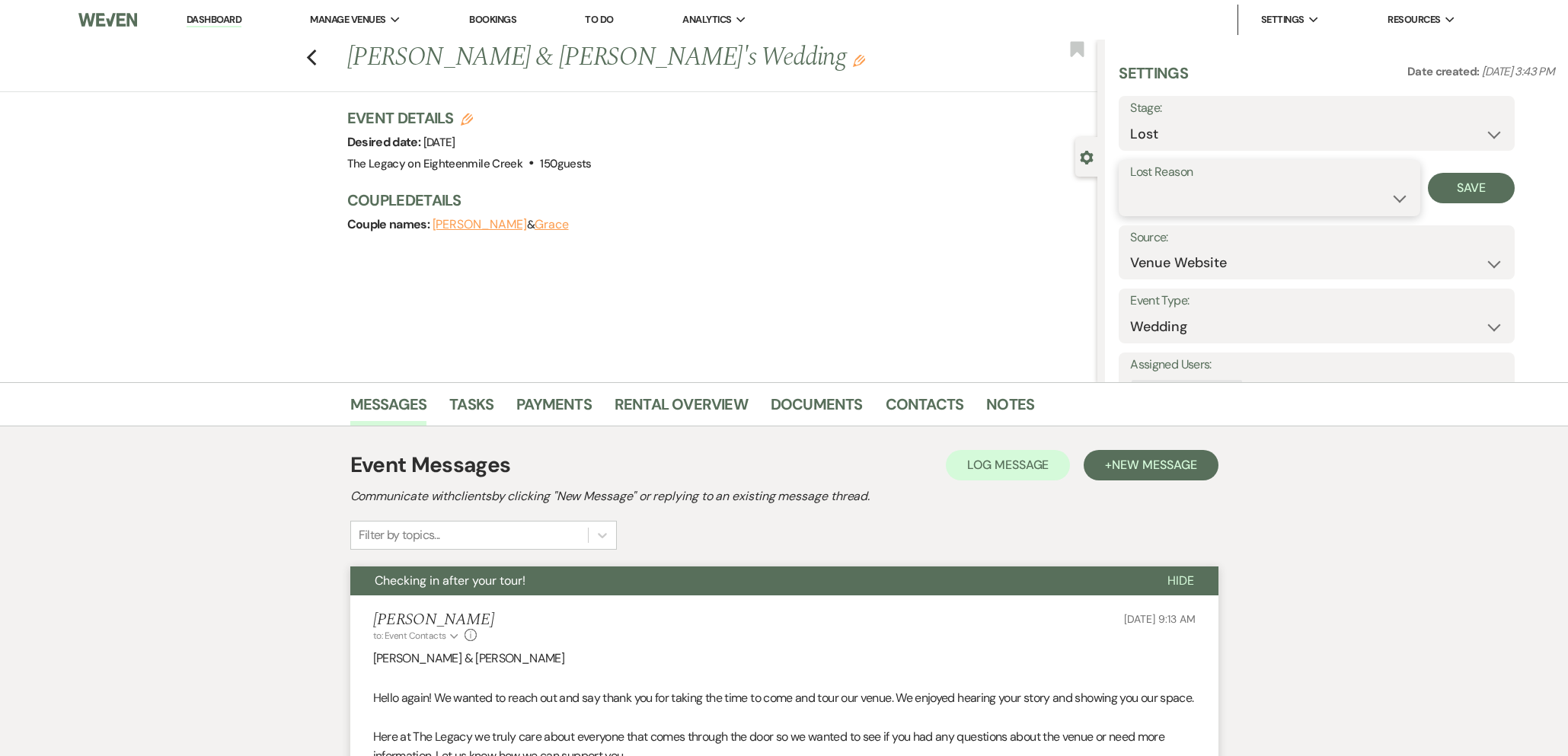
click at [1173, 207] on select "Booked Elsewhere Budget Date Unavailable No Response Not a Good Match Capacity …" at bounding box center [1269, 198] width 278 height 30
click at [1130, 184] on select "Booked Elsewhere Budget Date Unavailable No Response Not a Good Match Capacity …" at bounding box center [1269, 198] width 278 height 30
drag, startPoint x: 1500, startPoint y: 187, endPoint x: 894, endPoint y: 129, distance: 608.8
click at [1499, 187] on button "Save" at bounding box center [1472, 188] width 88 height 30
click at [310, 62] on icon "Previous" at bounding box center [312, 57] width 11 height 18
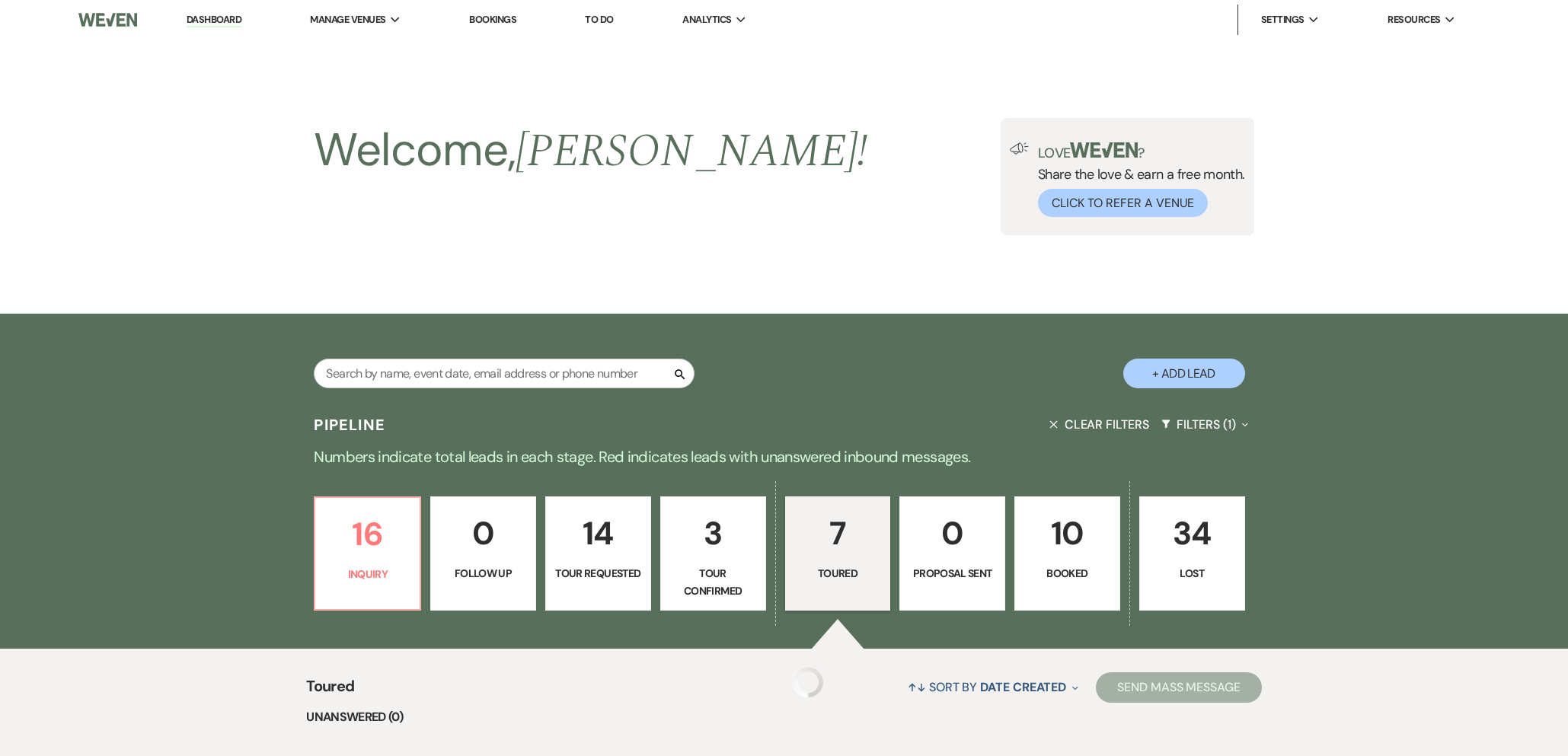
scroll to position [782, 0]
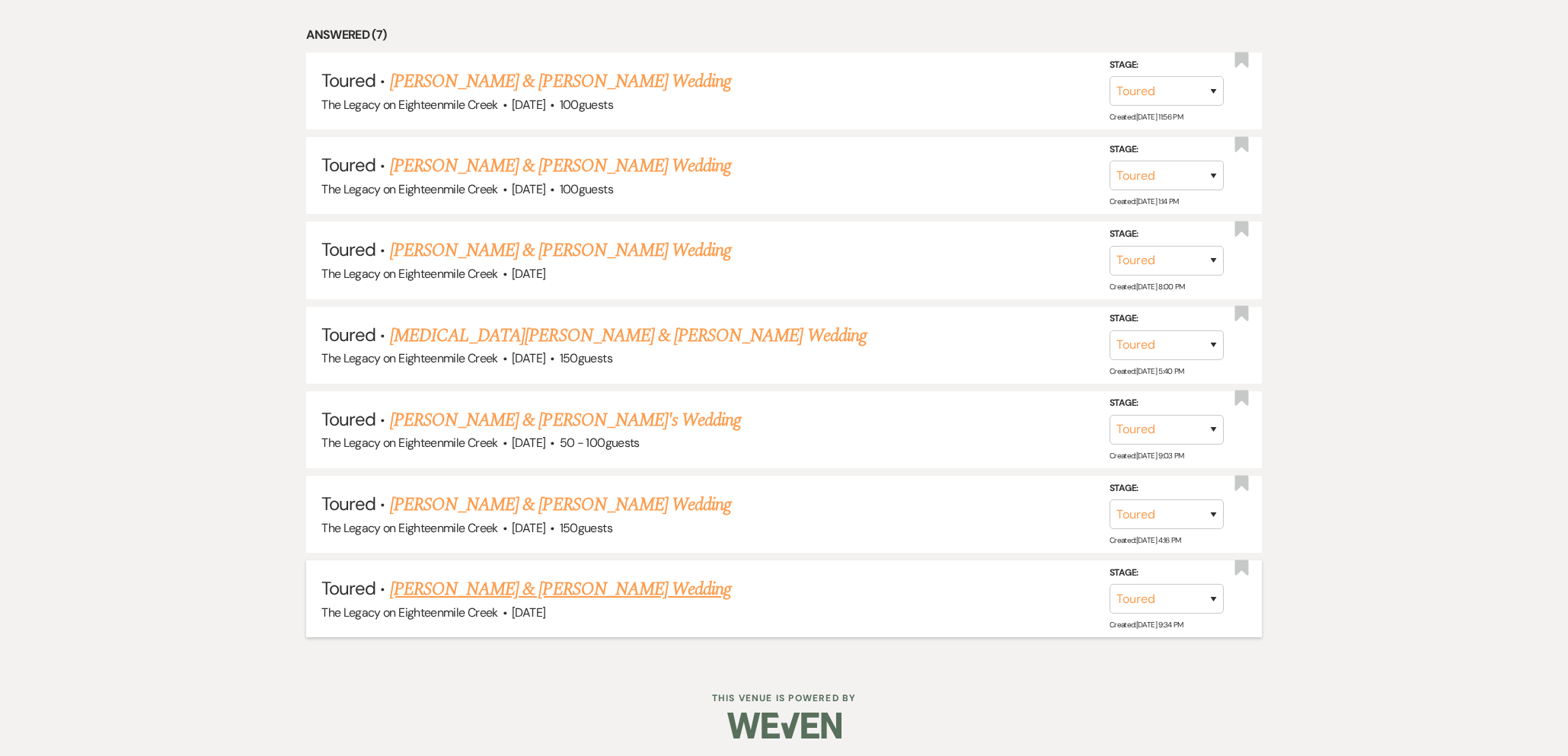
click at [562, 587] on link "[PERSON_NAME] & [PERSON_NAME] Wedding" at bounding box center [560, 588] width 341 height 28
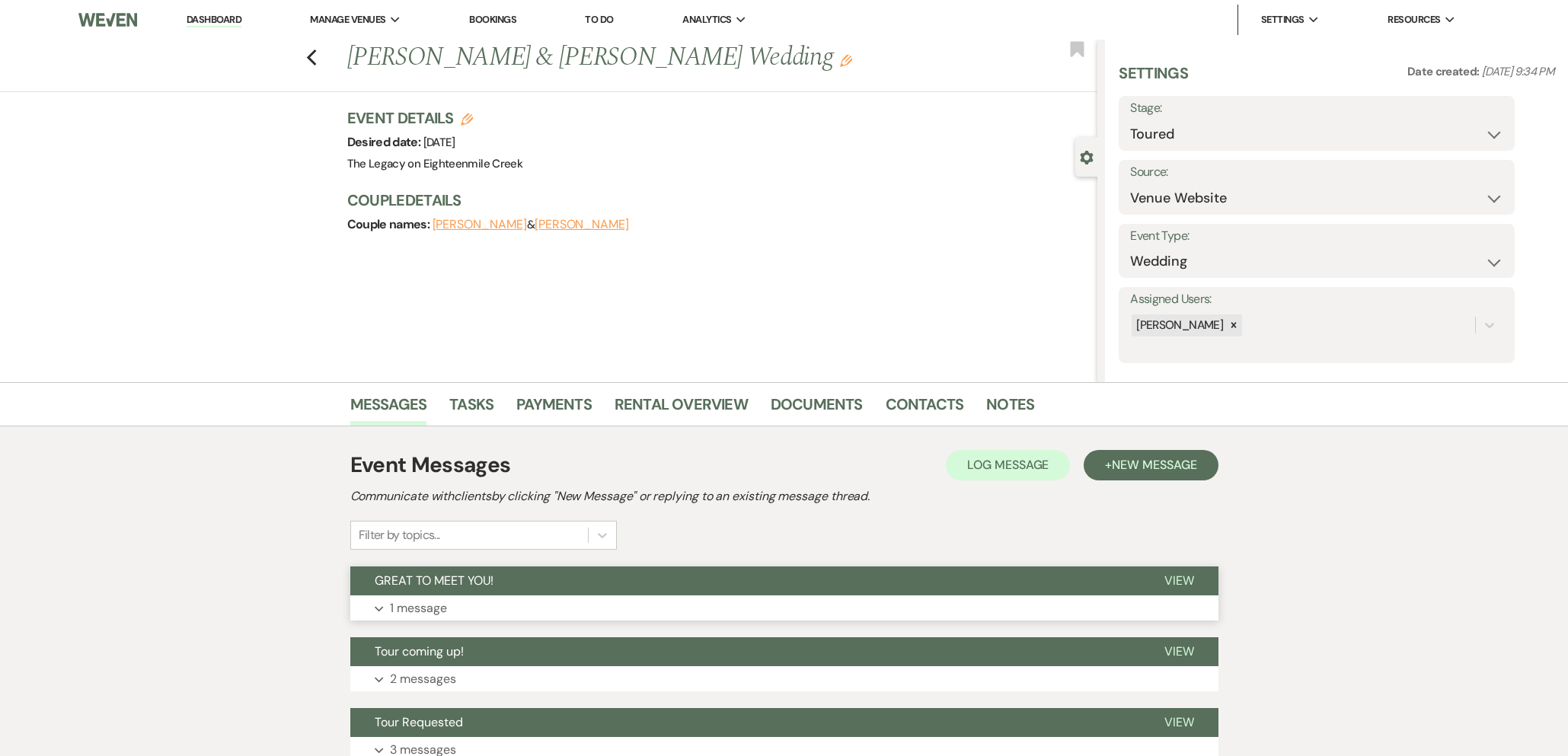
click at [625, 574] on button "GREAT TO MEET YOU!" at bounding box center [745, 581] width 790 height 29
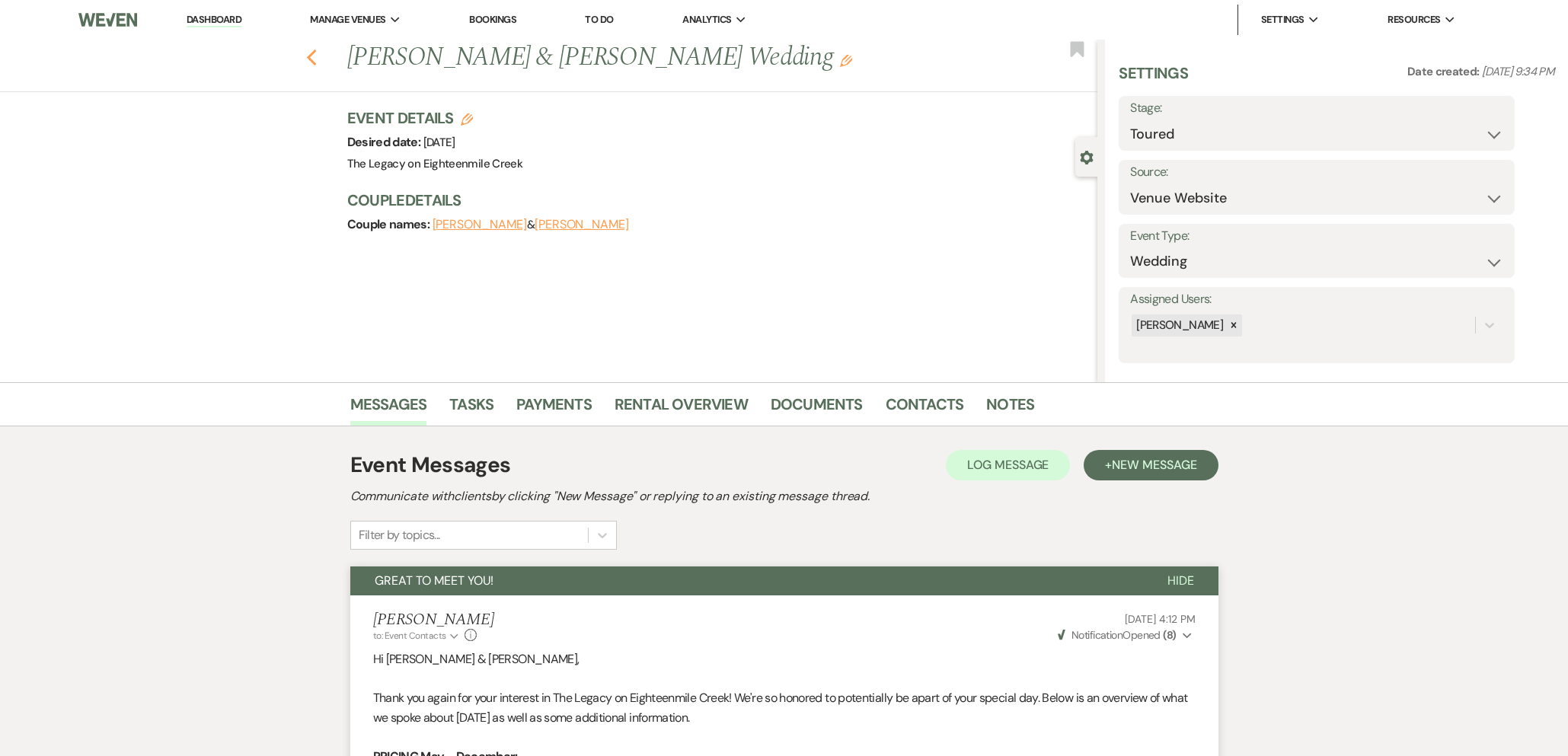
click at [312, 59] on icon "Previous" at bounding box center [312, 57] width 11 height 18
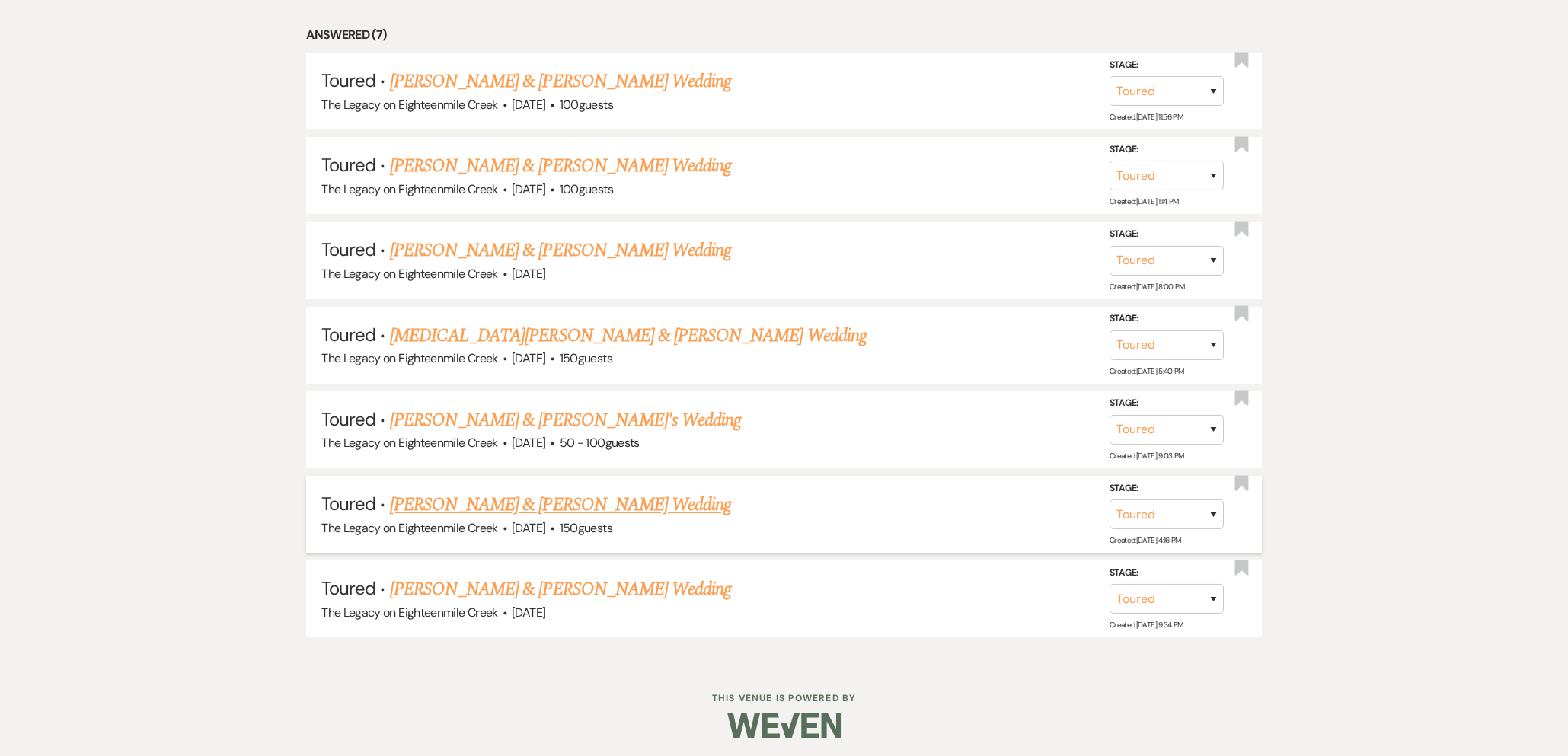
click at [551, 504] on link "[PERSON_NAME] & [PERSON_NAME] Wedding" at bounding box center [560, 505] width 341 height 28
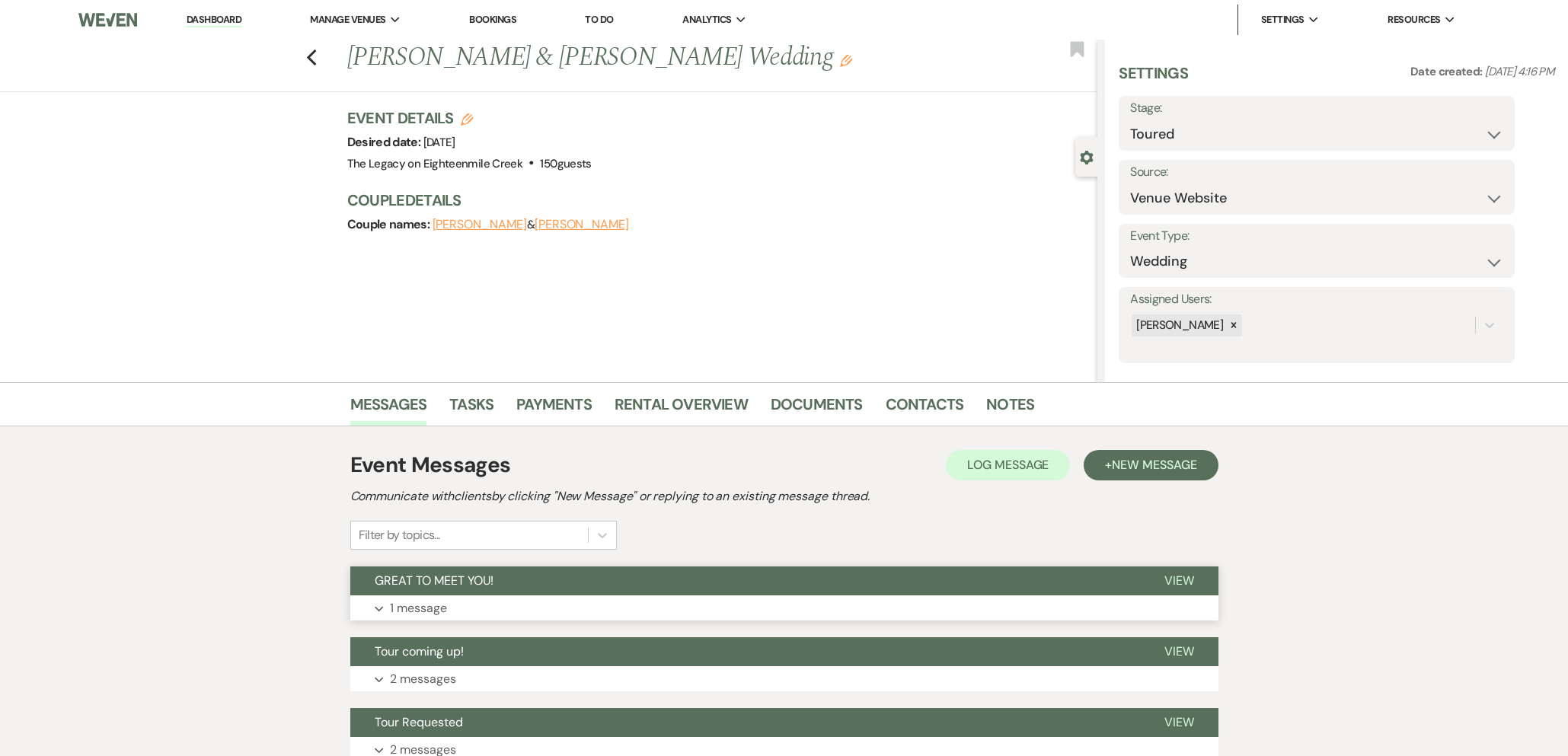
click at [775, 589] on button "GREAT TO MEET YOU!" at bounding box center [745, 581] width 790 height 29
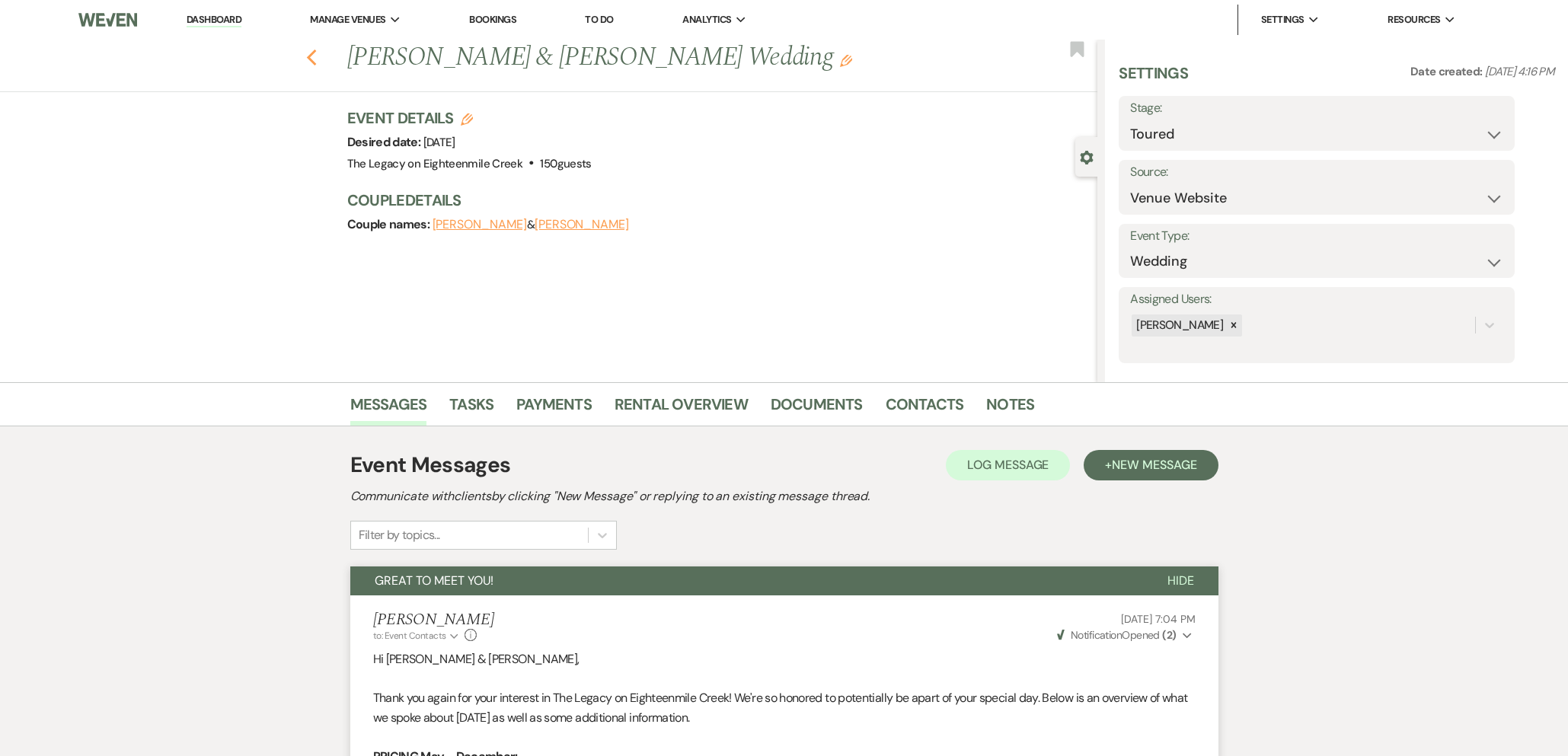
click at [309, 51] on icon "Previous" at bounding box center [312, 57] width 11 height 18
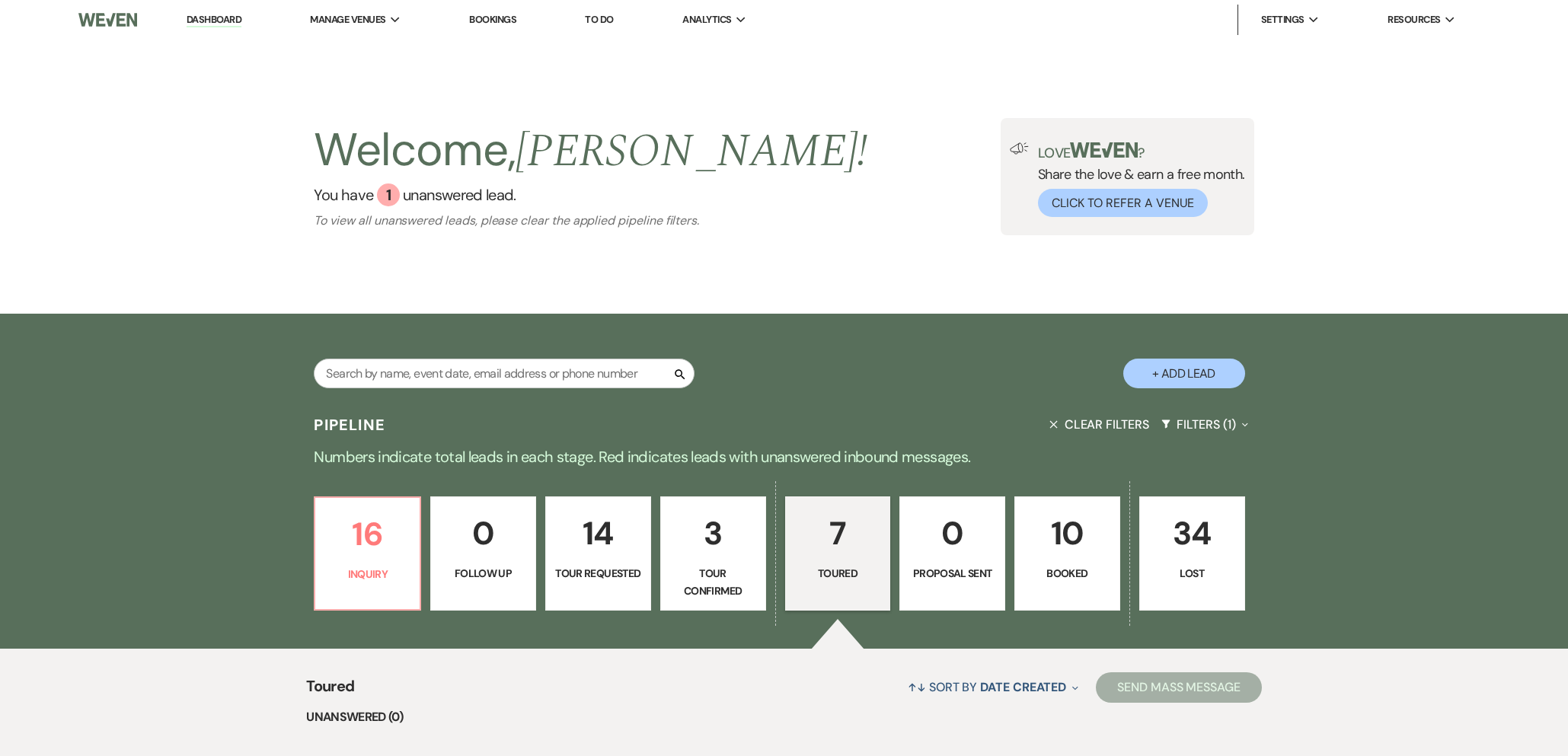
click at [1102, 422] on button "Clear Filters" at bounding box center [1098, 424] width 111 height 40
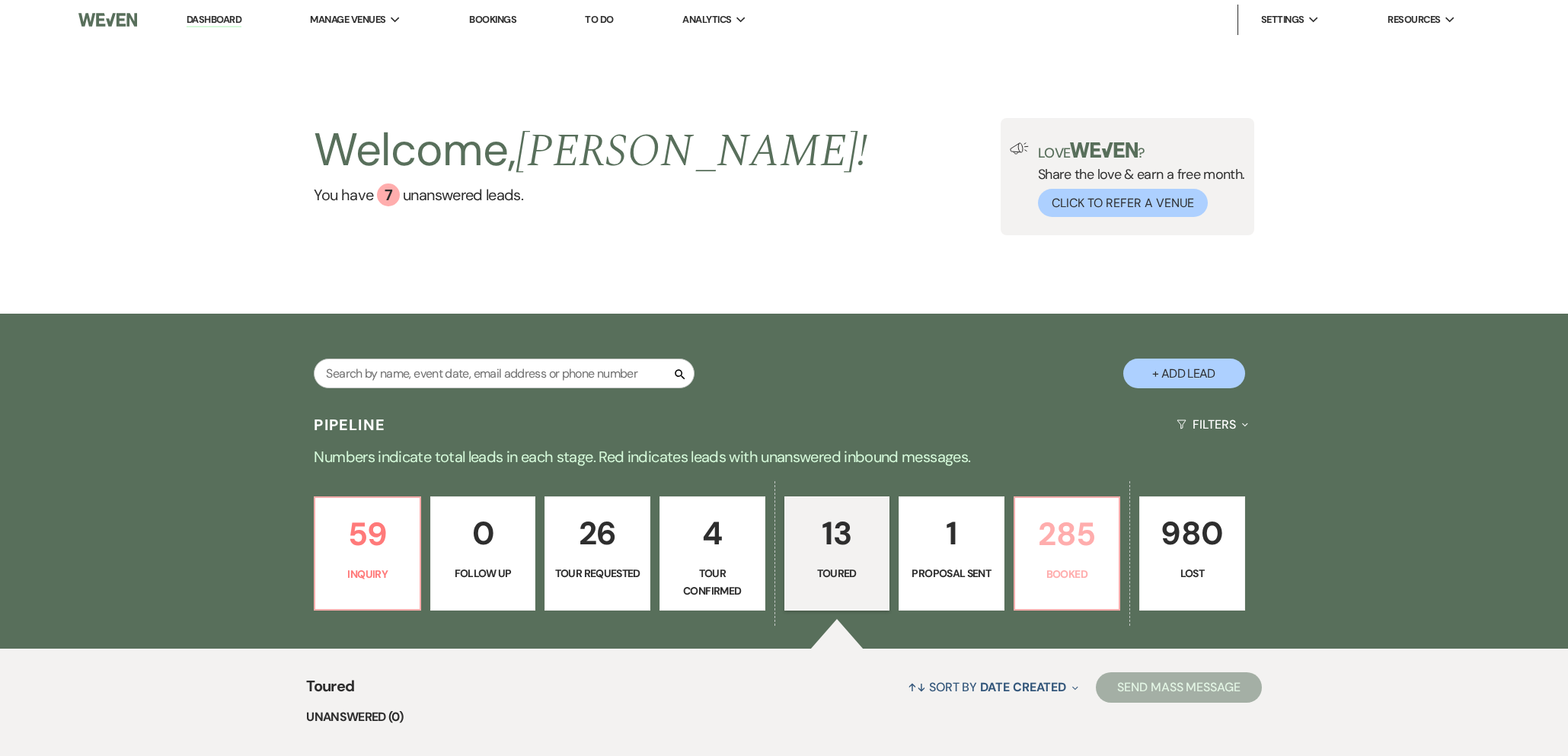
click at [1085, 584] on link "285 Booked" at bounding box center [1067, 553] width 108 height 114
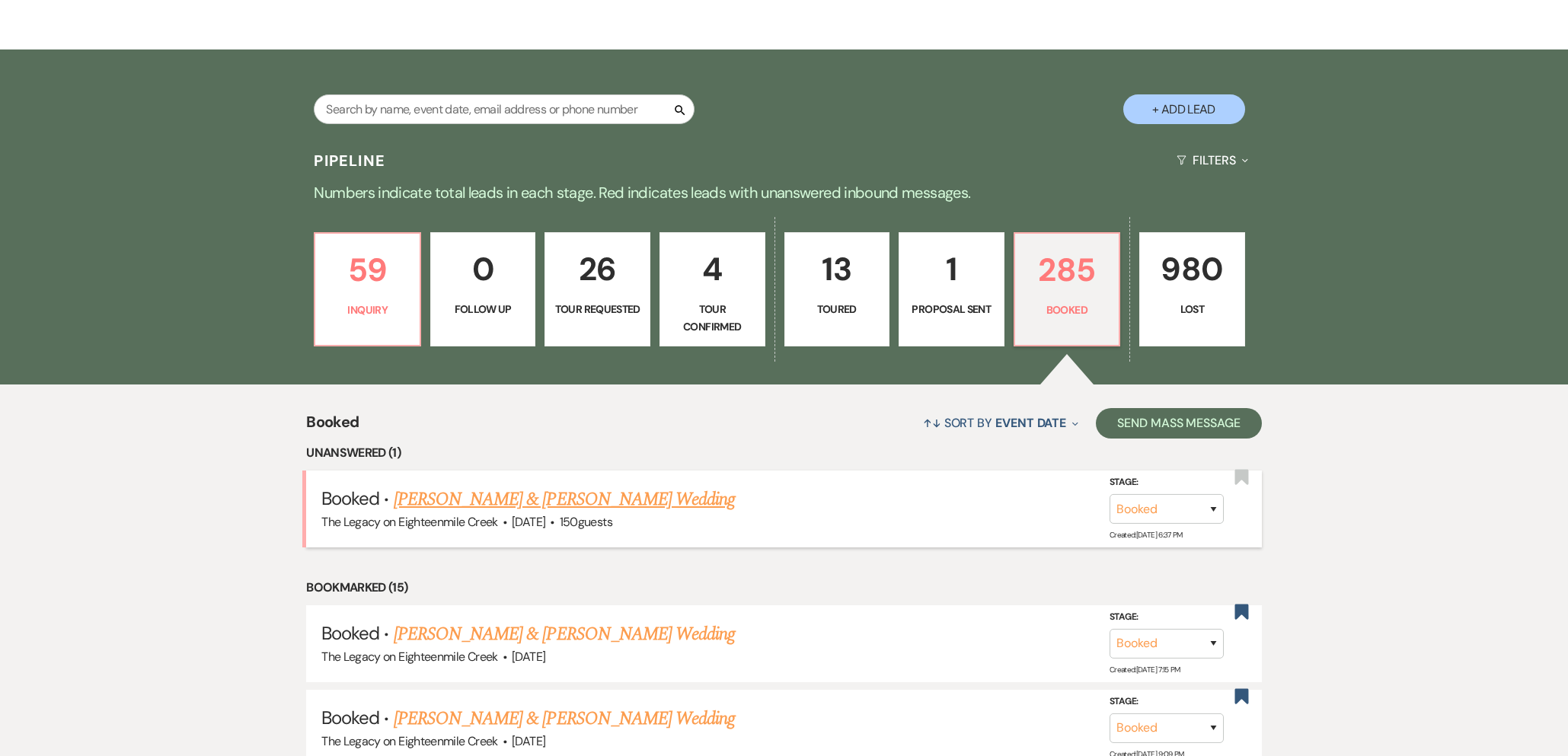
scroll to position [276, 0]
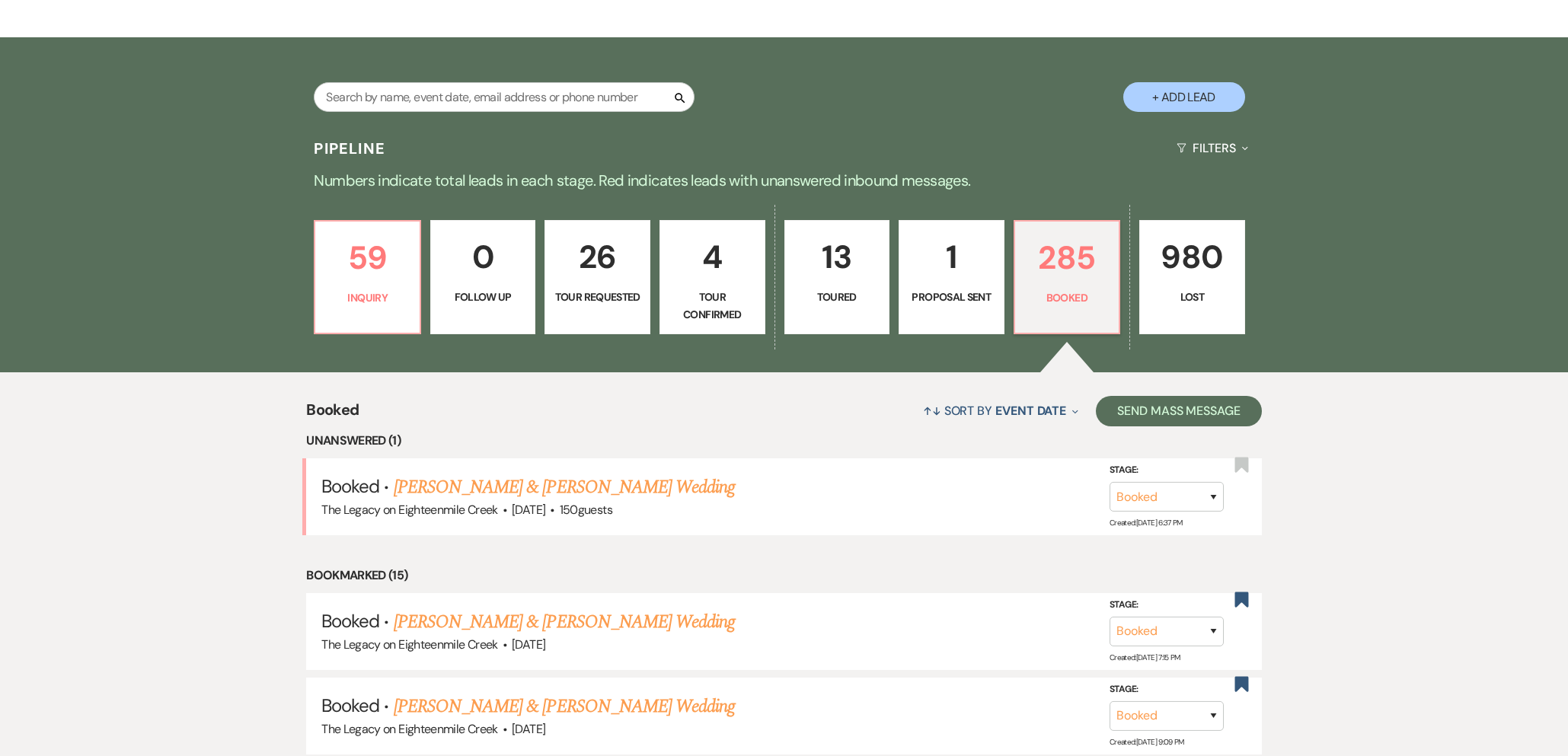
drag, startPoint x: 558, startPoint y: 486, endPoint x: 763, endPoint y: 628, distance: 249.4
click at [558, 486] on link "Zach Pawlak & Jayna Galley's Wedding" at bounding box center [564, 487] width 341 height 28
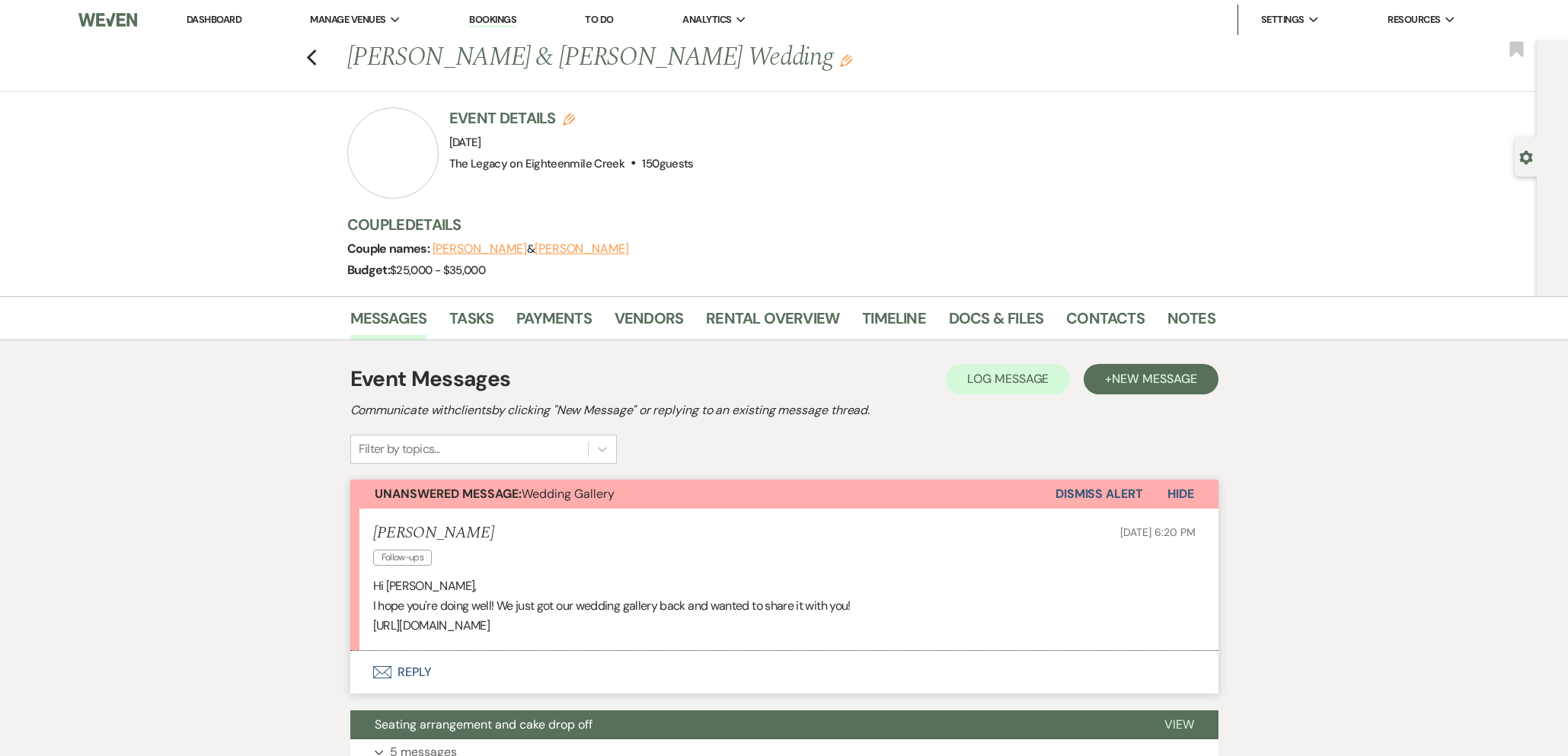
drag, startPoint x: 768, startPoint y: 627, endPoint x: 358, endPoint y: 631, distance: 410.0
click at [359, 632] on li "Jayna Follow-ups Sep 17, 2025, 6:20 PM Hi Bridgette, I hope you're doing well! …" at bounding box center [784, 579] width 868 height 142
copy p "https://mikaylamoorhousephotography.pic-time.com/-ZachJaynaWedding"
click at [392, 683] on button "Envelope Reply" at bounding box center [784, 671] width 868 height 43
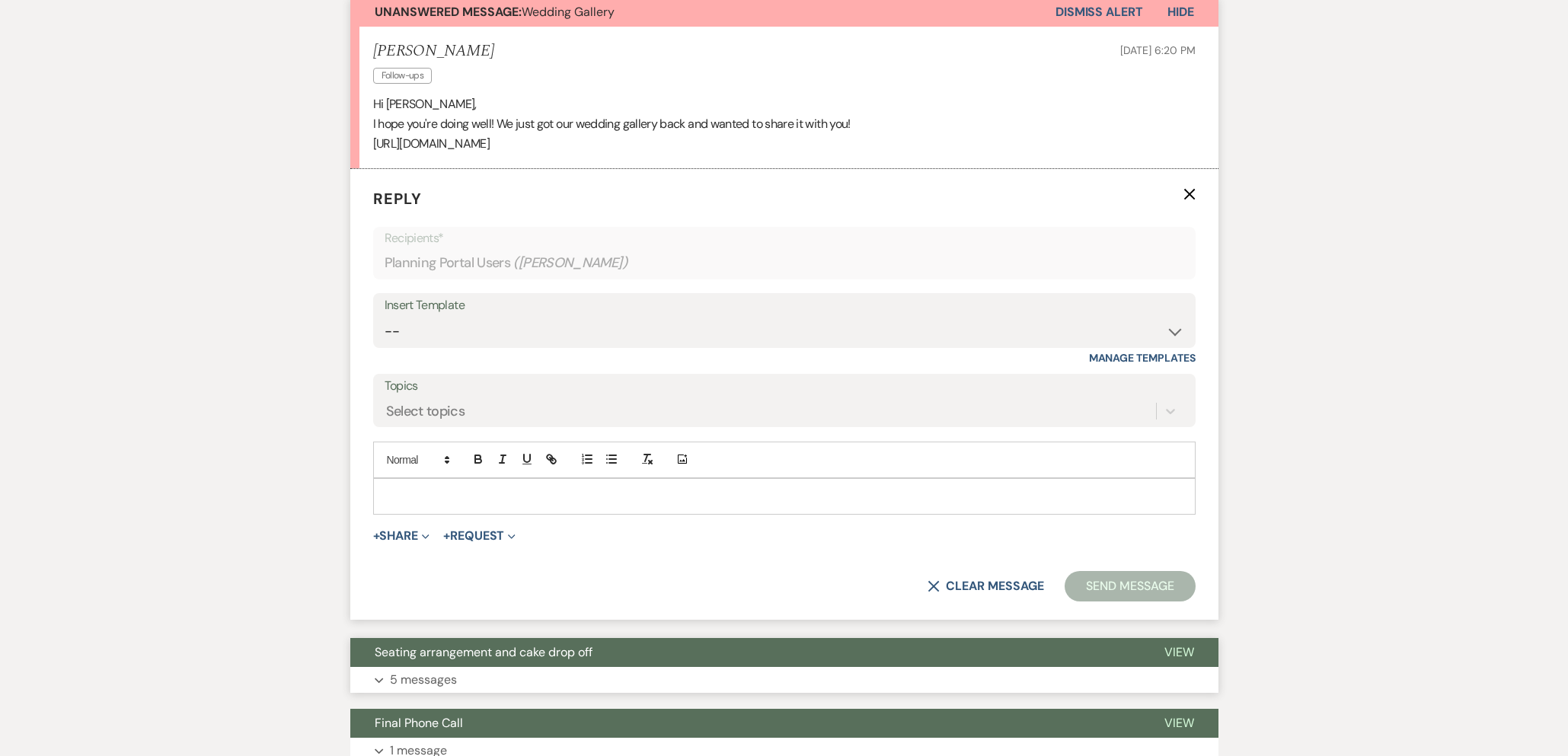
scroll to position [499, 0]
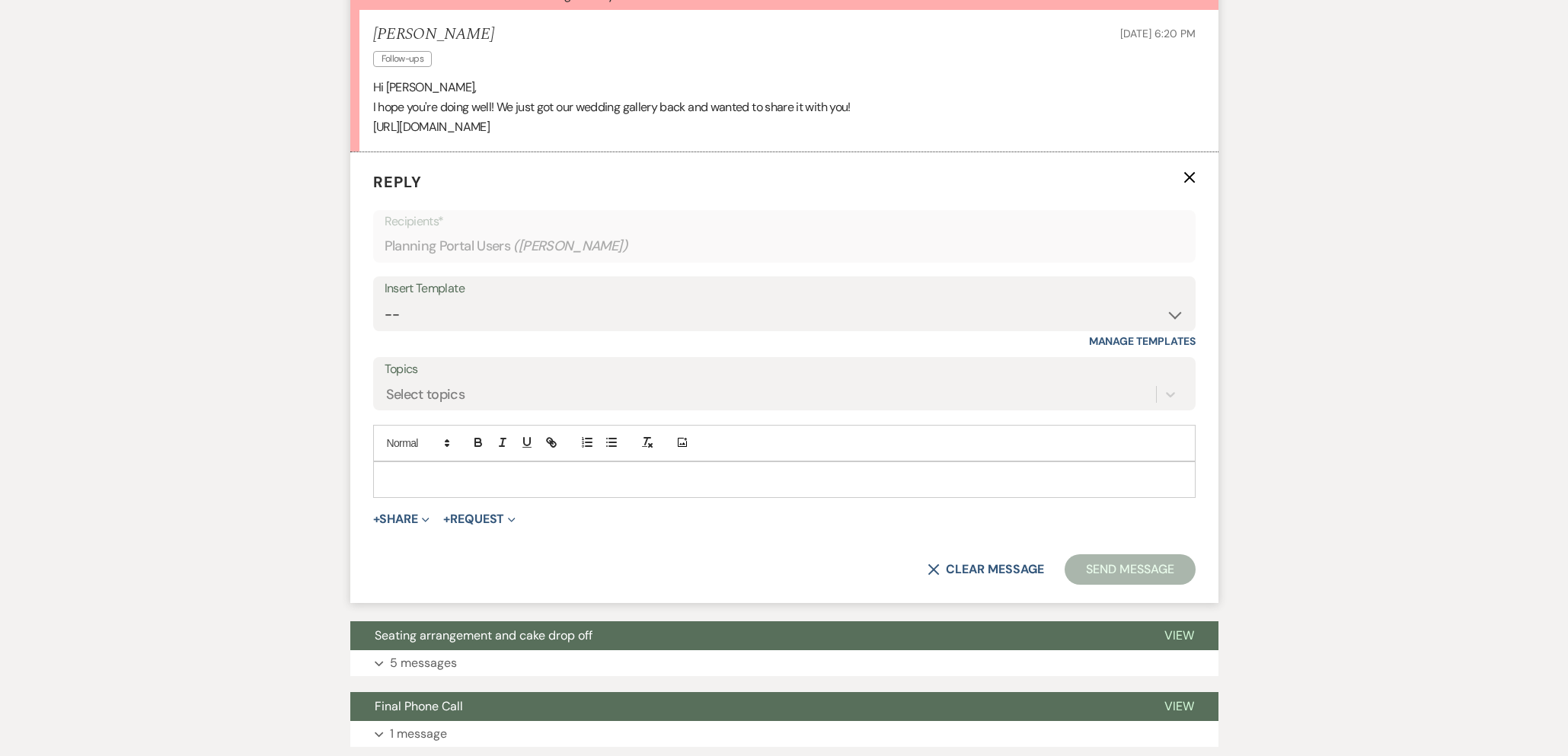
click at [450, 477] on p at bounding box center [784, 480] width 798 height 17
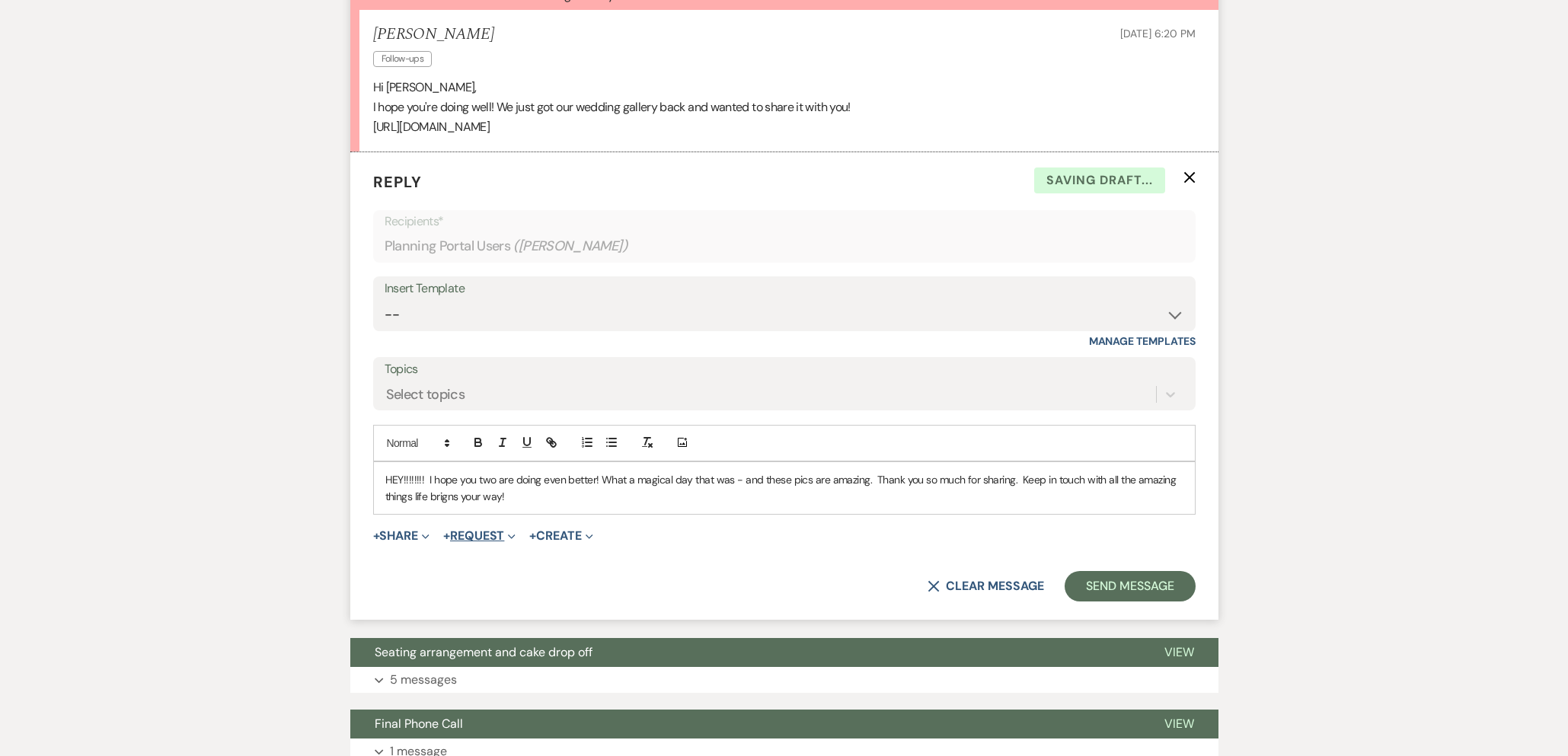
drag, startPoint x: 449, startPoint y: 495, endPoint x: 508, endPoint y: 538, distance: 73.0
click at [449, 495] on p "HEY!!!!!!!! I hope you two are doing even better! What a magical day that was -…" at bounding box center [784, 488] width 798 height 34
drag, startPoint x: 1094, startPoint y: 588, endPoint x: 1082, endPoint y: 597, distance: 15.0
click at [1093, 588] on button "Send Message" at bounding box center [1129, 586] width 131 height 30
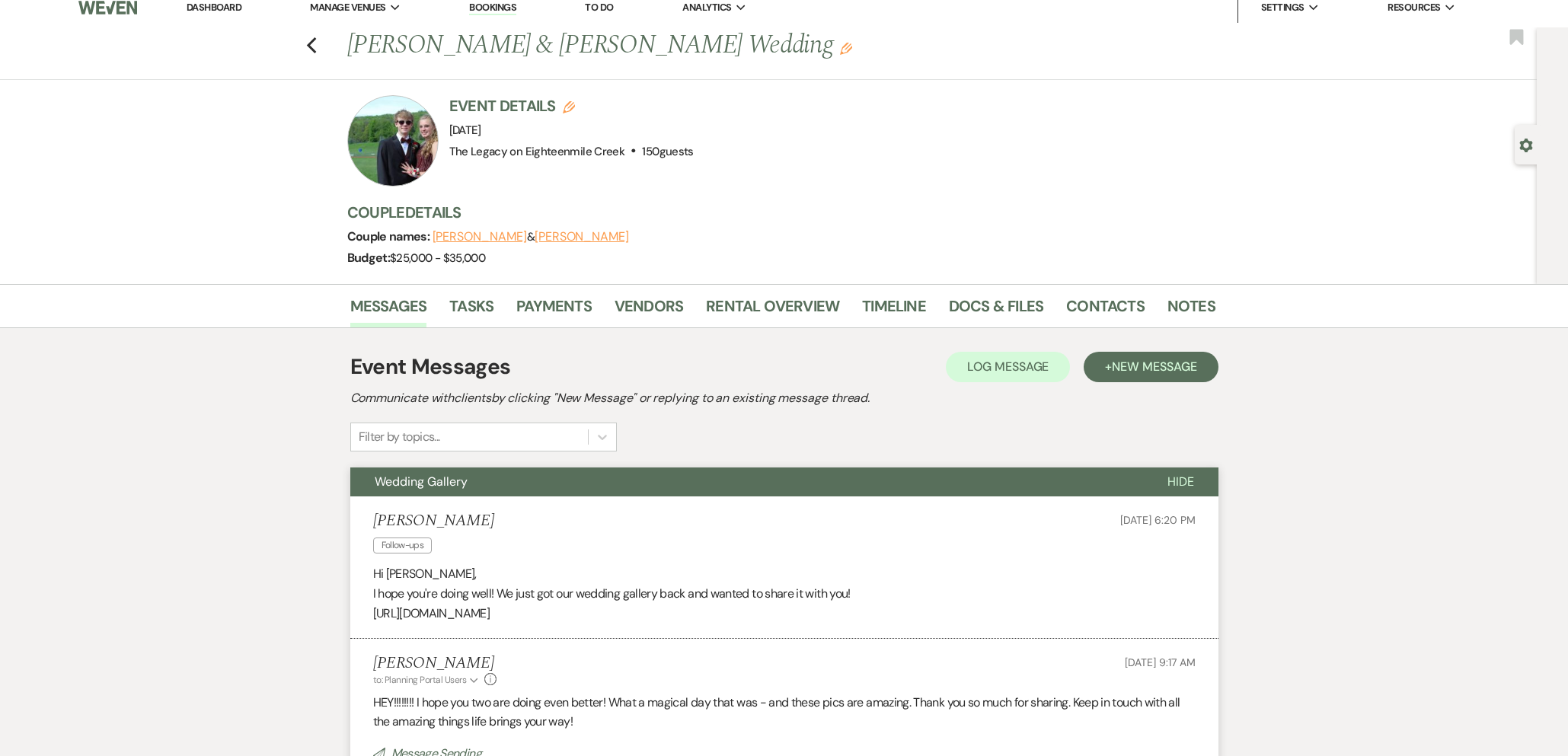
scroll to position [0, 0]
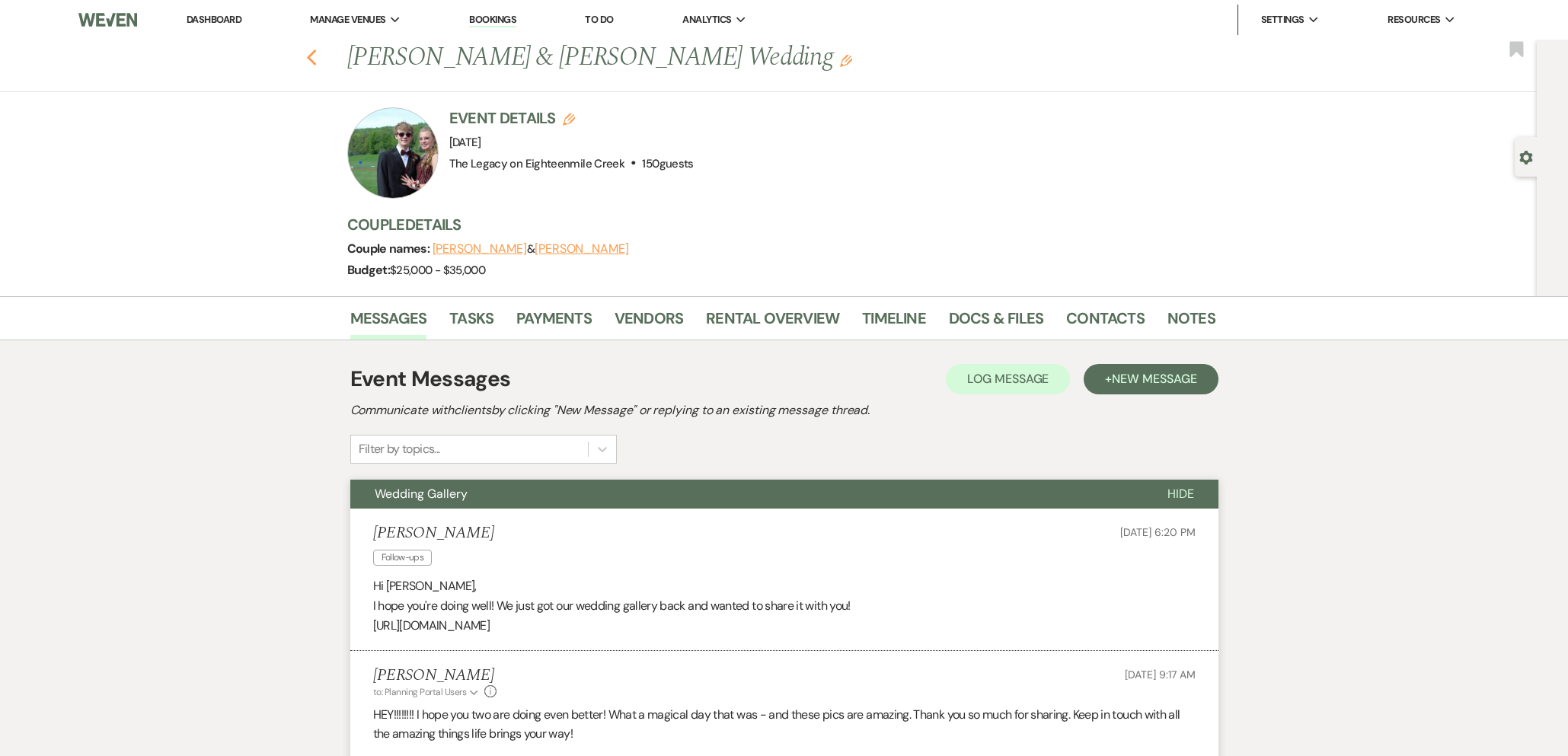
click at [311, 56] on icon "Previous" at bounding box center [312, 57] width 11 height 18
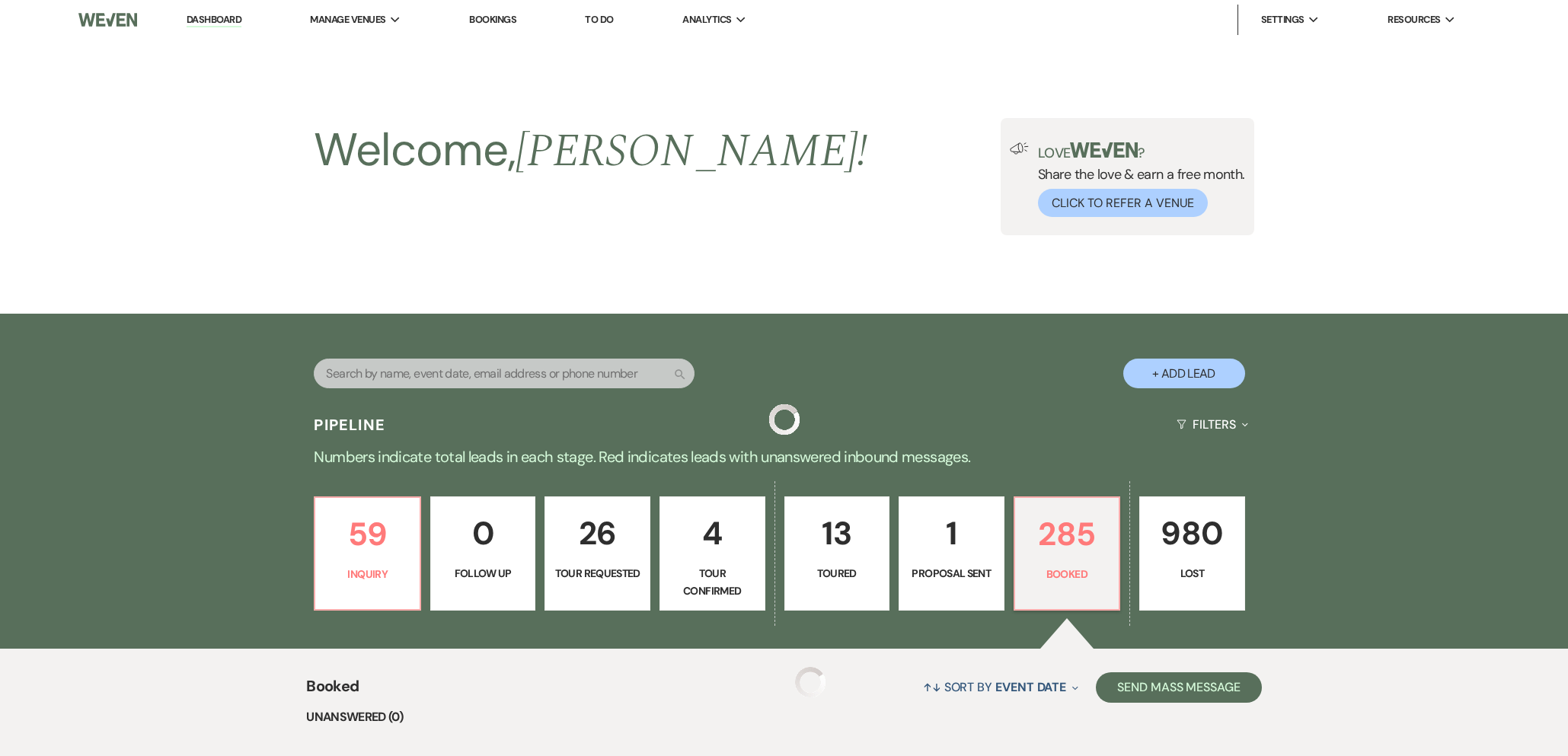
scroll to position [276, 0]
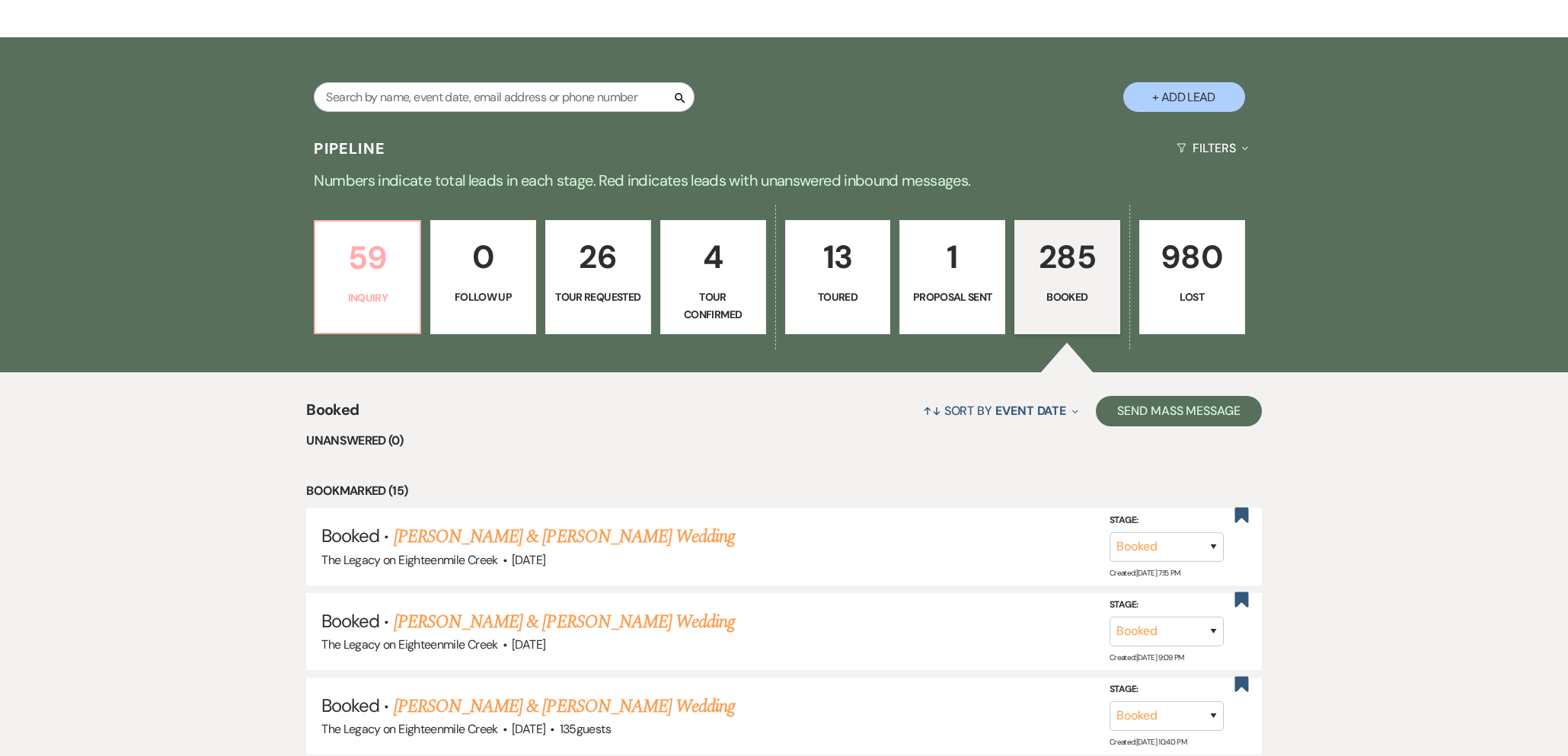
click at [334, 284] on link "59 Inquiry" at bounding box center [367, 277] width 108 height 114
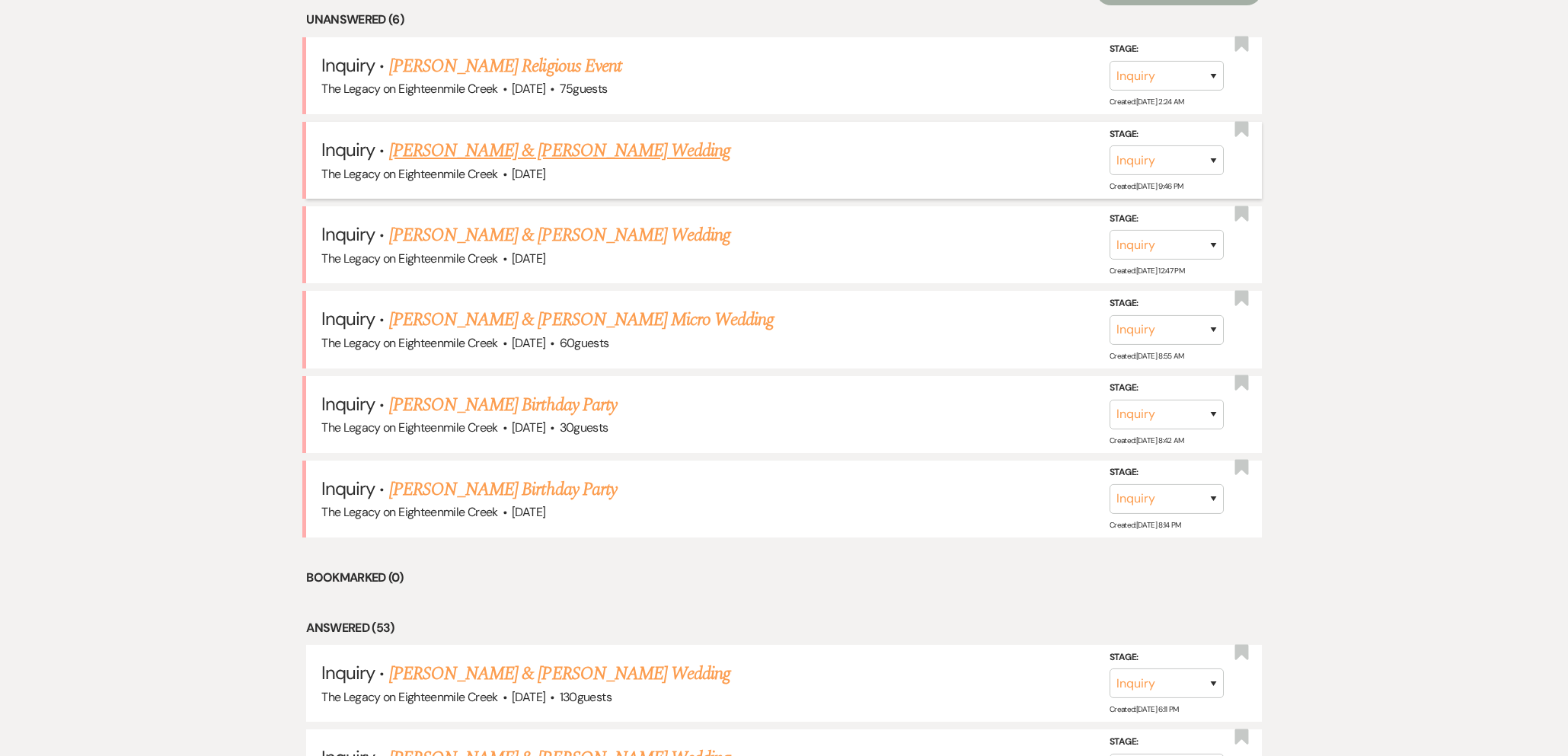
scroll to position [700, 0]
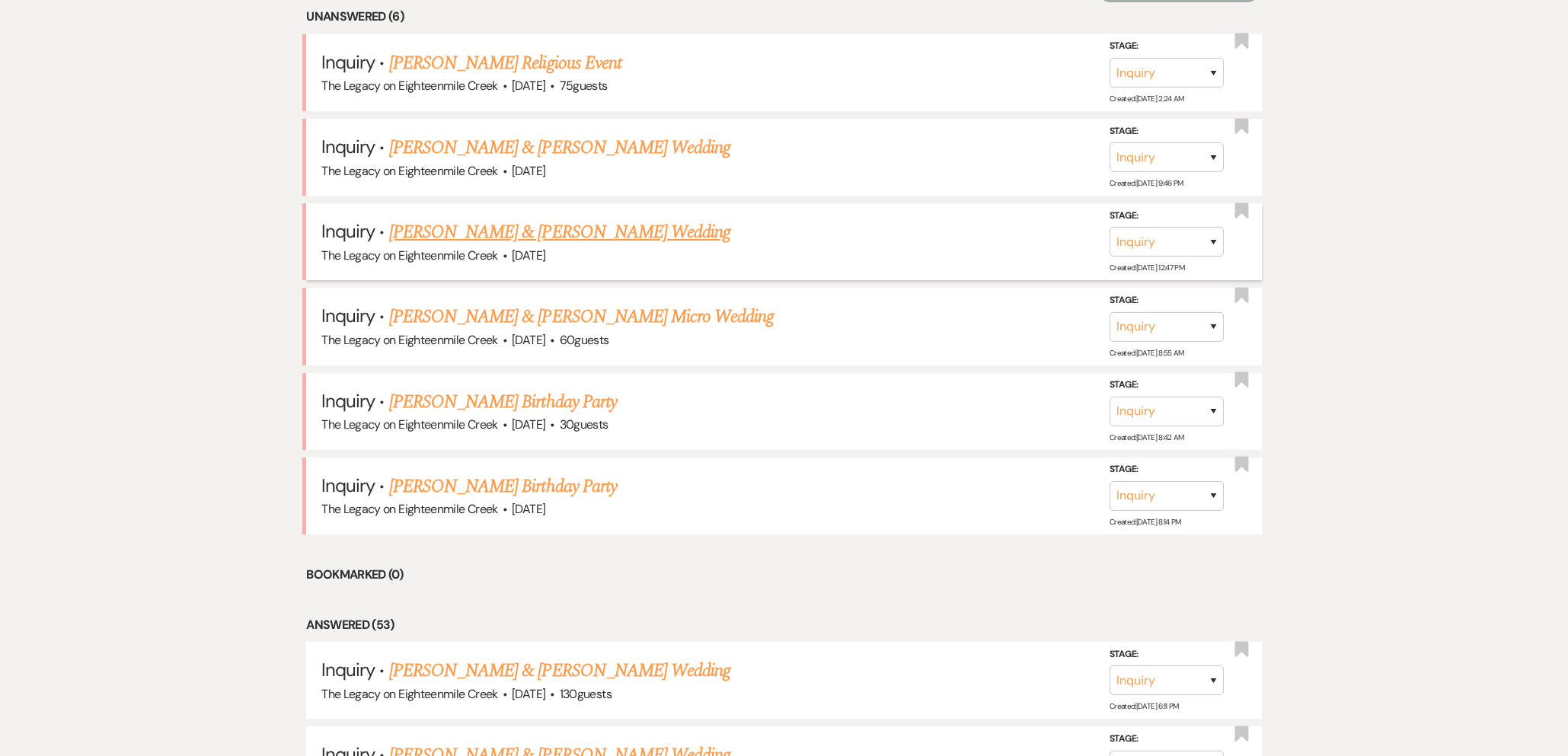
click at [537, 233] on link "[PERSON_NAME] & [PERSON_NAME] Wedding" at bounding box center [559, 231] width 341 height 28
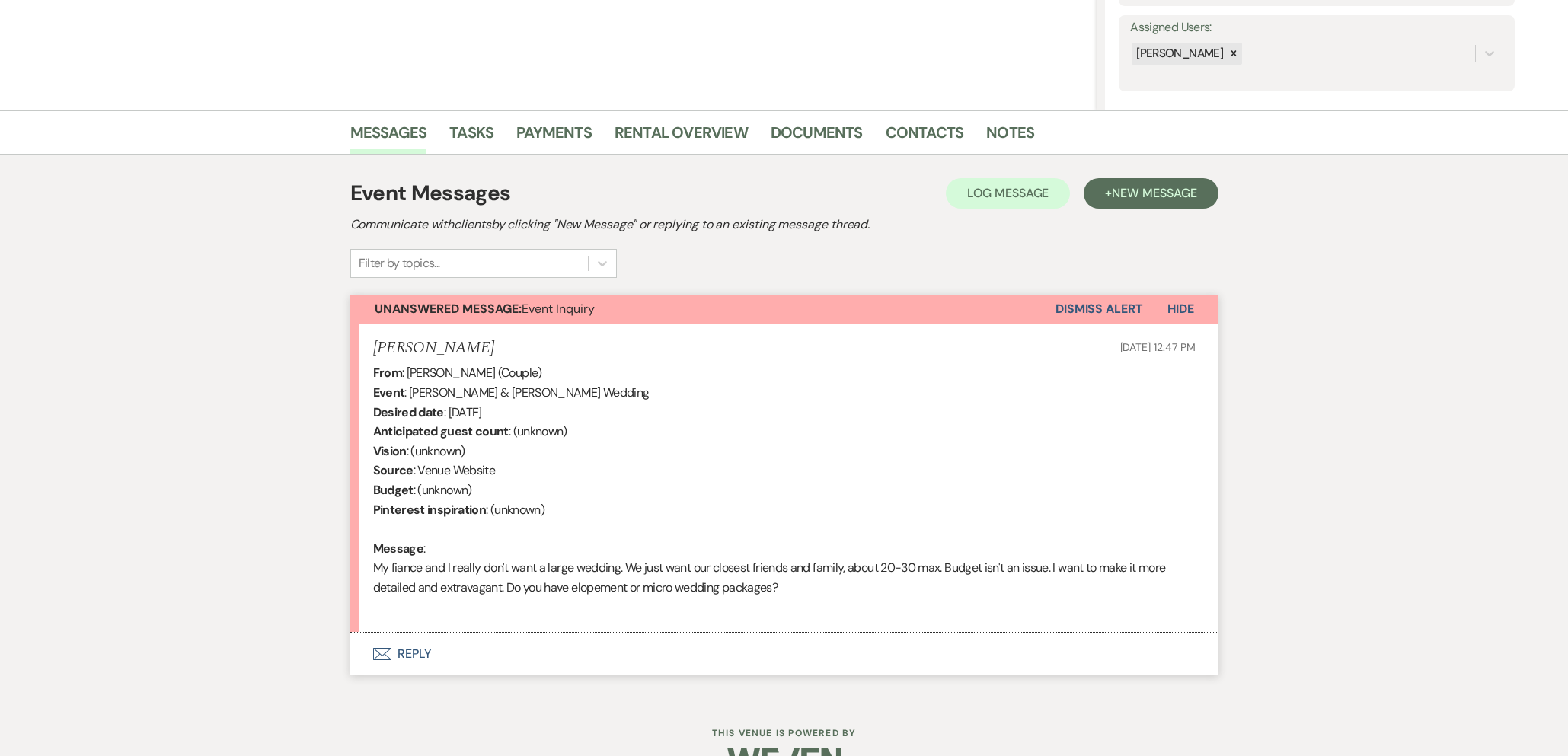
scroll to position [312, 0]
